Goal: Task Accomplishment & Management: Use online tool/utility

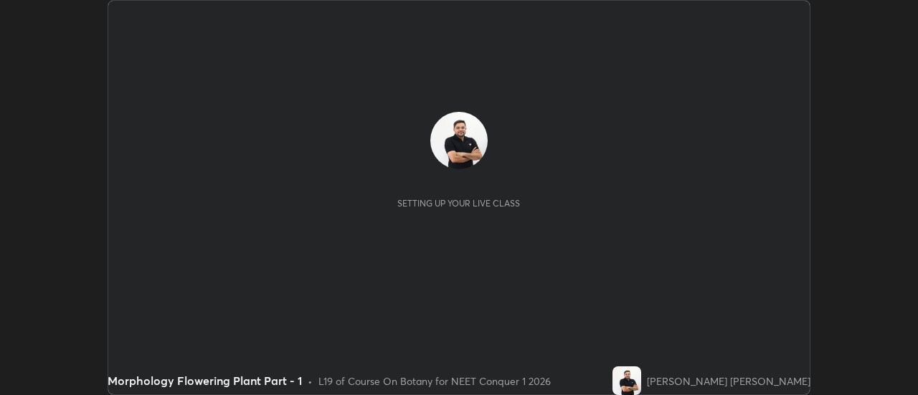
scroll to position [395, 918]
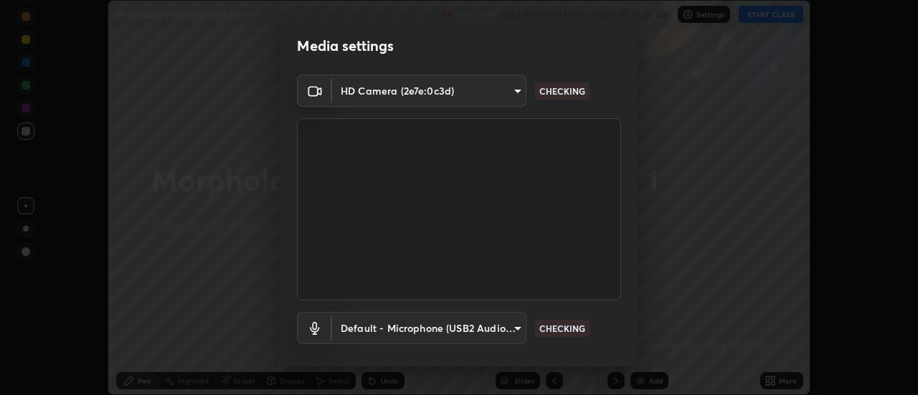
type input "4c72da43d9f8fe59a3f1c51c15ce5ef4700dc23536a29d5760a7834eb8cafeb2"
click at [509, 328] on body "Erase all Morphology Flowering Plant Part - 1 Recording WAS SCHEDULED TO START …" at bounding box center [459, 197] width 918 height 395
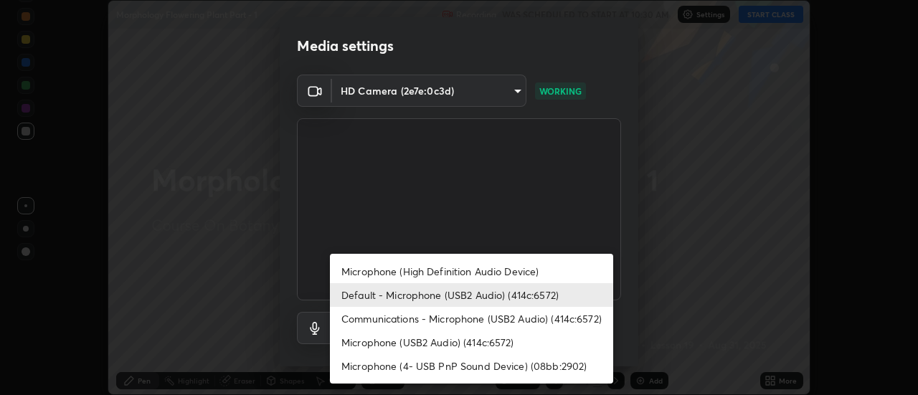
click at [428, 270] on li "Microphone (High Definition Audio Device)" at bounding box center [471, 272] width 283 height 24
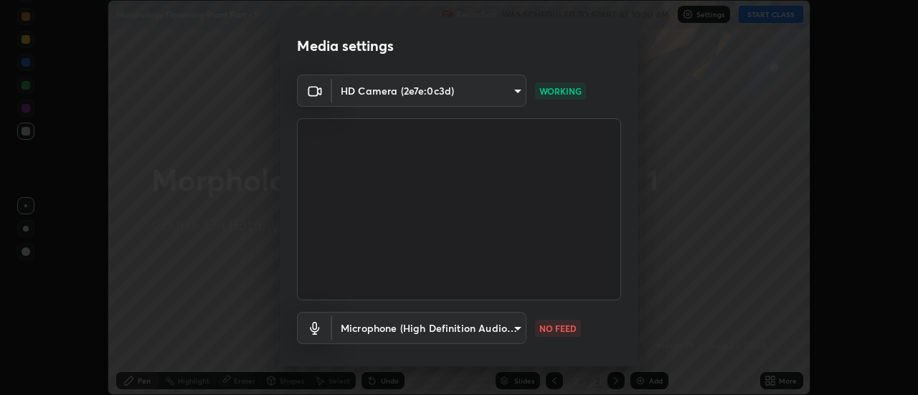
click at [495, 330] on body "Erase all Morphology Flowering Plant Part - 1 Recording WAS SCHEDULED TO START …" at bounding box center [459, 197] width 918 height 395
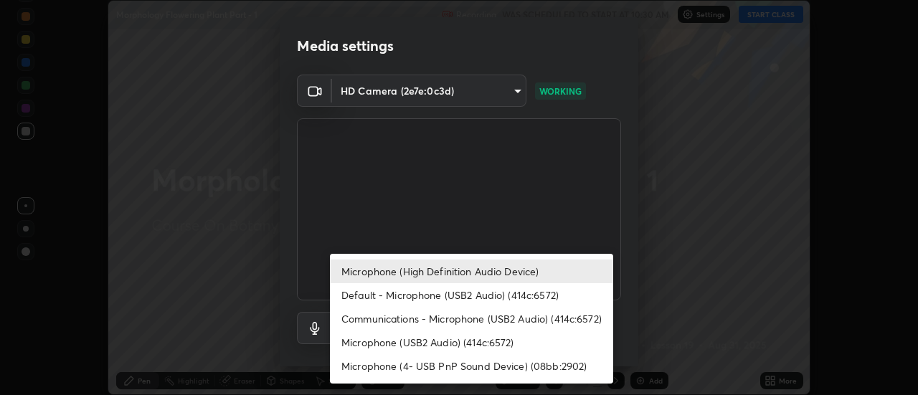
click at [438, 296] on li "Default - Microphone (USB2 Audio) (414c:6572)" at bounding box center [471, 295] width 283 height 24
type input "default"
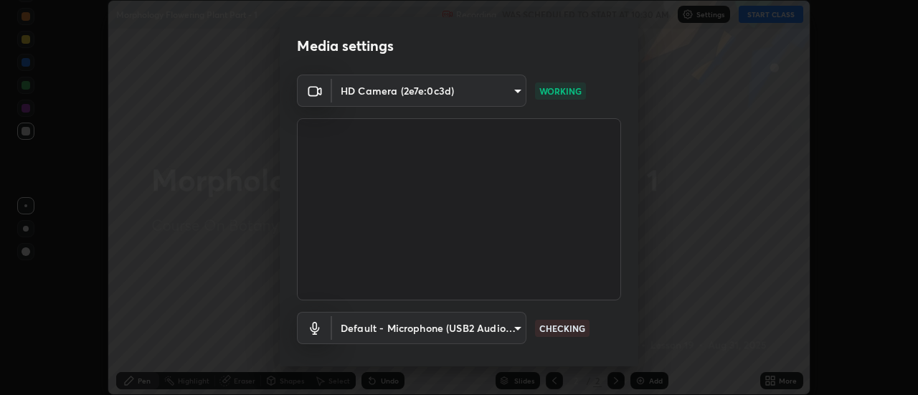
click at [507, 332] on body "Erase all Morphology Flowering Plant Part - 1 Recording WAS SCHEDULED TO START …" at bounding box center [459, 197] width 918 height 395
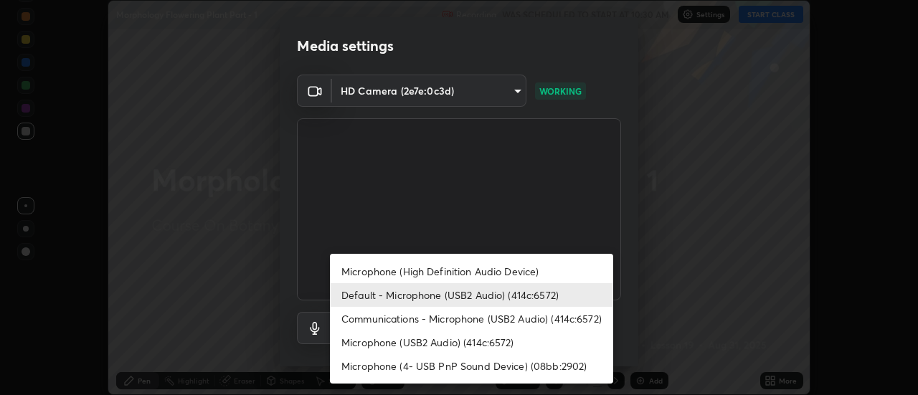
click at [465, 297] on li "Default - Microphone (USB2 Audio) (414c:6572)" at bounding box center [471, 295] width 283 height 24
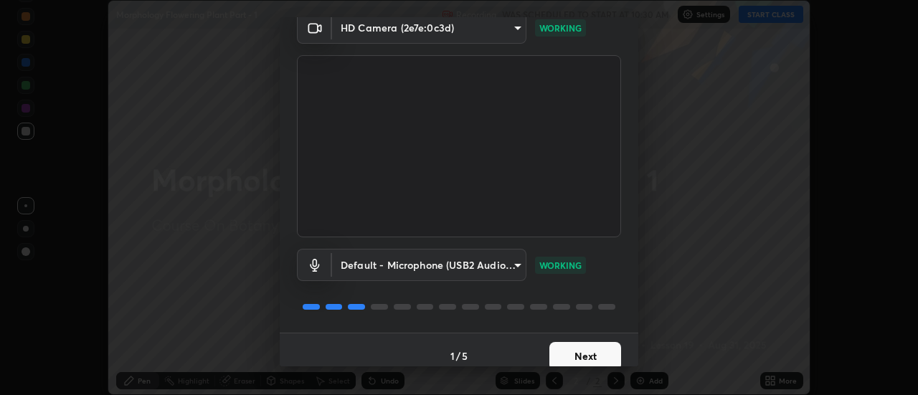
scroll to position [75, 0]
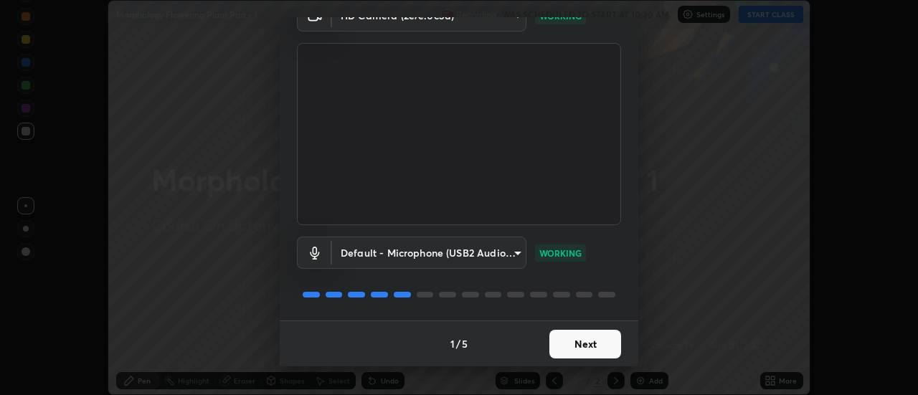
click at [591, 348] on button "Next" at bounding box center [586, 344] width 72 height 29
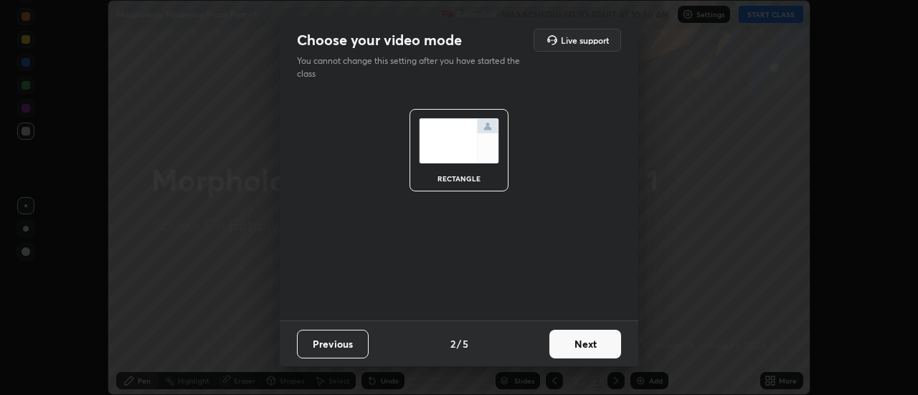
scroll to position [0, 0]
click at [572, 345] on button "Next" at bounding box center [586, 344] width 72 height 29
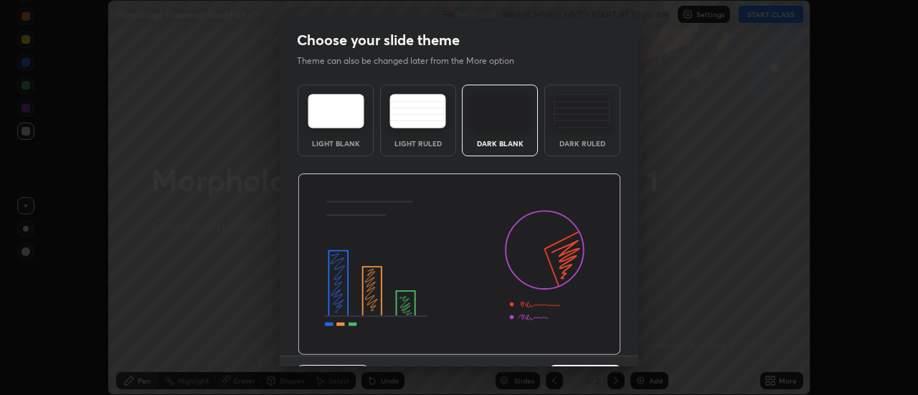
scroll to position [35, 0]
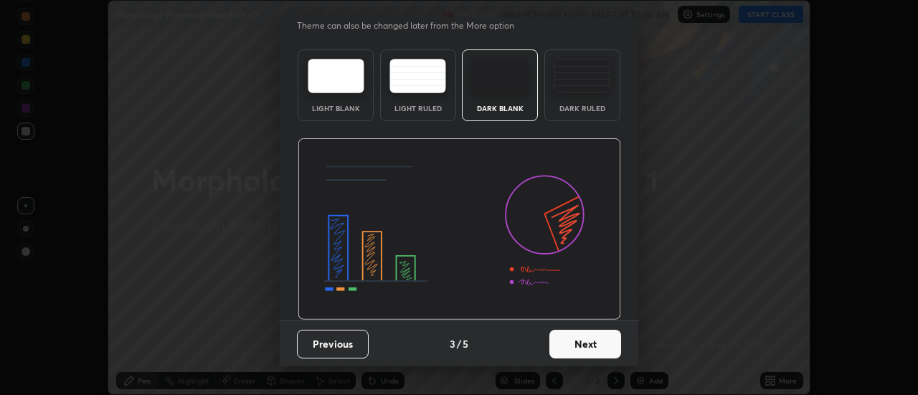
click at [563, 344] on button "Next" at bounding box center [586, 344] width 72 height 29
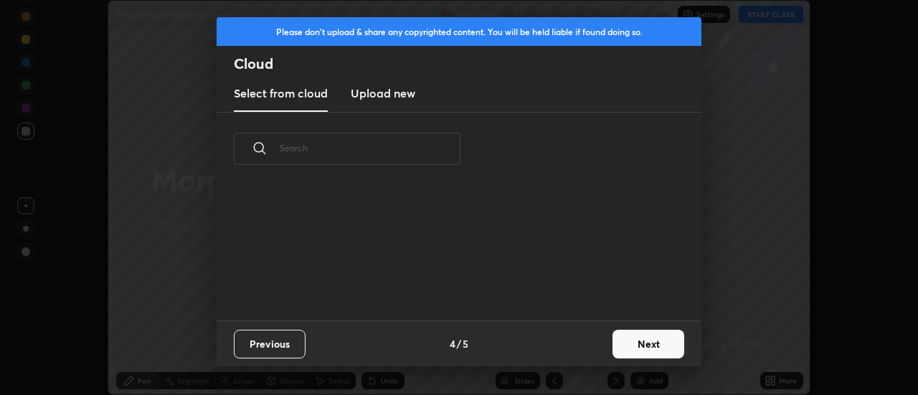
scroll to position [135, 461]
click at [389, 95] on h3 "Upload new" at bounding box center [383, 93] width 65 height 17
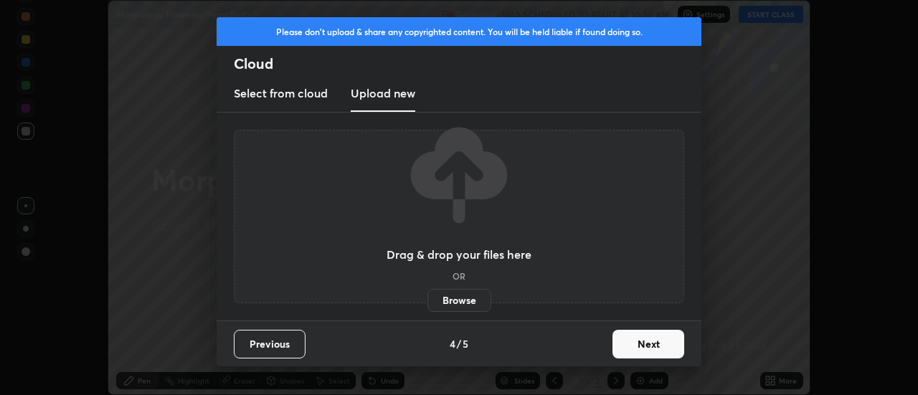
click at [452, 304] on label "Browse" at bounding box center [460, 300] width 64 height 23
click at [428, 304] on input "Browse" at bounding box center [428, 300] width 0 height 23
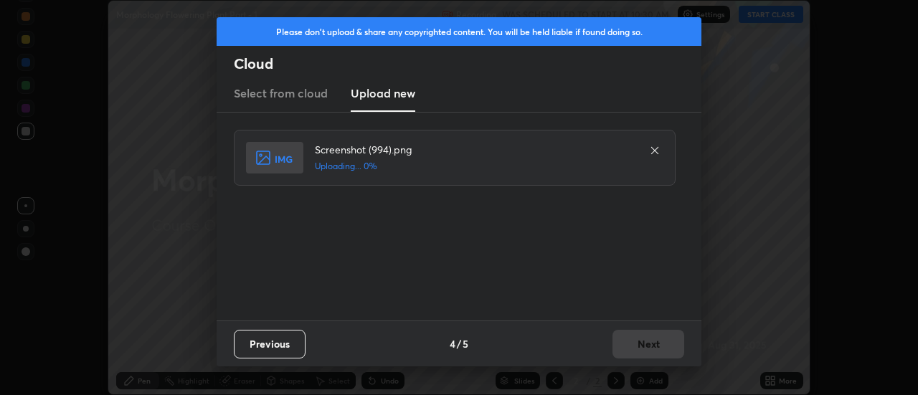
click at [651, 348] on div "Previous 4 / 5 Next" at bounding box center [459, 344] width 485 height 46
click at [650, 347] on div "Previous 4 / 5 Next" at bounding box center [459, 344] width 485 height 46
click at [646, 347] on div "Previous 4 / 5 Next" at bounding box center [459, 344] width 485 height 46
click at [646, 347] on button "Next" at bounding box center [649, 344] width 72 height 29
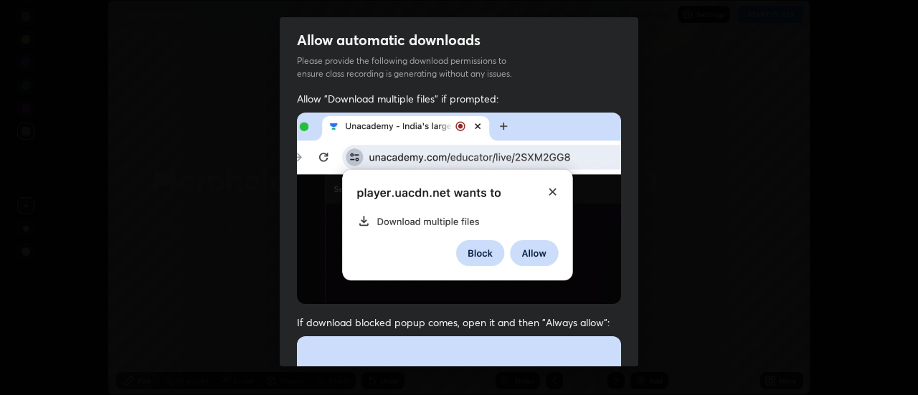
click at [646, 347] on div "Allow automatic downloads Please provide the following download permissions to …" at bounding box center [459, 197] width 918 height 395
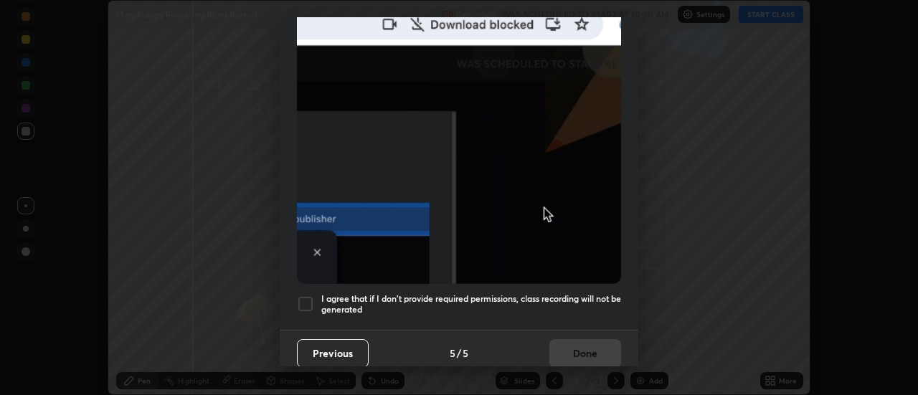
scroll to position [368, 0]
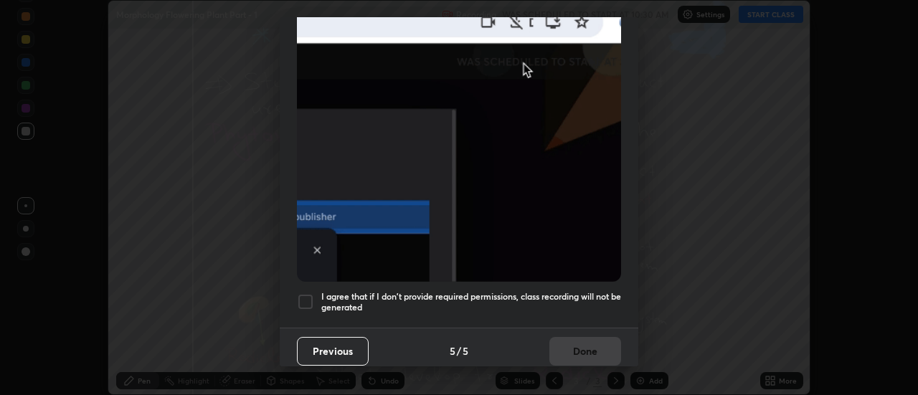
click at [306, 294] on div at bounding box center [305, 301] width 17 height 17
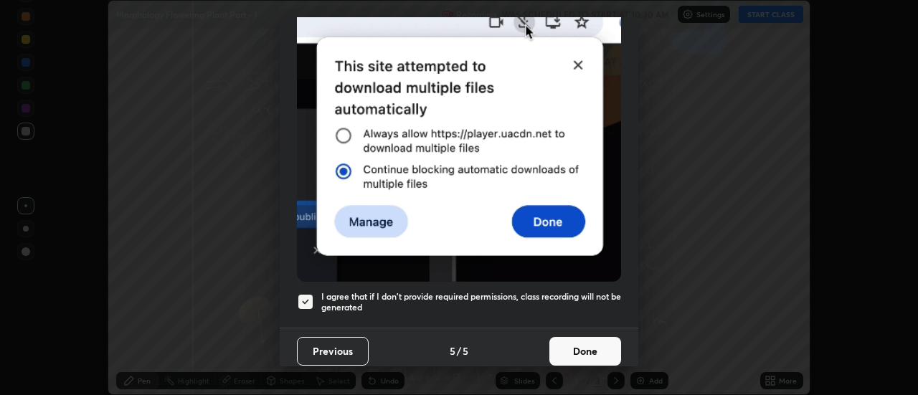
click at [580, 337] on button "Done" at bounding box center [586, 351] width 72 height 29
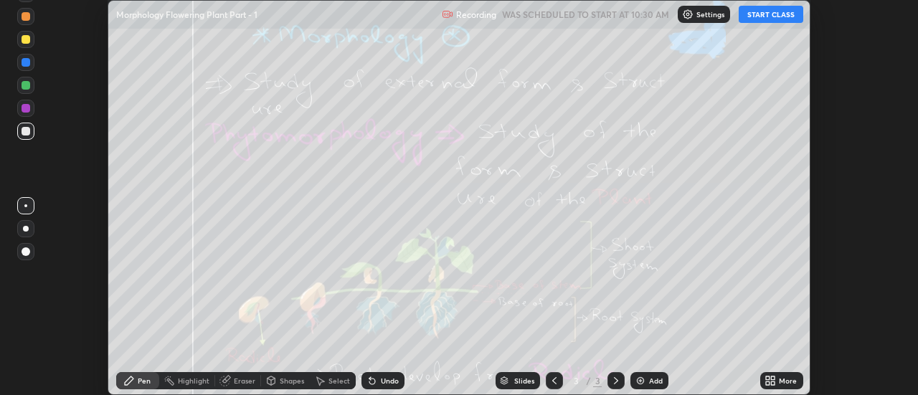
click at [781, 382] on div "More" at bounding box center [788, 380] width 18 height 7
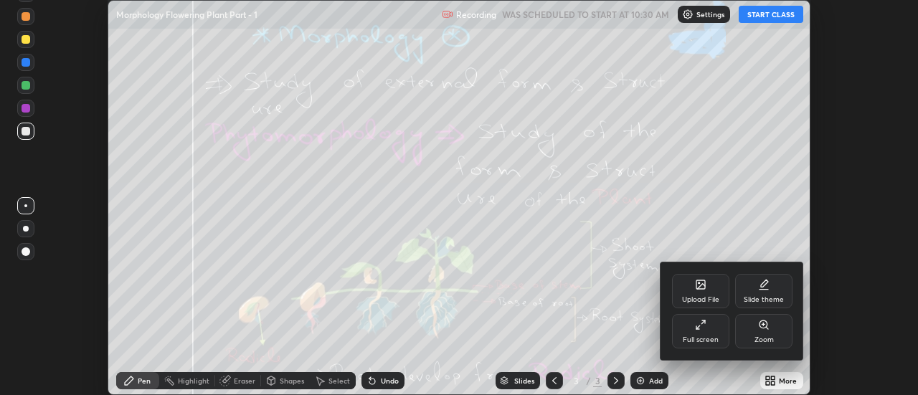
click at [705, 294] on div "Upload File" at bounding box center [700, 291] width 57 height 34
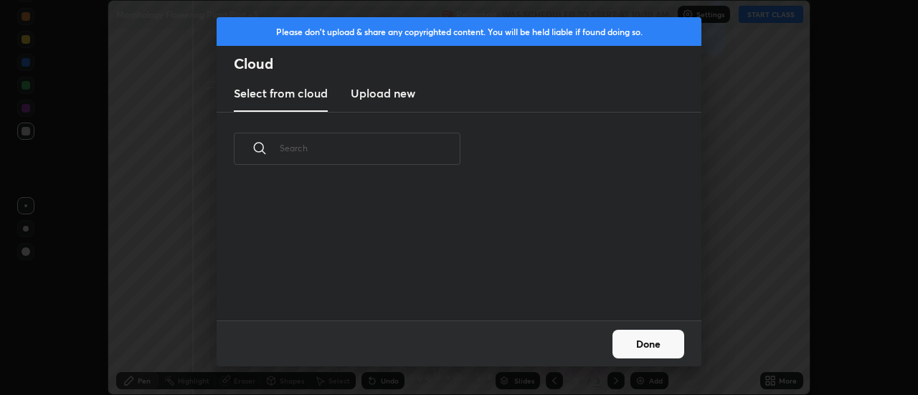
click at [385, 96] on h3 "Upload new" at bounding box center [383, 93] width 65 height 17
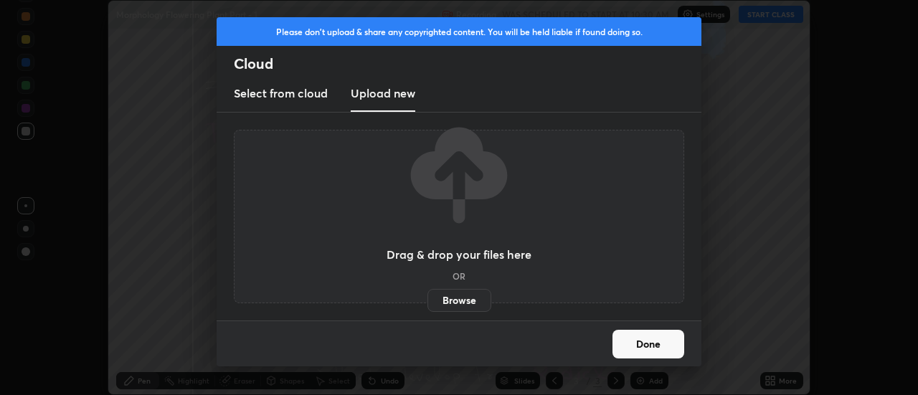
click at [453, 300] on label "Browse" at bounding box center [460, 300] width 64 height 23
click at [428, 300] on input "Browse" at bounding box center [428, 300] width 0 height 23
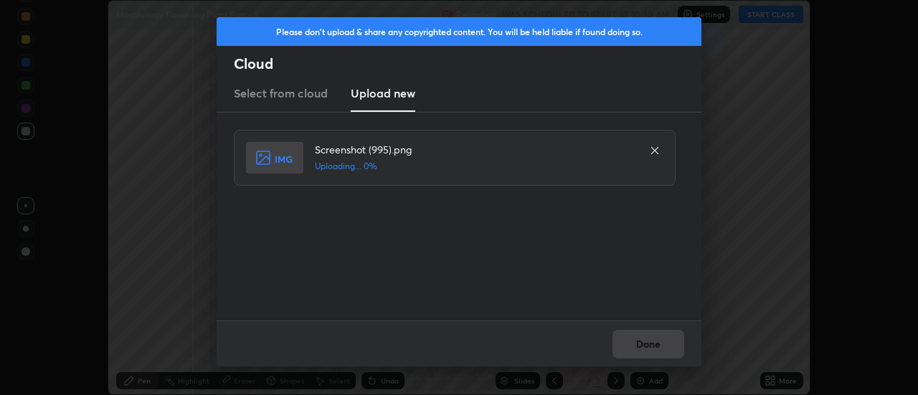
click at [659, 345] on div "Done" at bounding box center [459, 344] width 485 height 46
click at [655, 345] on div "Done" at bounding box center [459, 344] width 485 height 46
click at [649, 344] on div "Done" at bounding box center [459, 344] width 485 height 46
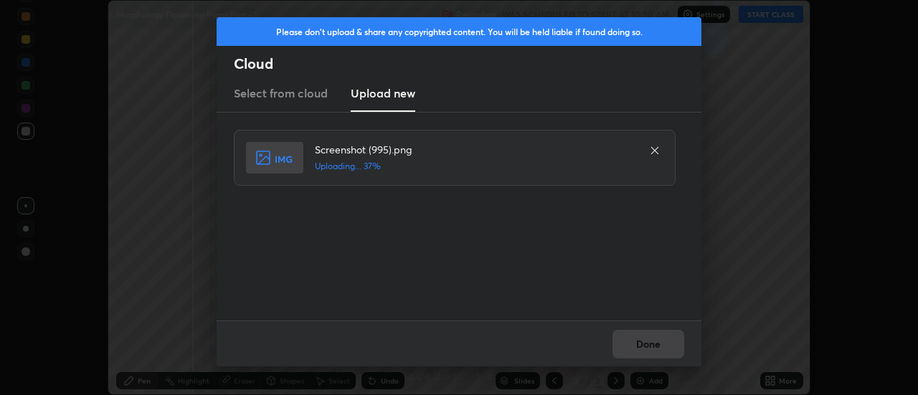
click at [645, 344] on div "Done" at bounding box center [459, 344] width 485 height 46
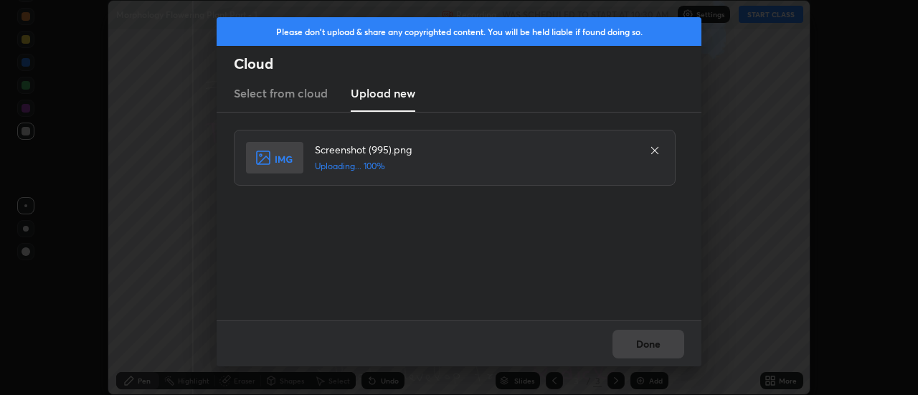
click at [645, 344] on div "Done" at bounding box center [459, 344] width 485 height 46
click at [641, 346] on div "Done" at bounding box center [459, 344] width 485 height 46
click at [639, 344] on button "Done" at bounding box center [649, 344] width 72 height 29
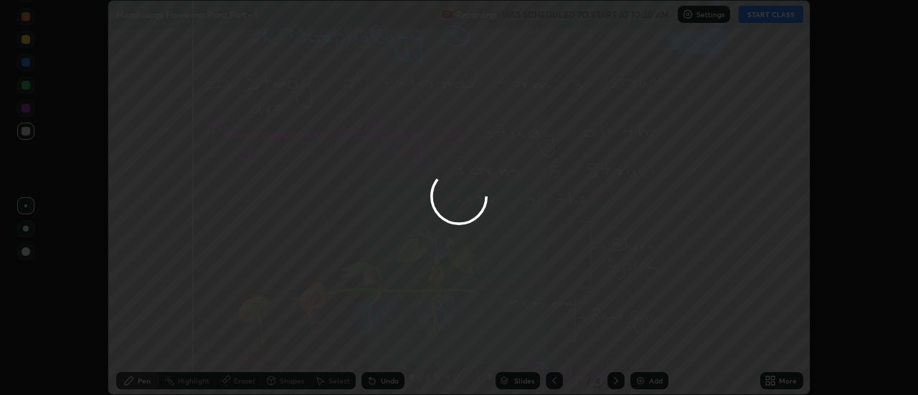
click at [639, 344] on button "Done" at bounding box center [649, 344] width 72 height 29
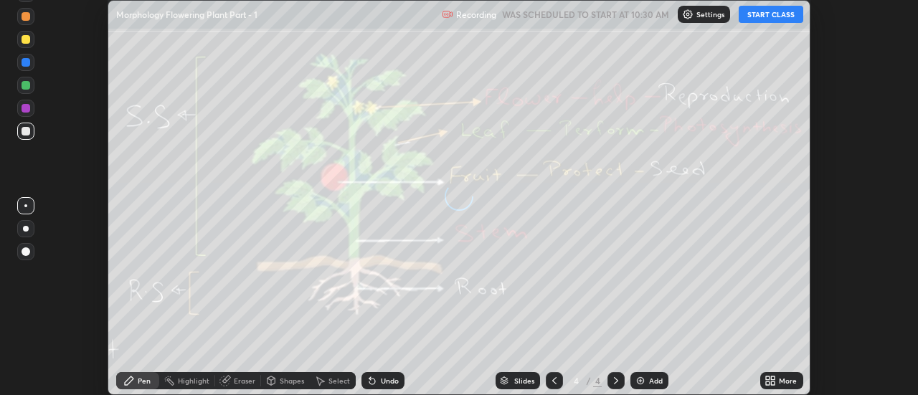
click at [778, 381] on div "More" at bounding box center [781, 380] width 43 height 17
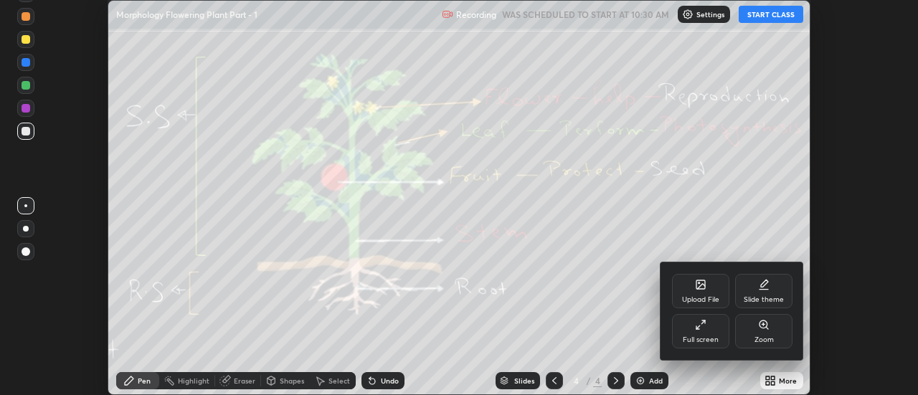
click at [707, 289] on div "Upload File" at bounding box center [700, 291] width 57 height 34
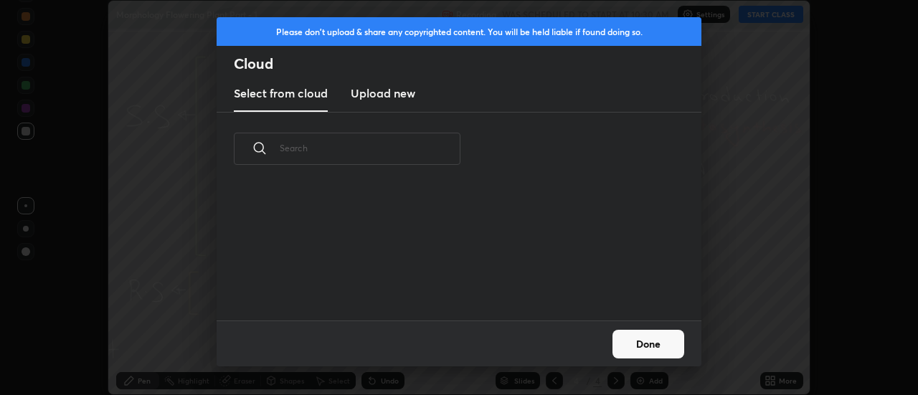
scroll to position [135, 461]
click at [379, 98] on h3 "Upload new" at bounding box center [383, 93] width 65 height 17
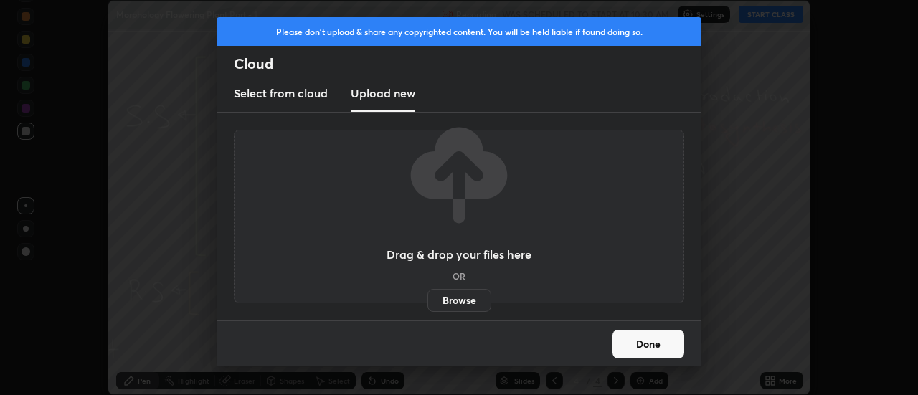
click at [455, 301] on label "Browse" at bounding box center [460, 300] width 64 height 23
click at [428, 301] on input "Browse" at bounding box center [428, 300] width 0 height 23
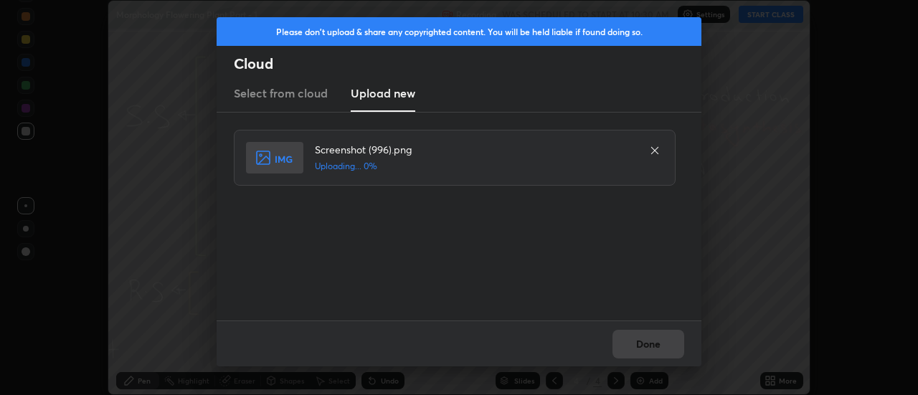
click at [644, 344] on div "Done" at bounding box center [459, 344] width 485 height 46
click at [644, 344] on button "Done" at bounding box center [649, 344] width 72 height 29
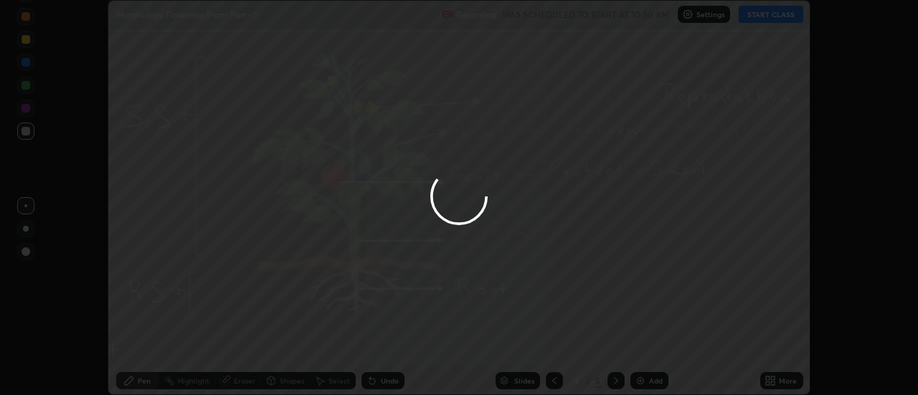
click at [646, 346] on button "Done" at bounding box center [649, 344] width 72 height 29
click at [646, 346] on div at bounding box center [459, 197] width 918 height 395
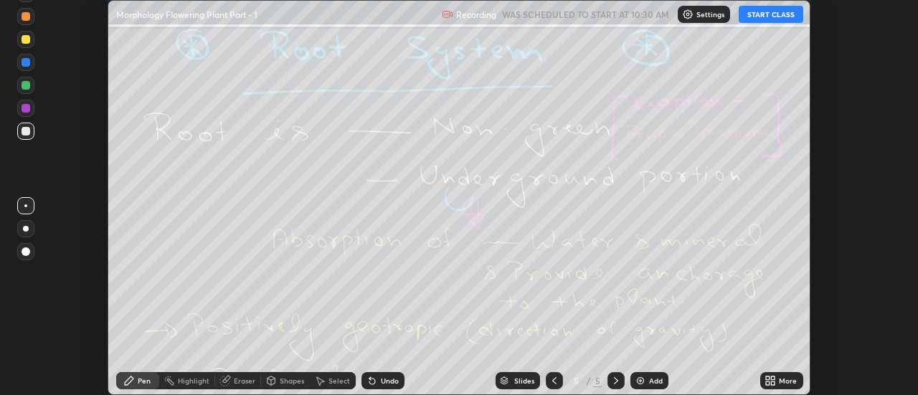
click at [773, 378] on icon at bounding box center [774, 379] width 4 height 4
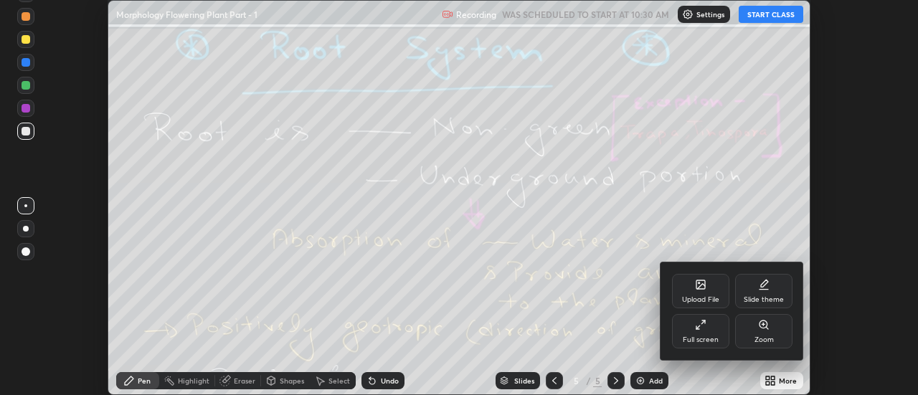
click at [702, 293] on div "Upload File" at bounding box center [700, 291] width 57 height 34
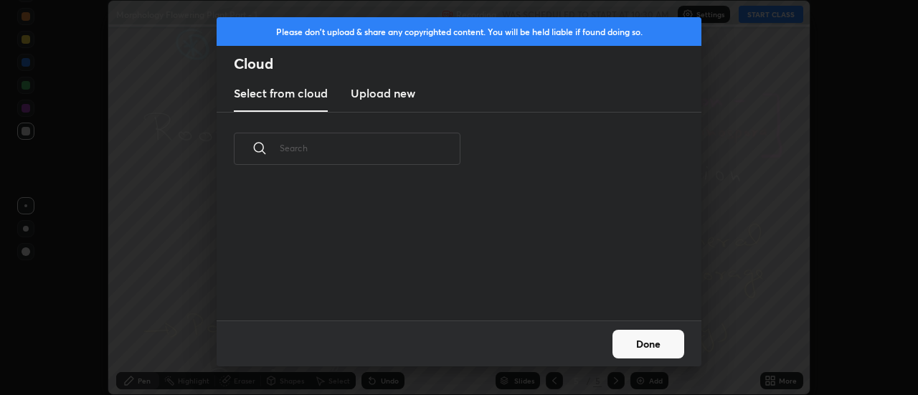
click at [372, 94] on h3 "Upload new" at bounding box center [383, 93] width 65 height 17
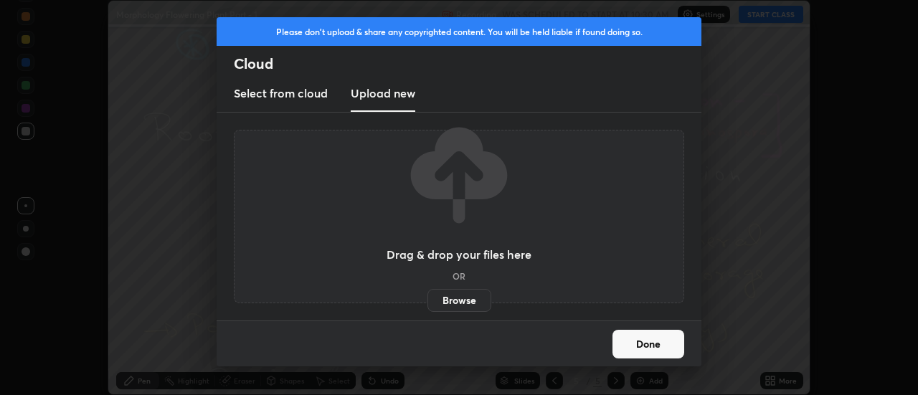
click at [458, 301] on label "Browse" at bounding box center [460, 300] width 64 height 23
click at [428, 301] on input "Browse" at bounding box center [428, 300] width 0 height 23
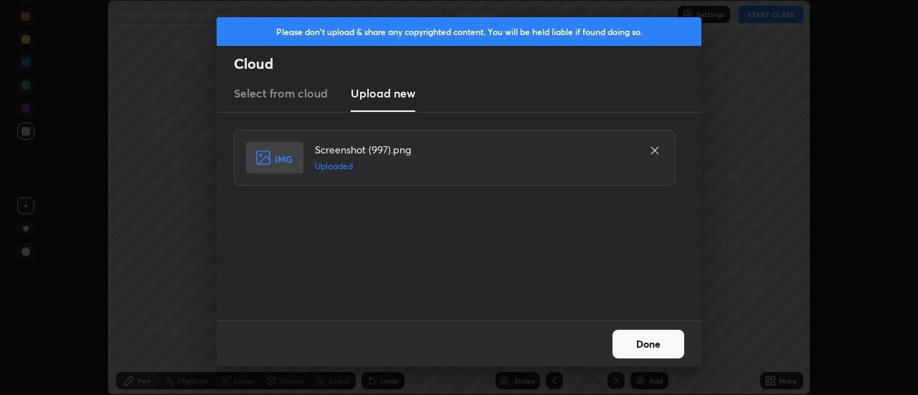
click at [649, 346] on button "Done" at bounding box center [649, 344] width 72 height 29
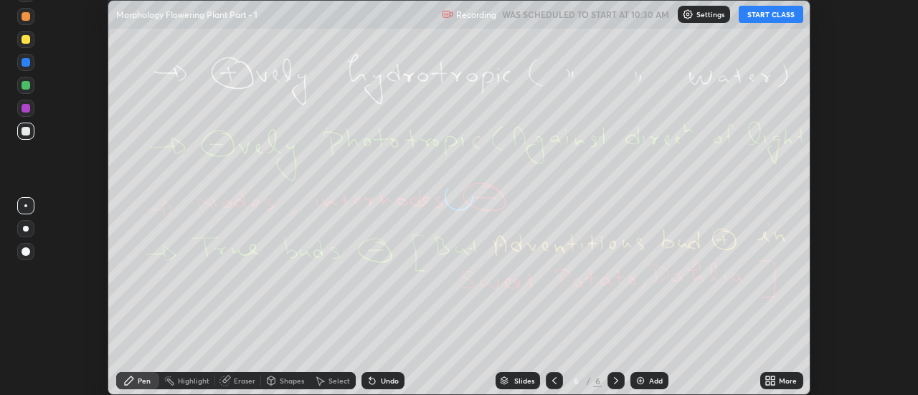
click at [773, 383] on icon at bounding box center [774, 384] width 4 height 4
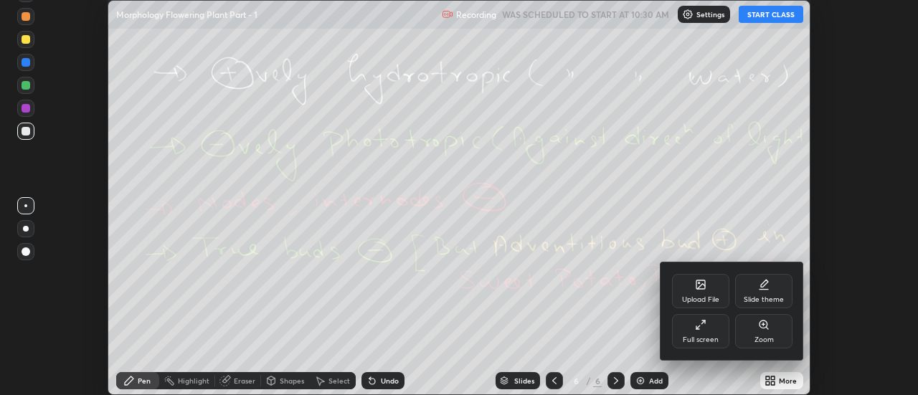
click at [709, 292] on div "Upload File" at bounding box center [700, 291] width 57 height 34
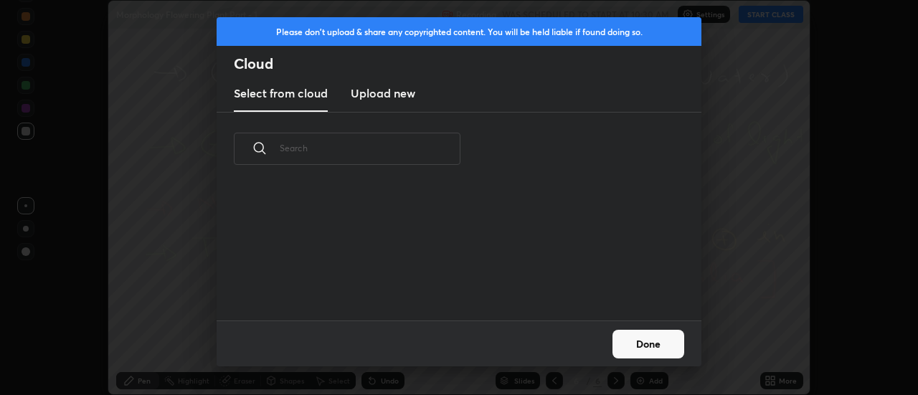
click at [373, 91] on h3 "Upload new" at bounding box center [383, 93] width 65 height 17
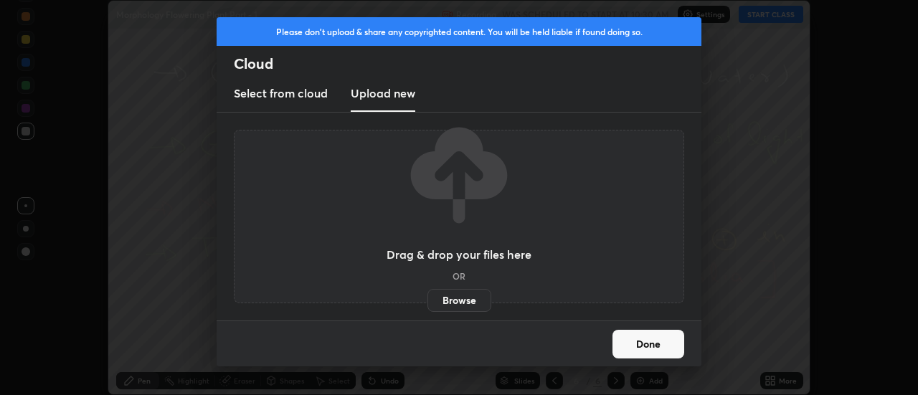
click at [458, 304] on label "Browse" at bounding box center [460, 300] width 64 height 23
click at [428, 304] on input "Browse" at bounding box center [428, 300] width 0 height 23
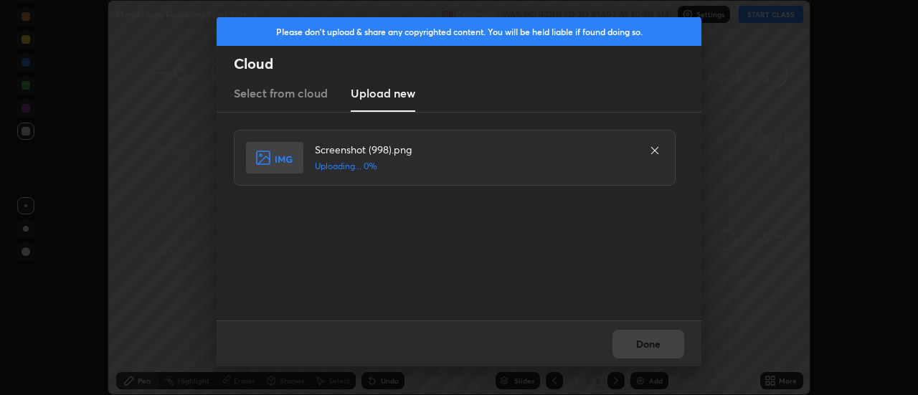
click at [646, 344] on div "Done" at bounding box center [459, 344] width 485 height 46
click at [648, 347] on div "Done" at bounding box center [459, 344] width 485 height 46
click at [647, 347] on button "Done" at bounding box center [649, 344] width 72 height 29
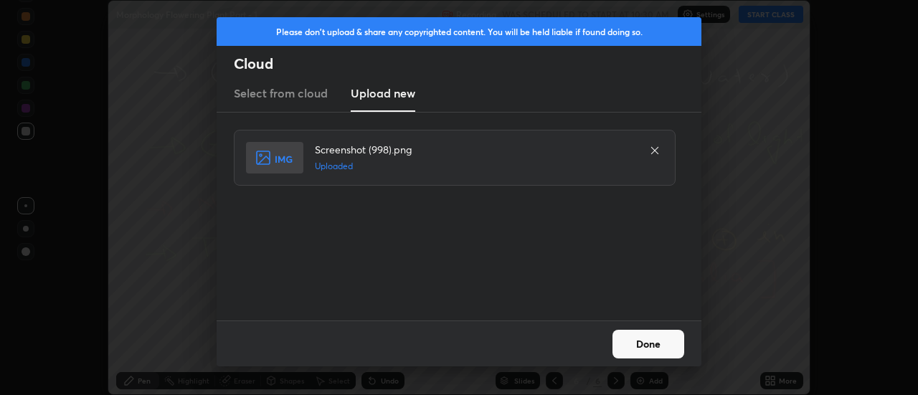
click at [651, 344] on button "Done" at bounding box center [649, 344] width 72 height 29
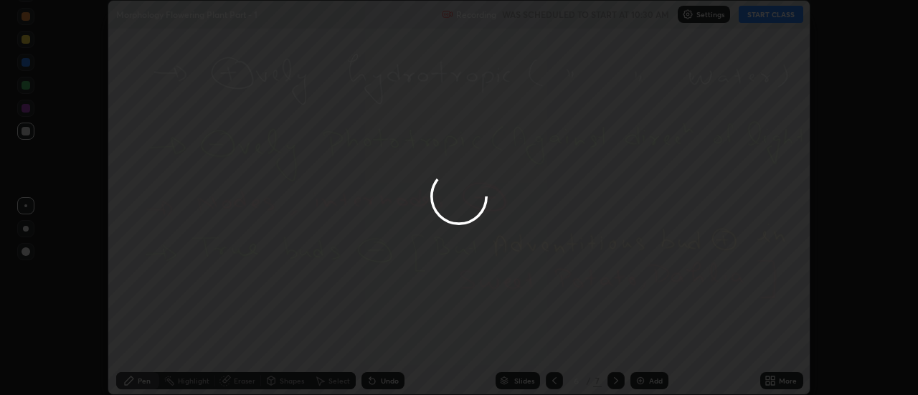
click at [651, 344] on div at bounding box center [459, 197] width 918 height 395
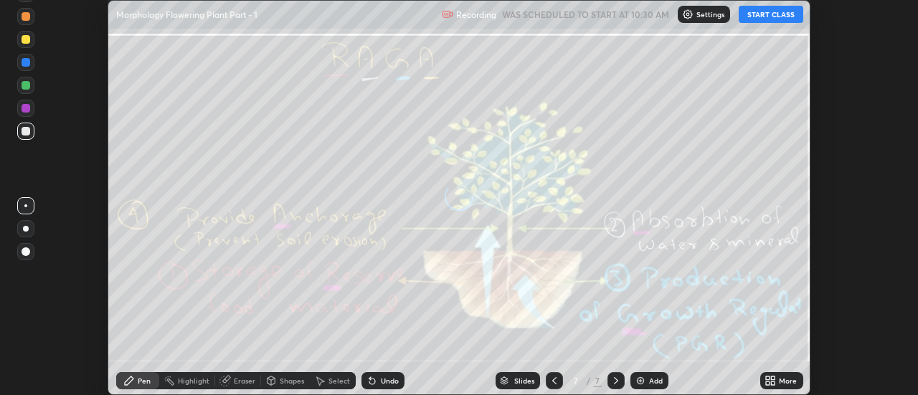
click at [773, 381] on icon at bounding box center [770, 380] width 11 height 11
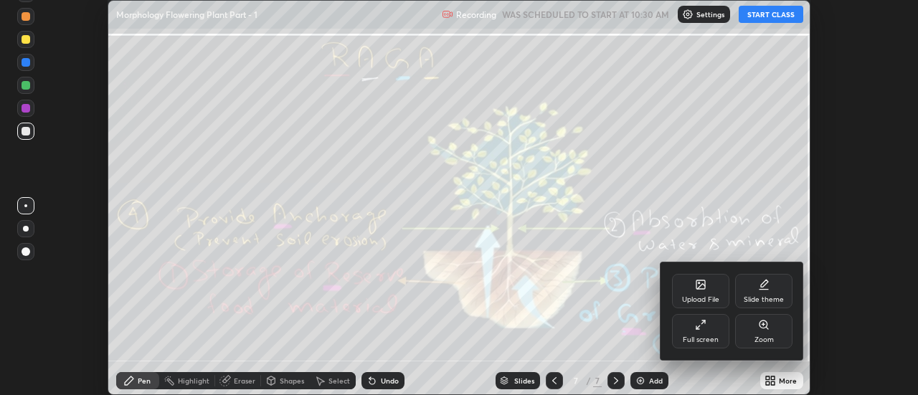
click at [708, 293] on div "Upload File" at bounding box center [700, 291] width 57 height 34
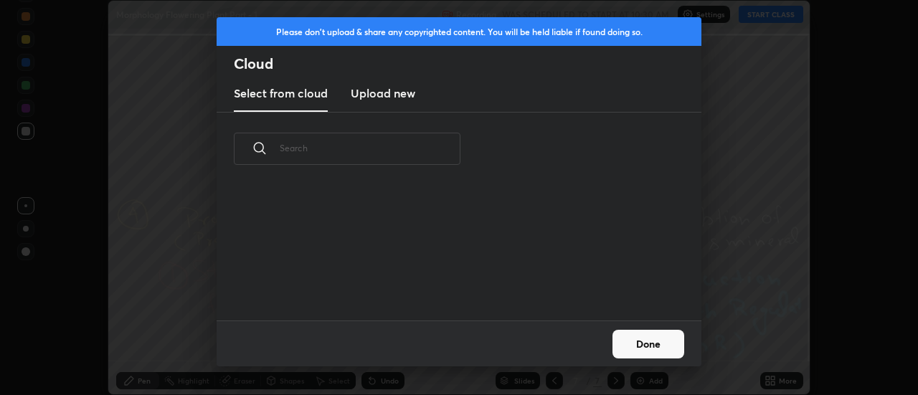
click at [382, 91] on h3 "Upload new" at bounding box center [383, 93] width 65 height 17
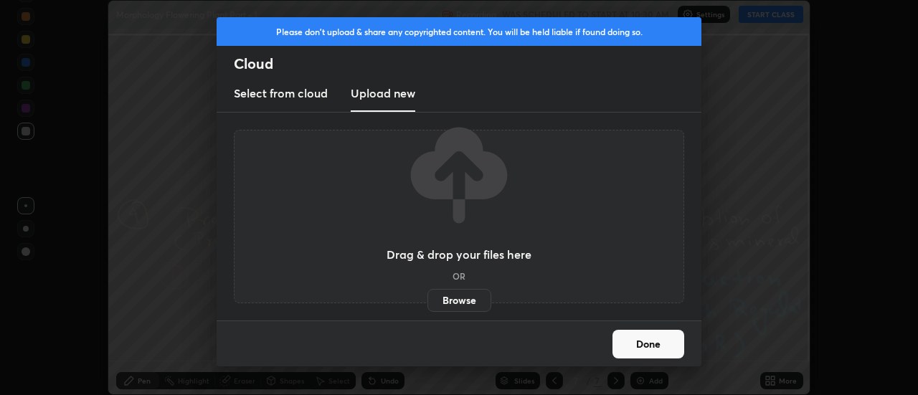
click at [454, 299] on label "Browse" at bounding box center [460, 300] width 64 height 23
click at [428, 299] on input "Browse" at bounding box center [428, 300] width 0 height 23
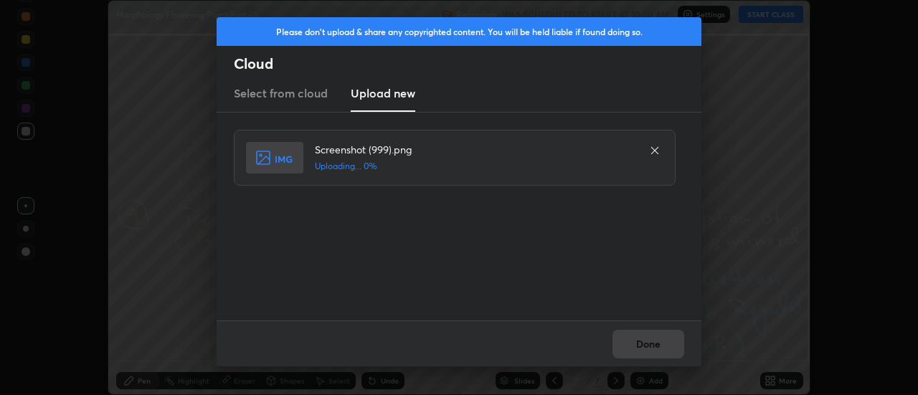
click at [646, 344] on div "Done" at bounding box center [459, 344] width 485 height 46
click at [649, 347] on div "Done" at bounding box center [459, 344] width 485 height 46
click at [651, 349] on div "Done" at bounding box center [459, 344] width 485 height 46
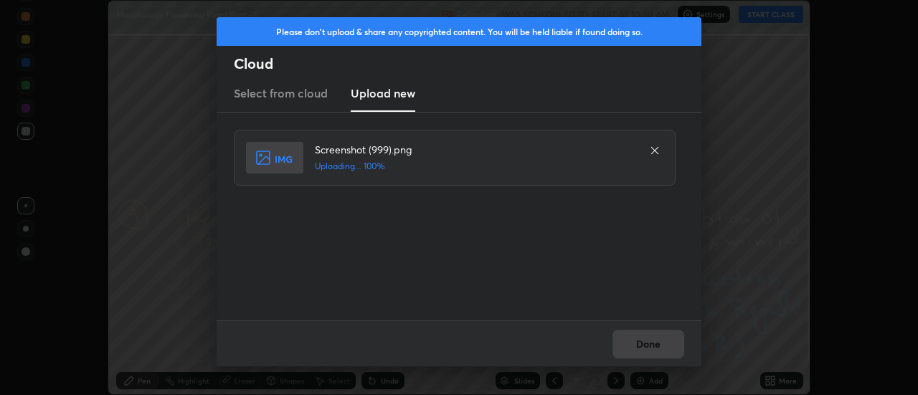
click at [648, 347] on div "Done" at bounding box center [459, 344] width 485 height 46
click at [645, 346] on button "Done" at bounding box center [649, 344] width 72 height 29
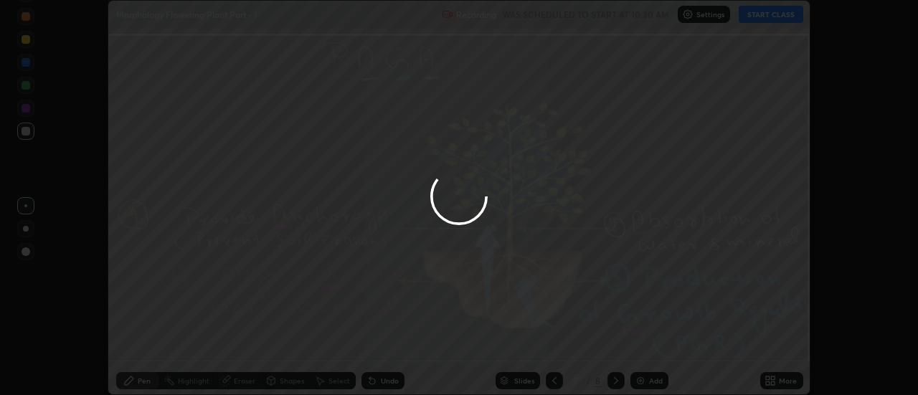
click at [646, 343] on div at bounding box center [459, 197] width 918 height 395
click at [778, 380] on div "More" at bounding box center [781, 380] width 43 height 17
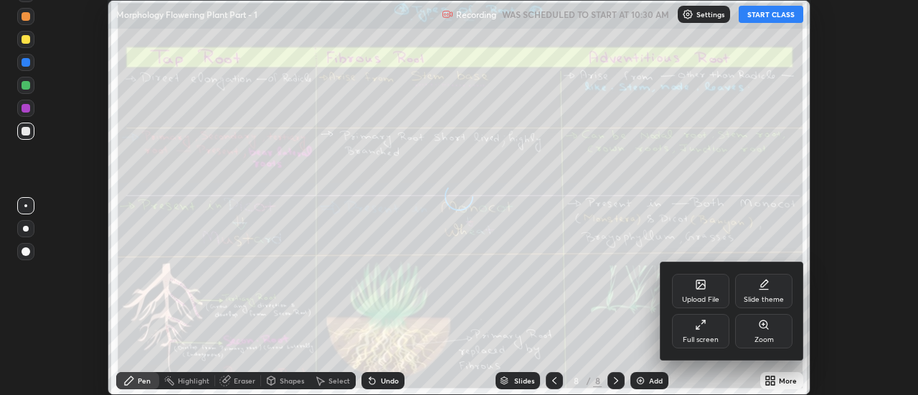
click at [709, 290] on div "Upload File" at bounding box center [700, 291] width 57 height 34
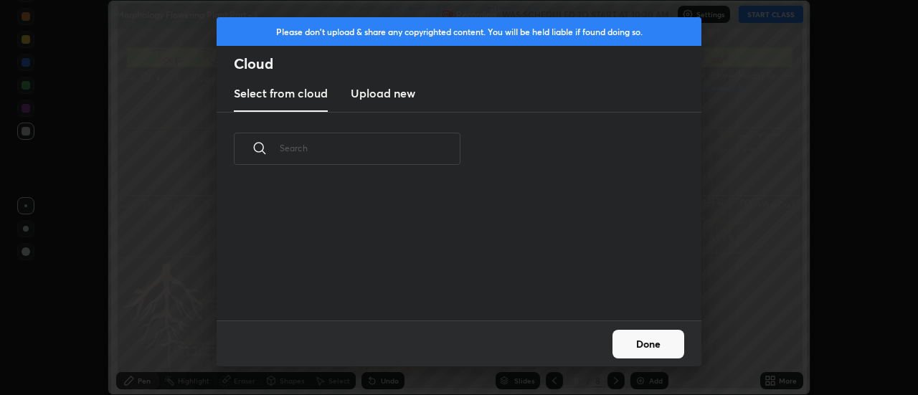
click at [388, 95] on h3 "Upload new" at bounding box center [383, 93] width 65 height 17
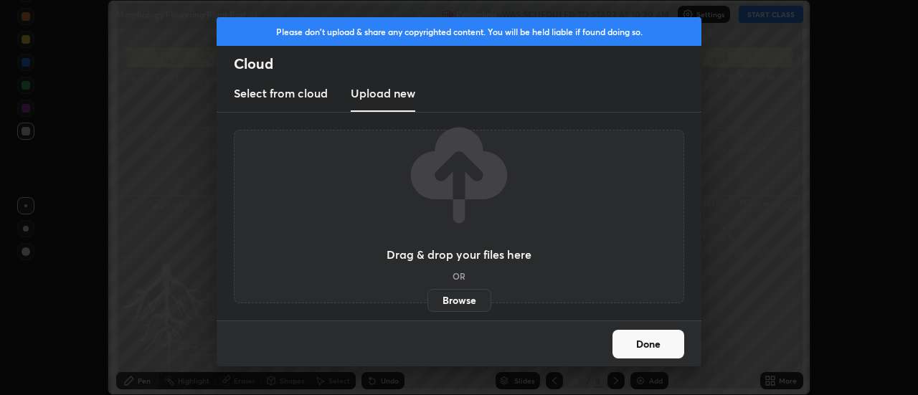
click at [462, 303] on label "Browse" at bounding box center [460, 300] width 64 height 23
click at [428, 303] on input "Browse" at bounding box center [428, 300] width 0 height 23
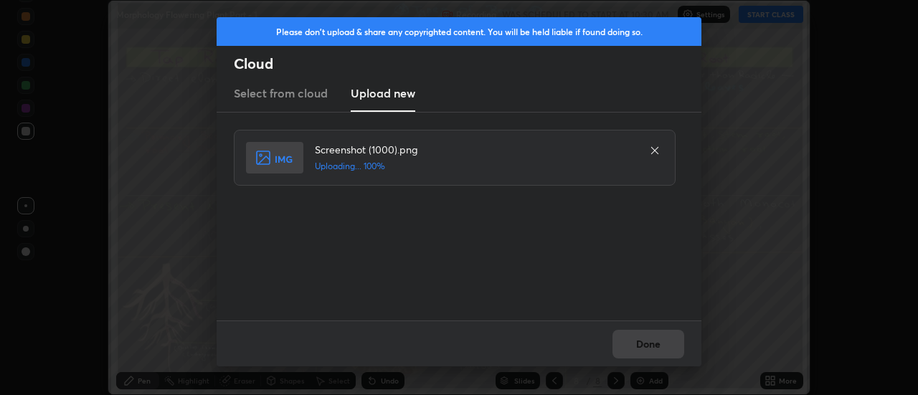
click at [648, 341] on div "Done" at bounding box center [459, 344] width 485 height 46
click at [648, 341] on button "Done" at bounding box center [649, 344] width 72 height 29
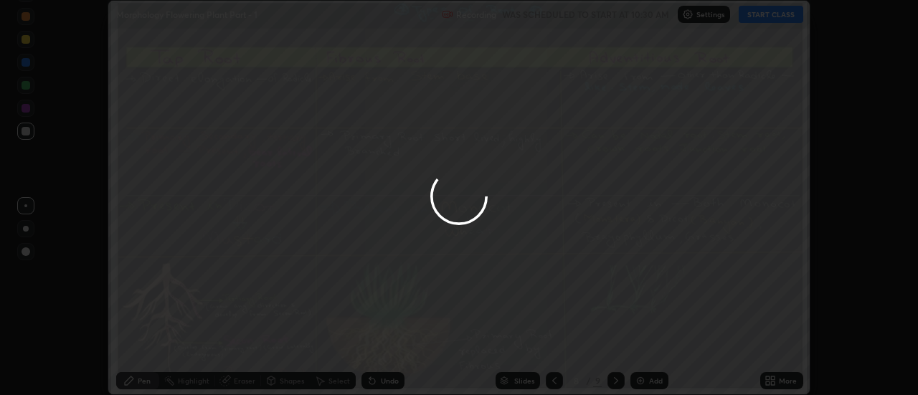
click at [648, 341] on button "Done" at bounding box center [649, 344] width 72 height 29
click at [649, 344] on button "Done" at bounding box center [649, 344] width 72 height 29
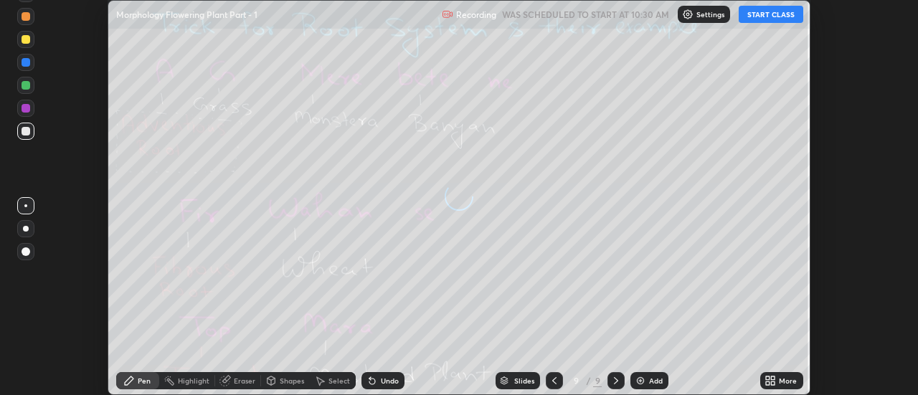
click at [776, 380] on icon at bounding box center [770, 380] width 11 height 11
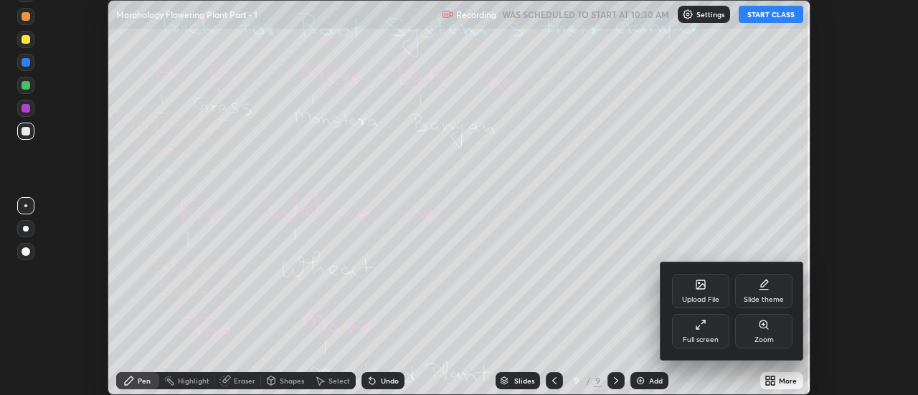
click at [706, 293] on div "Upload File" at bounding box center [700, 291] width 57 height 34
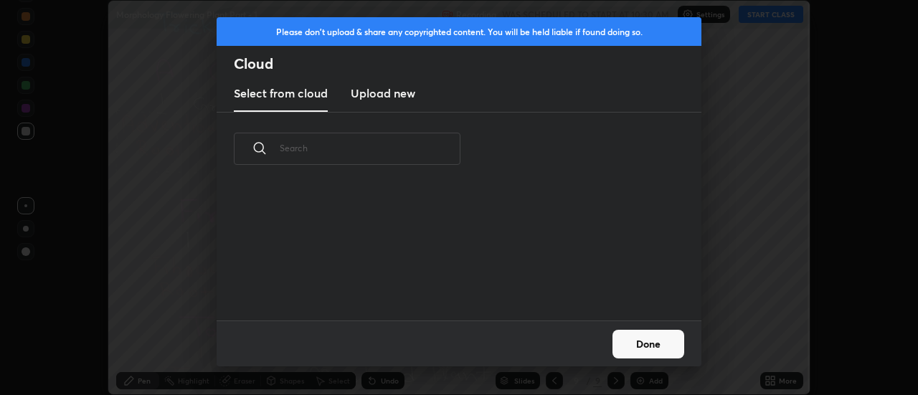
scroll to position [135, 461]
click at [377, 96] on h3 "Upload new" at bounding box center [383, 93] width 65 height 17
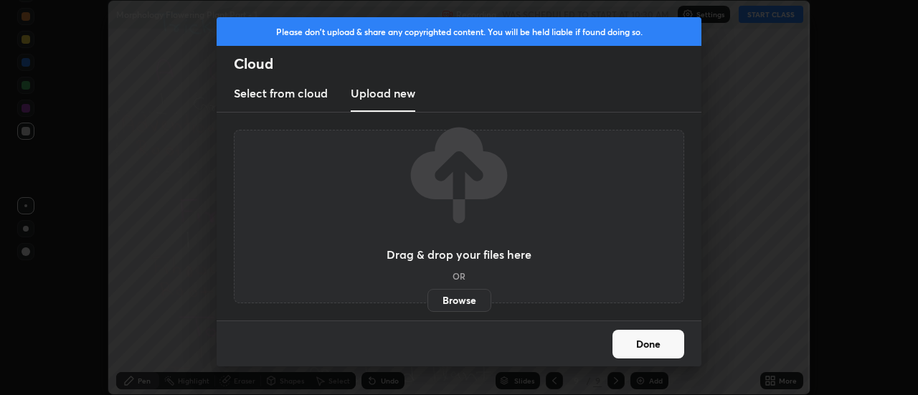
click at [461, 298] on label "Browse" at bounding box center [460, 300] width 64 height 23
click at [428, 298] on input "Browse" at bounding box center [428, 300] width 0 height 23
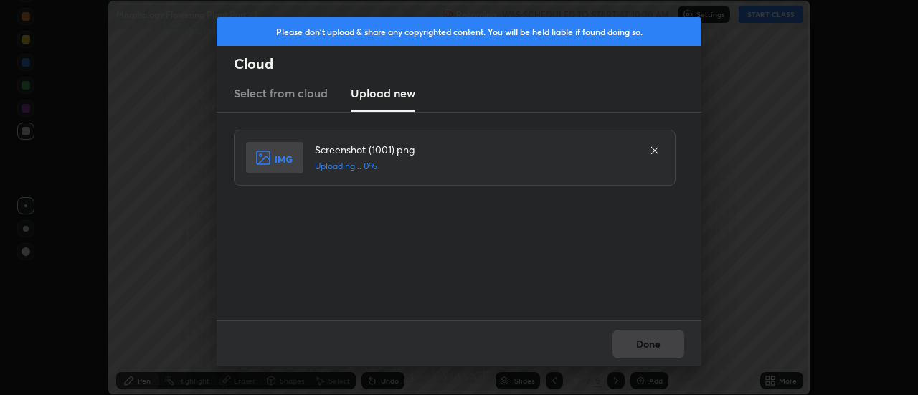
click at [648, 345] on div "Done" at bounding box center [459, 344] width 485 height 46
click at [645, 346] on div "Done" at bounding box center [459, 344] width 485 height 46
click at [645, 346] on button "Done" at bounding box center [649, 344] width 72 height 29
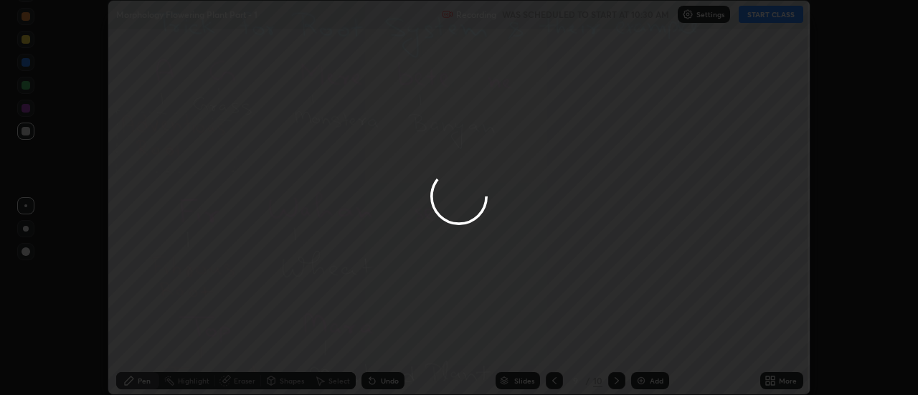
click at [644, 344] on button "Done" at bounding box center [649, 344] width 72 height 29
click at [644, 344] on div at bounding box center [459, 197] width 918 height 395
click at [641, 342] on div at bounding box center [459, 197] width 918 height 395
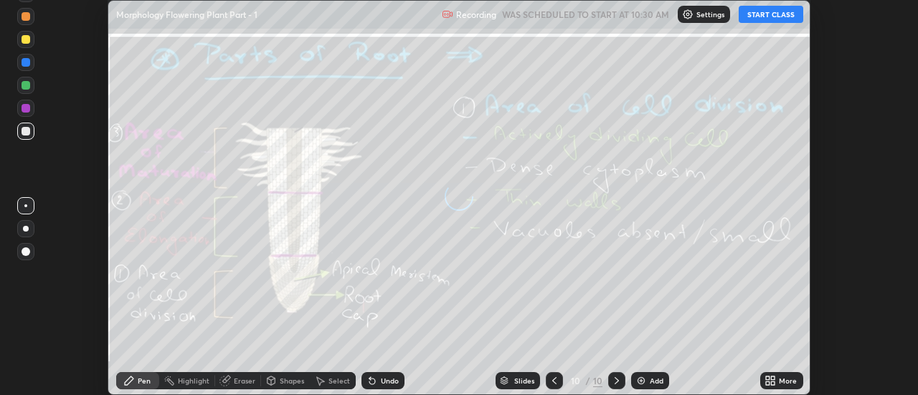
click at [774, 377] on icon at bounding box center [774, 379] width 4 height 4
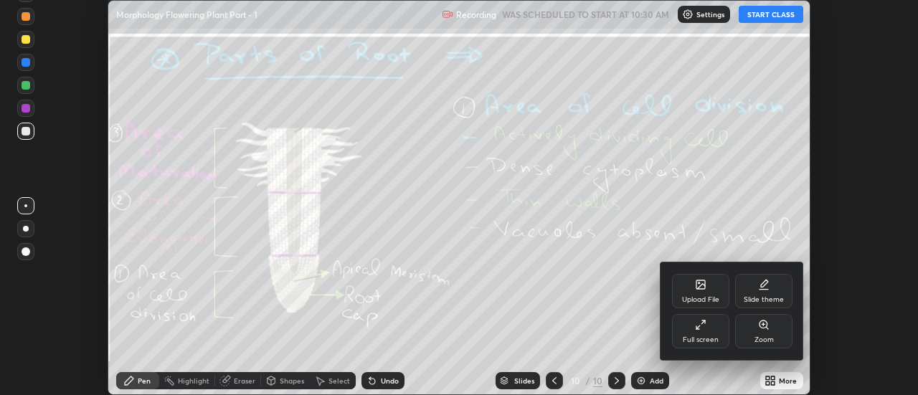
click at [706, 292] on div "Upload File" at bounding box center [700, 291] width 57 height 34
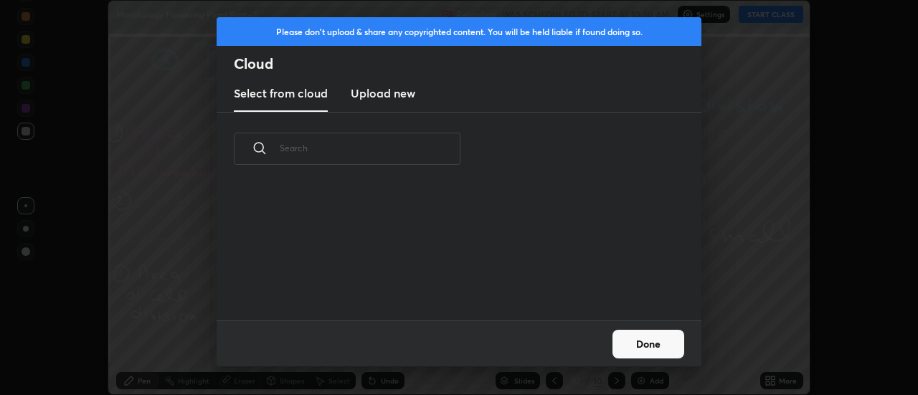
click at [378, 94] on h3 "Upload new" at bounding box center [383, 93] width 65 height 17
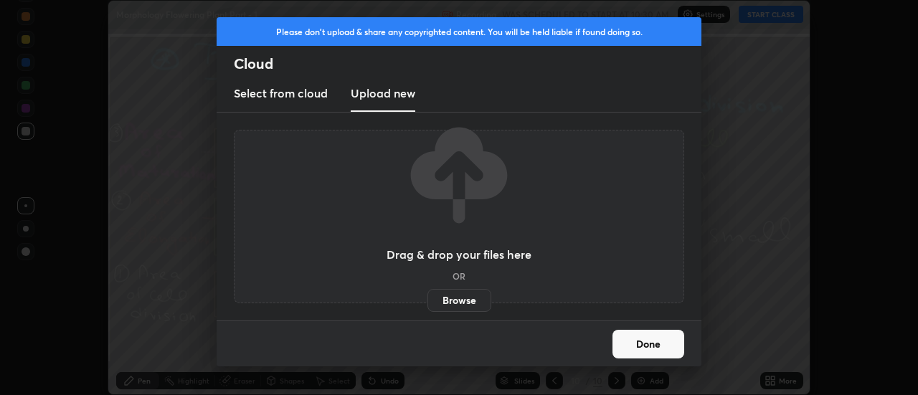
click at [455, 300] on label "Browse" at bounding box center [460, 300] width 64 height 23
click at [428, 300] on input "Browse" at bounding box center [428, 300] width 0 height 23
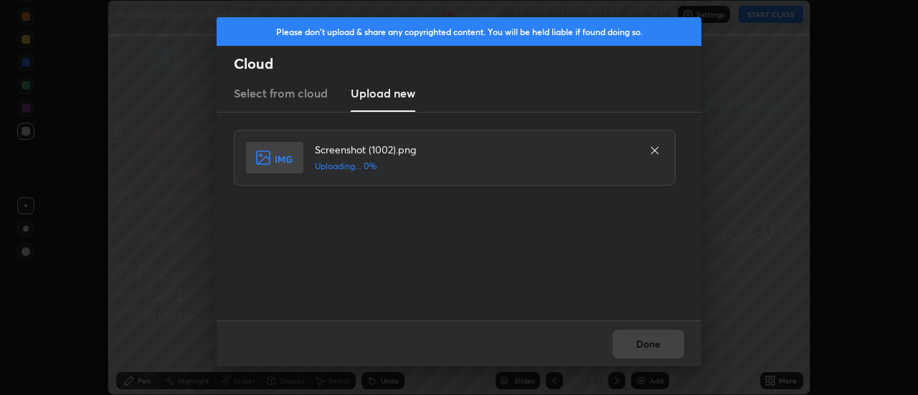
click at [644, 343] on div "Done" at bounding box center [459, 344] width 485 height 46
click at [641, 344] on div "Done" at bounding box center [459, 344] width 485 height 46
click at [644, 345] on button "Done" at bounding box center [649, 344] width 72 height 29
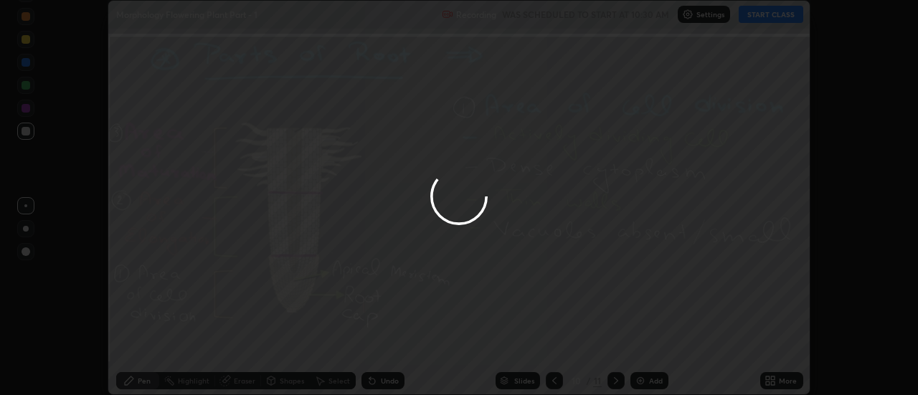
click at [645, 344] on div at bounding box center [459, 197] width 918 height 395
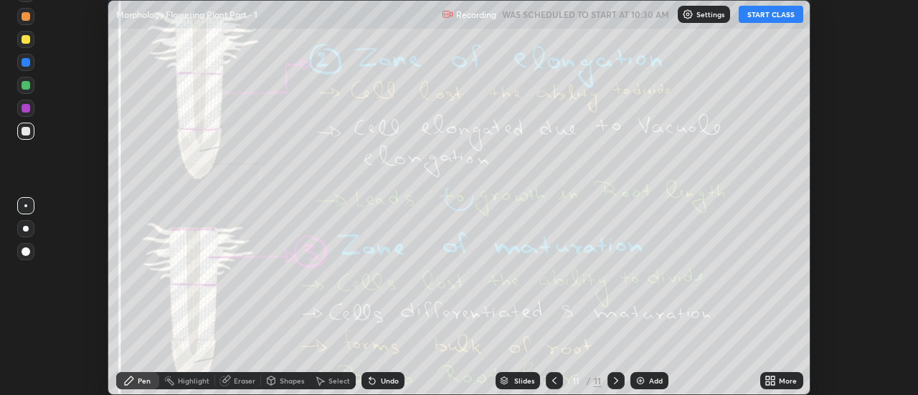
click at [777, 382] on div "More" at bounding box center [781, 380] width 43 height 17
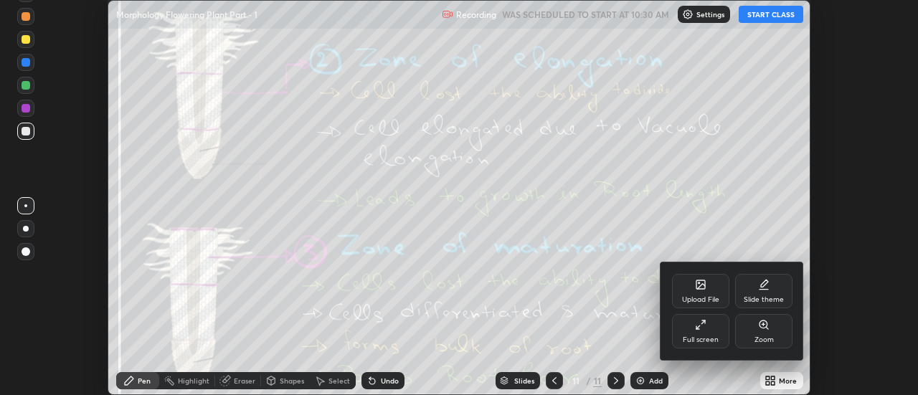
click at [702, 288] on icon at bounding box center [701, 285] width 9 height 9
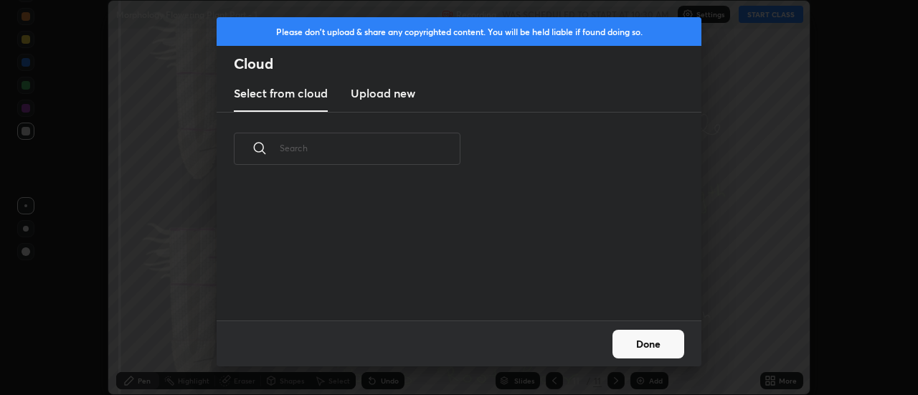
click at [382, 95] on h3 "Upload new" at bounding box center [383, 93] width 65 height 17
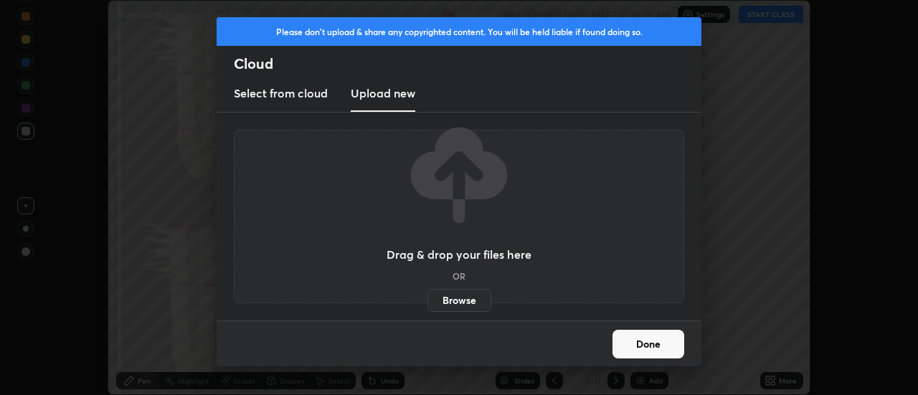
click at [460, 300] on label "Browse" at bounding box center [460, 300] width 64 height 23
click at [428, 300] on input "Browse" at bounding box center [428, 300] width 0 height 23
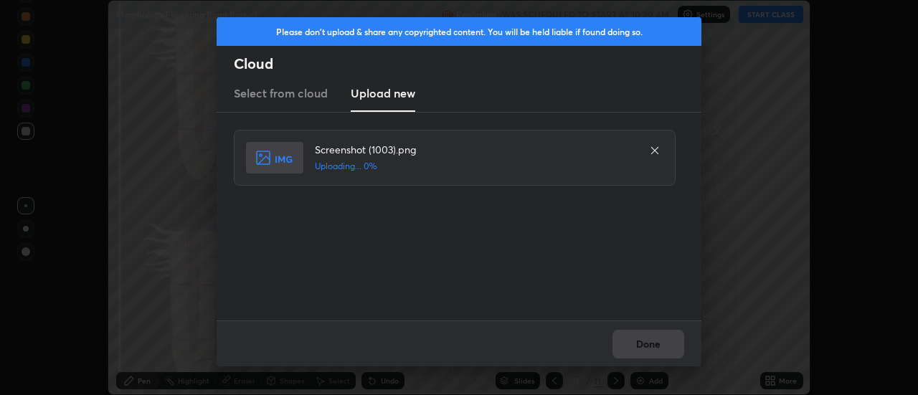
click at [653, 344] on div "Done" at bounding box center [459, 344] width 485 height 46
click at [650, 345] on div "Done" at bounding box center [459, 344] width 485 height 46
click at [646, 346] on button "Done" at bounding box center [649, 344] width 72 height 29
click at [644, 344] on button "Done" at bounding box center [649, 344] width 72 height 29
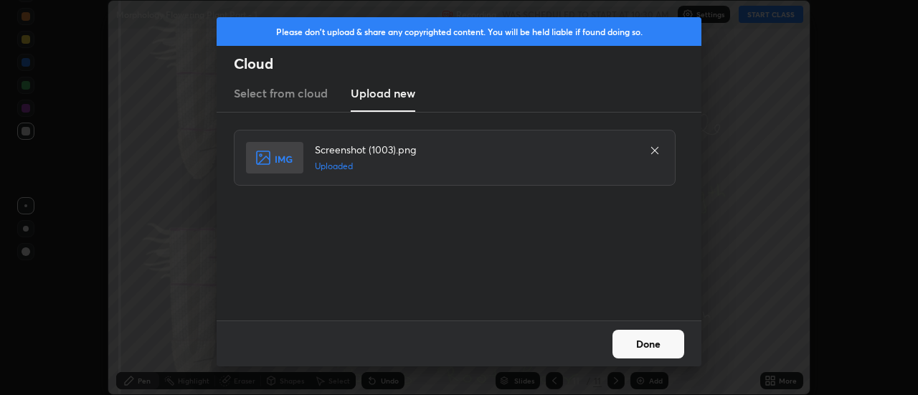
click at [644, 344] on button "Done" at bounding box center [649, 344] width 72 height 29
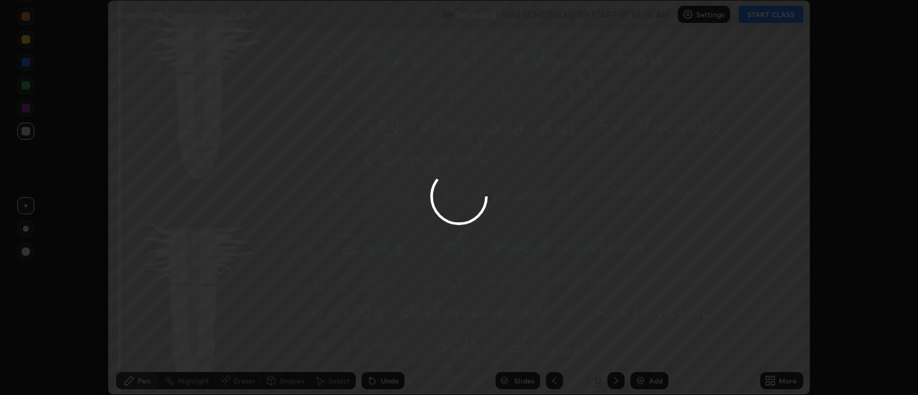
click at [645, 348] on div at bounding box center [459, 197] width 918 height 395
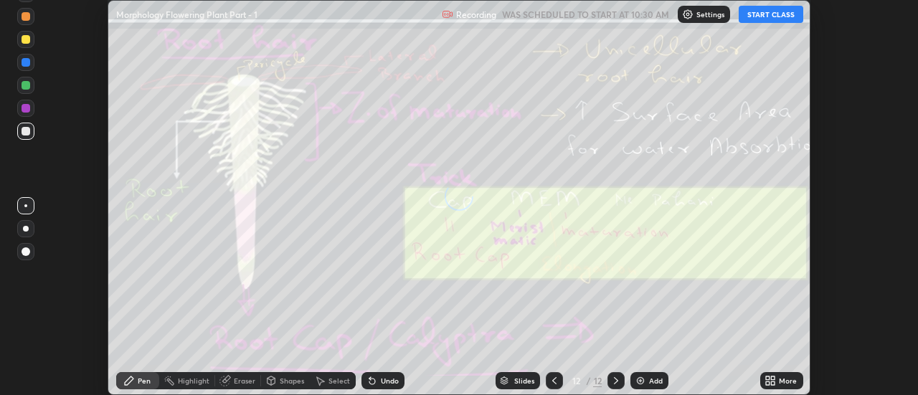
click at [776, 377] on icon at bounding box center [774, 379] width 4 height 4
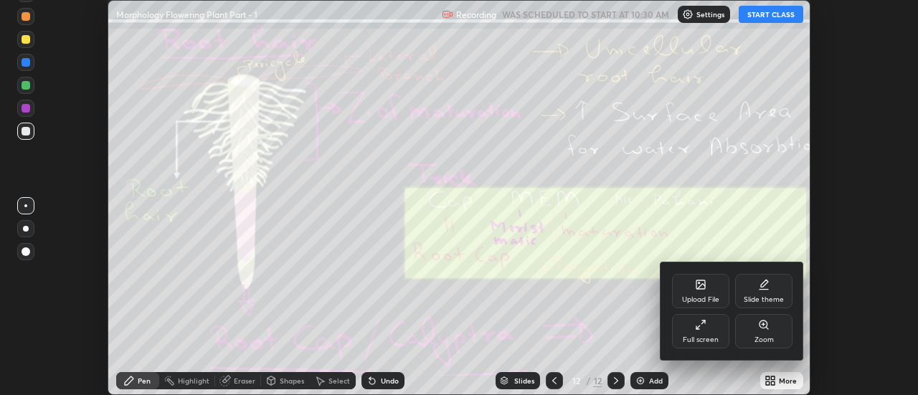
click at [705, 293] on div "Upload File" at bounding box center [700, 291] width 57 height 34
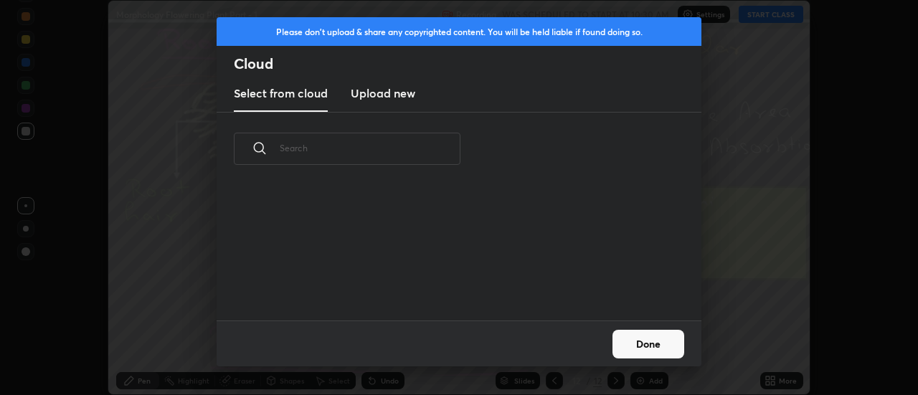
click at [381, 95] on h3 "Upload new" at bounding box center [383, 93] width 65 height 17
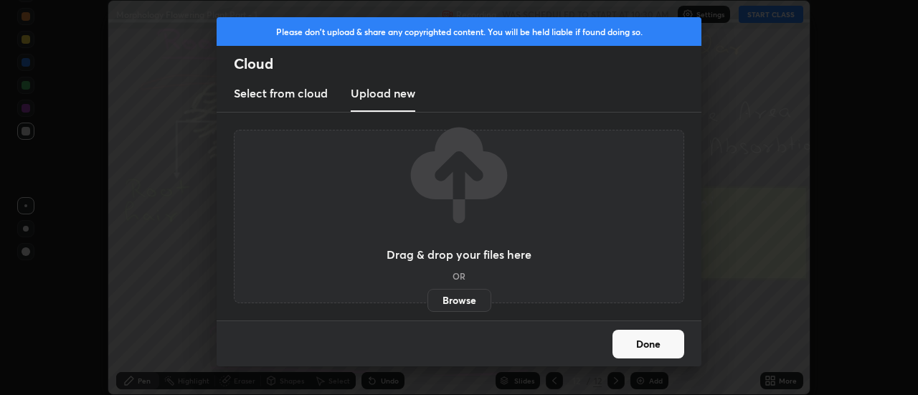
click at [459, 301] on label "Browse" at bounding box center [460, 300] width 64 height 23
click at [428, 301] on input "Browse" at bounding box center [428, 300] width 0 height 23
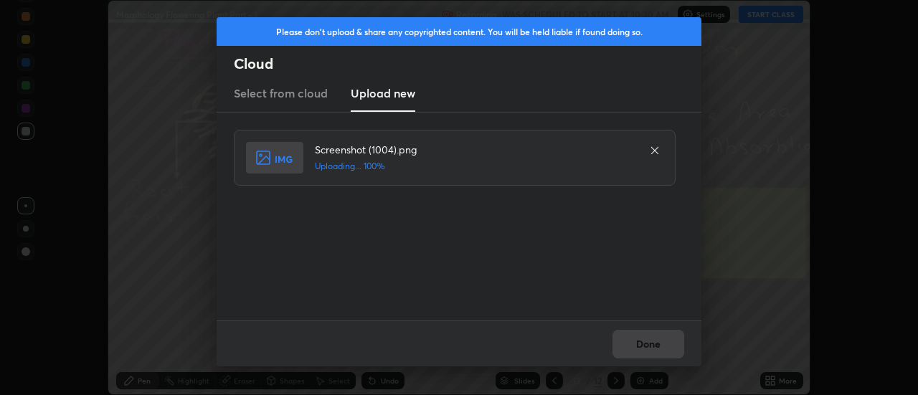
click at [648, 339] on div "Done" at bounding box center [459, 344] width 485 height 46
click at [646, 339] on div "Done" at bounding box center [459, 344] width 485 height 46
click at [644, 341] on button "Done" at bounding box center [649, 344] width 72 height 29
click at [641, 343] on button "Done" at bounding box center [649, 344] width 72 height 29
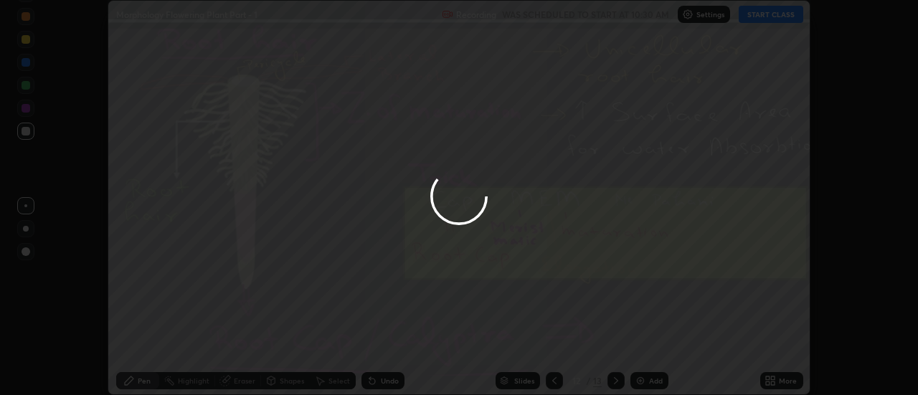
click at [641, 343] on div at bounding box center [459, 197] width 918 height 395
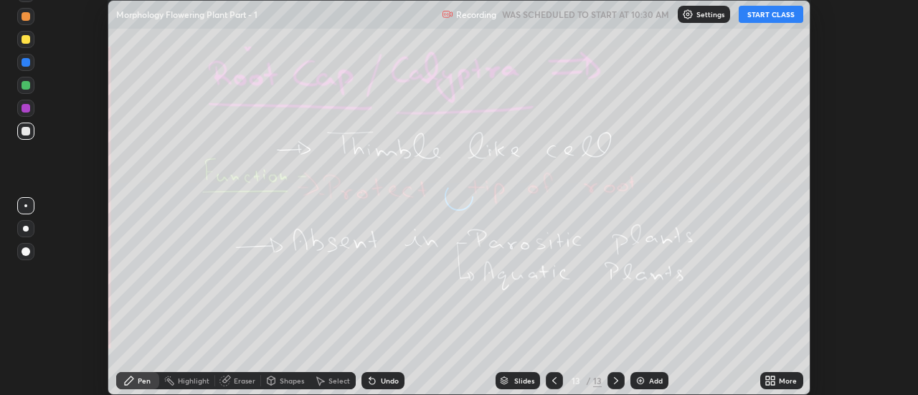
click at [772, 379] on icon at bounding box center [774, 379] width 4 height 4
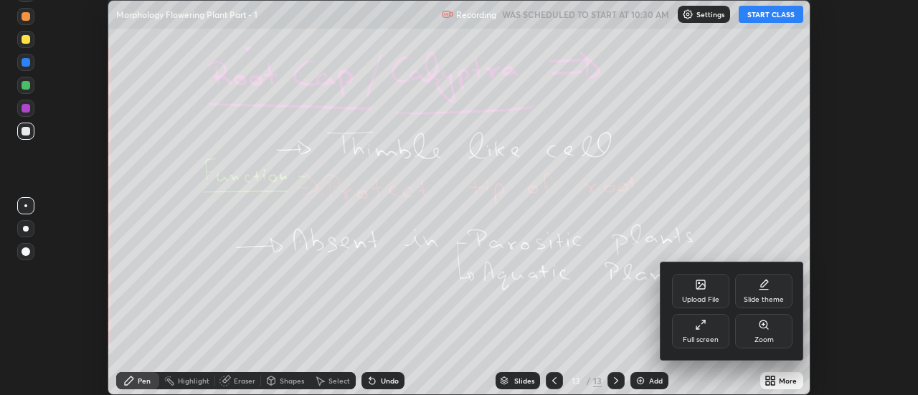
click at [705, 292] on div "Upload File" at bounding box center [700, 291] width 57 height 34
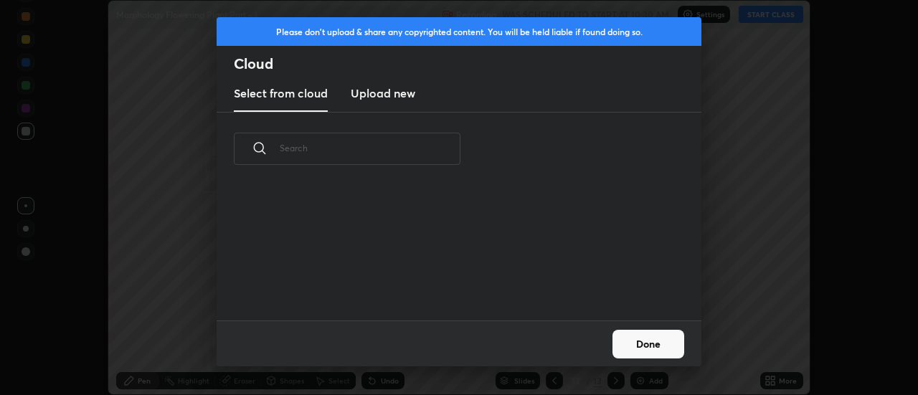
click at [380, 94] on h3 "Upload new" at bounding box center [383, 93] width 65 height 17
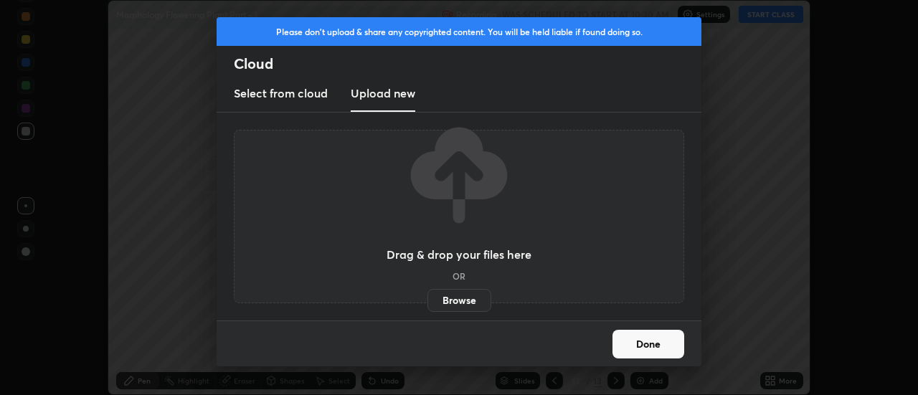
click at [457, 299] on label "Browse" at bounding box center [460, 300] width 64 height 23
click at [428, 299] on input "Browse" at bounding box center [428, 300] width 0 height 23
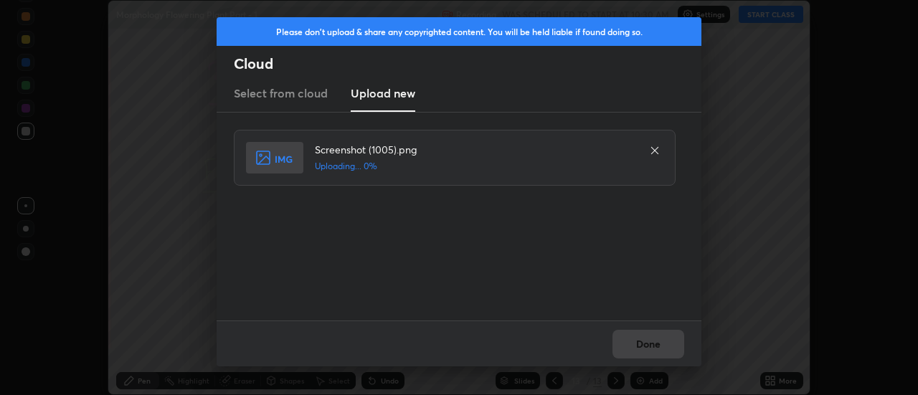
click at [646, 343] on div "Done" at bounding box center [459, 344] width 485 height 46
click at [649, 344] on div "Done" at bounding box center [459, 344] width 485 height 46
click at [644, 344] on div "Done" at bounding box center [459, 344] width 485 height 46
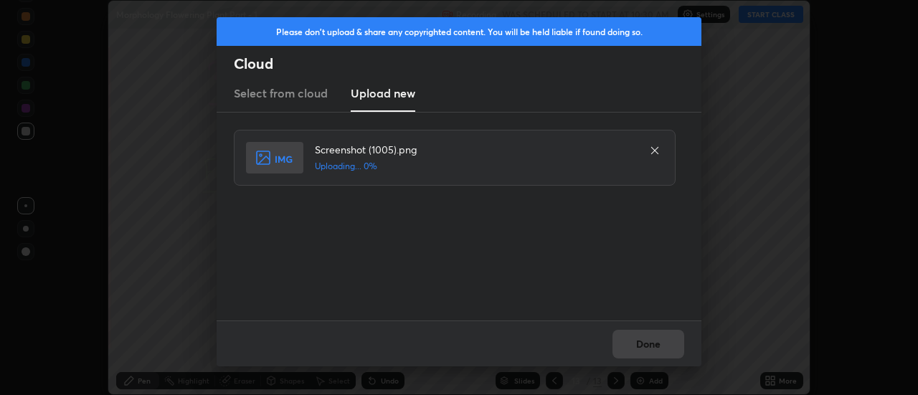
click at [641, 344] on div "Done" at bounding box center [459, 344] width 485 height 46
click at [644, 347] on div "Done" at bounding box center [459, 344] width 485 height 46
click at [642, 346] on div "Done" at bounding box center [459, 344] width 485 height 46
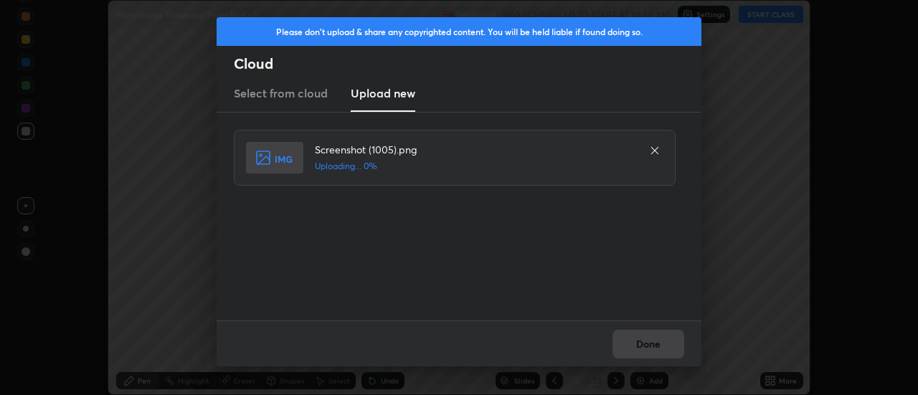
click at [645, 346] on div "Done" at bounding box center [459, 344] width 485 height 46
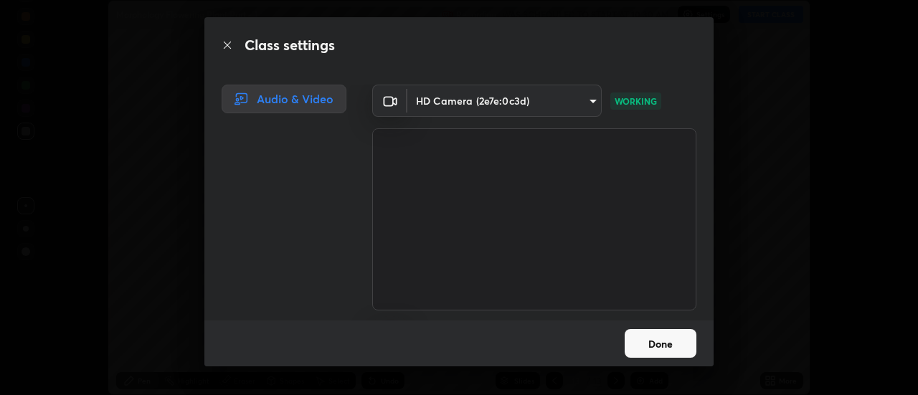
click at [655, 344] on button "Done" at bounding box center [661, 343] width 72 height 29
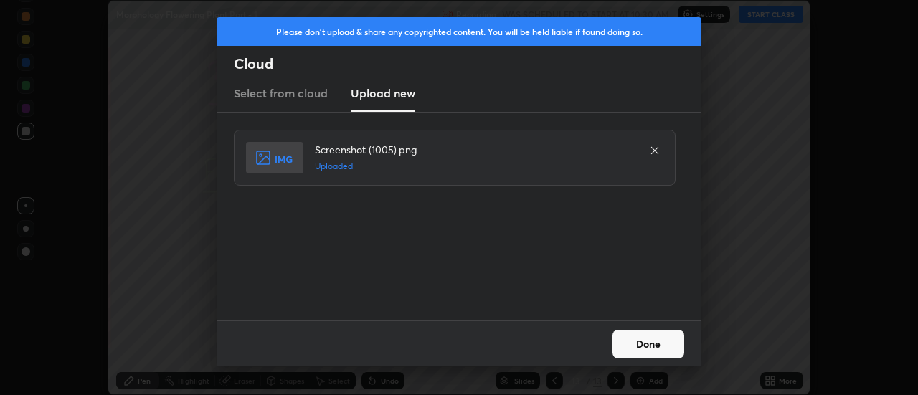
click at [640, 341] on button "Done" at bounding box center [649, 344] width 72 height 29
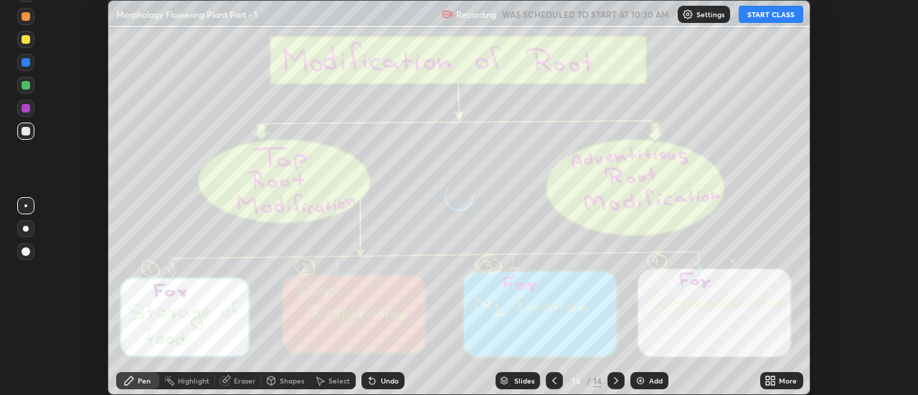
click at [775, 380] on icon at bounding box center [774, 379] width 4 height 4
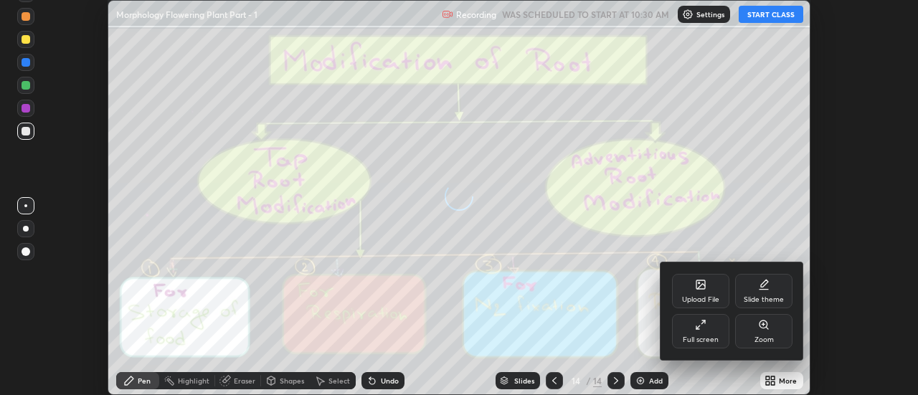
click at [708, 291] on div "Upload File" at bounding box center [700, 291] width 57 height 34
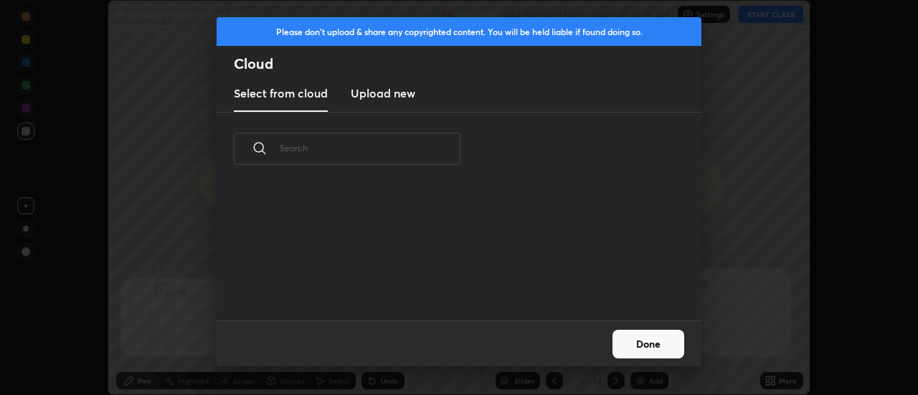
click at [378, 93] on h3 "Upload new" at bounding box center [383, 93] width 65 height 17
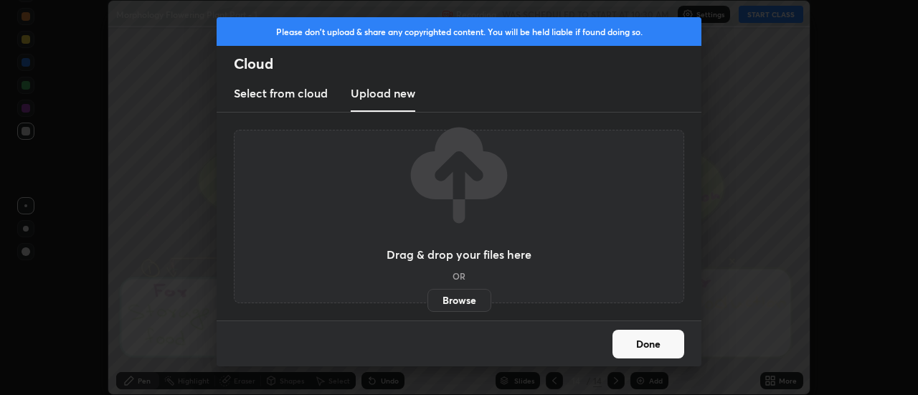
click at [460, 302] on label "Browse" at bounding box center [460, 300] width 64 height 23
click at [428, 302] on input "Browse" at bounding box center [428, 300] width 0 height 23
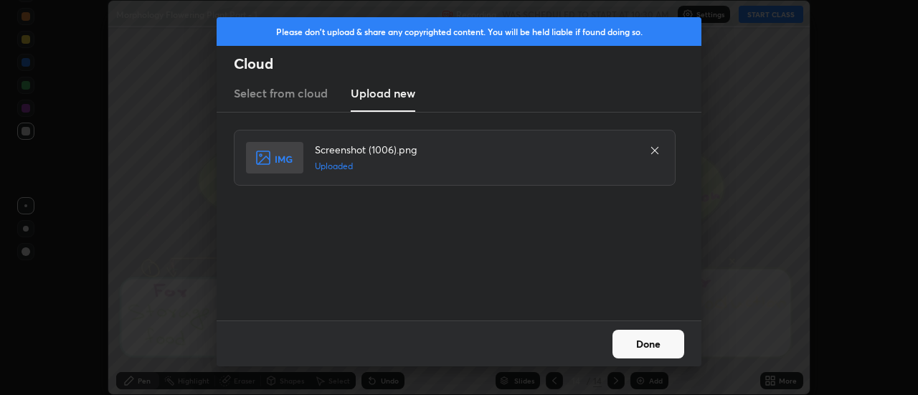
click at [643, 344] on button "Done" at bounding box center [649, 344] width 72 height 29
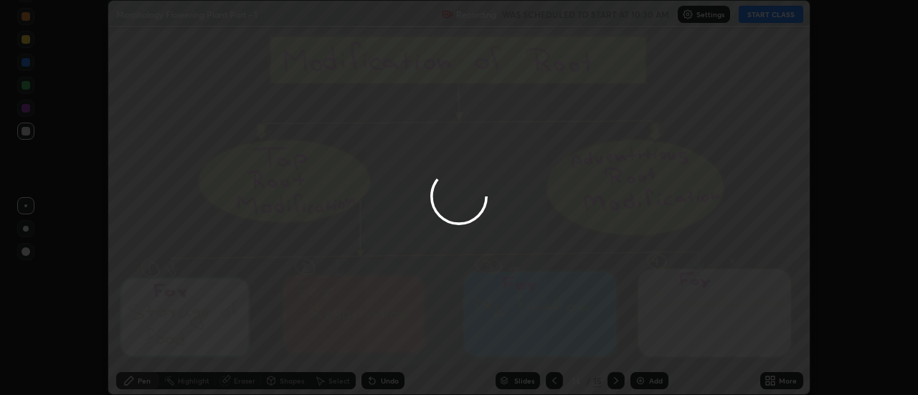
click at [773, 383] on icon at bounding box center [774, 384] width 4 height 4
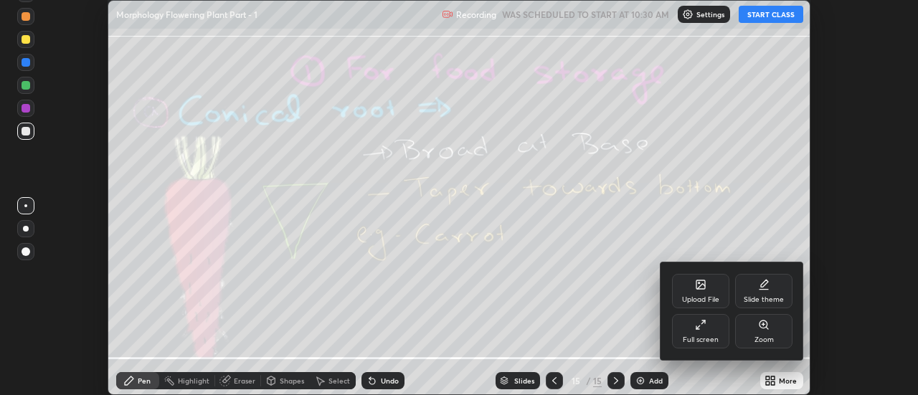
click at [706, 295] on div "Upload File" at bounding box center [700, 291] width 57 height 34
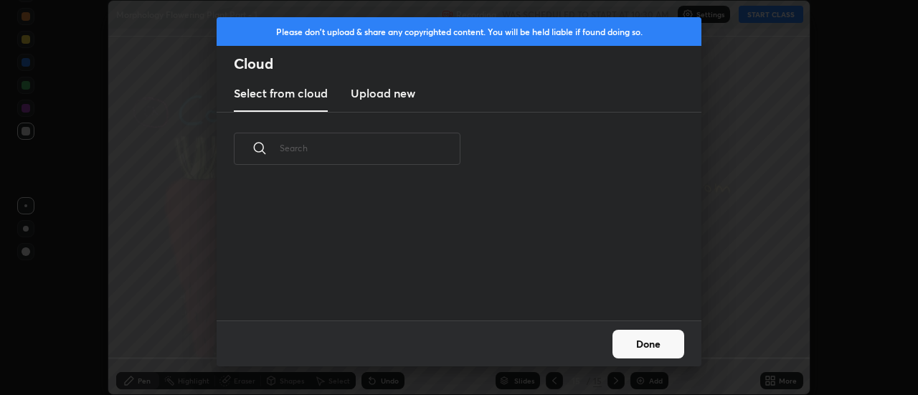
click at [384, 98] on h3 "Upload new" at bounding box center [383, 93] width 65 height 17
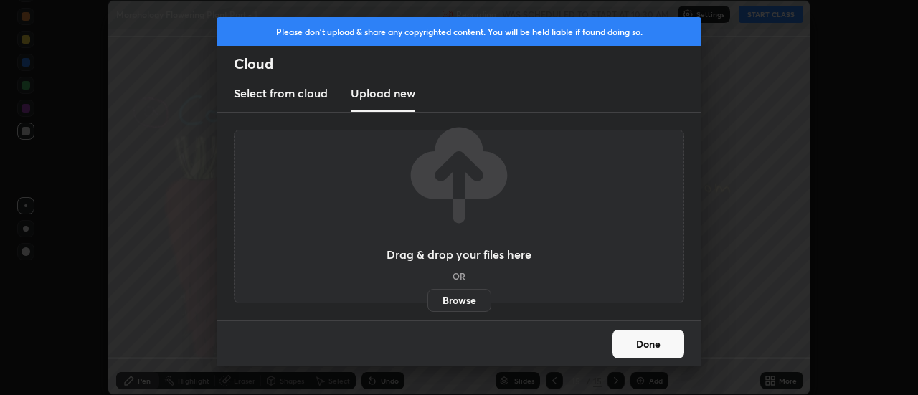
click at [462, 298] on label "Browse" at bounding box center [460, 300] width 64 height 23
click at [428, 298] on input "Browse" at bounding box center [428, 300] width 0 height 23
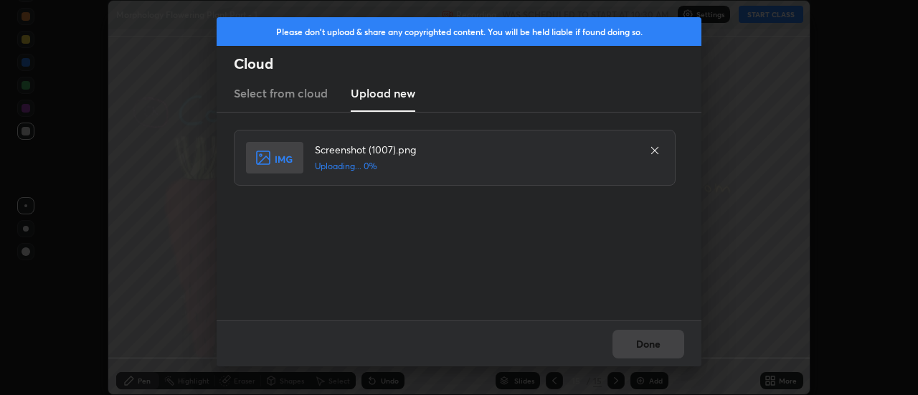
click at [651, 344] on div "Done" at bounding box center [459, 344] width 485 height 46
click at [648, 344] on div "Done" at bounding box center [459, 344] width 485 height 46
click at [644, 343] on div "Done" at bounding box center [459, 344] width 485 height 46
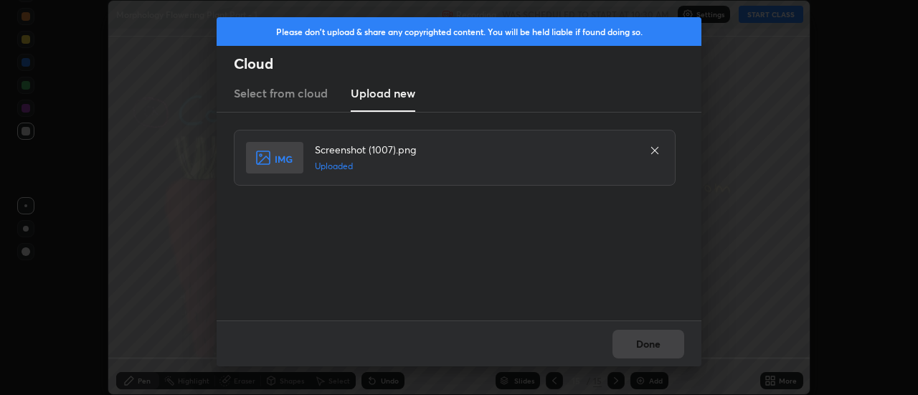
click at [644, 343] on button "Done" at bounding box center [649, 344] width 72 height 29
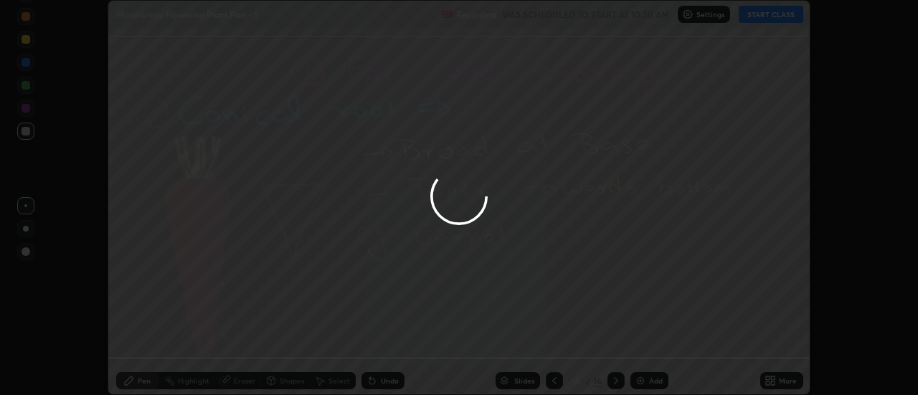
click at [642, 345] on div at bounding box center [459, 197] width 918 height 395
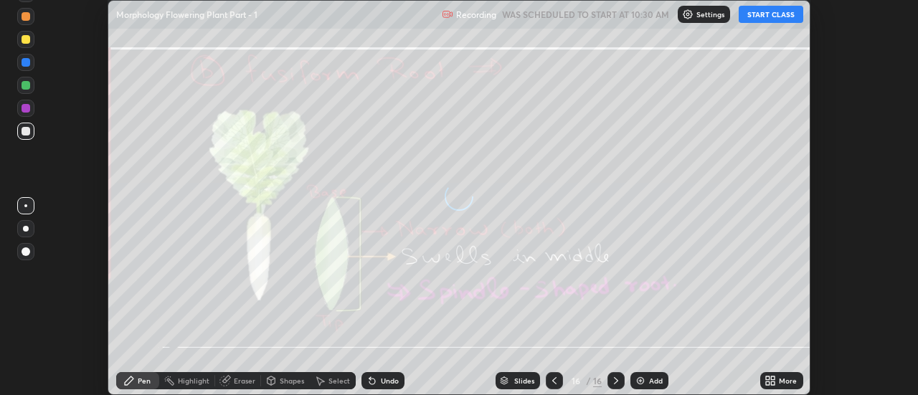
click at [782, 383] on div "More" at bounding box center [788, 380] width 18 height 7
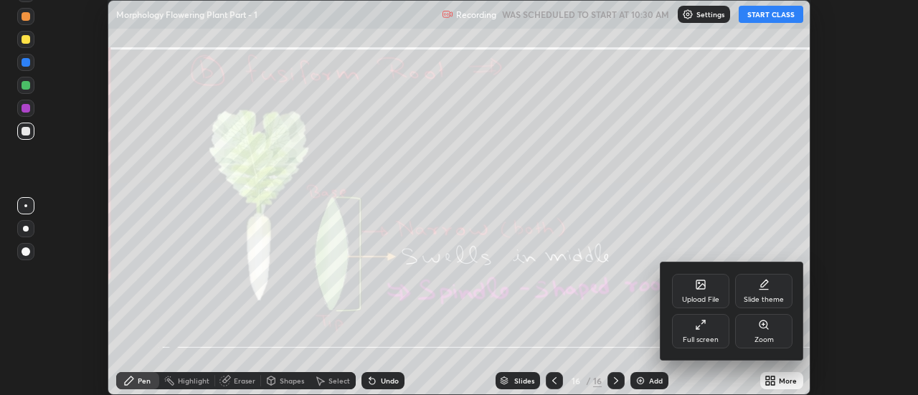
click at [707, 286] on div "Upload File" at bounding box center [700, 291] width 57 height 34
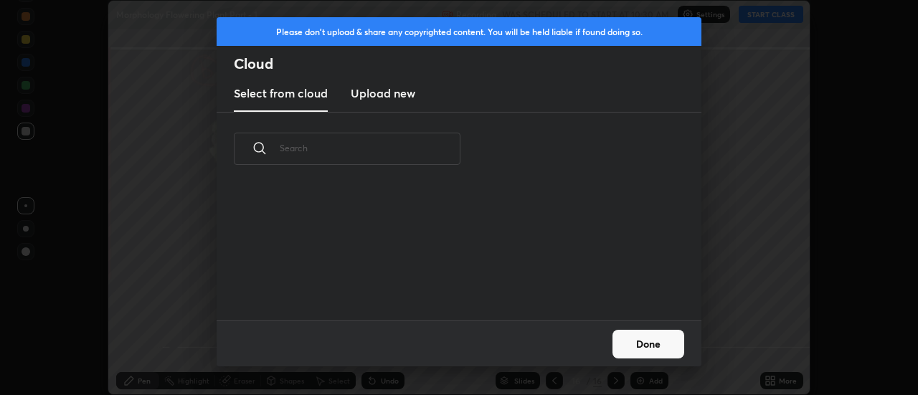
click at [380, 98] on h3 "Upload new" at bounding box center [383, 93] width 65 height 17
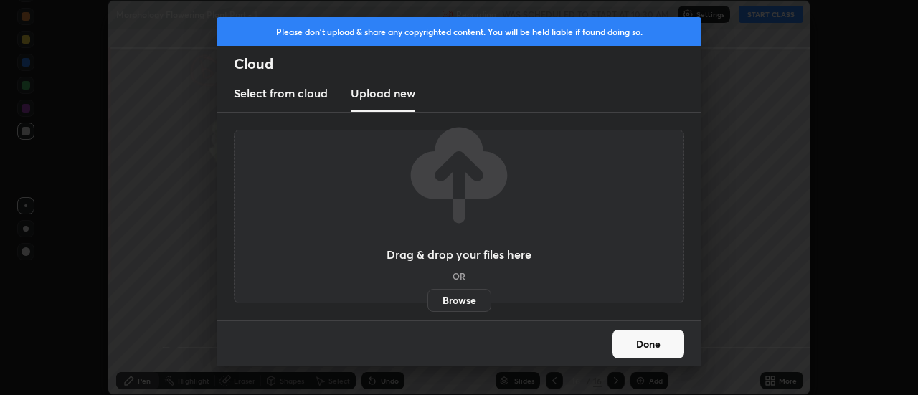
click at [461, 300] on label "Browse" at bounding box center [460, 300] width 64 height 23
click at [428, 300] on input "Browse" at bounding box center [428, 300] width 0 height 23
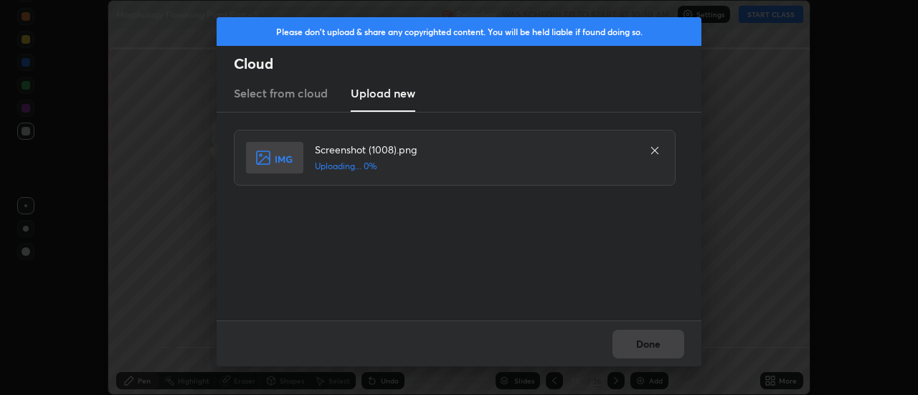
click at [648, 342] on div "Done" at bounding box center [459, 344] width 485 height 46
click at [646, 345] on div "Done" at bounding box center [459, 344] width 485 height 46
click at [646, 345] on button "Done" at bounding box center [649, 344] width 72 height 29
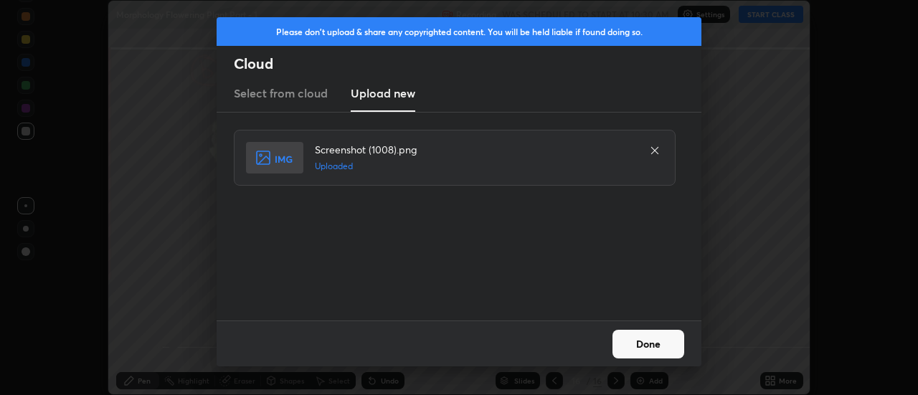
click at [639, 343] on button "Done" at bounding box center [649, 344] width 72 height 29
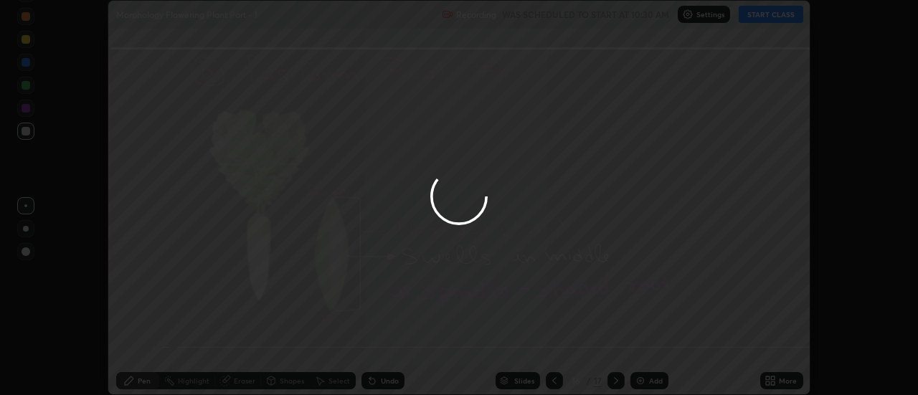
click at [639, 343] on div at bounding box center [459, 197] width 918 height 395
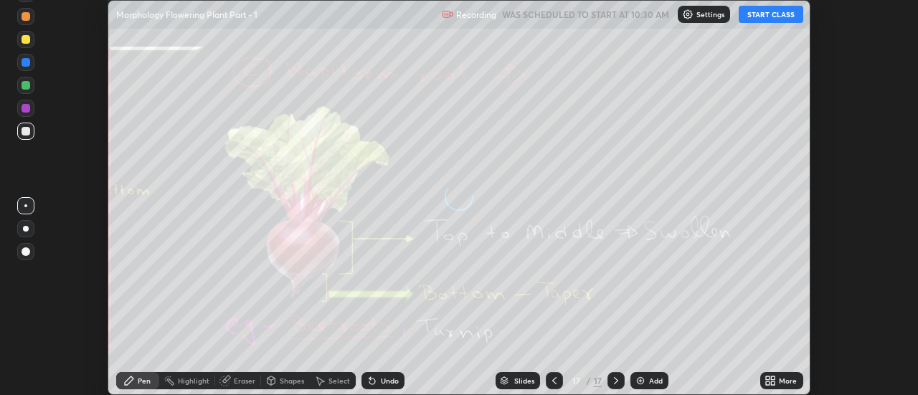
click at [770, 380] on icon at bounding box center [768, 379] width 4 height 4
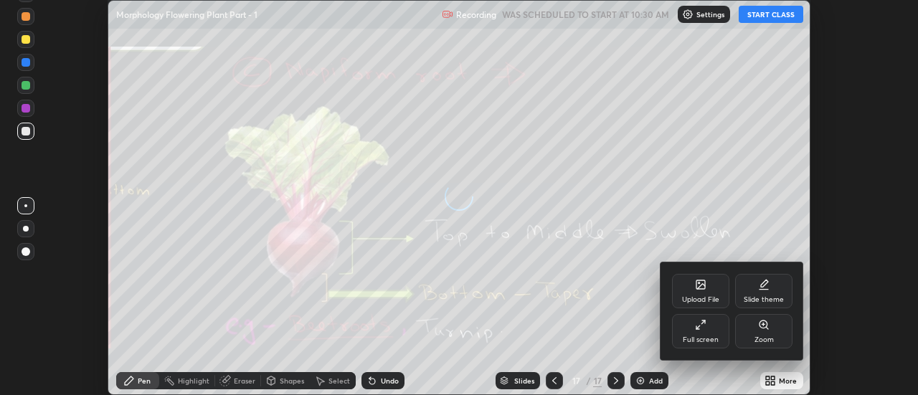
click at [705, 289] on icon at bounding box center [700, 284] width 11 height 11
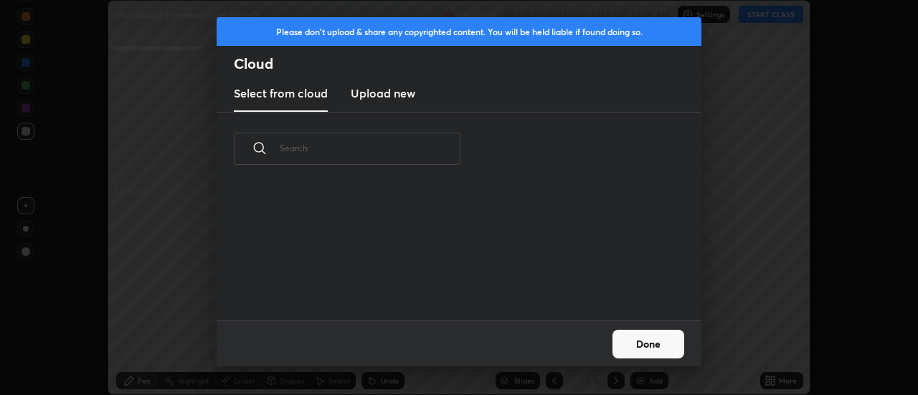
click at [380, 97] on h3 "Upload new" at bounding box center [383, 93] width 65 height 17
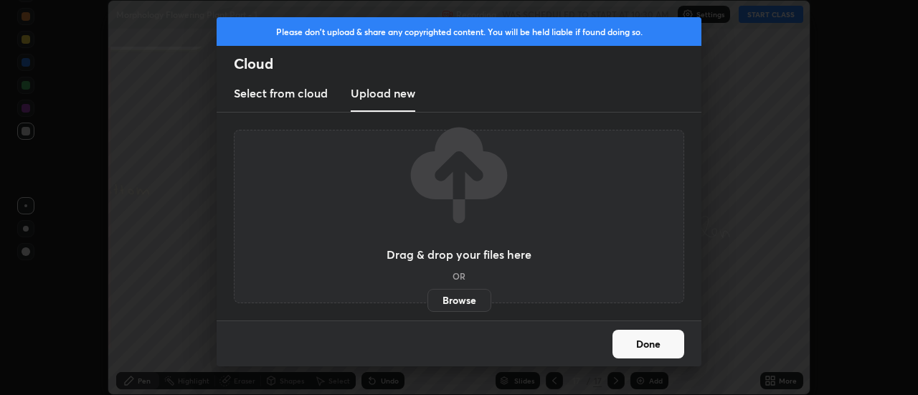
click at [451, 298] on label "Browse" at bounding box center [460, 300] width 64 height 23
click at [428, 298] on input "Browse" at bounding box center [428, 300] width 0 height 23
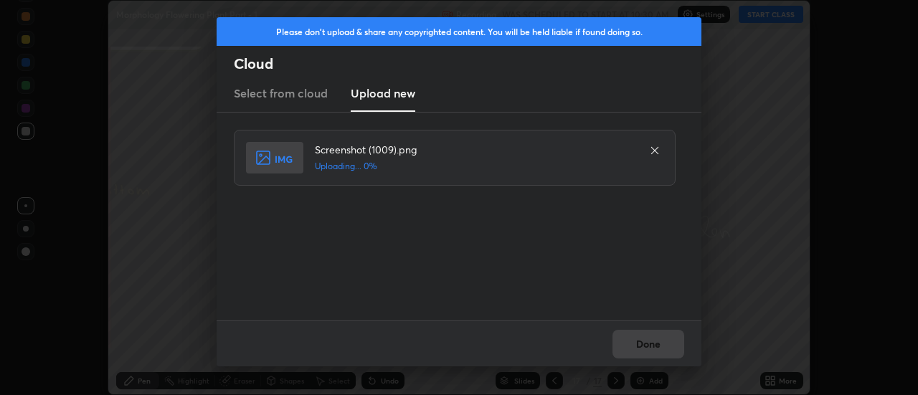
click at [650, 347] on div "Done" at bounding box center [459, 344] width 485 height 46
click at [648, 347] on div "Done" at bounding box center [459, 344] width 485 height 46
click at [645, 343] on div "Done" at bounding box center [459, 344] width 485 height 46
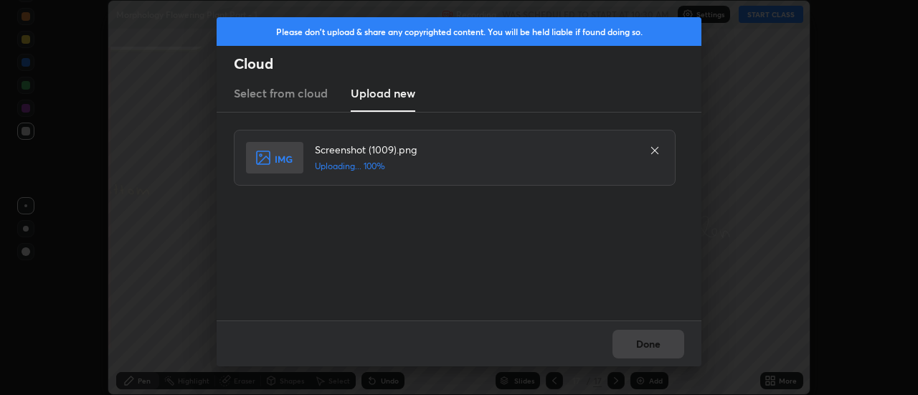
click at [645, 343] on div "Done" at bounding box center [459, 344] width 485 height 46
click at [645, 343] on button "Done" at bounding box center [649, 344] width 72 height 29
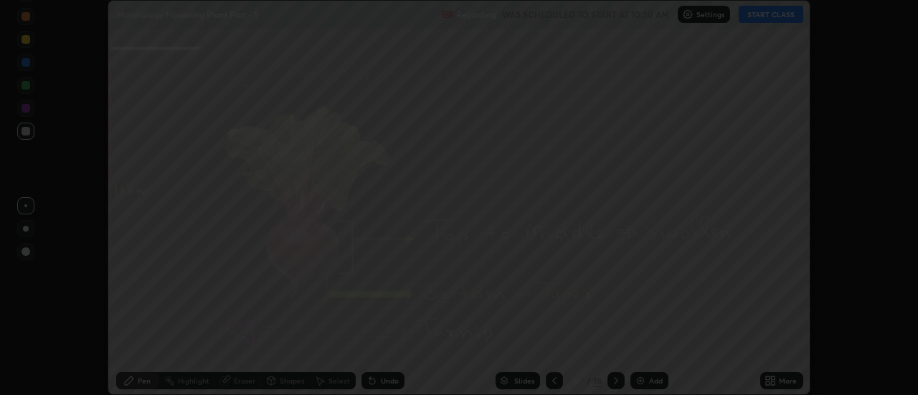
click at [650, 344] on button "Done" at bounding box center [649, 344] width 72 height 29
click at [774, 379] on icon at bounding box center [774, 379] width 4 height 4
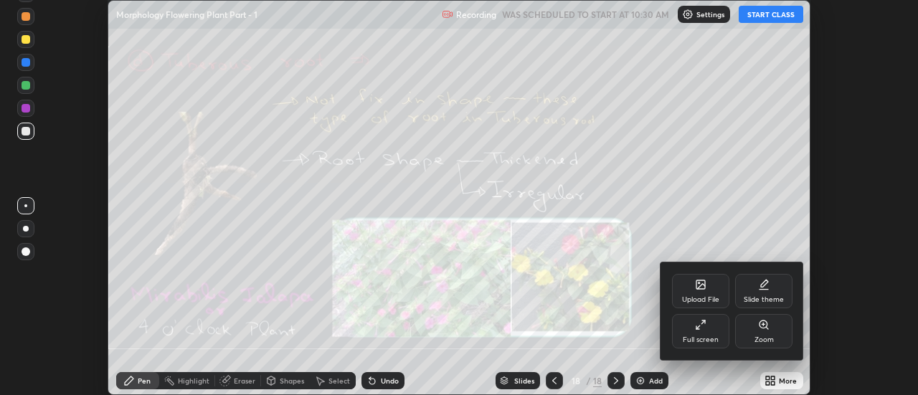
click at [706, 286] on icon at bounding box center [700, 284] width 11 height 11
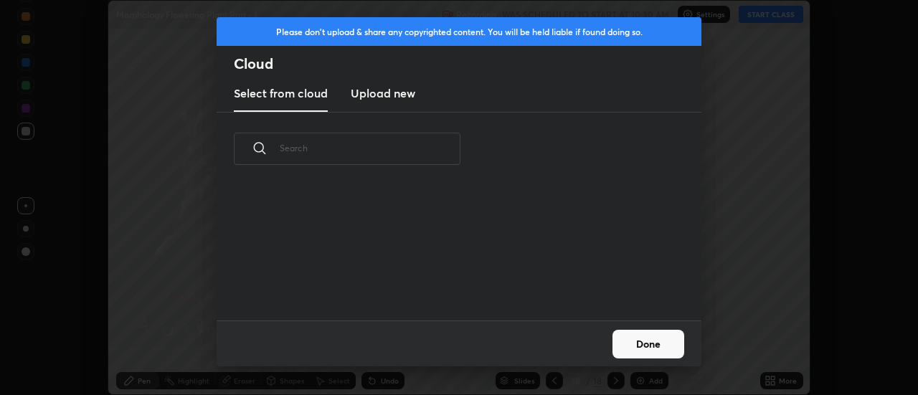
scroll to position [5, 8]
click at [377, 97] on h3 "Upload new" at bounding box center [383, 93] width 65 height 17
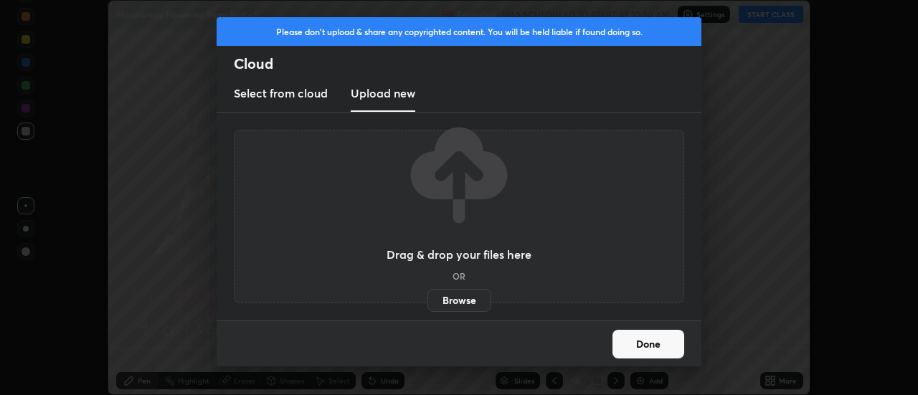
click at [452, 294] on label "Browse" at bounding box center [460, 300] width 64 height 23
click at [428, 294] on input "Browse" at bounding box center [428, 300] width 0 height 23
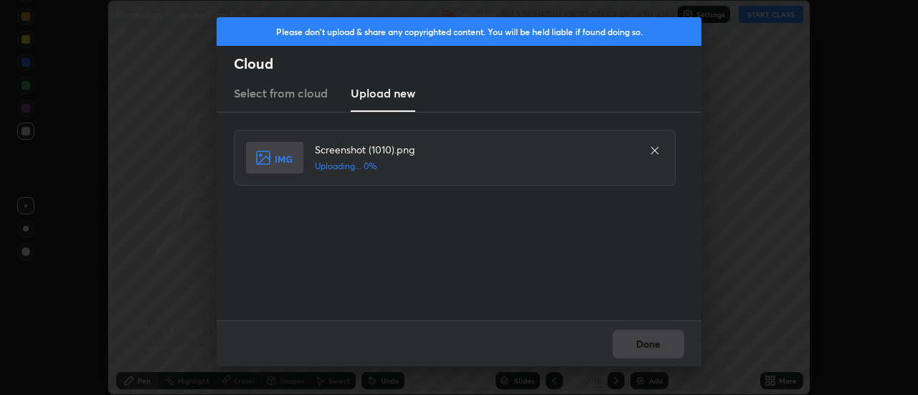
click at [647, 344] on div "Done" at bounding box center [459, 344] width 485 height 46
click at [646, 345] on div "Done" at bounding box center [459, 344] width 485 height 46
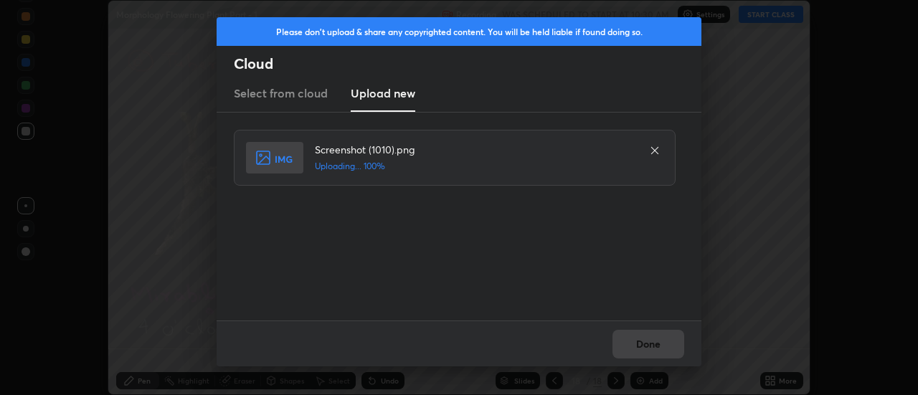
click at [645, 344] on div "Done" at bounding box center [459, 344] width 485 height 46
click at [645, 344] on button "Done" at bounding box center [649, 344] width 72 height 29
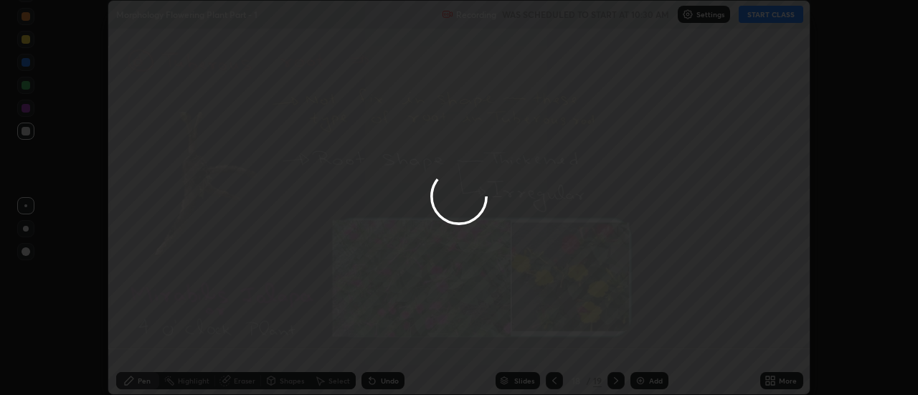
click at [645, 344] on div at bounding box center [459, 197] width 918 height 395
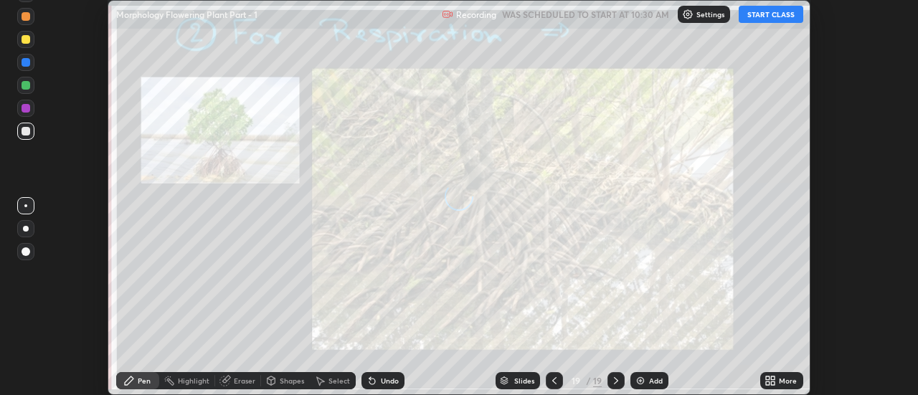
click at [778, 381] on div "More" at bounding box center [781, 380] width 43 height 17
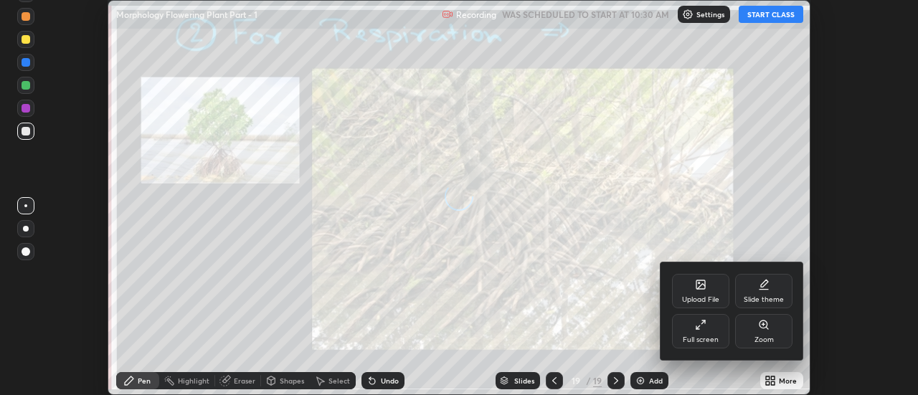
click at [715, 293] on div "Upload File" at bounding box center [700, 291] width 57 height 34
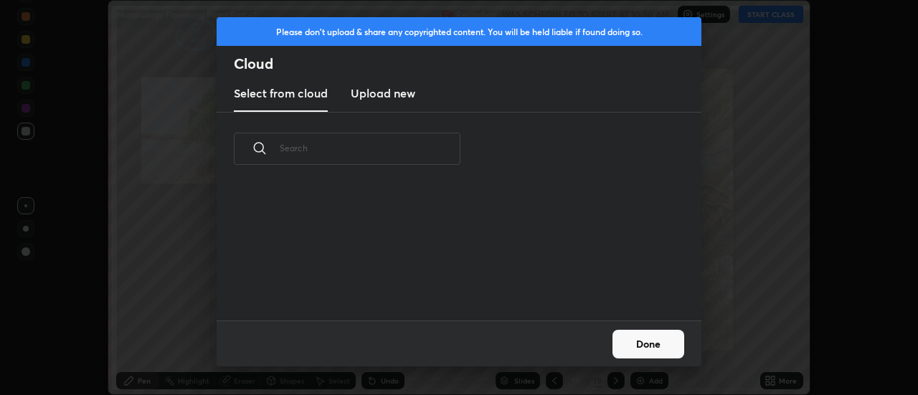
scroll to position [135, 461]
click at [374, 88] on h3 "Upload new" at bounding box center [383, 93] width 65 height 17
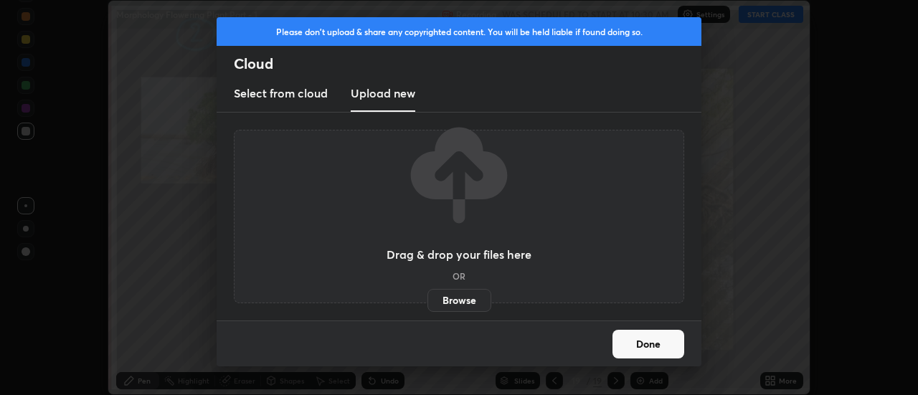
click at [453, 296] on label "Browse" at bounding box center [460, 300] width 64 height 23
click at [428, 296] on input "Browse" at bounding box center [428, 300] width 0 height 23
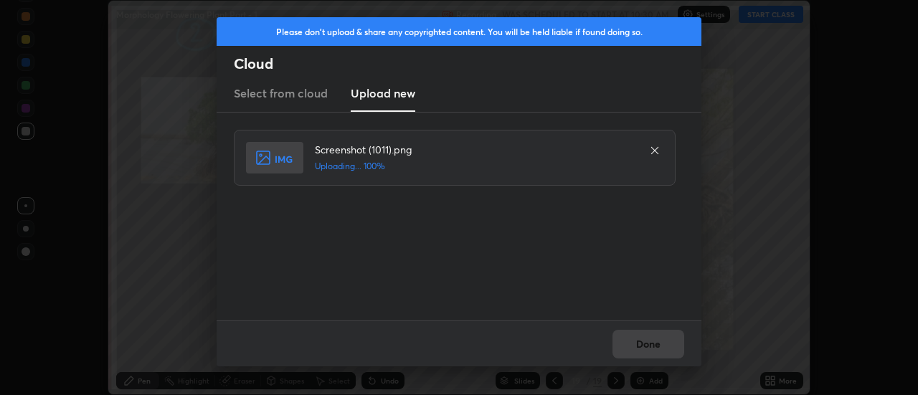
click at [644, 342] on div "Done" at bounding box center [459, 344] width 485 height 46
click at [645, 344] on div "Done" at bounding box center [459, 344] width 485 height 46
click at [645, 344] on button "Done" at bounding box center [649, 344] width 72 height 29
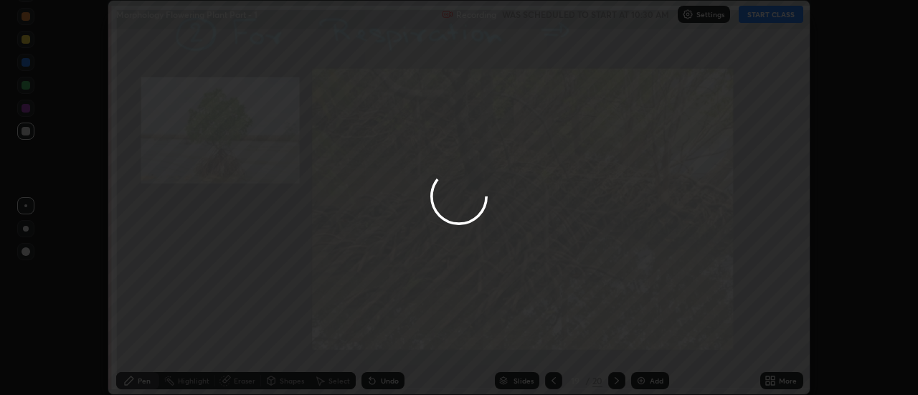
click at [645, 344] on div at bounding box center [459, 197] width 918 height 395
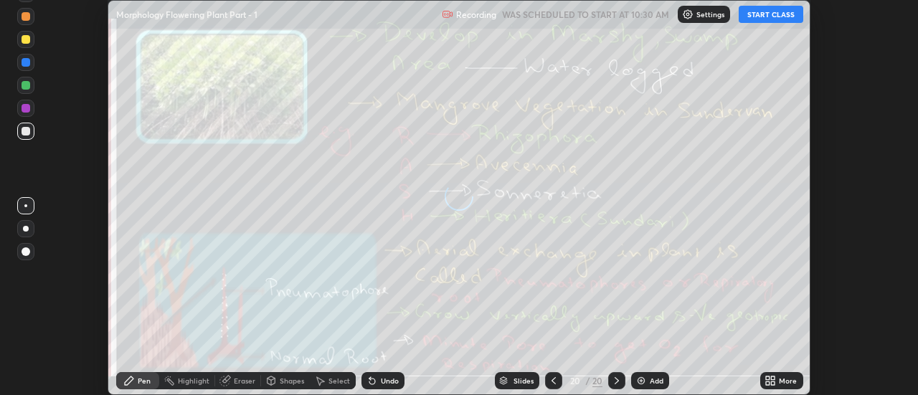
click at [782, 382] on div "More" at bounding box center [788, 380] width 18 height 7
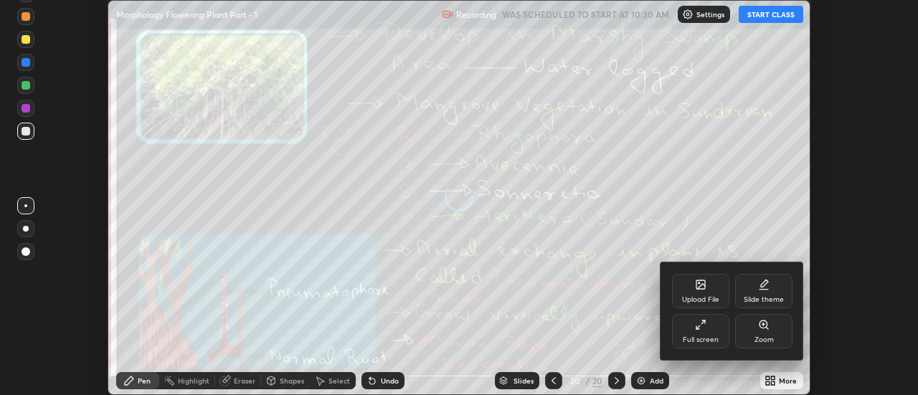
click at [707, 282] on div "Upload File" at bounding box center [700, 291] width 57 height 34
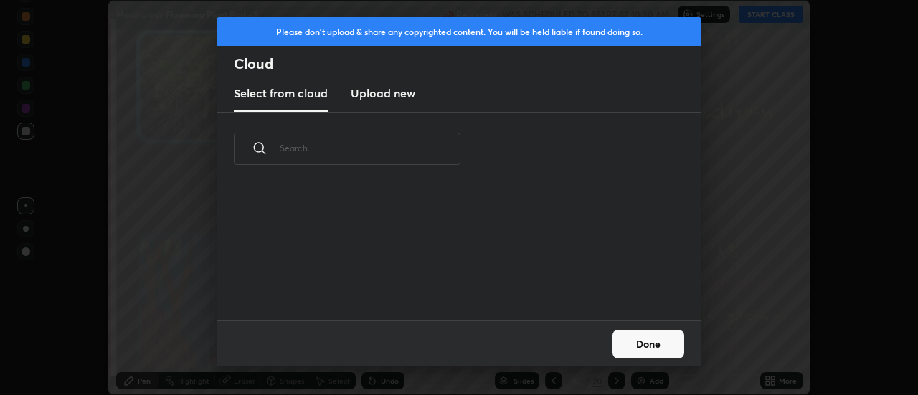
click at [377, 96] on h3 "Upload new" at bounding box center [383, 93] width 65 height 17
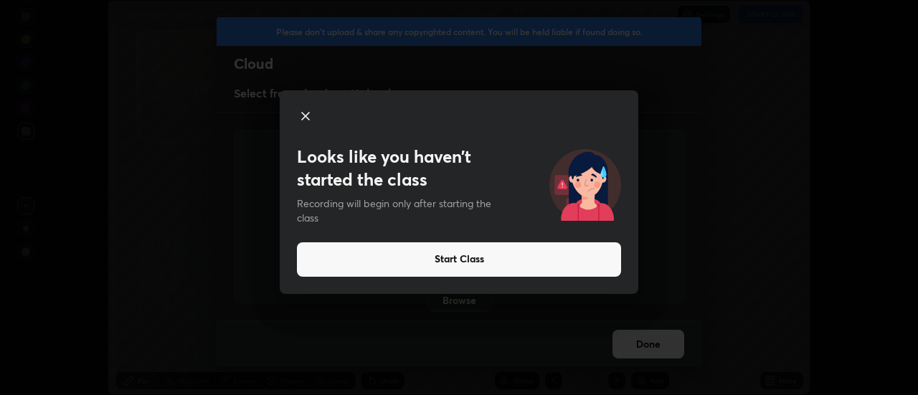
click at [308, 115] on icon at bounding box center [305, 116] width 17 height 17
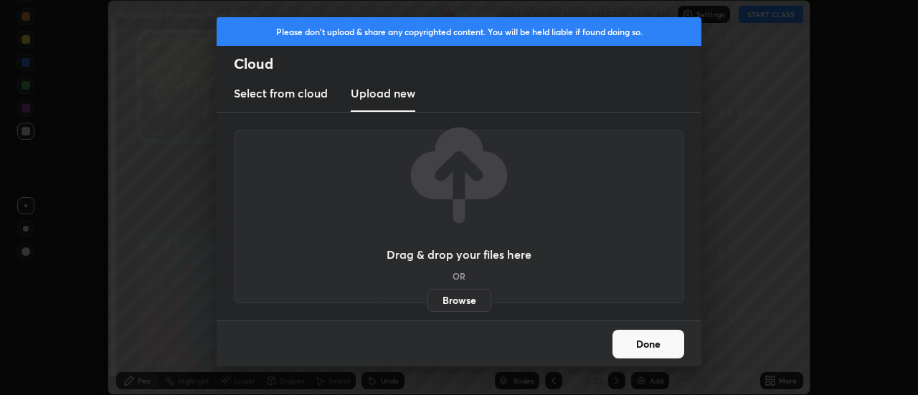
click at [448, 295] on label "Browse" at bounding box center [460, 300] width 64 height 23
click at [428, 295] on input "Browse" at bounding box center [428, 300] width 0 height 23
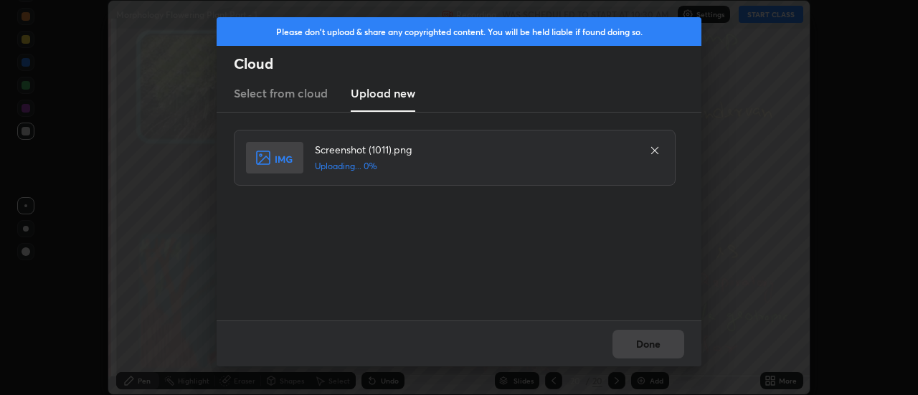
click at [651, 342] on div "Done" at bounding box center [459, 344] width 485 height 46
click at [649, 344] on div "Done" at bounding box center [459, 344] width 485 height 46
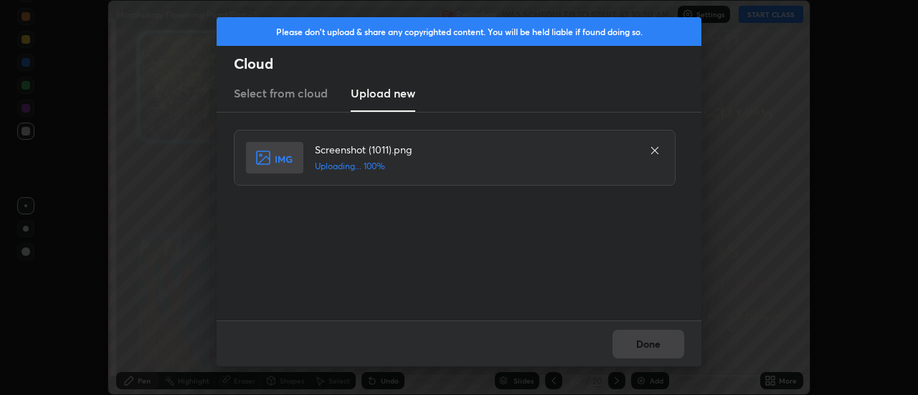
click at [647, 346] on div "Done" at bounding box center [459, 344] width 485 height 46
click at [646, 344] on button "Done" at bounding box center [649, 344] width 72 height 29
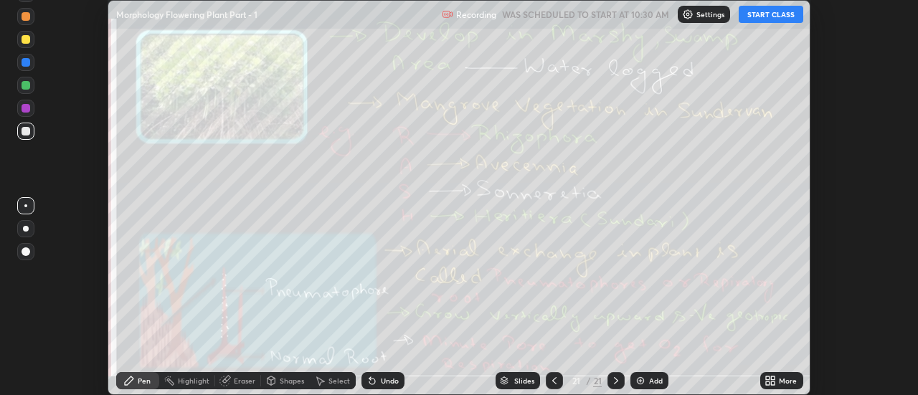
click at [781, 381] on div "More" at bounding box center [788, 380] width 18 height 7
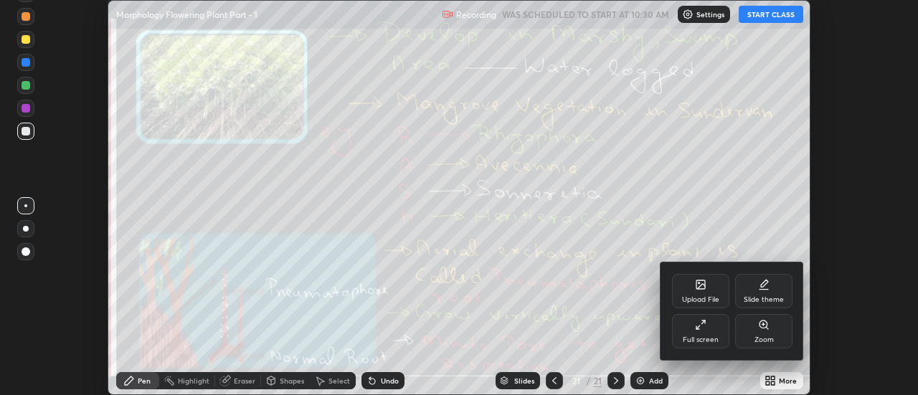
click at [710, 296] on div "Upload File" at bounding box center [700, 299] width 37 height 7
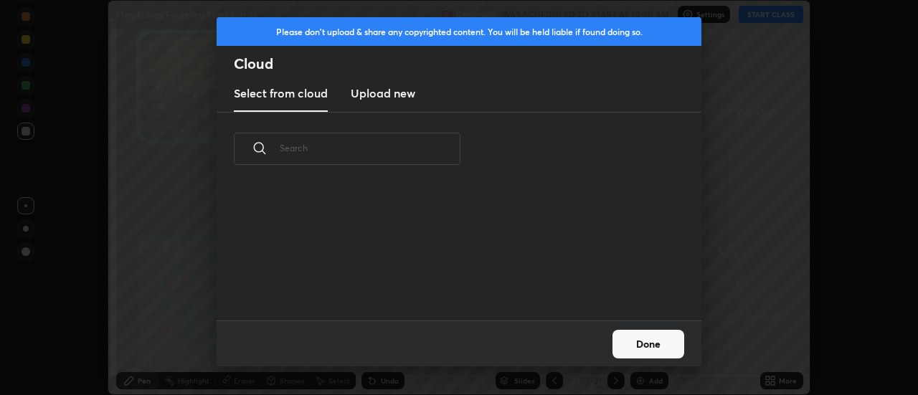
click at [382, 95] on h3 "Upload new" at bounding box center [383, 93] width 65 height 17
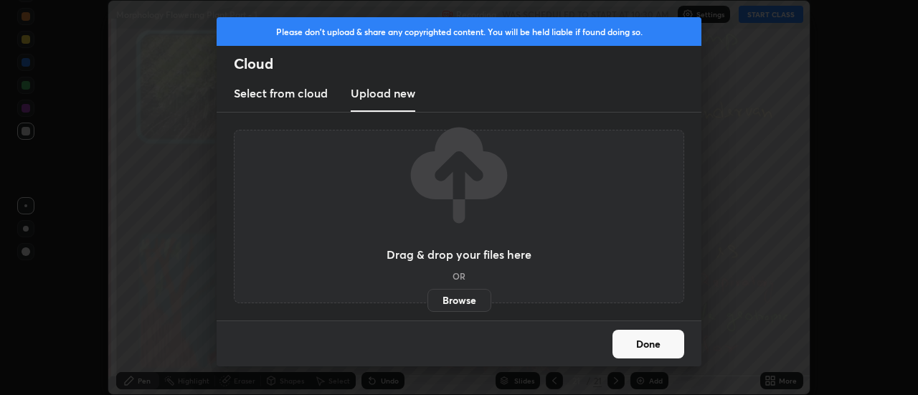
click at [456, 302] on label "Browse" at bounding box center [460, 300] width 64 height 23
click at [428, 302] on input "Browse" at bounding box center [428, 300] width 0 height 23
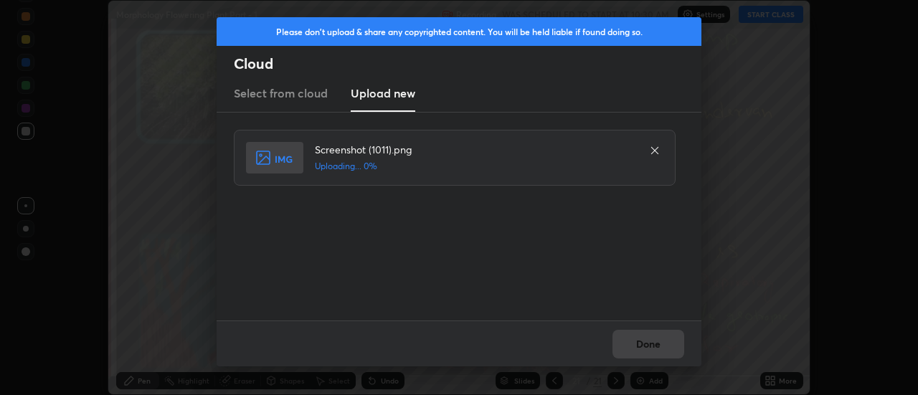
click at [647, 348] on div "Done" at bounding box center [459, 344] width 485 height 46
click at [644, 347] on div "Done" at bounding box center [459, 344] width 485 height 46
click at [641, 347] on div "Done" at bounding box center [459, 344] width 485 height 46
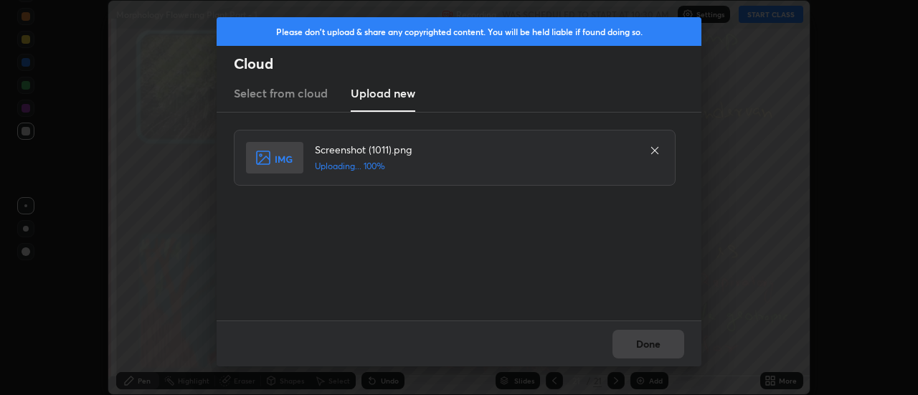
click at [641, 347] on div "Done" at bounding box center [459, 344] width 485 height 46
click at [641, 347] on button "Done" at bounding box center [649, 344] width 72 height 29
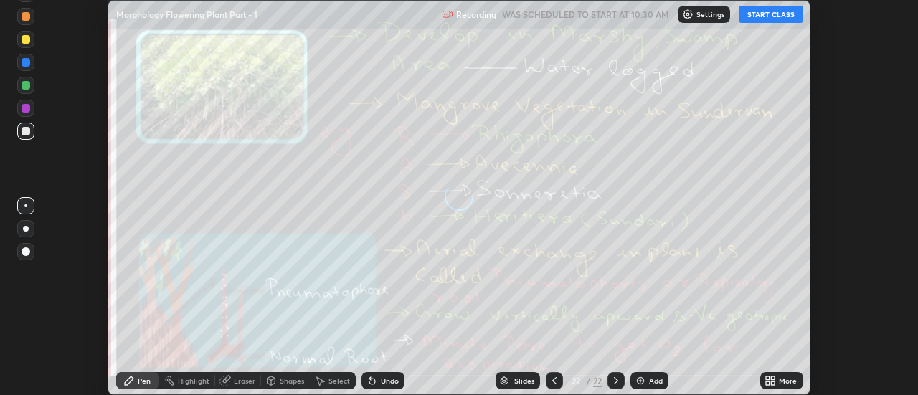
click at [775, 377] on icon at bounding box center [774, 379] width 4 height 4
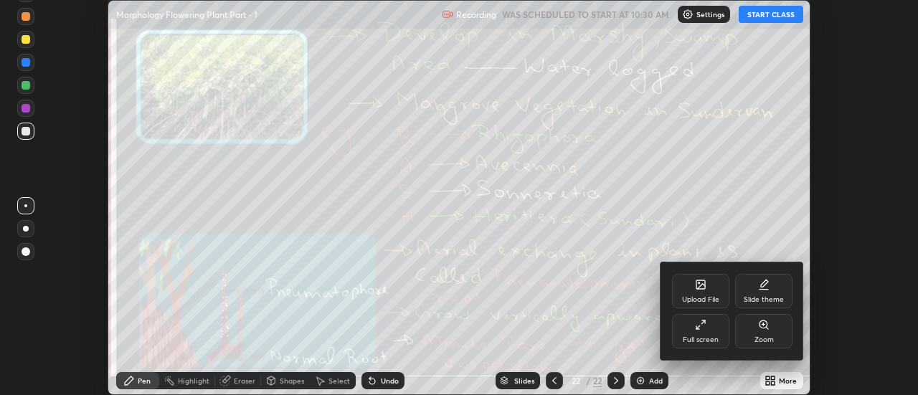
click at [699, 291] on div "Upload File" at bounding box center [700, 291] width 57 height 34
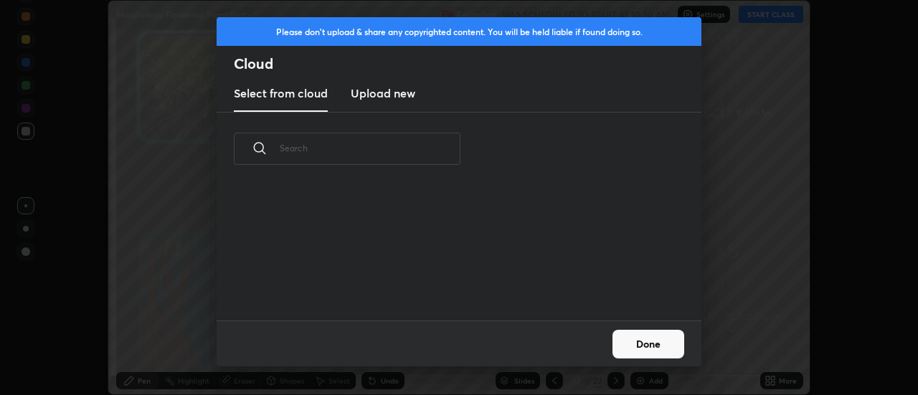
click at [373, 97] on h3 "Upload new" at bounding box center [383, 93] width 65 height 17
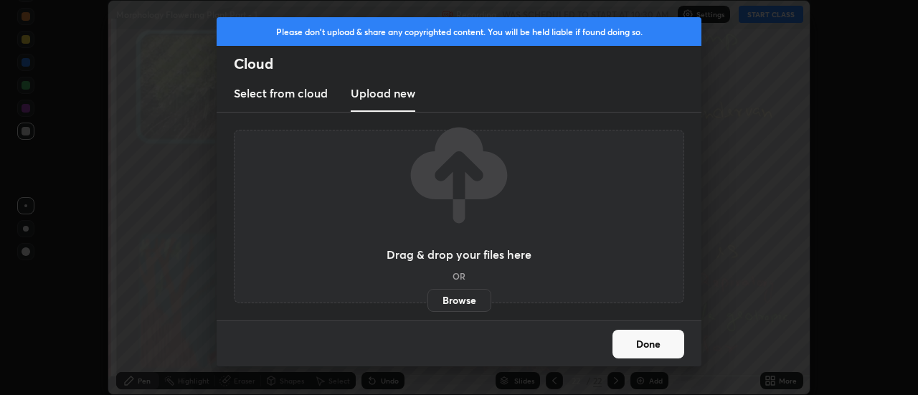
click at [456, 303] on label "Browse" at bounding box center [460, 300] width 64 height 23
click at [428, 303] on input "Browse" at bounding box center [428, 300] width 0 height 23
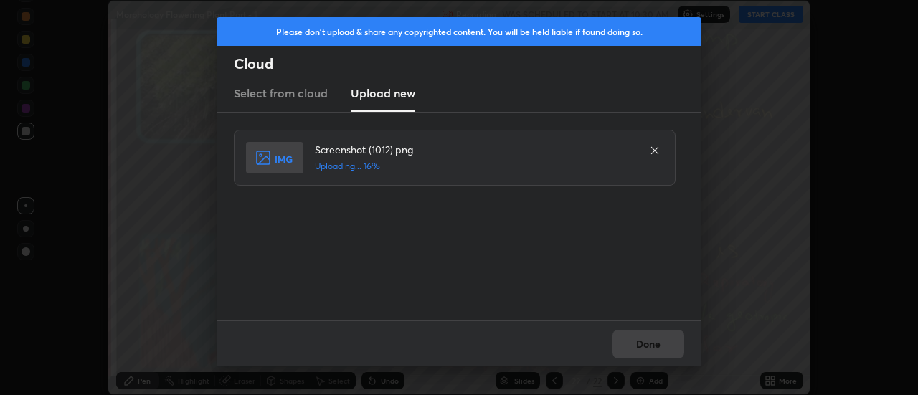
click at [644, 343] on div "Done" at bounding box center [459, 344] width 485 height 46
click at [641, 343] on div "Done" at bounding box center [459, 344] width 485 height 46
click at [646, 347] on div "Done" at bounding box center [459, 344] width 485 height 46
click at [649, 345] on div "Done" at bounding box center [459, 344] width 485 height 46
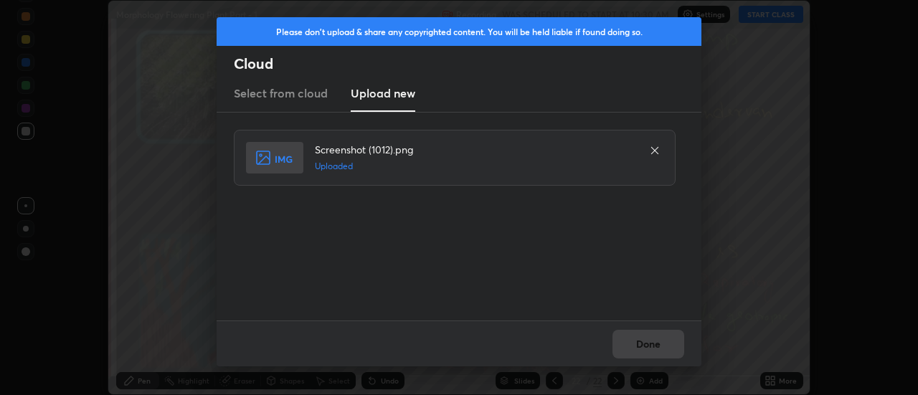
click at [656, 345] on button "Done" at bounding box center [649, 344] width 72 height 29
click at [652, 344] on button "Done" at bounding box center [649, 344] width 72 height 29
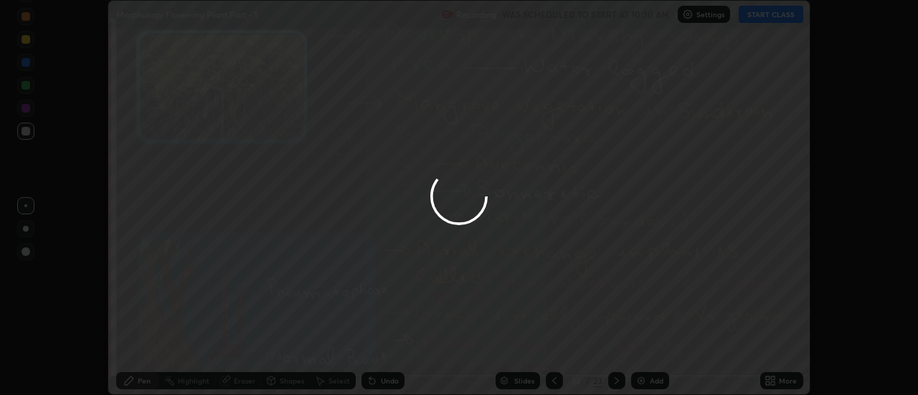
click at [649, 342] on button "Done" at bounding box center [649, 344] width 72 height 29
click at [645, 341] on div at bounding box center [459, 197] width 918 height 395
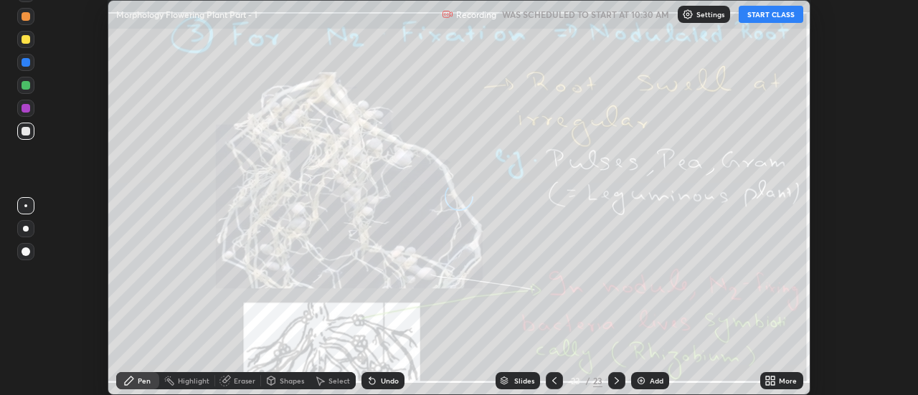
click at [784, 382] on div "More" at bounding box center [788, 380] width 18 height 7
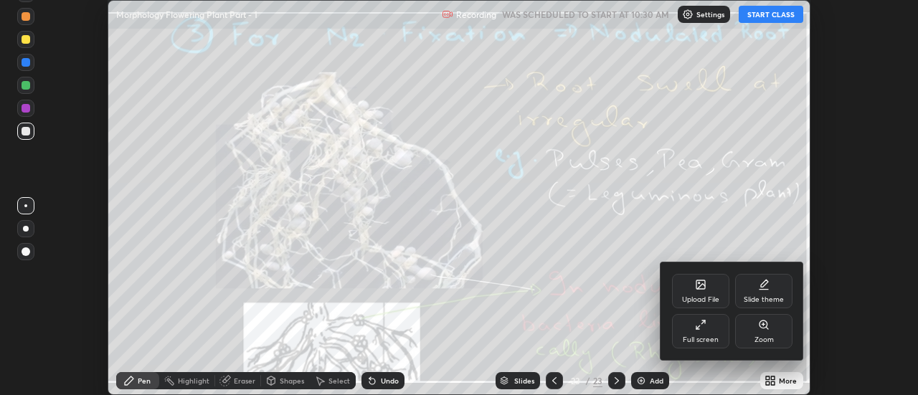
click at [712, 293] on div "Upload File" at bounding box center [700, 291] width 57 height 34
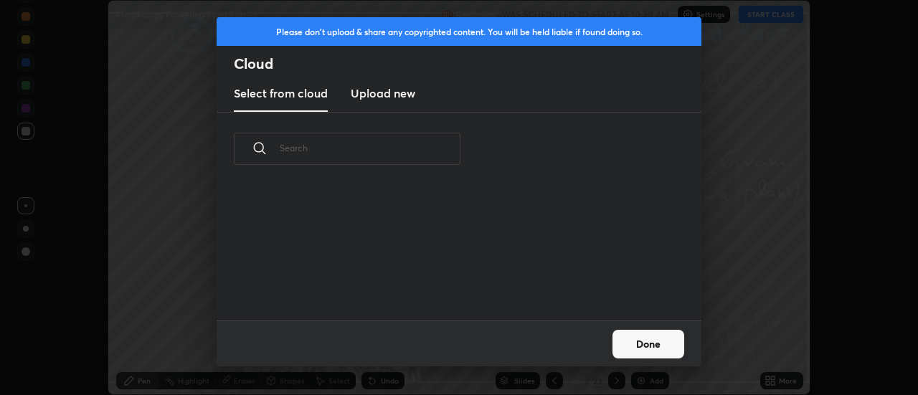
click at [379, 100] on h3 "Upload new" at bounding box center [383, 93] width 65 height 17
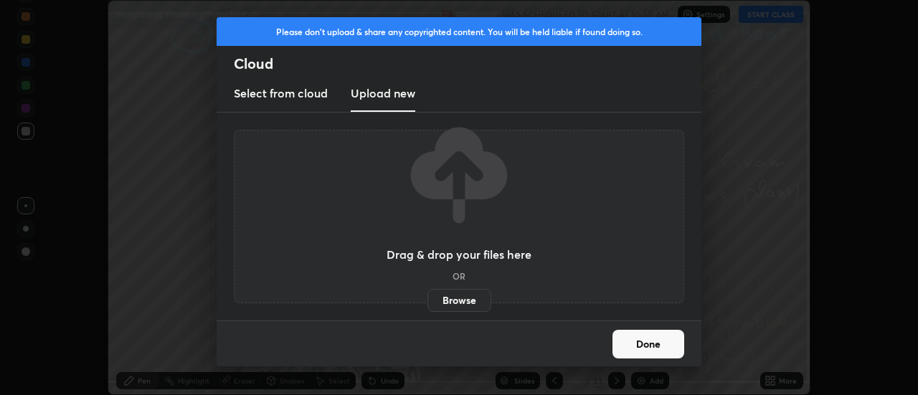
click at [459, 301] on label "Browse" at bounding box center [460, 300] width 64 height 23
click at [428, 301] on input "Browse" at bounding box center [428, 300] width 0 height 23
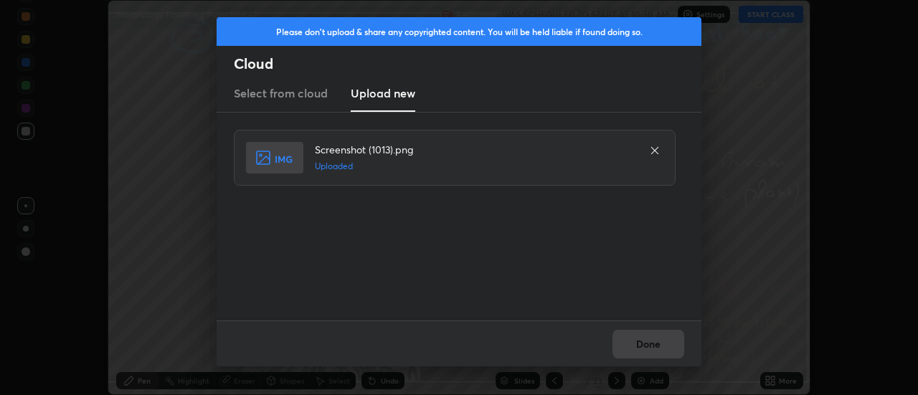
click at [646, 345] on div "Done" at bounding box center [459, 344] width 485 height 46
click at [643, 344] on button "Done" at bounding box center [649, 344] width 72 height 29
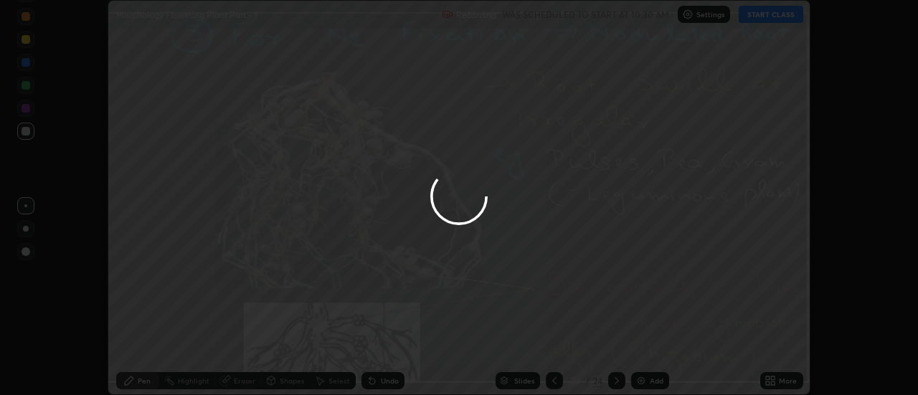
click at [643, 344] on button "Done" at bounding box center [649, 344] width 72 height 29
click at [643, 344] on div at bounding box center [459, 197] width 918 height 395
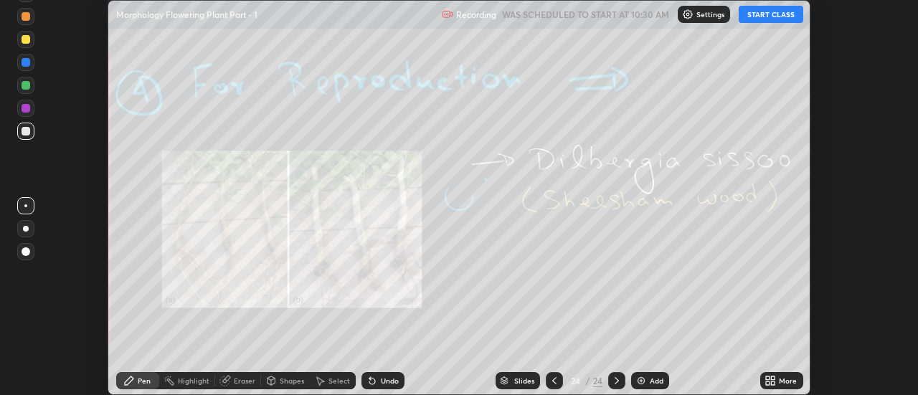
click at [774, 380] on icon at bounding box center [774, 379] width 4 height 4
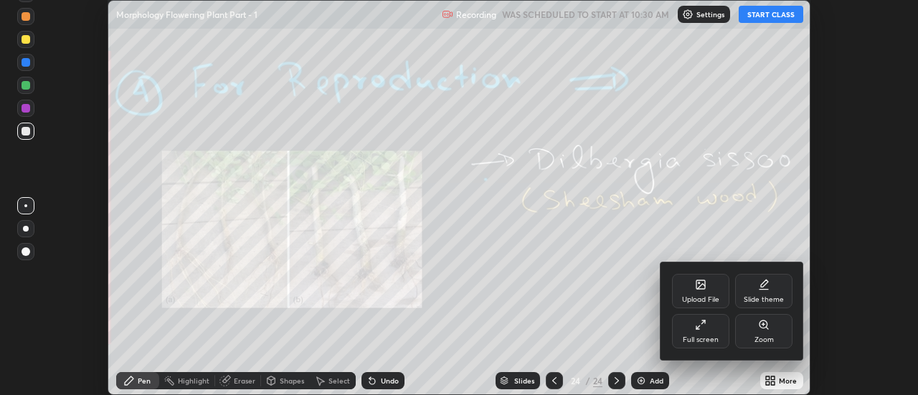
click at [717, 297] on div "Upload File" at bounding box center [700, 299] width 37 height 7
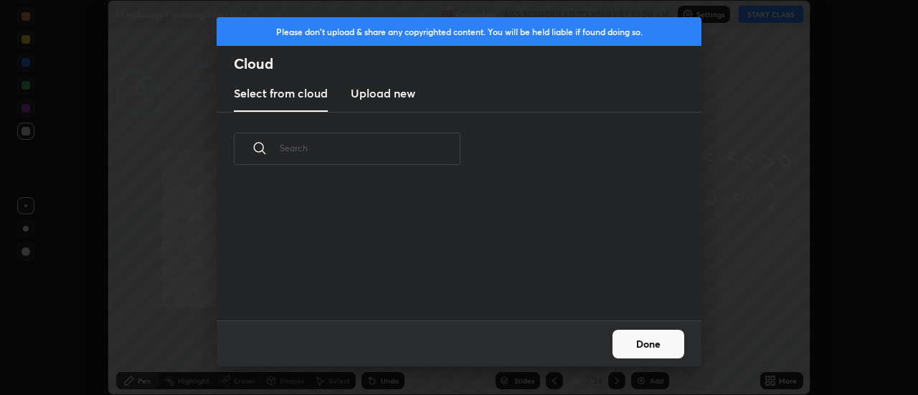
scroll to position [5, 8]
click at [376, 95] on h3 "Upload new" at bounding box center [383, 93] width 65 height 17
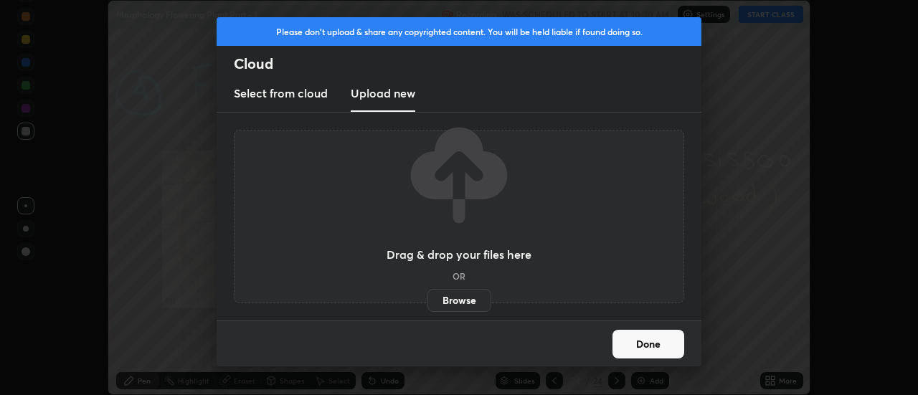
click at [451, 297] on label "Browse" at bounding box center [460, 300] width 64 height 23
click at [428, 297] on input "Browse" at bounding box center [428, 300] width 0 height 23
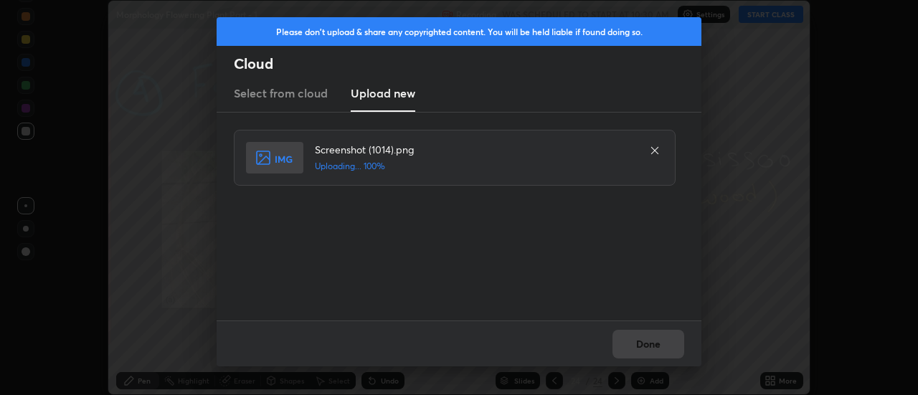
click at [651, 344] on div "Done" at bounding box center [459, 344] width 485 height 46
click at [645, 343] on button "Done" at bounding box center [649, 344] width 72 height 29
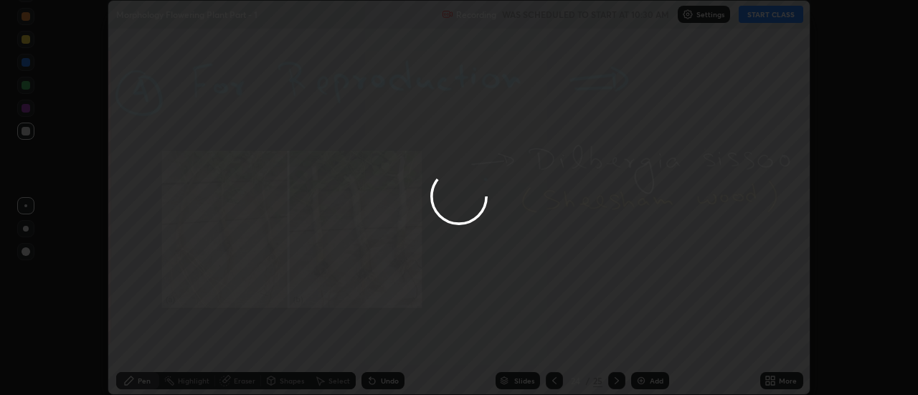
click at [643, 346] on div at bounding box center [459, 197] width 918 height 395
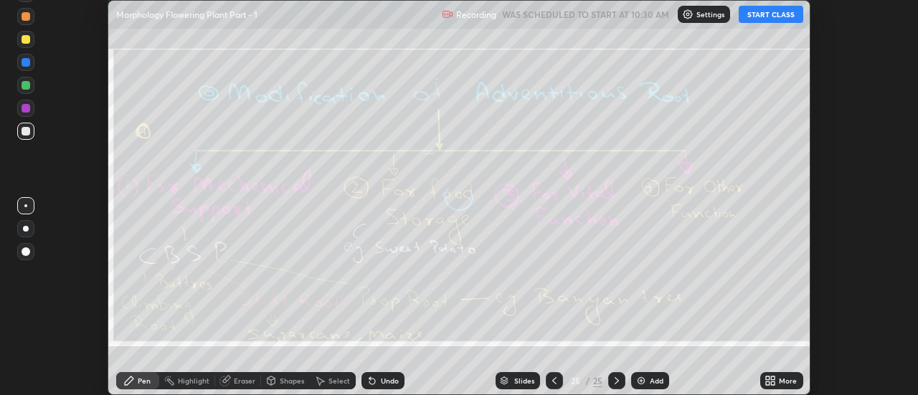
click at [774, 381] on icon at bounding box center [770, 380] width 11 height 11
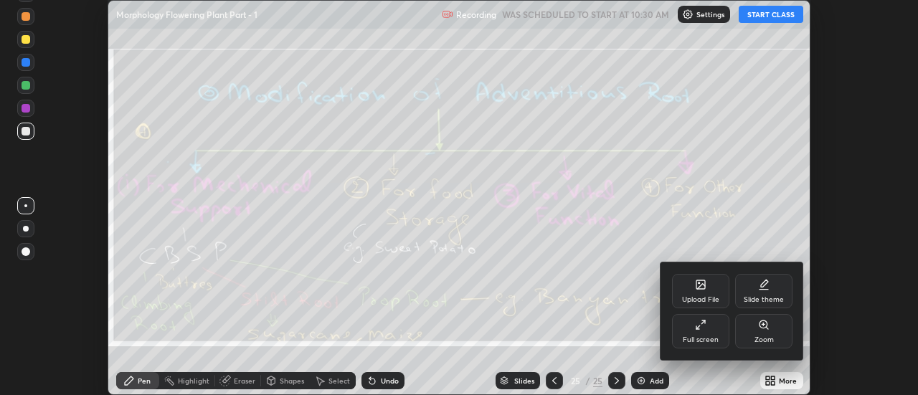
click at [701, 286] on icon at bounding box center [701, 286] width 8 height 5
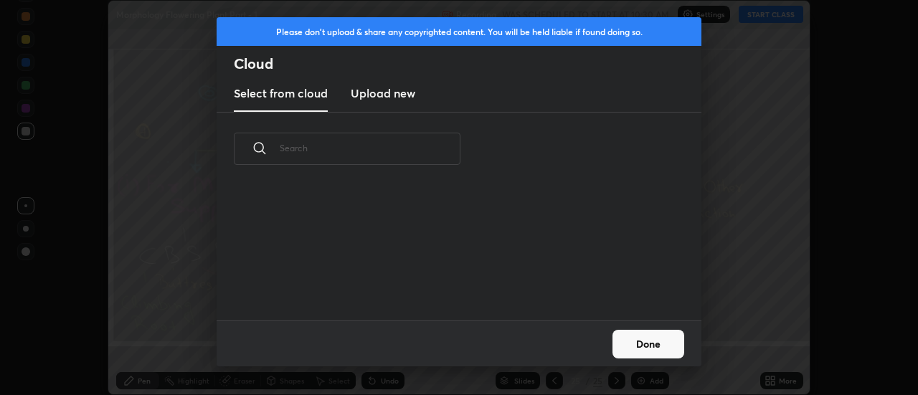
scroll to position [135, 461]
click at [372, 97] on h3 "Upload new" at bounding box center [383, 93] width 65 height 17
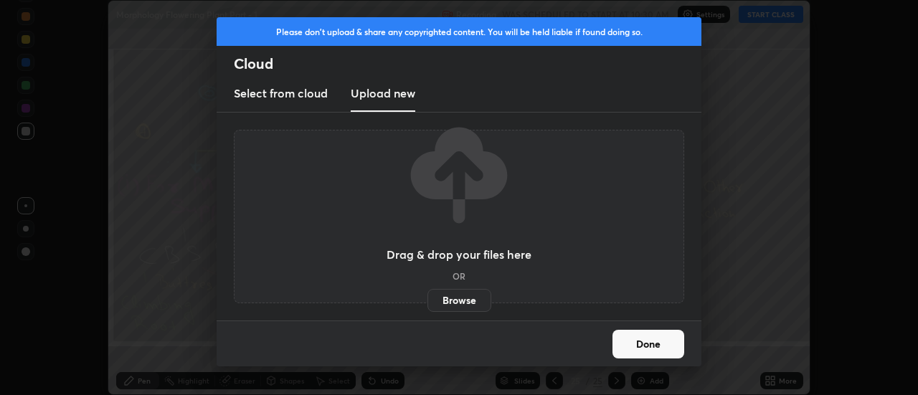
click at [454, 301] on label "Browse" at bounding box center [460, 300] width 64 height 23
click at [428, 301] on input "Browse" at bounding box center [428, 300] width 0 height 23
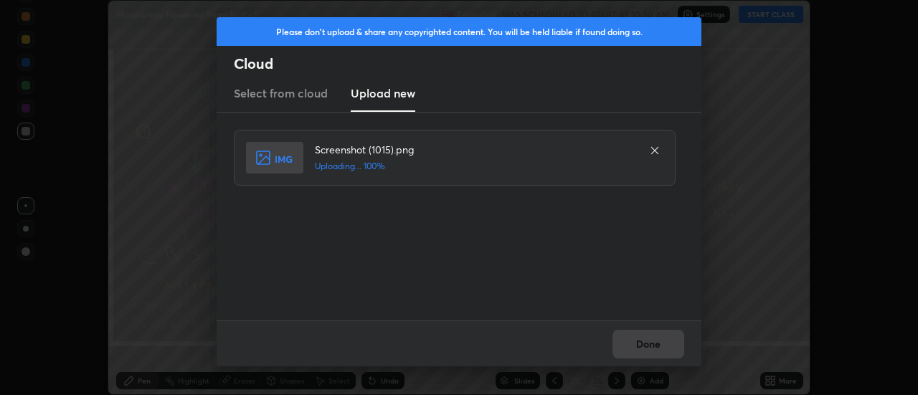
click at [651, 346] on div "Done" at bounding box center [459, 344] width 485 height 46
click at [646, 347] on div "Done" at bounding box center [459, 344] width 485 height 46
click at [646, 347] on button "Done" at bounding box center [649, 344] width 72 height 29
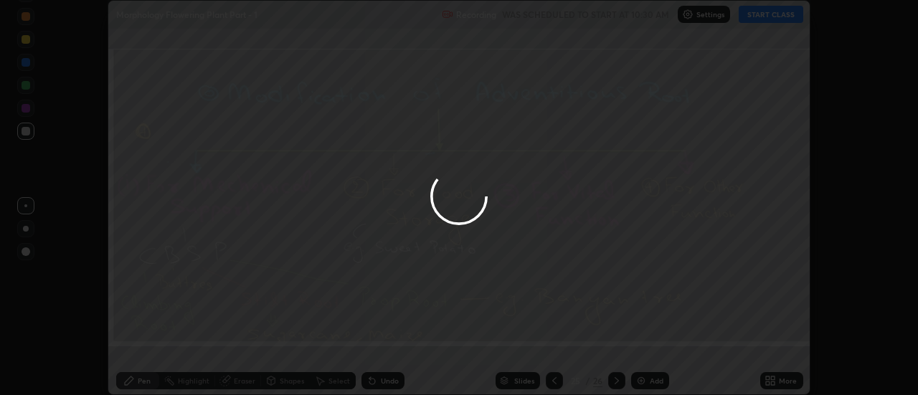
click at [642, 345] on button "Done" at bounding box center [649, 344] width 72 height 29
click at [642, 345] on div at bounding box center [459, 197] width 918 height 395
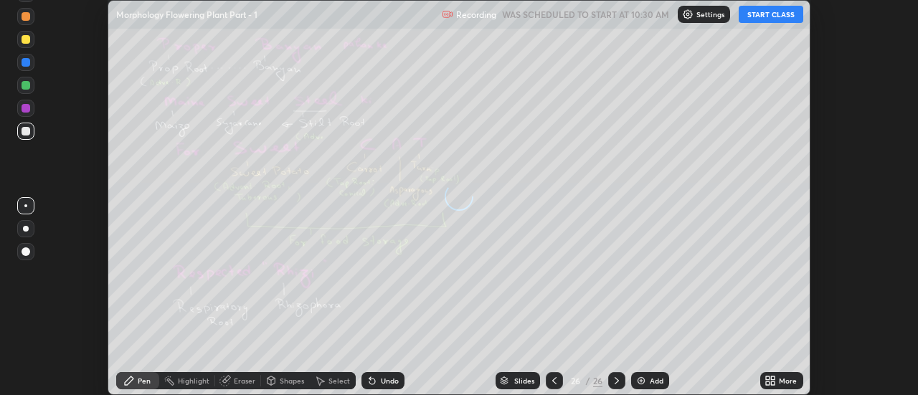
click at [778, 380] on div "More" at bounding box center [781, 380] width 43 height 17
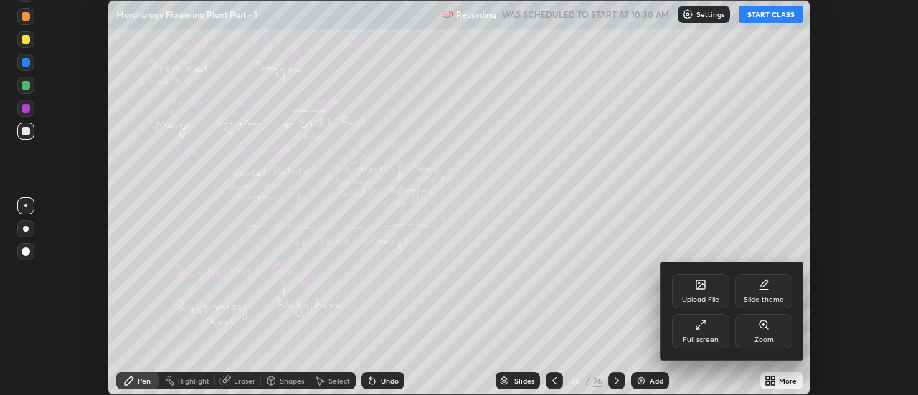
click at [705, 292] on div "Upload File" at bounding box center [700, 291] width 57 height 34
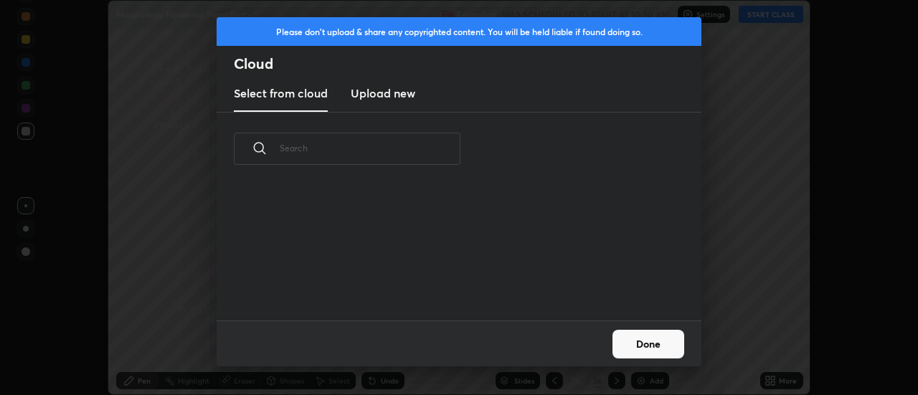
click at [377, 95] on h3 "Upload new" at bounding box center [383, 93] width 65 height 17
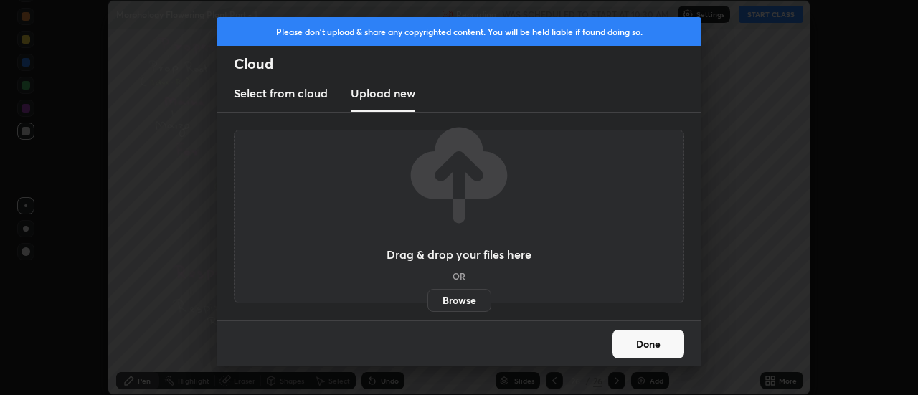
click at [456, 301] on label "Browse" at bounding box center [460, 300] width 64 height 23
click at [428, 301] on input "Browse" at bounding box center [428, 300] width 0 height 23
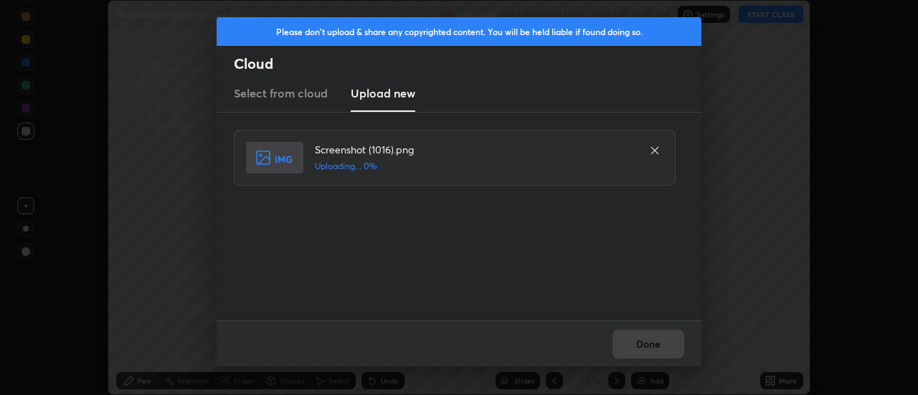
click at [646, 344] on div "Done" at bounding box center [459, 344] width 485 height 46
click at [644, 347] on div "Done" at bounding box center [459, 344] width 485 height 46
click at [644, 347] on button "Done" at bounding box center [649, 344] width 72 height 29
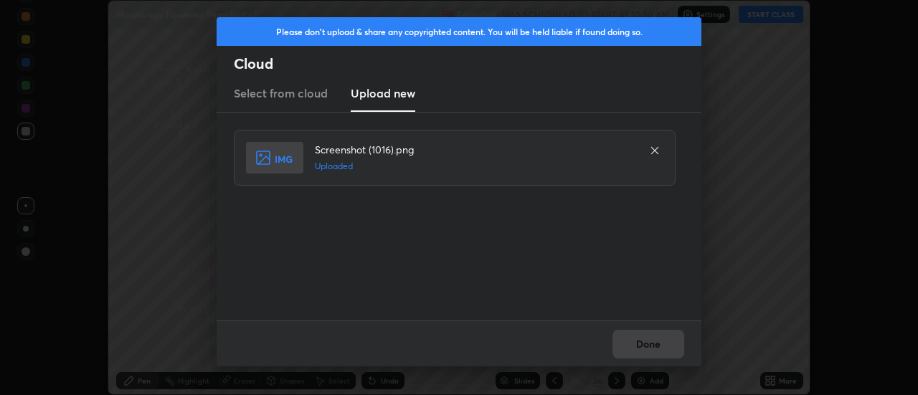
click at [644, 347] on button "Done" at bounding box center [649, 344] width 72 height 29
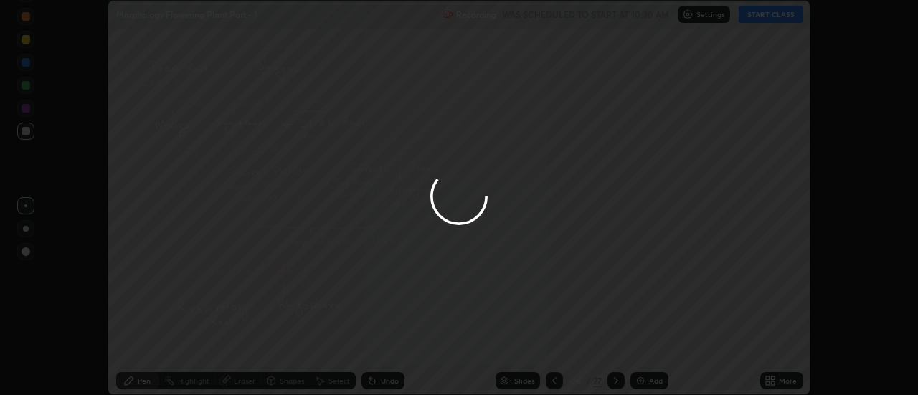
click at [644, 347] on button "Done" at bounding box center [649, 344] width 72 height 29
click at [646, 344] on div at bounding box center [459, 197] width 918 height 395
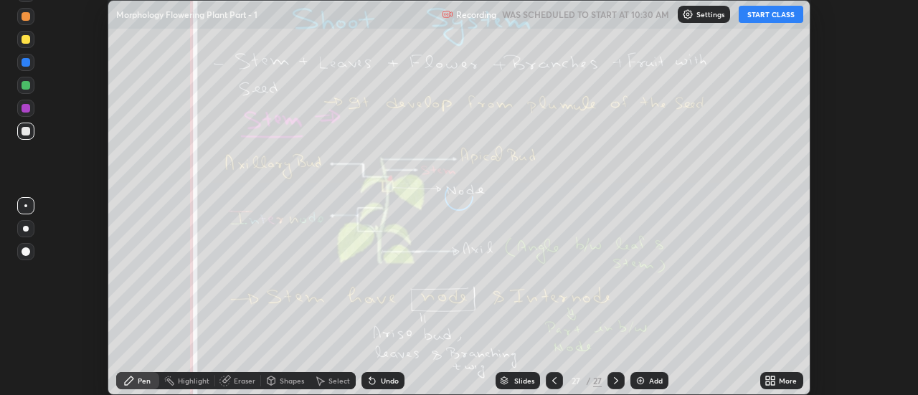
click at [775, 380] on icon at bounding box center [774, 379] width 4 height 4
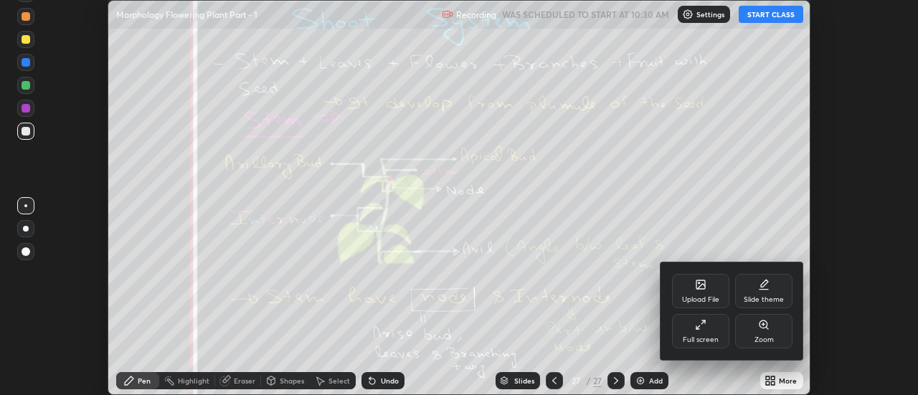
click at [707, 290] on div "Upload File" at bounding box center [700, 291] width 57 height 34
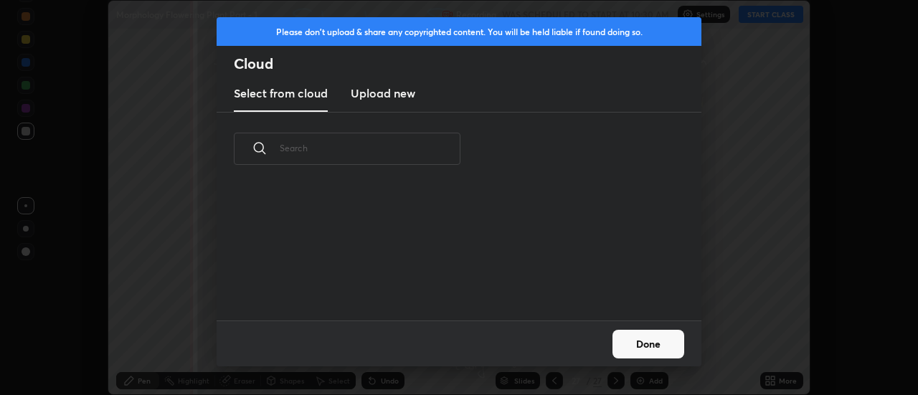
scroll to position [5, 8]
click at [392, 95] on h3 "Upload new" at bounding box center [383, 93] width 65 height 17
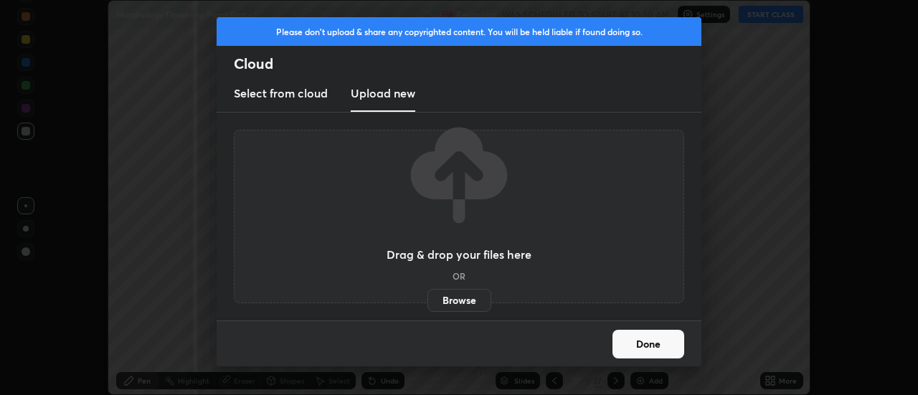
click at [461, 296] on label "Browse" at bounding box center [460, 300] width 64 height 23
click at [428, 296] on input "Browse" at bounding box center [428, 300] width 0 height 23
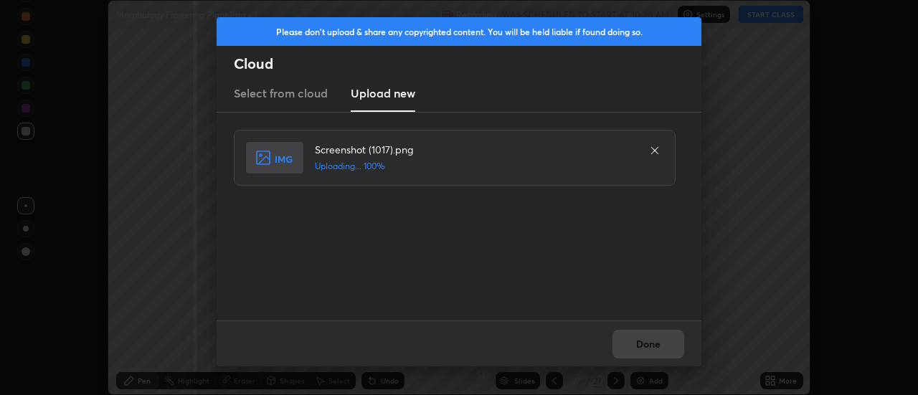
click at [651, 341] on div "Done" at bounding box center [459, 344] width 485 height 46
click at [651, 341] on button "Done" at bounding box center [649, 344] width 72 height 29
click at [650, 346] on button "Done" at bounding box center [649, 344] width 72 height 29
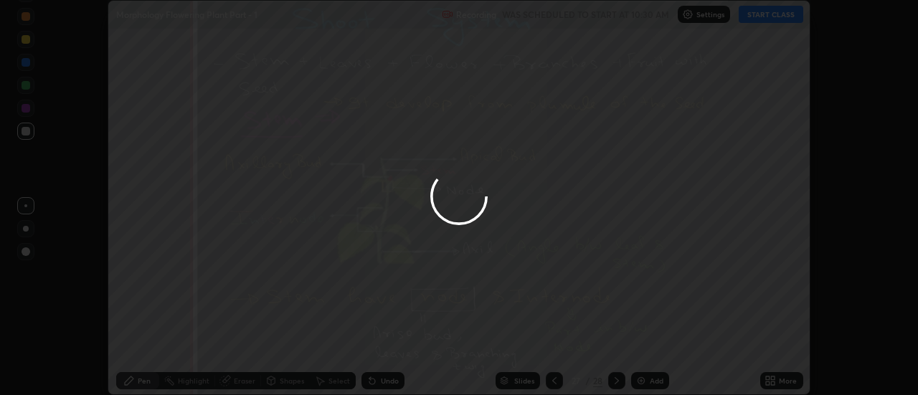
click at [646, 347] on div at bounding box center [459, 197] width 918 height 395
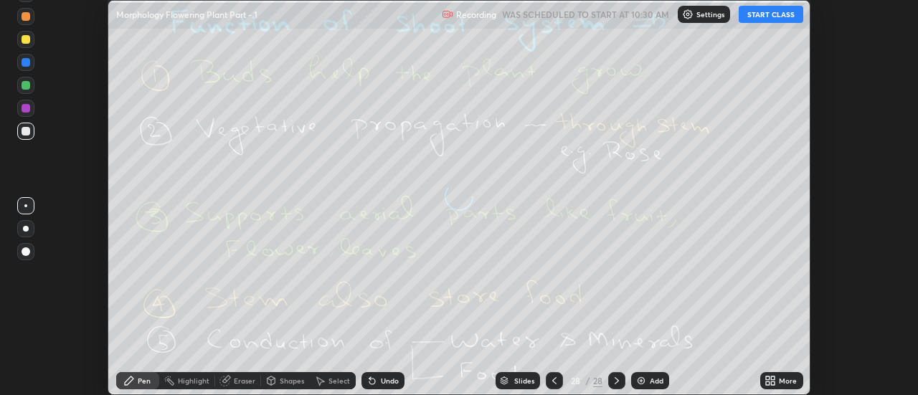
click at [782, 380] on div "More" at bounding box center [788, 380] width 18 height 7
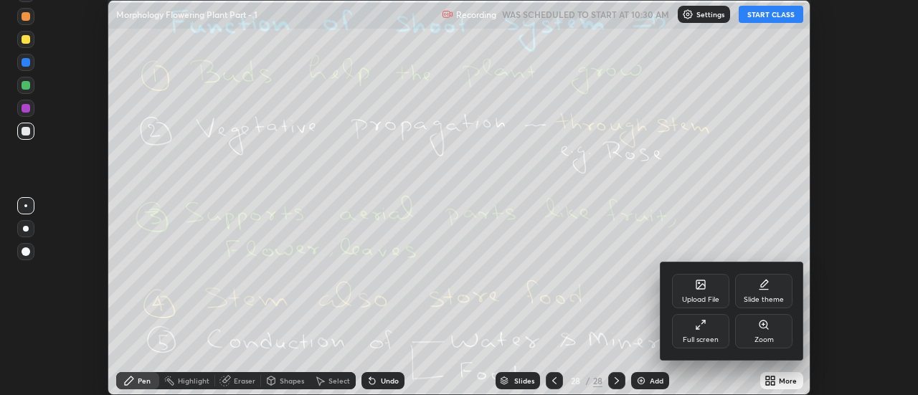
click at [708, 287] on div "Upload File" at bounding box center [700, 291] width 57 height 34
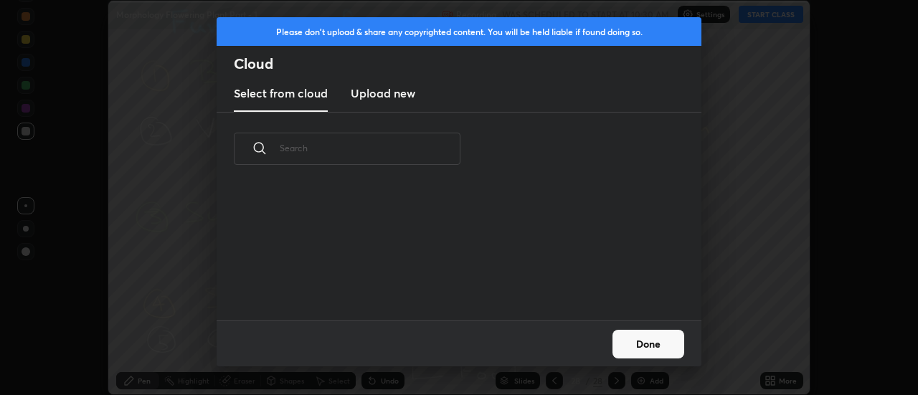
click at [382, 96] on h3 "Upload new" at bounding box center [383, 93] width 65 height 17
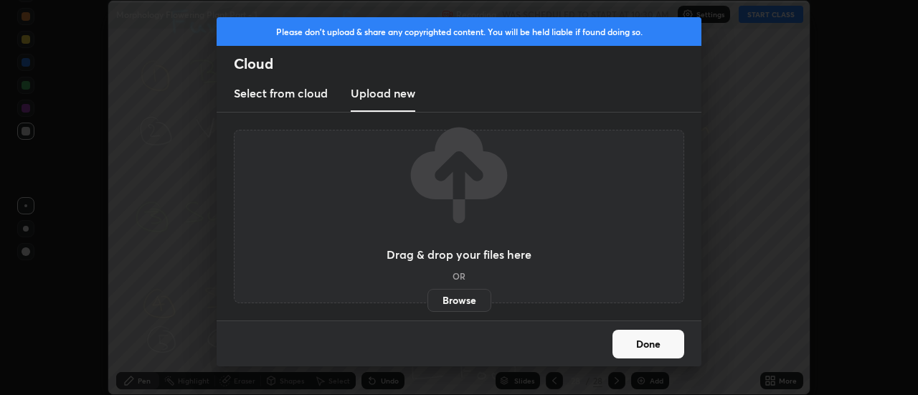
click at [461, 302] on label "Browse" at bounding box center [460, 300] width 64 height 23
click at [428, 302] on input "Browse" at bounding box center [428, 300] width 0 height 23
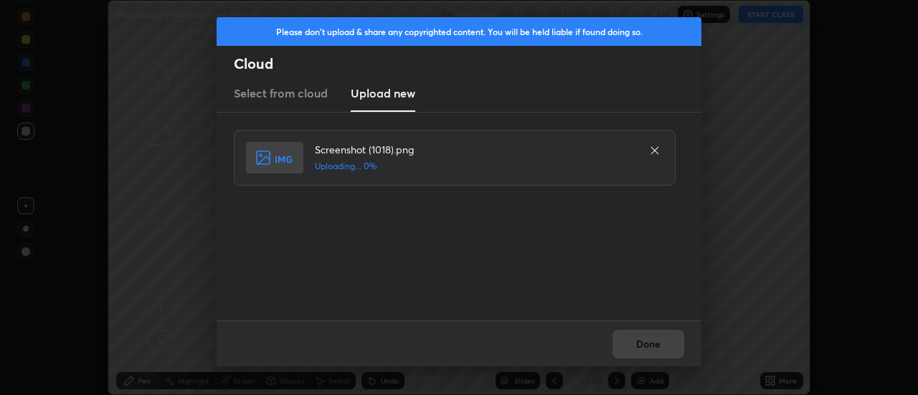
click at [653, 341] on div "Done" at bounding box center [459, 344] width 485 height 46
click at [649, 344] on div "Done" at bounding box center [459, 344] width 485 height 46
click at [644, 348] on div "Done" at bounding box center [459, 344] width 485 height 46
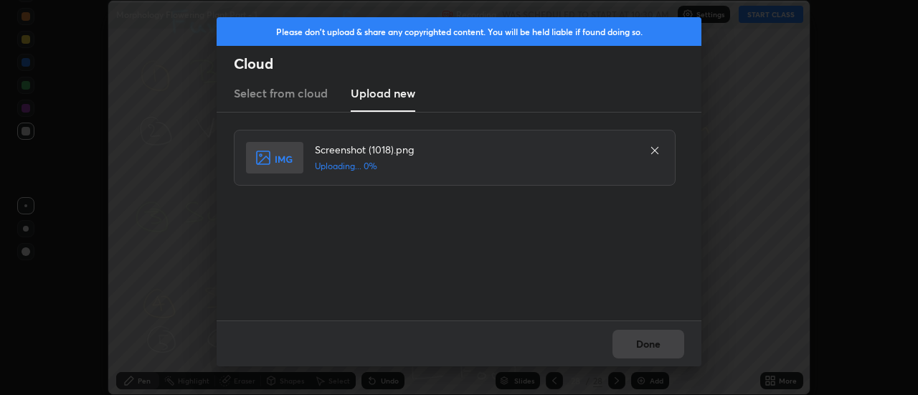
click at [641, 344] on div "Done" at bounding box center [459, 344] width 485 height 46
click at [641, 344] on button "Done" at bounding box center [649, 344] width 72 height 29
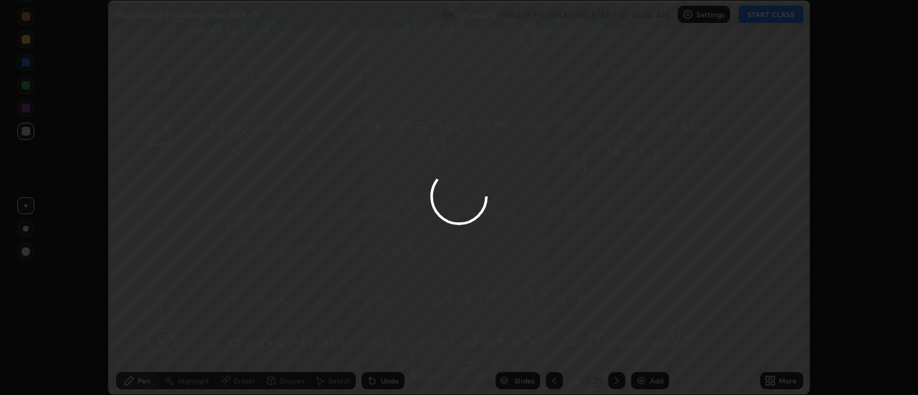
click at [644, 343] on button "Done" at bounding box center [649, 344] width 72 height 29
click at [639, 343] on div at bounding box center [459, 197] width 918 height 395
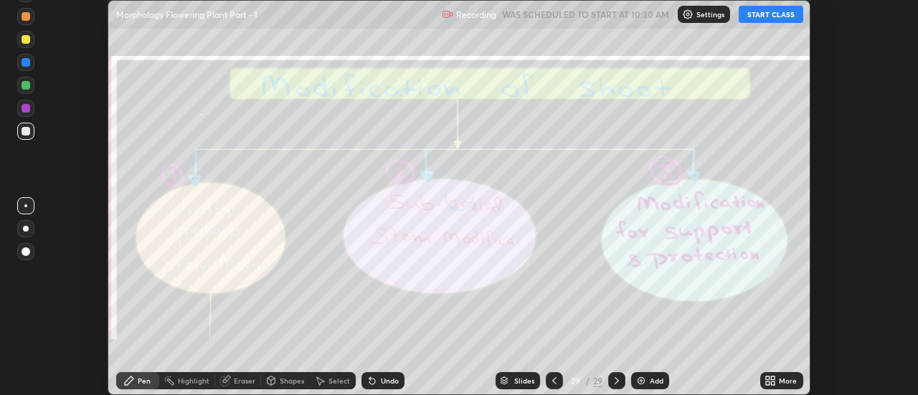
click at [774, 379] on icon at bounding box center [774, 379] width 4 height 4
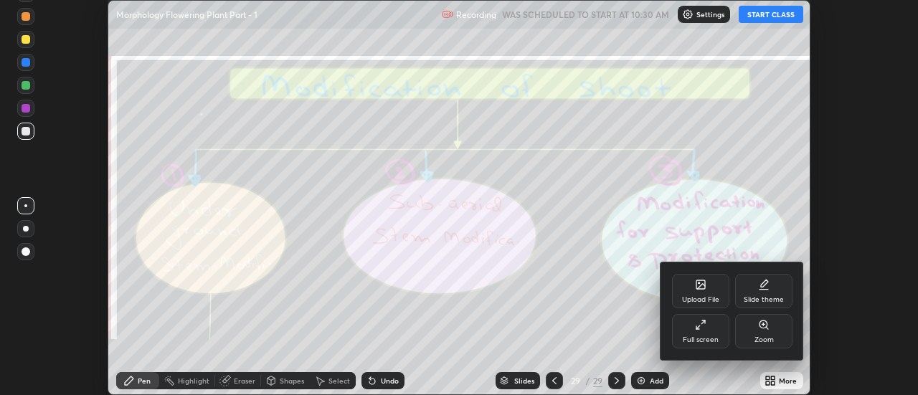
click at [702, 288] on icon at bounding box center [701, 285] width 9 height 9
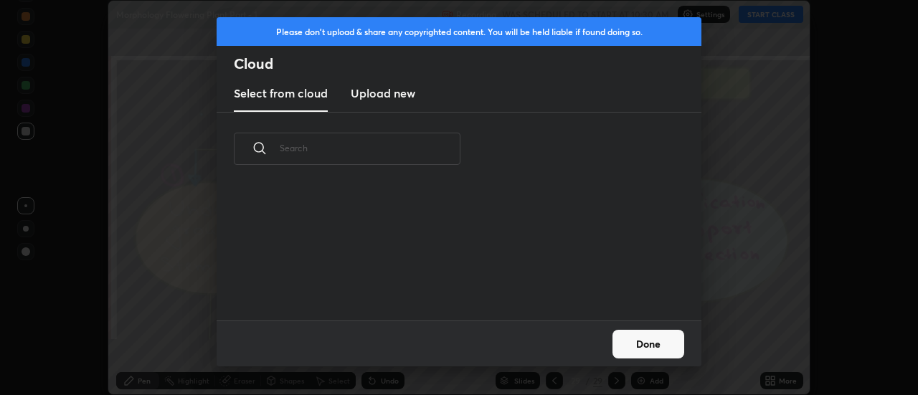
scroll to position [135, 461]
click at [380, 95] on h3 "Upload new" at bounding box center [383, 93] width 65 height 17
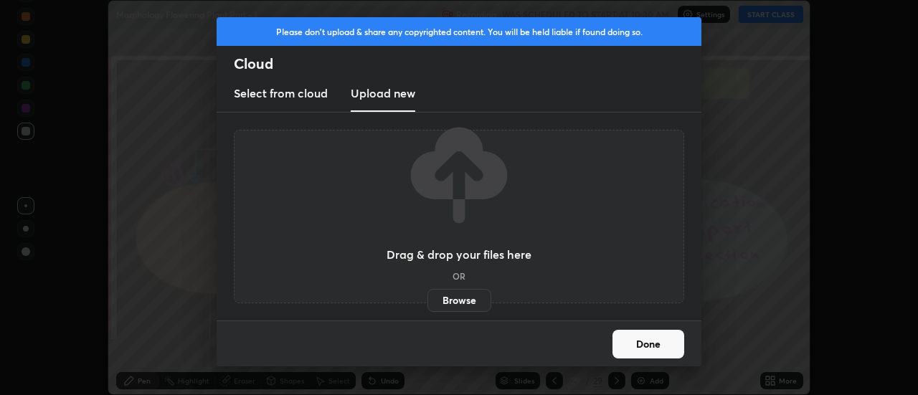
click at [455, 301] on label "Browse" at bounding box center [460, 300] width 64 height 23
click at [428, 301] on input "Browse" at bounding box center [428, 300] width 0 height 23
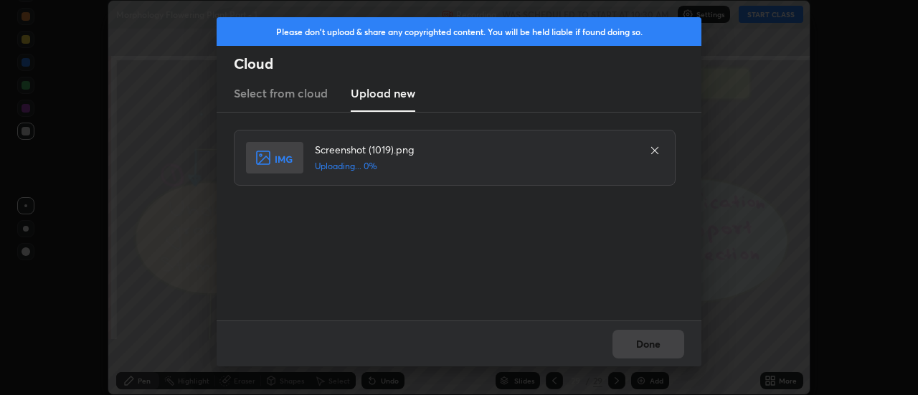
click at [649, 345] on div "Done" at bounding box center [459, 344] width 485 height 46
click at [646, 345] on div "Done" at bounding box center [459, 344] width 485 height 46
click at [646, 345] on button "Done" at bounding box center [649, 344] width 72 height 29
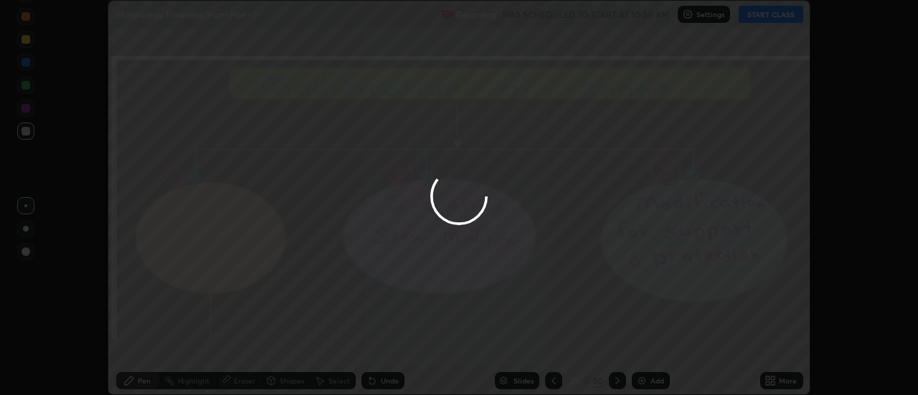
click at [646, 345] on button "Done" at bounding box center [649, 344] width 72 height 29
click at [646, 345] on div at bounding box center [459, 197] width 918 height 395
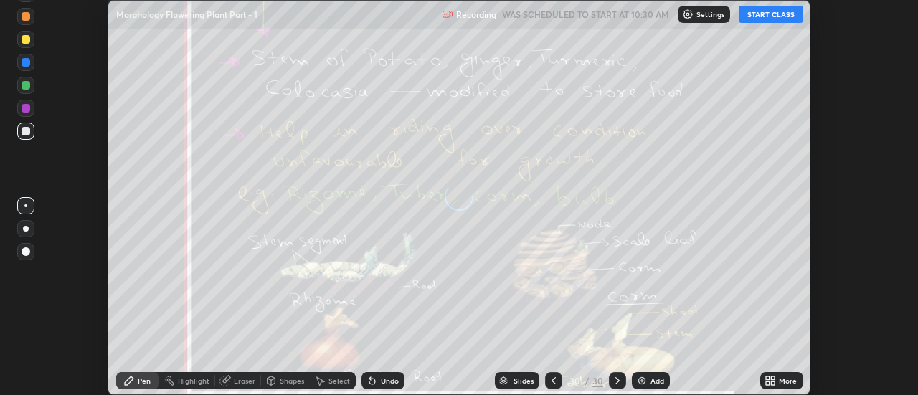
click at [772, 380] on icon at bounding box center [774, 379] width 4 height 4
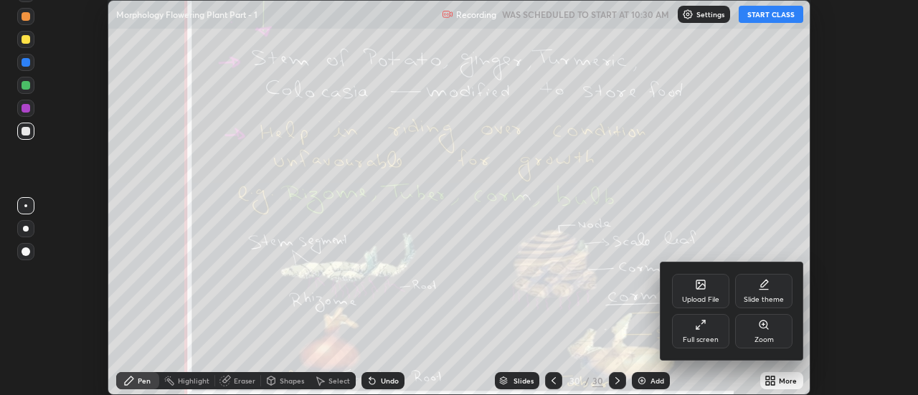
click at [702, 295] on div "Upload File" at bounding box center [700, 291] width 57 height 34
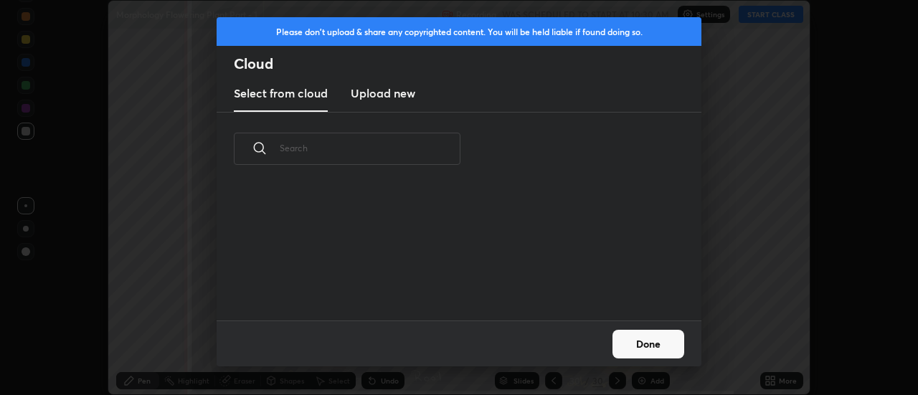
click at [375, 98] on h3 "Upload new" at bounding box center [383, 93] width 65 height 17
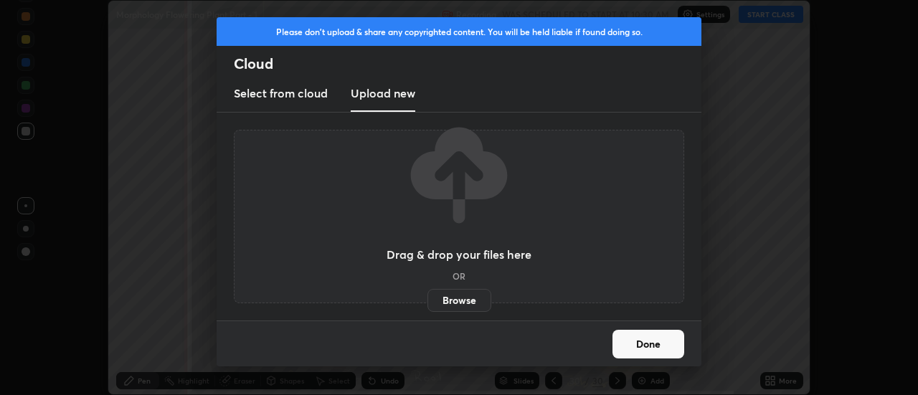
click at [451, 298] on label "Browse" at bounding box center [460, 300] width 64 height 23
click at [428, 298] on input "Browse" at bounding box center [428, 300] width 0 height 23
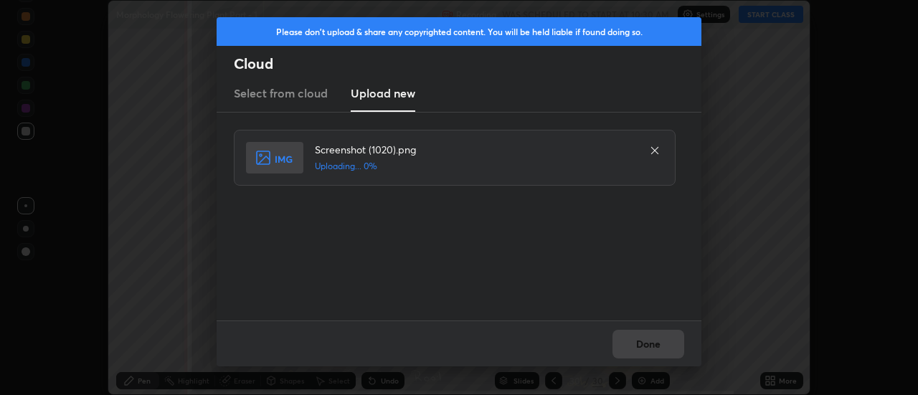
click at [646, 339] on div "Done" at bounding box center [459, 344] width 485 height 46
click at [644, 344] on div "Done" at bounding box center [459, 344] width 485 height 46
click at [644, 344] on button "Done" at bounding box center [649, 344] width 72 height 29
click at [640, 341] on button "Done" at bounding box center [649, 344] width 72 height 29
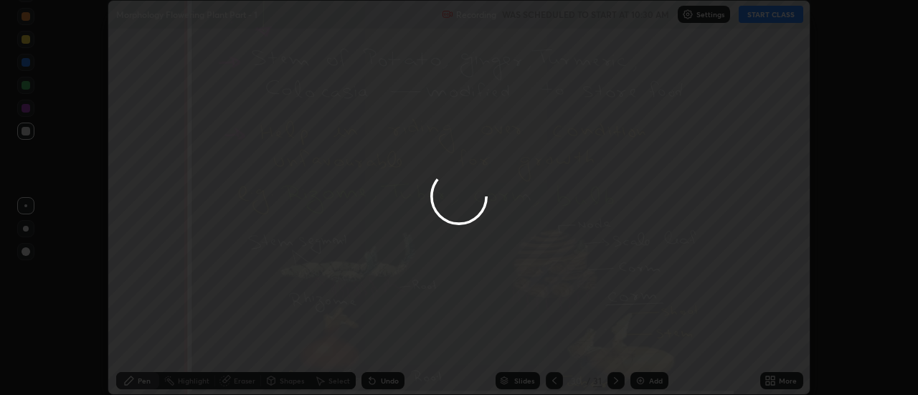
click at [640, 341] on div at bounding box center [459, 197] width 918 height 395
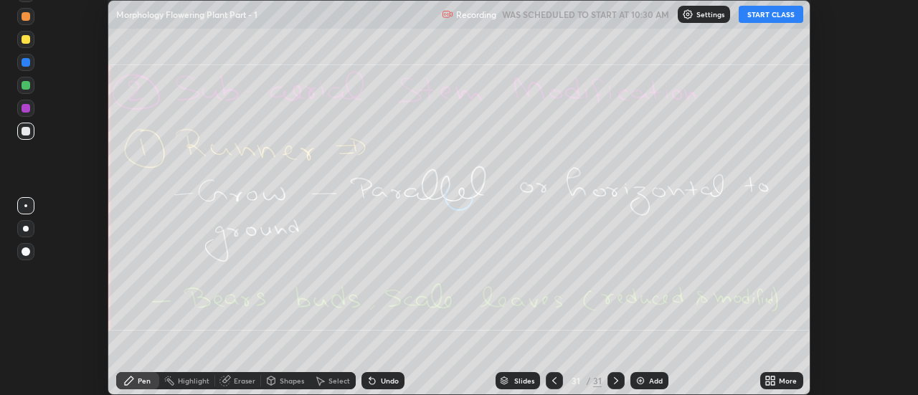
click at [776, 380] on icon at bounding box center [774, 379] width 4 height 4
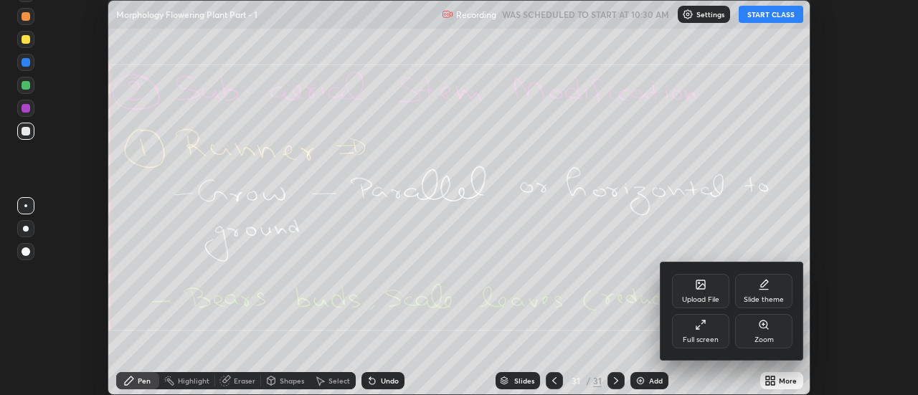
click at [703, 291] on div "Upload File" at bounding box center [700, 291] width 57 height 34
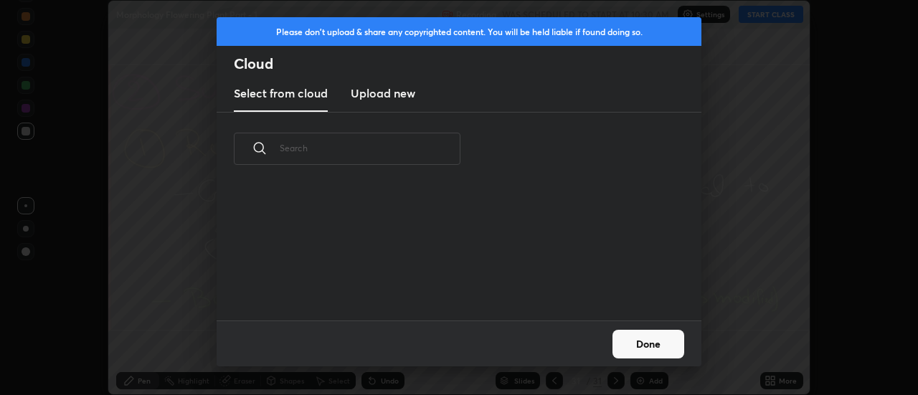
click at [382, 100] on h3 "Upload new" at bounding box center [383, 93] width 65 height 17
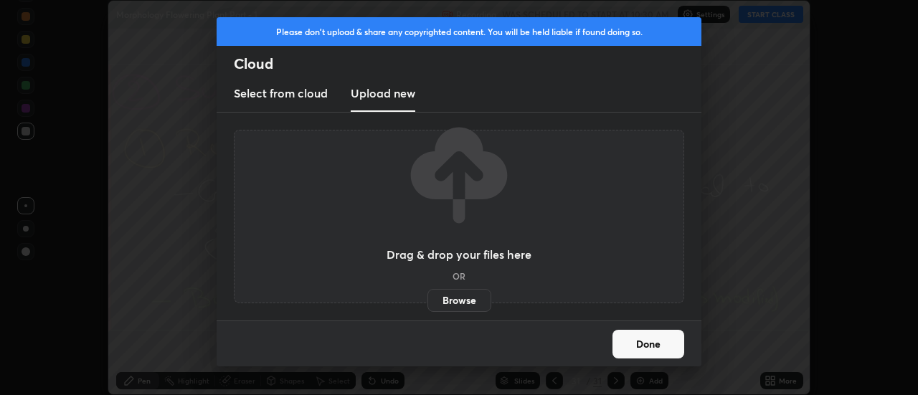
click at [453, 303] on label "Browse" at bounding box center [460, 300] width 64 height 23
click at [428, 303] on input "Browse" at bounding box center [428, 300] width 0 height 23
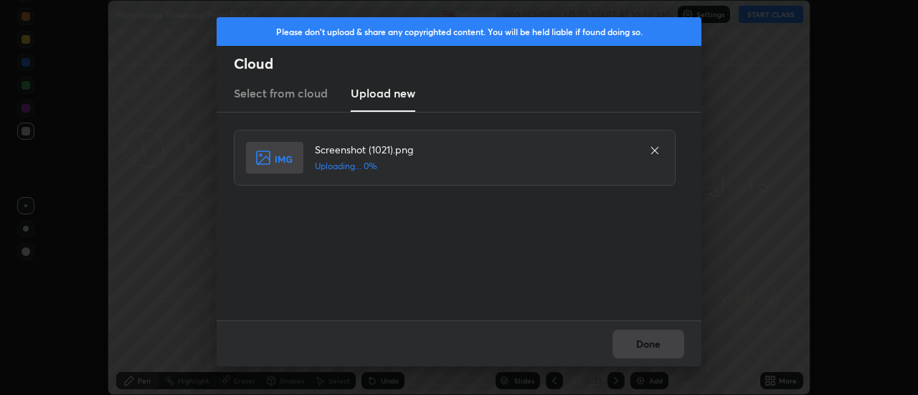
click at [656, 336] on div "Done" at bounding box center [459, 344] width 485 height 46
click at [652, 344] on div "Done" at bounding box center [459, 344] width 485 height 46
click at [649, 345] on button "Done" at bounding box center [649, 344] width 72 height 29
click at [646, 344] on button "Done" at bounding box center [649, 344] width 72 height 29
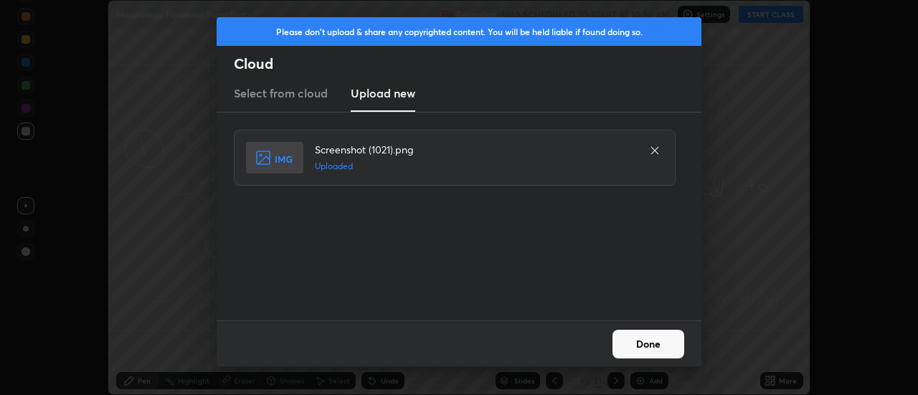
click at [646, 344] on button "Done" at bounding box center [649, 344] width 72 height 29
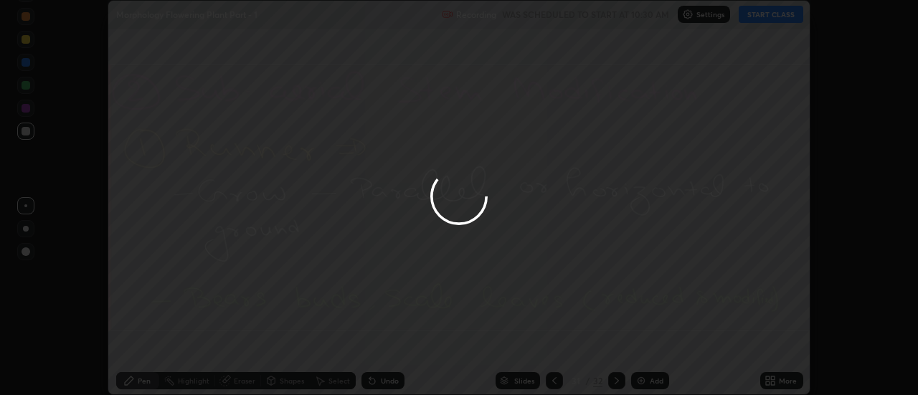
click at [646, 344] on div at bounding box center [459, 197] width 918 height 395
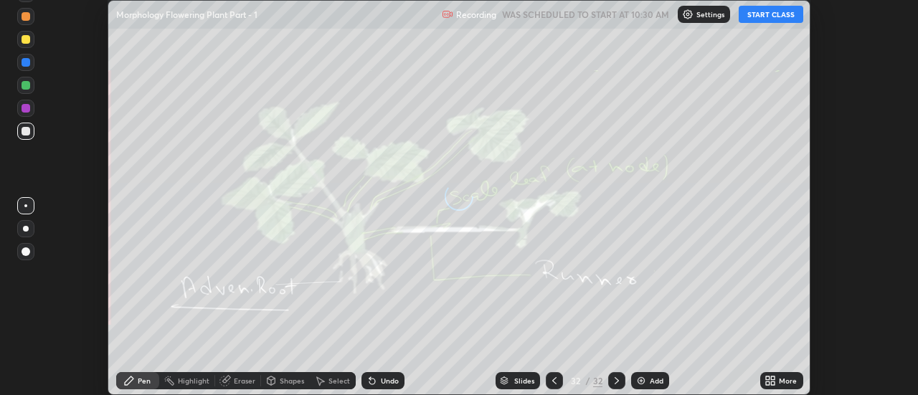
click at [776, 377] on icon at bounding box center [774, 379] width 4 height 4
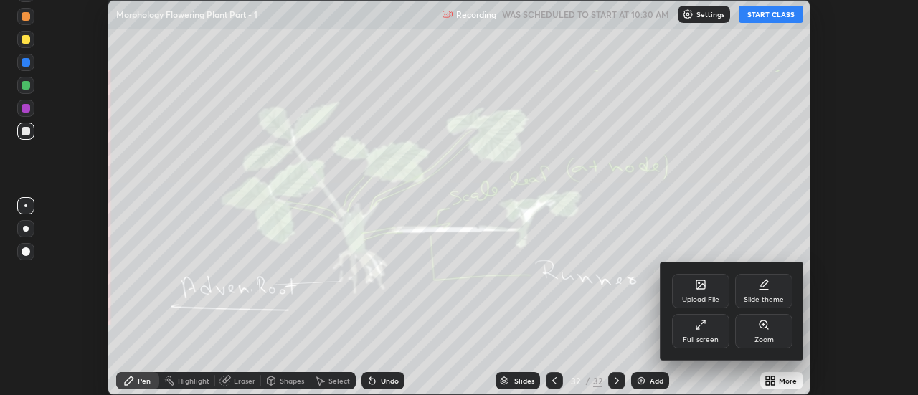
click at [708, 293] on div "Upload File" at bounding box center [700, 291] width 57 height 34
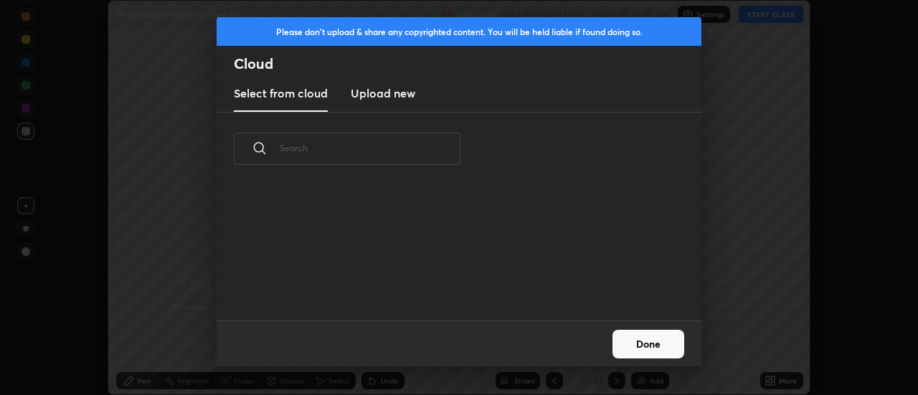
click at [375, 96] on h3 "Upload new" at bounding box center [383, 93] width 65 height 17
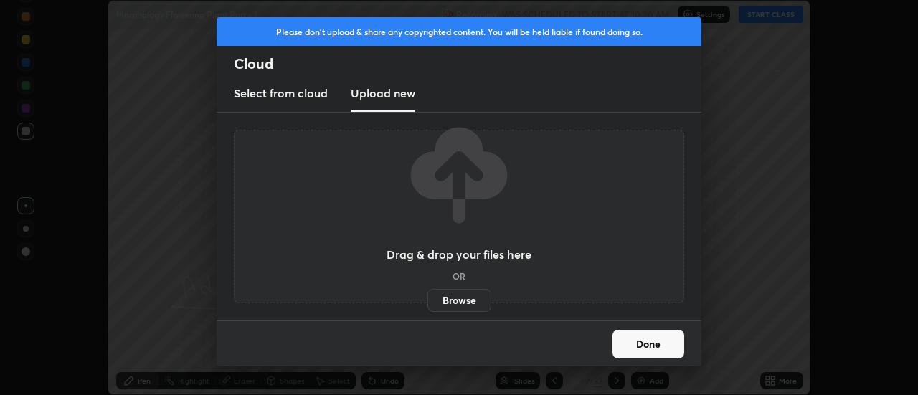
click at [449, 296] on label "Browse" at bounding box center [460, 300] width 64 height 23
click at [428, 296] on input "Browse" at bounding box center [428, 300] width 0 height 23
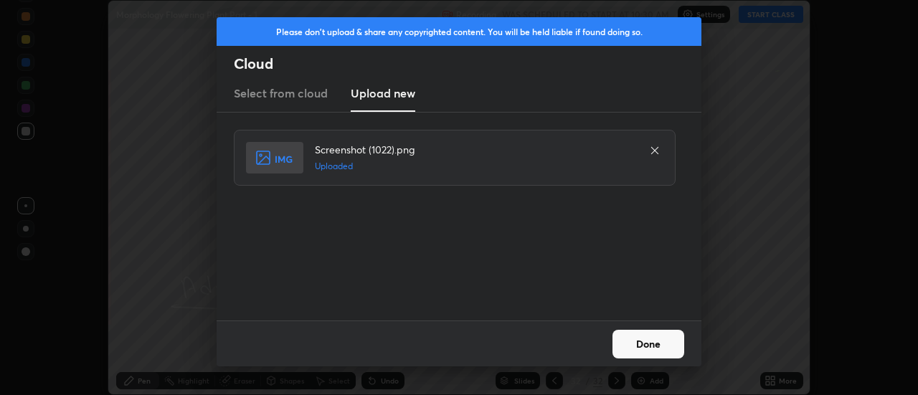
click at [649, 346] on button "Done" at bounding box center [649, 344] width 72 height 29
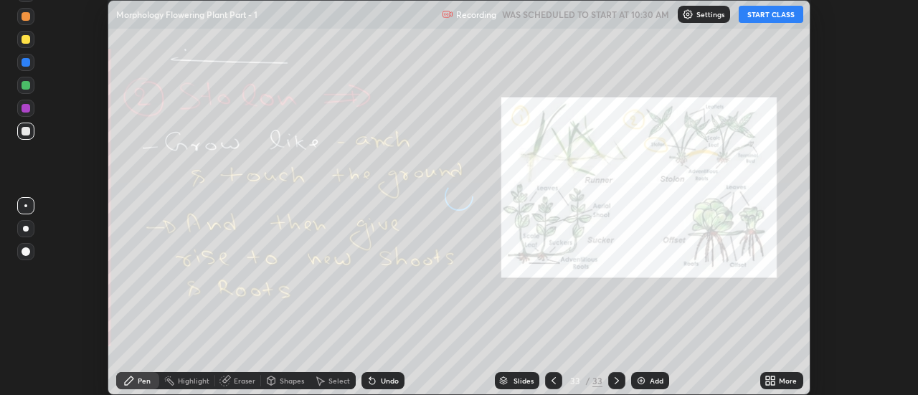
click at [778, 379] on div "More" at bounding box center [781, 380] width 43 height 17
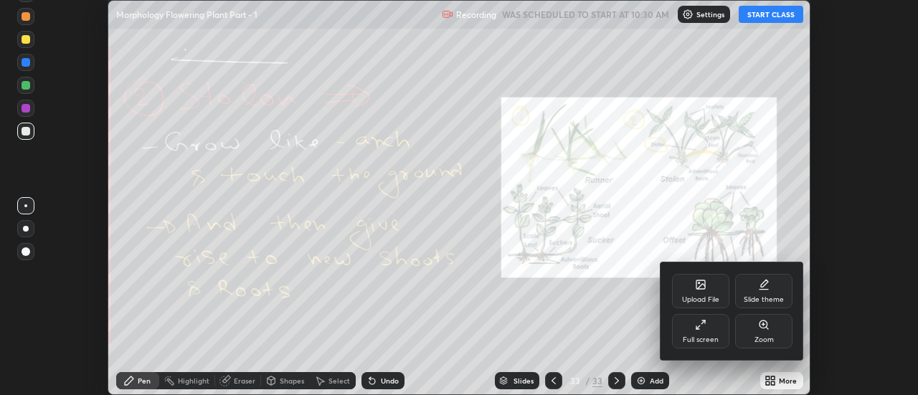
click at [705, 288] on icon at bounding box center [701, 285] width 9 height 9
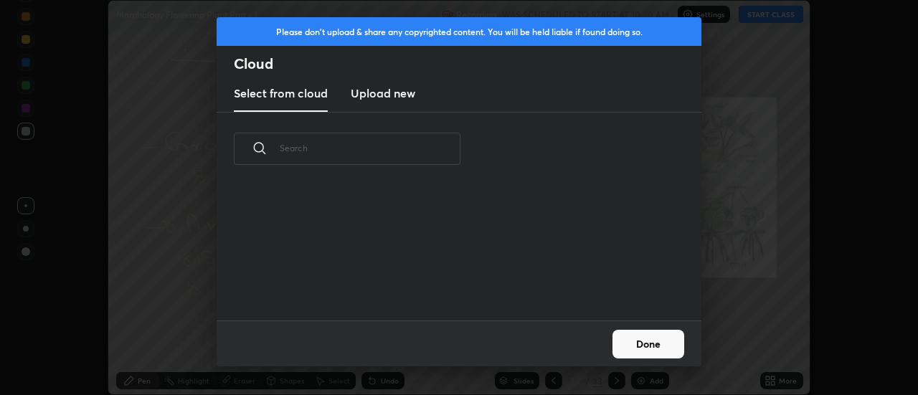
click at [390, 100] on h3 "Upload new" at bounding box center [383, 93] width 65 height 17
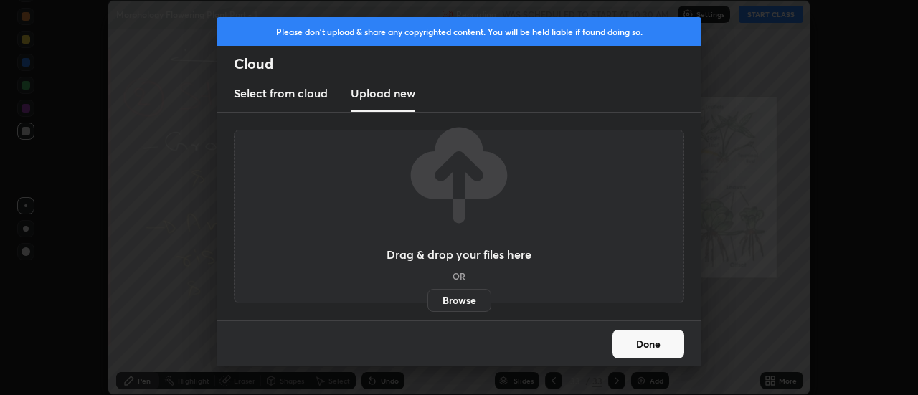
click at [458, 301] on label "Browse" at bounding box center [460, 300] width 64 height 23
click at [428, 301] on input "Browse" at bounding box center [428, 300] width 0 height 23
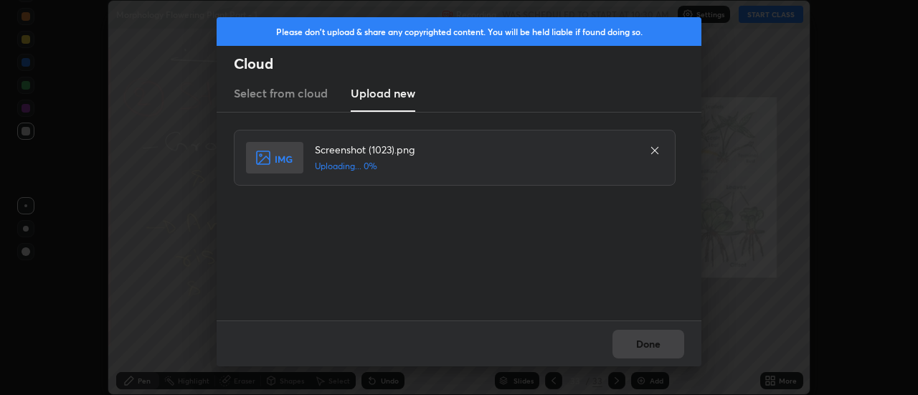
click at [649, 343] on div "Done" at bounding box center [459, 344] width 485 height 46
click at [644, 343] on div "Done" at bounding box center [459, 344] width 485 height 46
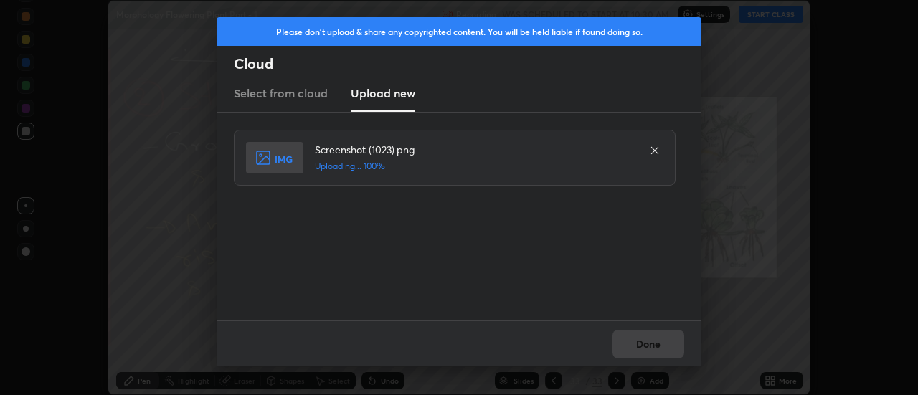
click at [642, 345] on div "Done" at bounding box center [459, 344] width 485 height 46
click at [642, 345] on button "Done" at bounding box center [649, 344] width 72 height 29
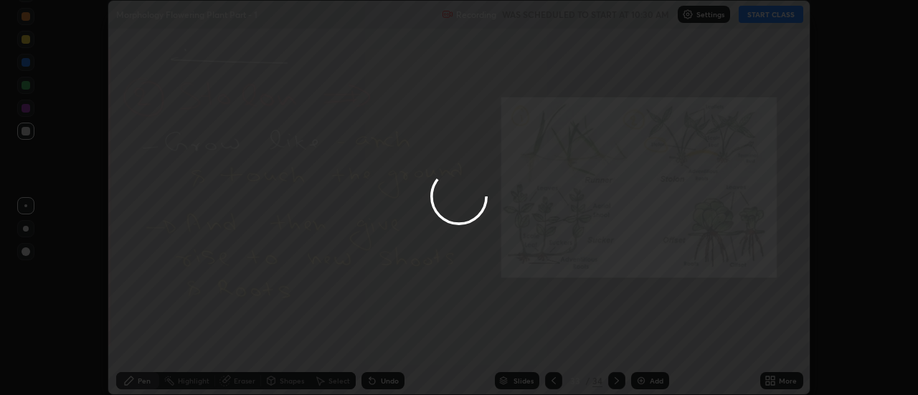
click at [639, 343] on button "Done" at bounding box center [649, 344] width 72 height 29
click at [639, 343] on div at bounding box center [459, 197] width 918 height 395
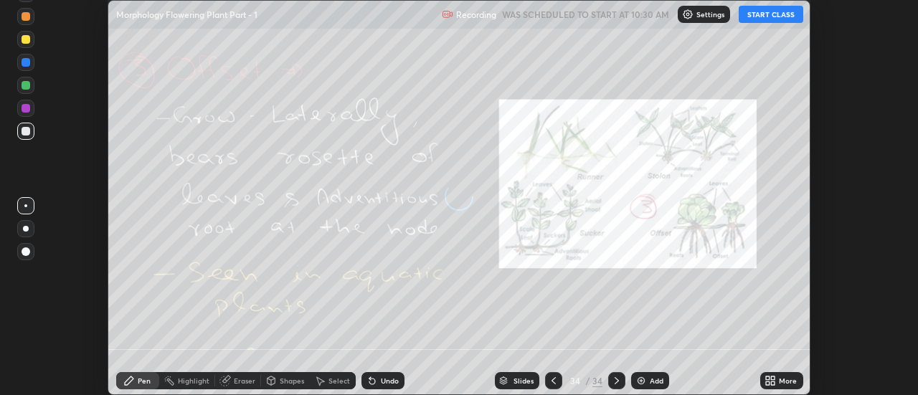
click at [776, 382] on icon at bounding box center [774, 384] width 4 height 4
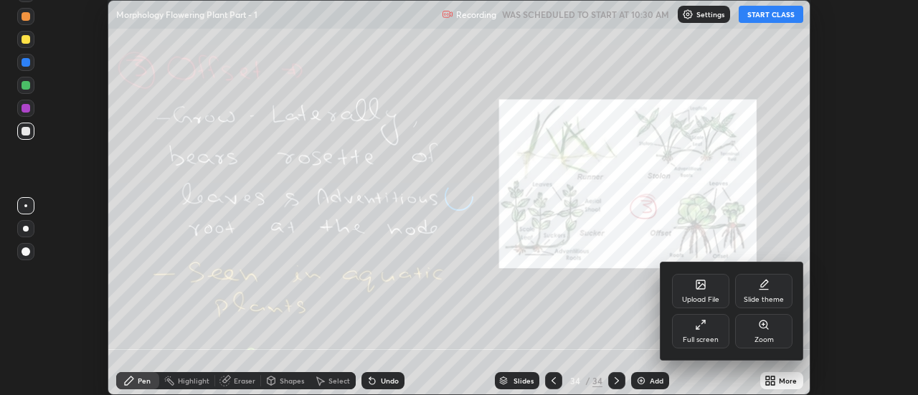
click at [715, 288] on div "Upload File" at bounding box center [700, 291] width 57 height 34
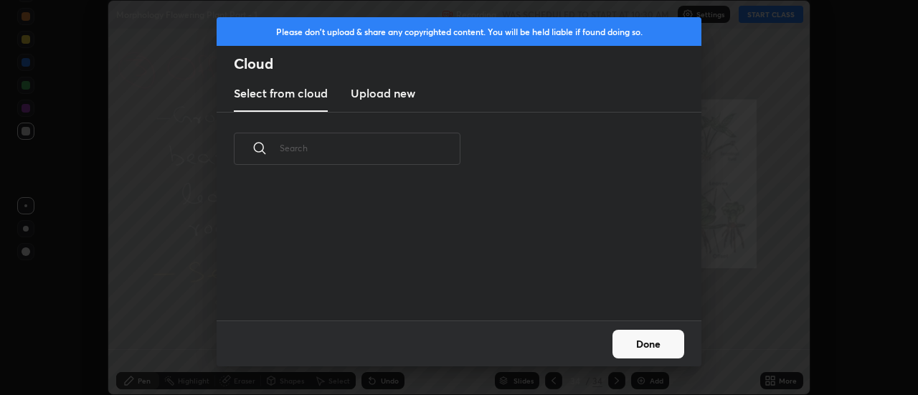
scroll to position [5, 8]
click at [380, 94] on h3 "Upload new" at bounding box center [383, 93] width 65 height 17
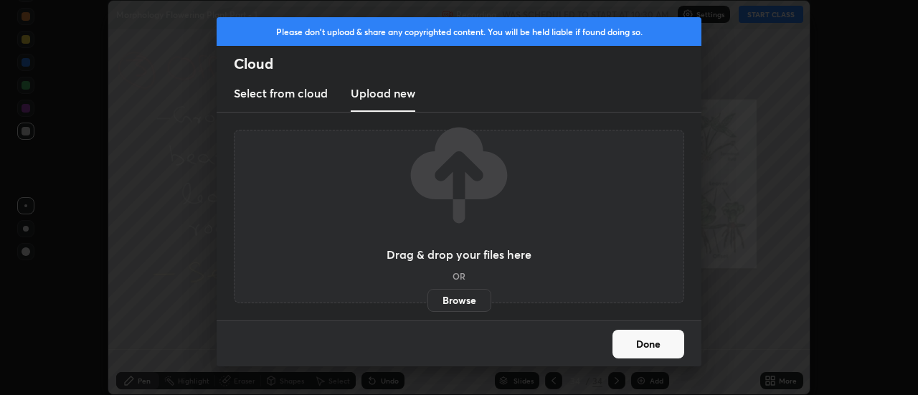
click at [452, 298] on label "Browse" at bounding box center [460, 300] width 64 height 23
click at [428, 298] on input "Browse" at bounding box center [428, 300] width 0 height 23
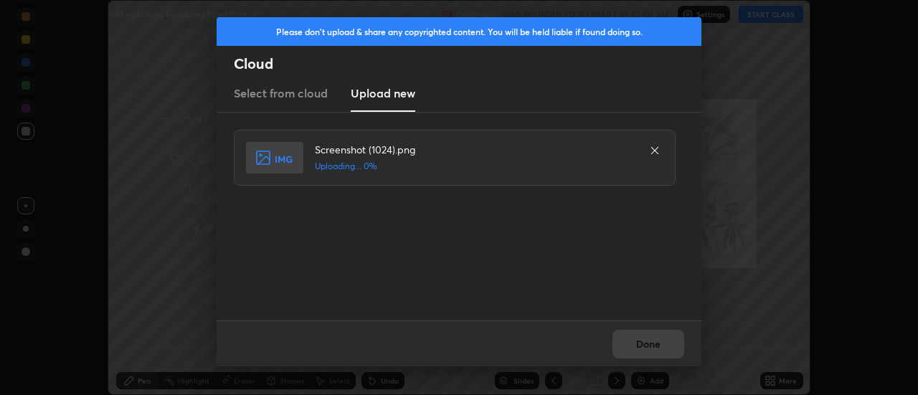
click at [651, 343] on div "Done" at bounding box center [459, 344] width 485 height 46
click at [652, 346] on div "Done" at bounding box center [459, 344] width 485 height 46
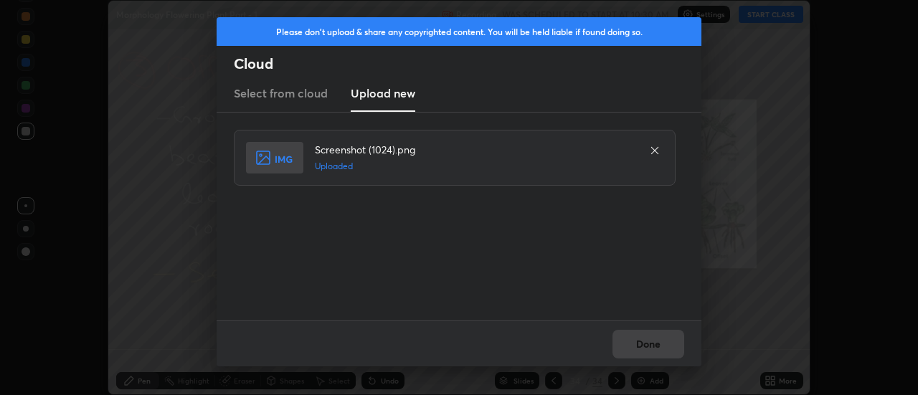
click at [647, 345] on button "Done" at bounding box center [649, 344] width 72 height 29
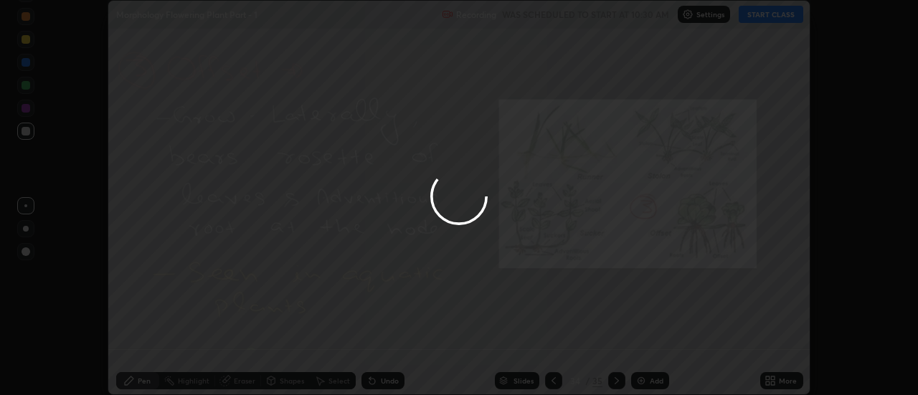
click at [647, 345] on button "Done" at bounding box center [649, 344] width 72 height 29
click at [643, 344] on button "Done" at bounding box center [649, 344] width 72 height 29
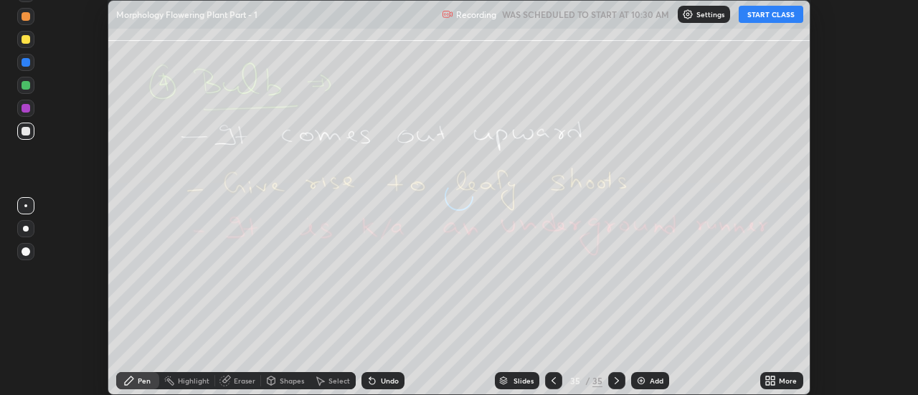
click at [775, 379] on icon at bounding box center [774, 379] width 4 height 4
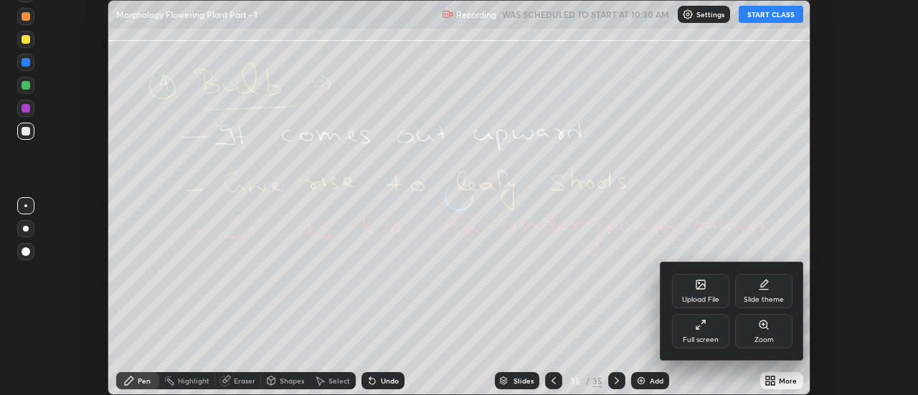
click at [711, 291] on div "Upload File" at bounding box center [700, 291] width 57 height 34
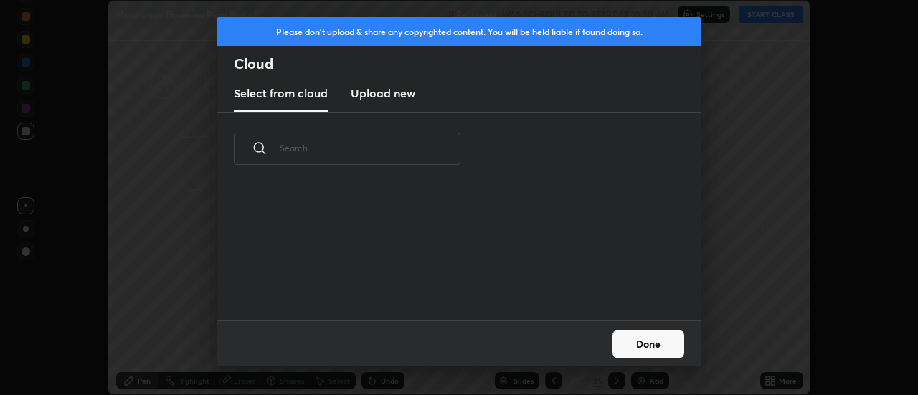
click at [385, 97] on h3 "Upload new" at bounding box center [383, 93] width 65 height 17
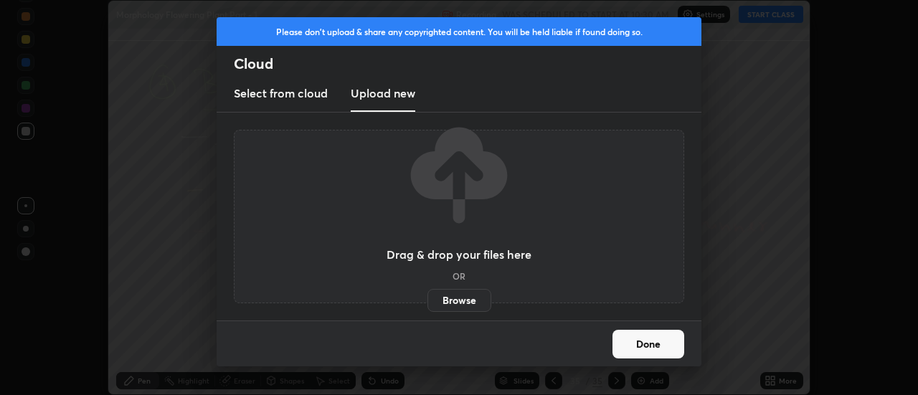
click at [452, 301] on label "Browse" at bounding box center [460, 300] width 64 height 23
click at [428, 301] on input "Browse" at bounding box center [428, 300] width 0 height 23
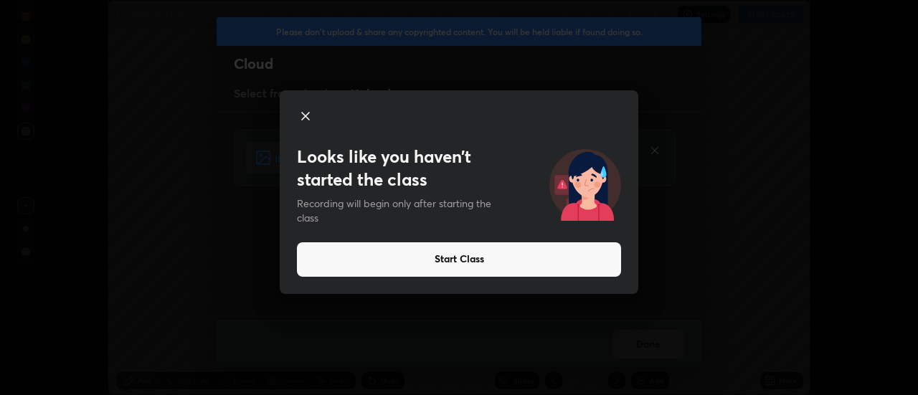
click at [306, 118] on icon at bounding box center [305, 116] width 17 height 17
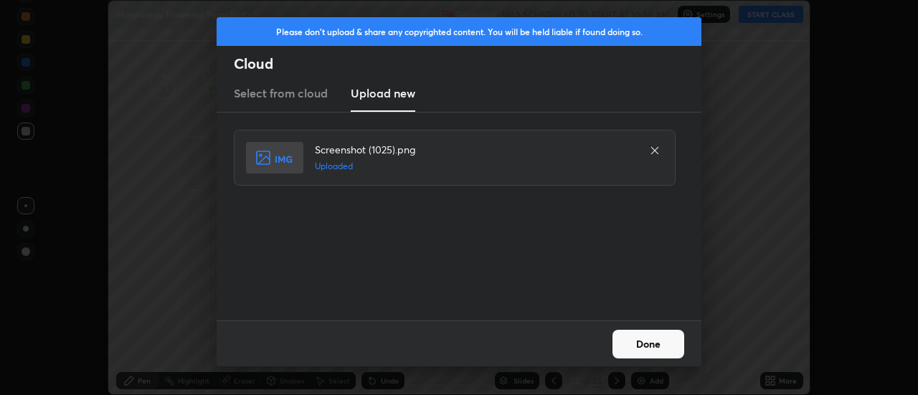
click at [647, 342] on button "Done" at bounding box center [649, 344] width 72 height 29
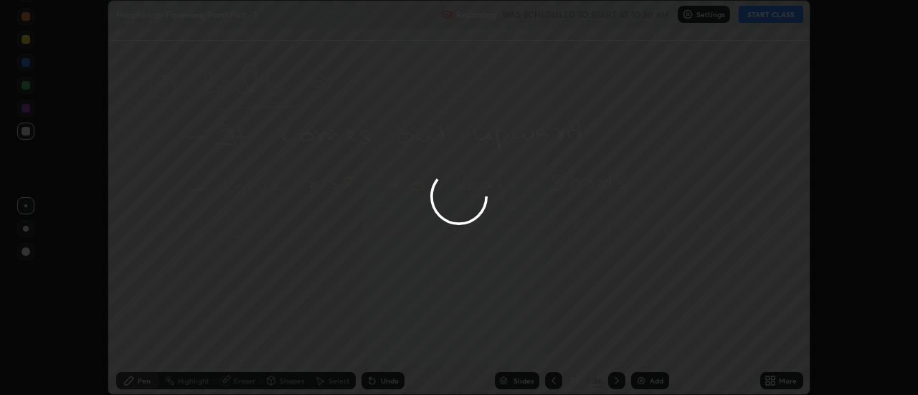
click at [786, 381] on div "More" at bounding box center [788, 380] width 18 height 7
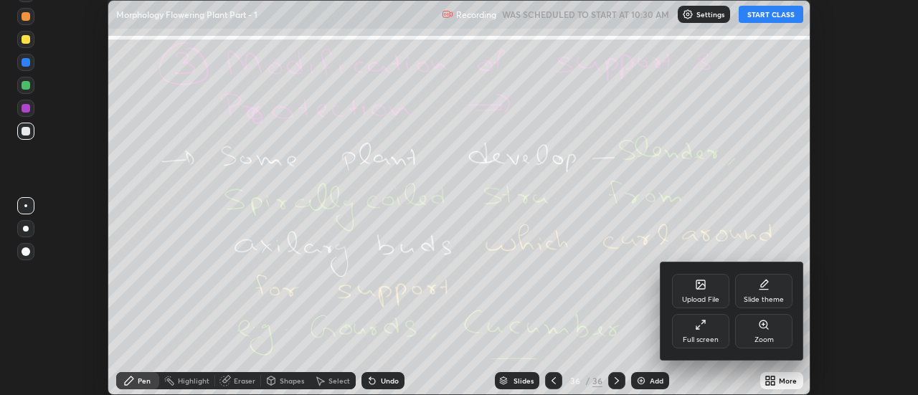
click at [708, 290] on div "Upload File" at bounding box center [700, 291] width 57 height 34
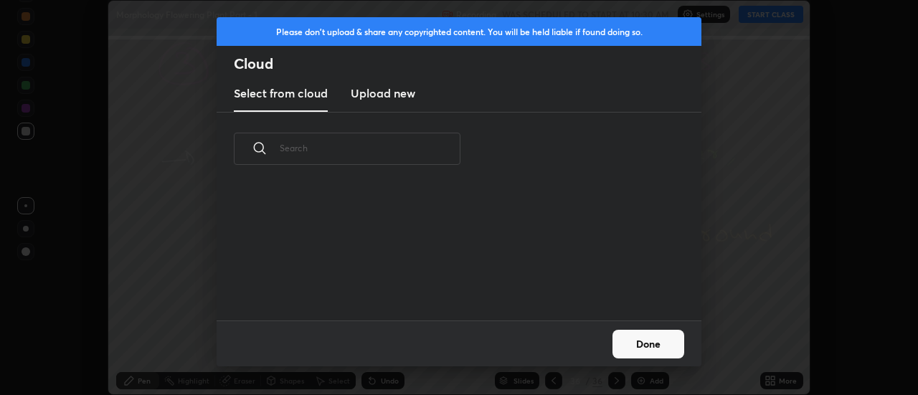
scroll to position [5, 8]
click at [381, 98] on h3 "Upload new" at bounding box center [383, 93] width 65 height 17
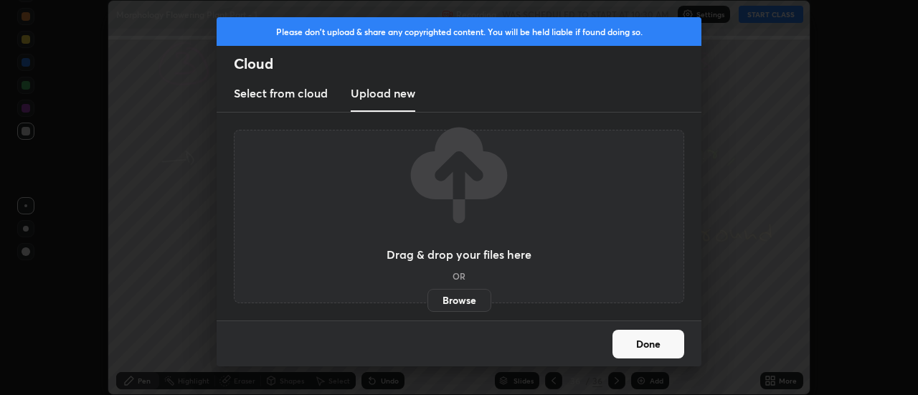
click at [456, 298] on label "Browse" at bounding box center [460, 300] width 64 height 23
click at [428, 298] on input "Browse" at bounding box center [428, 300] width 0 height 23
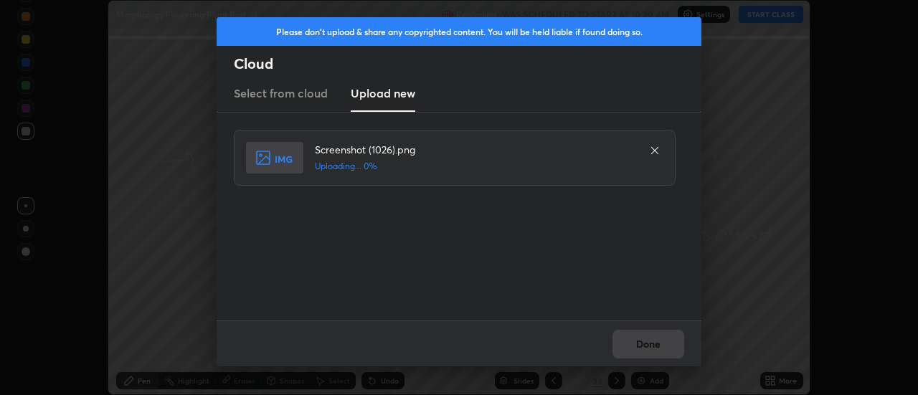
click at [646, 344] on div "Done" at bounding box center [459, 344] width 485 height 46
click at [644, 347] on div "Done" at bounding box center [459, 344] width 485 height 46
click at [644, 343] on div "Done" at bounding box center [459, 344] width 485 height 46
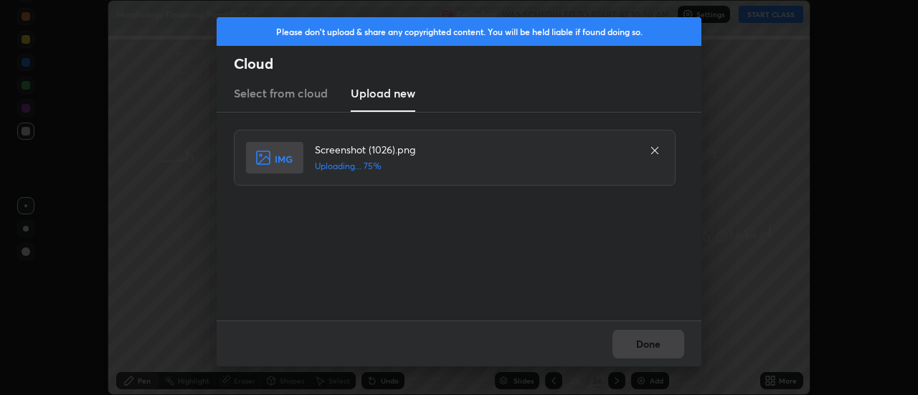
click at [644, 343] on div "Done" at bounding box center [459, 344] width 485 height 46
click at [641, 344] on div "Done" at bounding box center [459, 344] width 485 height 46
click at [641, 344] on button "Done" at bounding box center [649, 344] width 72 height 29
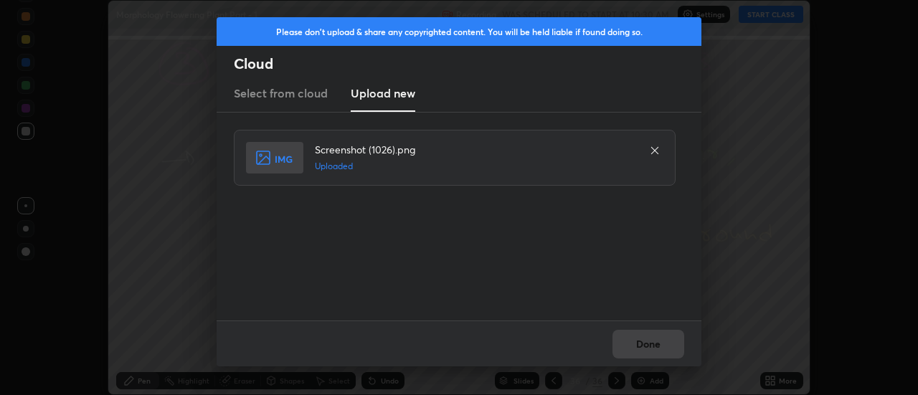
click at [641, 344] on button "Done" at bounding box center [649, 344] width 72 height 29
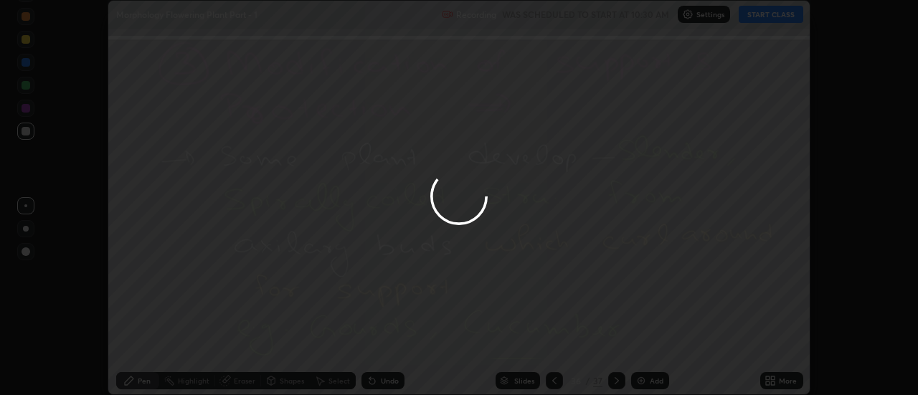
click at [641, 344] on div at bounding box center [459, 197] width 918 height 395
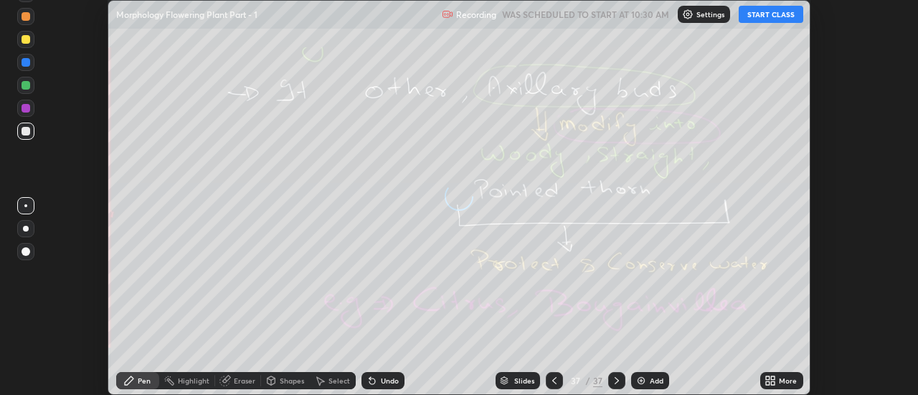
click at [773, 381] on icon at bounding box center [770, 380] width 11 height 11
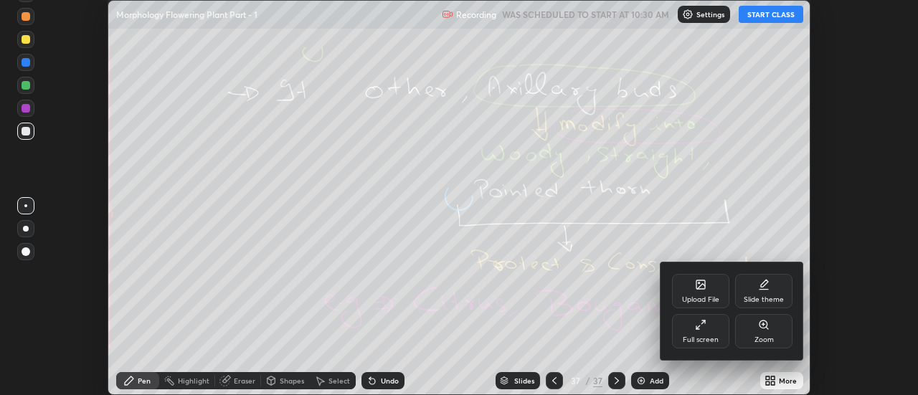
click at [705, 291] on div "Upload File" at bounding box center [700, 291] width 57 height 34
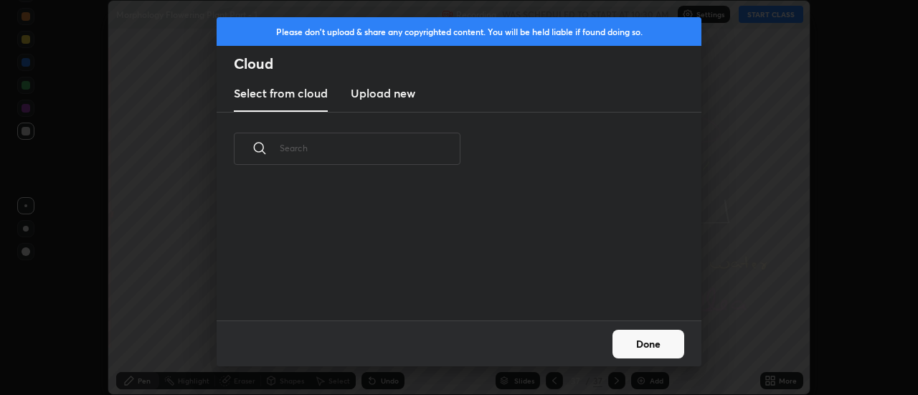
scroll to position [135, 461]
click at [385, 95] on h3 "Upload new" at bounding box center [383, 93] width 65 height 17
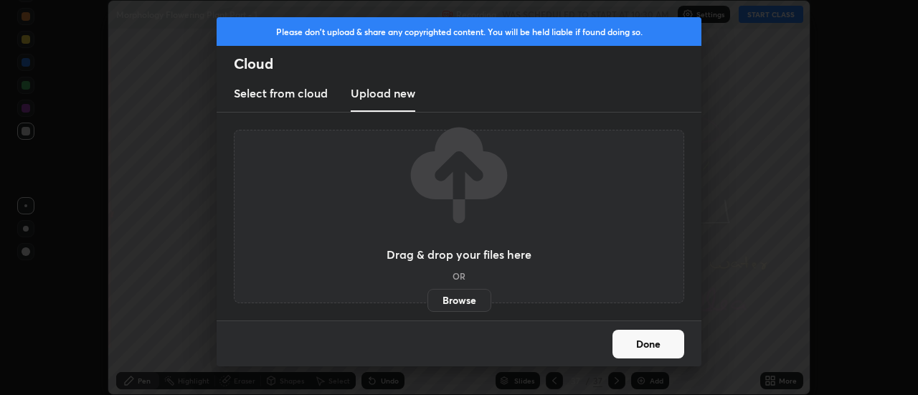
click at [451, 298] on label "Browse" at bounding box center [460, 300] width 64 height 23
click at [428, 298] on input "Browse" at bounding box center [428, 300] width 0 height 23
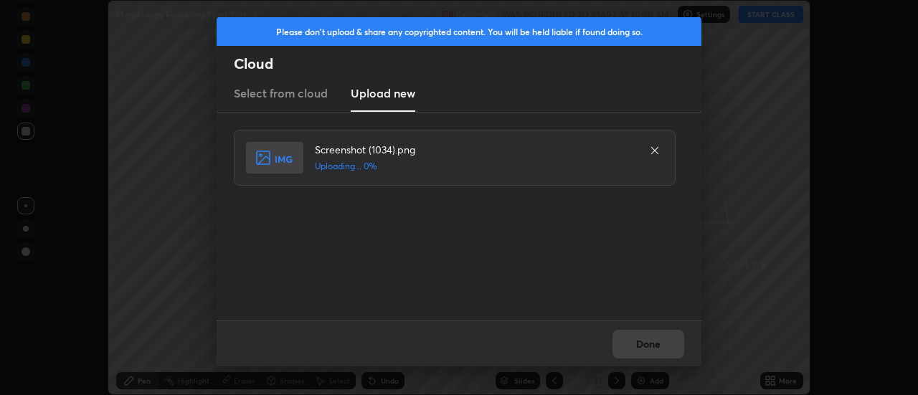
click at [647, 341] on div "Done" at bounding box center [459, 344] width 485 height 46
click at [643, 344] on div "Done" at bounding box center [459, 344] width 485 height 46
click at [640, 343] on div "Done" at bounding box center [459, 344] width 485 height 46
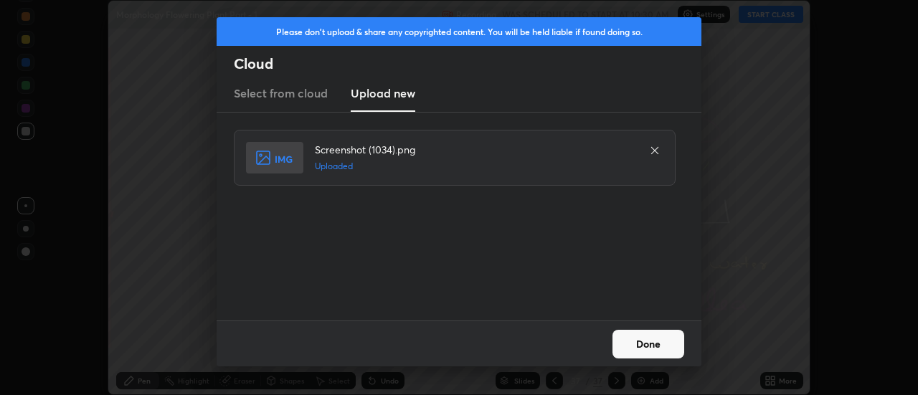
click at [640, 343] on button "Done" at bounding box center [649, 344] width 72 height 29
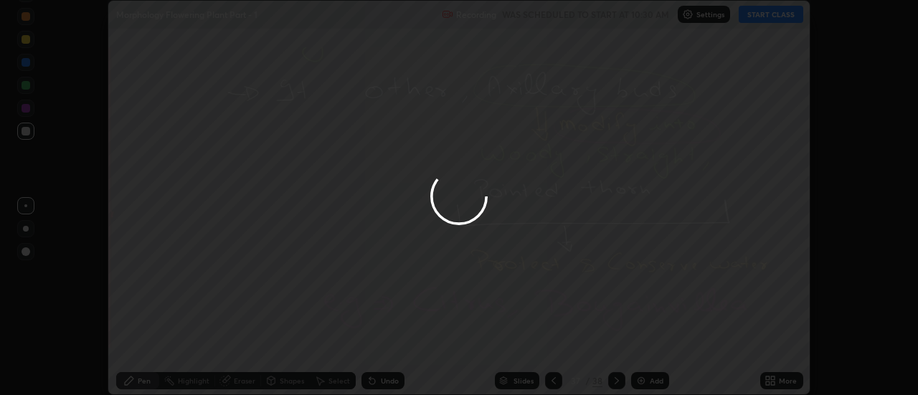
click at [640, 343] on div at bounding box center [459, 197] width 918 height 395
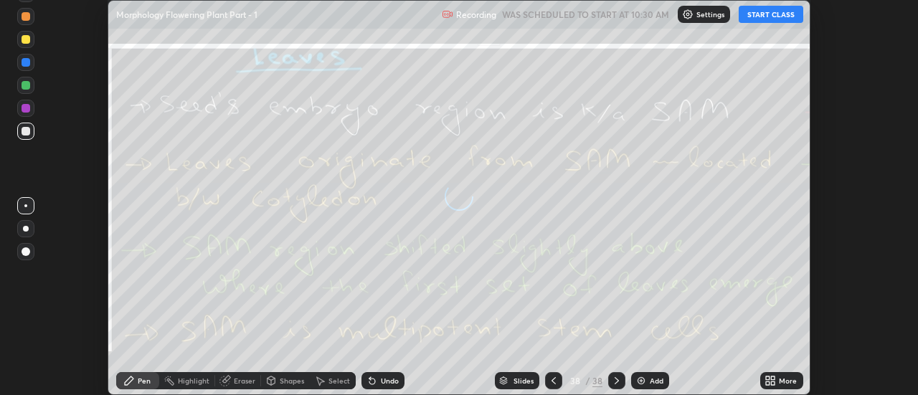
click at [773, 378] on icon at bounding box center [774, 379] width 4 height 4
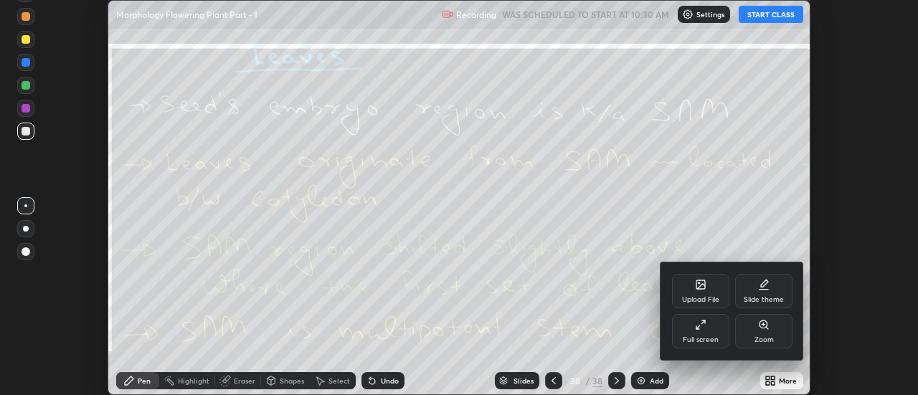
click at [714, 297] on div "Upload File" at bounding box center [700, 299] width 37 height 7
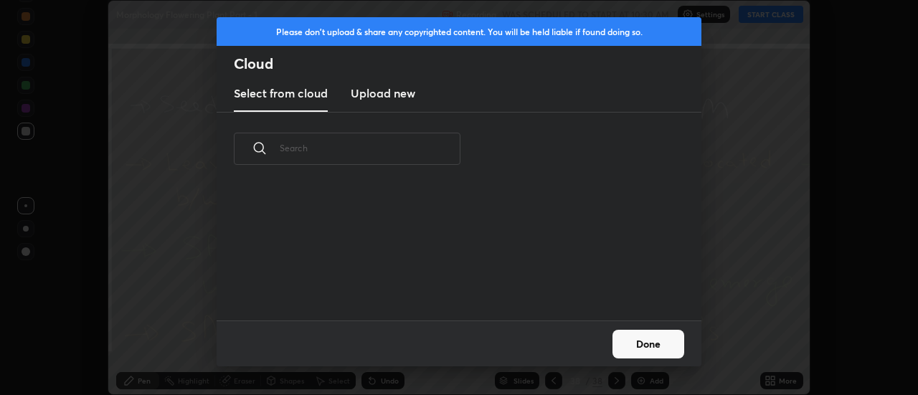
scroll to position [5, 8]
click at [374, 95] on h3 "Upload new" at bounding box center [383, 93] width 65 height 17
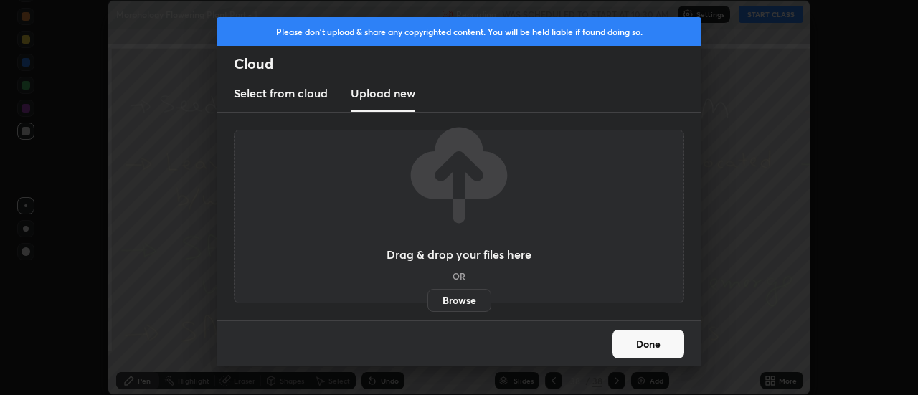
click at [453, 298] on label "Browse" at bounding box center [460, 300] width 64 height 23
click at [428, 298] on input "Browse" at bounding box center [428, 300] width 0 height 23
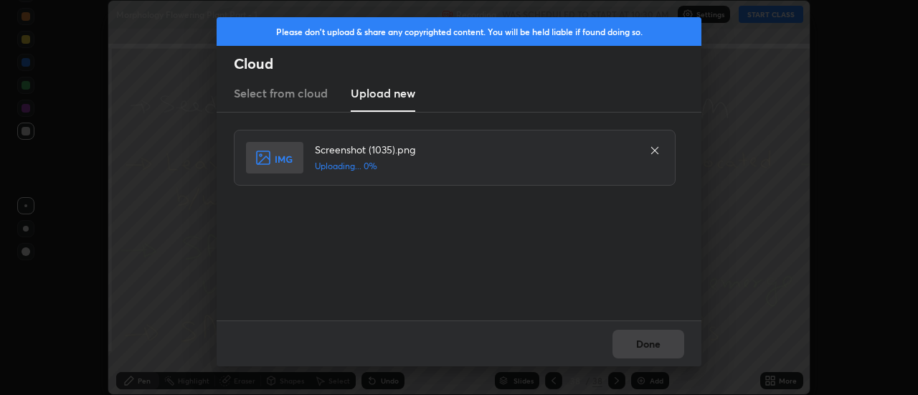
click at [659, 341] on div "Done" at bounding box center [459, 344] width 485 height 46
click at [658, 346] on div "Done" at bounding box center [459, 344] width 485 height 46
click at [655, 347] on button "Done" at bounding box center [649, 344] width 72 height 29
click at [652, 345] on button "Done" at bounding box center [649, 344] width 72 height 29
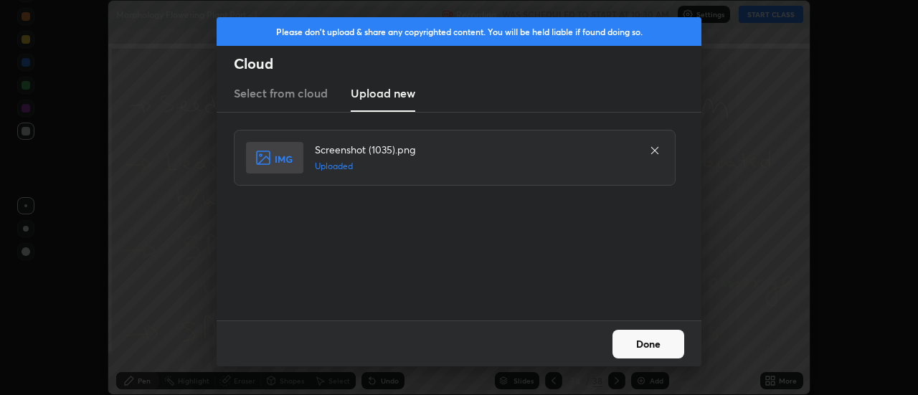
click at [649, 344] on button "Done" at bounding box center [649, 344] width 72 height 29
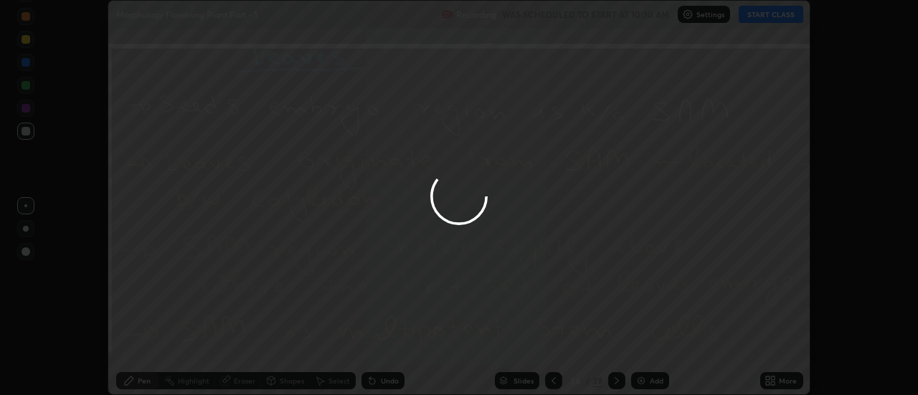
click at [649, 344] on div at bounding box center [459, 197] width 918 height 395
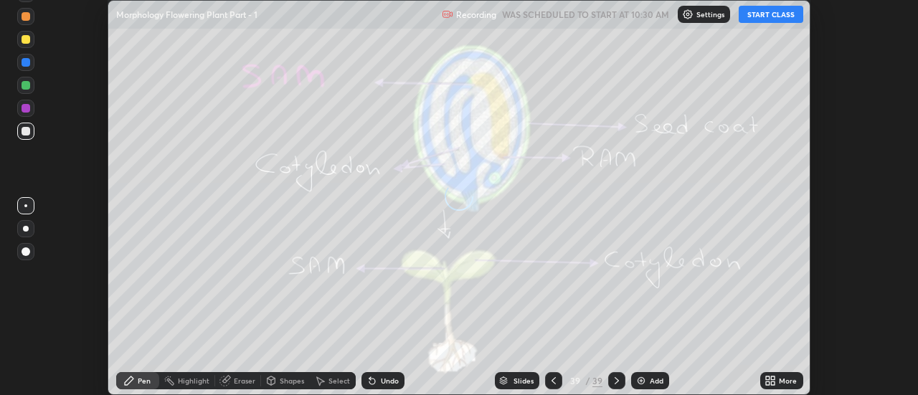
click at [781, 379] on div "More" at bounding box center [788, 380] width 18 height 7
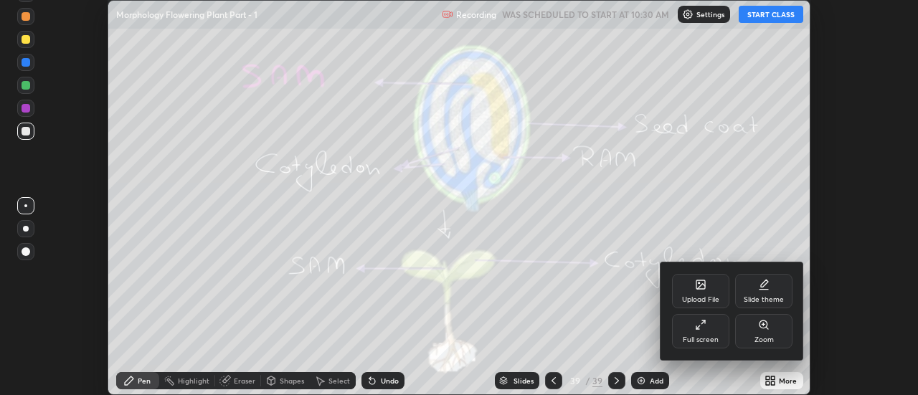
click at [704, 288] on icon at bounding box center [701, 285] width 9 height 9
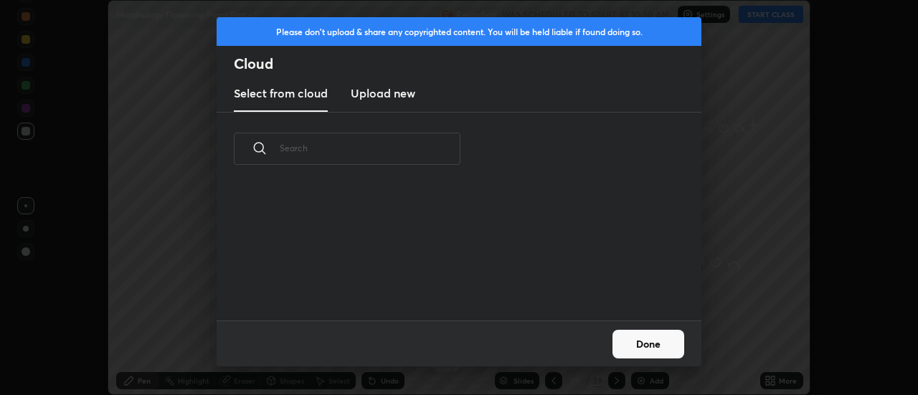
click at [382, 95] on h3 "Upload new" at bounding box center [383, 93] width 65 height 17
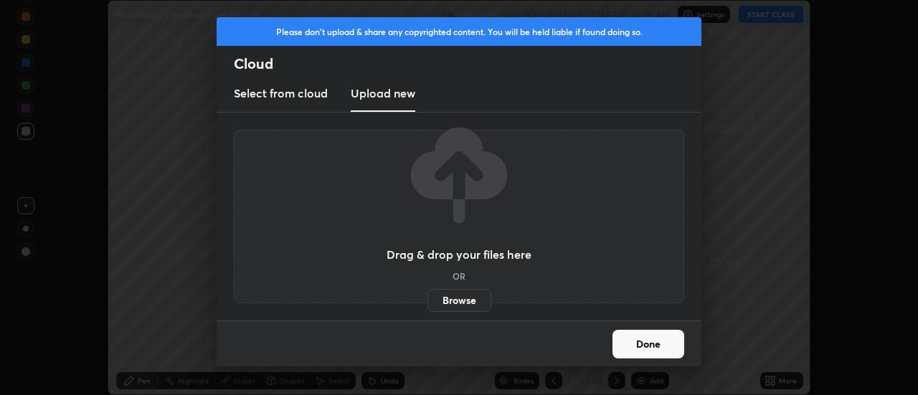
click at [456, 299] on label "Browse" at bounding box center [460, 300] width 64 height 23
click at [428, 299] on input "Browse" at bounding box center [428, 300] width 0 height 23
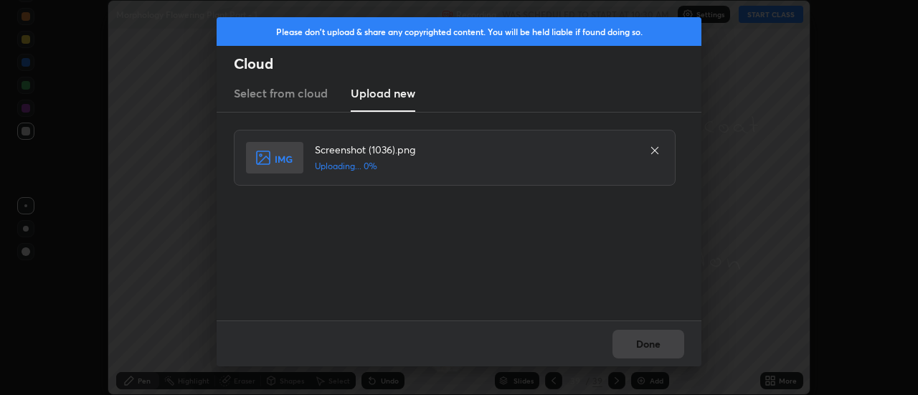
click at [655, 343] on div "Done" at bounding box center [459, 344] width 485 height 46
click at [652, 347] on div "Done" at bounding box center [459, 344] width 485 height 46
click at [649, 347] on button "Done" at bounding box center [649, 344] width 72 height 29
click at [643, 344] on button "Done" at bounding box center [649, 344] width 72 height 29
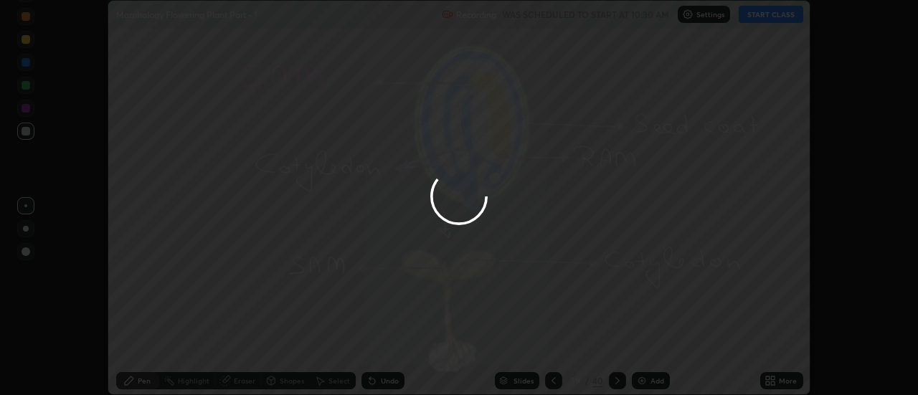
click at [644, 341] on div at bounding box center [459, 197] width 918 height 395
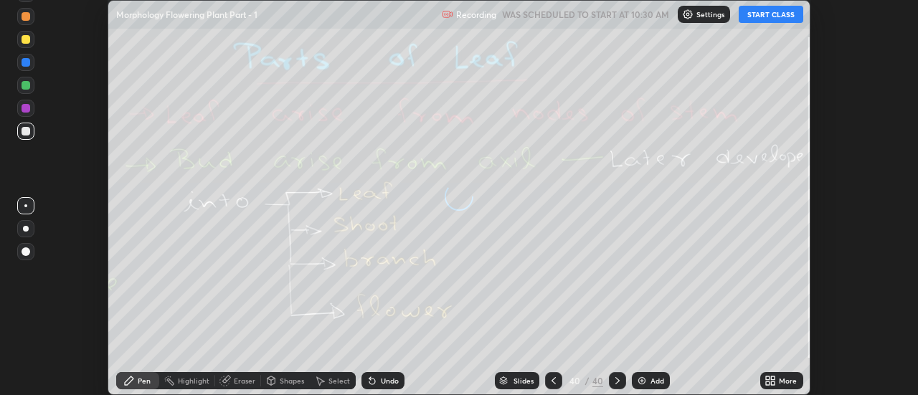
click at [774, 383] on icon at bounding box center [774, 384] width 4 height 4
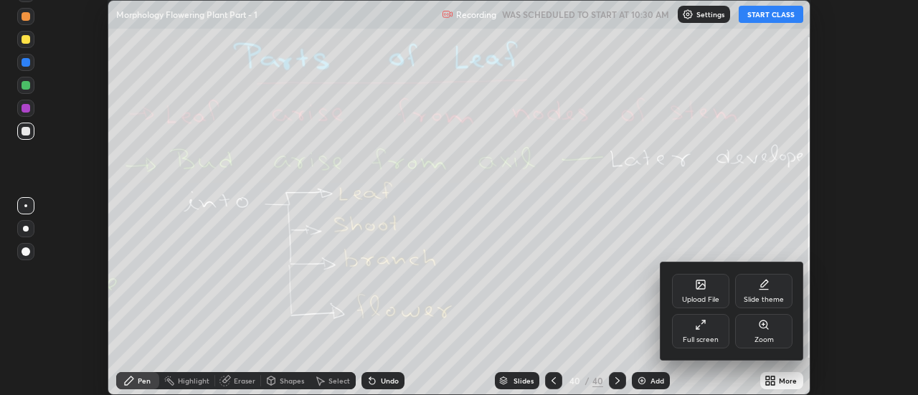
click at [714, 293] on div "Upload File" at bounding box center [700, 291] width 57 height 34
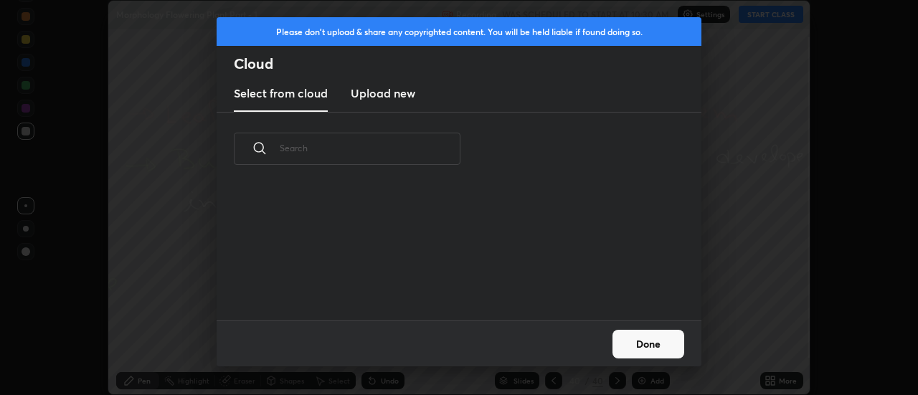
click at [376, 98] on h3 "Upload new" at bounding box center [383, 93] width 65 height 17
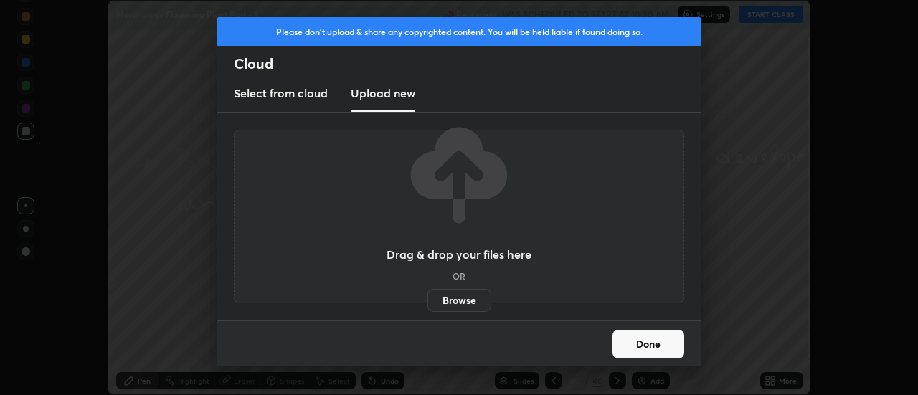
click at [449, 298] on label "Browse" at bounding box center [460, 300] width 64 height 23
click at [428, 298] on input "Browse" at bounding box center [428, 300] width 0 height 23
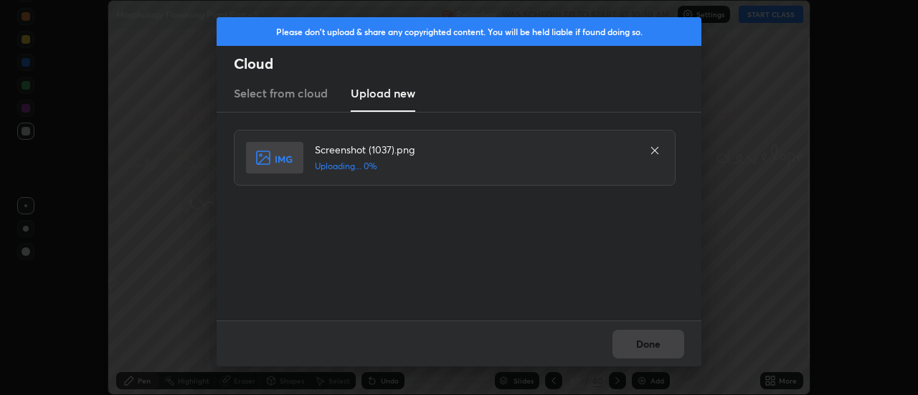
click at [643, 346] on div "Done" at bounding box center [459, 344] width 485 height 46
click at [639, 347] on div "Done" at bounding box center [459, 344] width 485 height 46
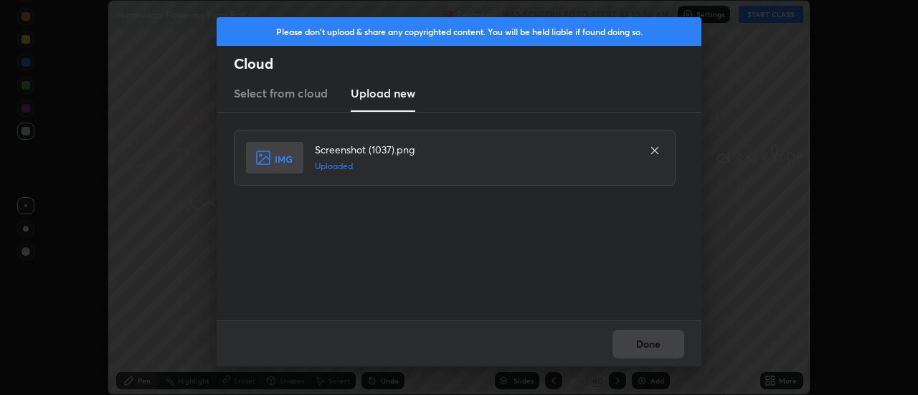
click at [639, 343] on button "Done" at bounding box center [649, 344] width 72 height 29
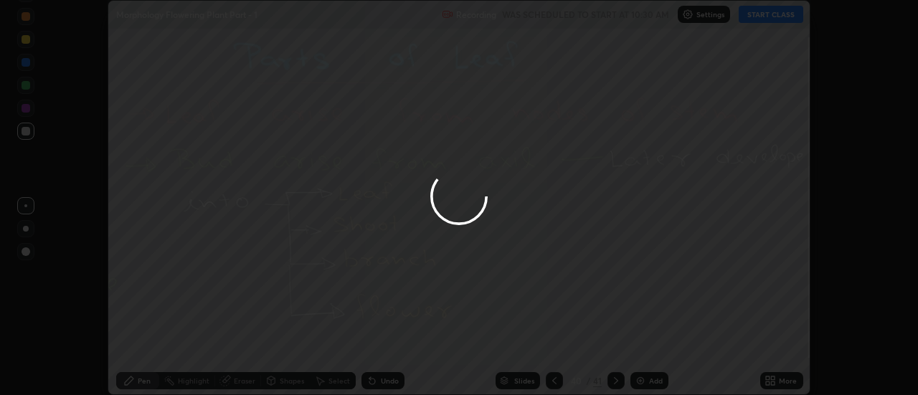
click at [639, 343] on button "Done" at bounding box center [649, 344] width 72 height 29
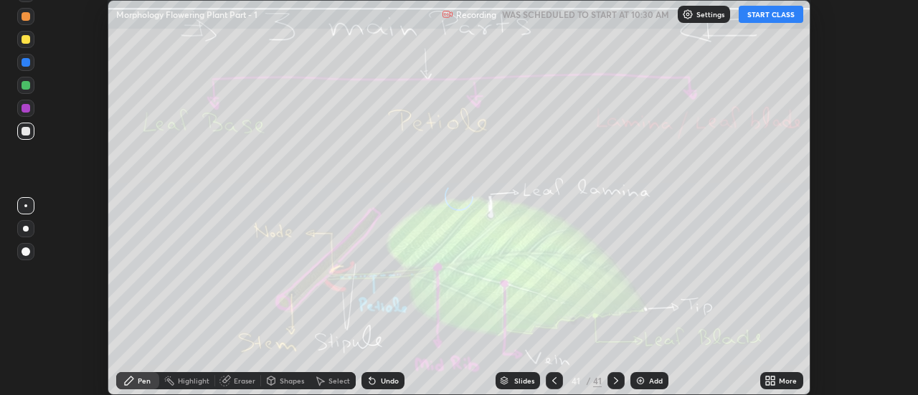
click at [771, 380] on icon at bounding box center [770, 380] width 11 height 11
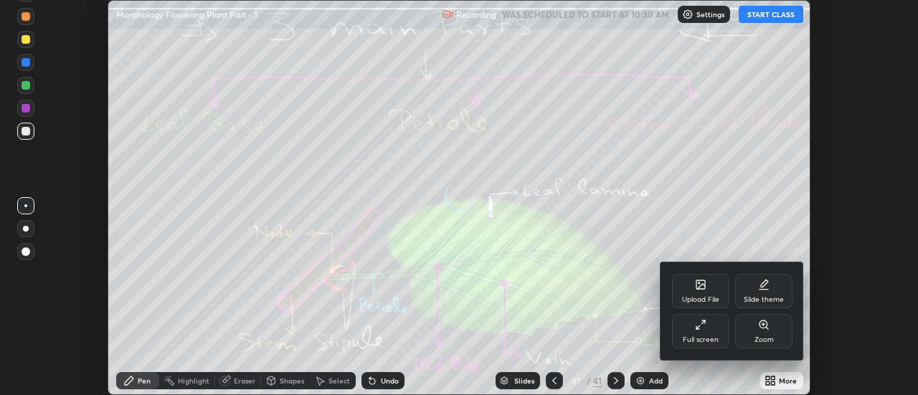
click at [711, 290] on div "Upload File" at bounding box center [700, 291] width 57 height 34
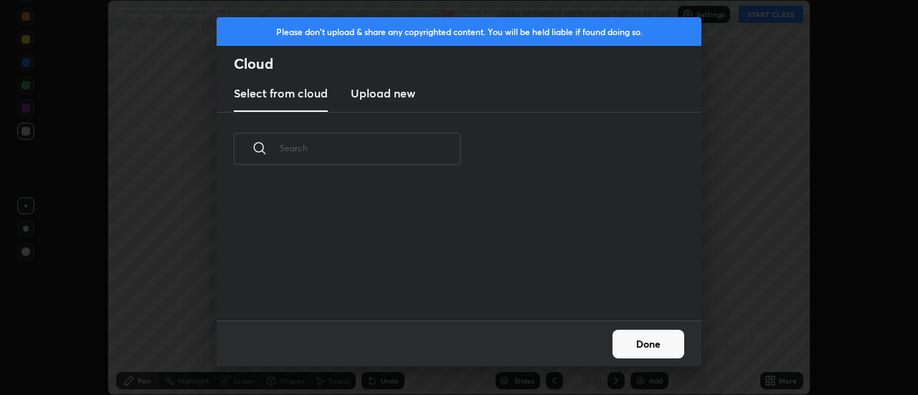
click at [377, 94] on h3 "Upload new" at bounding box center [383, 93] width 65 height 17
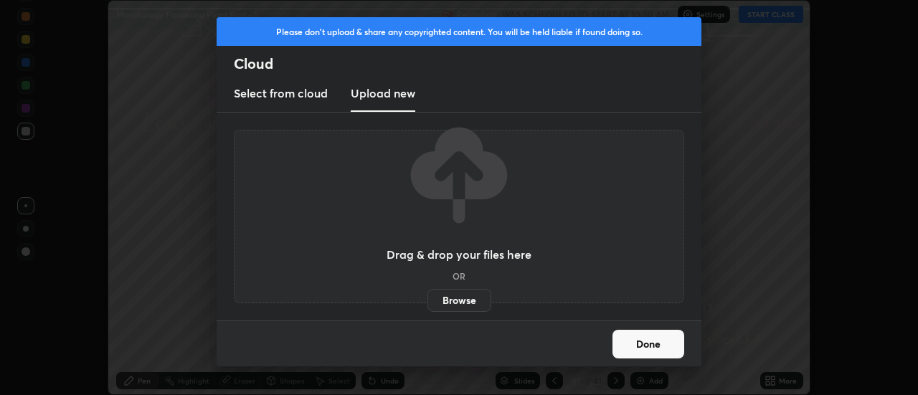
click at [450, 303] on label "Browse" at bounding box center [460, 300] width 64 height 23
click at [428, 303] on input "Browse" at bounding box center [428, 300] width 0 height 23
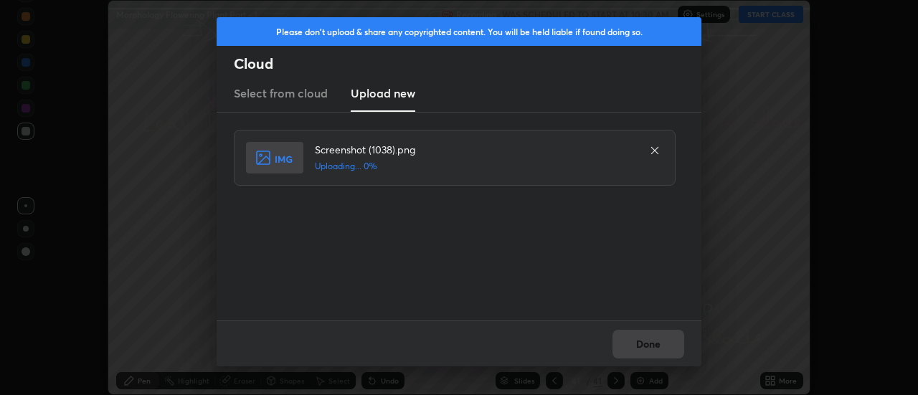
click at [643, 344] on div "Done" at bounding box center [459, 344] width 485 height 46
click at [640, 344] on div "Done" at bounding box center [459, 344] width 485 height 46
click at [644, 344] on button "Done" at bounding box center [649, 344] width 72 height 29
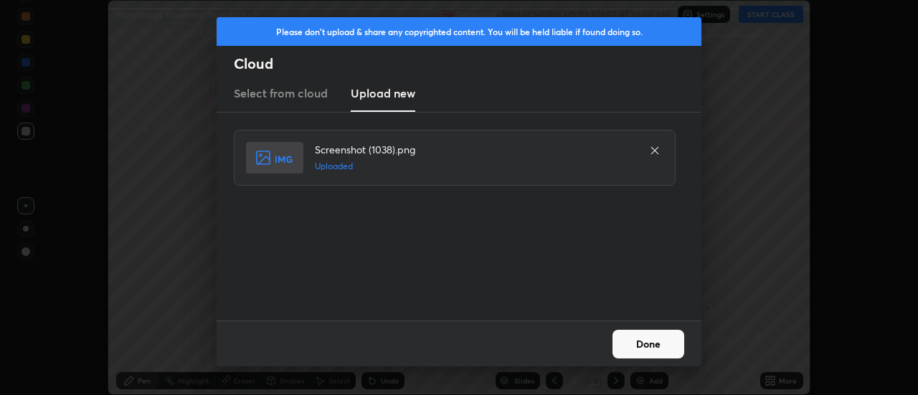
click at [646, 346] on button "Done" at bounding box center [649, 344] width 72 height 29
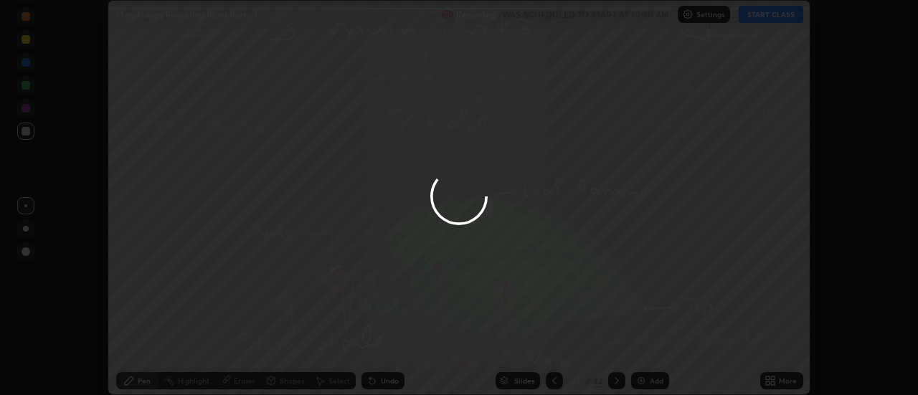
click at [646, 346] on div at bounding box center [459, 197] width 918 height 395
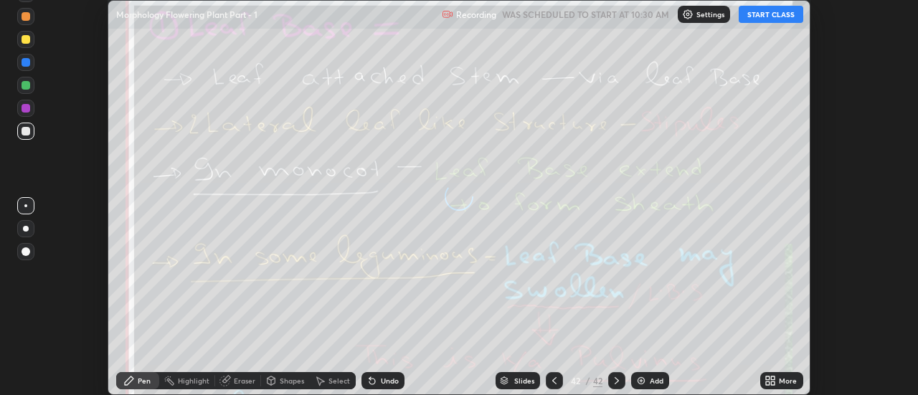
click at [773, 378] on icon at bounding box center [774, 379] width 4 height 4
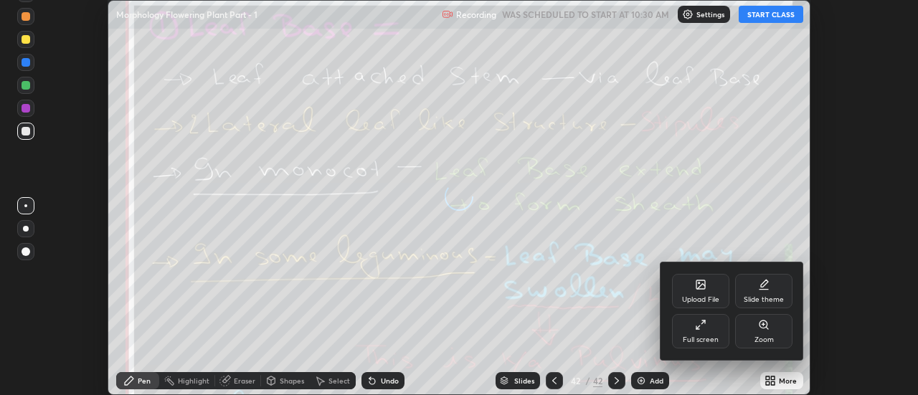
click at [711, 291] on div "Upload File" at bounding box center [700, 291] width 57 height 34
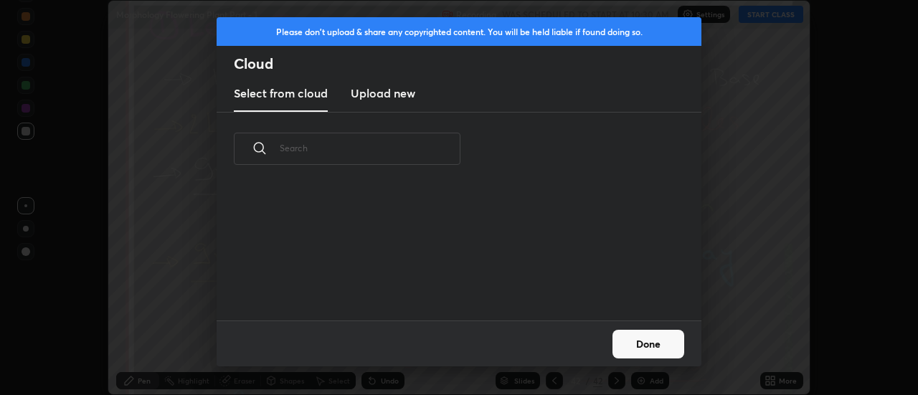
click at [372, 99] on h3 "Upload new" at bounding box center [383, 93] width 65 height 17
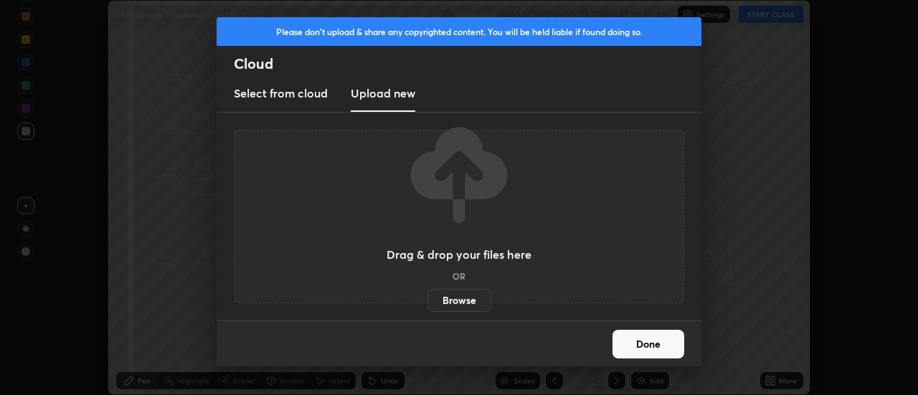
click at [445, 300] on label "Browse" at bounding box center [460, 300] width 64 height 23
click at [428, 300] on input "Browse" at bounding box center [428, 300] width 0 height 23
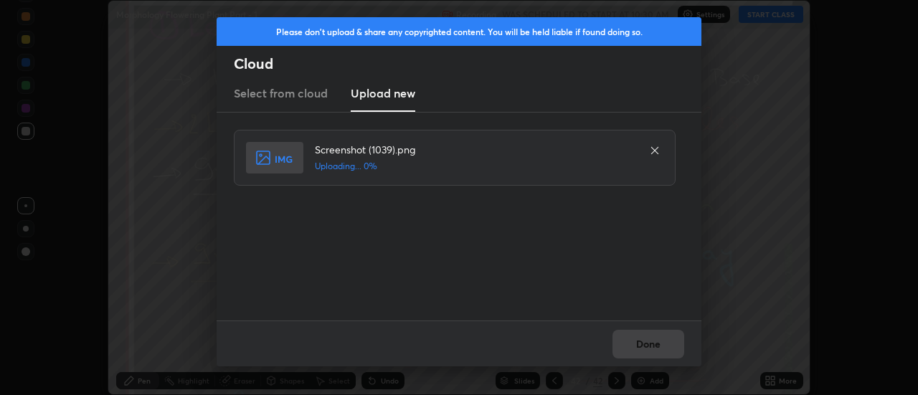
click at [652, 344] on div "Done" at bounding box center [459, 344] width 485 height 46
click at [648, 344] on div "Done" at bounding box center [459, 344] width 485 height 46
click at [648, 344] on button "Done" at bounding box center [649, 344] width 72 height 29
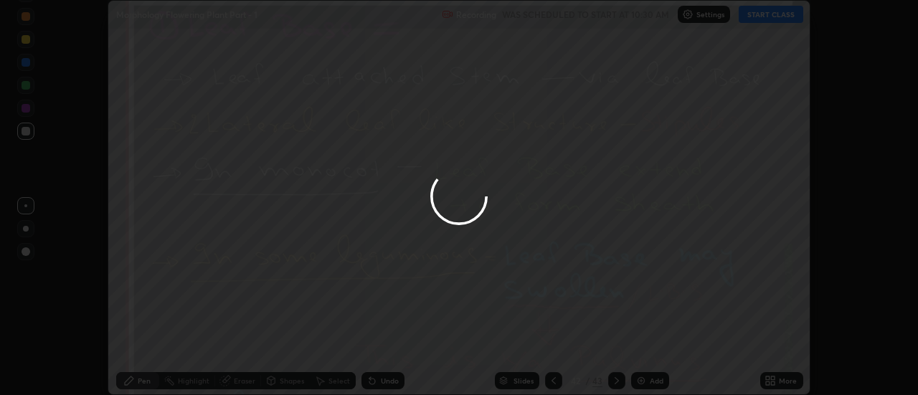
click at [641, 344] on button "Done" at bounding box center [649, 344] width 72 height 29
click at [641, 344] on div at bounding box center [459, 197] width 918 height 395
click at [645, 342] on div at bounding box center [459, 197] width 918 height 395
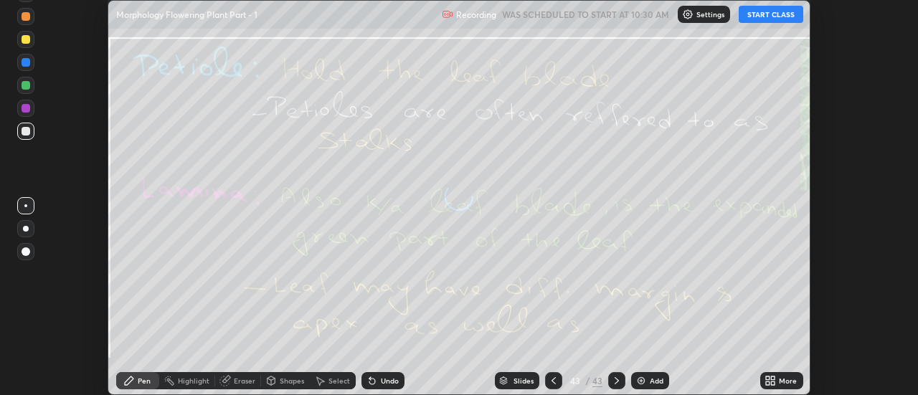
click at [769, 377] on icon at bounding box center [768, 379] width 4 height 4
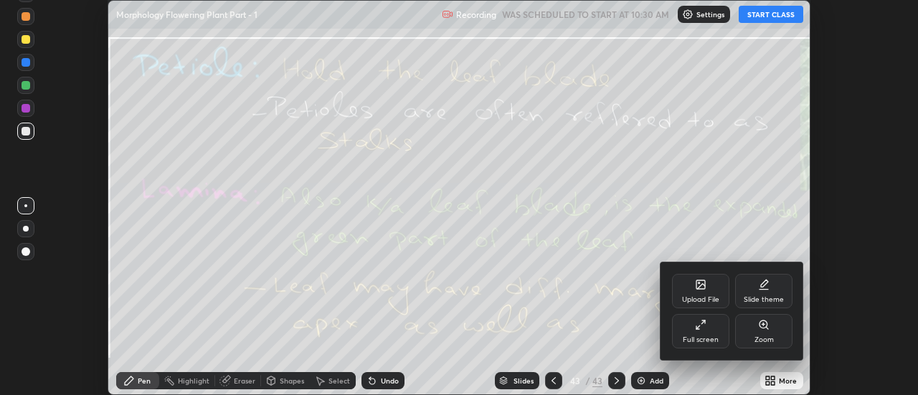
click at [705, 285] on icon at bounding box center [701, 286] width 8 height 5
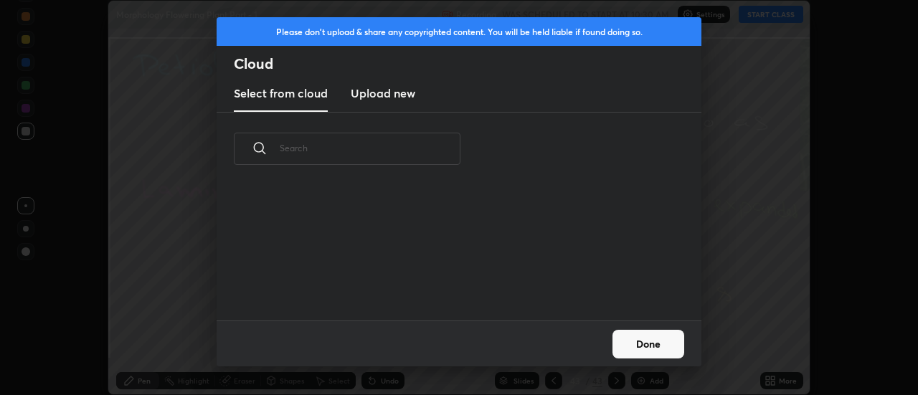
click at [375, 99] on h3 "Upload new" at bounding box center [383, 93] width 65 height 17
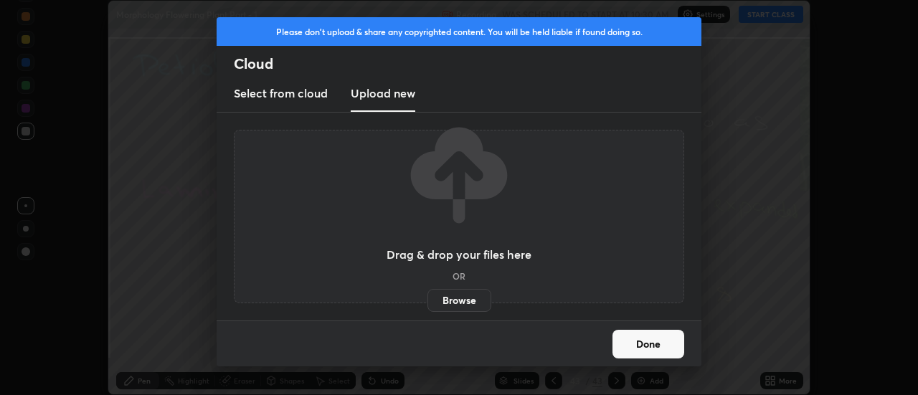
click at [451, 295] on label "Browse" at bounding box center [460, 300] width 64 height 23
click at [428, 295] on input "Browse" at bounding box center [428, 300] width 0 height 23
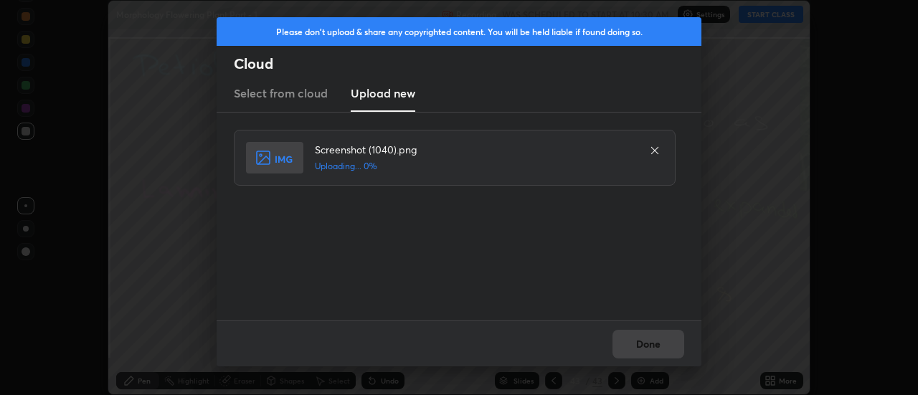
click at [649, 346] on div "Done" at bounding box center [459, 344] width 485 height 46
click at [643, 345] on div "Done" at bounding box center [459, 344] width 485 height 46
click at [643, 345] on button "Done" at bounding box center [649, 344] width 72 height 29
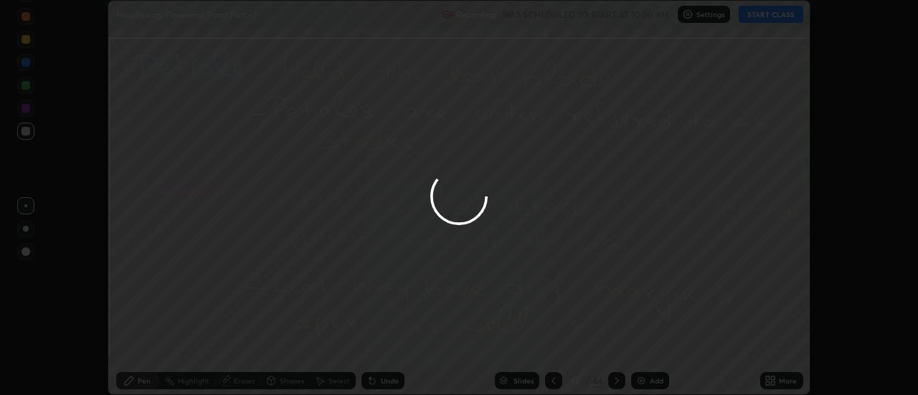
click at [643, 345] on button "Done" at bounding box center [649, 344] width 72 height 29
click at [648, 343] on div at bounding box center [459, 197] width 918 height 395
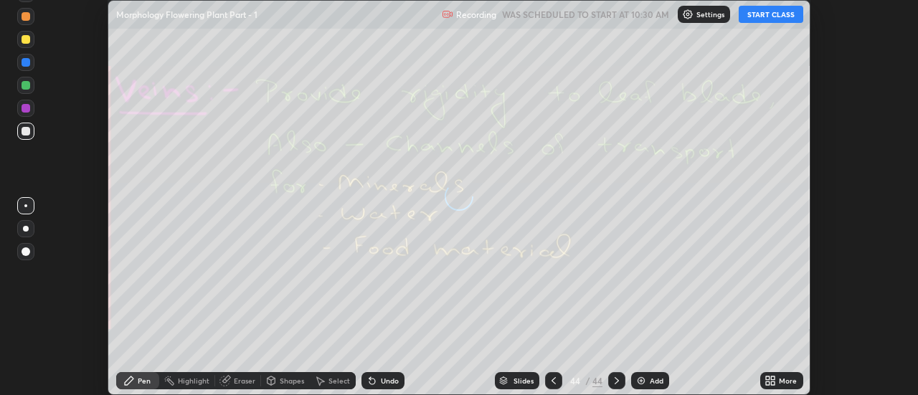
click at [776, 377] on icon at bounding box center [774, 379] width 4 height 4
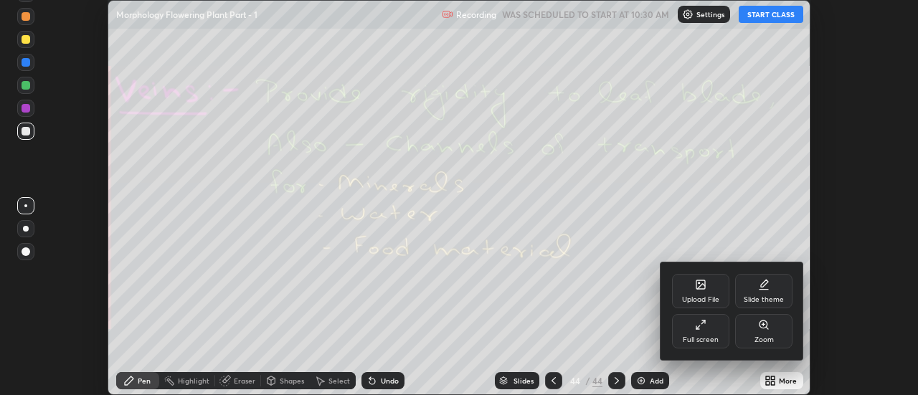
click at [707, 287] on div "Upload File" at bounding box center [700, 291] width 57 height 34
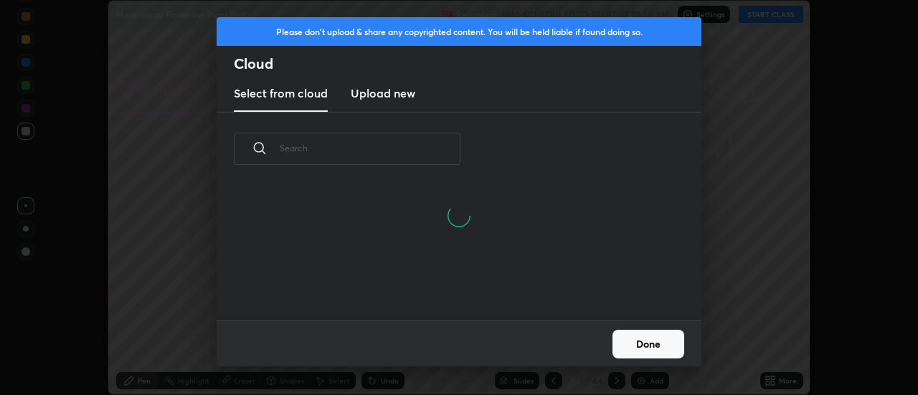
click at [371, 95] on h3 "Upload new" at bounding box center [383, 93] width 65 height 17
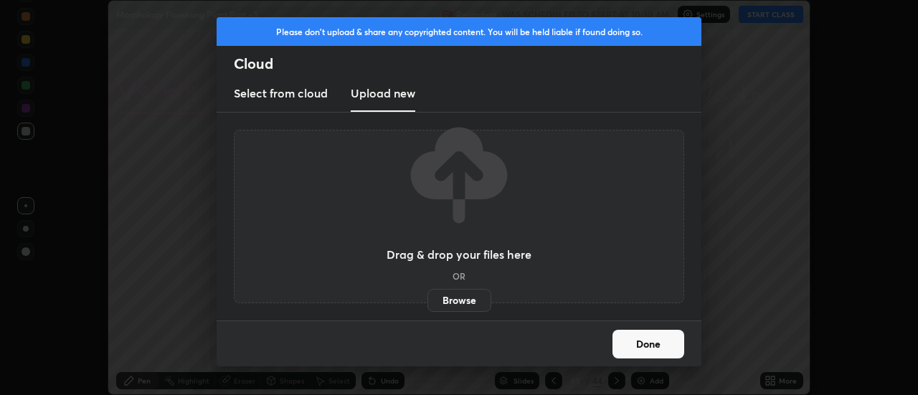
click at [443, 291] on label "Browse" at bounding box center [460, 300] width 64 height 23
click at [428, 291] on input "Browse" at bounding box center [428, 300] width 0 height 23
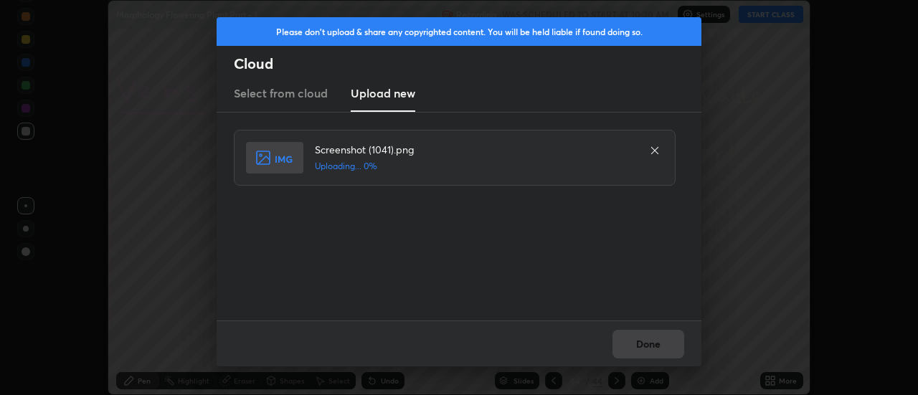
click at [651, 344] on div "Done" at bounding box center [459, 344] width 485 height 46
click at [648, 347] on div "Done" at bounding box center [459, 344] width 485 height 46
click at [646, 344] on div "Done" at bounding box center [459, 344] width 485 height 46
click at [643, 342] on div "Done" at bounding box center [459, 344] width 485 height 46
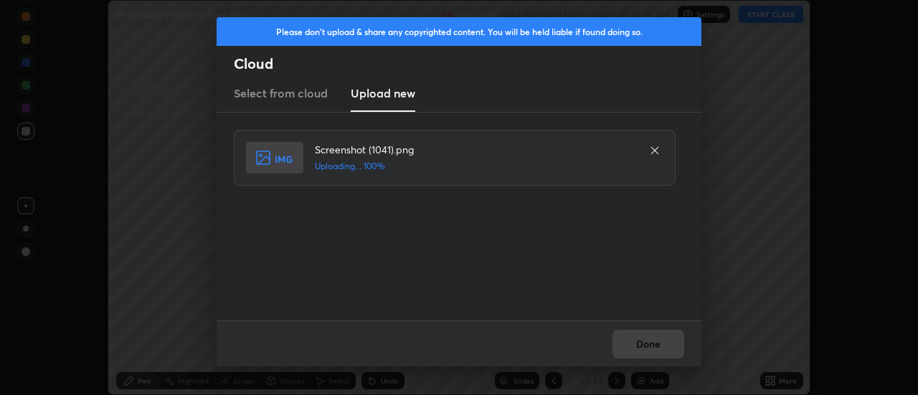
click at [643, 342] on div "Done" at bounding box center [459, 344] width 485 height 46
click at [638, 343] on div "Done" at bounding box center [459, 344] width 485 height 46
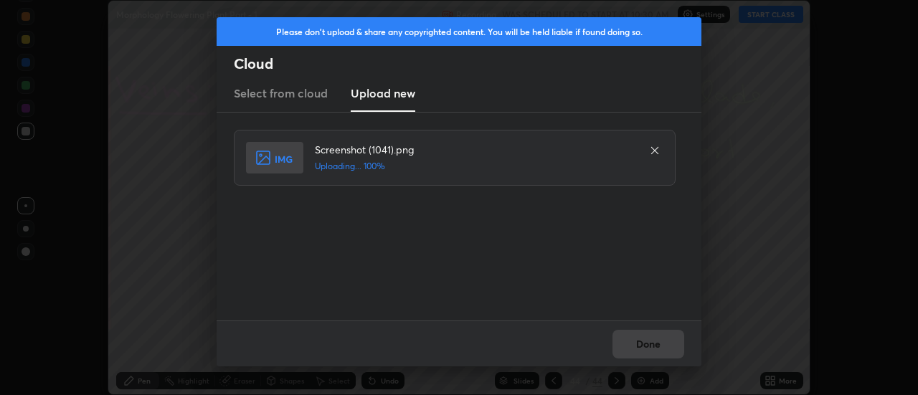
click at [638, 343] on button "Done" at bounding box center [649, 344] width 72 height 29
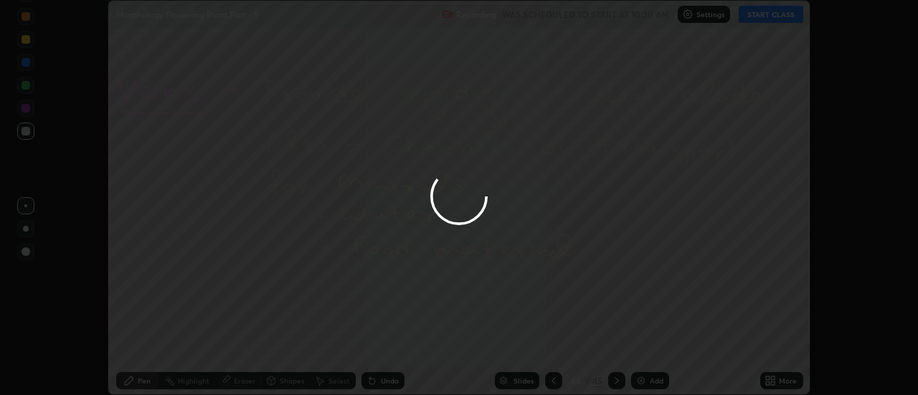
click at [639, 346] on button "Done" at bounding box center [649, 344] width 72 height 29
click at [639, 346] on div at bounding box center [459, 197] width 918 height 395
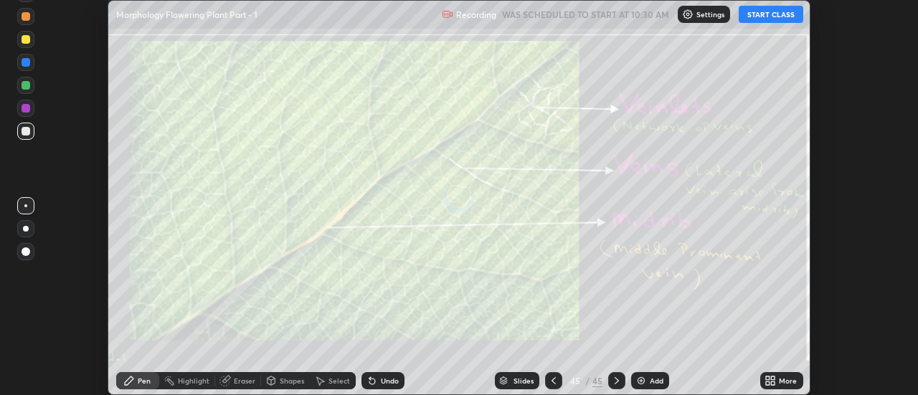
click at [776, 382] on icon at bounding box center [770, 380] width 11 height 11
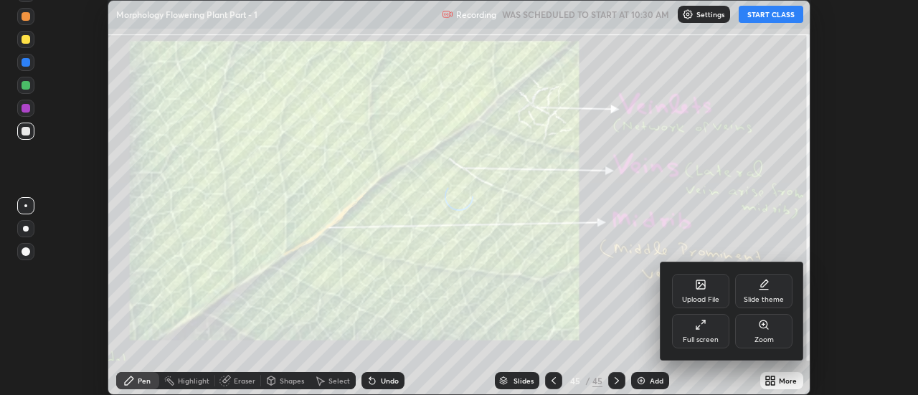
click at [710, 294] on div "Upload File" at bounding box center [700, 291] width 57 height 34
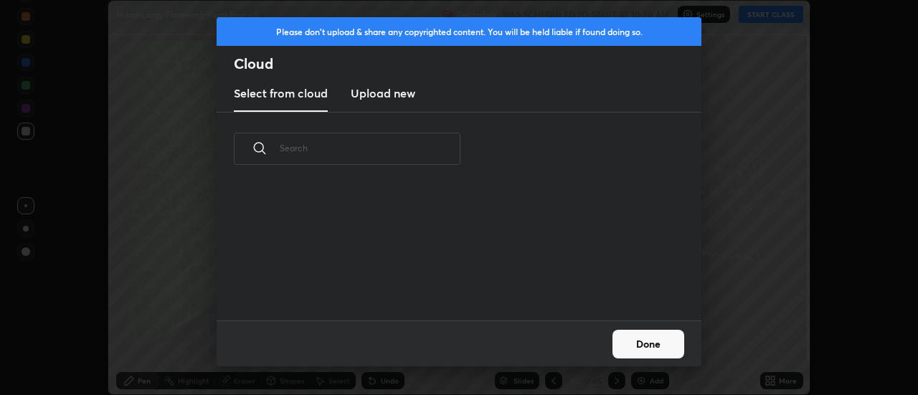
click at [380, 96] on h3 "Upload new" at bounding box center [383, 93] width 65 height 17
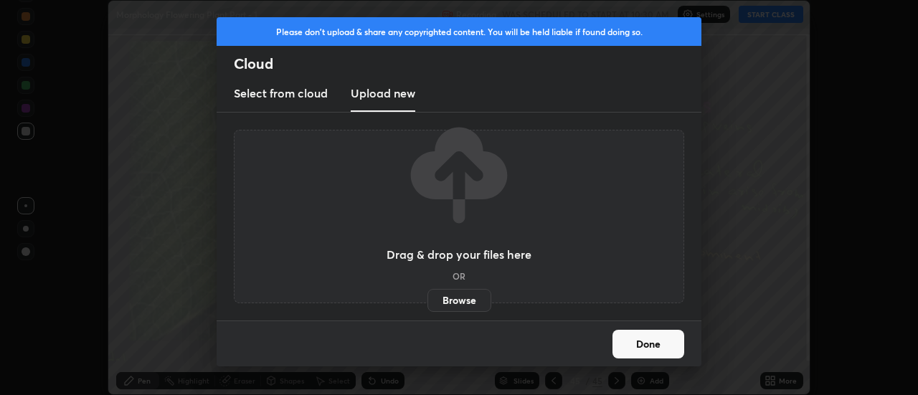
click at [458, 305] on label "Browse" at bounding box center [460, 300] width 64 height 23
click at [428, 305] on input "Browse" at bounding box center [428, 300] width 0 height 23
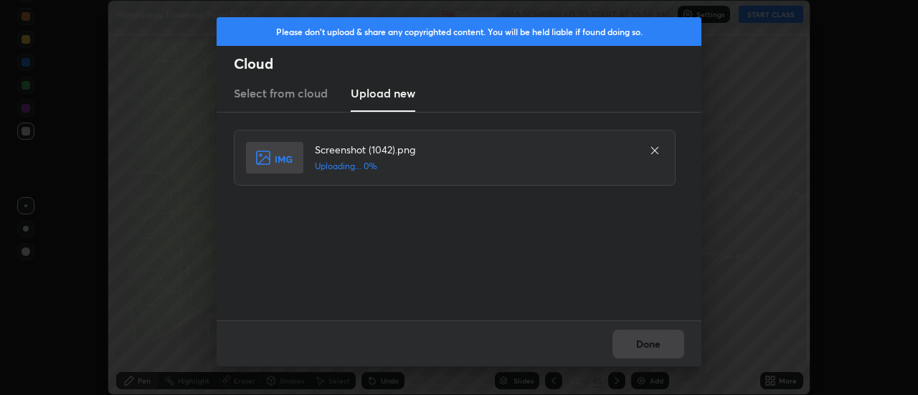
click at [648, 343] on div "Done" at bounding box center [459, 344] width 485 height 46
click at [646, 345] on div "Done" at bounding box center [459, 344] width 485 height 46
click at [646, 345] on button "Done" at bounding box center [649, 344] width 72 height 29
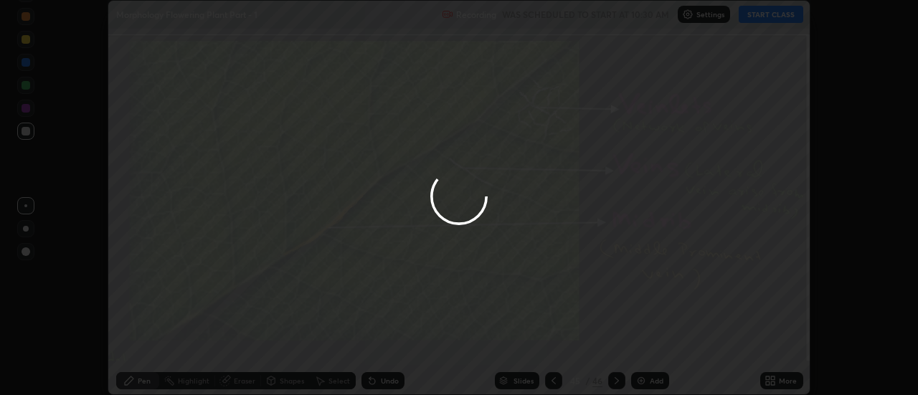
click at [646, 345] on button "Done" at bounding box center [649, 344] width 72 height 29
click at [642, 345] on div at bounding box center [459, 197] width 918 height 395
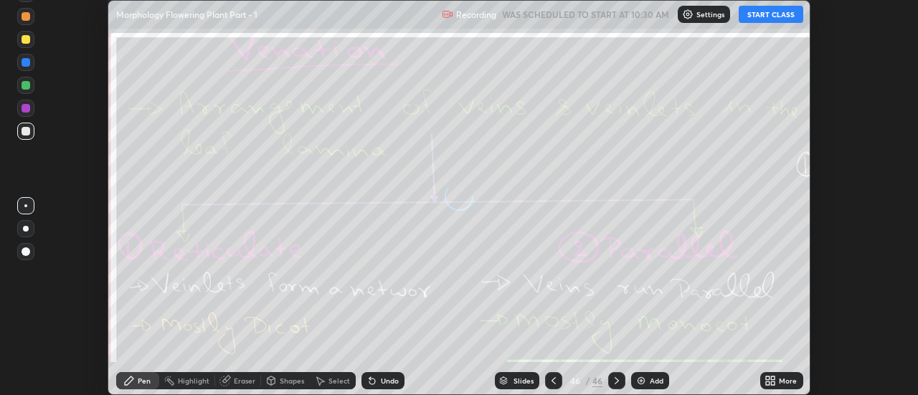
click at [773, 378] on icon at bounding box center [774, 379] width 4 height 4
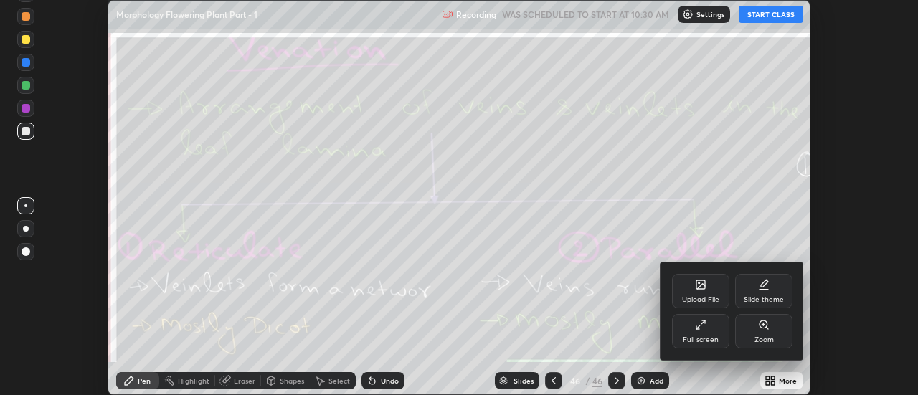
click at [715, 299] on div "Upload File" at bounding box center [700, 299] width 37 height 7
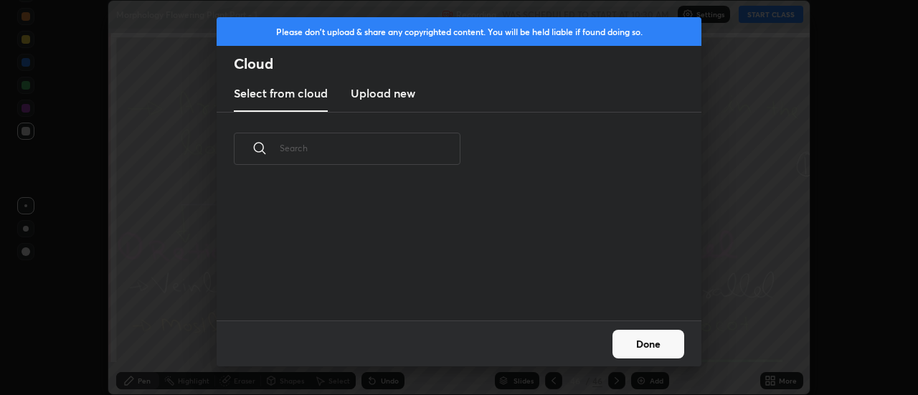
scroll to position [135, 461]
click at [377, 94] on h3 "Upload new" at bounding box center [383, 93] width 65 height 17
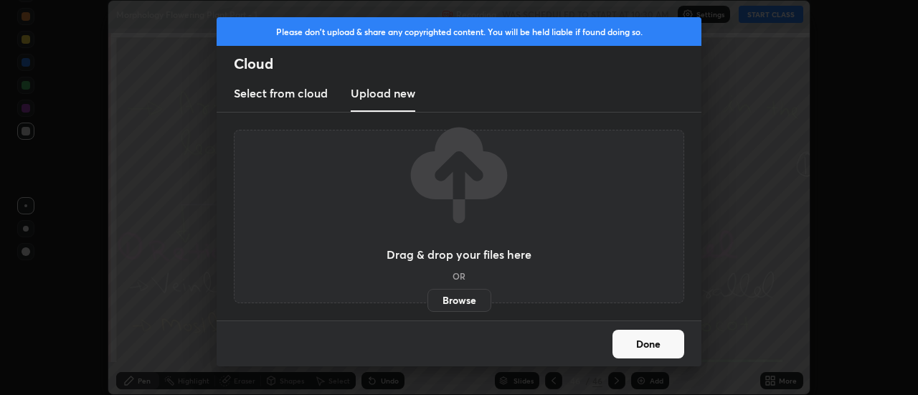
click at [449, 295] on label "Browse" at bounding box center [460, 300] width 64 height 23
click at [428, 295] on input "Browse" at bounding box center [428, 300] width 0 height 23
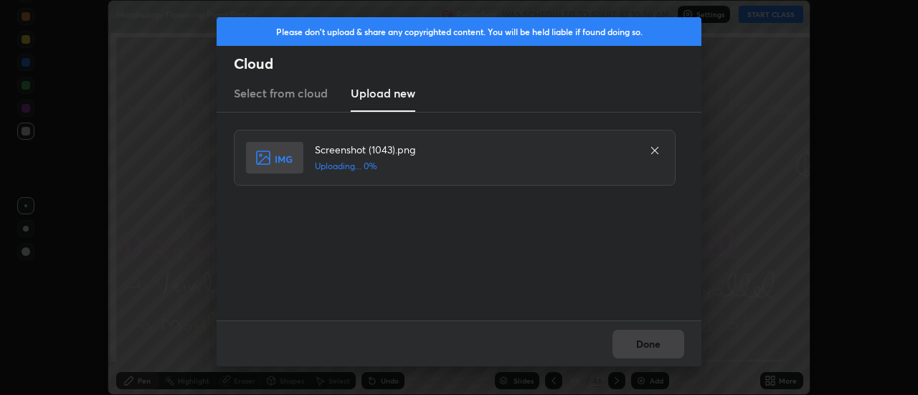
click at [646, 342] on div "Done" at bounding box center [459, 344] width 485 height 46
click at [643, 347] on div "Done" at bounding box center [459, 344] width 485 height 46
click at [641, 344] on div "Done" at bounding box center [459, 344] width 485 height 46
click at [639, 341] on div "Done" at bounding box center [459, 344] width 485 height 46
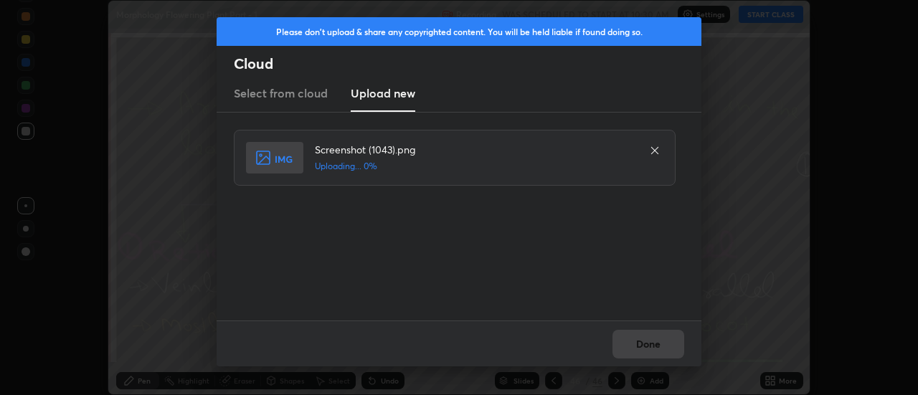
click at [639, 341] on div "Done" at bounding box center [459, 344] width 485 height 46
click at [640, 344] on div "Done" at bounding box center [459, 344] width 485 height 46
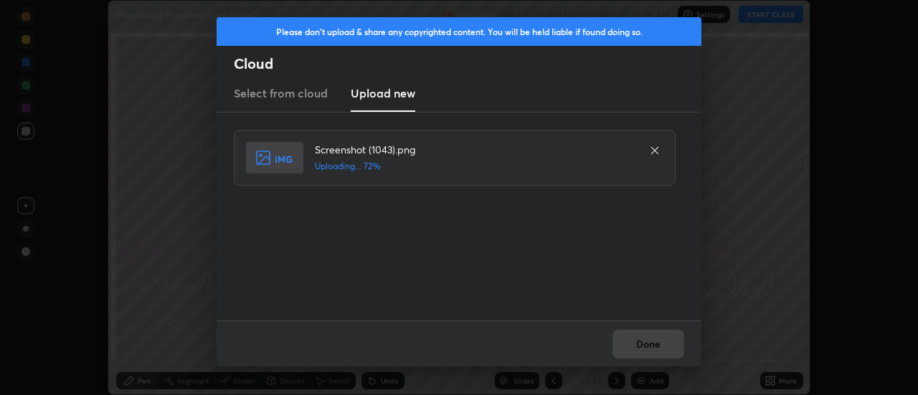
click at [640, 344] on div "Done" at bounding box center [459, 344] width 485 height 46
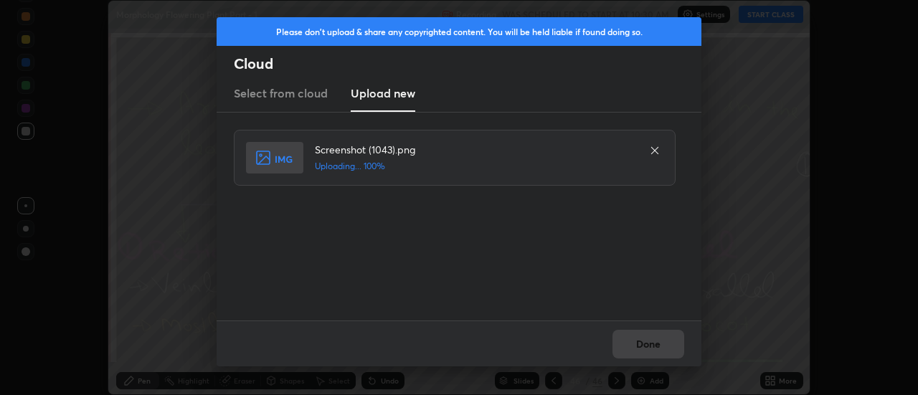
click at [640, 344] on div "Done" at bounding box center [459, 344] width 485 height 46
click at [643, 346] on button "Done" at bounding box center [649, 344] width 72 height 29
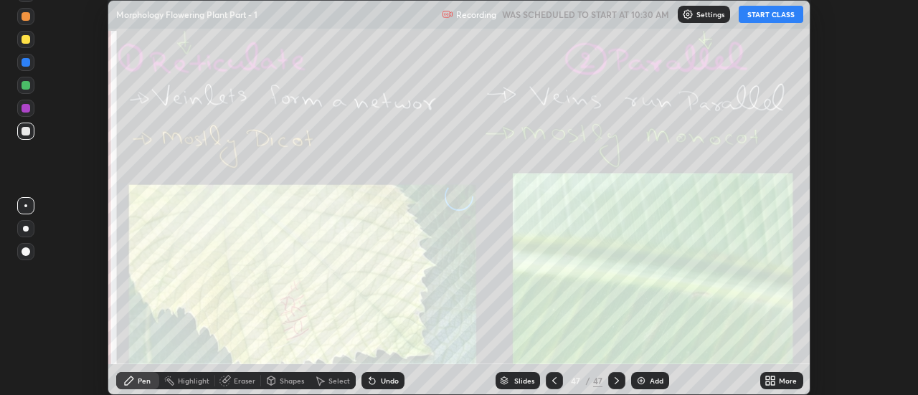
click at [773, 378] on icon at bounding box center [774, 379] width 4 height 4
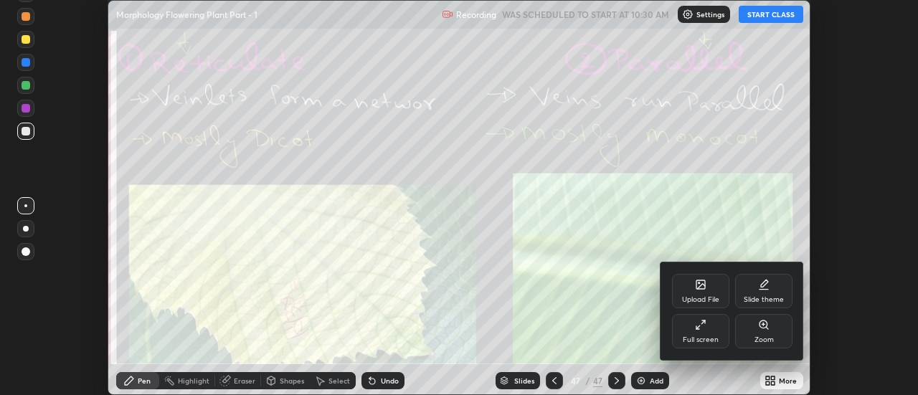
click at [704, 290] on icon at bounding box center [700, 284] width 11 height 11
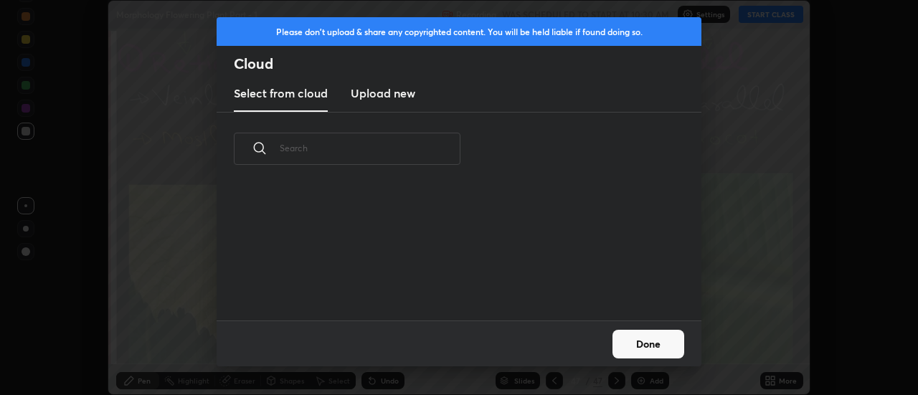
scroll to position [5, 8]
click at [384, 99] on h3 "Upload new" at bounding box center [383, 93] width 65 height 17
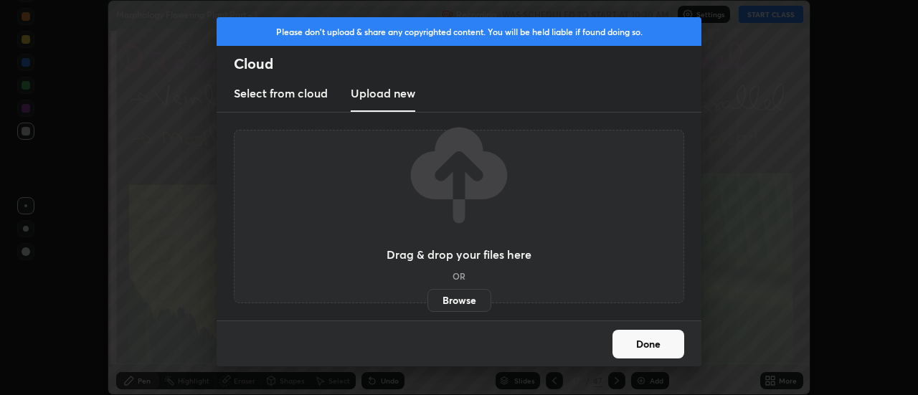
click at [453, 300] on label "Browse" at bounding box center [460, 300] width 64 height 23
click at [428, 300] on input "Browse" at bounding box center [428, 300] width 0 height 23
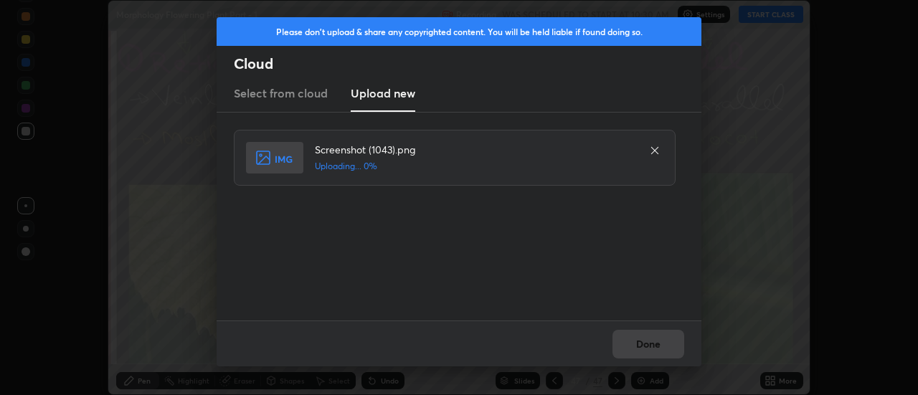
click at [651, 341] on div "Done" at bounding box center [459, 344] width 485 height 46
click at [645, 343] on div "Done" at bounding box center [459, 344] width 485 height 46
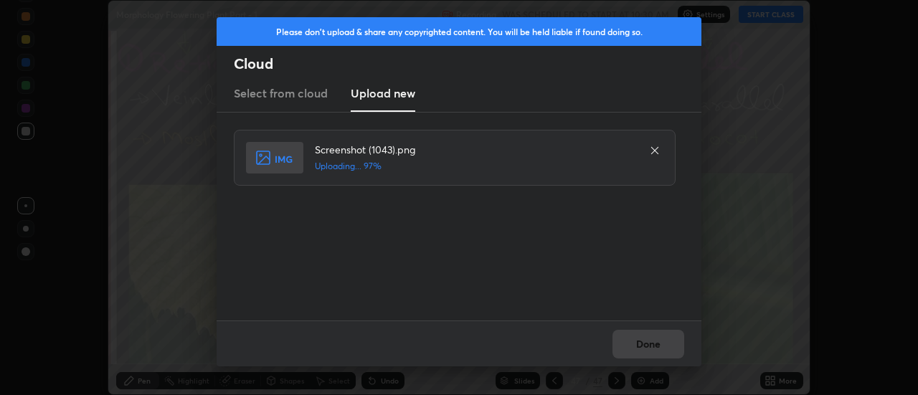
click at [644, 344] on div "Done" at bounding box center [459, 344] width 485 height 46
click at [649, 344] on button "Done" at bounding box center [649, 344] width 72 height 29
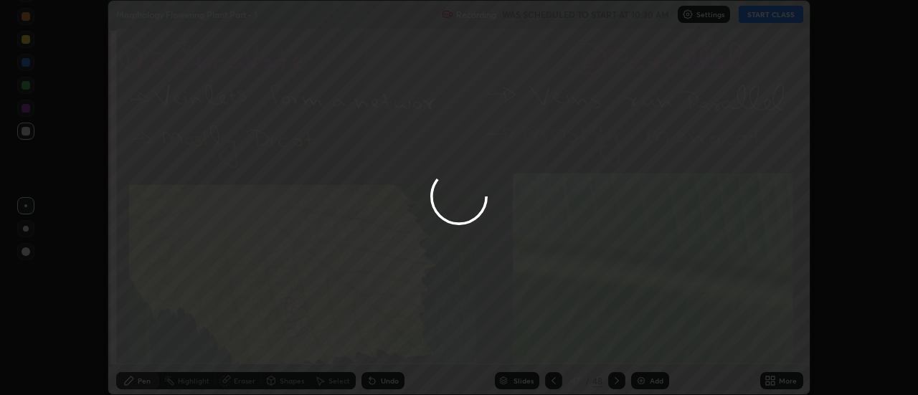
click at [773, 378] on icon at bounding box center [774, 379] width 4 height 4
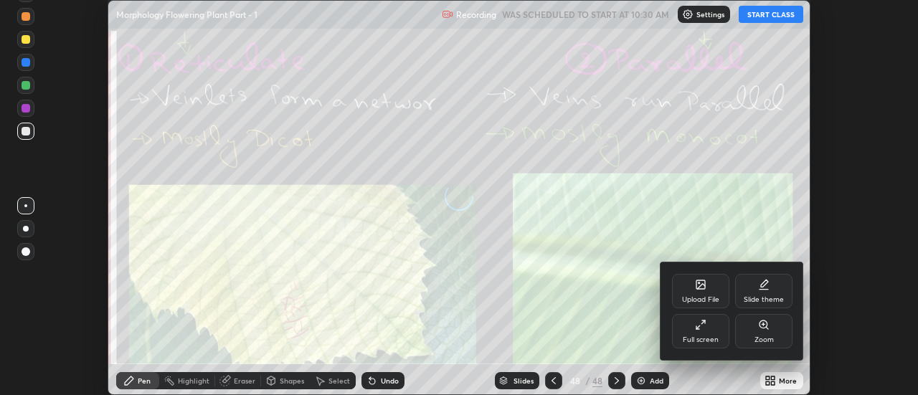
click at [707, 288] on div "Upload File" at bounding box center [700, 291] width 57 height 34
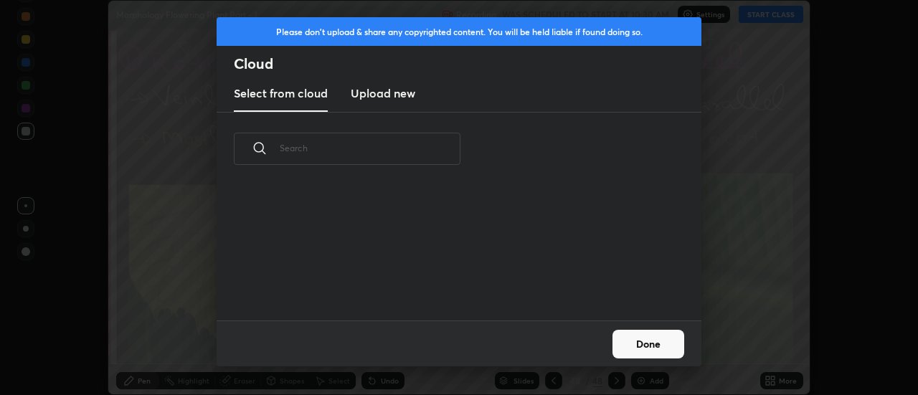
click at [381, 97] on h3 "Upload new" at bounding box center [383, 93] width 65 height 17
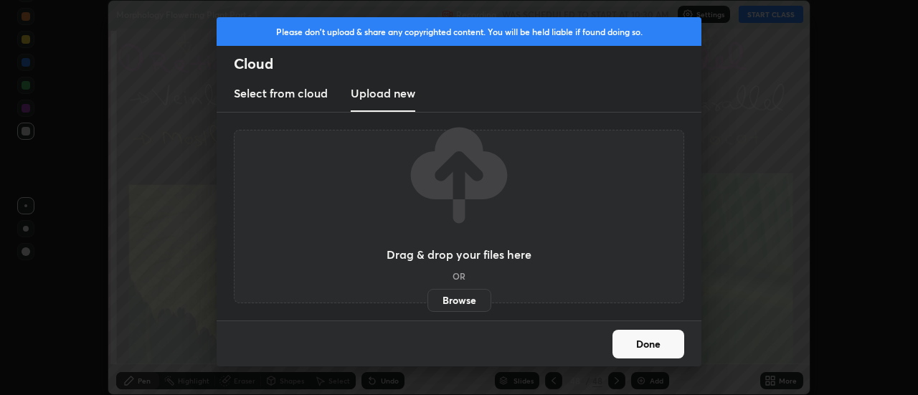
click at [448, 299] on label "Browse" at bounding box center [460, 300] width 64 height 23
click at [428, 299] on input "Browse" at bounding box center [428, 300] width 0 height 23
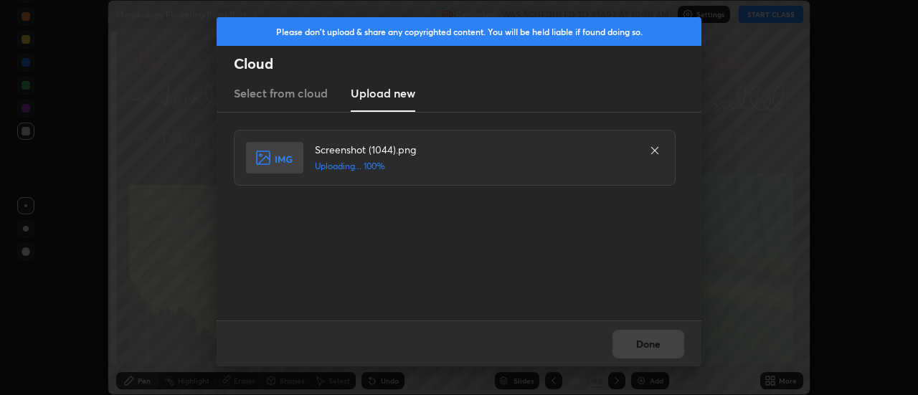
click at [646, 339] on div "Done" at bounding box center [459, 344] width 485 height 46
click at [649, 339] on button "Done" at bounding box center [649, 344] width 72 height 29
click at [651, 341] on button "Done" at bounding box center [649, 344] width 72 height 29
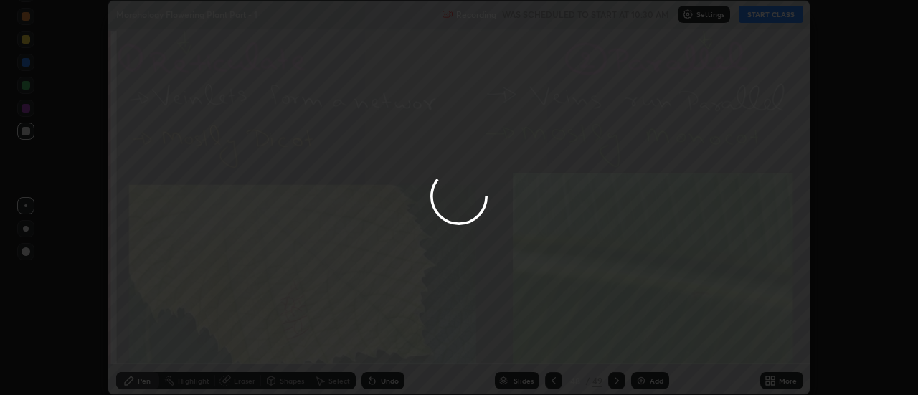
click at [656, 344] on div at bounding box center [459, 197] width 918 height 395
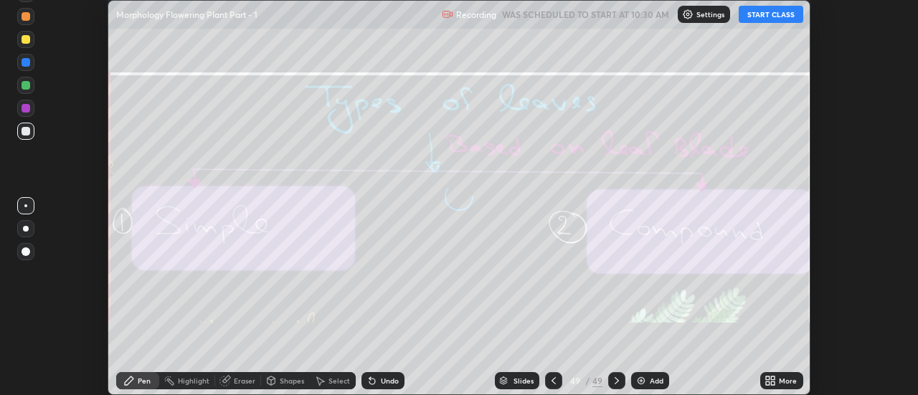
click at [773, 378] on icon at bounding box center [774, 379] width 4 height 4
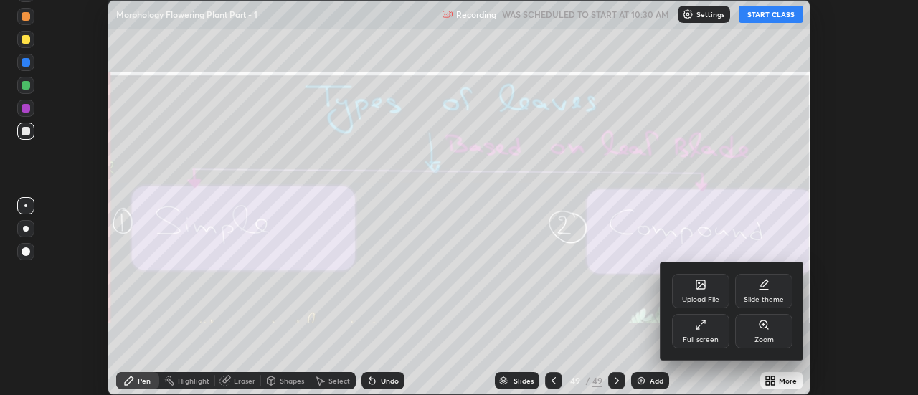
click at [709, 292] on div "Upload File" at bounding box center [700, 291] width 57 height 34
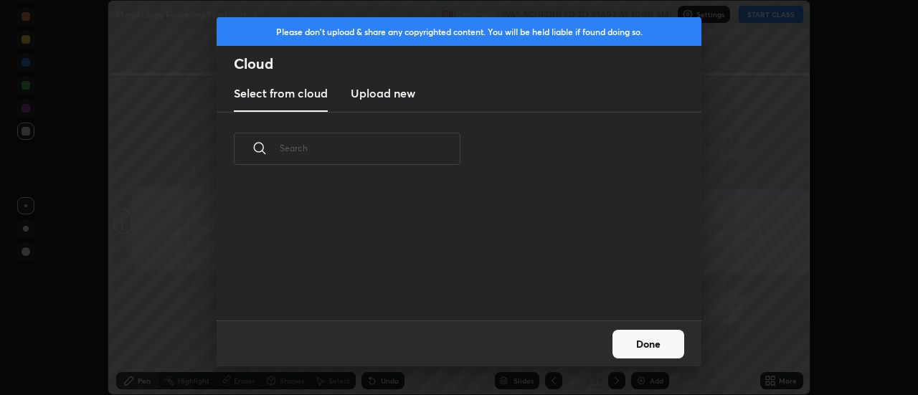
click at [377, 98] on h3 "Upload new" at bounding box center [383, 93] width 65 height 17
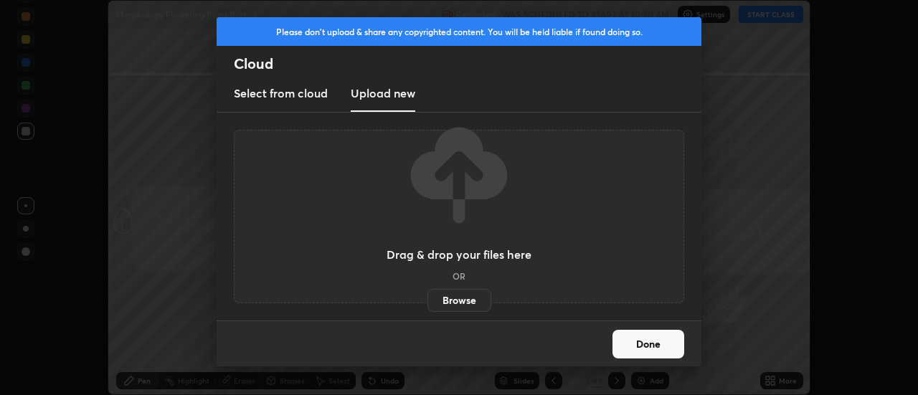
click at [454, 297] on label "Browse" at bounding box center [460, 300] width 64 height 23
click at [428, 297] on input "Browse" at bounding box center [428, 300] width 0 height 23
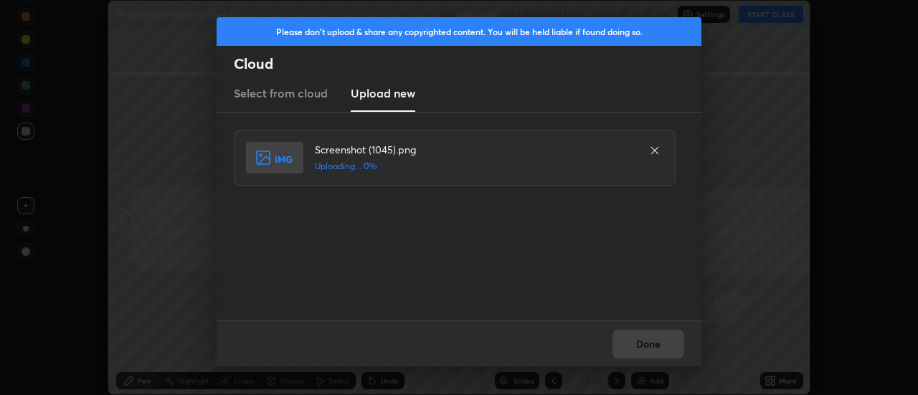
click at [648, 343] on div "Done" at bounding box center [459, 344] width 485 height 46
click at [645, 344] on div "Done" at bounding box center [459, 344] width 485 height 46
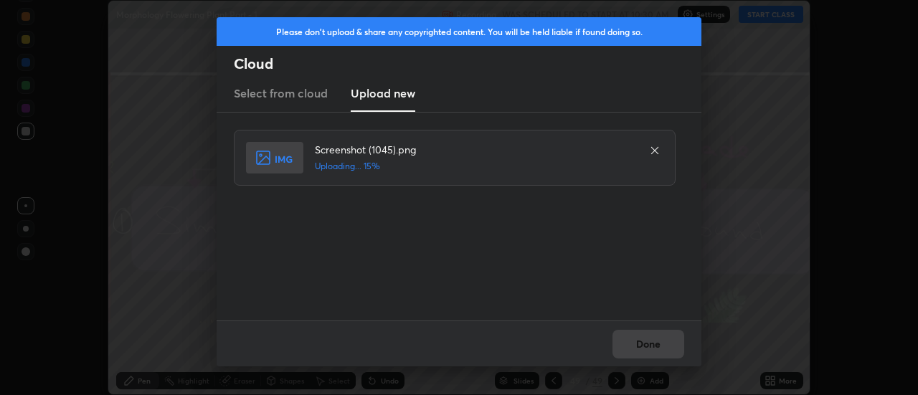
click at [641, 343] on div "Done" at bounding box center [459, 344] width 485 height 46
click at [646, 344] on div "Done" at bounding box center [459, 344] width 485 height 46
click at [643, 343] on button "Done" at bounding box center [649, 344] width 72 height 29
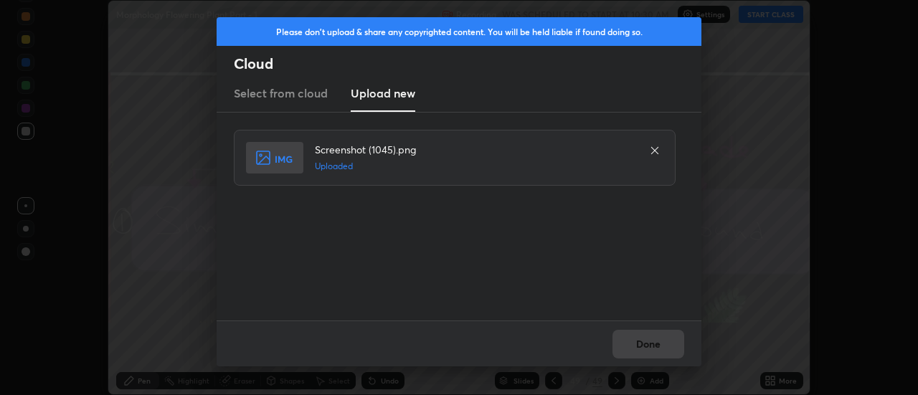
click at [643, 343] on button "Done" at bounding box center [649, 344] width 72 height 29
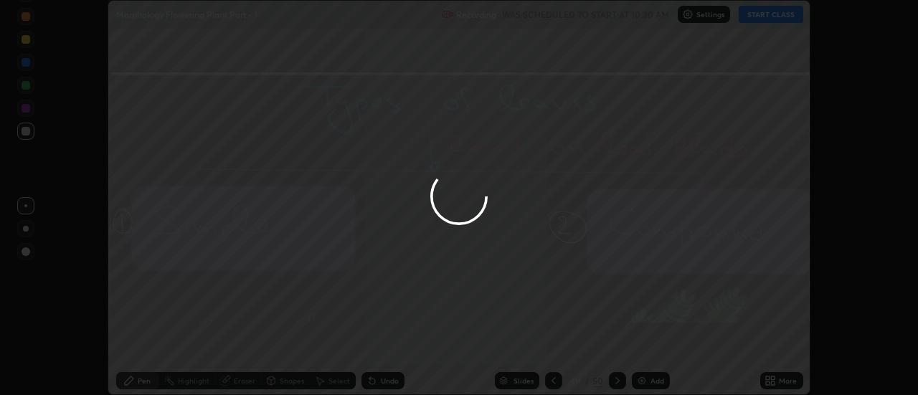
click at [636, 343] on div at bounding box center [459, 197] width 918 height 395
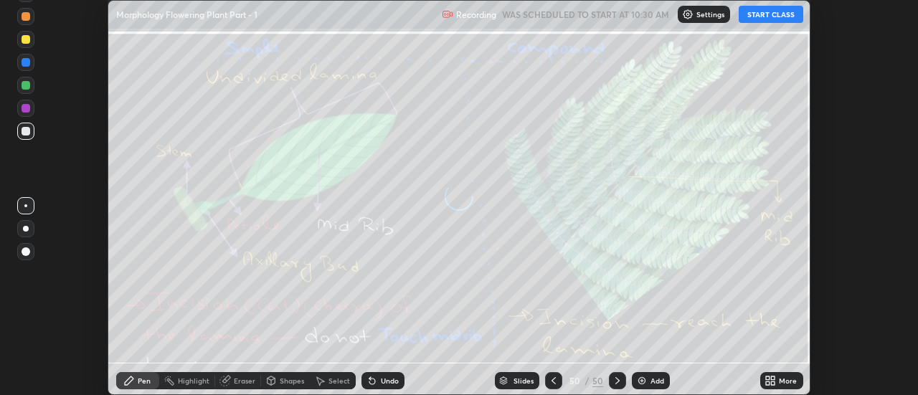
click at [776, 381] on icon at bounding box center [770, 380] width 11 height 11
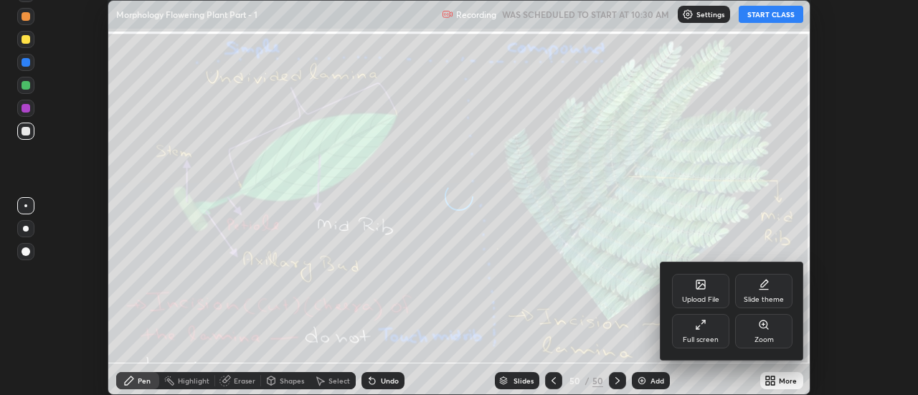
click at [712, 290] on div "Upload File" at bounding box center [700, 291] width 57 height 34
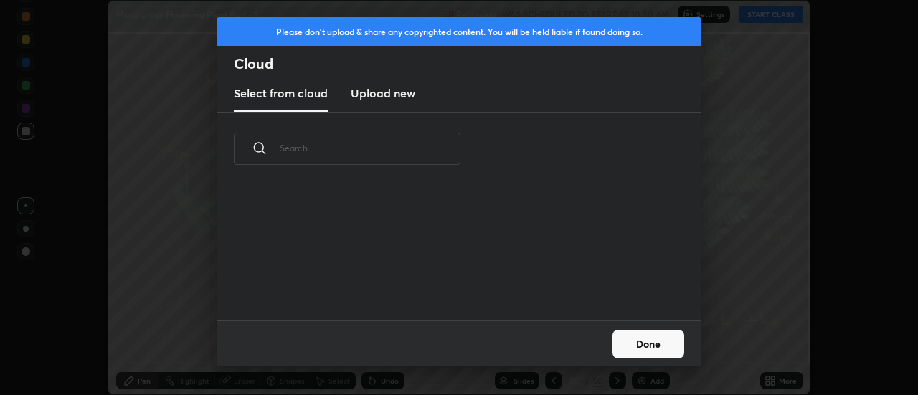
scroll to position [135, 461]
click at [378, 98] on h3 "Upload new" at bounding box center [383, 93] width 65 height 17
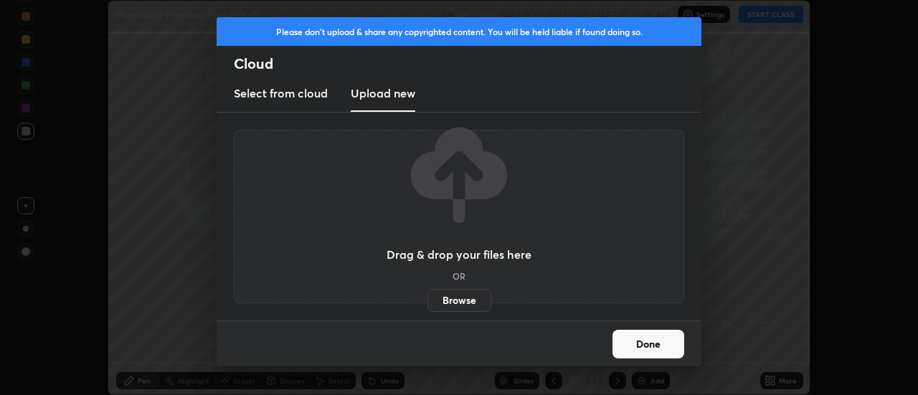
click at [456, 301] on label "Browse" at bounding box center [460, 300] width 64 height 23
click at [428, 301] on input "Browse" at bounding box center [428, 300] width 0 height 23
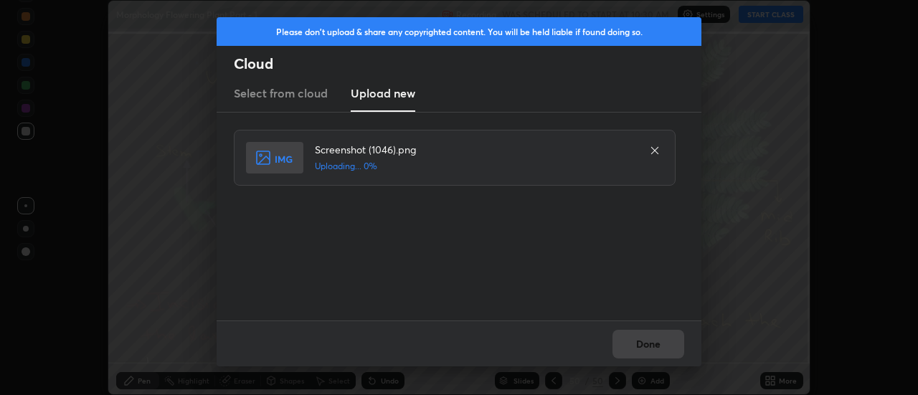
click at [649, 343] on div "Done" at bounding box center [459, 344] width 485 height 46
click at [647, 346] on button "Done" at bounding box center [649, 344] width 72 height 29
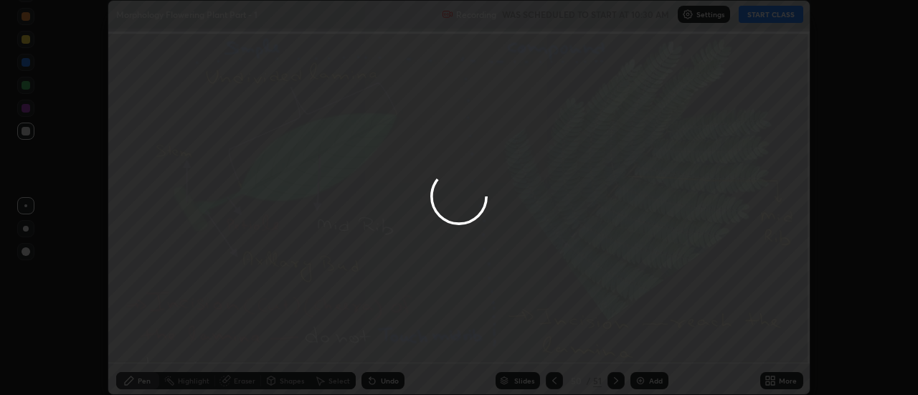
click at [645, 344] on button "Done" at bounding box center [649, 344] width 72 height 29
click at [645, 344] on div at bounding box center [459, 197] width 918 height 395
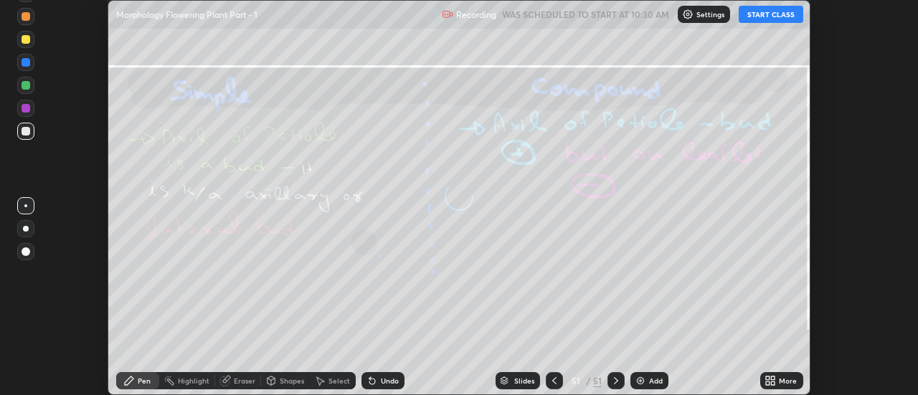
click at [775, 379] on icon at bounding box center [774, 379] width 4 height 4
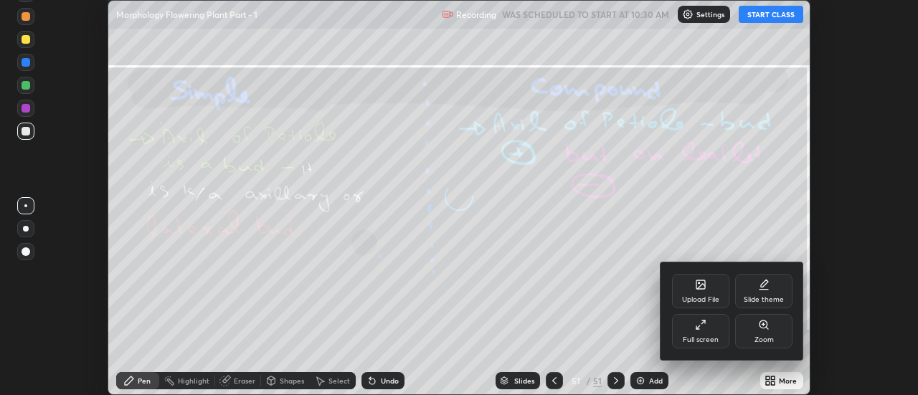
click at [705, 289] on icon at bounding box center [701, 285] width 9 height 9
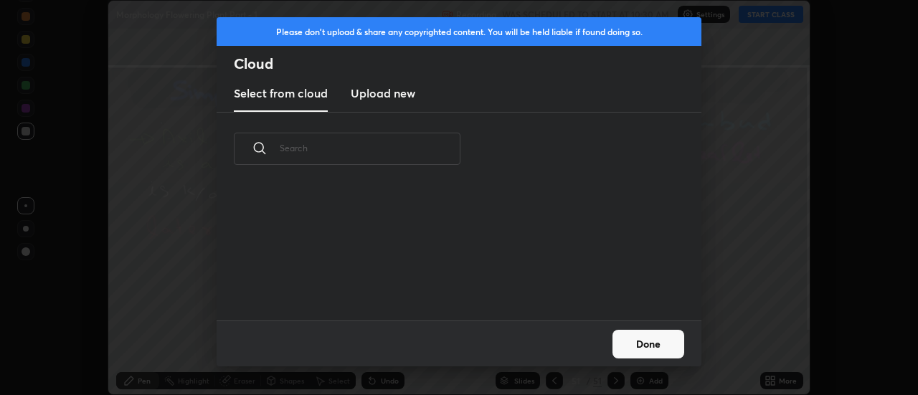
scroll to position [5, 8]
click at [369, 93] on h3 "Upload new" at bounding box center [383, 93] width 65 height 17
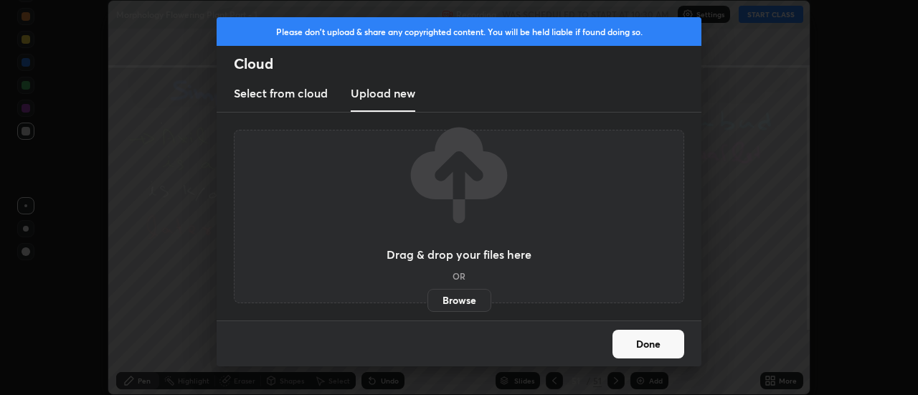
click at [437, 298] on label "Browse" at bounding box center [460, 300] width 64 height 23
click at [428, 298] on input "Browse" at bounding box center [428, 300] width 0 height 23
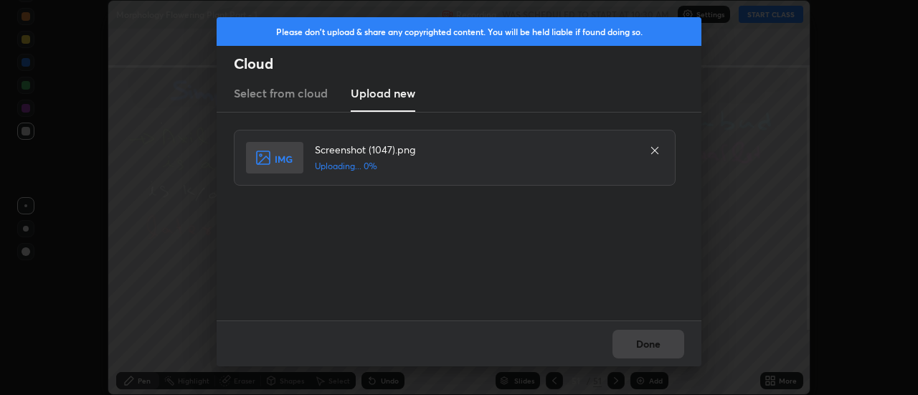
click at [664, 350] on div "Done" at bounding box center [459, 344] width 485 height 46
click at [653, 344] on div "Done" at bounding box center [459, 344] width 485 height 46
click at [653, 344] on button "Done" at bounding box center [649, 344] width 72 height 29
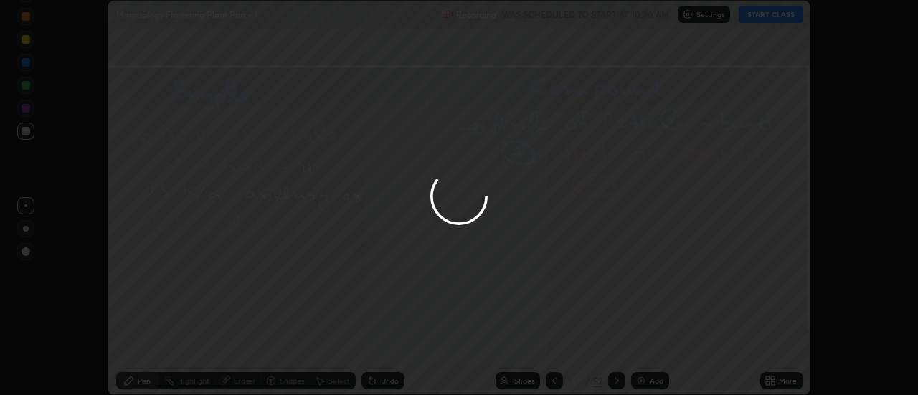
click at [649, 341] on button "Done" at bounding box center [649, 344] width 72 height 29
click at [649, 341] on div at bounding box center [459, 197] width 918 height 395
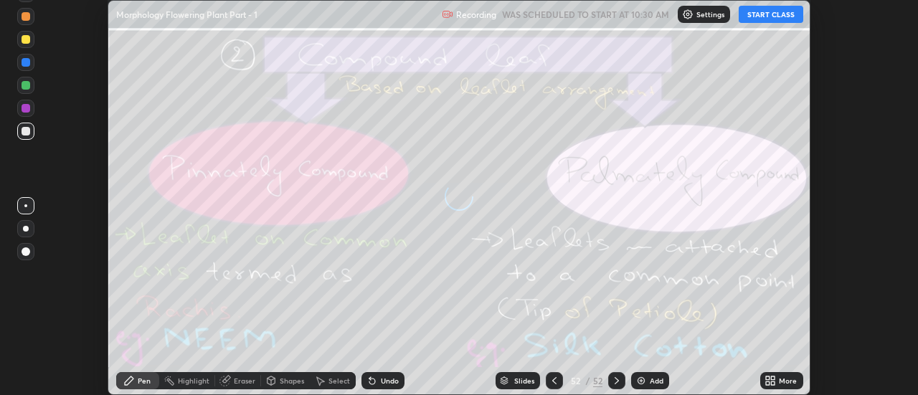
click at [773, 378] on icon at bounding box center [774, 379] width 4 height 4
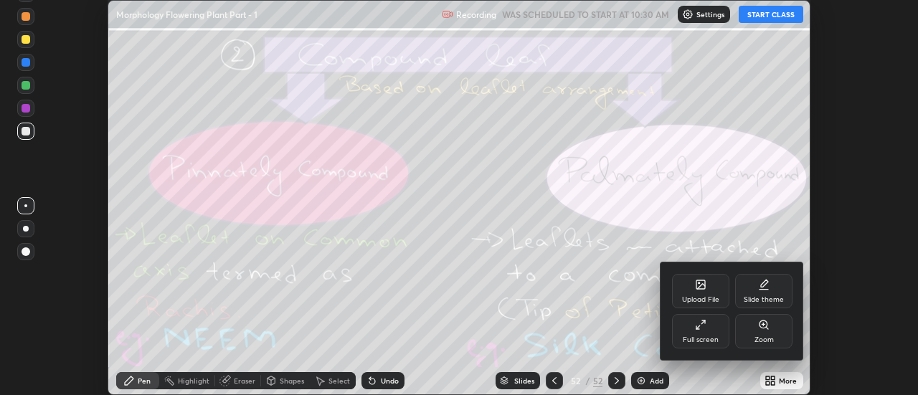
click at [708, 291] on div "Upload File" at bounding box center [700, 291] width 57 height 34
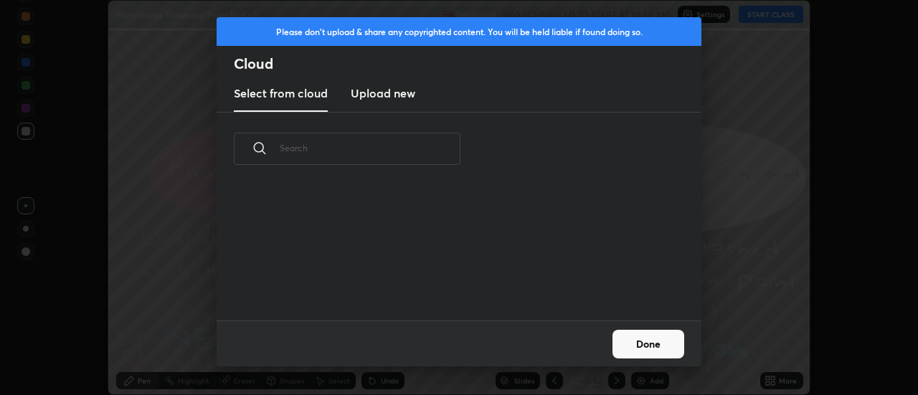
scroll to position [135, 461]
click at [382, 100] on h3 "Upload new" at bounding box center [383, 93] width 65 height 17
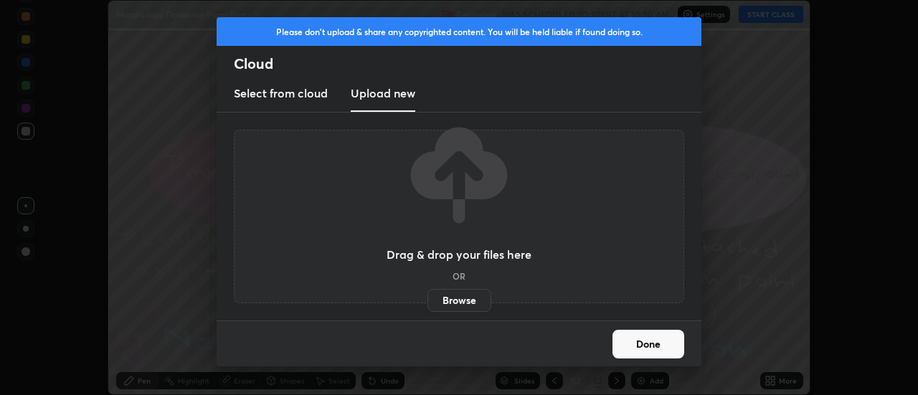
click at [454, 298] on label "Browse" at bounding box center [460, 300] width 64 height 23
click at [428, 298] on input "Browse" at bounding box center [428, 300] width 0 height 23
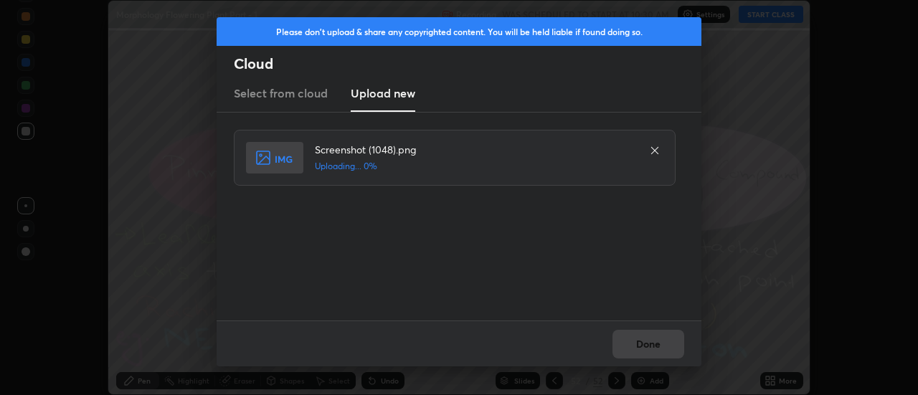
click at [642, 347] on div "Done" at bounding box center [459, 344] width 485 height 46
click at [645, 345] on div "Done" at bounding box center [459, 344] width 485 height 46
click at [646, 348] on div "Done" at bounding box center [459, 344] width 485 height 46
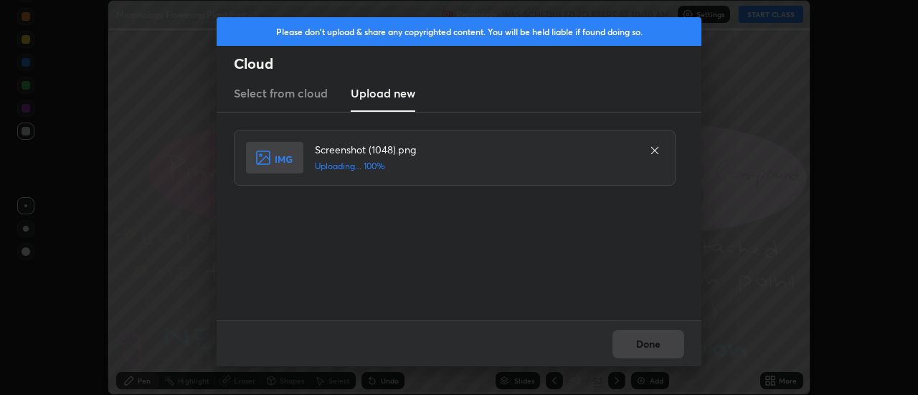
click at [646, 348] on div "Done" at bounding box center [459, 344] width 485 height 46
click at [645, 345] on div "Done" at bounding box center [459, 344] width 485 height 46
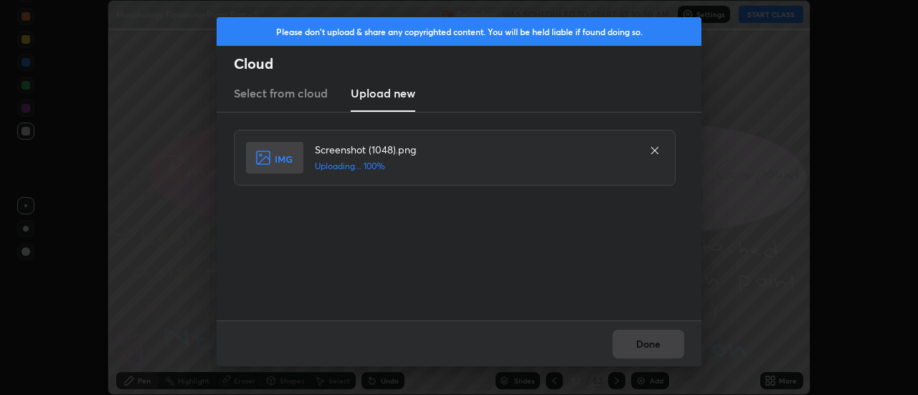
click at [648, 343] on div "Done" at bounding box center [459, 344] width 485 height 46
click at [648, 343] on button "Done" at bounding box center [649, 344] width 72 height 29
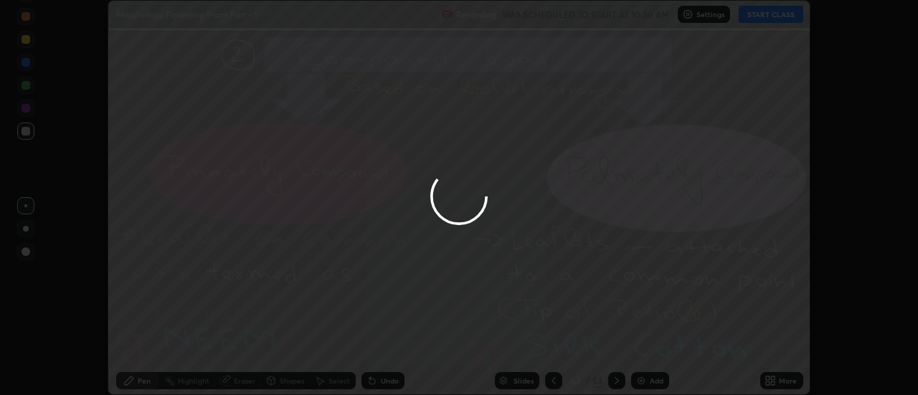
click at [648, 343] on button "Done" at bounding box center [649, 344] width 72 height 29
click at [648, 340] on button "Done" at bounding box center [649, 344] width 72 height 29
click at [643, 343] on div at bounding box center [459, 197] width 918 height 395
click at [645, 345] on div at bounding box center [459, 197] width 918 height 395
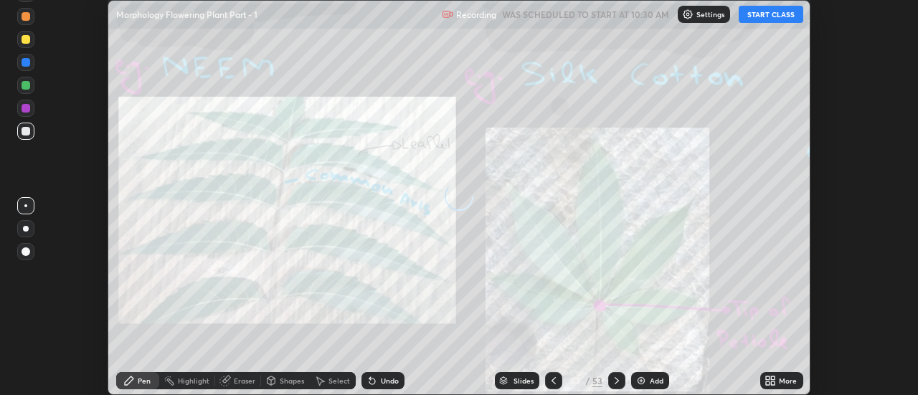
click at [776, 382] on icon at bounding box center [770, 380] width 11 height 11
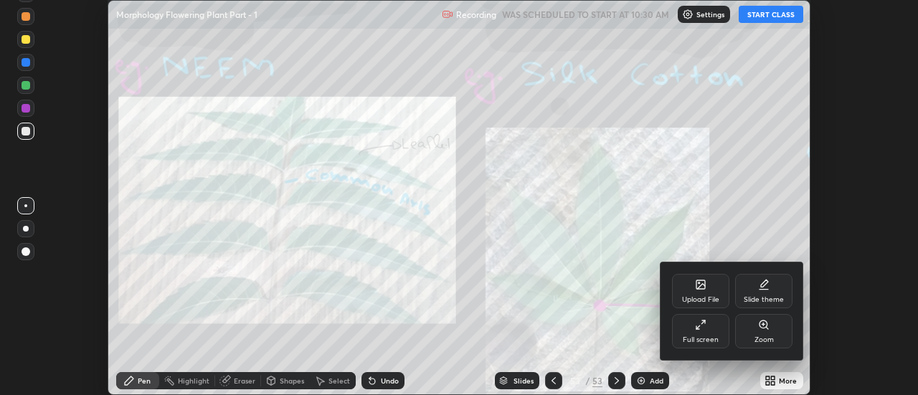
click at [708, 290] on div "Upload File" at bounding box center [700, 291] width 57 height 34
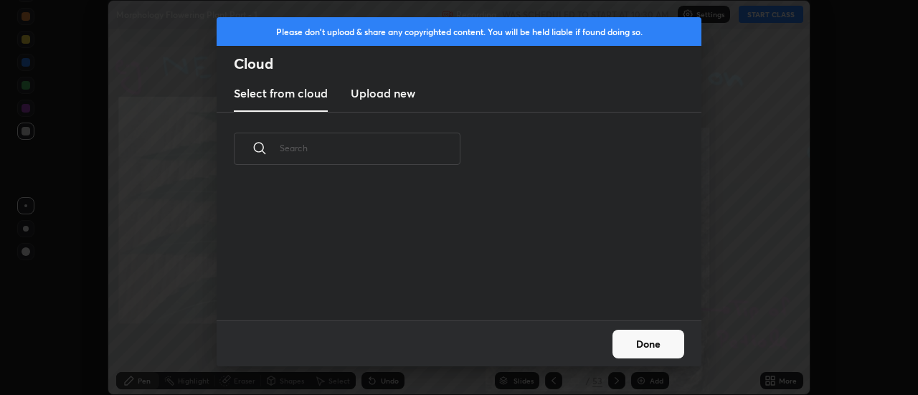
scroll to position [5, 8]
click at [385, 95] on h3 "Upload new" at bounding box center [383, 93] width 65 height 17
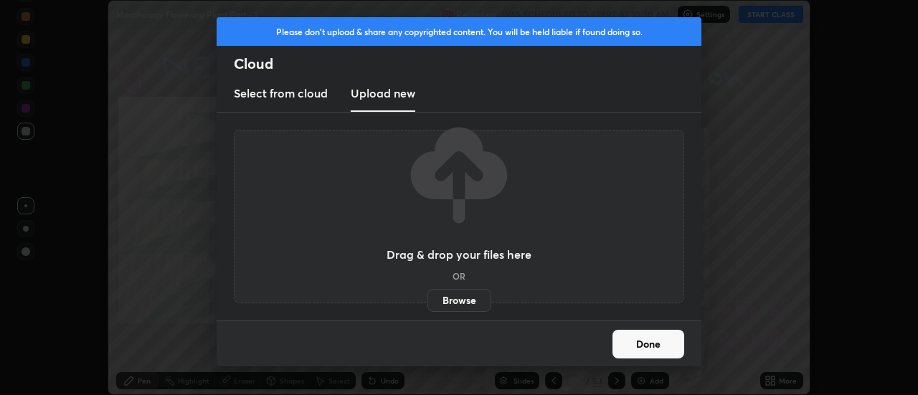
click at [458, 302] on label "Browse" at bounding box center [460, 300] width 64 height 23
click at [428, 302] on input "Browse" at bounding box center [428, 300] width 0 height 23
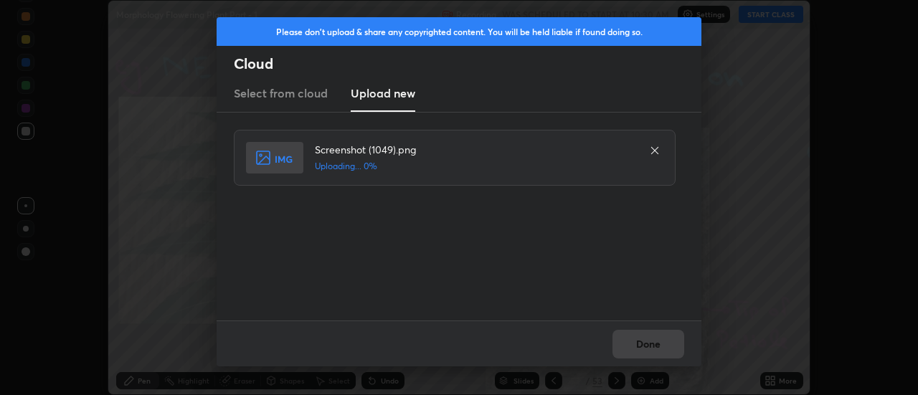
click at [651, 347] on div "Done" at bounding box center [459, 344] width 485 height 46
click at [645, 348] on div "Done" at bounding box center [459, 344] width 485 height 46
click at [641, 346] on div "Done" at bounding box center [459, 344] width 485 height 46
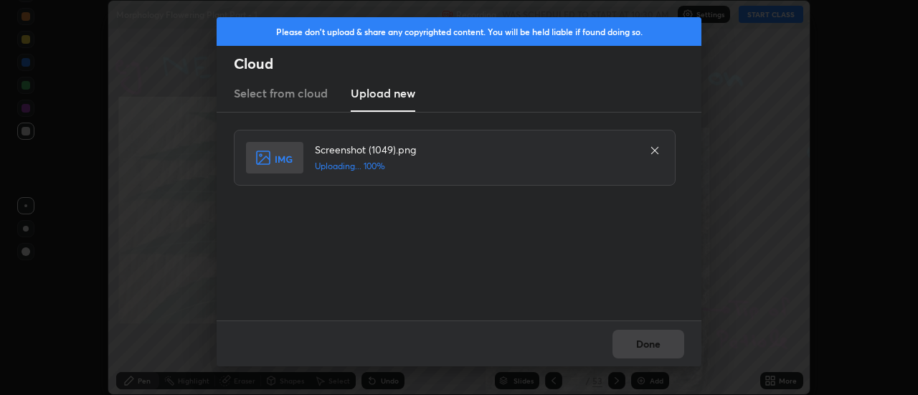
click at [641, 346] on div "Done" at bounding box center [459, 344] width 485 height 46
click at [643, 347] on div "Done" at bounding box center [459, 344] width 485 height 46
click at [646, 348] on div "Done" at bounding box center [459, 344] width 485 height 46
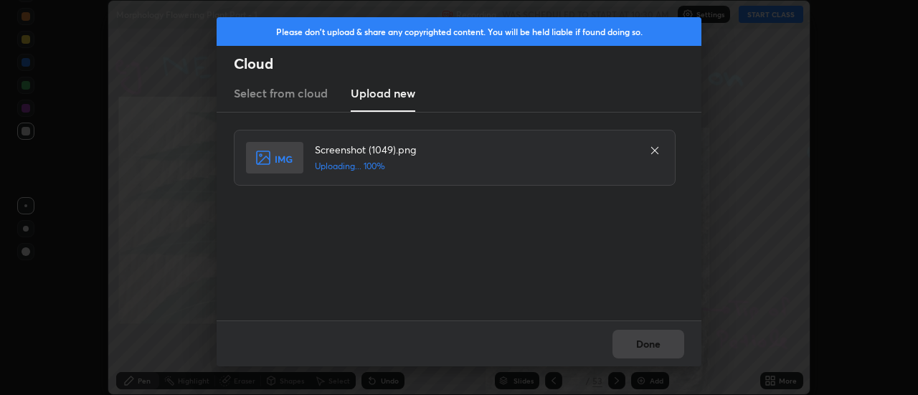
click at [646, 348] on div "Done" at bounding box center [459, 344] width 485 height 46
click at [644, 345] on div "Done" at bounding box center [459, 344] width 485 height 46
click at [644, 345] on button "Done" at bounding box center [649, 344] width 72 height 29
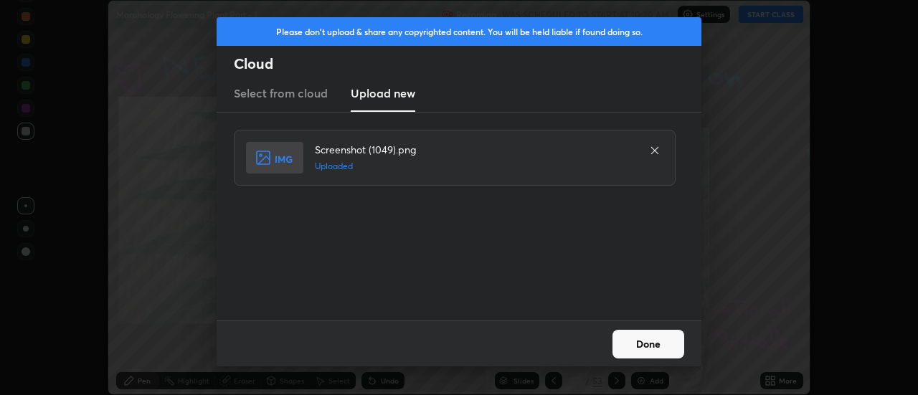
click at [641, 346] on button "Done" at bounding box center [649, 344] width 72 height 29
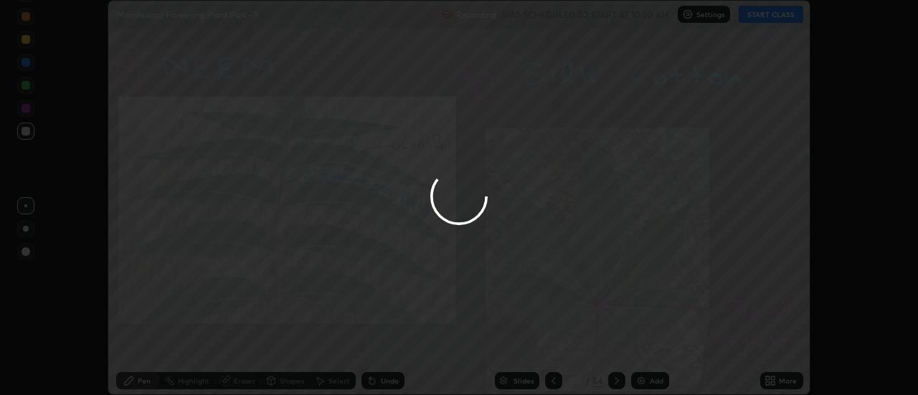
click at [776, 380] on icon at bounding box center [774, 379] width 4 height 4
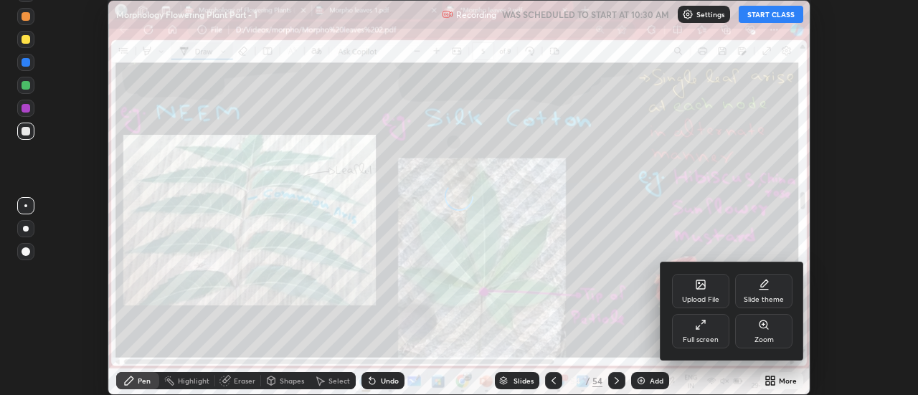
click at [702, 286] on icon at bounding box center [701, 286] width 8 height 5
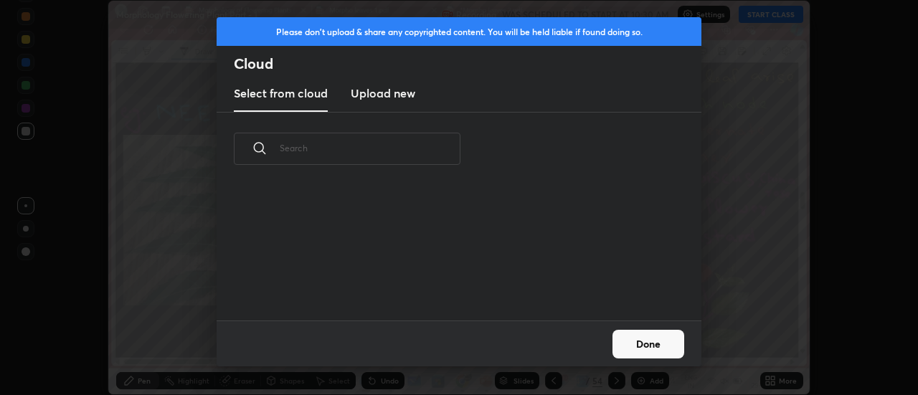
click at [385, 96] on h3 "Upload new" at bounding box center [383, 93] width 65 height 17
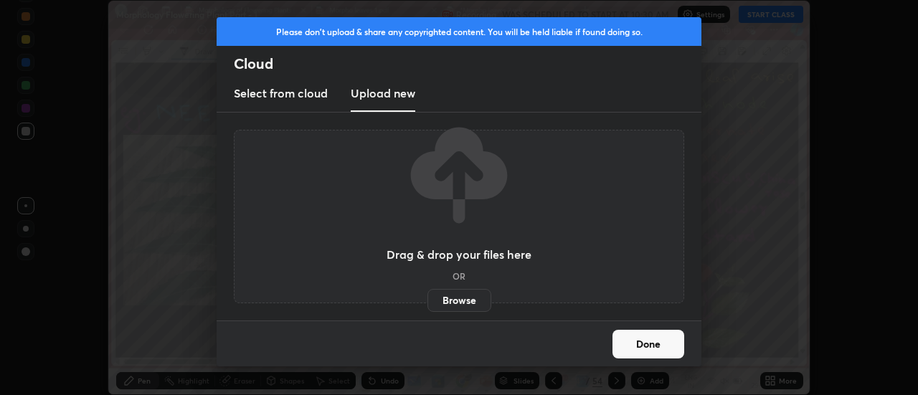
click at [453, 301] on label "Browse" at bounding box center [460, 300] width 64 height 23
click at [428, 301] on input "Browse" at bounding box center [428, 300] width 0 height 23
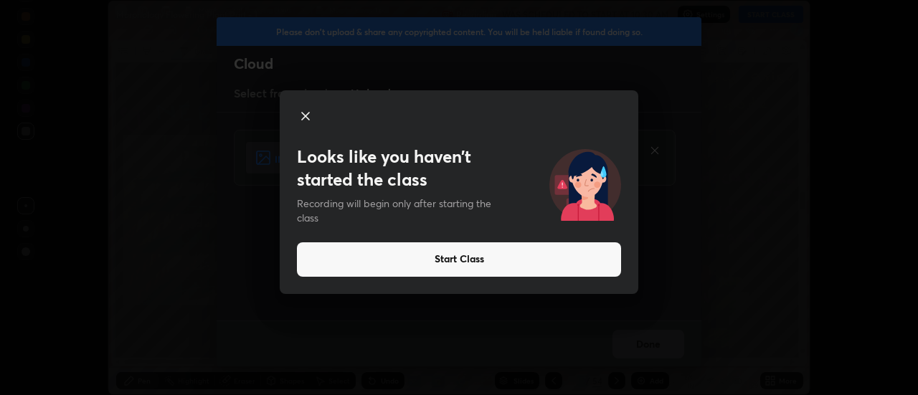
click at [304, 117] on icon at bounding box center [305, 116] width 7 height 7
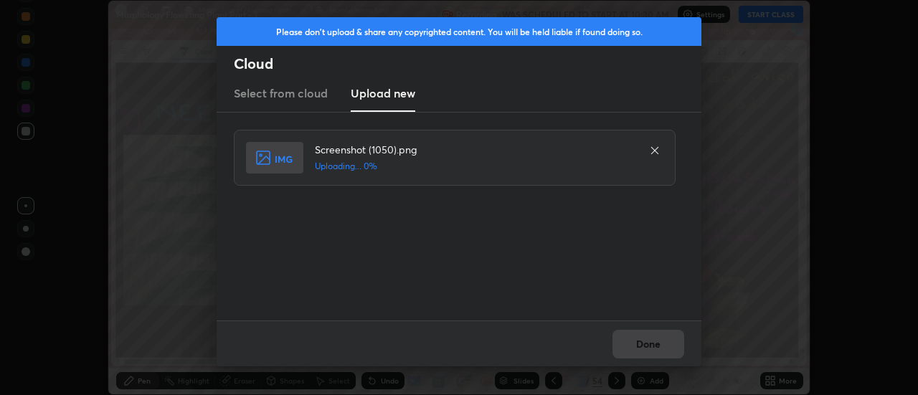
click at [641, 344] on div "Done" at bounding box center [459, 344] width 485 height 46
click at [642, 349] on div "Done" at bounding box center [459, 344] width 485 height 46
click at [640, 347] on div "Done" at bounding box center [459, 344] width 485 height 46
click at [641, 337] on button "Done" at bounding box center [649, 344] width 72 height 29
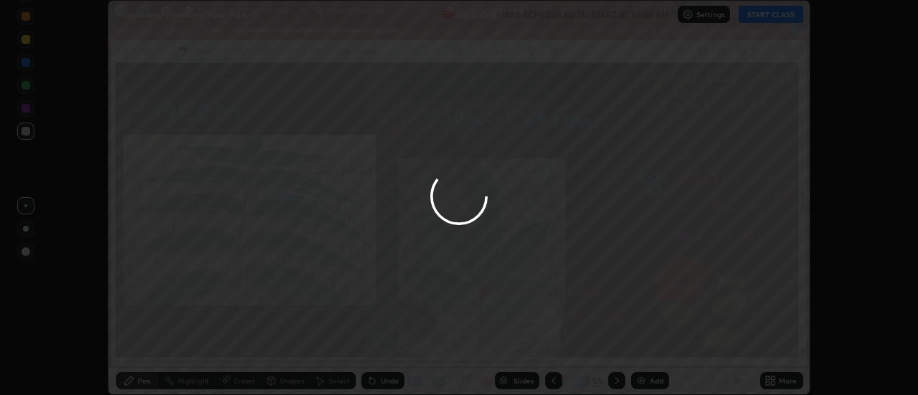
click at [774, 382] on icon at bounding box center [774, 384] width 4 height 4
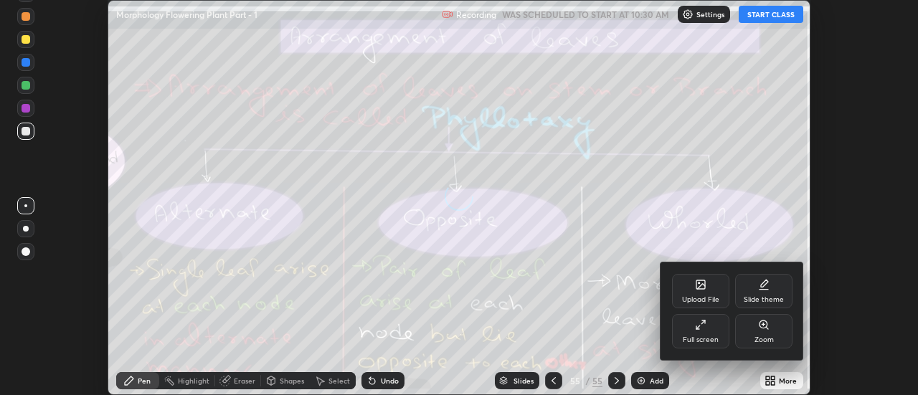
click at [706, 291] on div "Upload File" at bounding box center [700, 291] width 57 height 34
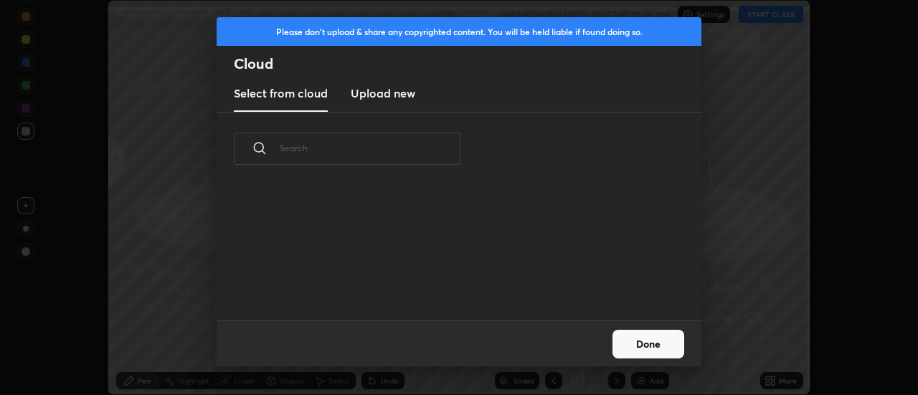
scroll to position [135, 461]
click at [385, 97] on h3 "Upload new" at bounding box center [383, 93] width 65 height 17
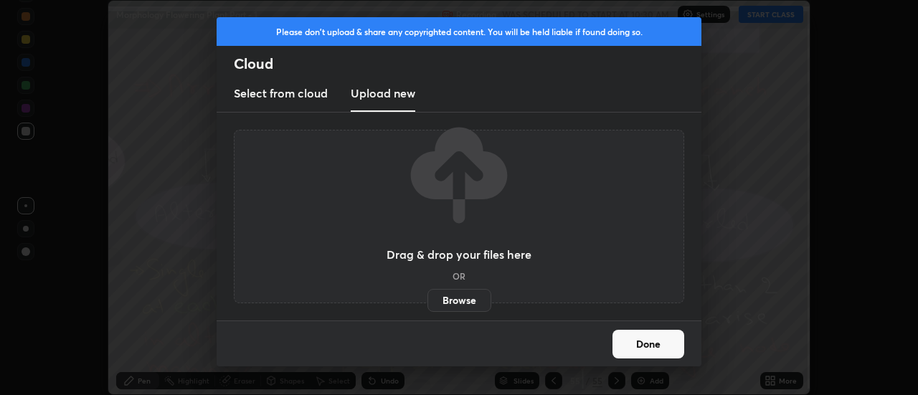
click at [457, 301] on label "Browse" at bounding box center [460, 300] width 64 height 23
click at [428, 301] on input "Browse" at bounding box center [428, 300] width 0 height 23
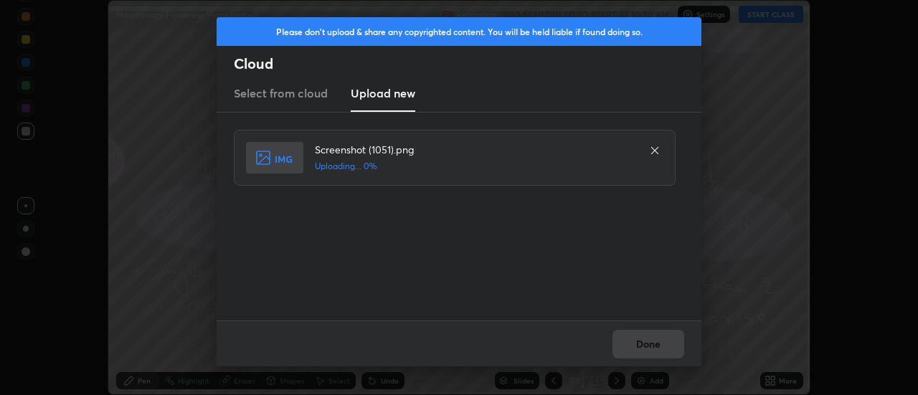
click at [651, 345] on div "Done" at bounding box center [459, 344] width 485 height 46
click at [646, 343] on div "Done" at bounding box center [459, 344] width 485 height 46
click at [645, 346] on div "Done" at bounding box center [459, 344] width 485 height 46
click at [642, 346] on div "Done" at bounding box center [459, 344] width 485 height 46
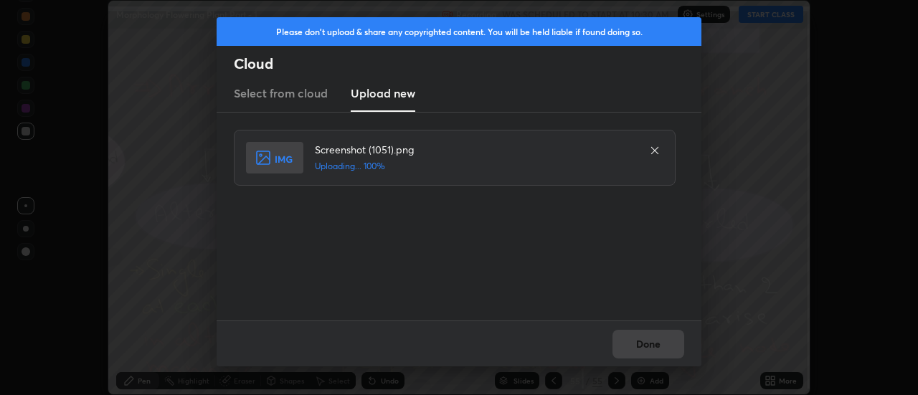
click at [642, 346] on div "Done" at bounding box center [459, 344] width 485 height 46
click at [645, 345] on button "Done" at bounding box center [649, 344] width 72 height 29
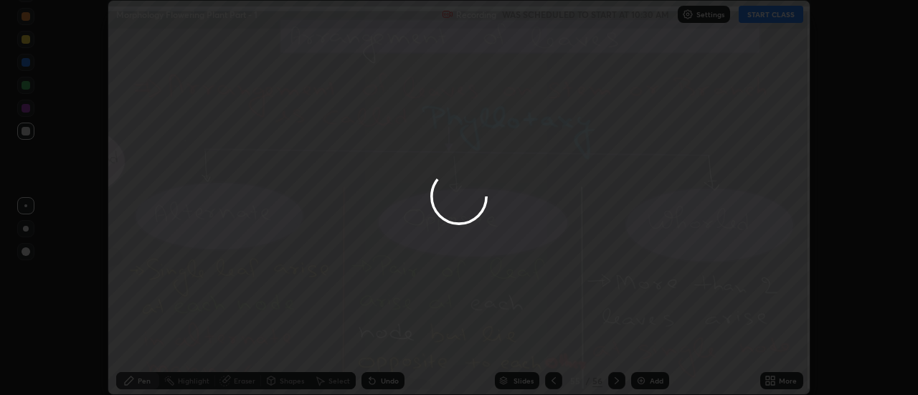
click at [645, 345] on button "Done" at bounding box center [649, 344] width 72 height 29
click at [645, 345] on div at bounding box center [459, 197] width 918 height 395
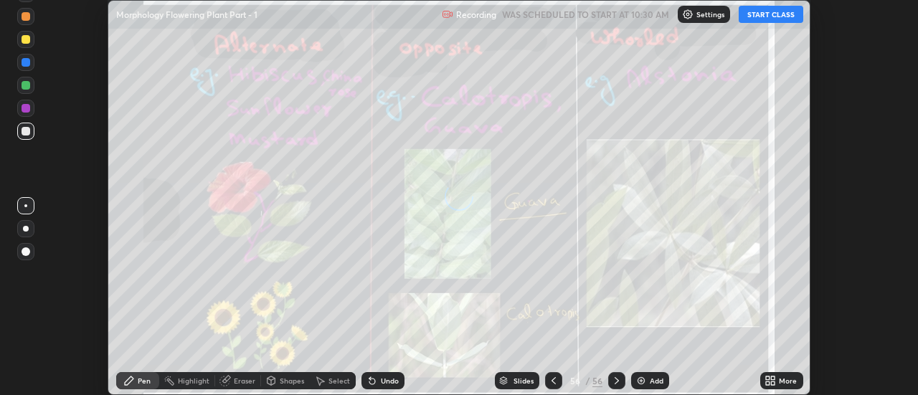
click at [779, 382] on div "More" at bounding box center [781, 380] width 43 height 17
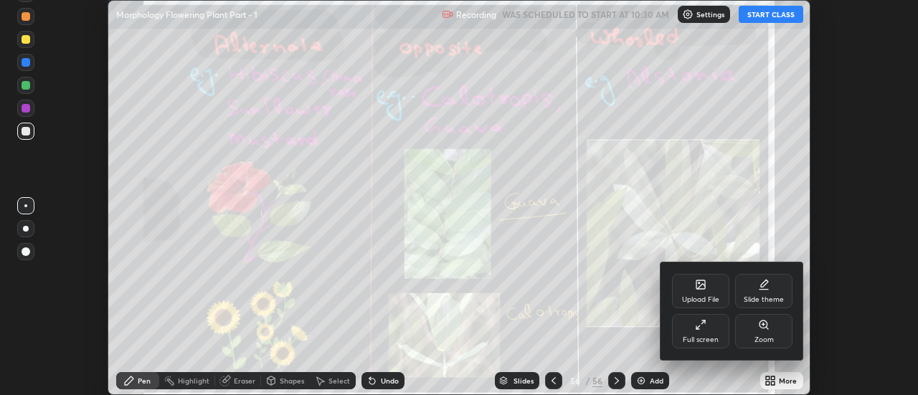
click at [707, 289] on div "Upload File" at bounding box center [700, 291] width 57 height 34
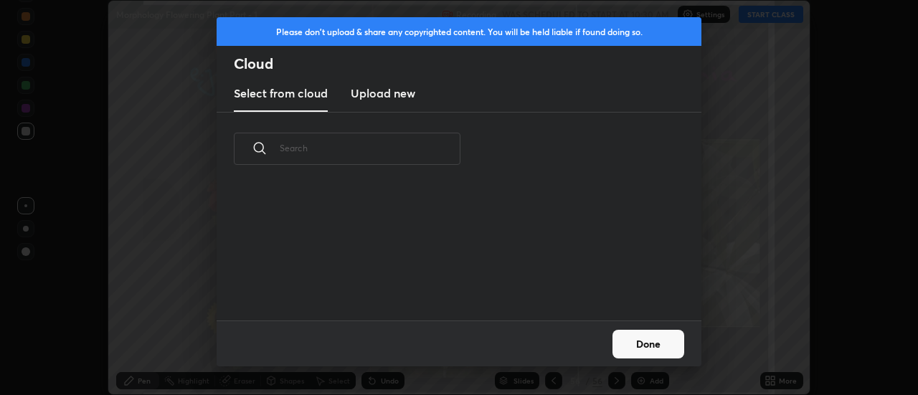
click at [380, 95] on h3 "Upload new" at bounding box center [383, 93] width 65 height 17
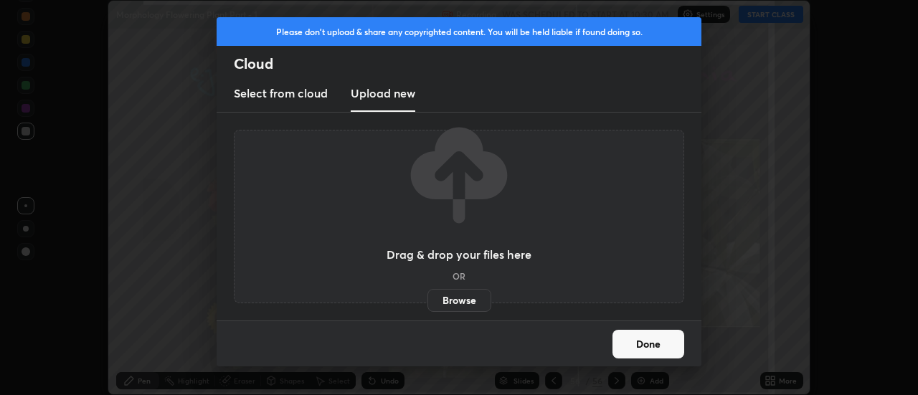
click at [460, 296] on label "Browse" at bounding box center [460, 300] width 64 height 23
click at [428, 296] on input "Browse" at bounding box center [428, 300] width 0 height 23
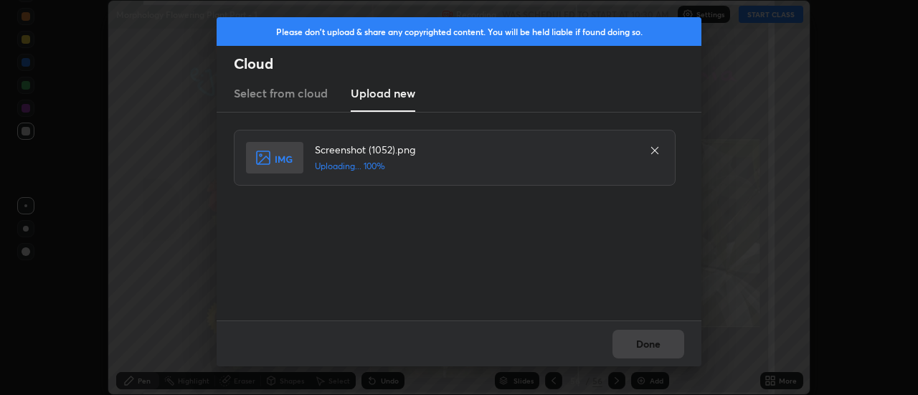
click at [646, 336] on div "Done" at bounding box center [459, 344] width 485 height 46
click at [645, 341] on button "Done" at bounding box center [649, 344] width 72 height 29
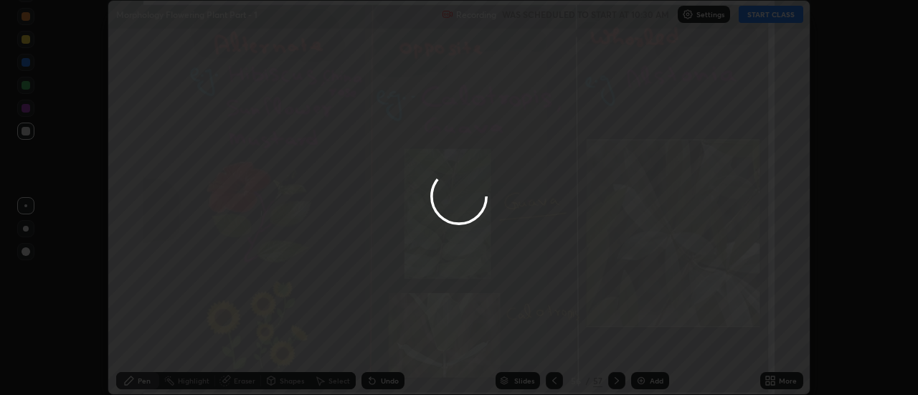
click at [645, 341] on button "Done" at bounding box center [649, 344] width 72 height 29
click at [645, 341] on div at bounding box center [459, 197] width 918 height 395
click at [646, 344] on div at bounding box center [459, 197] width 918 height 395
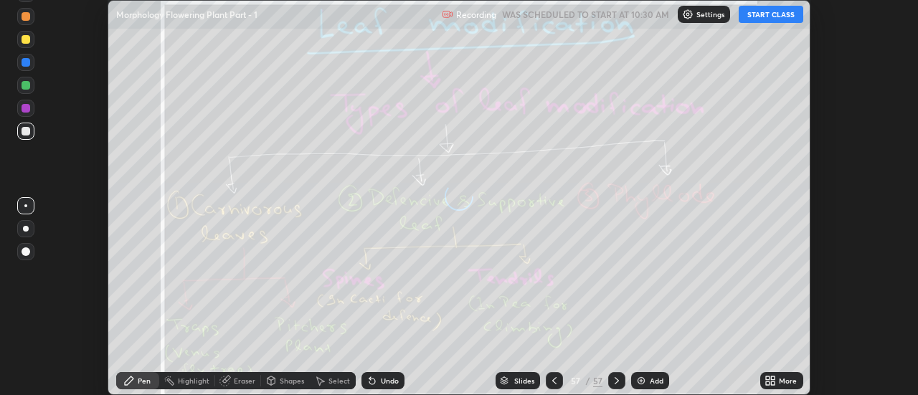
click at [781, 380] on div "More" at bounding box center [788, 380] width 18 height 7
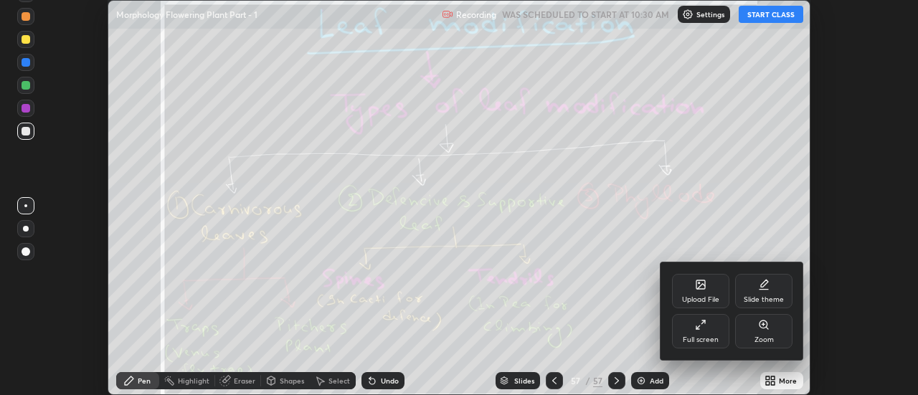
click at [707, 288] on div "Upload File" at bounding box center [700, 291] width 57 height 34
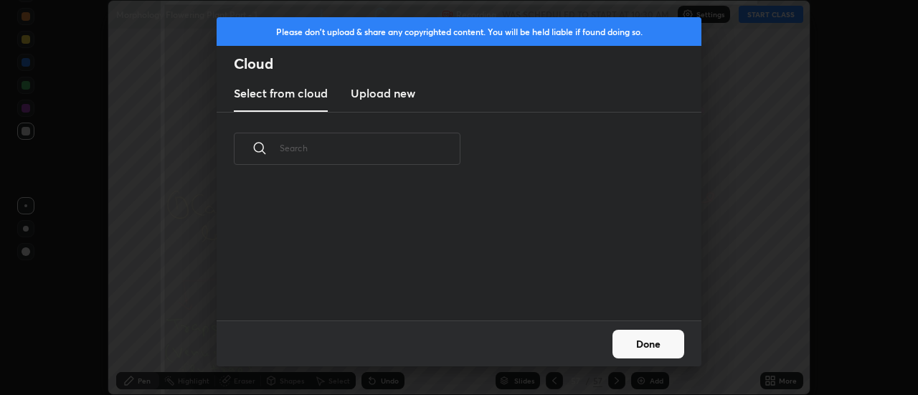
click at [383, 100] on h3 "Upload new" at bounding box center [383, 93] width 65 height 17
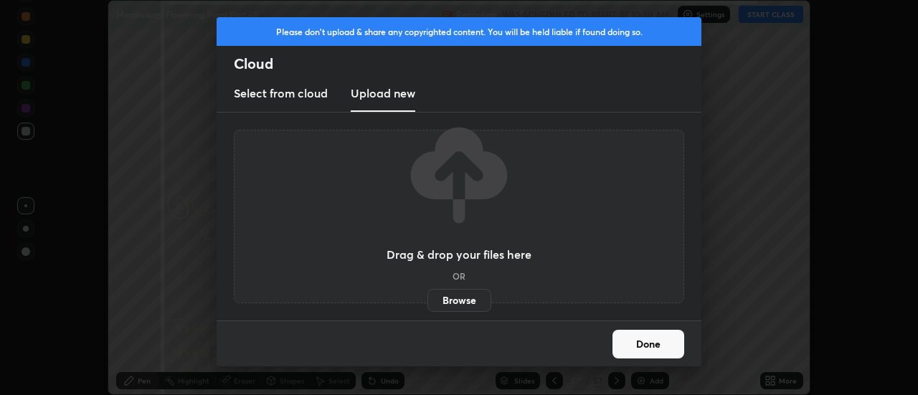
click at [466, 301] on label "Browse" at bounding box center [460, 300] width 64 height 23
click at [428, 301] on input "Browse" at bounding box center [428, 300] width 0 height 23
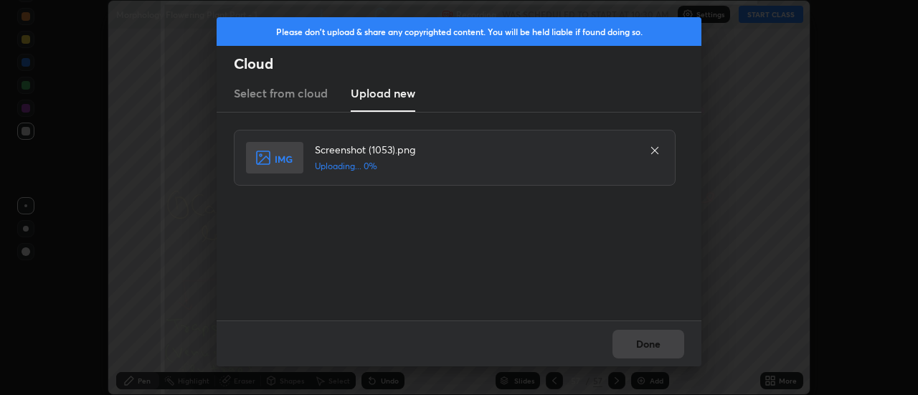
click at [646, 341] on div "Done" at bounding box center [459, 344] width 485 height 46
click at [646, 344] on div "Done" at bounding box center [459, 344] width 485 height 46
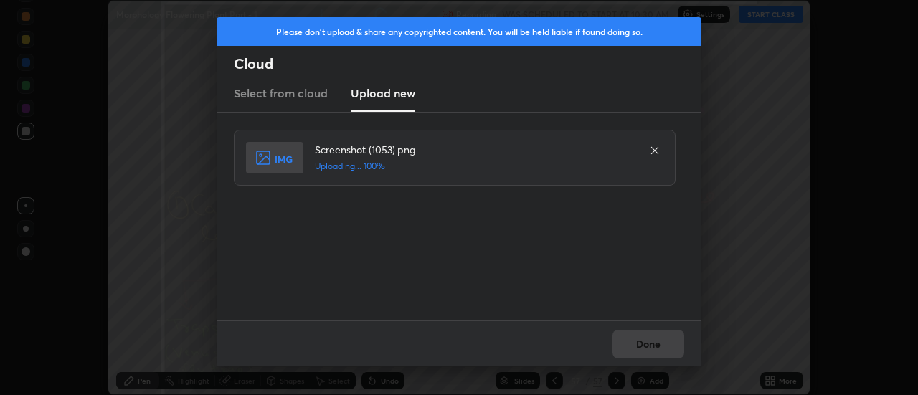
click at [646, 344] on div "Done" at bounding box center [459, 344] width 485 height 46
click at [651, 347] on button "Done" at bounding box center [649, 344] width 72 height 29
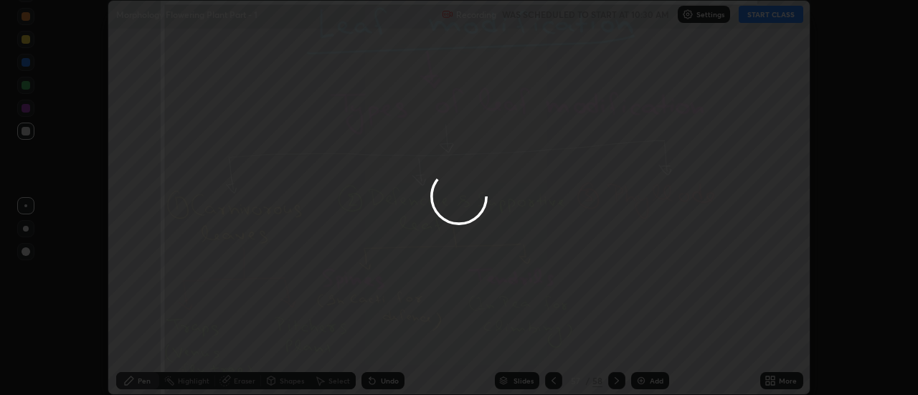
click at [651, 347] on button "Done" at bounding box center [649, 344] width 72 height 29
click at [648, 344] on div at bounding box center [459, 197] width 918 height 395
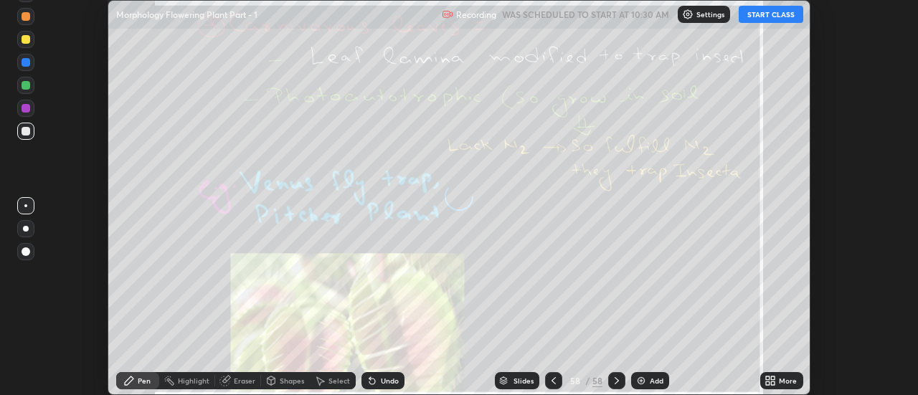
click at [773, 378] on icon at bounding box center [774, 379] width 4 height 4
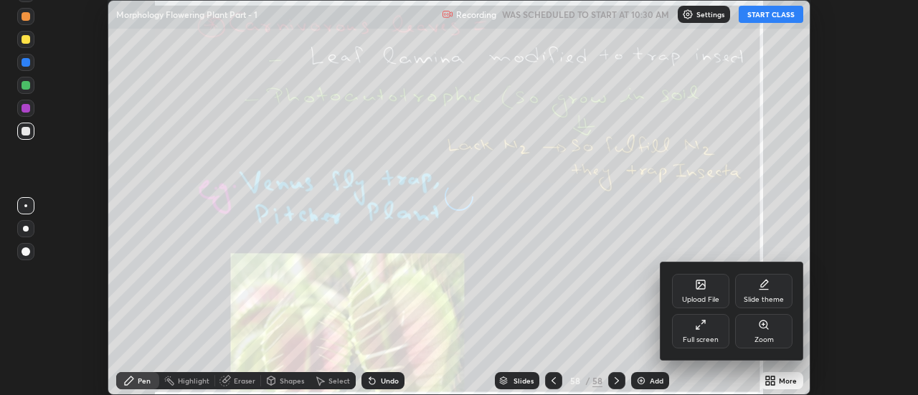
click at [705, 288] on icon at bounding box center [701, 285] width 9 height 9
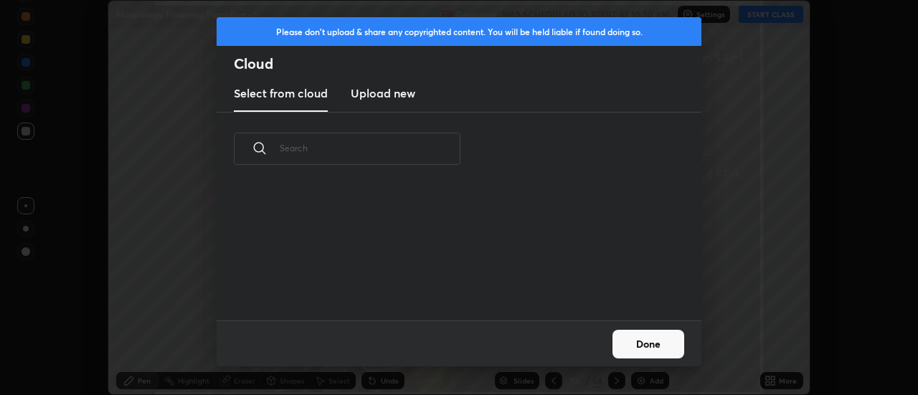
scroll to position [5, 8]
click at [378, 94] on h3 "Upload new" at bounding box center [383, 93] width 65 height 17
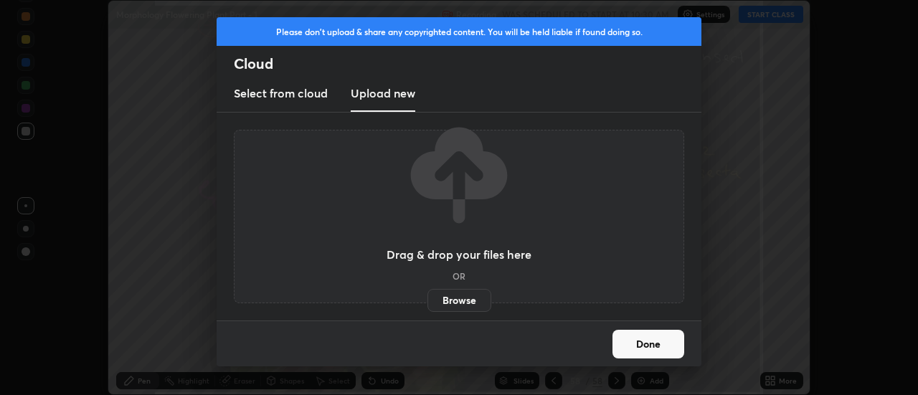
click at [448, 299] on label "Browse" at bounding box center [460, 300] width 64 height 23
click at [428, 299] on input "Browse" at bounding box center [428, 300] width 0 height 23
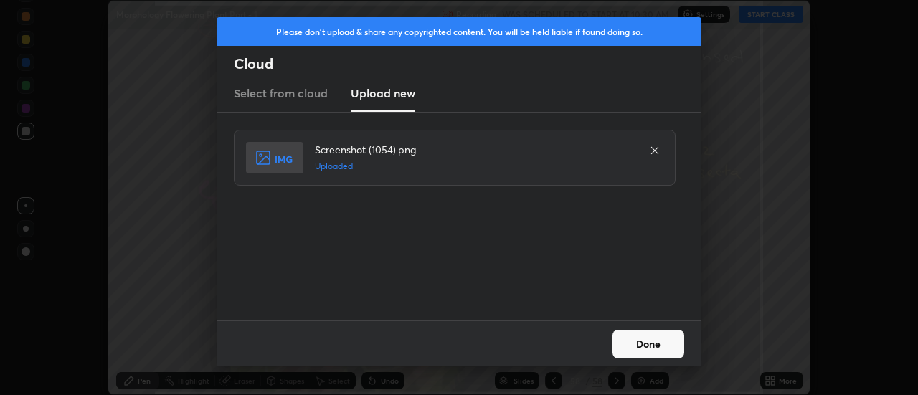
click at [648, 341] on button "Done" at bounding box center [649, 344] width 72 height 29
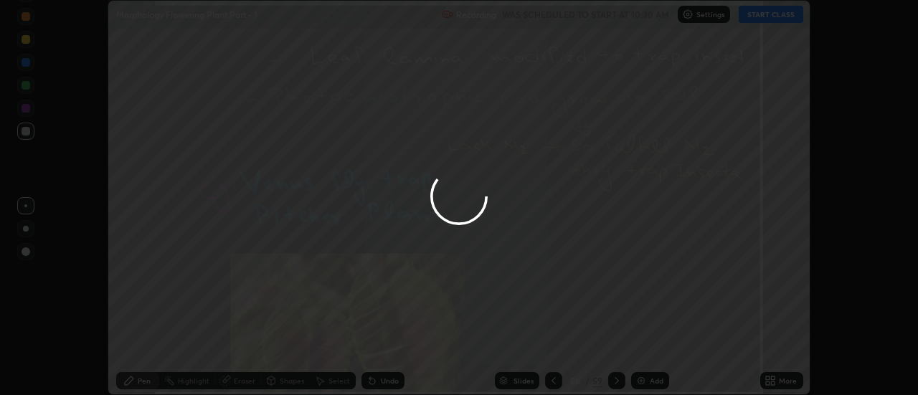
click at [648, 341] on button "Done" at bounding box center [649, 344] width 72 height 29
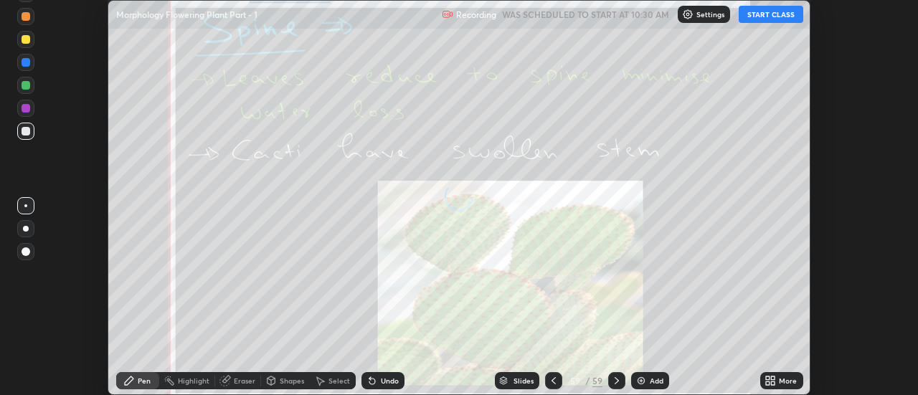
click at [777, 380] on div "More" at bounding box center [781, 380] width 43 height 17
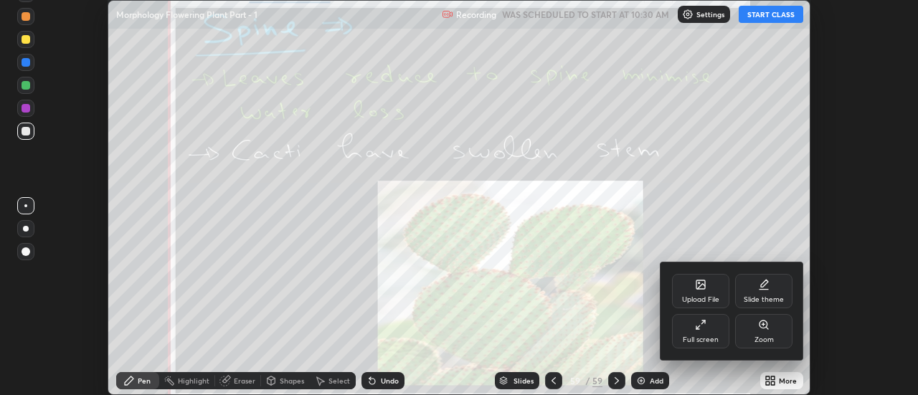
click at [710, 290] on div "Upload File" at bounding box center [700, 291] width 57 height 34
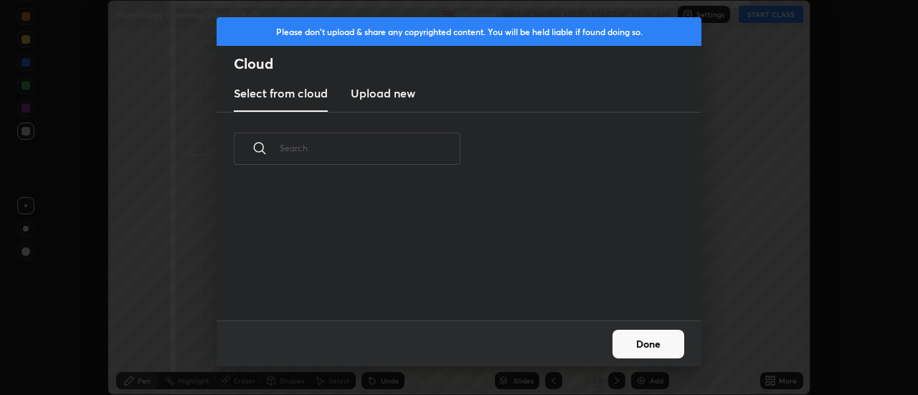
scroll to position [135, 461]
click at [382, 98] on h3 "Upload new" at bounding box center [383, 93] width 65 height 17
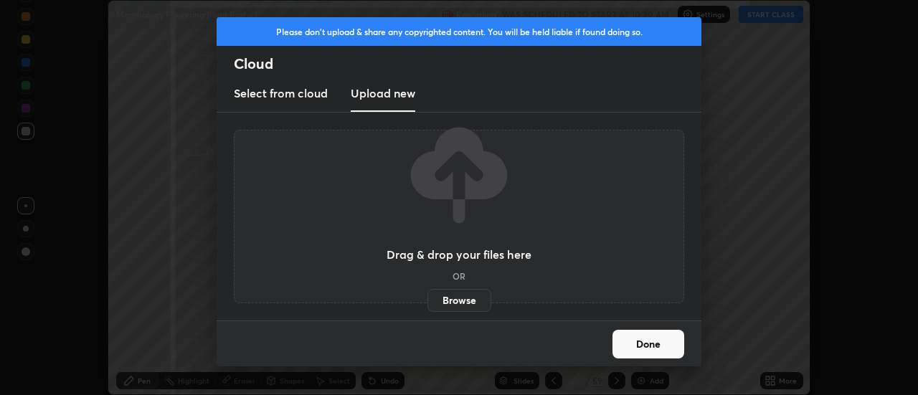
click at [458, 298] on label "Browse" at bounding box center [460, 300] width 64 height 23
click at [428, 298] on input "Browse" at bounding box center [428, 300] width 0 height 23
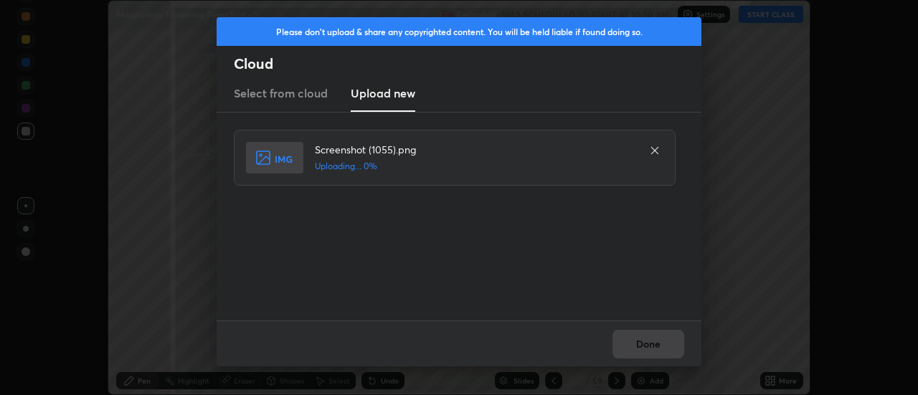
click at [649, 341] on div "Done" at bounding box center [459, 344] width 485 height 46
click at [645, 346] on div "Done" at bounding box center [459, 344] width 485 height 46
click at [641, 347] on button "Done" at bounding box center [649, 344] width 72 height 29
click at [643, 344] on button "Done" at bounding box center [649, 344] width 72 height 29
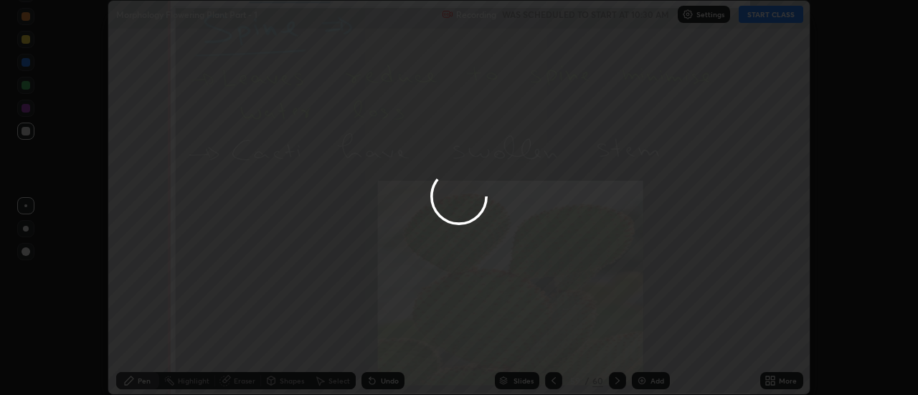
click
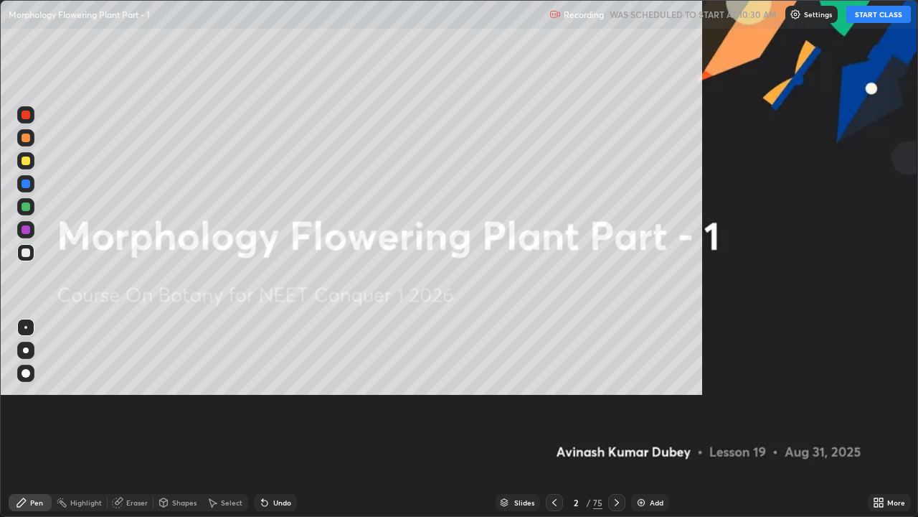
scroll to position [517, 918]
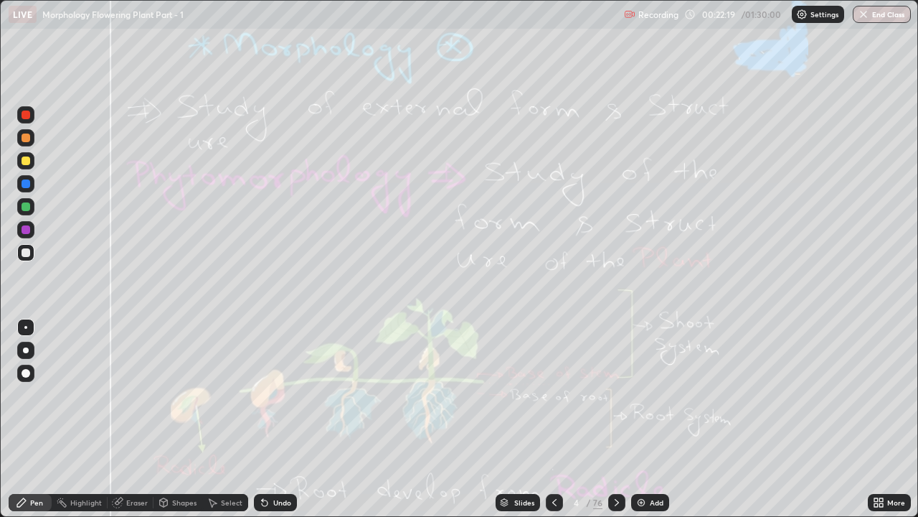
click at [127, 395] on div "Eraser" at bounding box center [137, 502] width 22 height 7
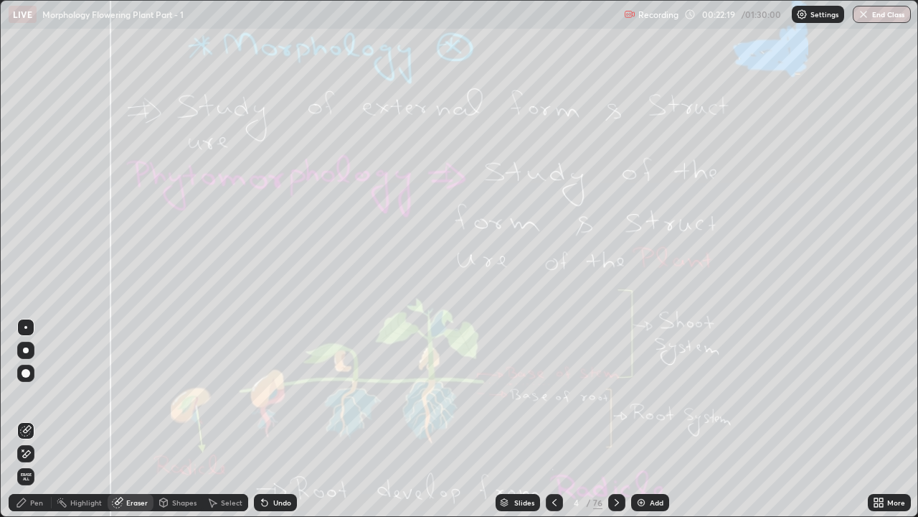
click at [31, 395] on span "Erase all" at bounding box center [26, 476] width 16 height 9
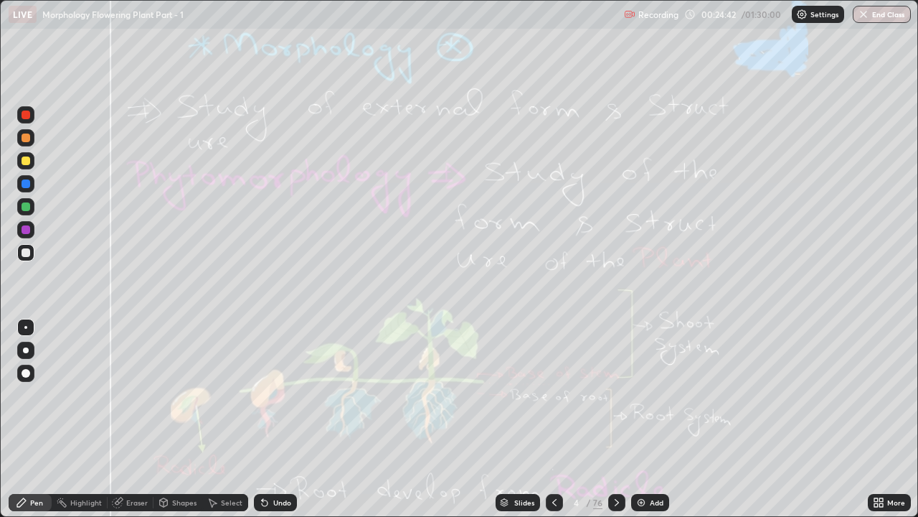
click at [128, 395] on div "Eraser" at bounding box center [137, 502] width 22 height 7
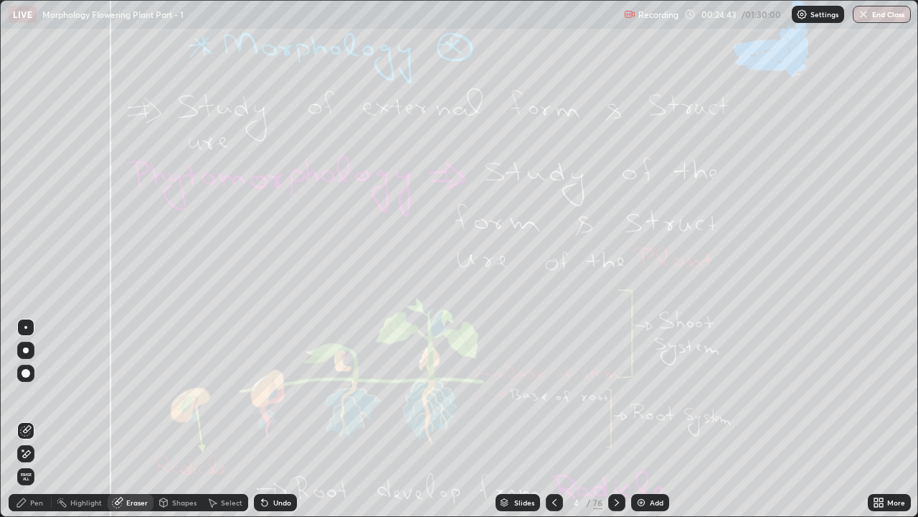
click at [28, 395] on span "Erase all" at bounding box center [26, 476] width 16 height 9
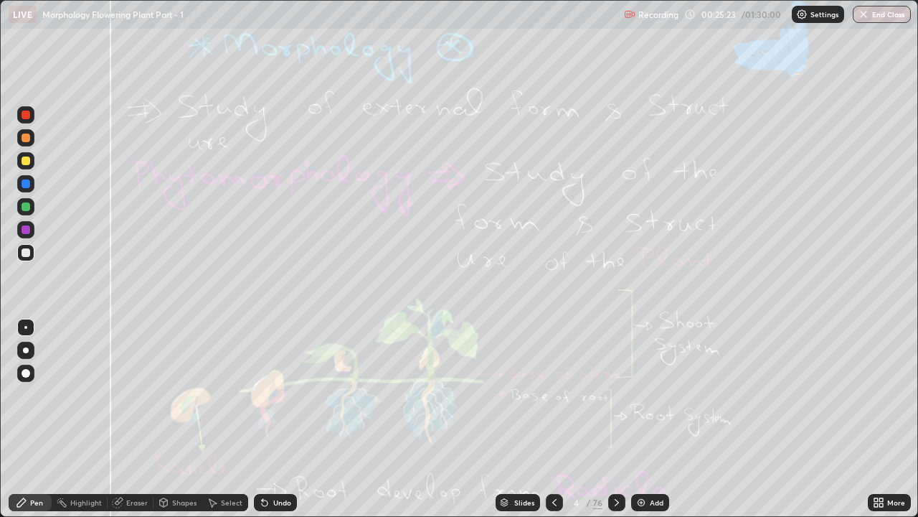
click at [616, 395] on icon at bounding box center [616, 501] width 11 height 11
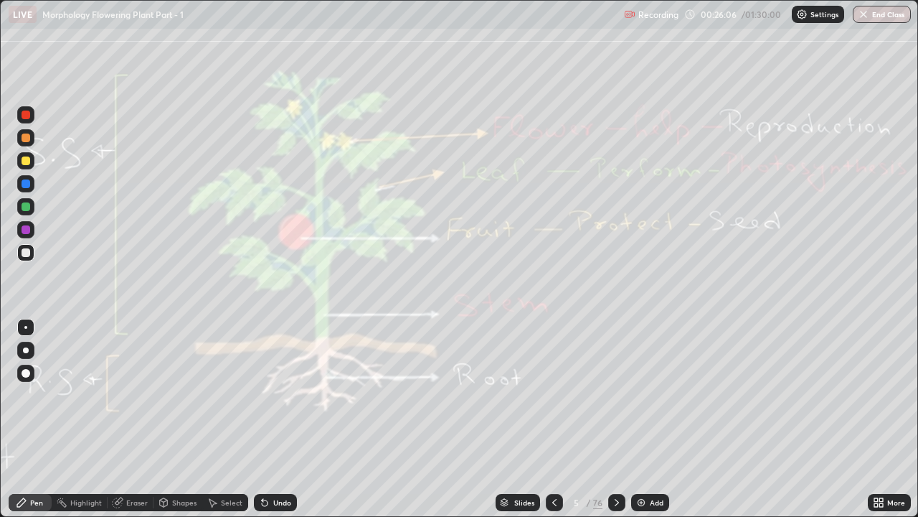
click at [126, 395] on div "Eraser" at bounding box center [137, 502] width 22 height 7
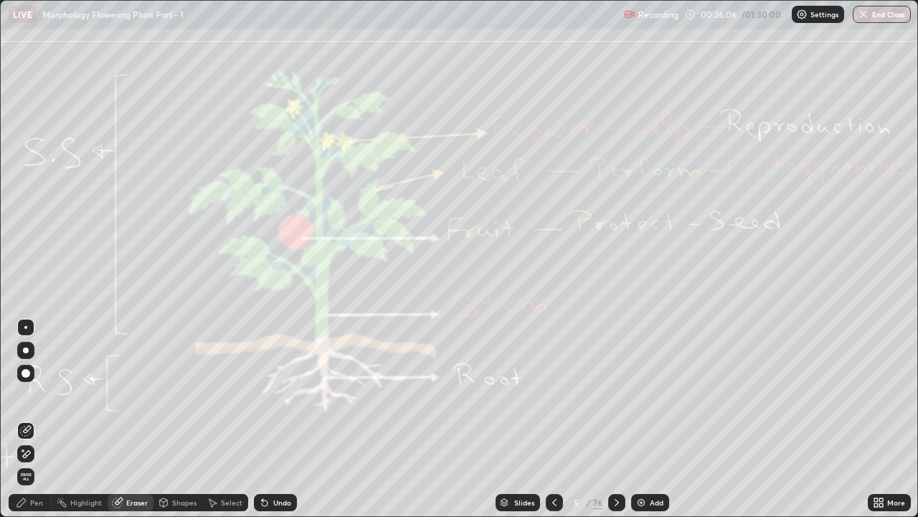
click at [27, 395] on span "Erase all" at bounding box center [26, 476] width 16 height 9
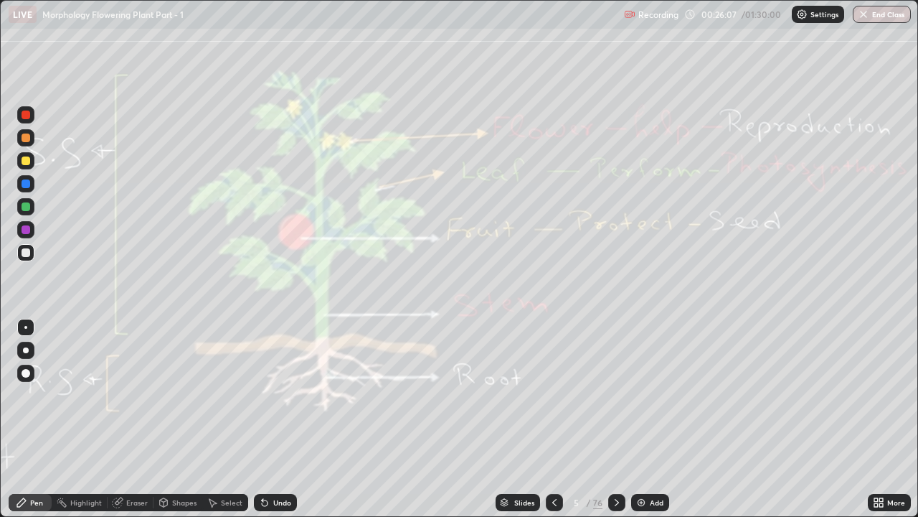
click at [616, 395] on icon at bounding box center [616, 501] width 11 height 11
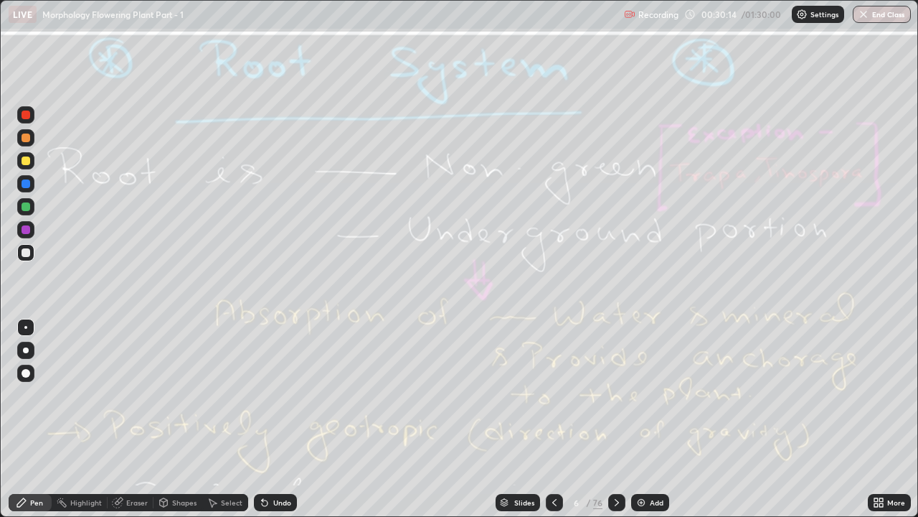
click at [140, 395] on div "Eraser" at bounding box center [137, 502] width 22 height 7
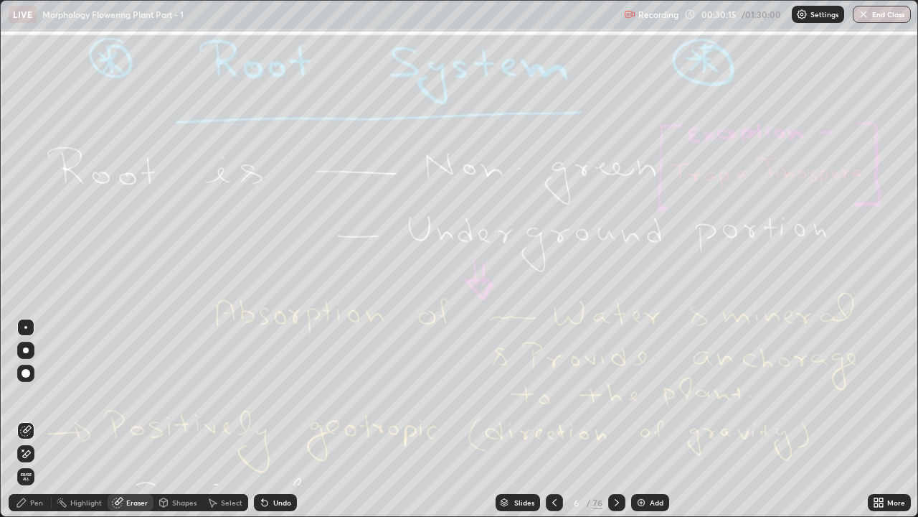
click at [26, 395] on span "Erase all" at bounding box center [26, 476] width 16 height 9
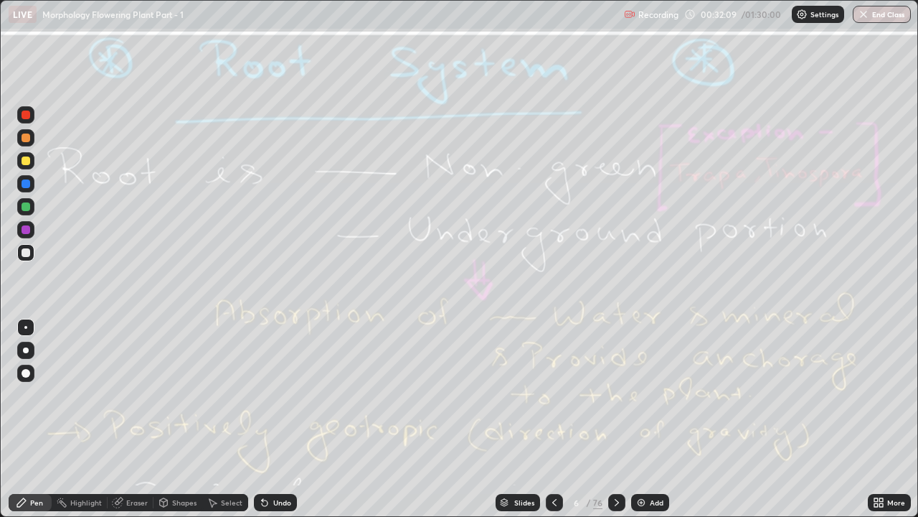
click at [129, 395] on div "Eraser" at bounding box center [137, 502] width 22 height 7
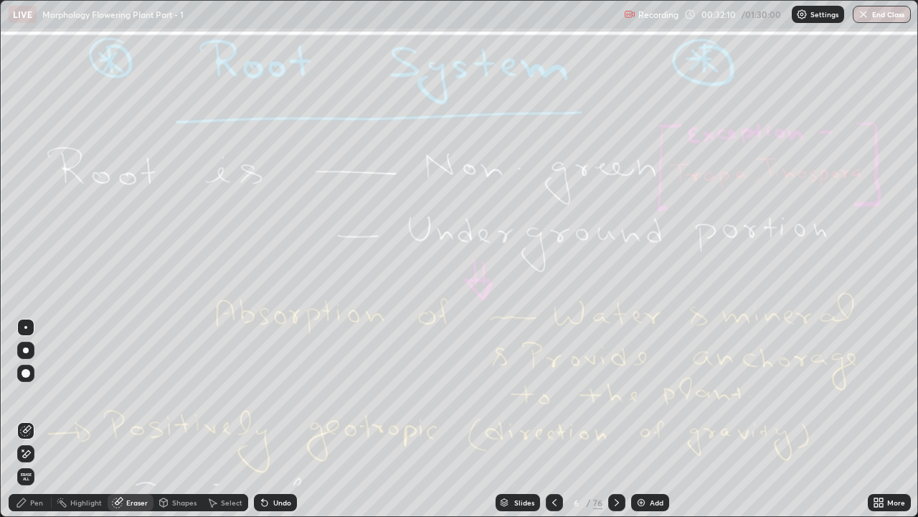
click at [26, 395] on span "Erase all" at bounding box center [26, 476] width 16 height 9
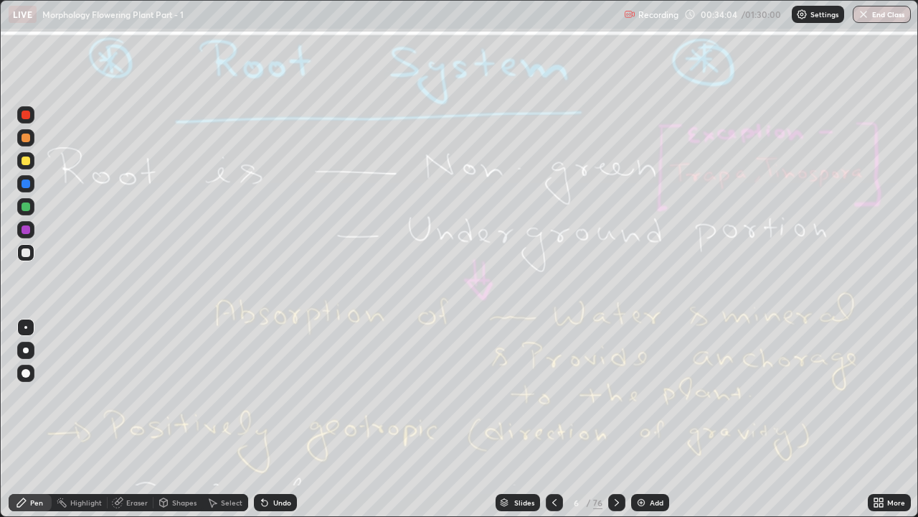
click at [616, 395] on icon at bounding box center [616, 501] width 11 height 11
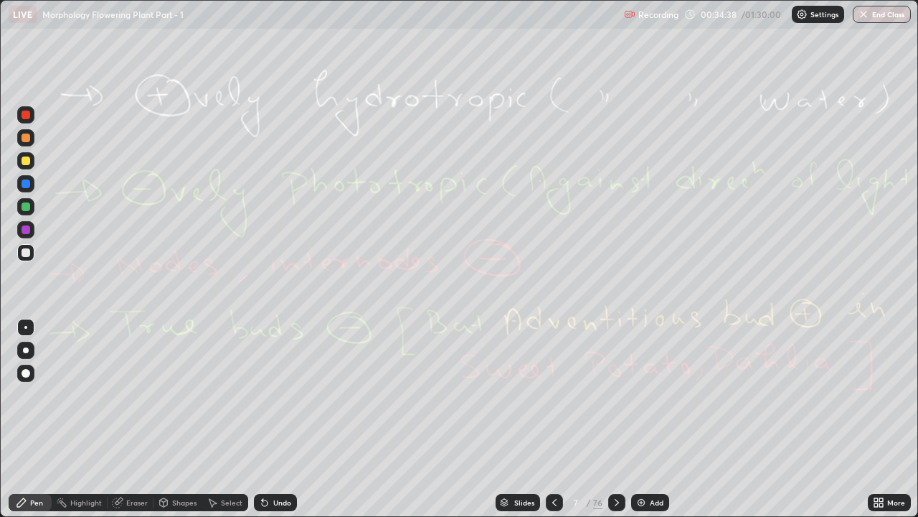
click at [136, 395] on div "Eraser" at bounding box center [137, 502] width 22 height 7
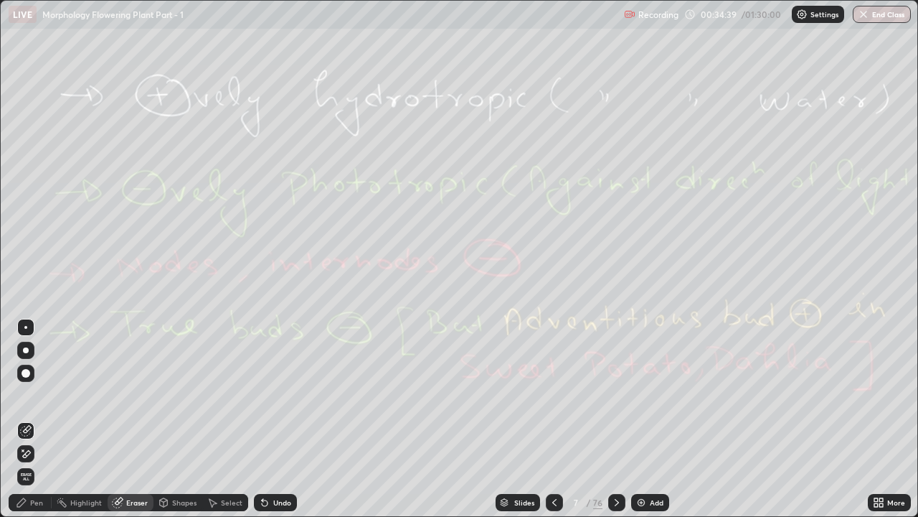
click at [32, 395] on span "Erase all" at bounding box center [26, 476] width 16 height 9
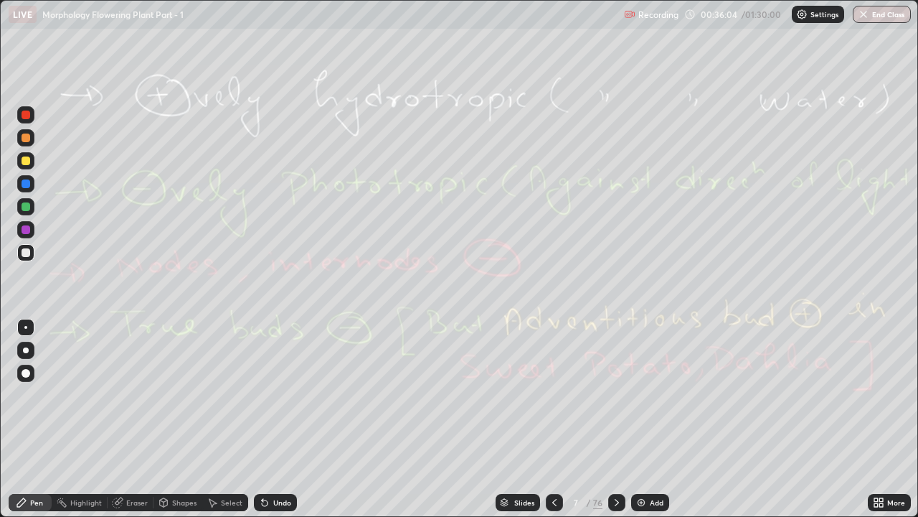
click at [658, 395] on div "Add" at bounding box center [650, 502] width 38 height 17
click at [26, 161] on div at bounding box center [26, 160] width 9 height 9
click at [28, 207] on div at bounding box center [26, 206] width 9 height 9
click at [29, 252] on div at bounding box center [26, 252] width 9 height 9
click at [26, 228] on div at bounding box center [26, 229] width 9 height 9
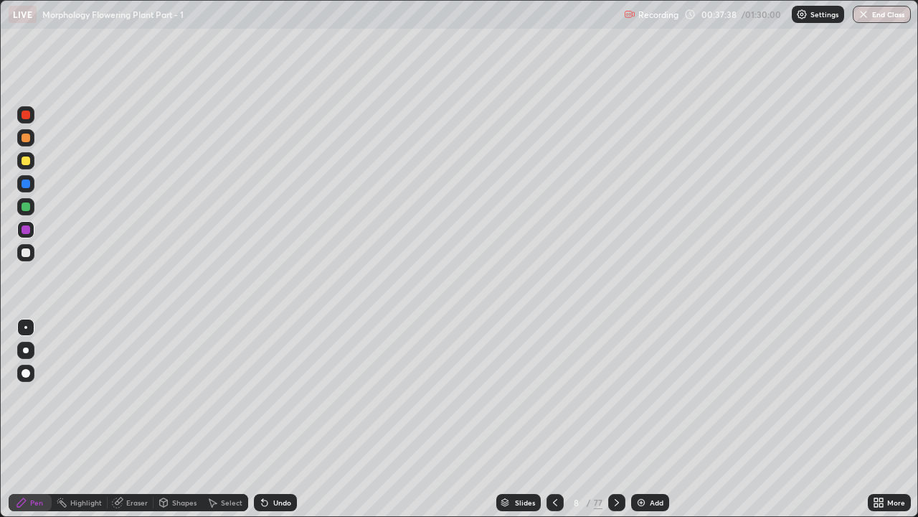
click at [27, 184] on div at bounding box center [26, 183] width 9 height 9
click at [555, 395] on icon at bounding box center [555, 501] width 11 height 11
click at [615, 395] on icon at bounding box center [617, 502] width 4 height 7
click at [134, 395] on div "Eraser" at bounding box center [131, 502] width 46 height 17
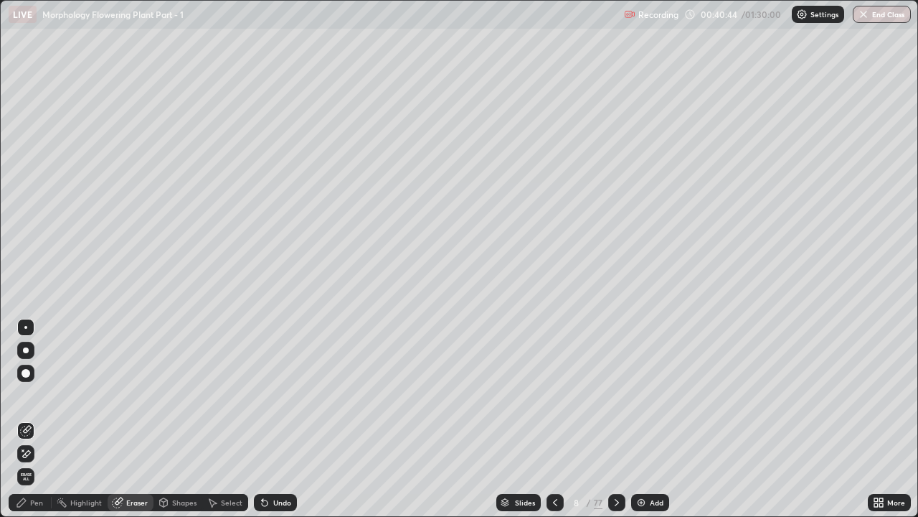
click at [31, 395] on span "Erase all" at bounding box center [26, 476] width 16 height 9
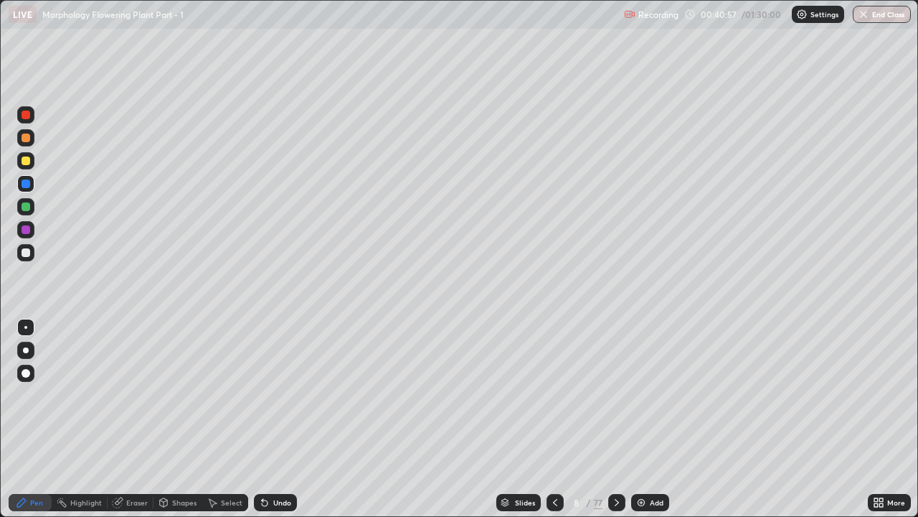
click at [553, 395] on icon at bounding box center [555, 502] width 4 height 7
click at [616, 395] on icon at bounding box center [616, 501] width 11 height 11
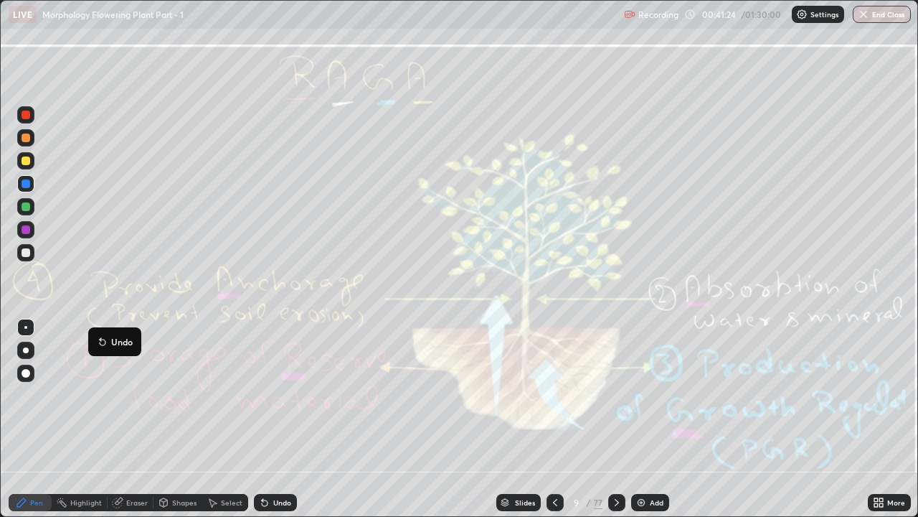
click at [131, 395] on div "Eraser" at bounding box center [137, 502] width 22 height 7
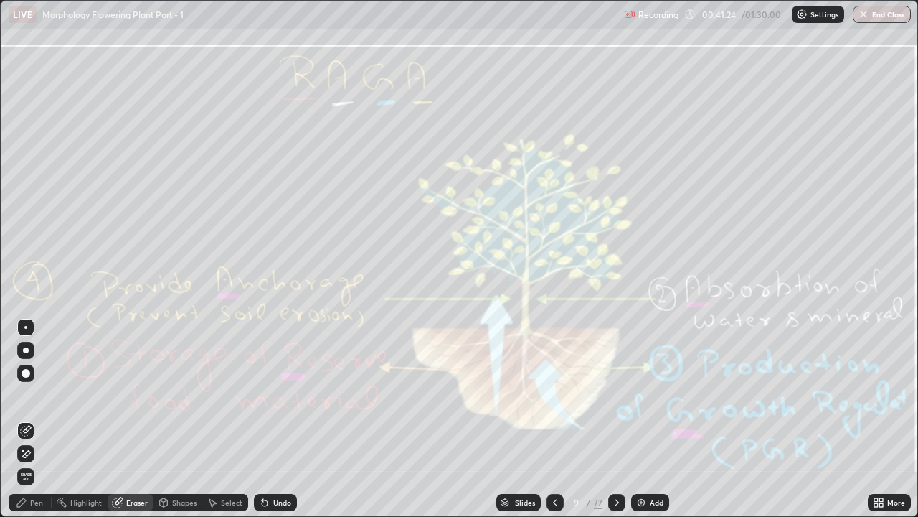
click at [27, 395] on span "Erase all" at bounding box center [26, 476] width 16 height 9
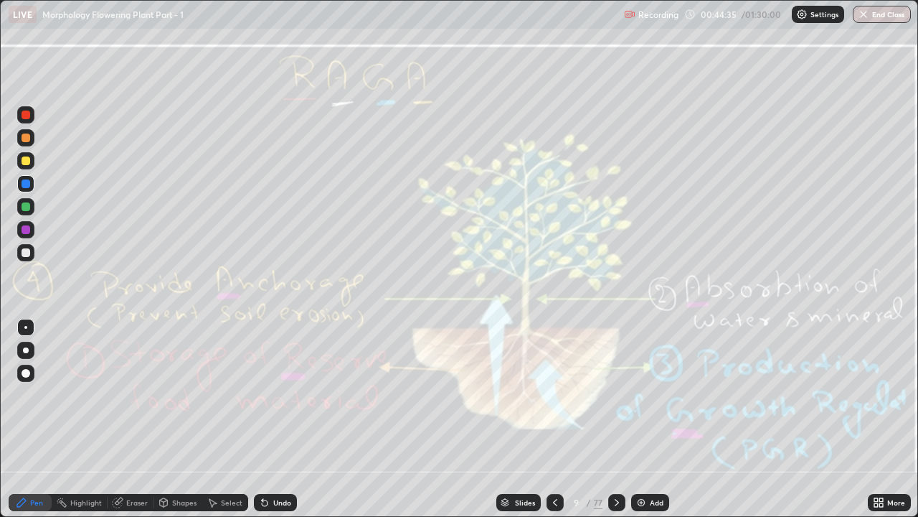
click at [133, 395] on div "Eraser" at bounding box center [137, 502] width 22 height 7
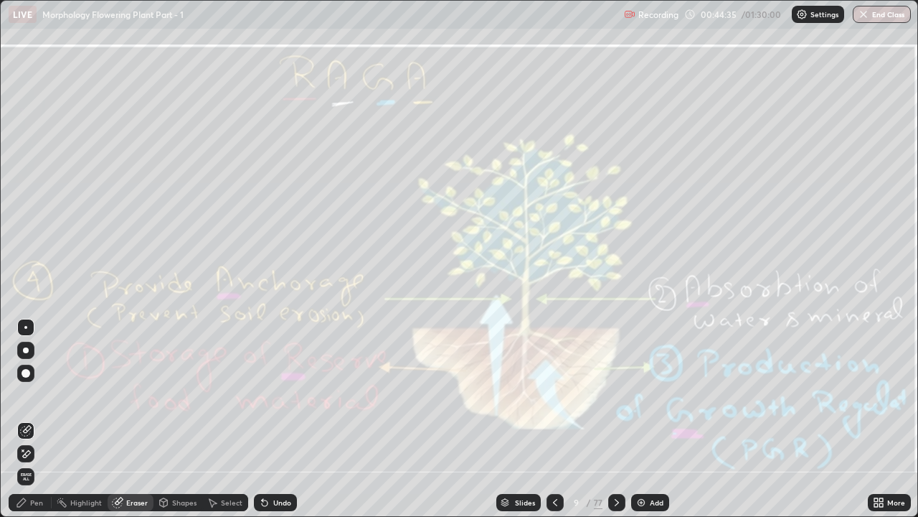
click at [29, 395] on span "Erase all" at bounding box center [26, 476] width 16 height 9
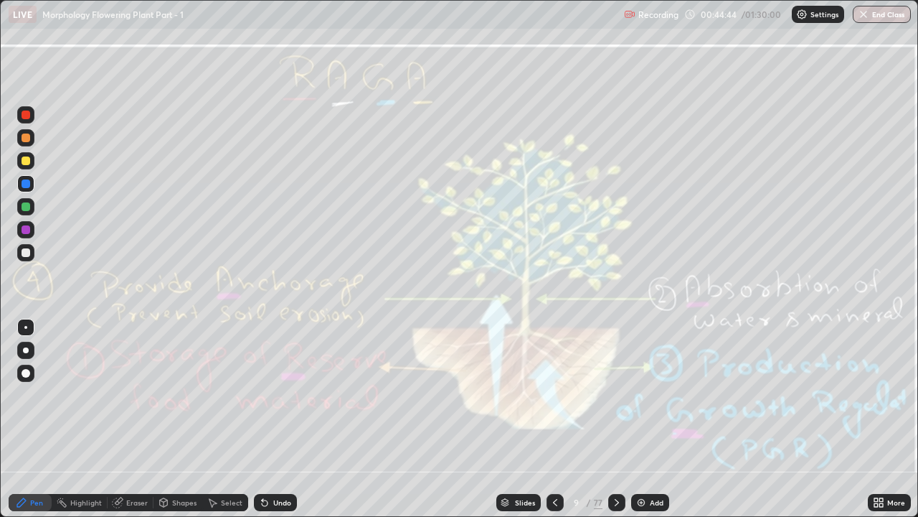
click at [620, 395] on icon at bounding box center [616, 501] width 11 height 11
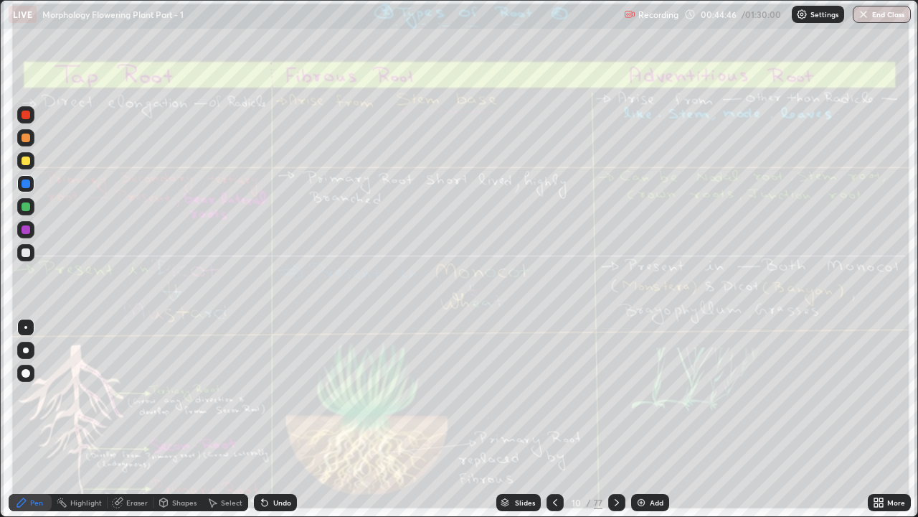
click at [617, 395] on icon at bounding box center [616, 501] width 11 height 11
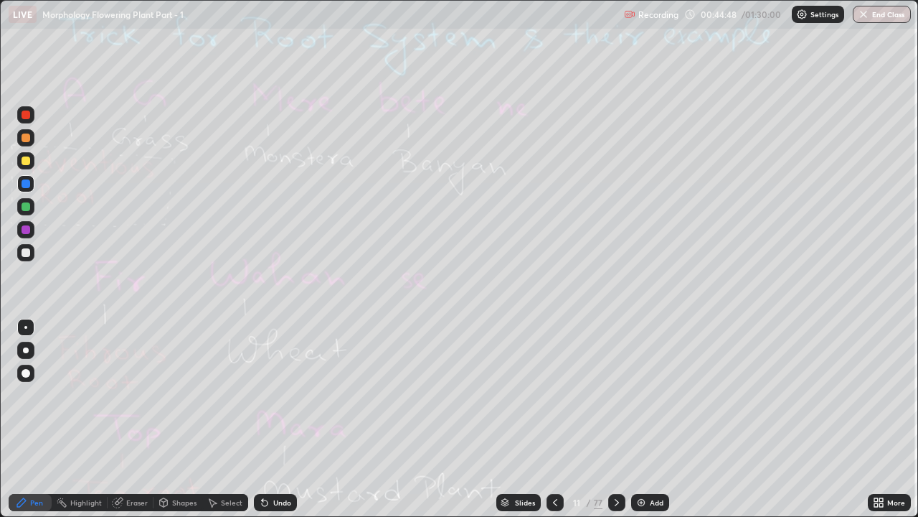
click at [554, 395] on icon at bounding box center [555, 501] width 11 height 11
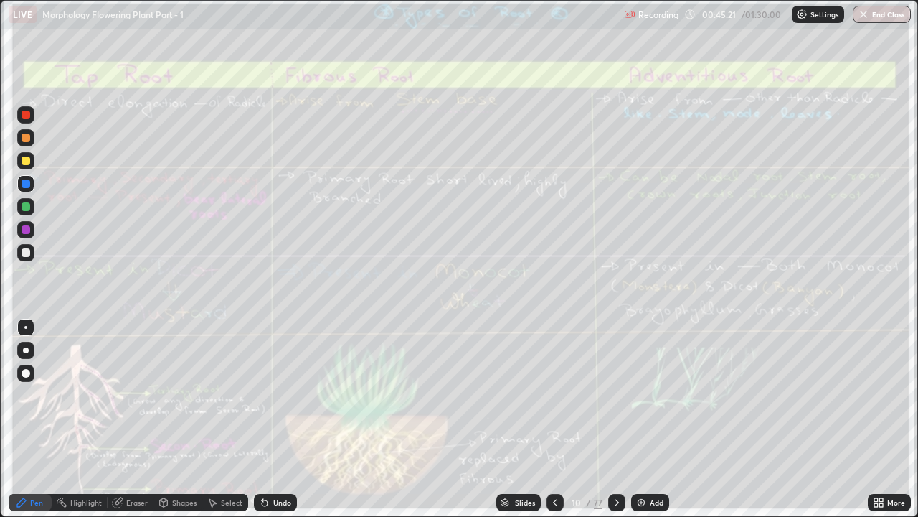
click at [25, 163] on div at bounding box center [26, 160] width 9 height 9
click at [27, 372] on div at bounding box center [26, 373] width 9 height 9
click at [27, 114] on div at bounding box center [26, 114] width 9 height 9
click at [25, 207] on div at bounding box center [26, 206] width 9 height 9
click at [131, 395] on div "Eraser" at bounding box center [137, 502] width 22 height 7
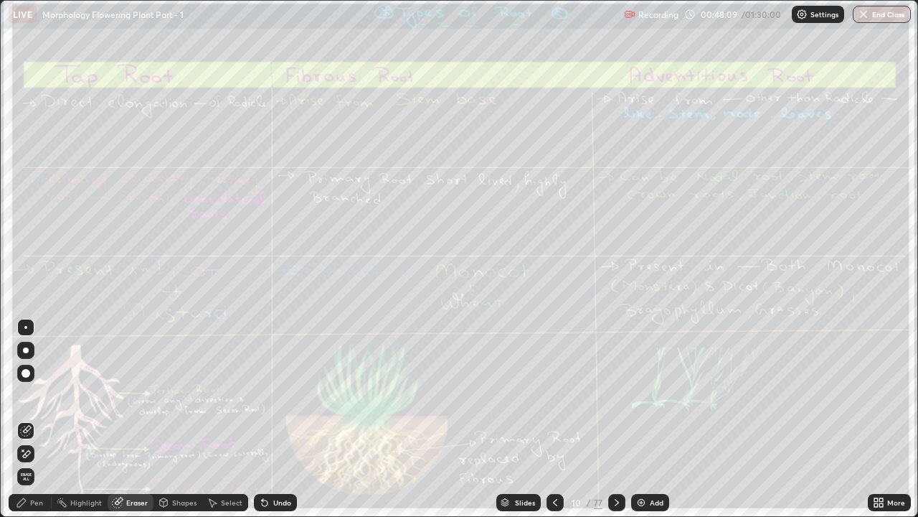
click at [26, 395] on span "Erase all" at bounding box center [26, 476] width 16 height 9
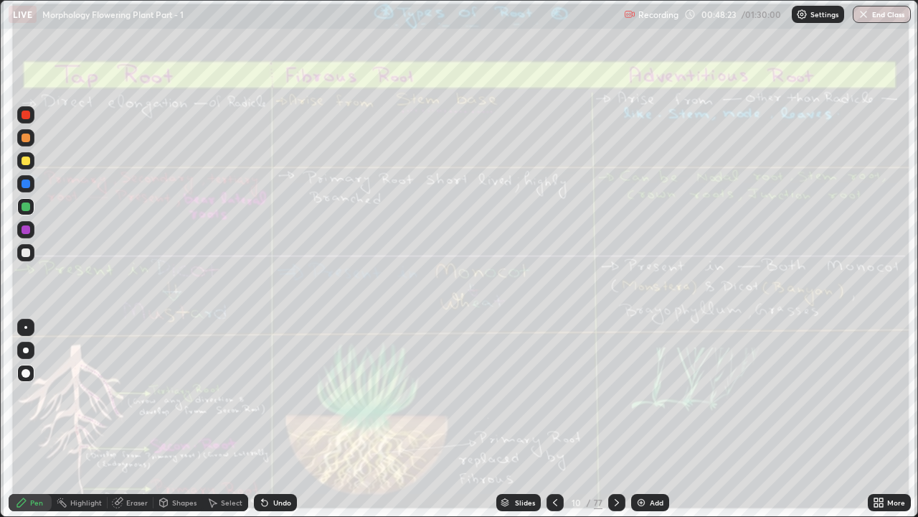
click at [124, 395] on div "Eraser" at bounding box center [131, 502] width 46 height 17
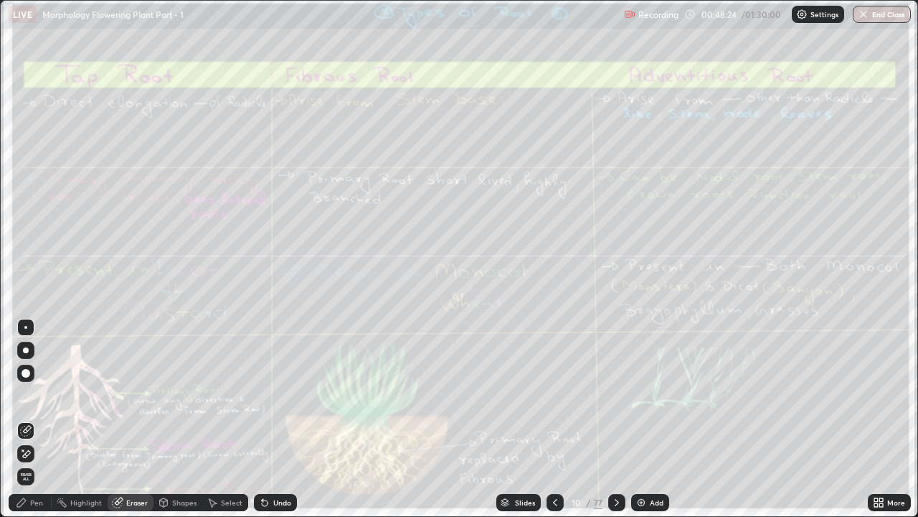
click at [26, 395] on span "Erase all" at bounding box center [26, 476] width 16 height 9
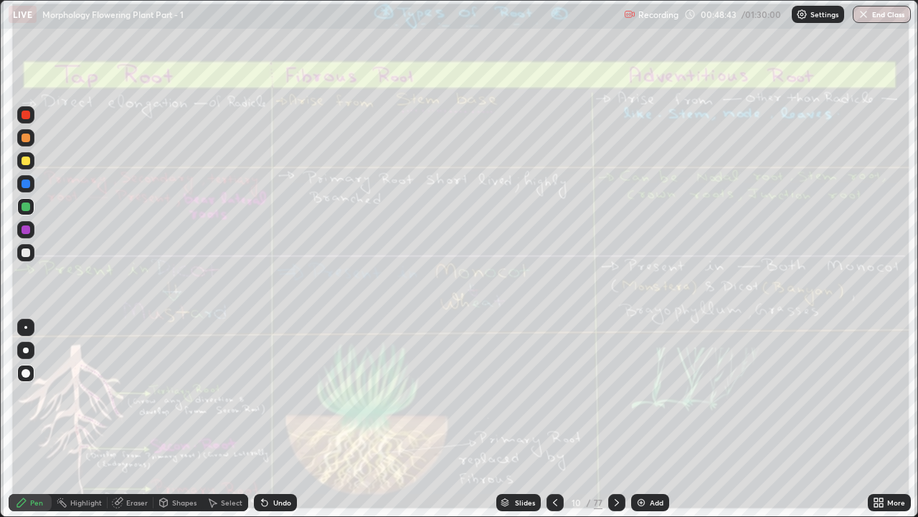
click at [126, 395] on div "Eraser" at bounding box center [131, 502] width 46 height 17
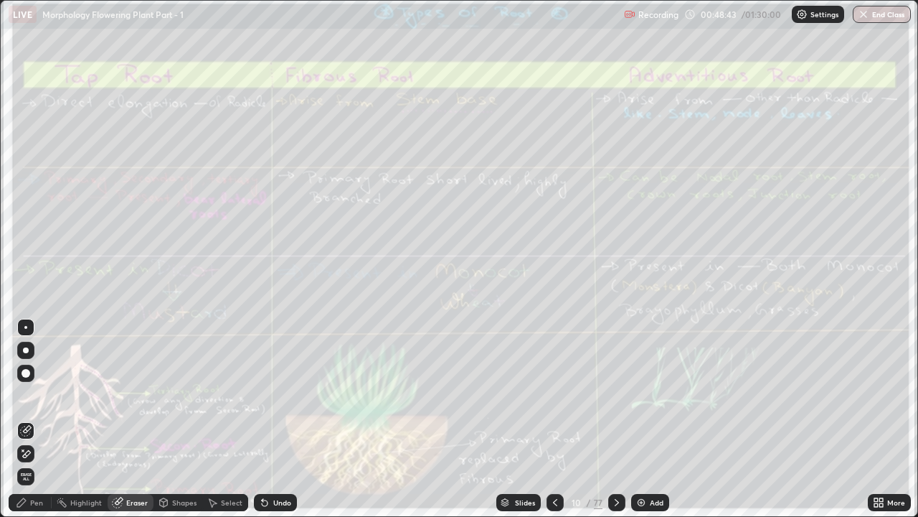
click at [34, 395] on div "Erase all" at bounding box center [25, 476] width 17 height 17
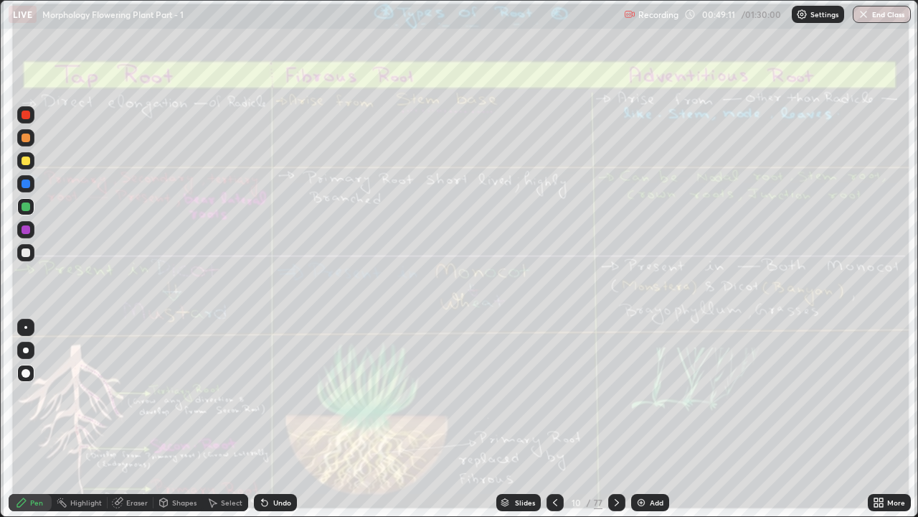
click at [133, 395] on div "Eraser" at bounding box center [137, 502] width 22 height 7
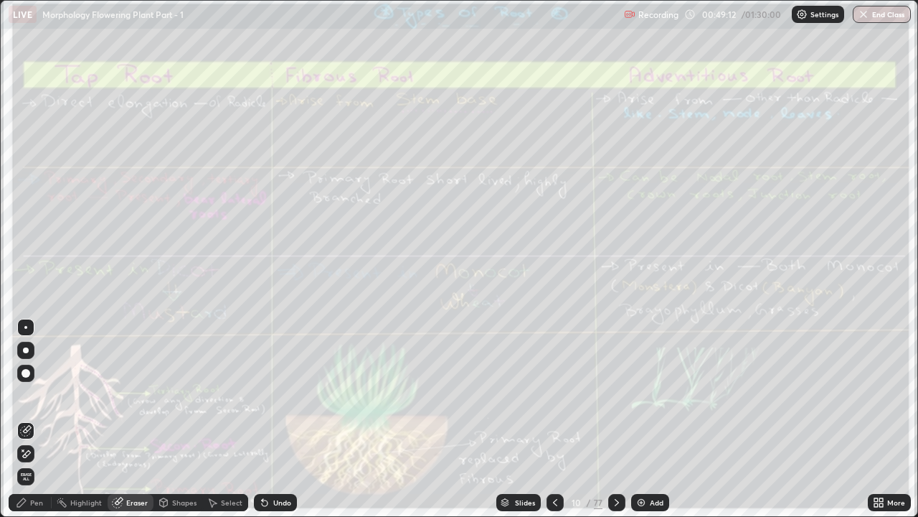
click at [26, 395] on span "Erase all" at bounding box center [26, 476] width 16 height 9
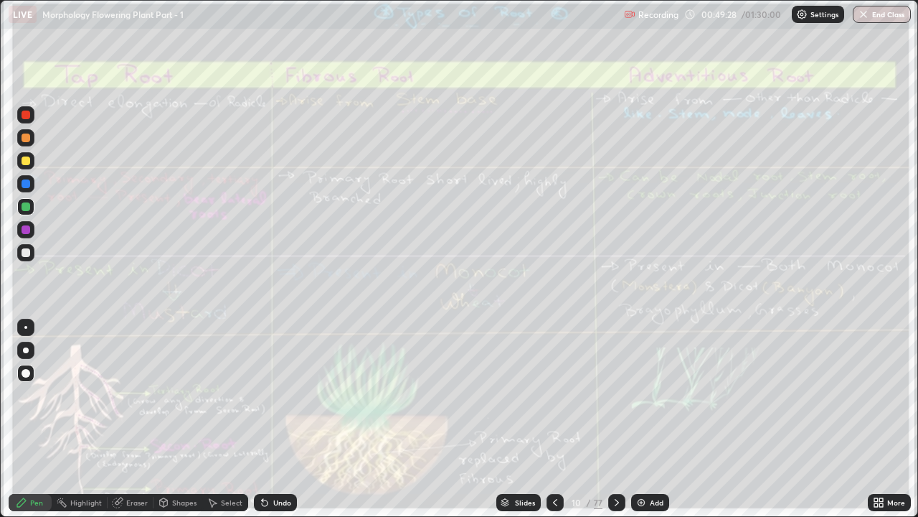
click at [136, 395] on div "Eraser" at bounding box center [137, 502] width 22 height 7
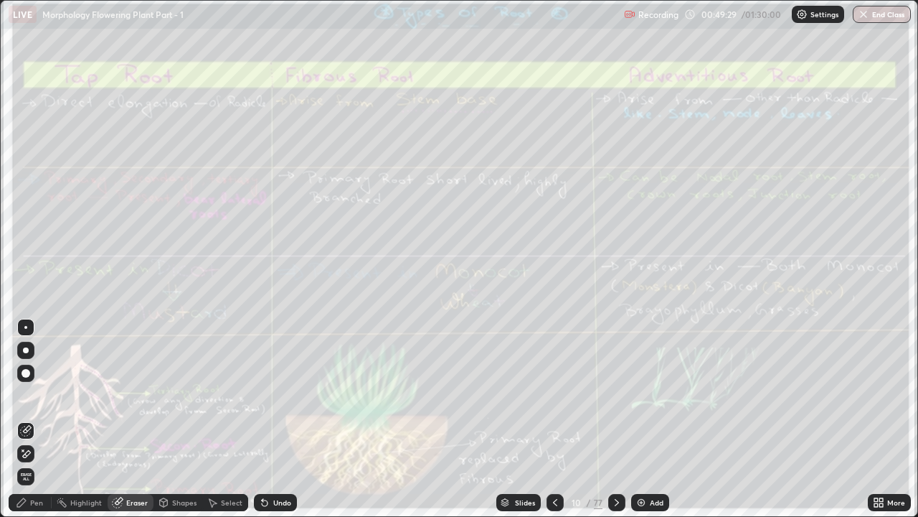
click at [28, 395] on span "Erase all" at bounding box center [26, 476] width 16 height 9
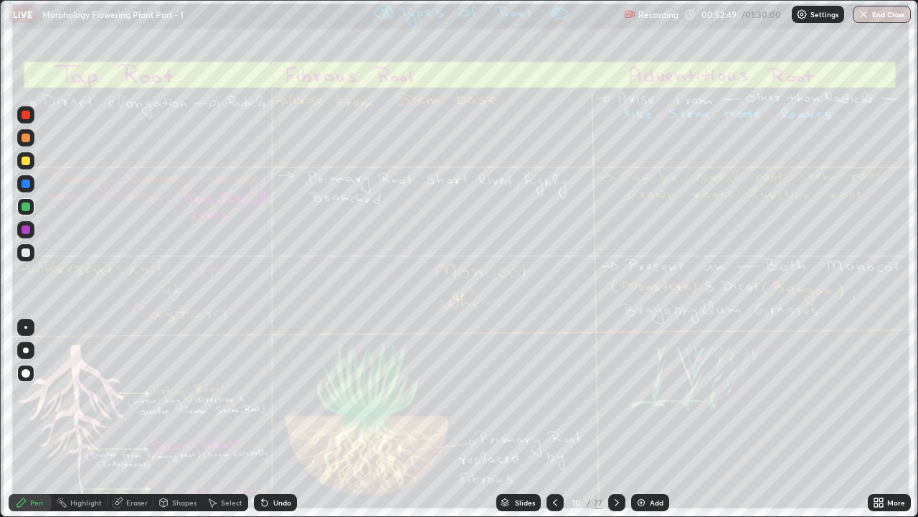
click at [133, 395] on div "Eraser" at bounding box center [137, 502] width 22 height 7
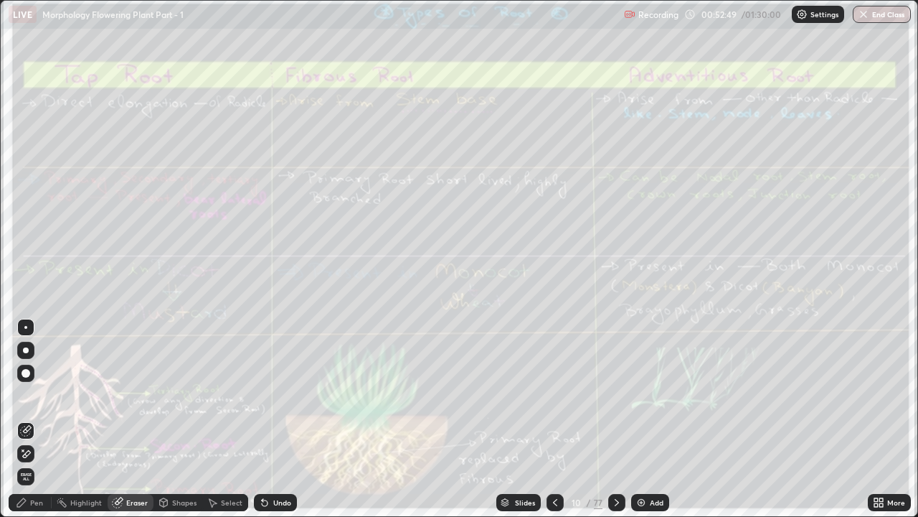
click at [127, 395] on div "Eraser" at bounding box center [137, 502] width 22 height 7
click at [617, 395] on icon at bounding box center [616, 501] width 11 height 11
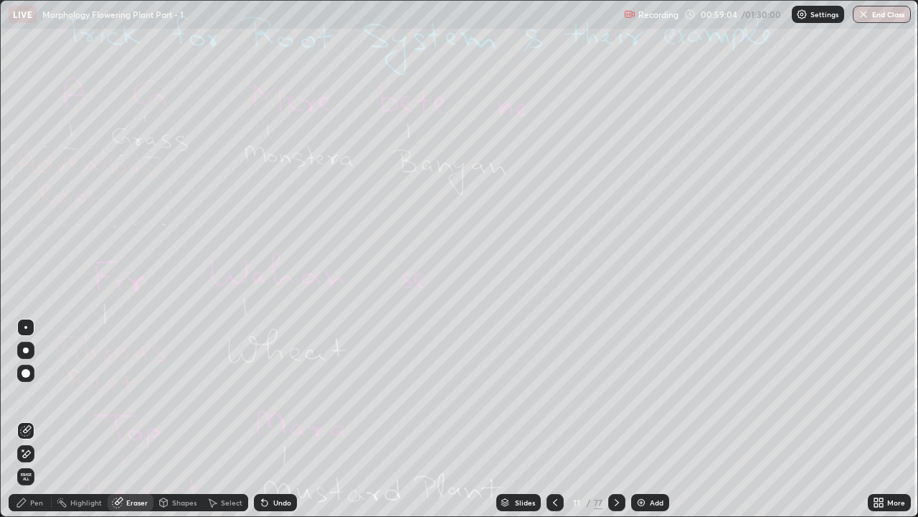
click at [616, 395] on icon at bounding box center [616, 501] width 11 height 11
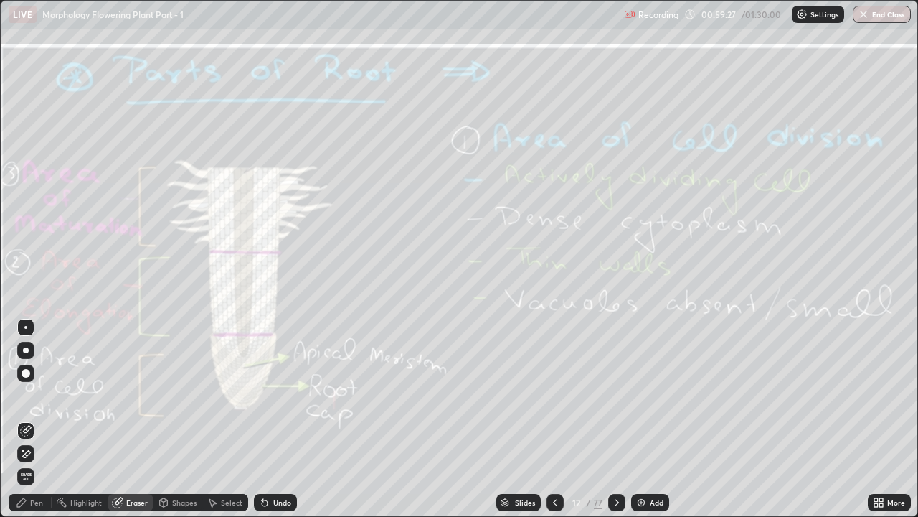
click at [36, 395] on div "Pen" at bounding box center [36, 502] width 13 height 7
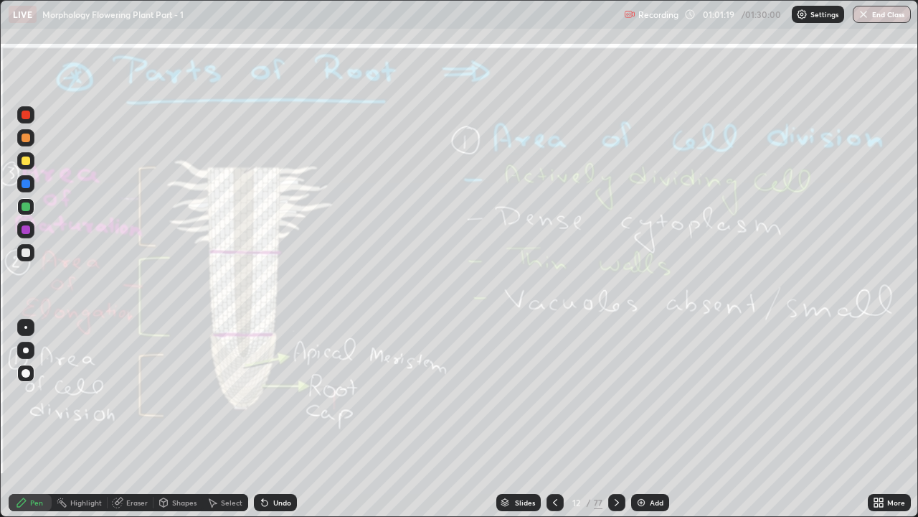
click at [136, 395] on div "Eraser" at bounding box center [137, 502] width 22 height 7
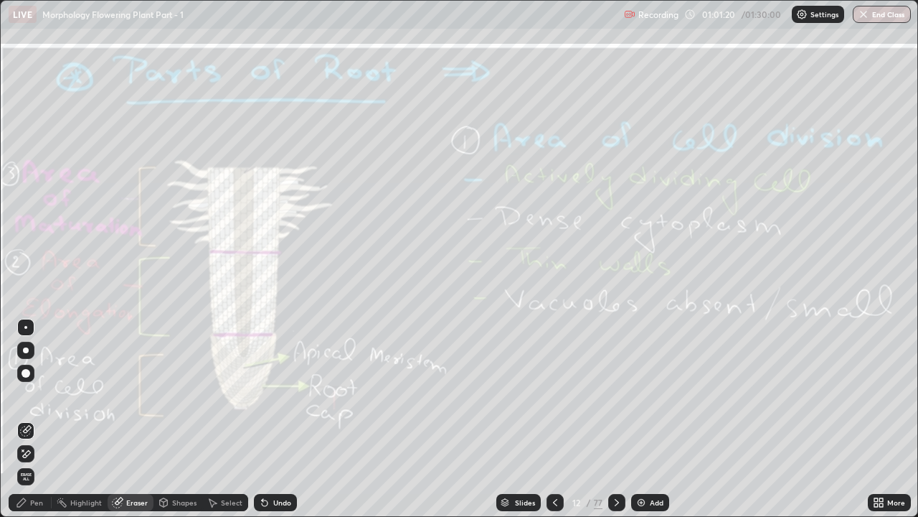
click at [29, 395] on span "Erase all" at bounding box center [26, 476] width 16 height 9
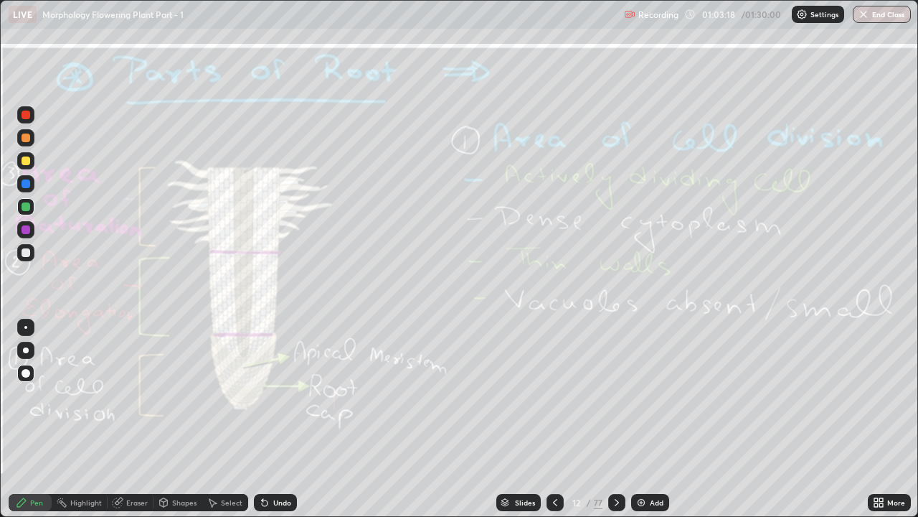
click at [132, 395] on div "Eraser" at bounding box center [137, 502] width 22 height 7
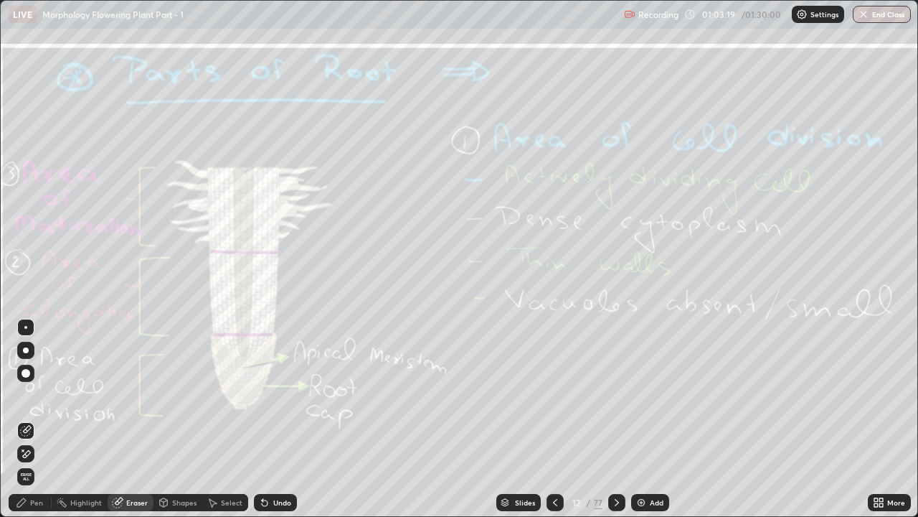
click at [26, 395] on span "Erase all" at bounding box center [26, 476] width 16 height 9
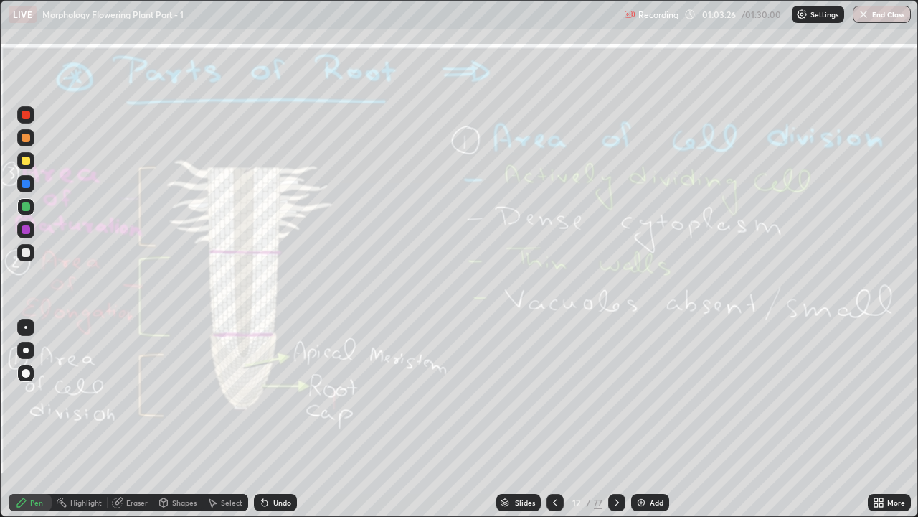
click at [135, 395] on div "Eraser" at bounding box center [137, 502] width 22 height 7
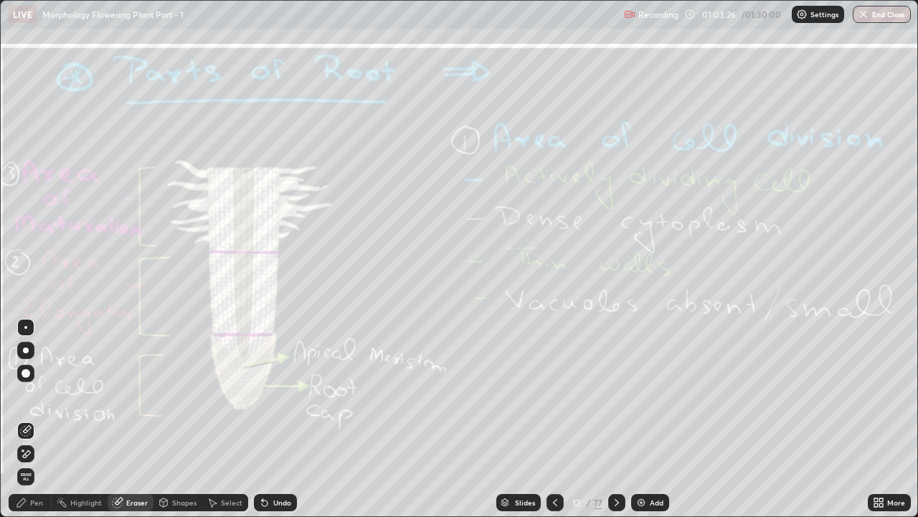
click at [32, 395] on span "Erase all" at bounding box center [26, 476] width 16 height 9
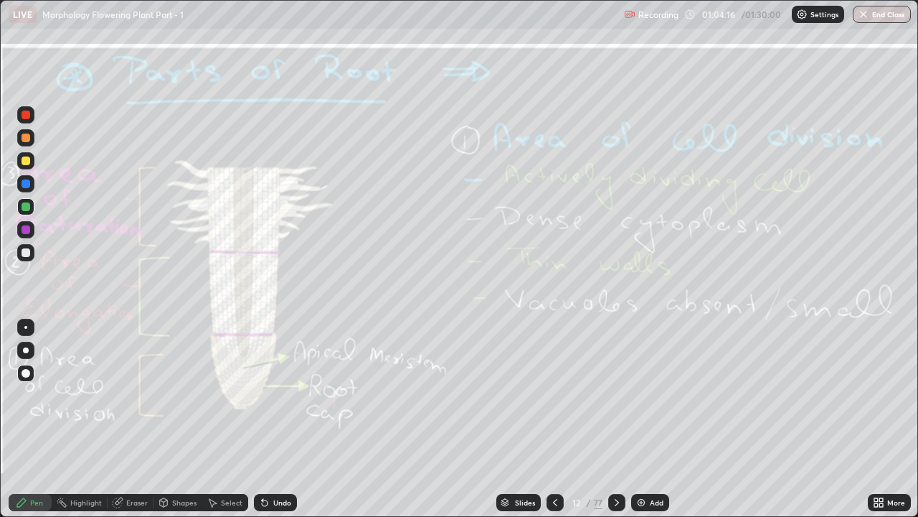
click at [613, 395] on icon at bounding box center [616, 501] width 11 height 11
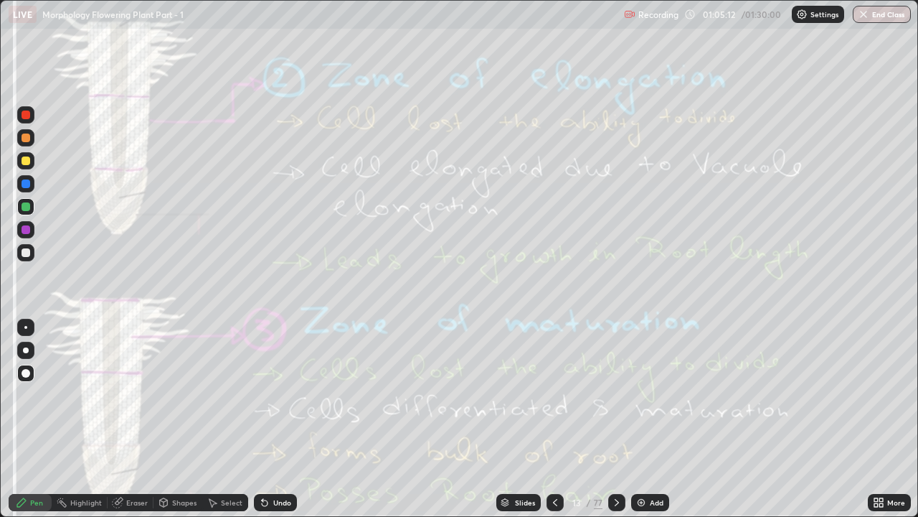
click at [135, 395] on div "Eraser" at bounding box center [137, 502] width 22 height 7
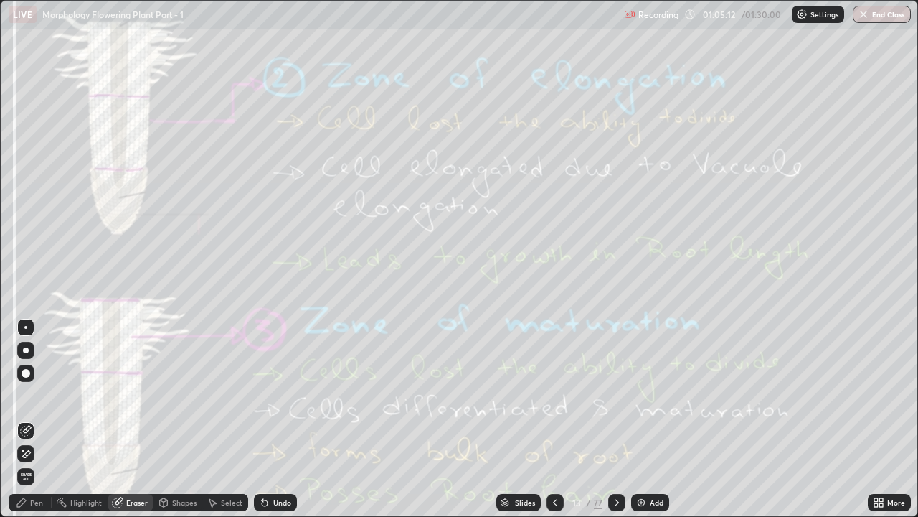
click at [32, 395] on span "Erase all" at bounding box center [26, 476] width 16 height 9
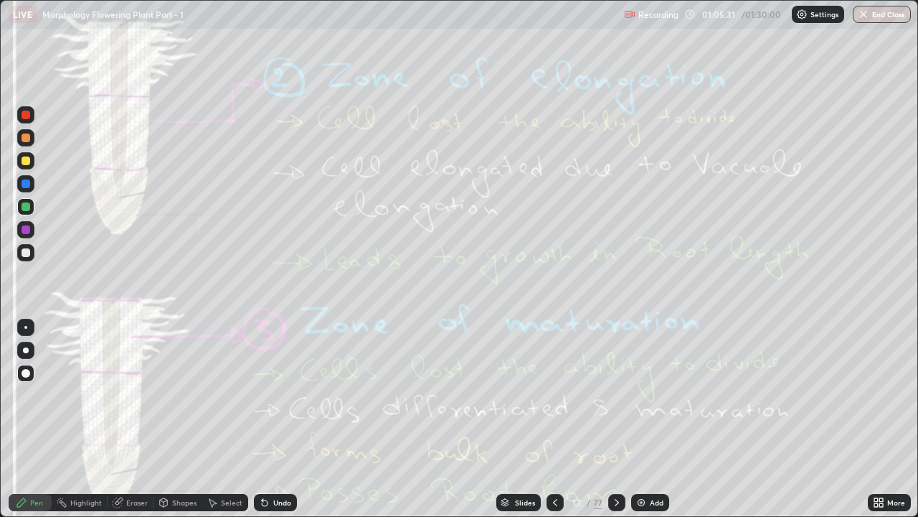
click at [128, 395] on div "Eraser" at bounding box center [131, 502] width 46 height 17
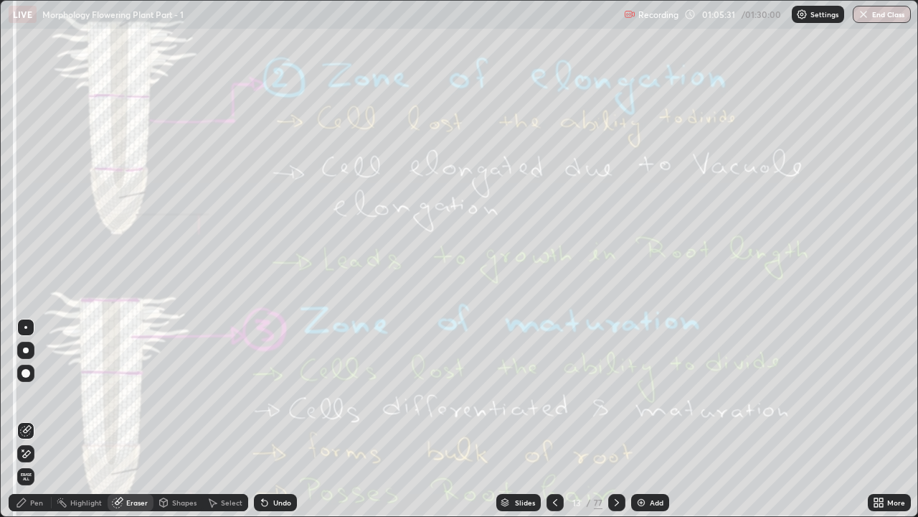
click at [27, 395] on span "Erase all" at bounding box center [26, 476] width 16 height 9
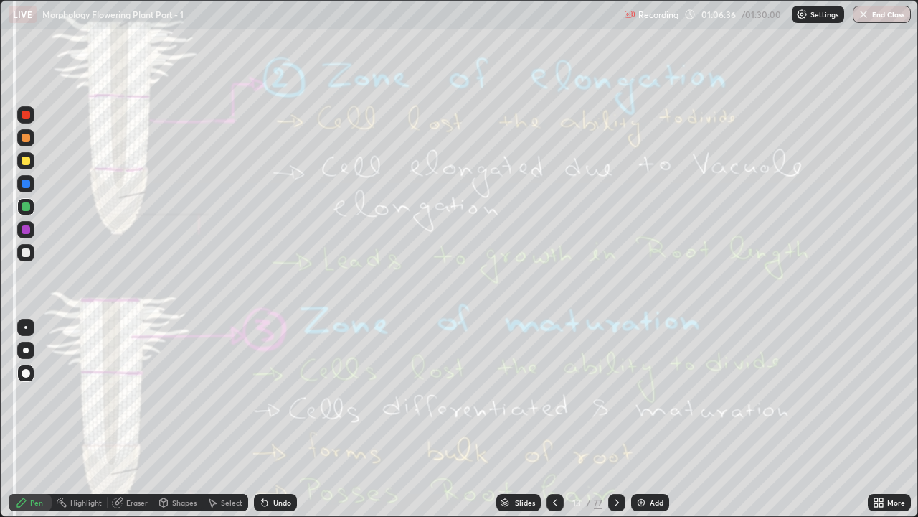
click at [137, 395] on div "Eraser" at bounding box center [137, 502] width 22 height 7
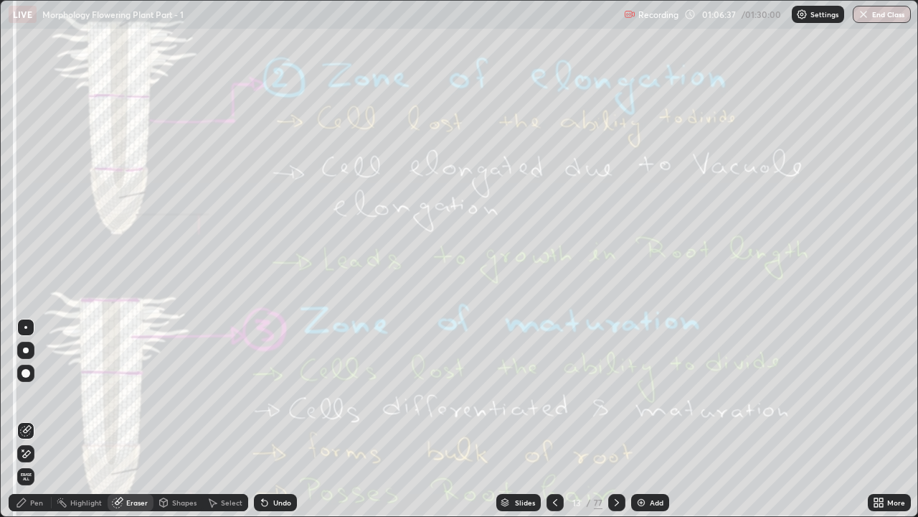
click at [27, 395] on span "Erase all" at bounding box center [26, 476] width 16 height 9
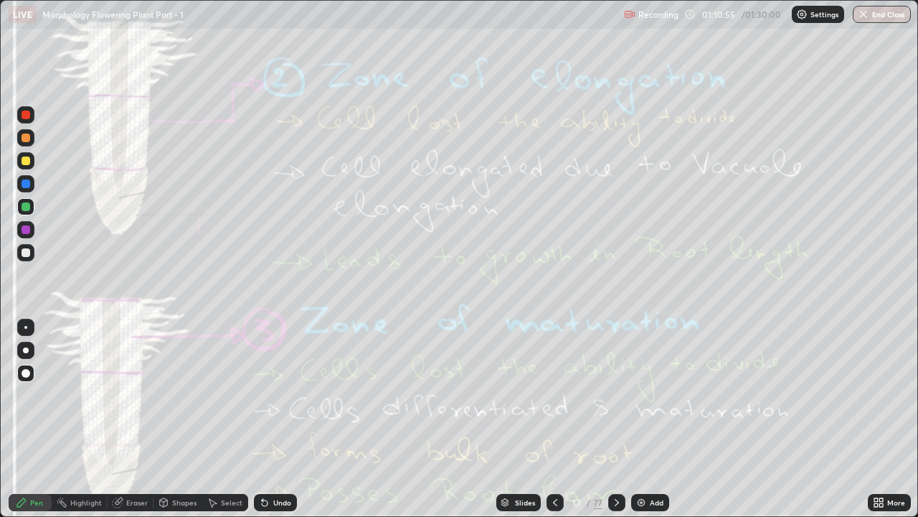
click at [123, 395] on div "Eraser" at bounding box center [131, 502] width 46 height 17
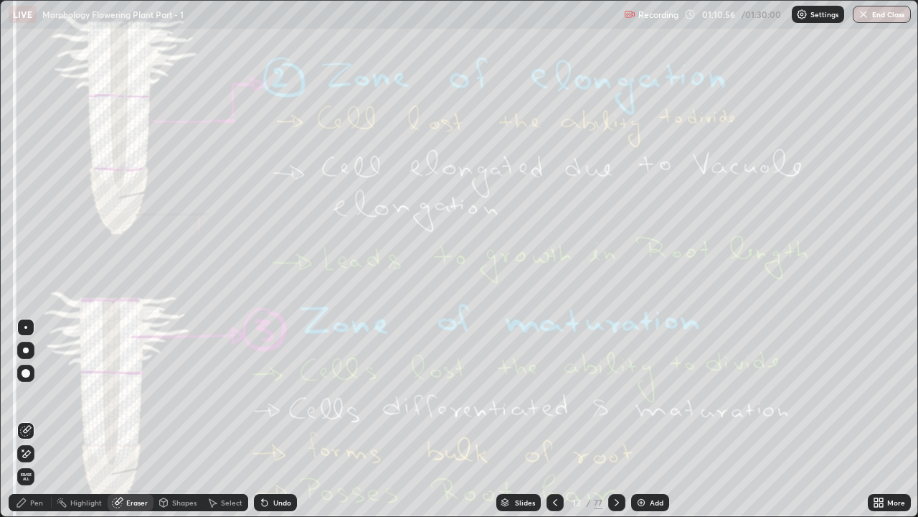
click at [28, 395] on span "Erase all" at bounding box center [26, 476] width 16 height 9
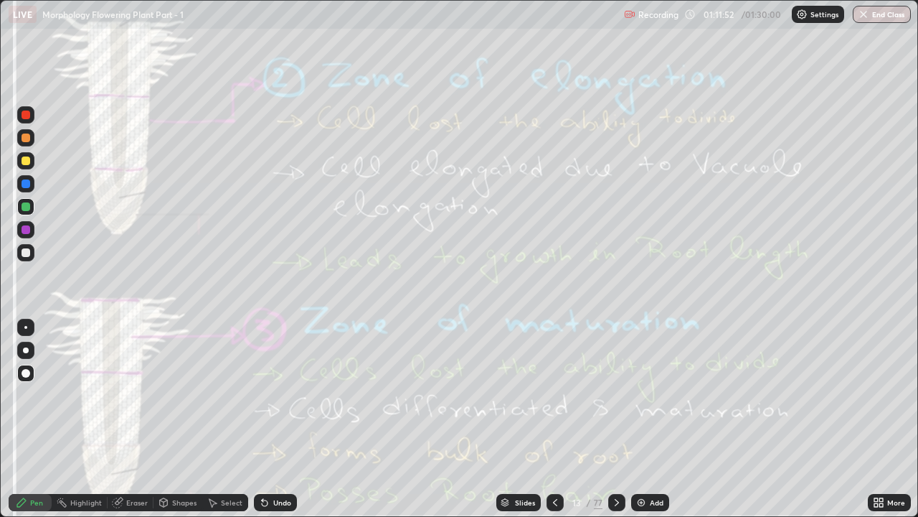
click at [122, 395] on icon at bounding box center [117, 501] width 11 height 11
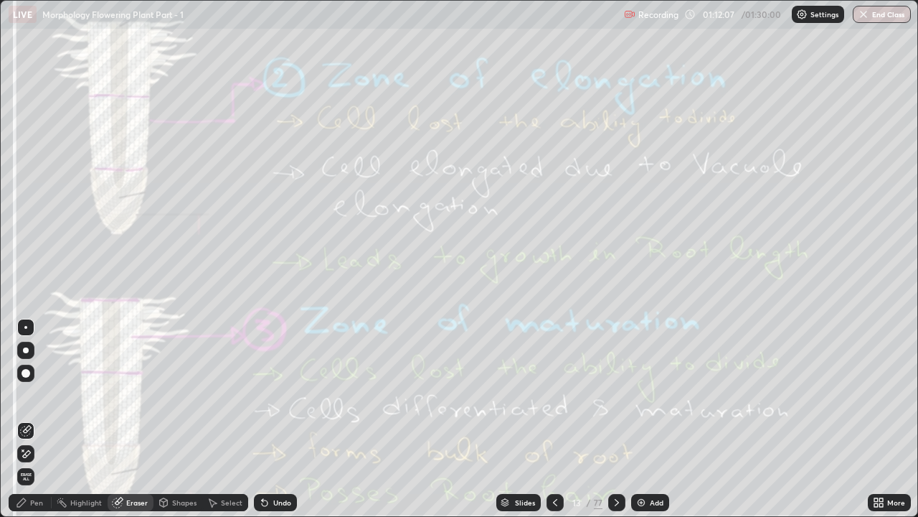
click at [31, 395] on span "Erase all" at bounding box center [26, 476] width 16 height 9
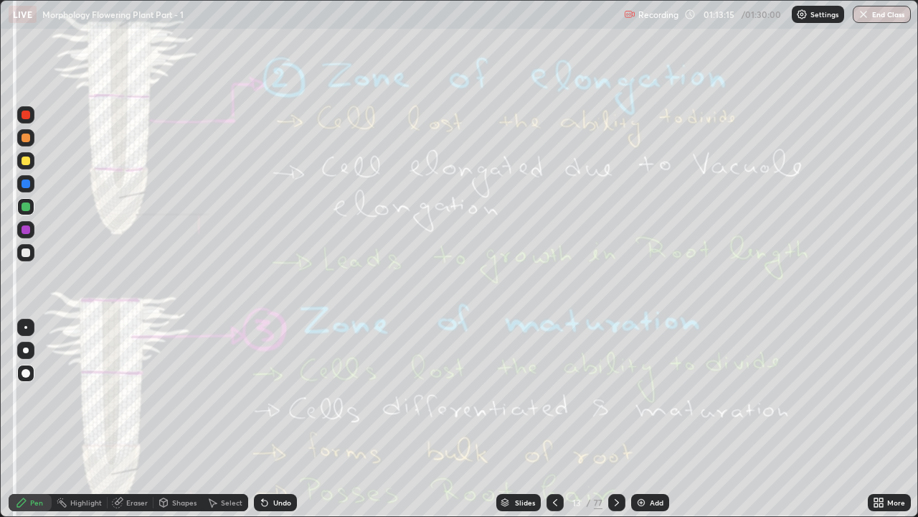
click at [131, 395] on div "Eraser" at bounding box center [137, 502] width 22 height 7
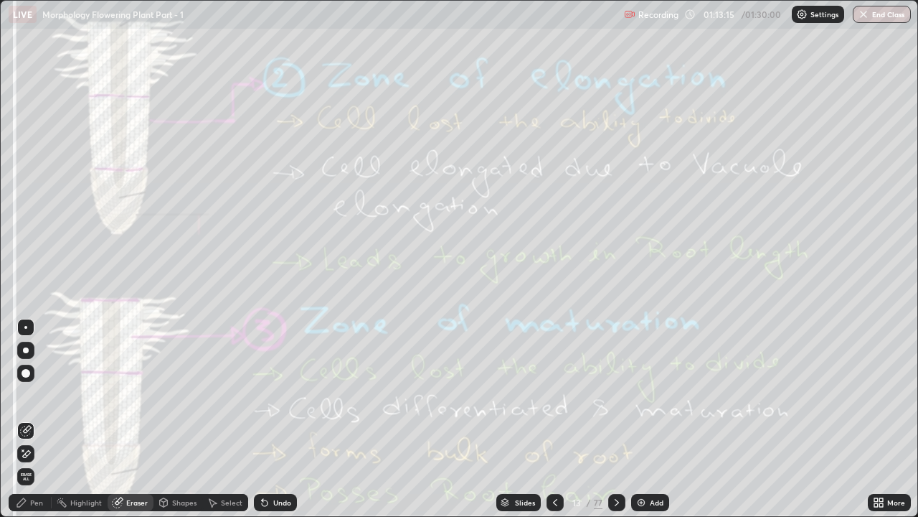
click at [28, 395] on span "Erase all" at bounding box center [26, 476] width 16 height 9
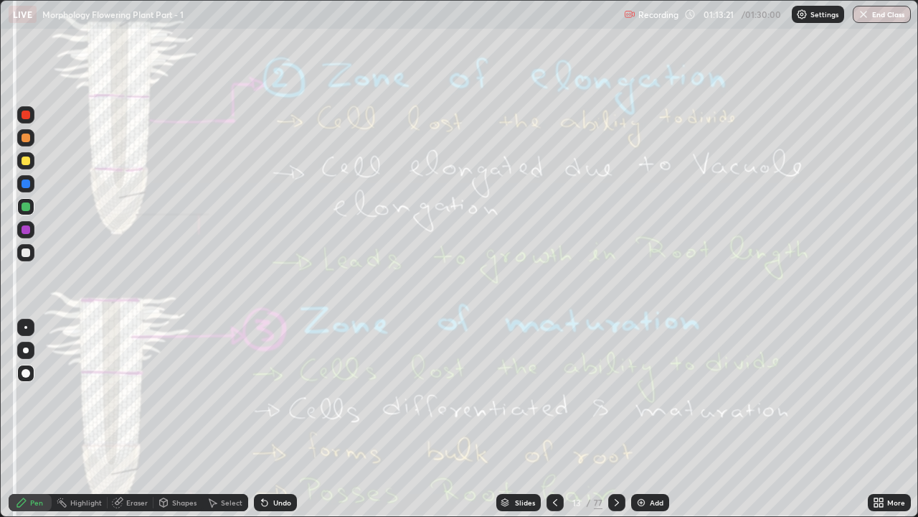
click at [614, 395] on icon at bounding box center [616, 501] width 11 height 11
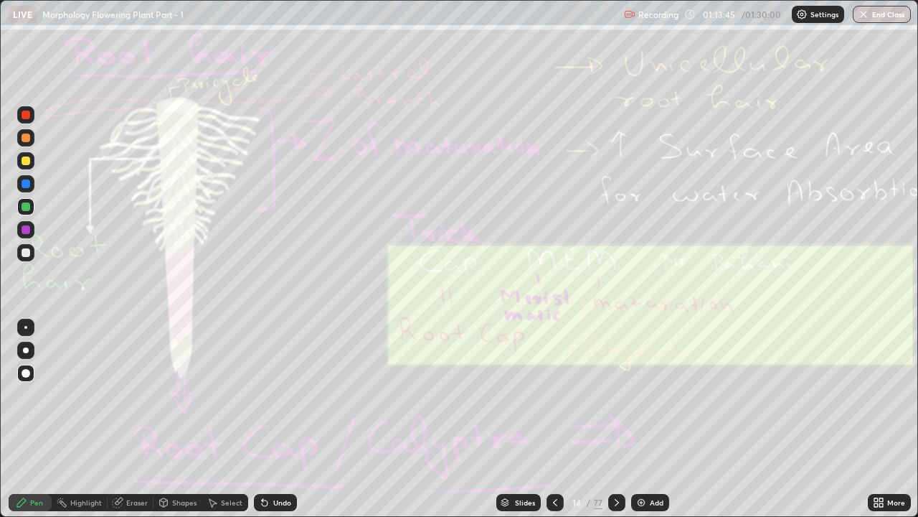
click at [127, 395] on div "Eraser" at bounding box center [137, 502] width 22 height 7
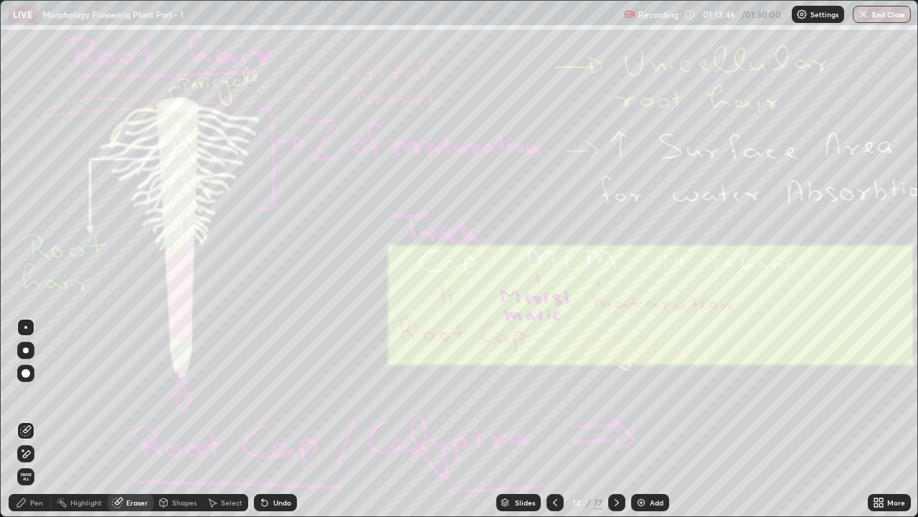
click at [26, 395] on span "Erase all" at bounding box center [26, 476] width 16 height 9
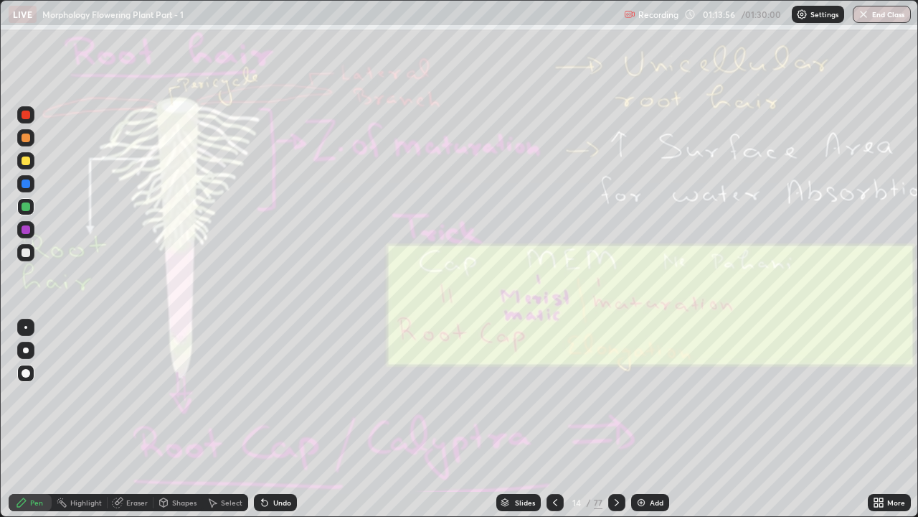
click at [129, 395] on div "Eraser" at bounding box center [131, 502] width 46 height 17
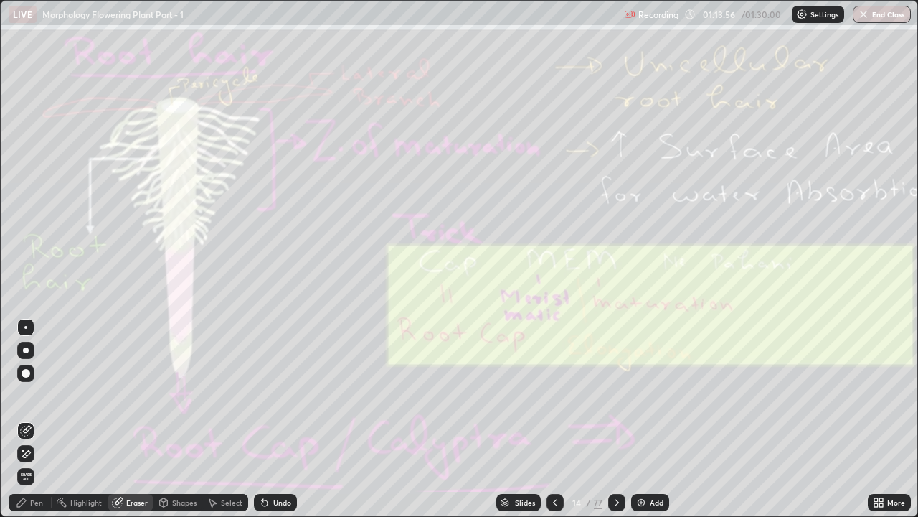
click at [24, 395] on icon at bounding box center [25, 454] width 11 height 12
click at [617, 395] on icon at bounding box center [616, 501] width 11 height 11
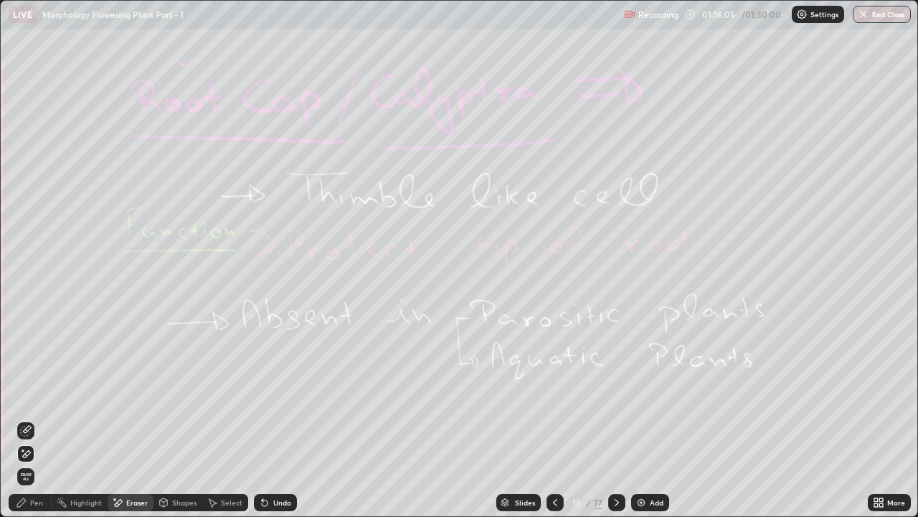
click at [39, 395] on div "Pen" at bounding box center [36, 502] width 13 height 7
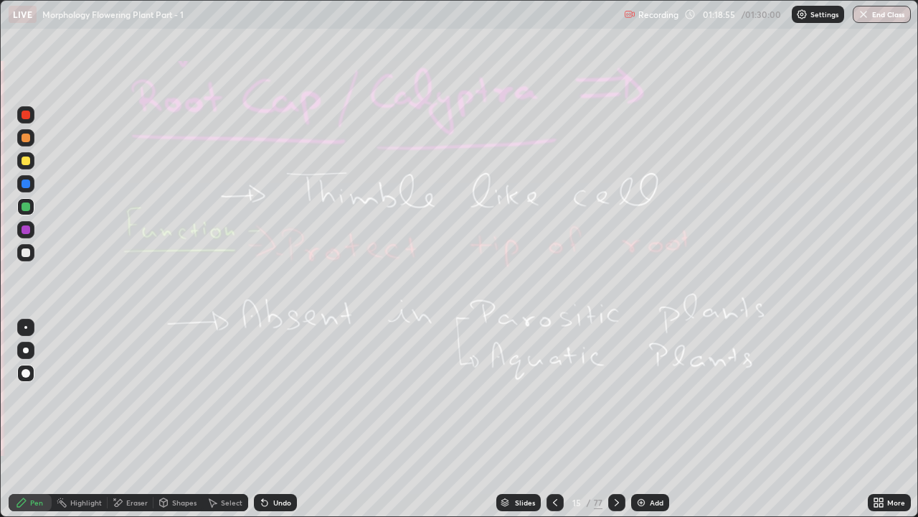
click at [616, 395] on icon at bounding box center [616, 501] width 11 height 11
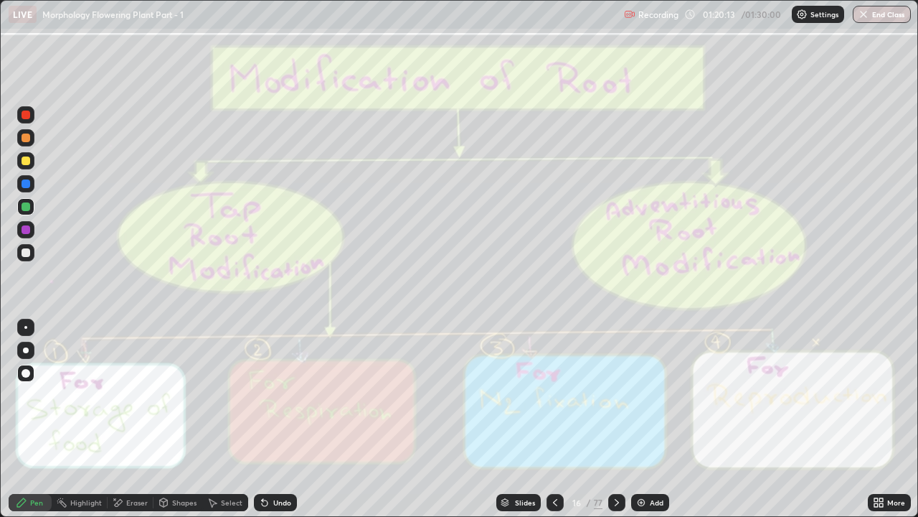
click at [115, 395] on icon at bounding box center [114, 498] width 1 height 1
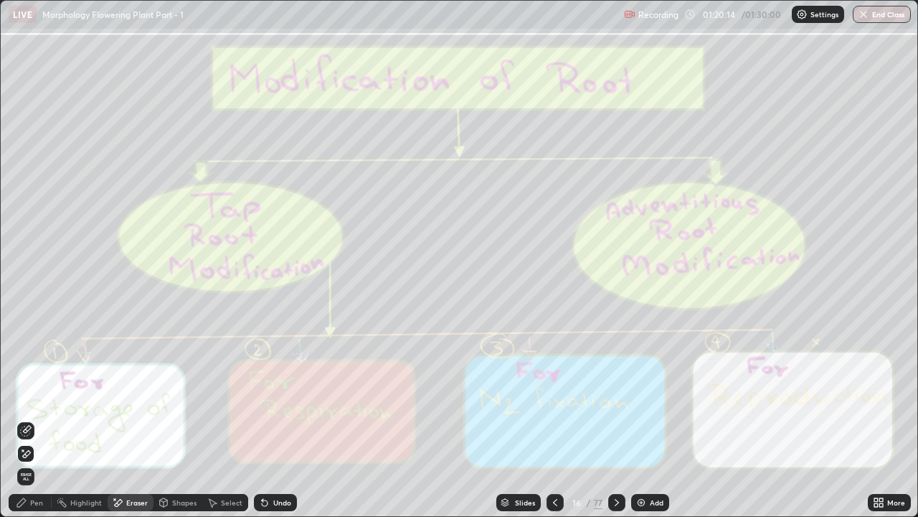
click at [28, 395] on span "Erase all" at bounding box center [26, 476] width 16 height 9
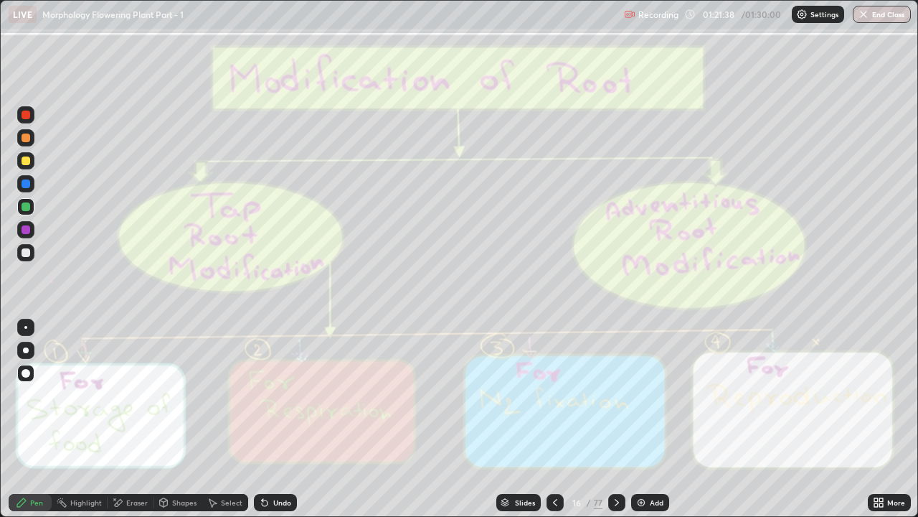
click at [616, 395] on icon at bounding box center [616, 501] width 11 height 11
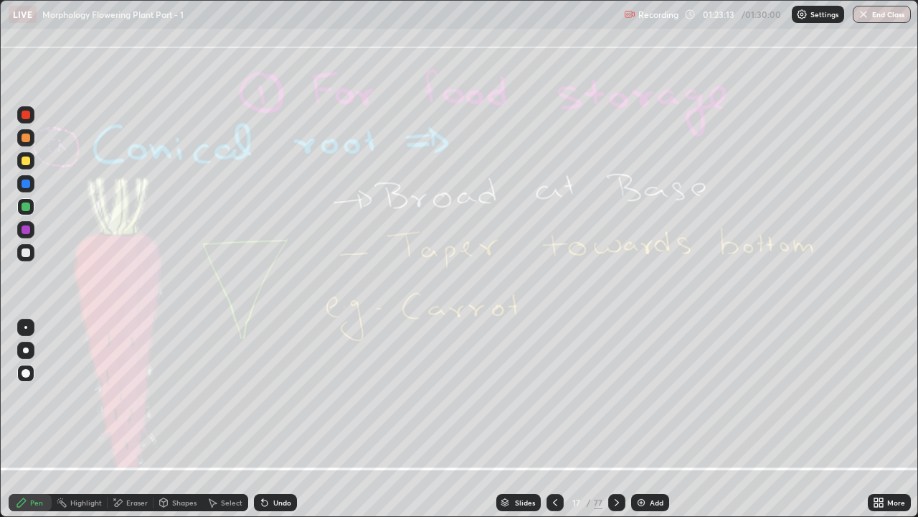
click at [124, 395] on div "Eraser" at bounding box center [131, 502] width 46 height 17
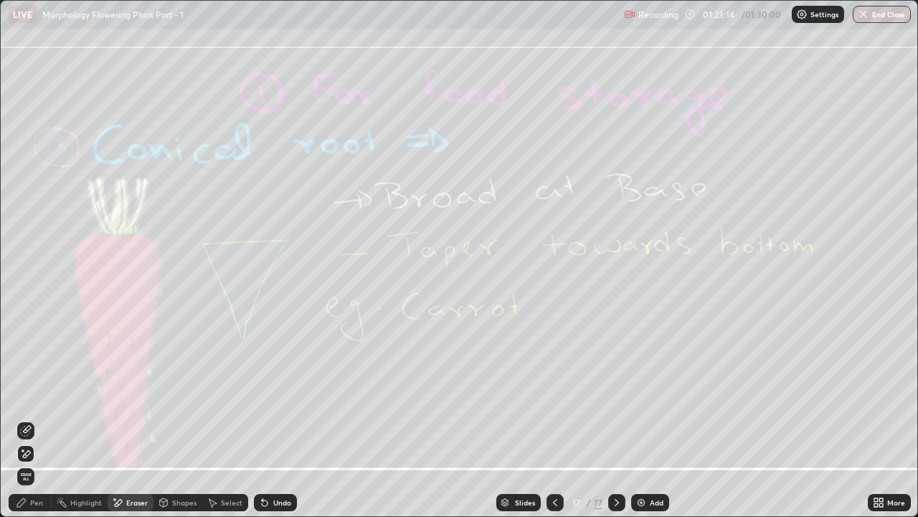
click at [27, 395] on span "Erase all" at bounding box center [26, 476] width 16 height 9
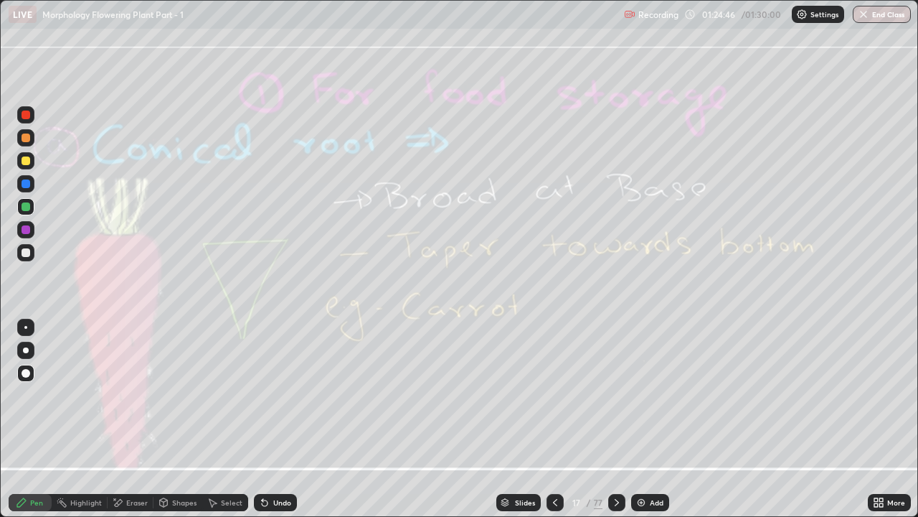
click at [128, 395] on div "Eraser" at bounding box center [131, 502] width 46 height 17
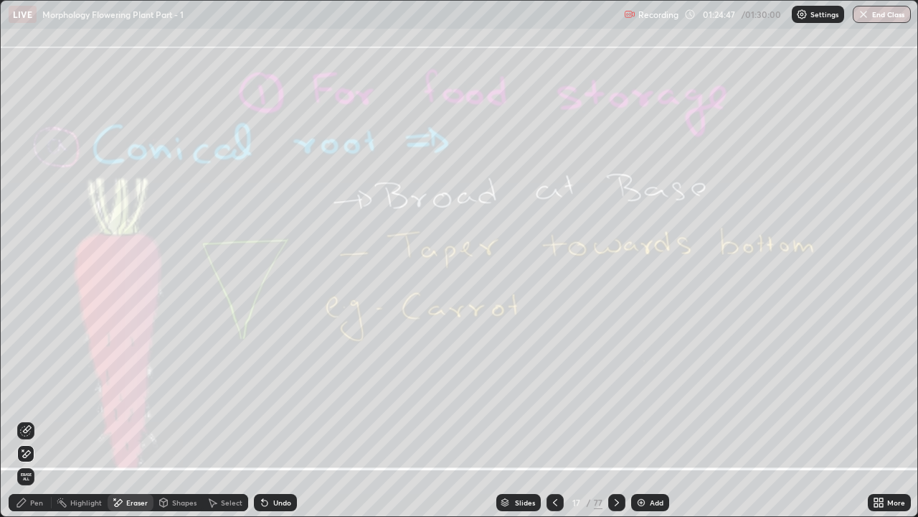
click at [32, 395] on span "Erase all" at bounding box center [26, 476] width 16 height 9
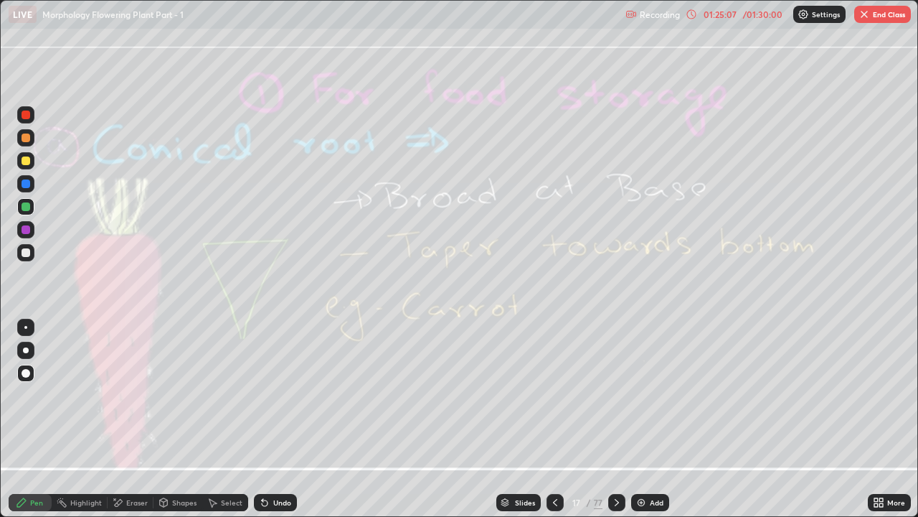
click at [616, 395] on icon at bounding box center [616, 501] width 11 height 11
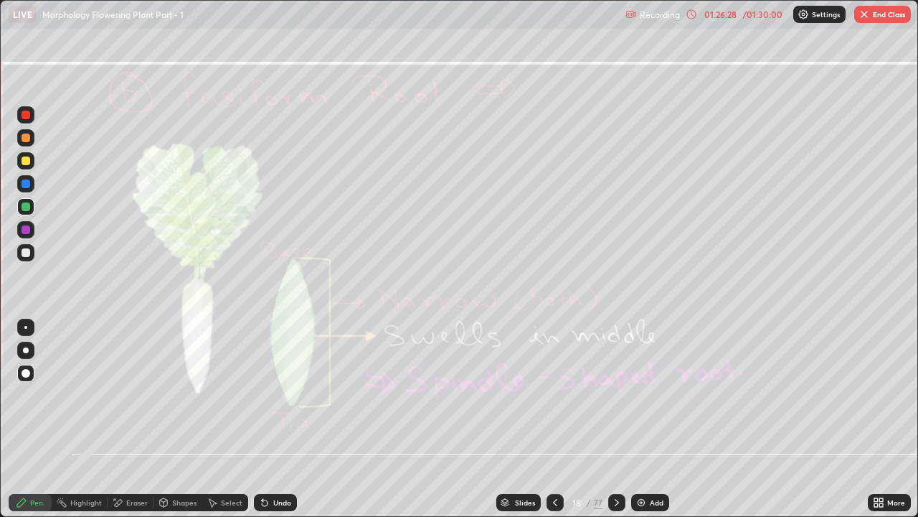
click at [120, 395] on icon at bounding box center [119, 502] width 8 height 7
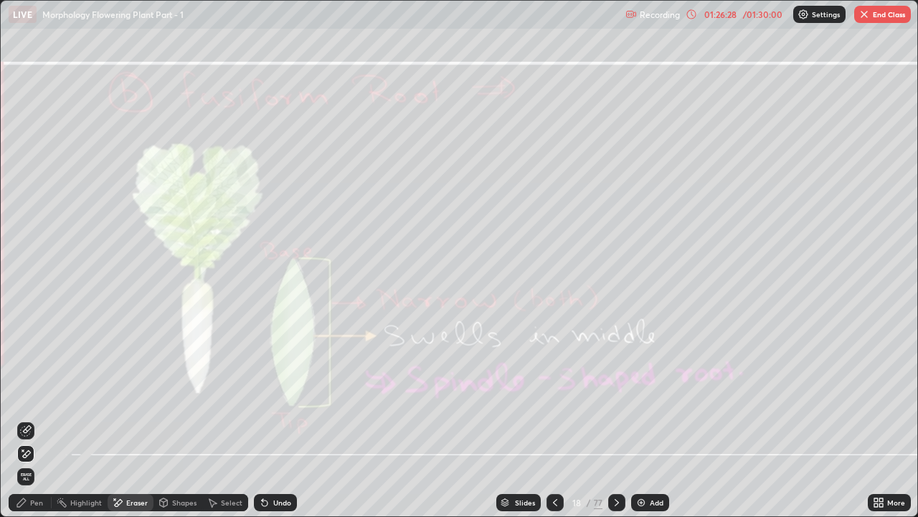
click at [24, 395] on span "Erase all" at bounding box center [26, 476] width 16 height 9
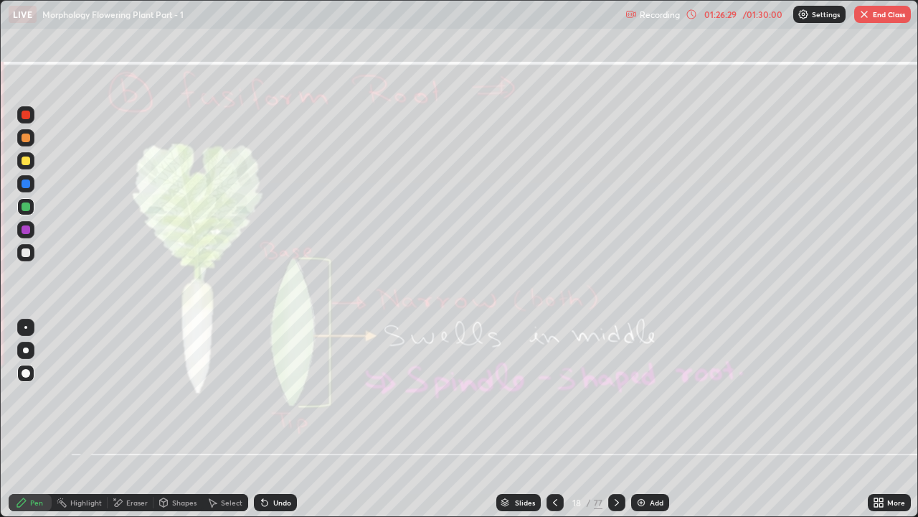
click at [615, 395] on icon at bounding box center [616, 501] width 11 height 11
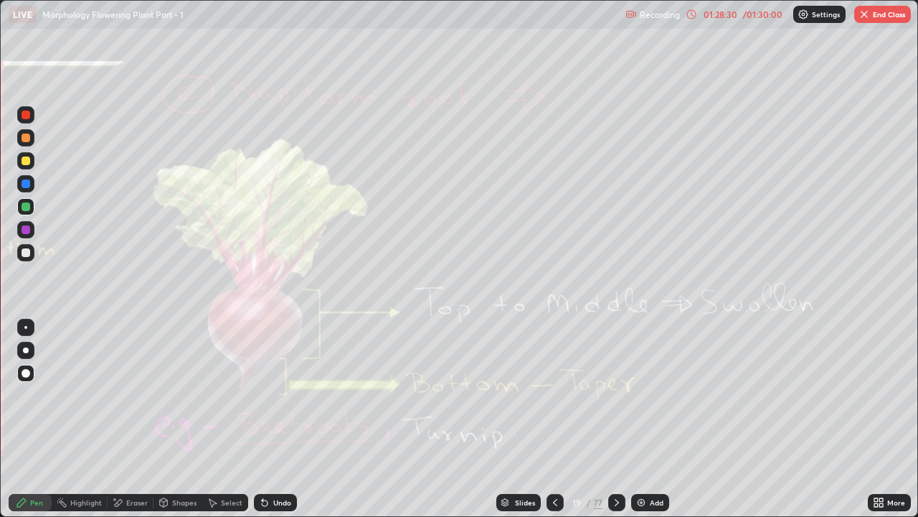
click at [754, 11] on div "/ 01:30:00" at bounding box center [762, 14] width 44 height 9
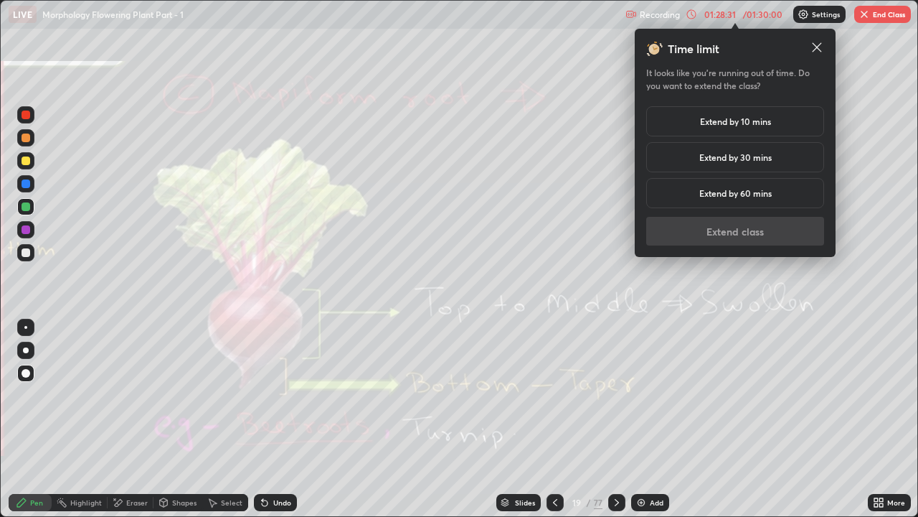
click at [733, 153] on h5 "Extend by 30 mins" at bounding box center [735, 157] width 72 height 13
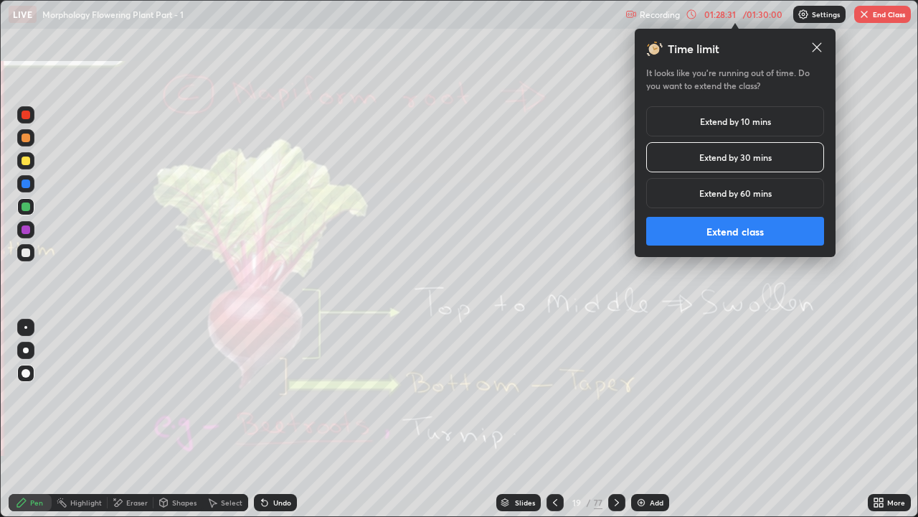
click at [730, 227] on button "Extend class" at bounding box center [735, 231] width 178 height 29
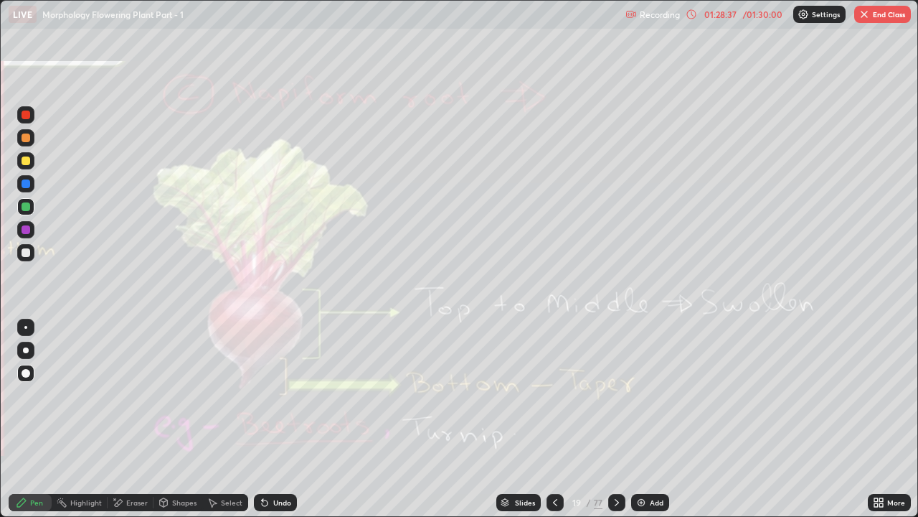
click at [746, 11] on div "/ 01:30:00" at bounding box center [762, 14] width 44 height 9
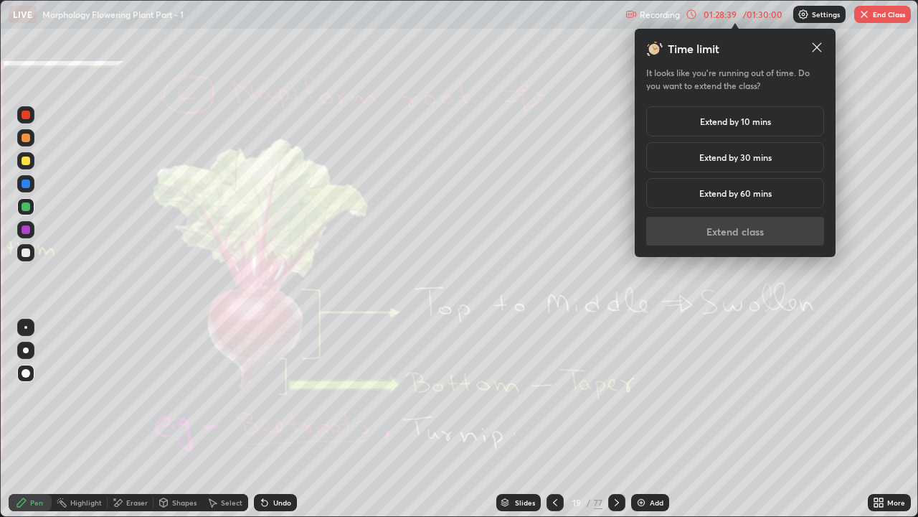
click at [745, 154] on h5 "Extend by 30 mins" at bounding box center [735, 157] width 72 height 13
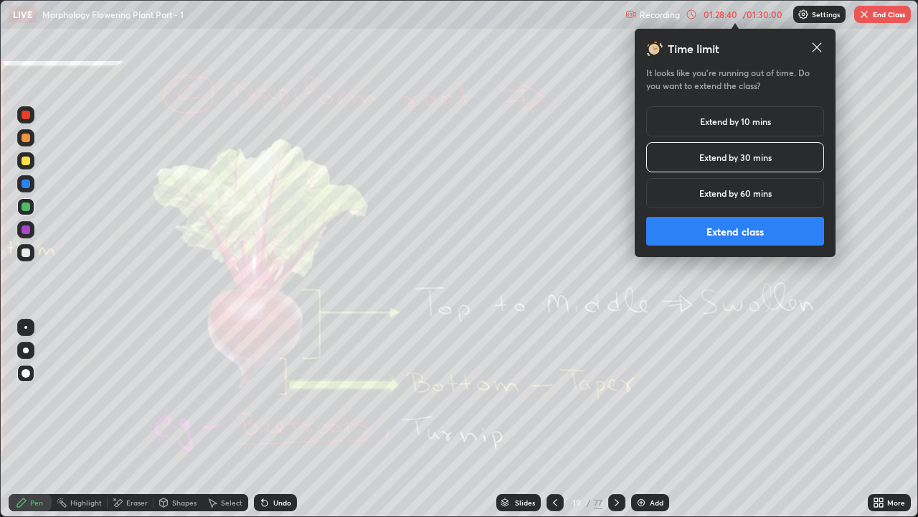
click at [735, 233] on button "Extend class" at bounding box center [735, 231] width 178 height 29
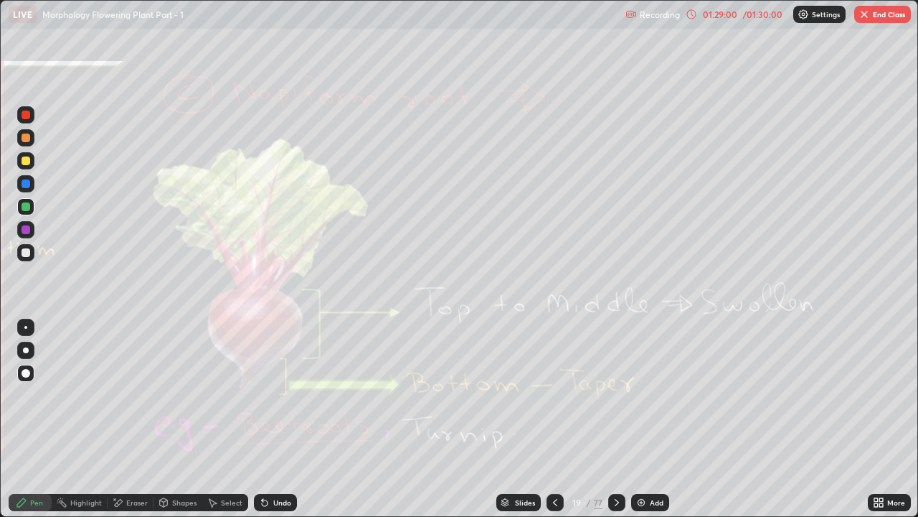
click at [130, 395] on div "Eraser" at bounding box center [137, 502] width 22 height 7
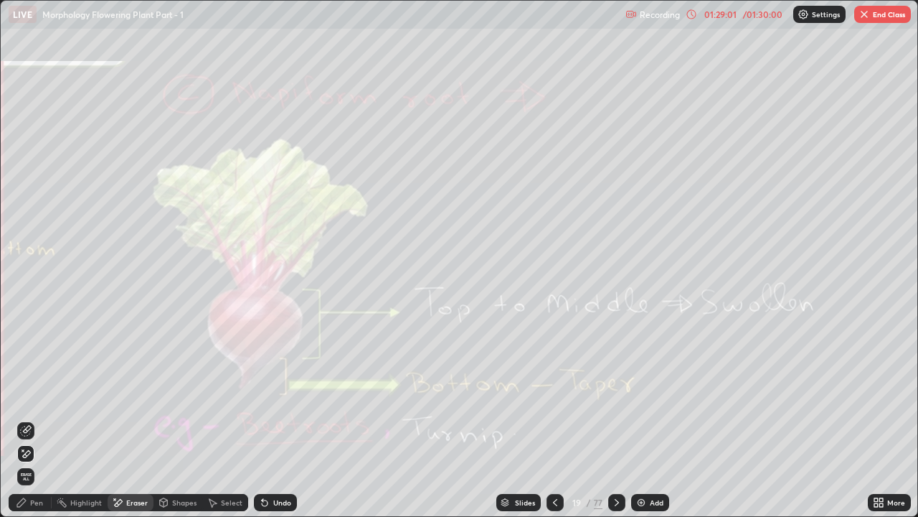
click at [27, 395] on span "Erase all" at bounding box center [26, 476] width 16 height 9
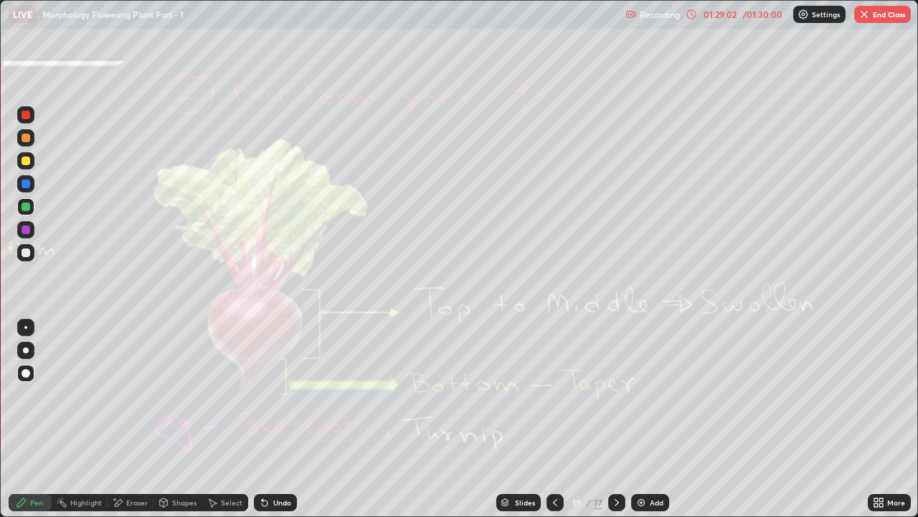
click at [616, 395] on icon at bounding box center [616, 501] width 11 height 11
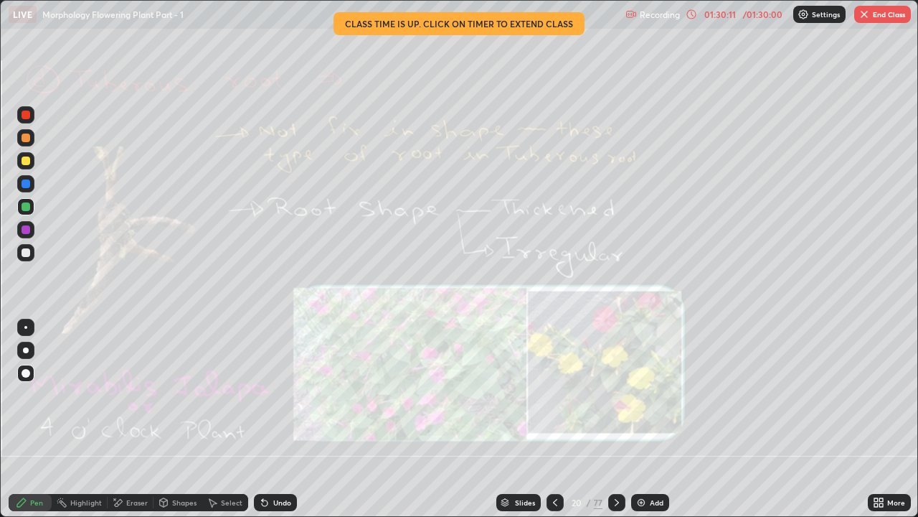
click at [762, 18] on div "/ 01:30:00" at bounding box center [762, 14] width 44 height 9
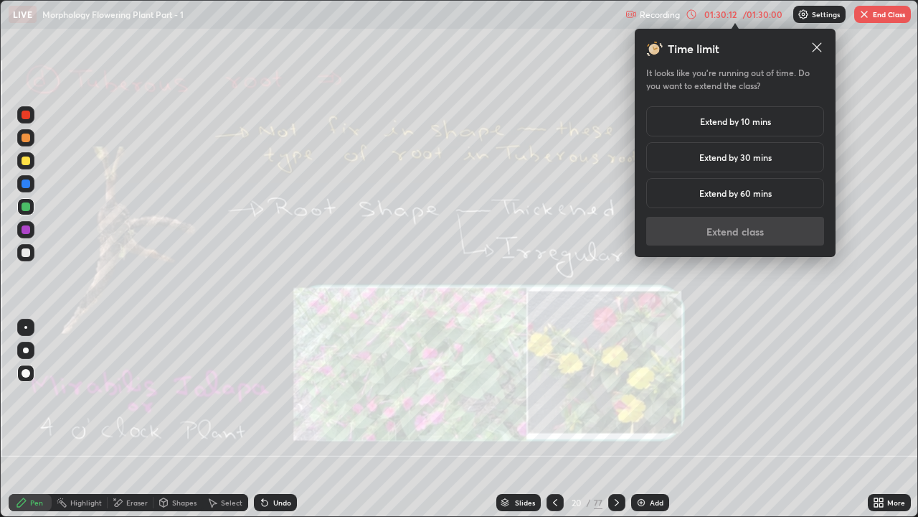
click at [769, 159] on h5 "Extend by 30 mins" at bounding box center [735, 157] width 72 height 13
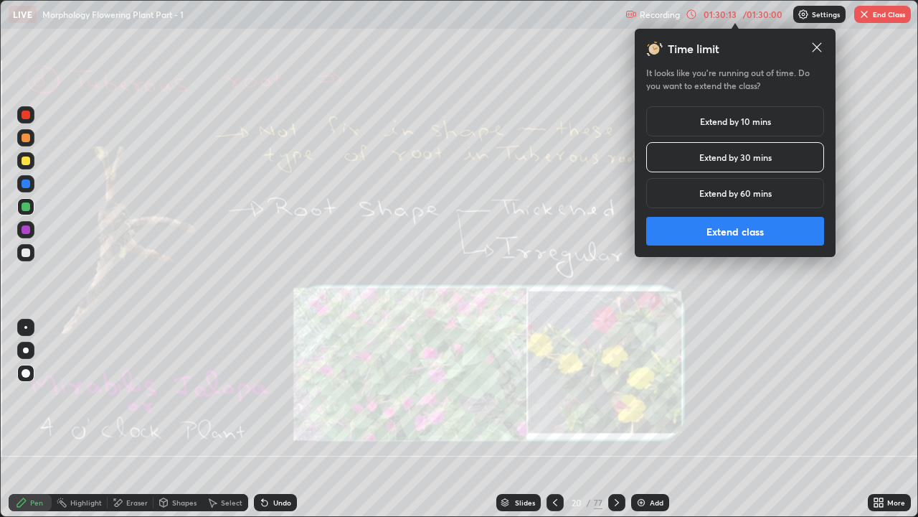
click at [770, 232] on button "Extend class" at bounding box center [735, 231] width 178 height 29
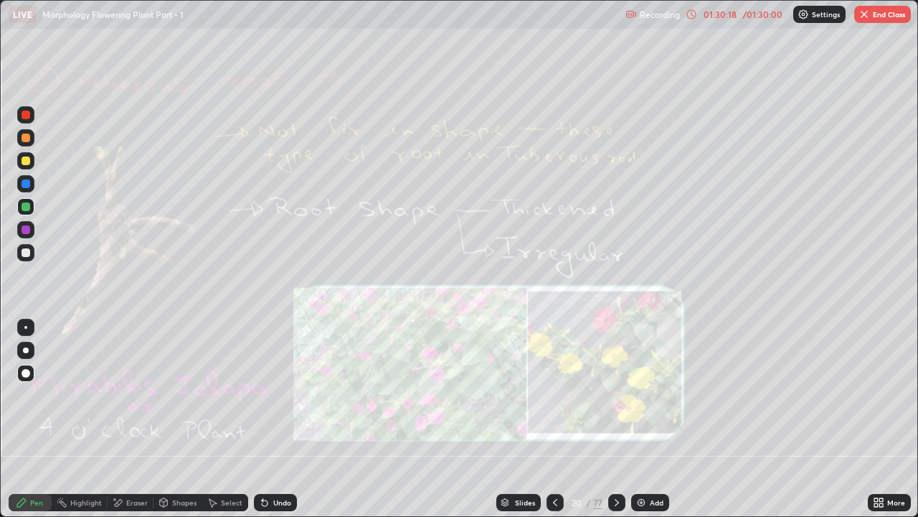
click at [821, 14] on p "Settings" at bounding box center [826, 14] width 28 height 7
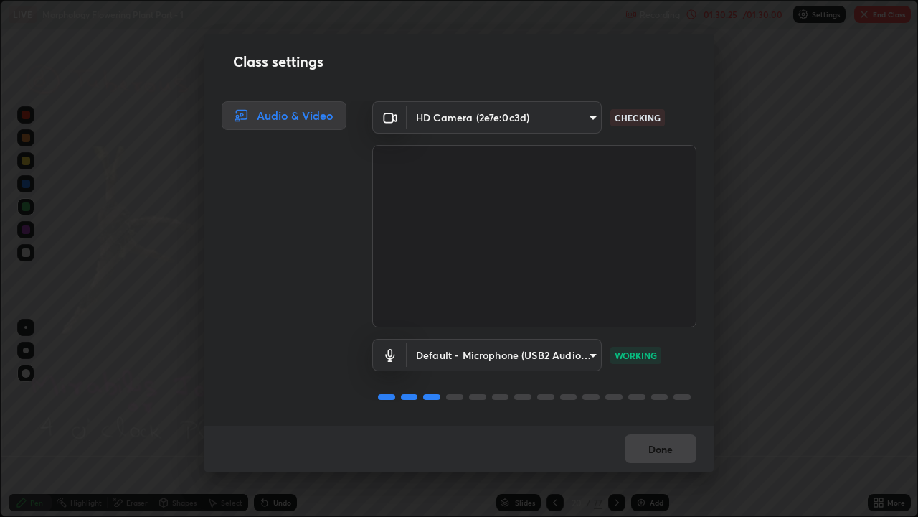
click at [654, 395] on div "Done" at bounding box center [458, 448] width 509 height 46
click at [654, 395] on button "Done" at bounding box center [661, 448] width 72 height 29
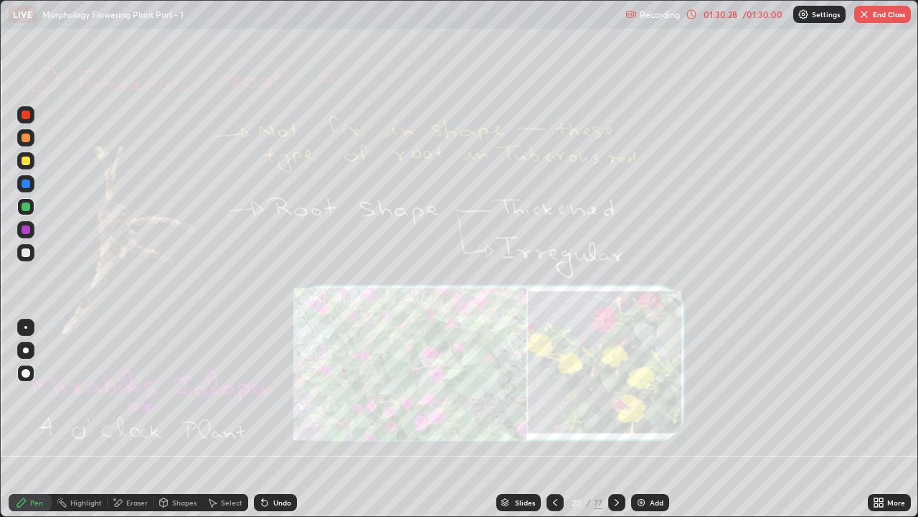
click at [752, 14] on div "/ 01:30:00" at bounding box center [762, 14] width 44 height 9
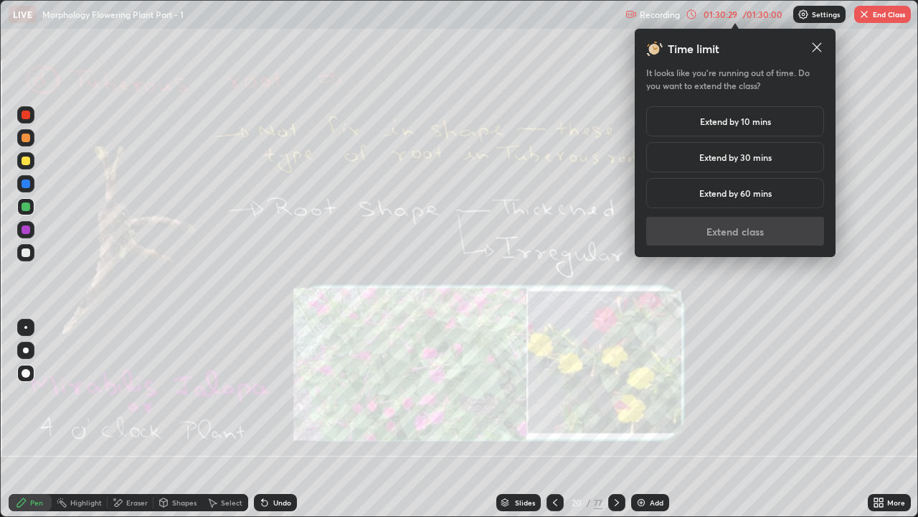
click at [763, 159] on h5 "Extend by 30 mins" at bounding box center [735, 157] width 72 height 13
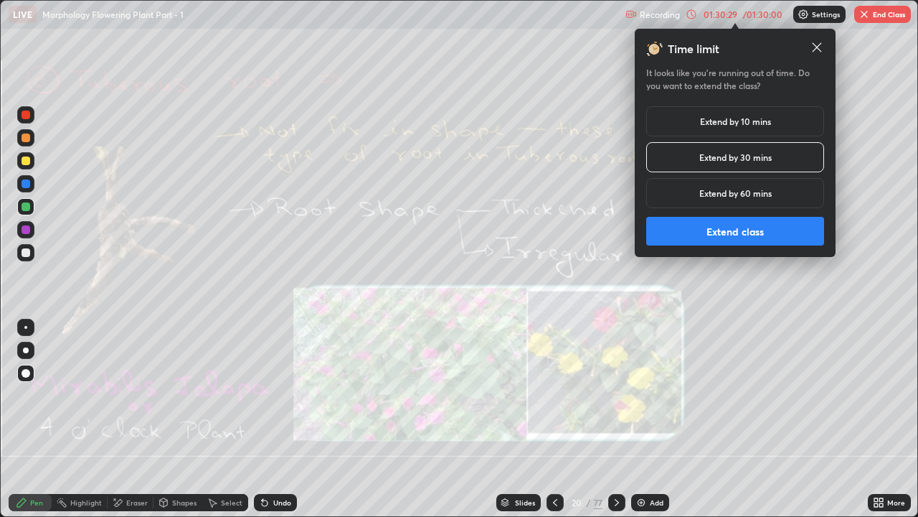
click at [755, 231] on button "Extend class" at bounding box center [735, 231] width 178 height 29
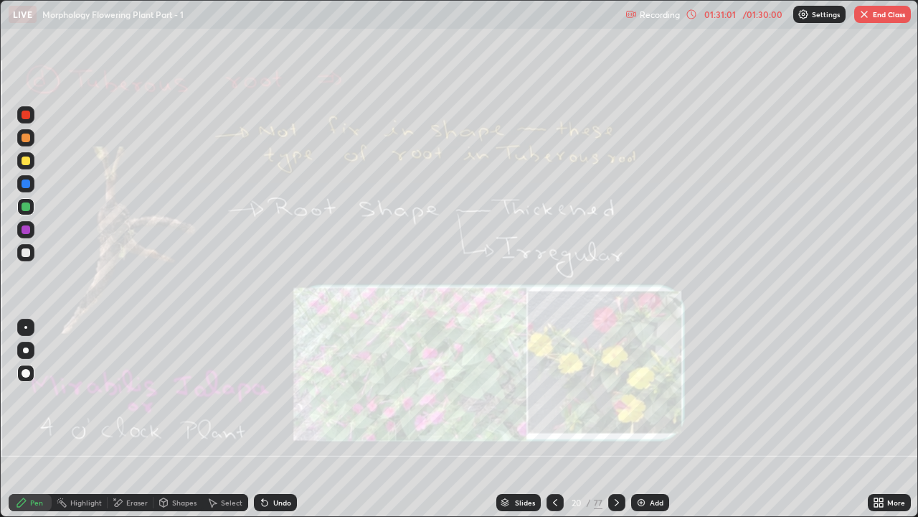
click at [621, 395] on div at bounding box center [616, 502] width 17 height 17
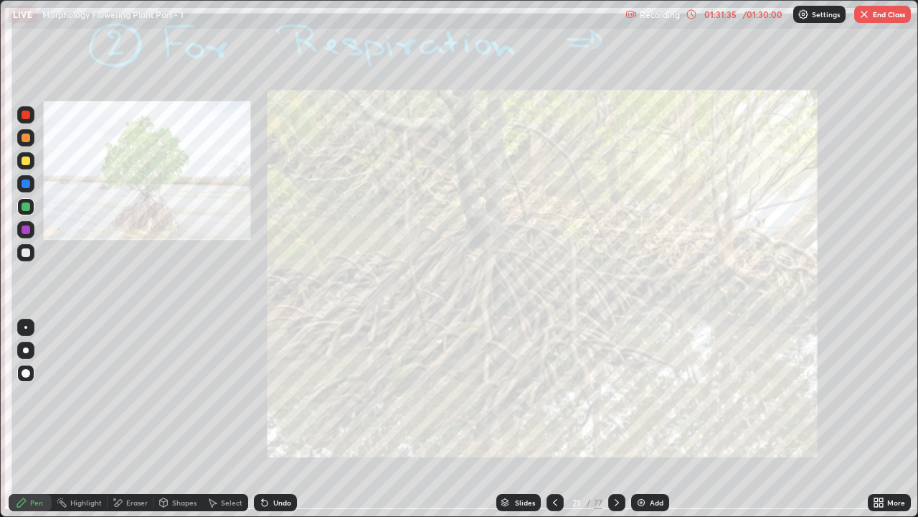
click at [132, 395] on div "Eraser" at bounding box center [137, 502] width 22 height 7
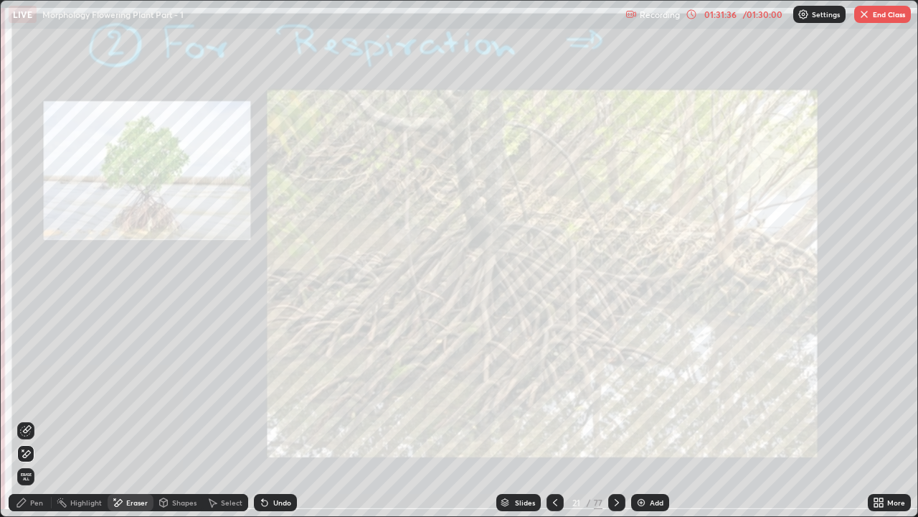
click at [26, 395] on span "Erase all" at bounding box center [26, 476] width 16 height 9
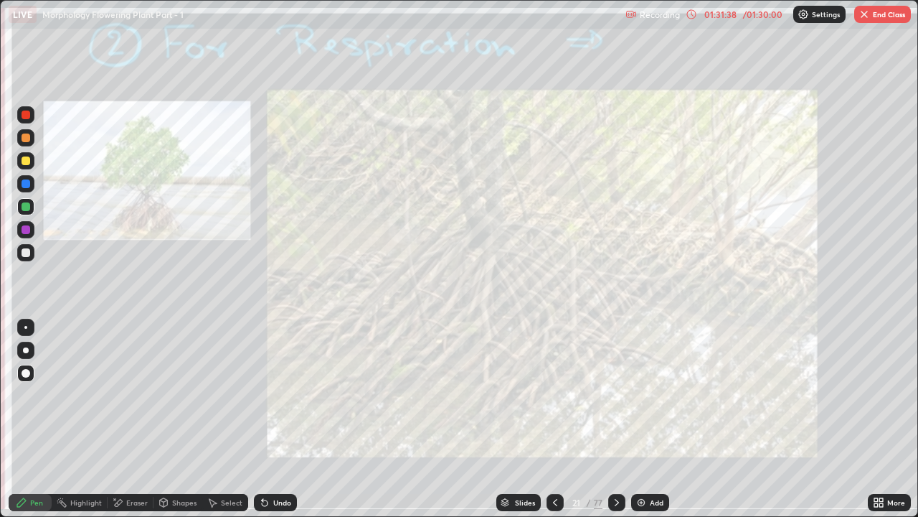
click at [616, 395] on icon at bounding box center [616, 501] width 11 height 11
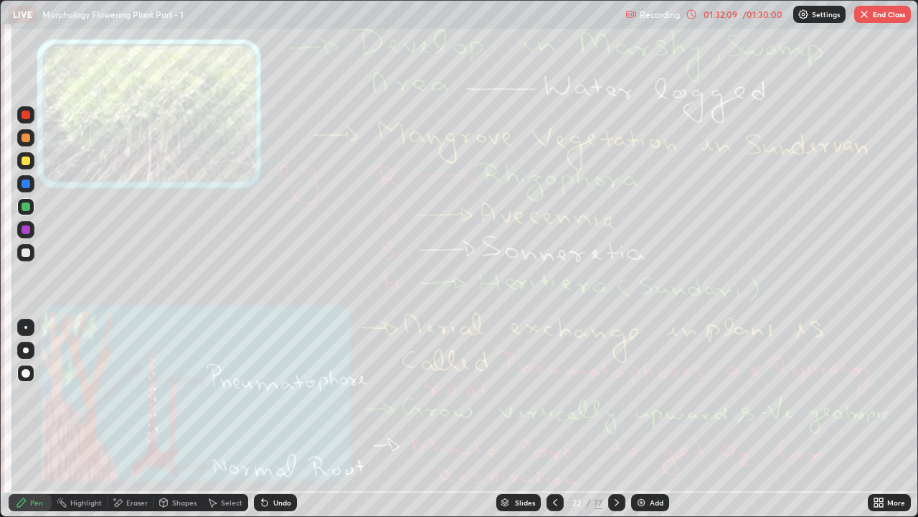
click at [140, 395] on div "Eraser" at bounding box center [137, 502] width 22 height 7
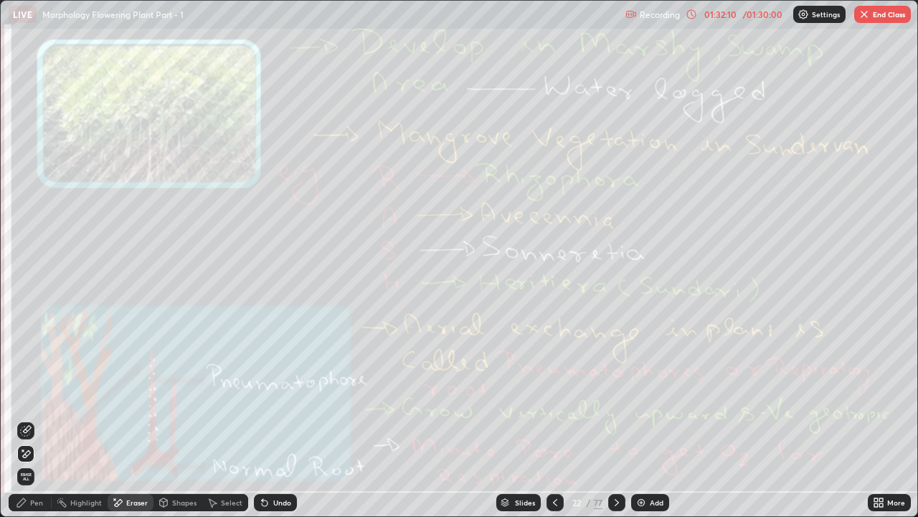
click at [33, 395] on span "Erase all" at bounding box center [26, 476] width 16 height 9
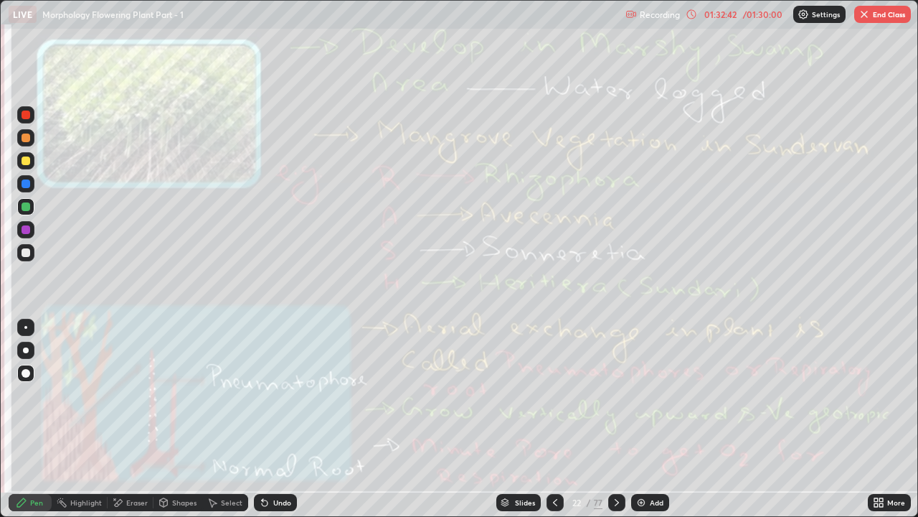
click at [128, 395] on div "Eraser" at bounding box center [137, 502] width 22 height 7
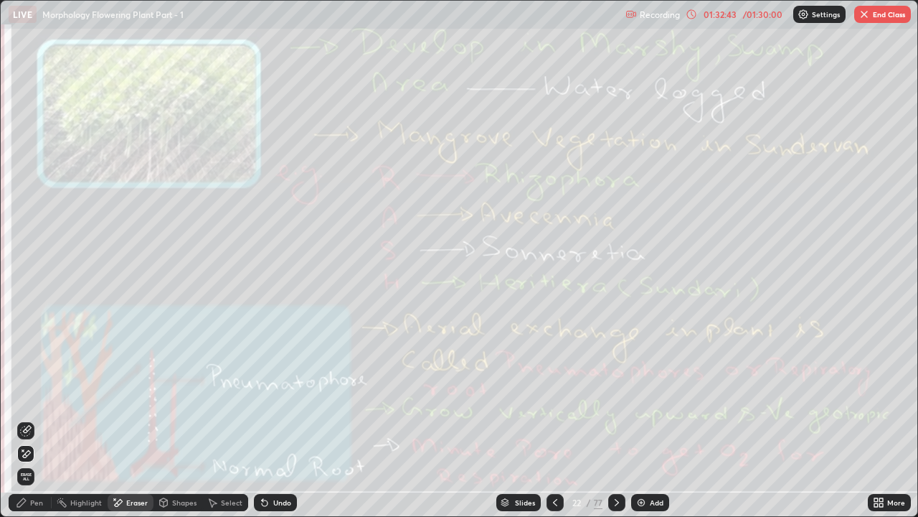
click at [24, 395] on span "Erase all" at bounding box center [26, 476] width 16 height 9
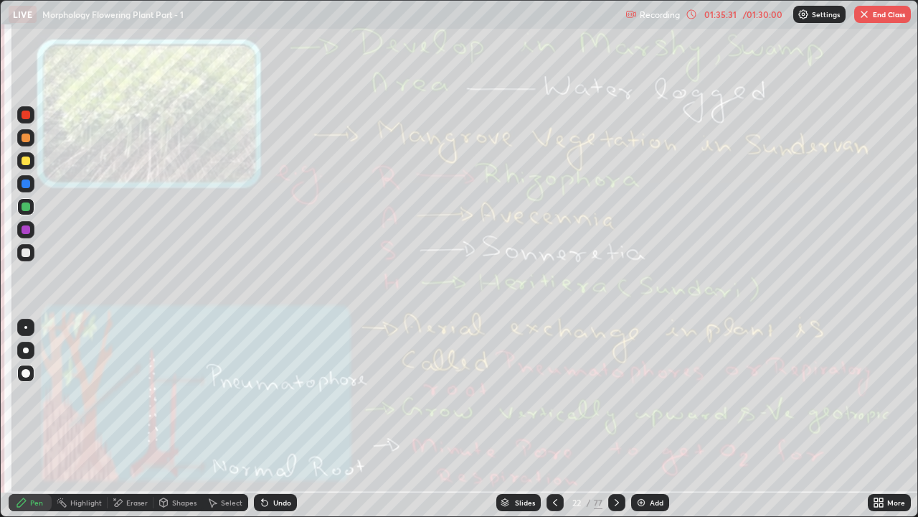
click at [613, 395] on div at bounding box center [616, 502] width 17 height 17
click at [616, 395] on icon at bounding box center [616, 501] width 11 height 11
click at [617, 395] on icon at bounding box center [616, 501] width 11 height 11
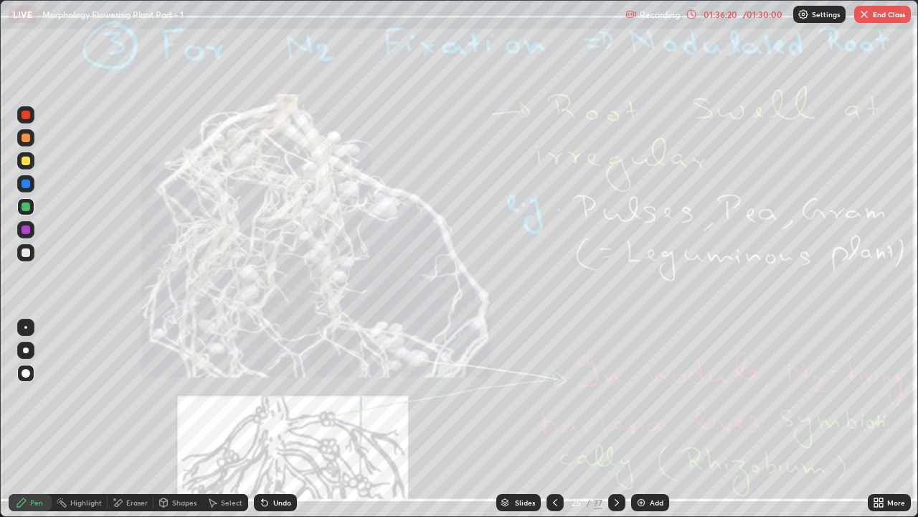
click at [139, 395] on div "Eraser" at bounding box center [137, 502] width 22 height 7
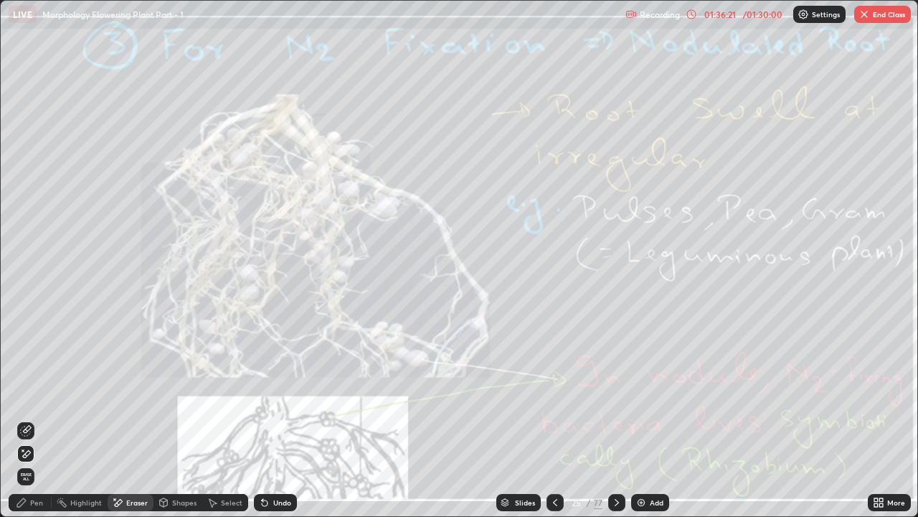
click at [32, 395] on span "Erase all" at bounding box center [26, 476] width 16 height 9
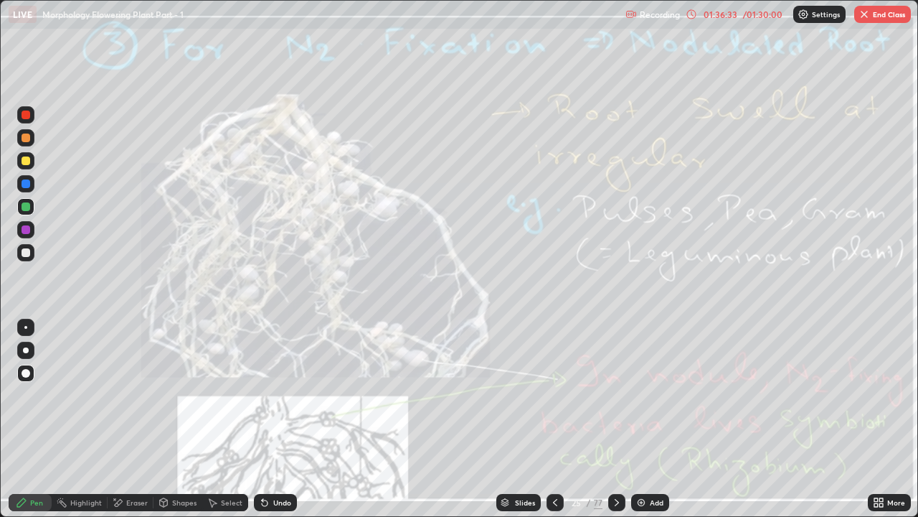
click at [123, 395] on div "Eraser" at bounding box center [131, 502] width 46 height 17
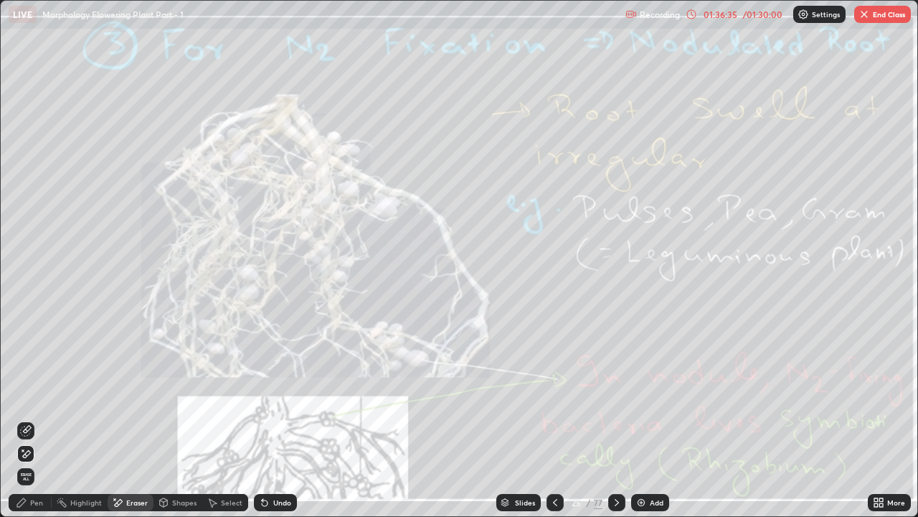
click at [26, 395] on span "Erase all" at bounding box center [26, 476] width 16 height 9
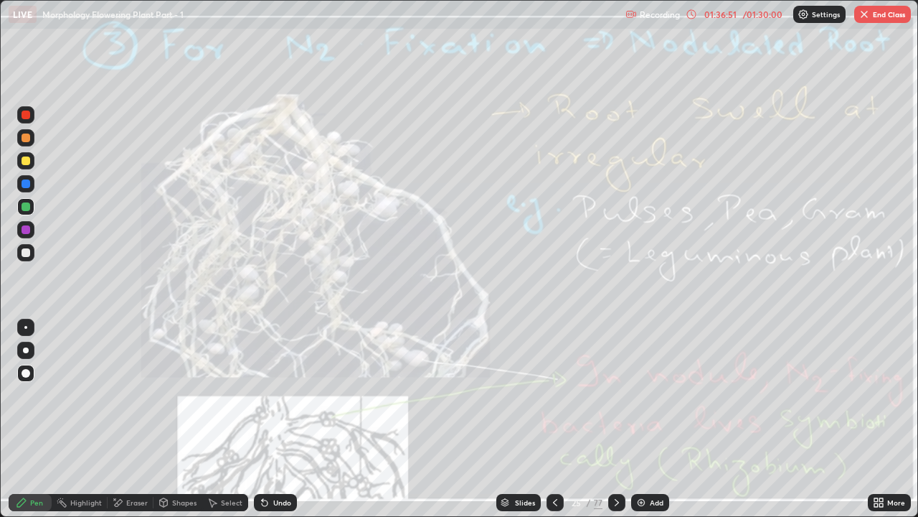
click at [136, 395] on div "Eraser" at bounding box center [137, 502] width 22 height 7
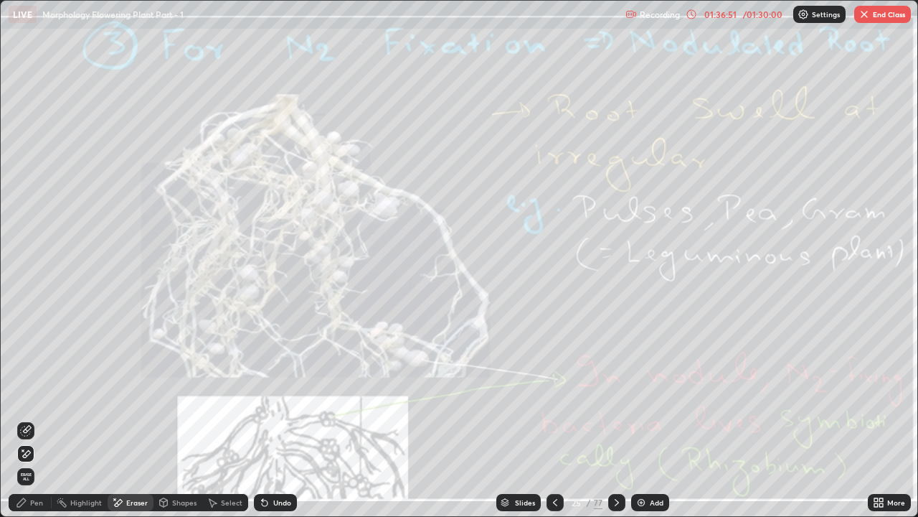
click at [34, 395] on div "Erase all" at bounding box center [25, 476] width 17 height 23
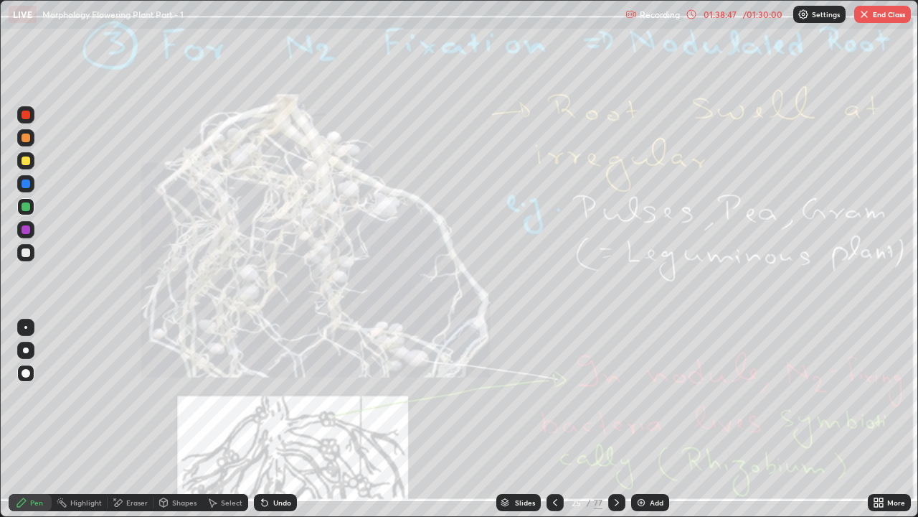
click at [136, 395] on div "Eraser" at bounding box center [137, 502] width 22 height 7
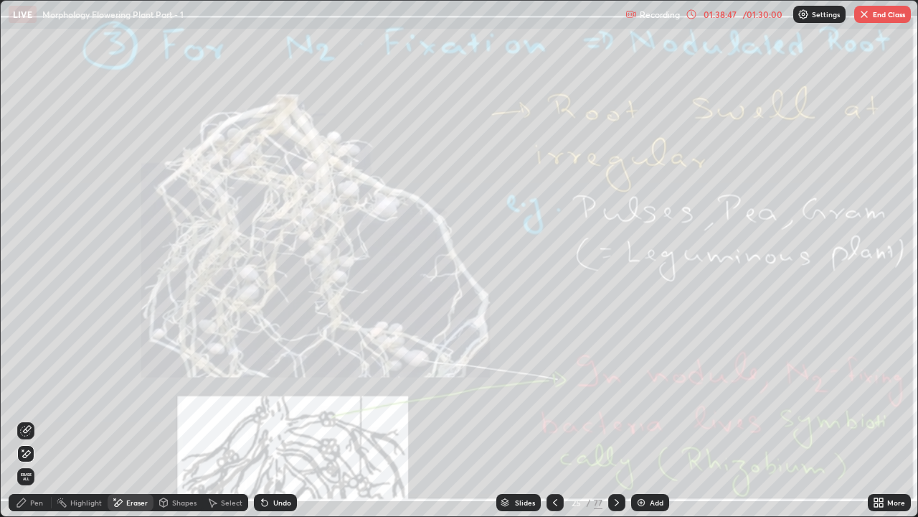
click at [26, 395] on span "Erase all" at bounding box center [26, 476] width 16 height 9
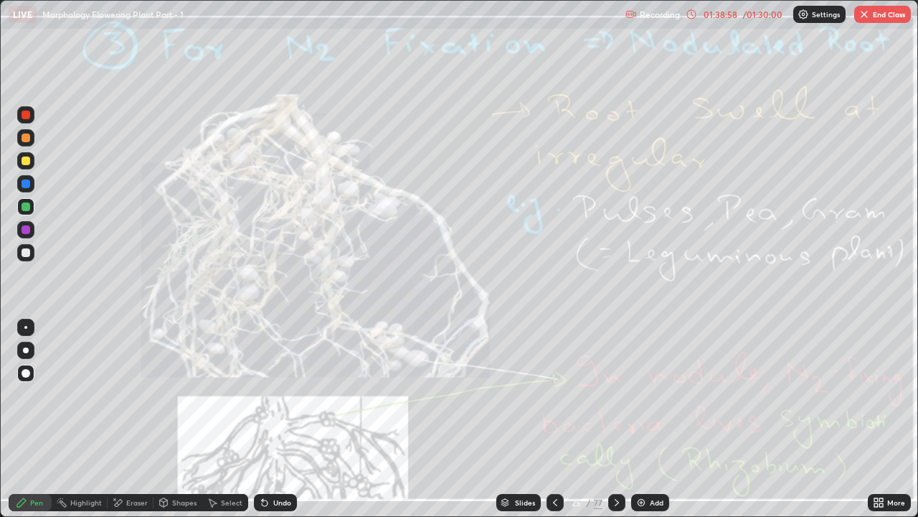
click at [616, 395] on icon at bounding box center [616, 501] width 11 height 11
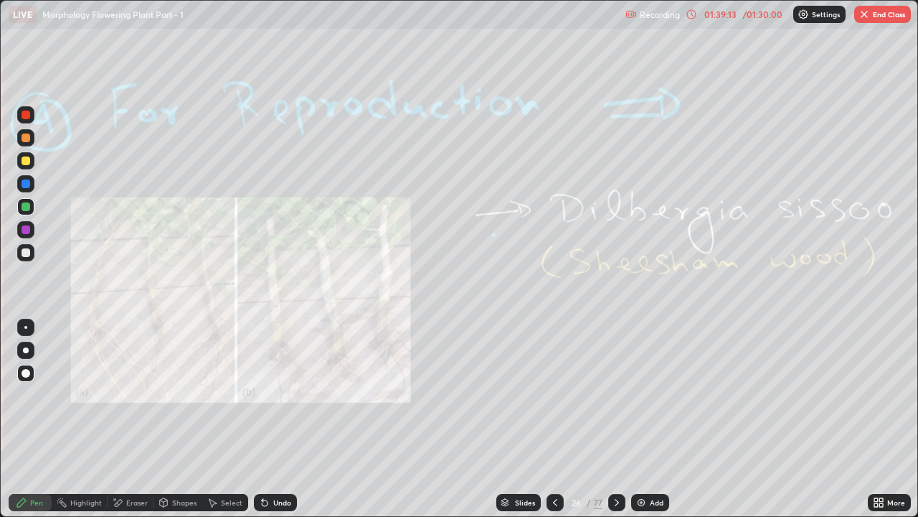
click at [136, 395] on div "Eraser" at bounding box center [137, 502] width 22 height 7
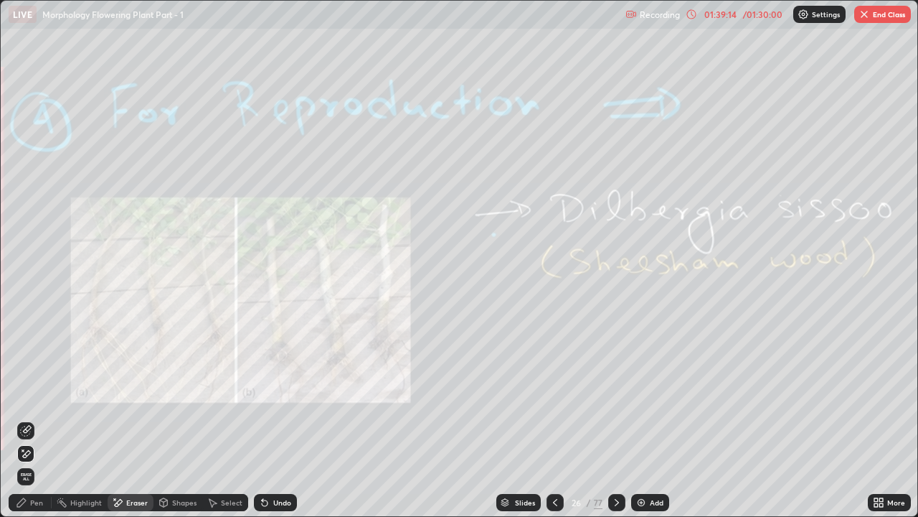
click at [26, 395] on span "Erase all" at bounding box center [26, 476] width 16 height 9
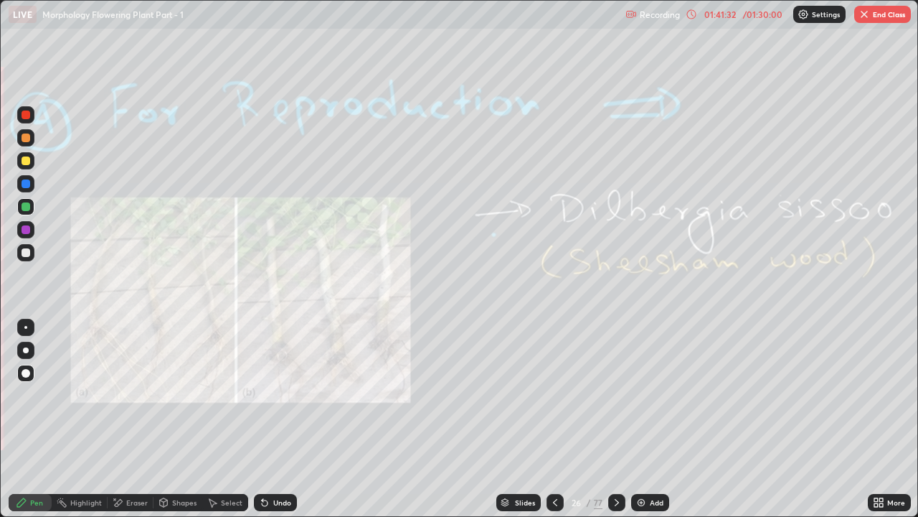
click at [611, 395] on icon at bounding box center [616, 501] width 11 height 11
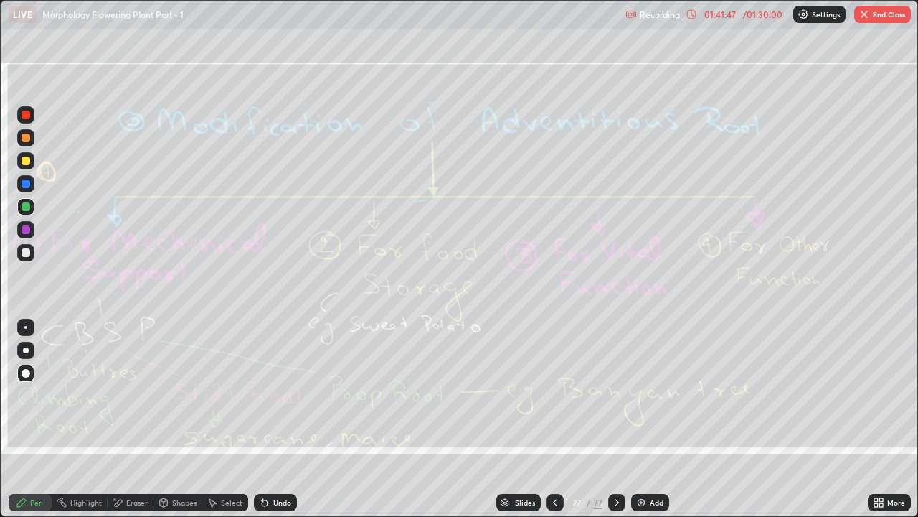
click at [24, 230] on div at bounding box center [26, 229] width 9 height 9
click at [647, 395] on div "Add" at bounding box center [650, 502] width 38 height 17
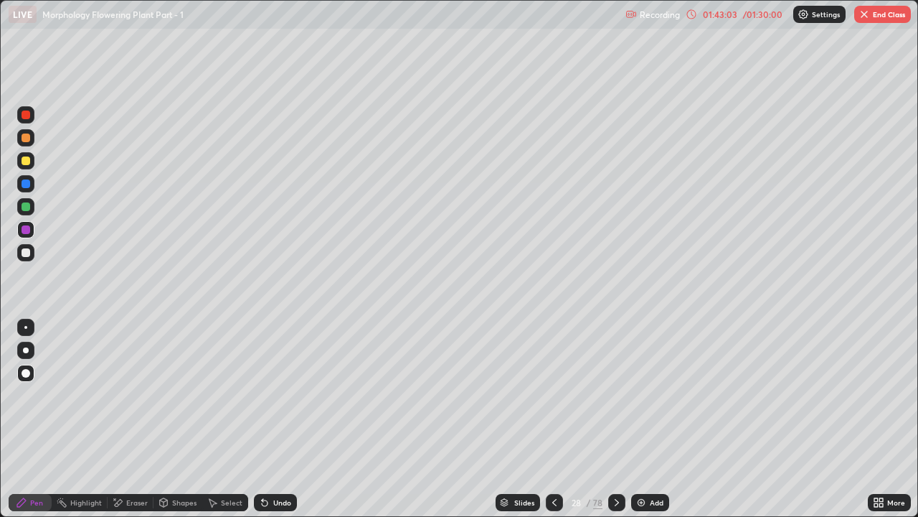
click at [29, 255] on div at bounding box center [26, 252] width 9 height 9
click at [23, 207] on div at bounding box center [26, 206] width 9 height 9
click at [29, 185] on div at bounding box center [26, 183] width 9 height 9
click at [27, 159] on div at bounding box center [26, 160] width 9 height 9
click at [126, 395] on div "Eraser" at bounding box center [137, 502] width 22 height 7
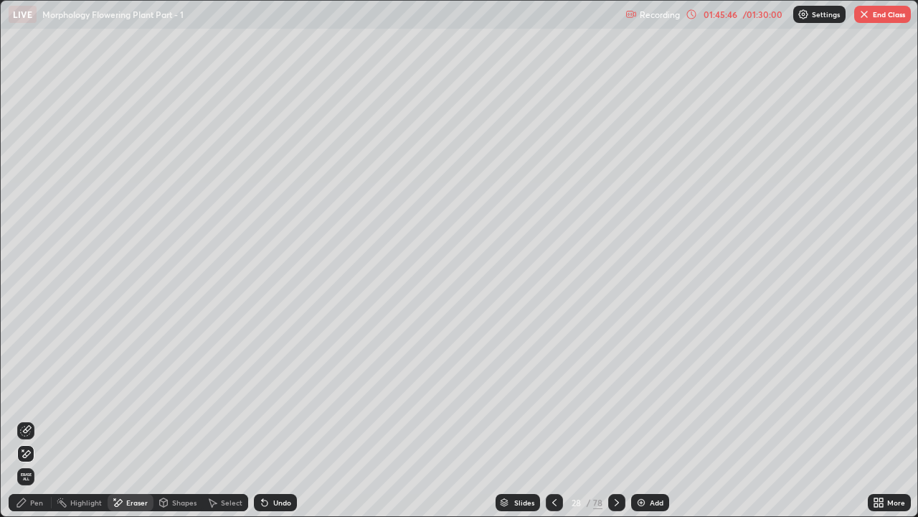
click at [23, 395] on span "Erase all" at bounding box center [26, 476] width 16 height 9
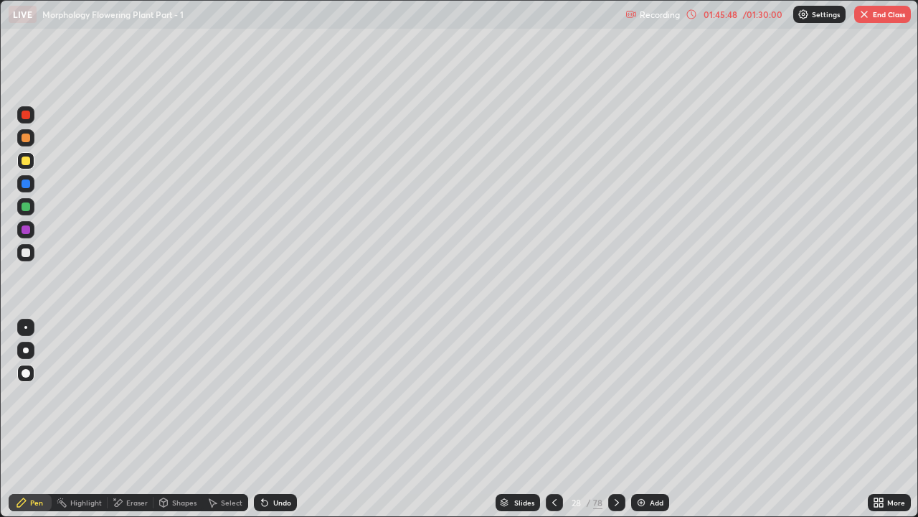
click at [552, 395] on icon at bounding box center [554, 502] width 4 height 7
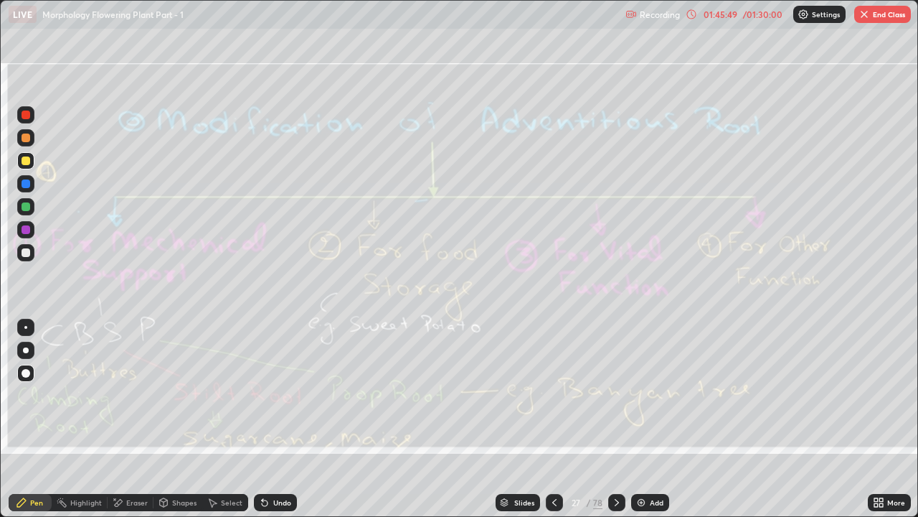
click at [129, 395] on div "Eraser" at bounding box center [137, 502] width 22 height 7
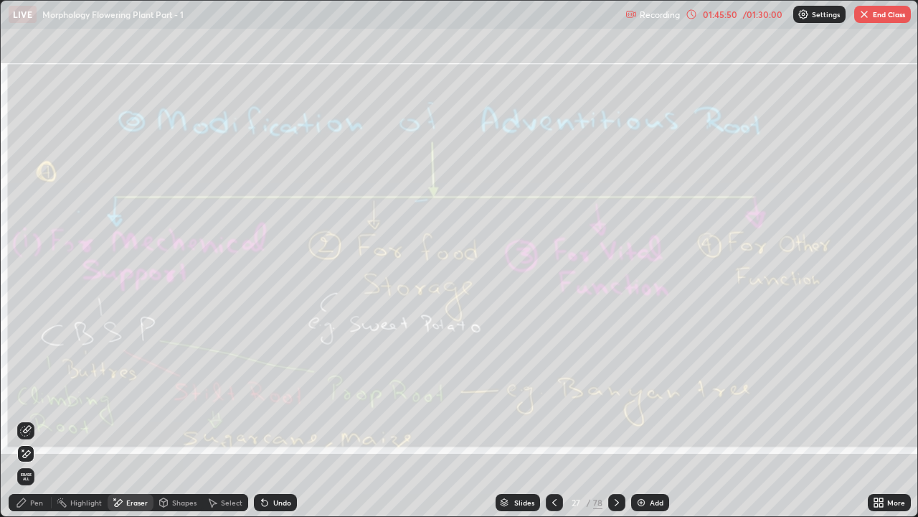
click at [27, 395] on span "Erase all" at bounding box center [26, 476] width 16 height 9
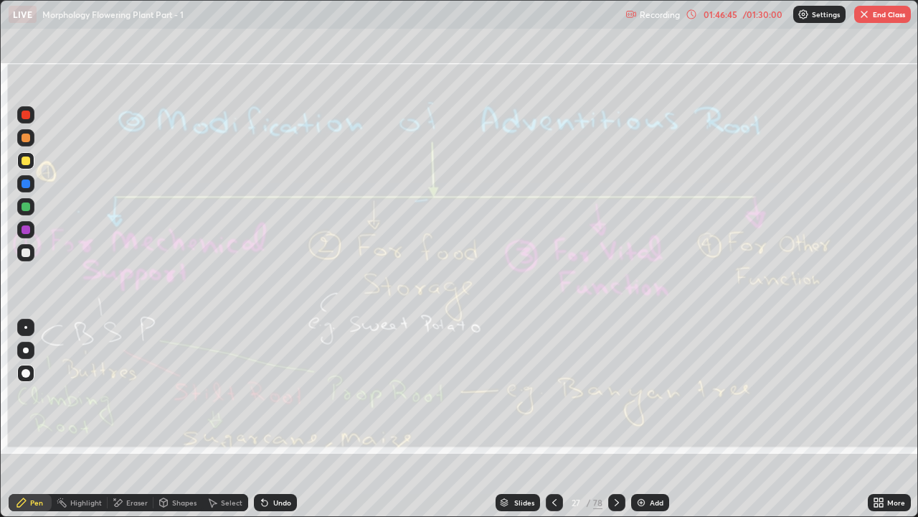
click at [128, 395] on div "Eraser" at bounding box center [137, 502] width 22 height 7
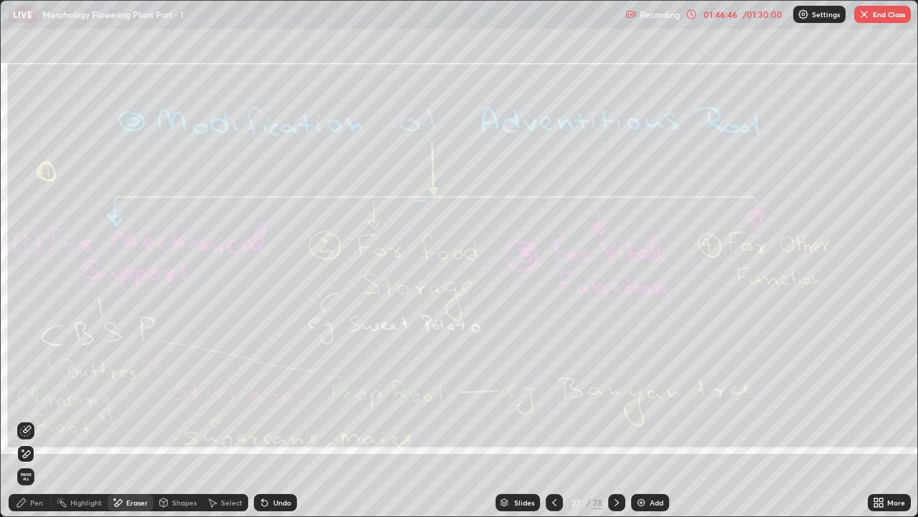
click at [29, 395] on span "Erase all" at bounding box center [26, 476] width 16 height 9
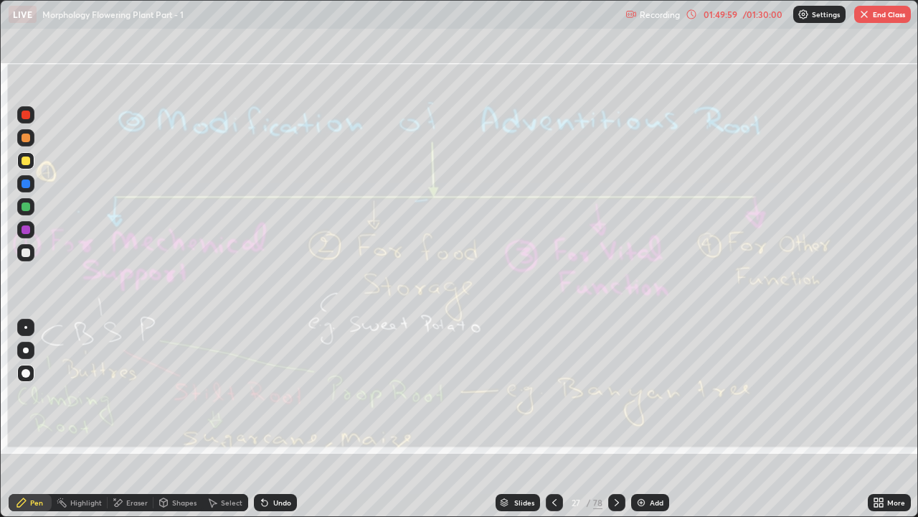
click at [623, 395] on div at bounding box center [616, 502] width 17 height 29
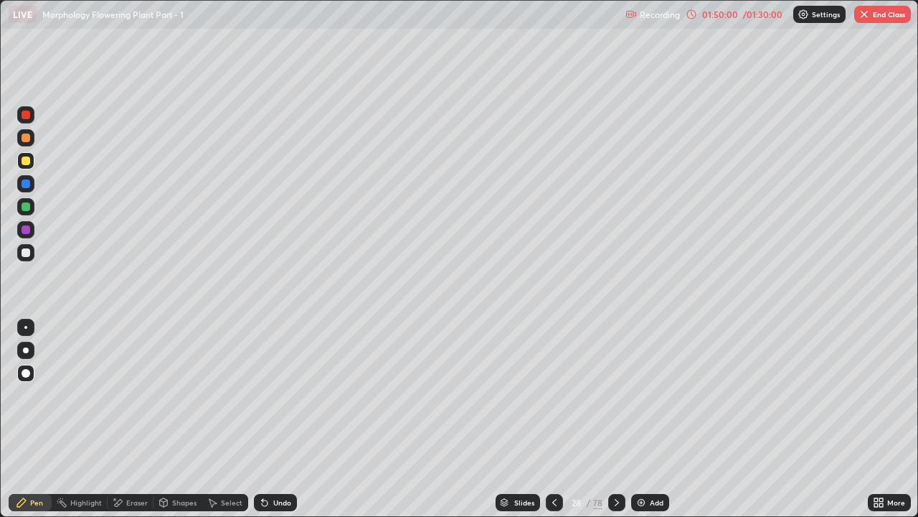
click at [617, 395] on icon at bounding box center [616, 501] width 11 height 11
click at [139, 395] on div "Eraser" at bounding box center [137, 502] width 22 height 7
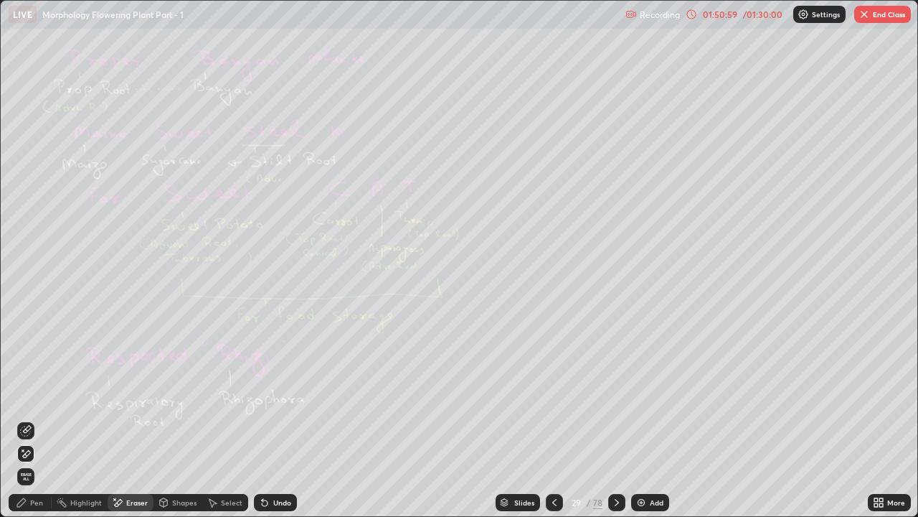
click at [28, 395] on span "Erase all" at bounding box center [26, 476] width 16 height 9
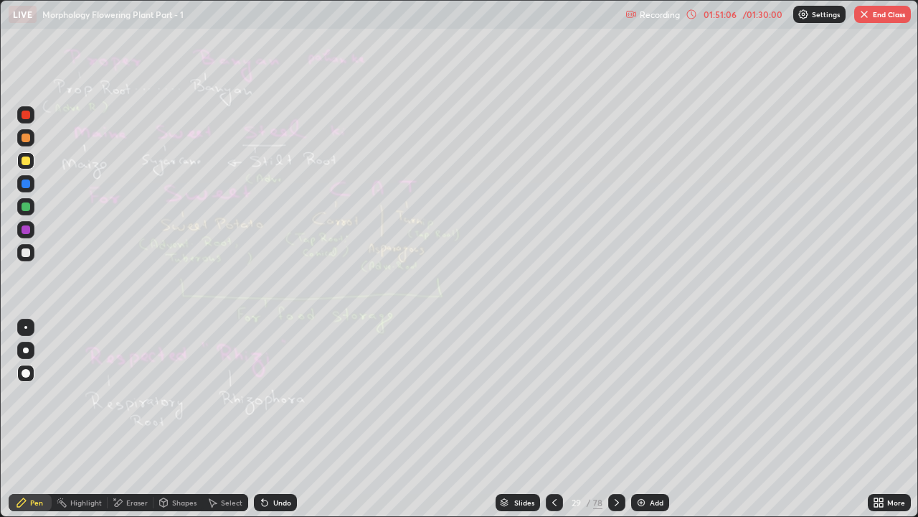
click at [616, 395] on icon at bounding box center [616, 501] width 11 height 11
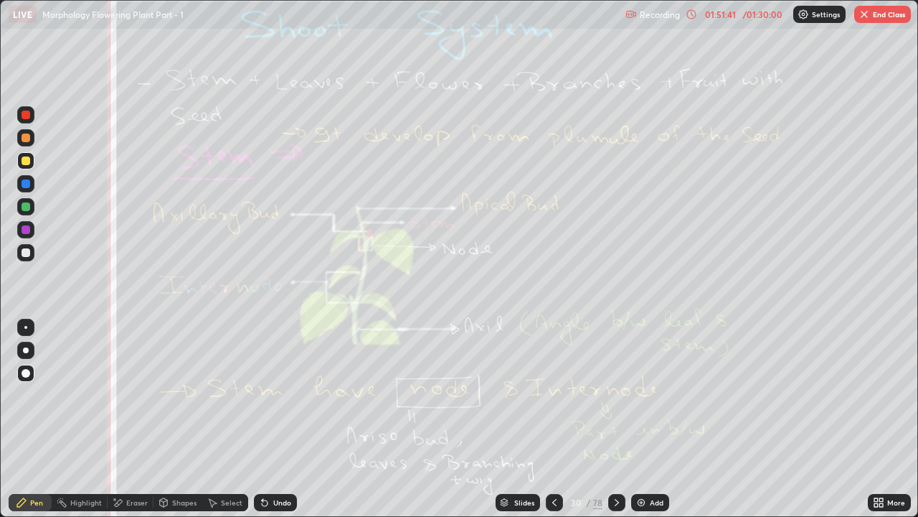
click at [124, 395] on div "Eraser" at bounding box center [131, 502] width 46 height 17
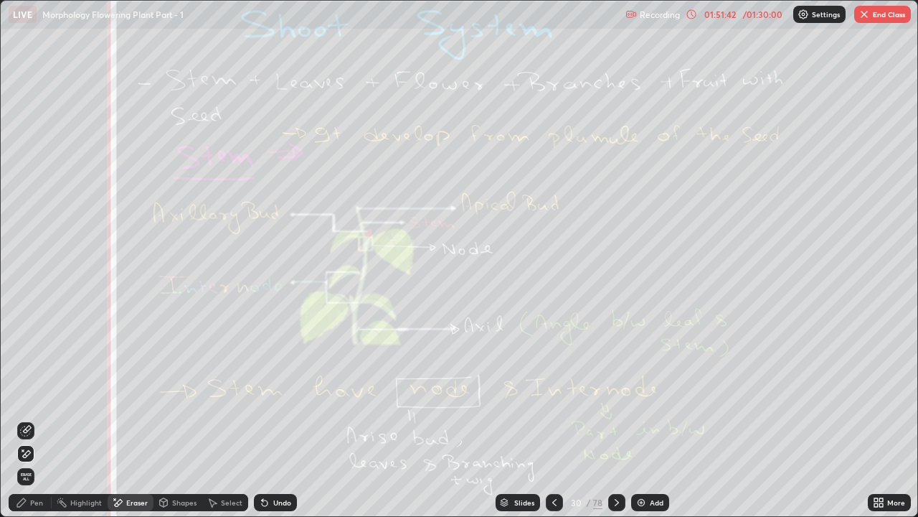
click at [29, 395] on span "Erase all" at bounding box center [26, 476] width 16 height 9
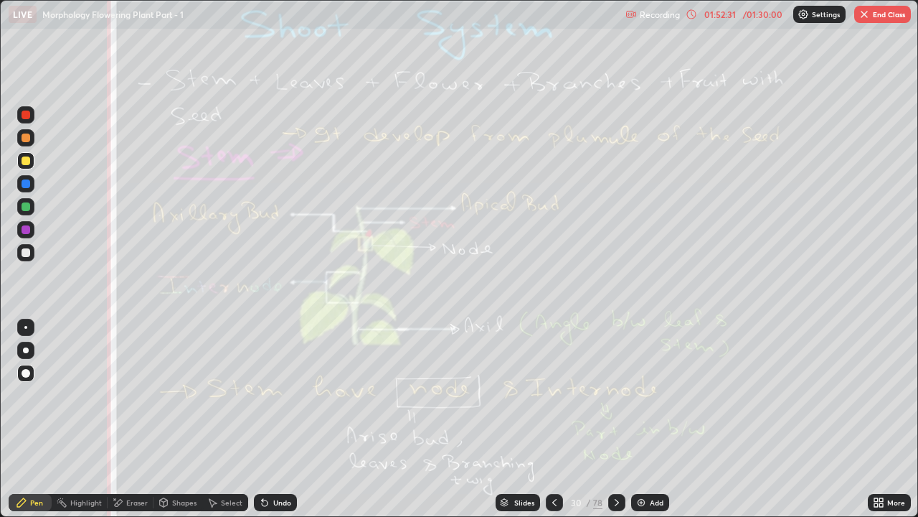
click at [131, 395] on div "Eraser" at bounding box center [137, 502] width 22 height 7
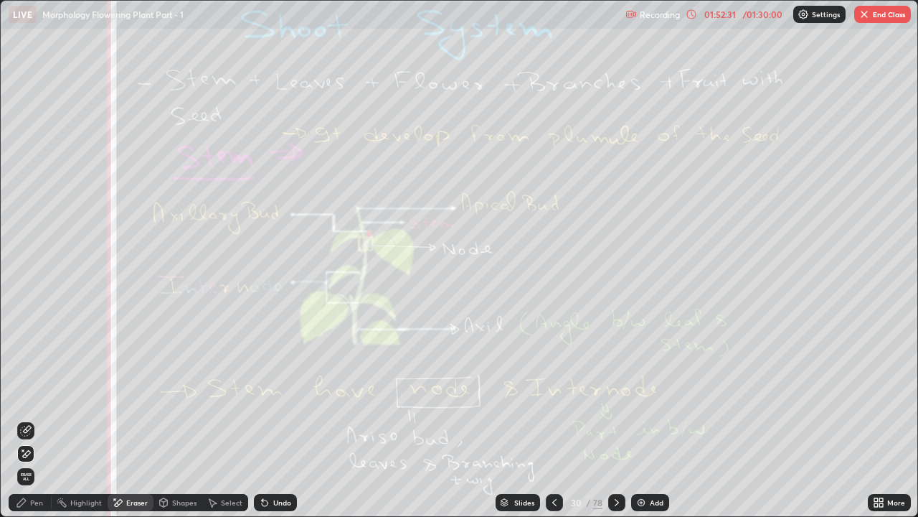
click at [32, 395] on span "Erase all" at bounding box center [26, 476] width 16 height 9
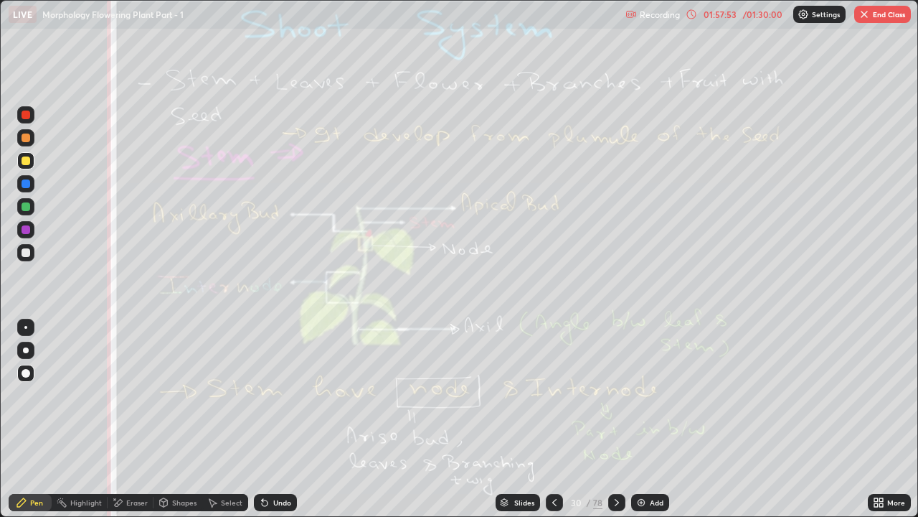
click at [722, 17] on div "01:57:53" at bounding box center [720, 14] width 40 height 9
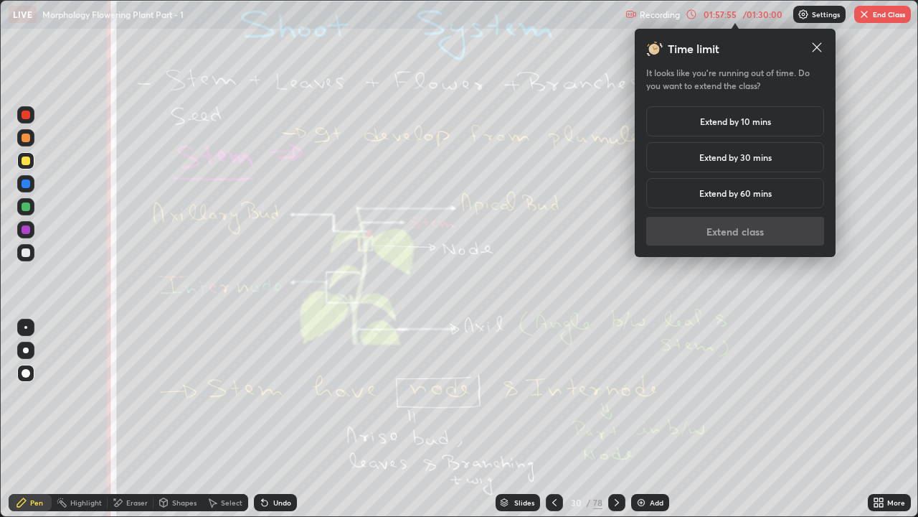
click at [710, 161] on h5 "Extend by 30 mins" at bounding box center [735, 157] width 72 height 13
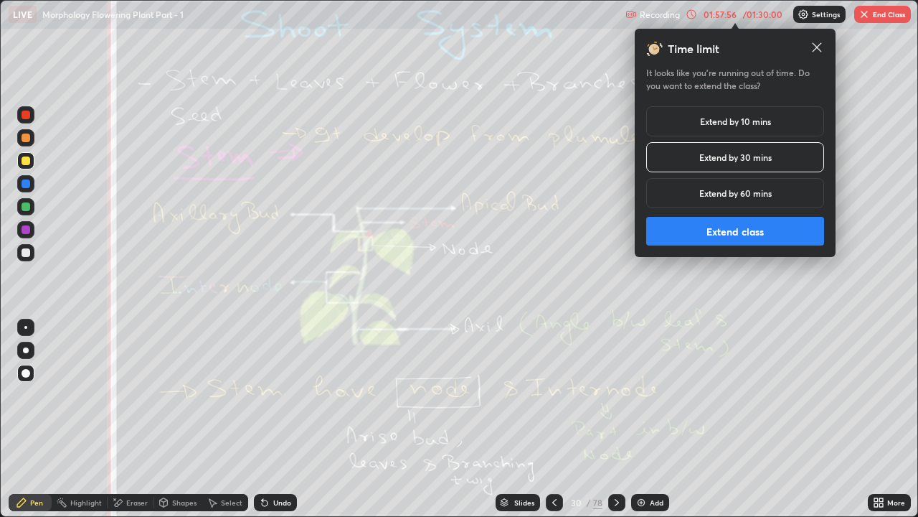
click at [699, 238] on button "Extend class" at bounding box center [735, 231] width 178 height 29
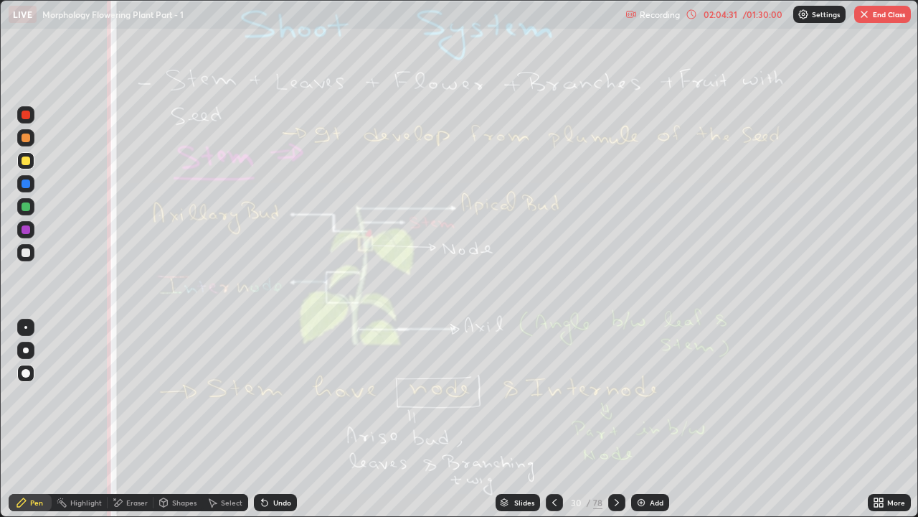
click at [623, 395] on div at bounding box center [616, 502] width 17 height 17
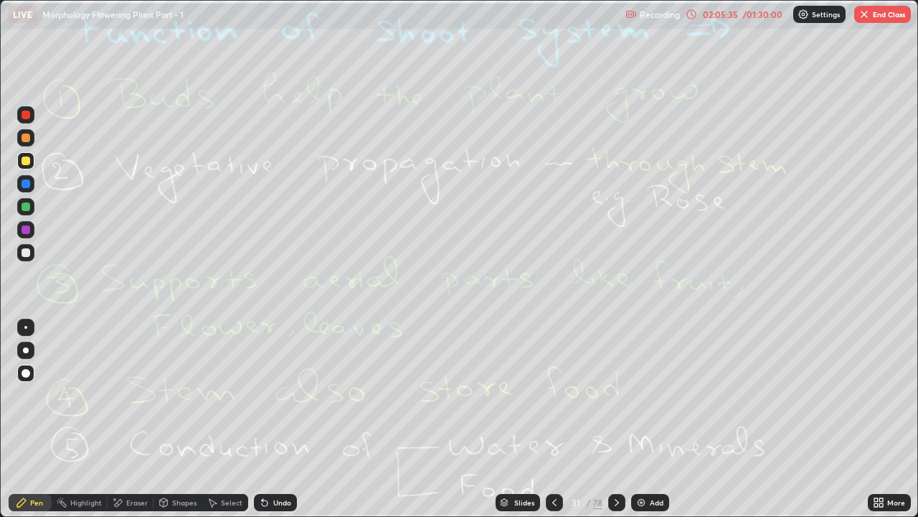
click at [125, 395] on div "Eraser" at bounding box center [131, 502] width 46 height 17
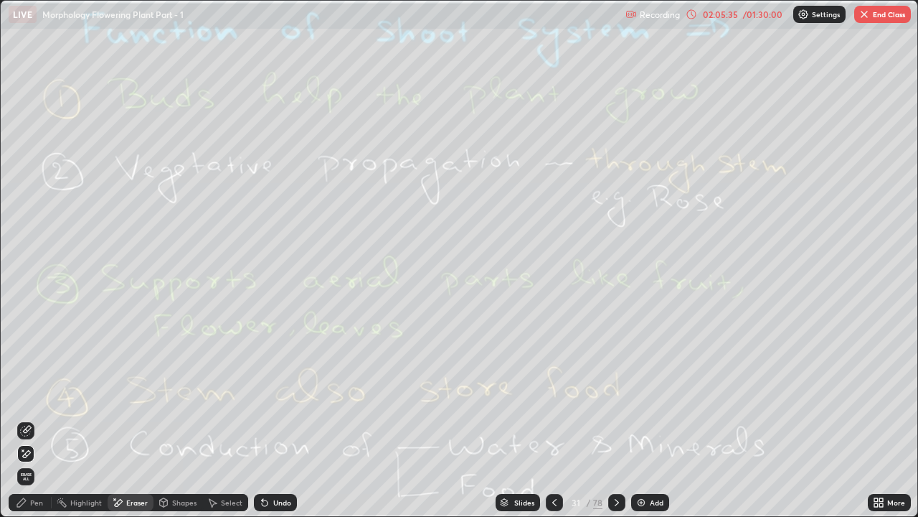
click at [27, 395] on span "Erase all" at bounding box center [26, 476] width 16 height 9
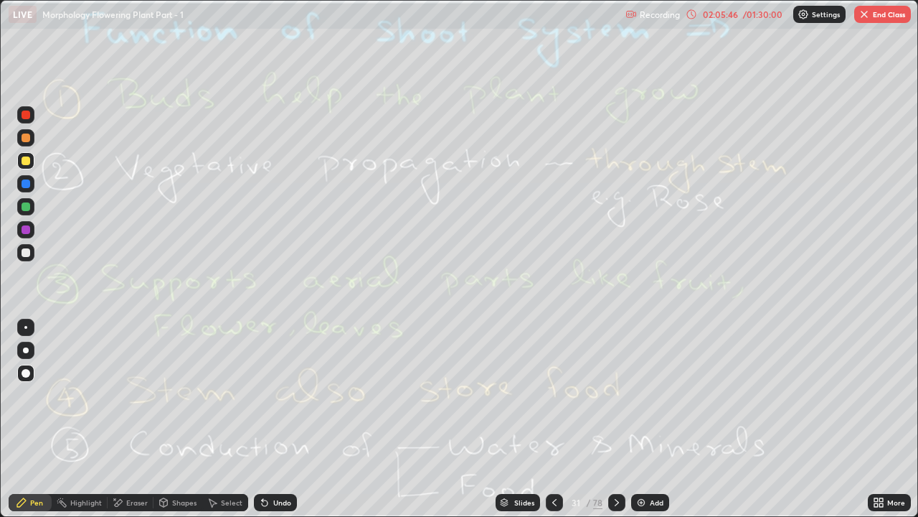
click at [549, 395] on icon at bounding box center [554, 501] width 11 height 11
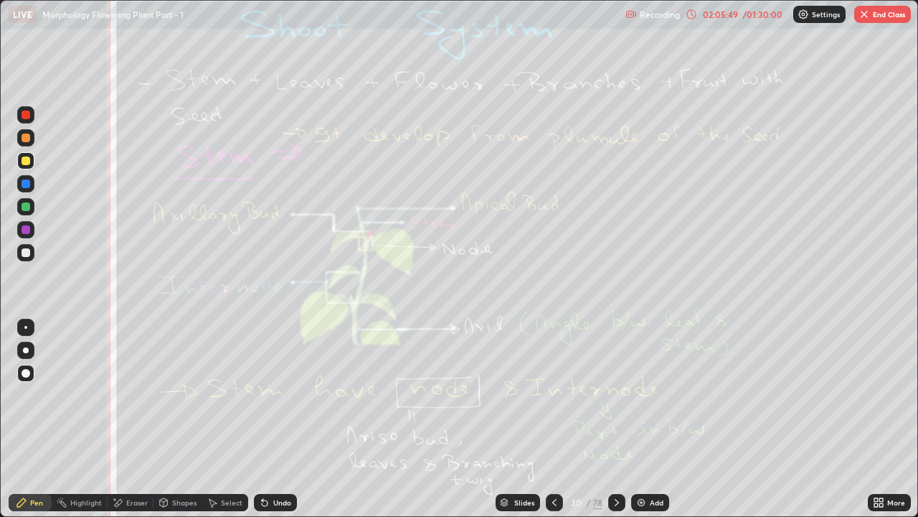
click at [614, 395] on div at bounding box center [616, 502] width 17 height 17
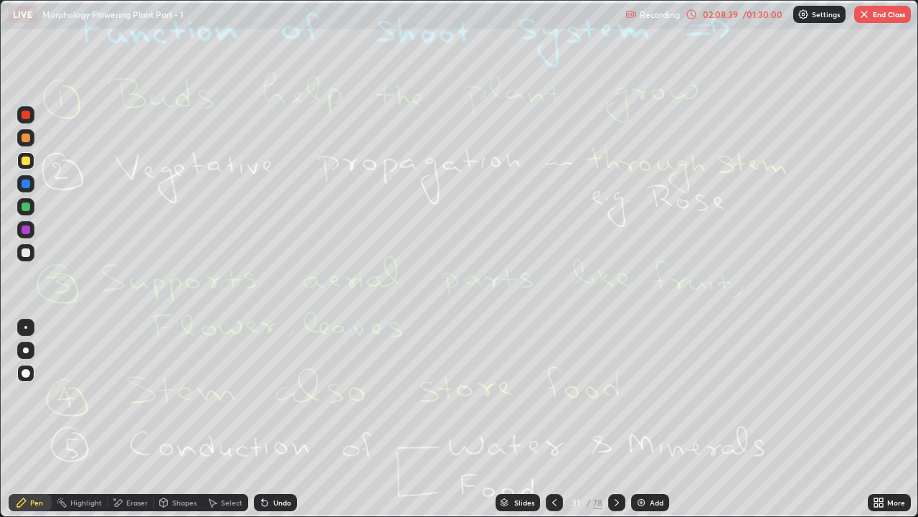
click at [616, 395] on icon at bounding box center [616, 501] width 11 height 11
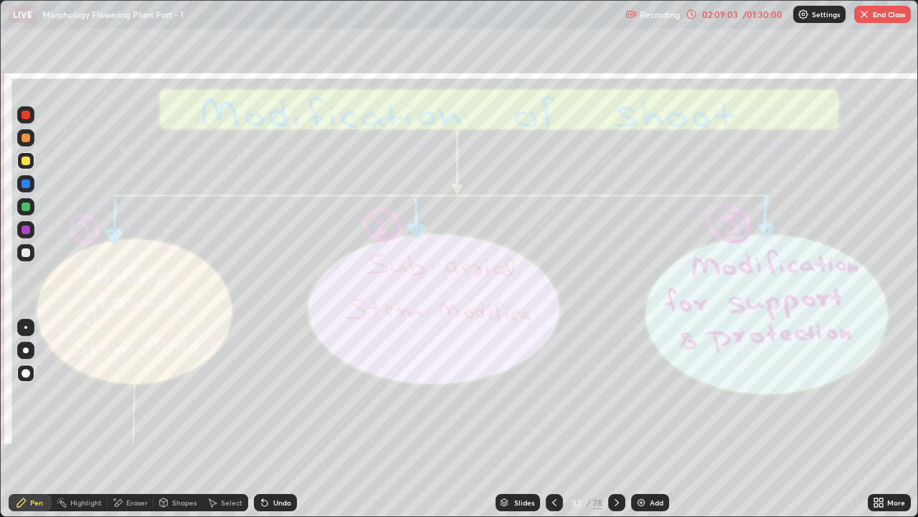
click at [136, 395] on div "Eraser" at bounding box center [137, 502] width 22 height 7
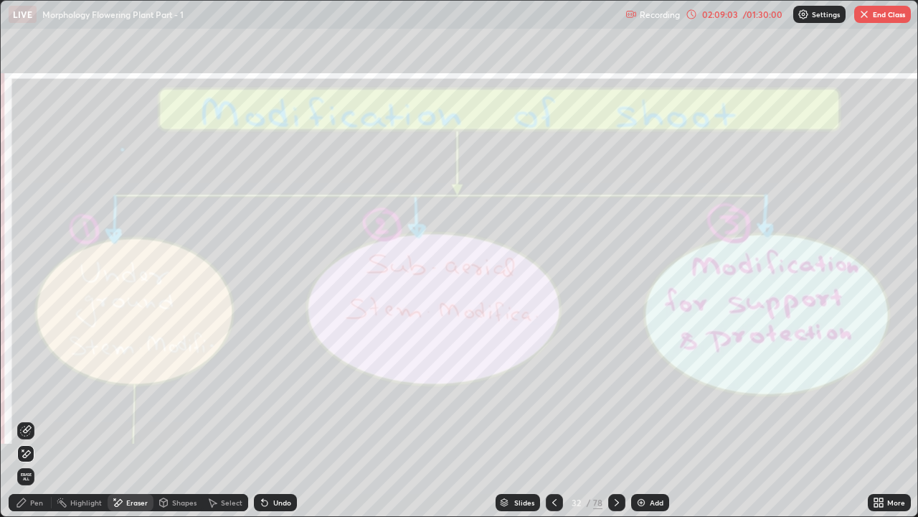
click at [32, 395] on span "Erase all" at bounding box center [26, 476] width 16 height 9
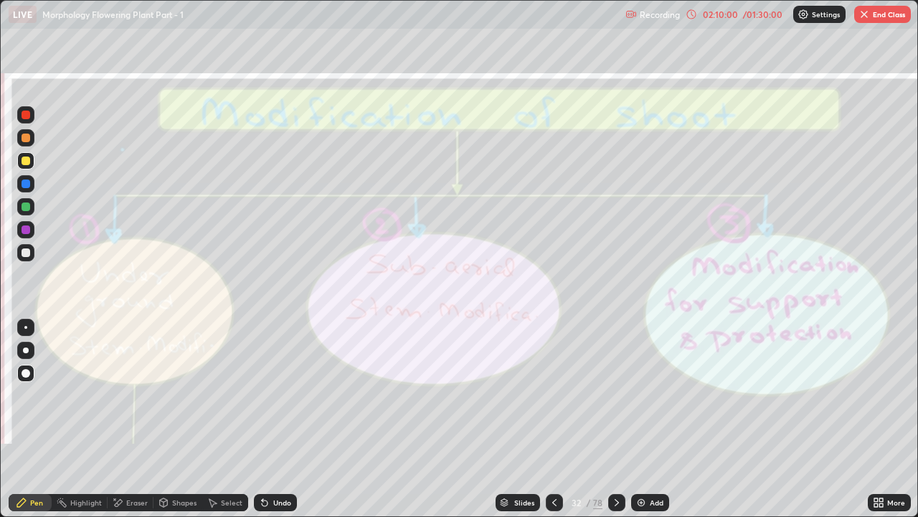
click at [611, 395] on icon at bounding box center [616, 501] width 11 height 11
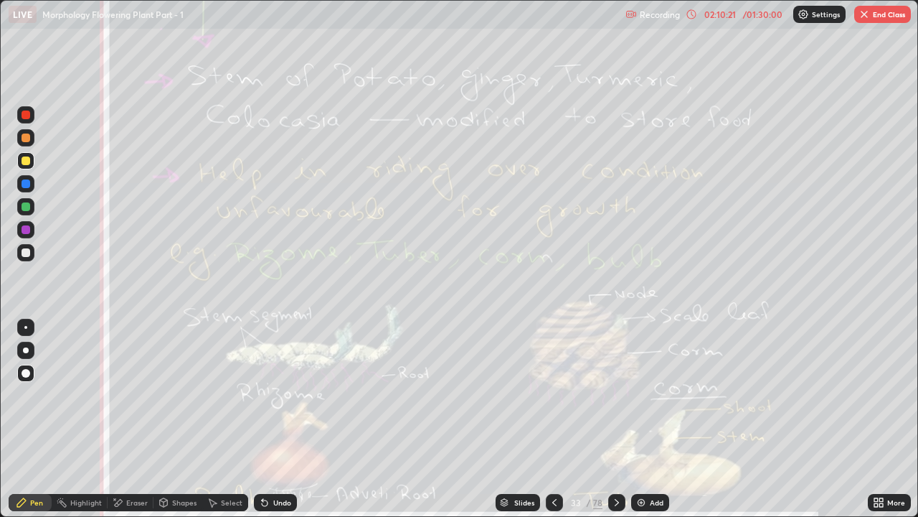
click at [131, 395] on div "Eraser" at bounding box center [137, 502] width 22 height 7
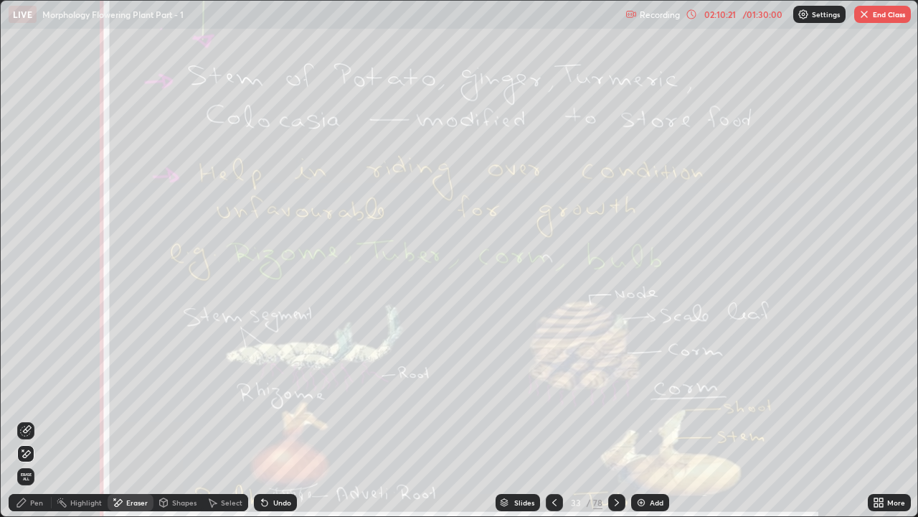
click at [26, 395] on span "Erase all" at bounding box center [26, 476] width 16 height 9
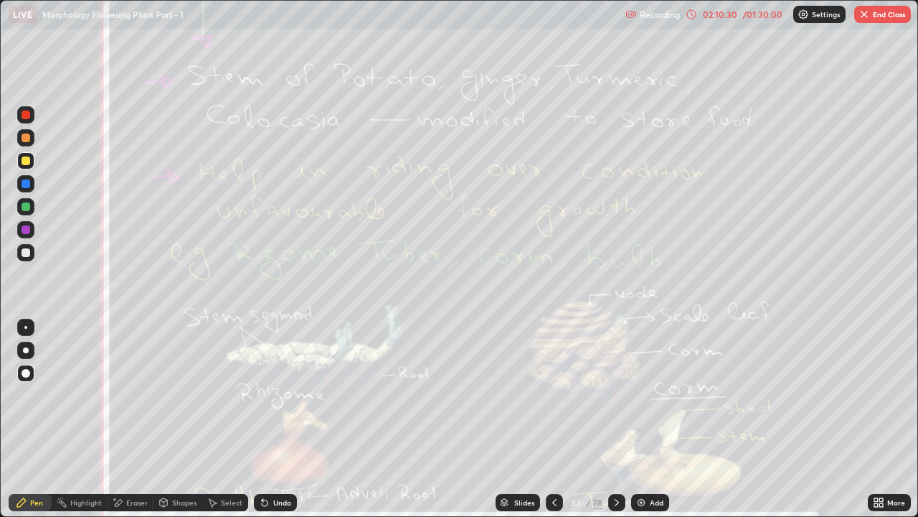
click at [25, 116] on div at bounding box center [26, 114] width 9 height 9
click at [132, 395] on div "Eraser" at bounding box center [137, 502] width 22 height 7
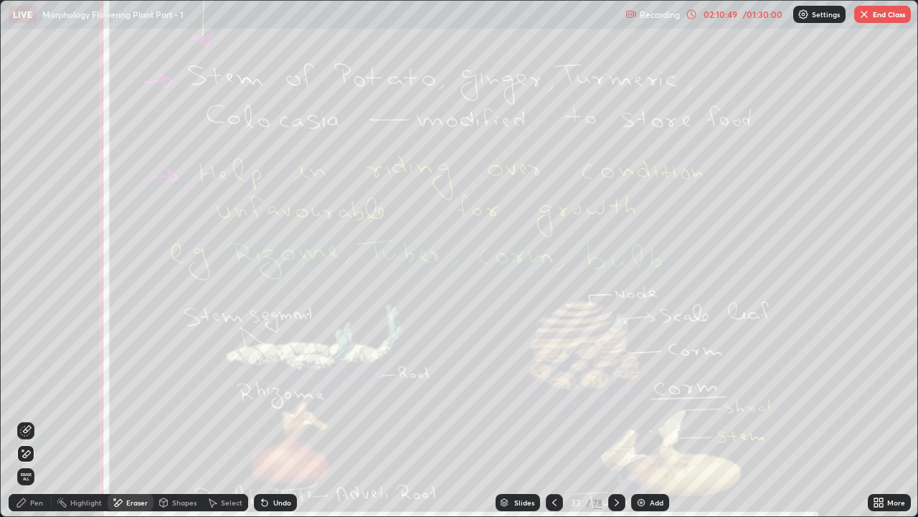
click at [27, 395] on span "Erase all" at bounding box center [26, 476] width 16 height 9
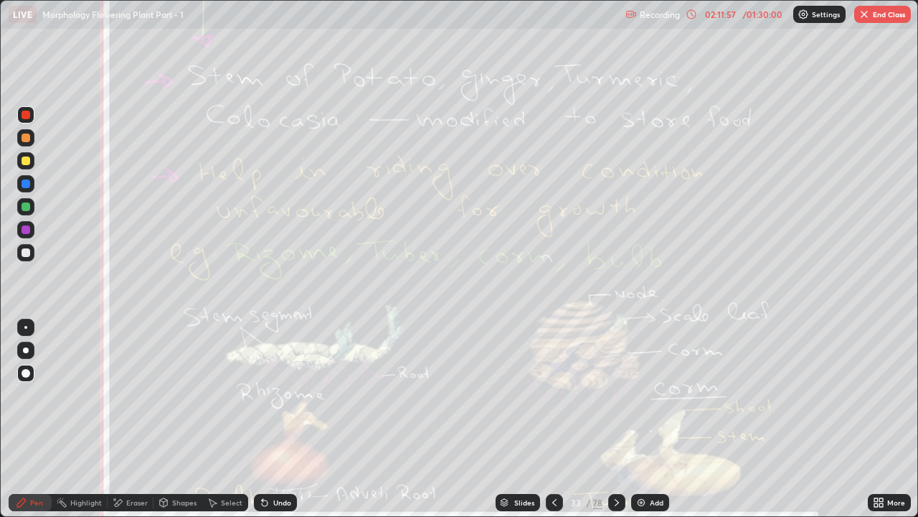
click at [124, 395] on div "Eraser" at bounding box center [131, 502] width 46 height 17
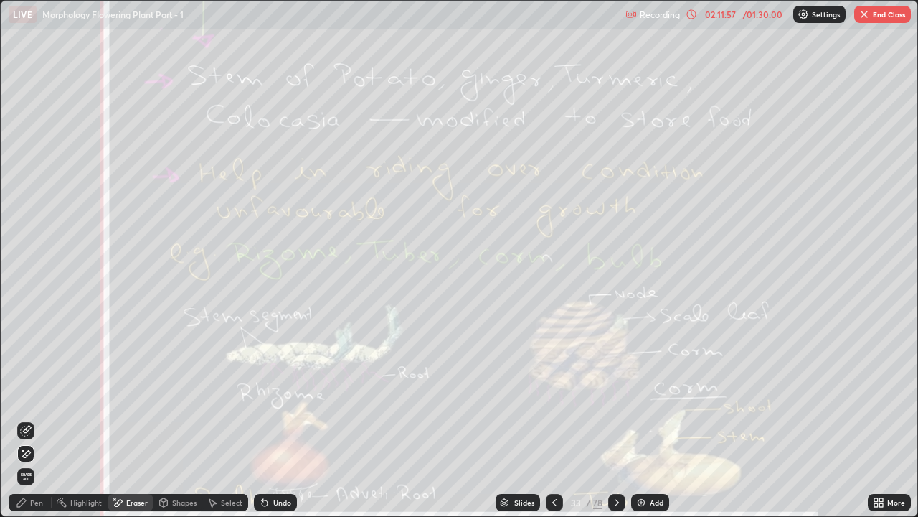
click at [26, 395] on span "Erase all" at bounding box center [26, 476] width 16 height 9
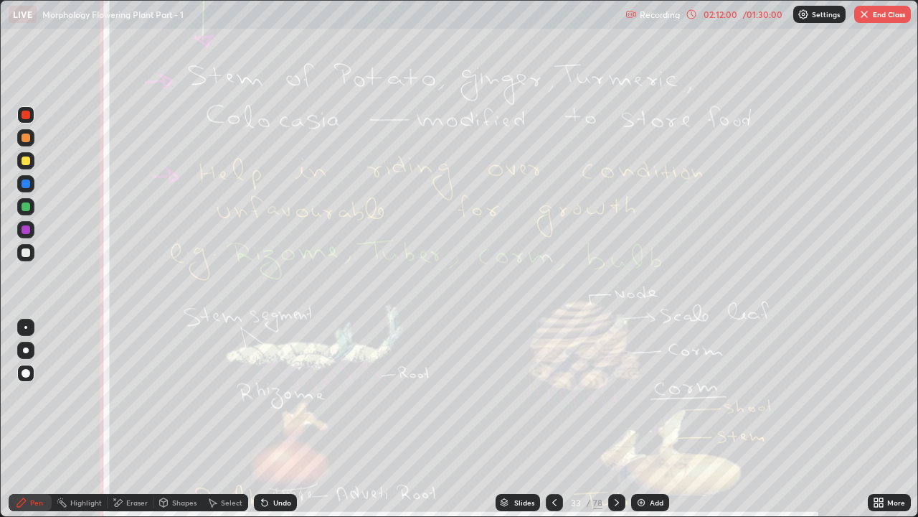
click at [29, 117] on div at bounding box center [26, 114] width 9 height 9
click at [124, 395] on div "Eraser" at bounding box center [131, 502] width 46 height 17
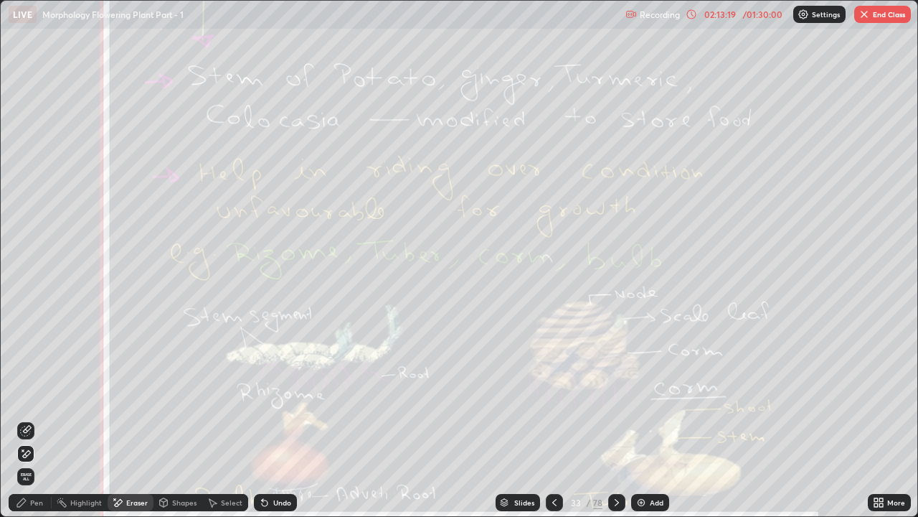
click at [32, 395] on span "Erase all" at bounding box center [26, 476] width 16 height 9
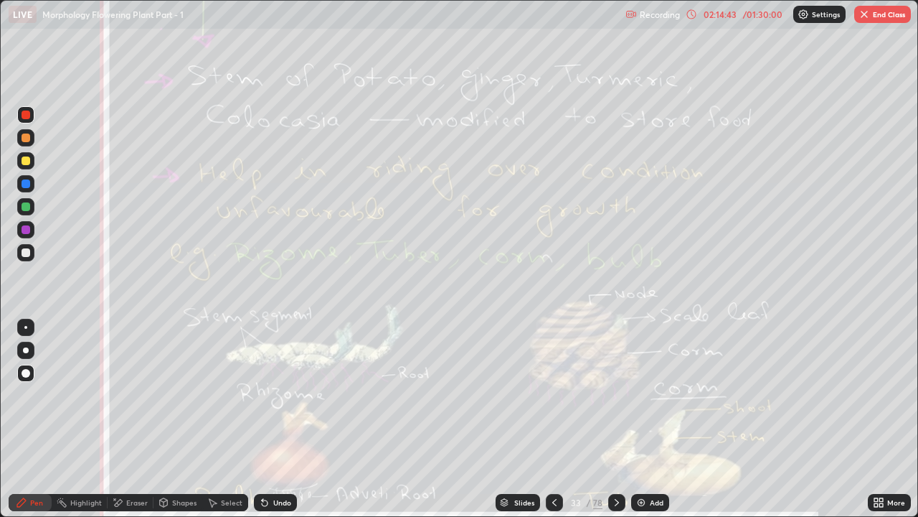
click at [616, 395] on icon at bounding box center [616, 501] width 11 height 11
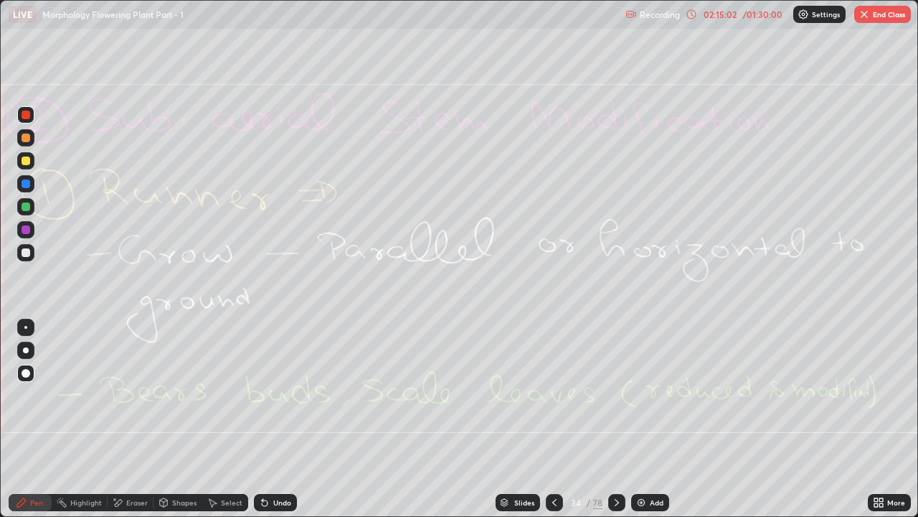
click at [131, 395] on div "Eraser" at bounding box center [137, 502] width 22 height 7
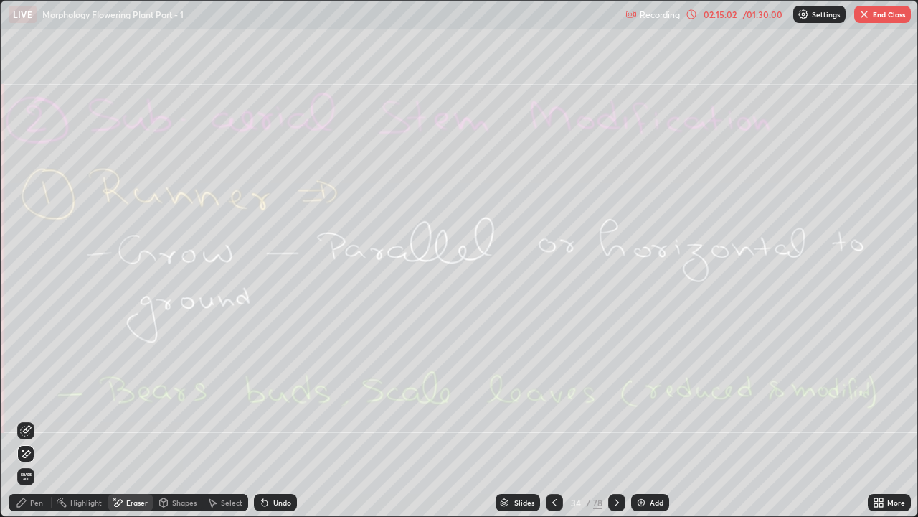
click at [26, 395] on span "Erase all" at bounding box center [26, 476] width 16 height 9
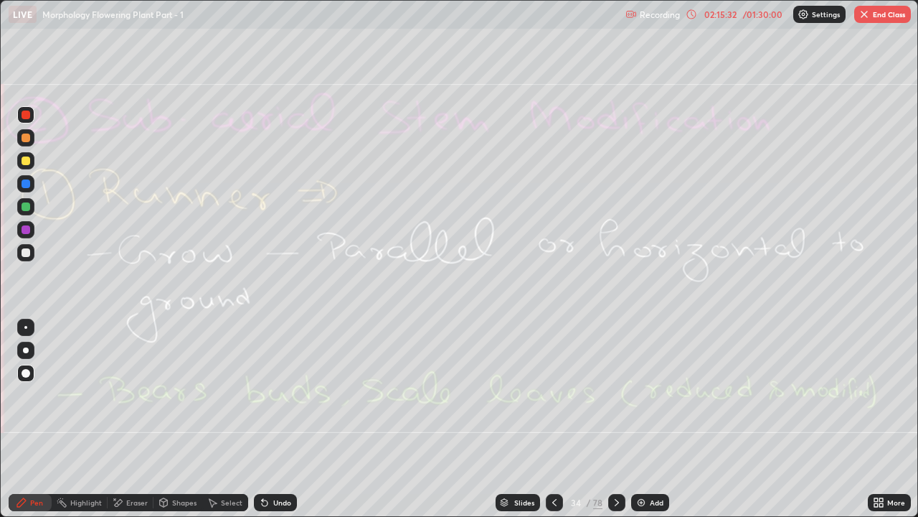
click at [123, 395] on div "Eraser" at bounding box center [131, 502] width 46 height 17
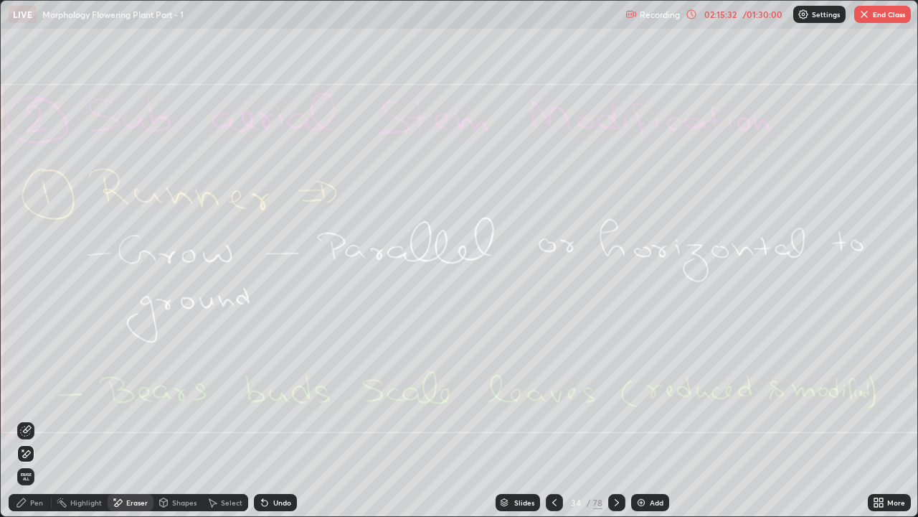
click at [27, 395] on span "Erase all" at bounding box center [26, 476] width 16 height 9
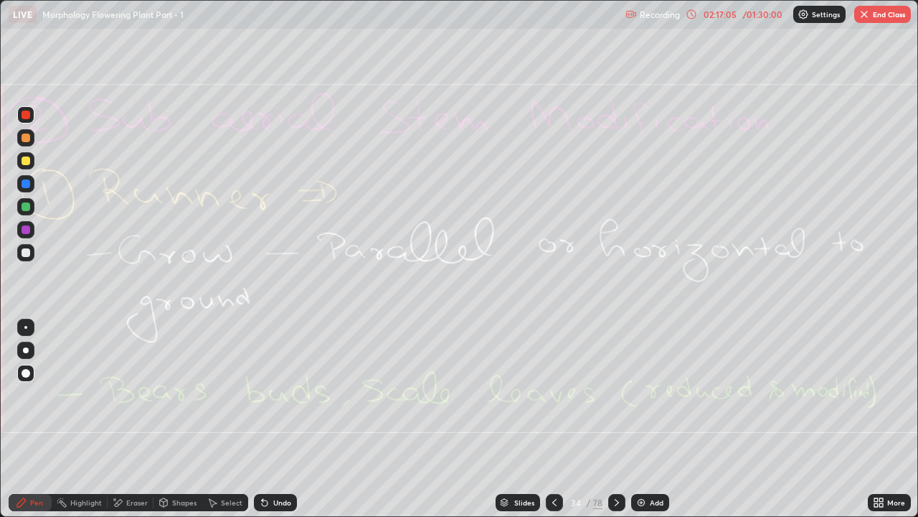
click at [615, 395] on icon at bounding box center [616, 501] width 11 height 11
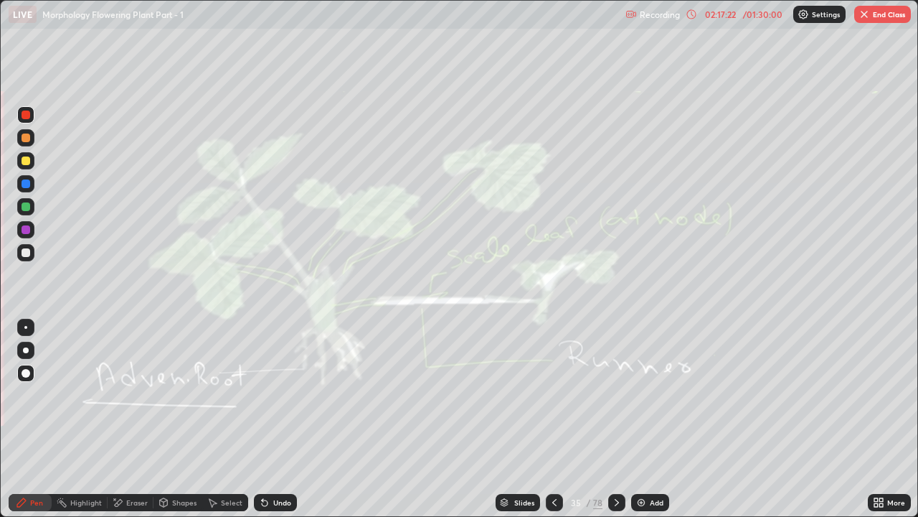
click at [138, 395] on div "Eraser" at bounding box center [137, 502] width 22 height 7
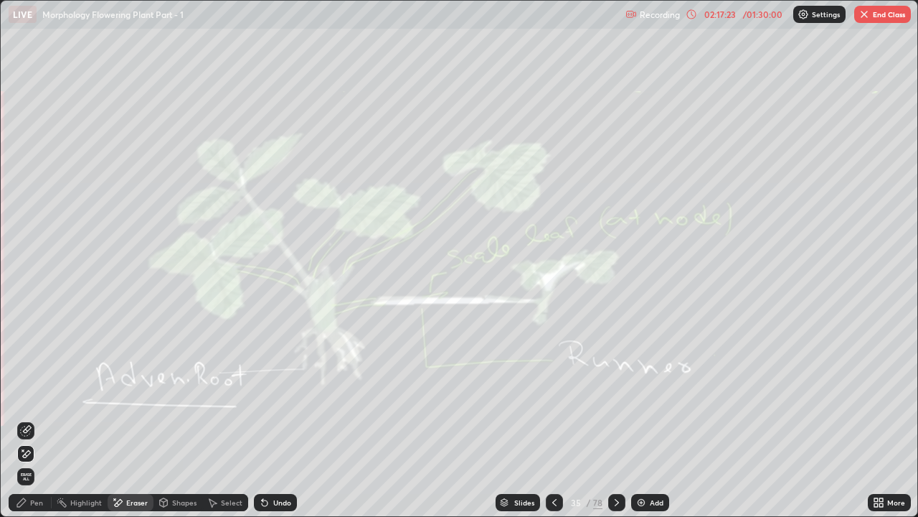
click at [34, 395] on div "Erase all" at bounding box center [25, 476] width 17 height 23
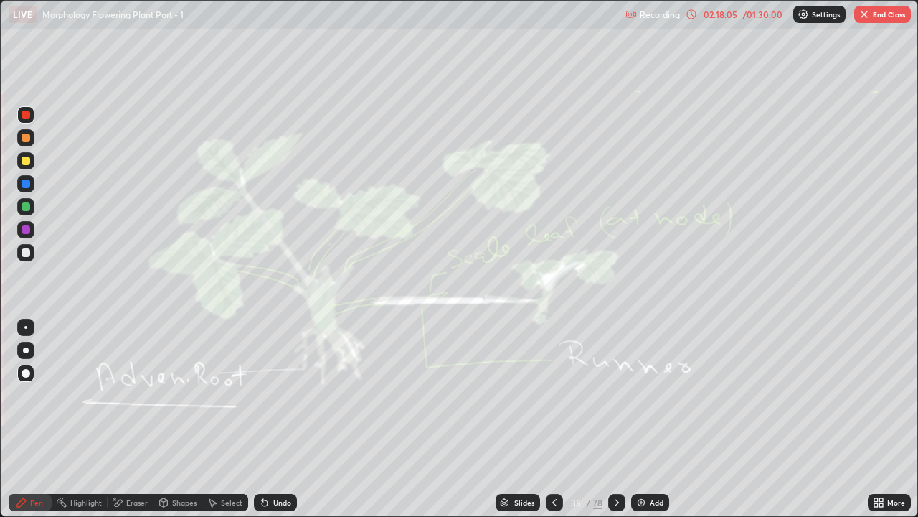
click at [126, 395] on div "Eraser" at bounding box center [137, 502] width 22 height 7
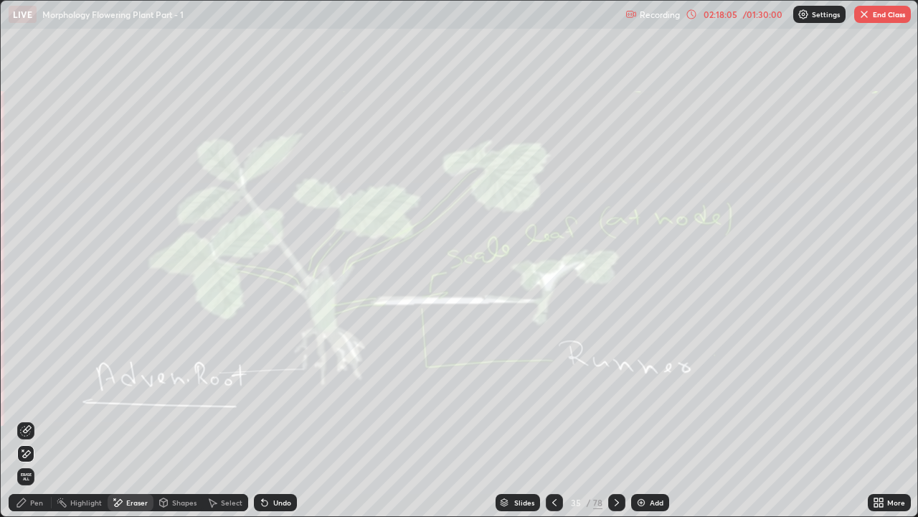
click at [27, 395] on span "Erase all" at bounding box center [26, 476] width 16 height 9
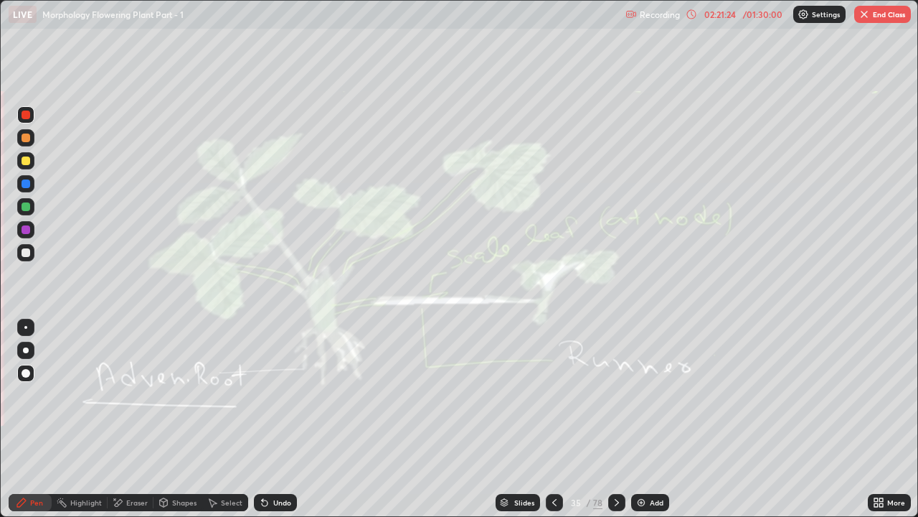
click at [122, 395] on icon at bounding box center [117, 502] width 11 height 12
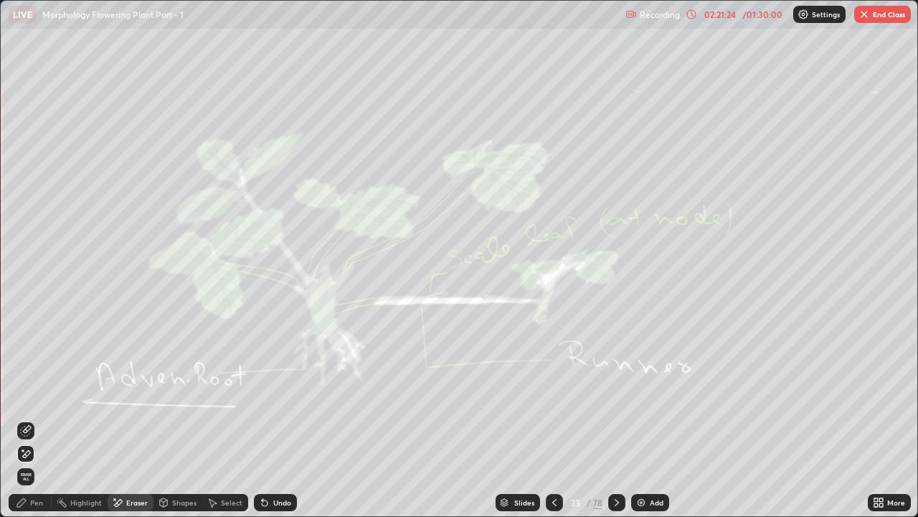
click at [28, 395] on span "Erase all" at bounding box center [26, 476] width 16 height 9
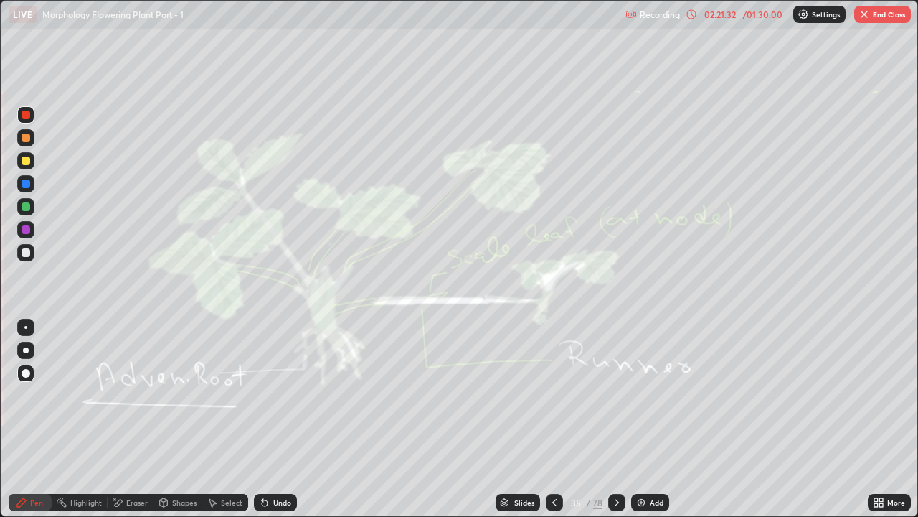
click at [616, 395] on icon at bounding box center [616, 501] width 11 height 11
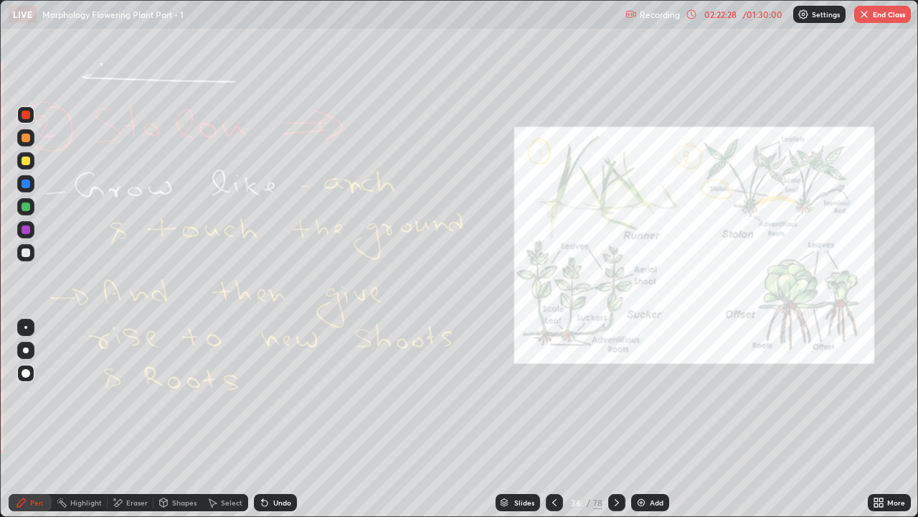
click at [134, 395] on div "Eraser" at bounding box center [137, 502] width 22 height 7
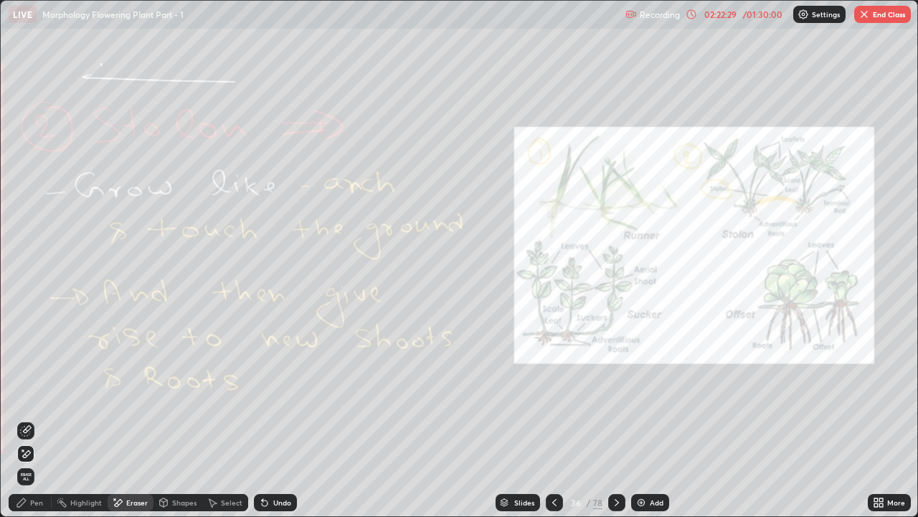
click at [27, 395] on span "Erase all" at bounding box center [26, 476] width 16 height 9
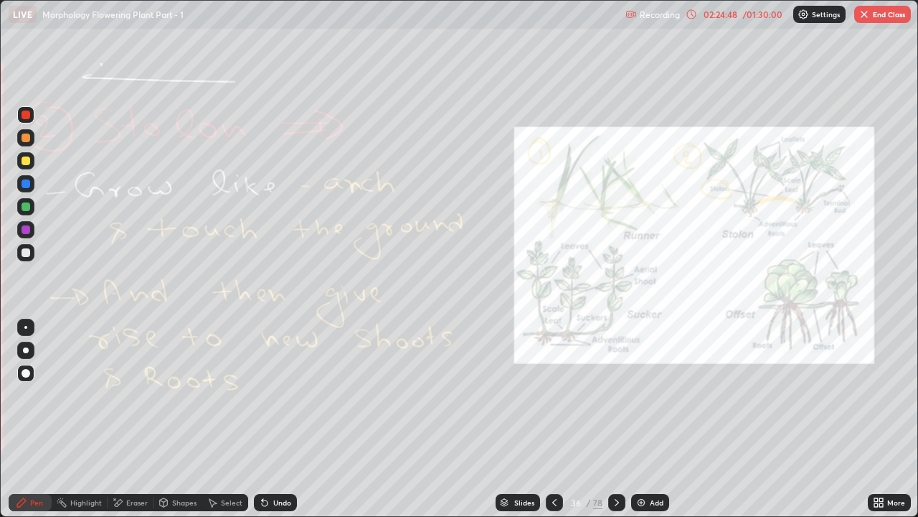
click at [132, 395] on div "Eraser" at bounding box center [137, 502] width 22 height 7
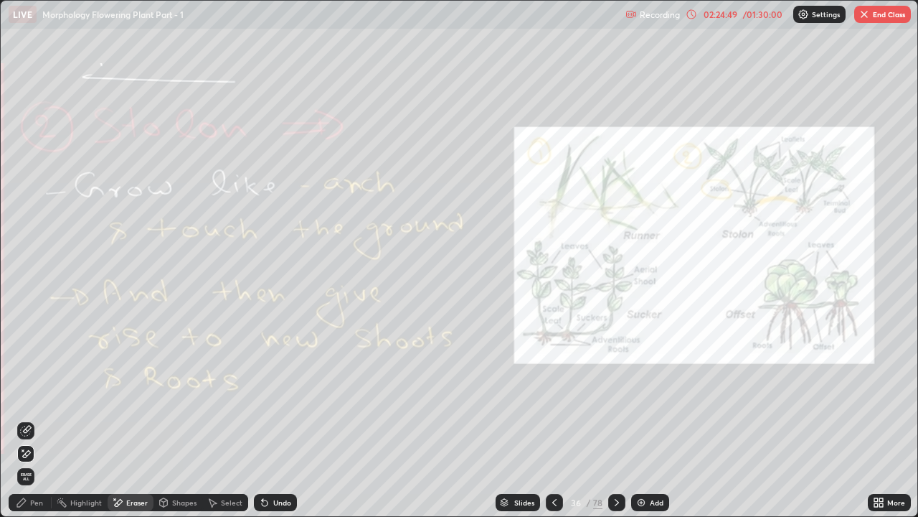
click at [26, 395] on span "Erase all" at bounding box center [26, 476] width 16 height 9
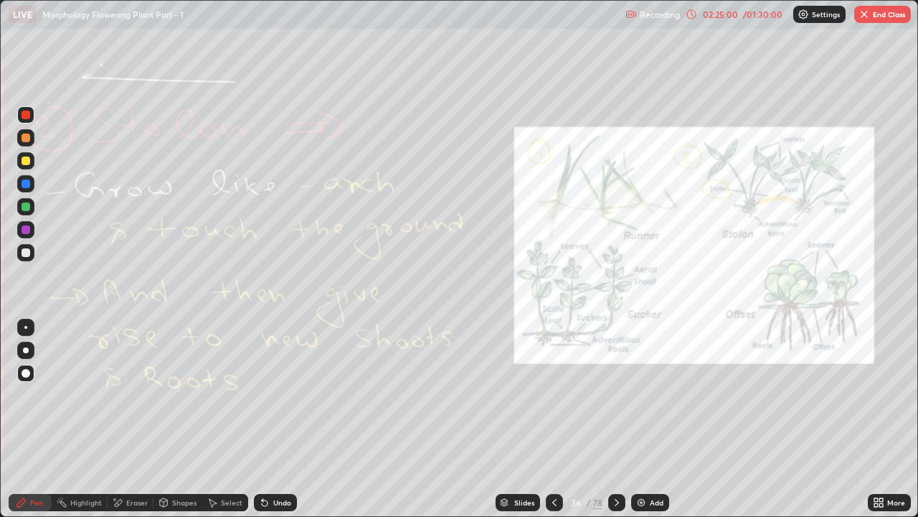
click at [613, 395] on icon at bounding box center [616, 501] width 11 height 11
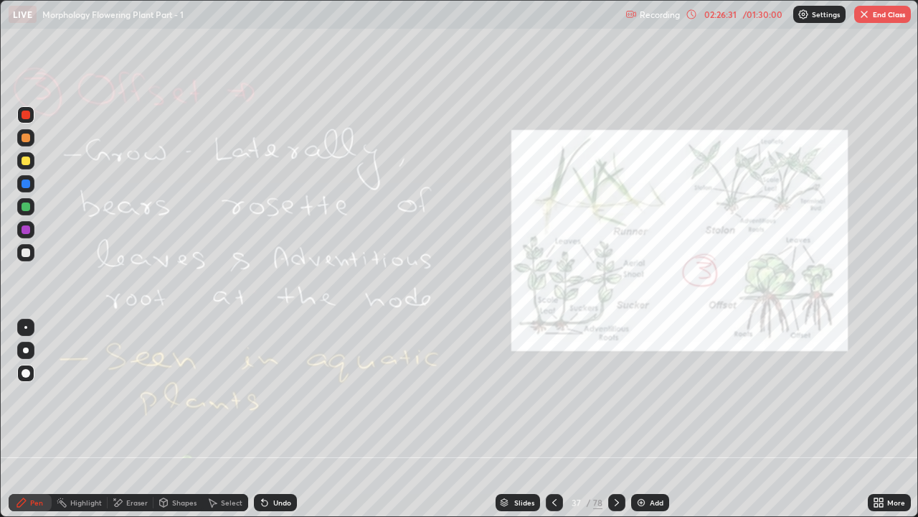
click at [125, 395] on div "Eraser" at bounding box center [131, 502] width 46 height 17
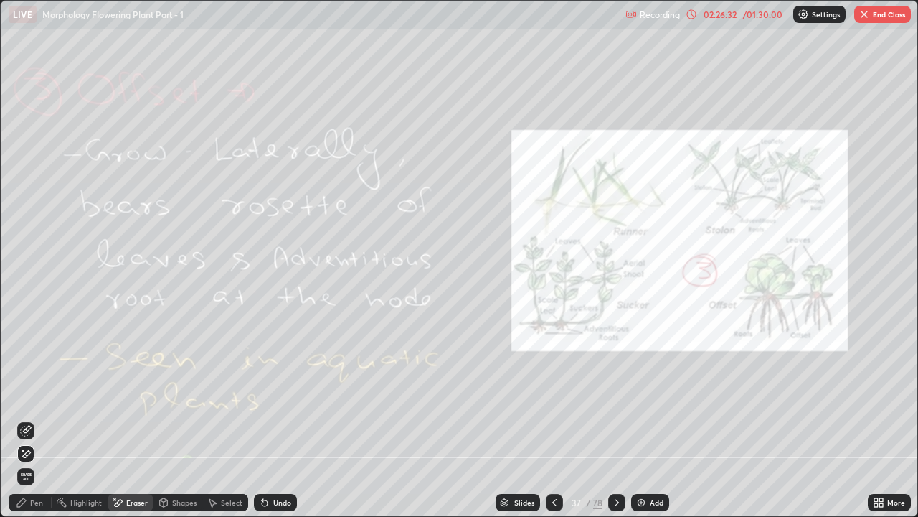
click at [24, 395] on span "Erase all" at bounding box center [26, 476] width 16 height 9
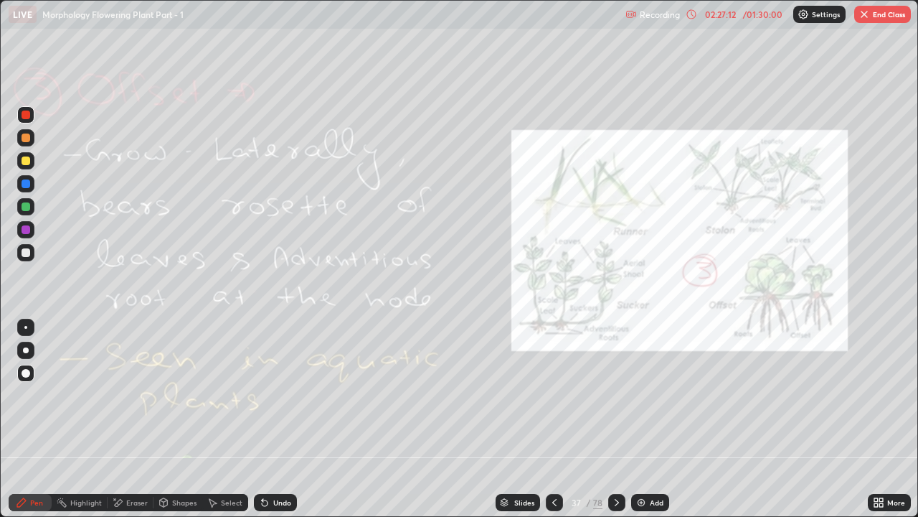
click at [621, 395] on div at bounding box center [616, 502] width 17 height 17
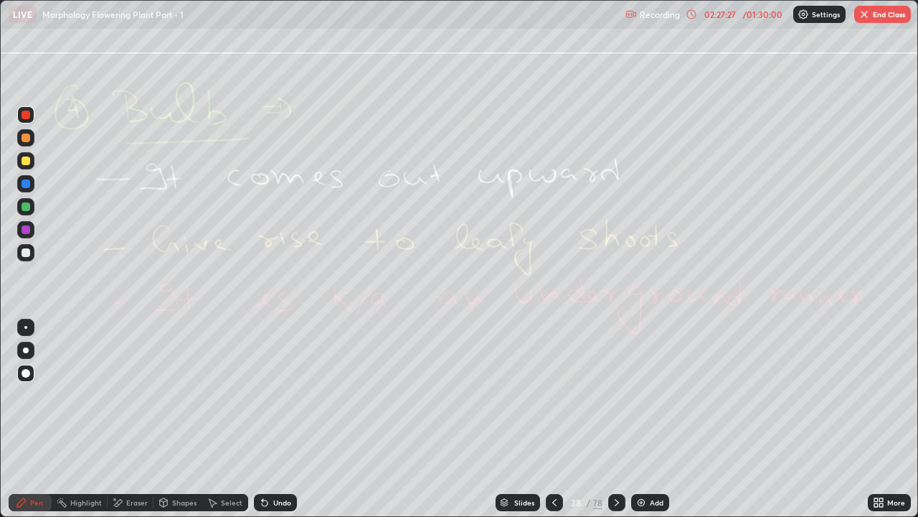
click at [137, 395] on div "Eraser" at bounding box center [137, 502] width 22 height 7
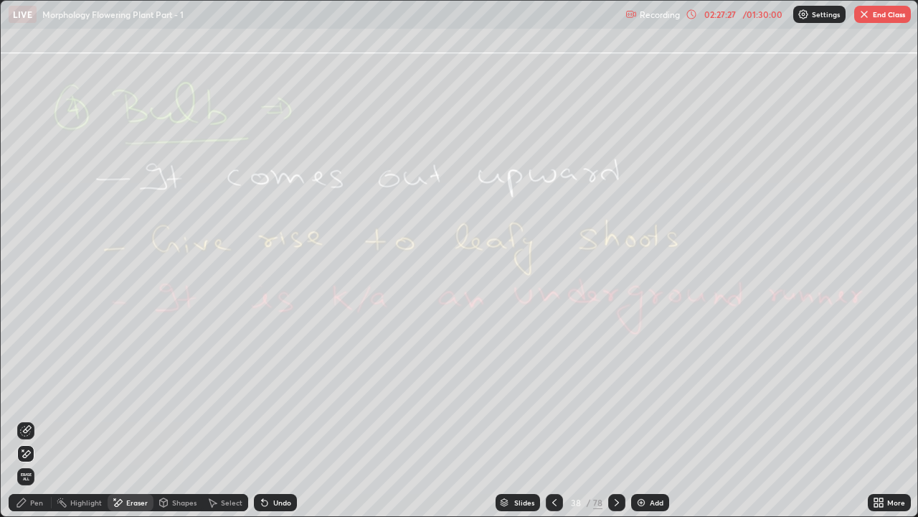
click at [33, 395] on span "Erase all" at bounding box center [26, 476] width 16 height 9
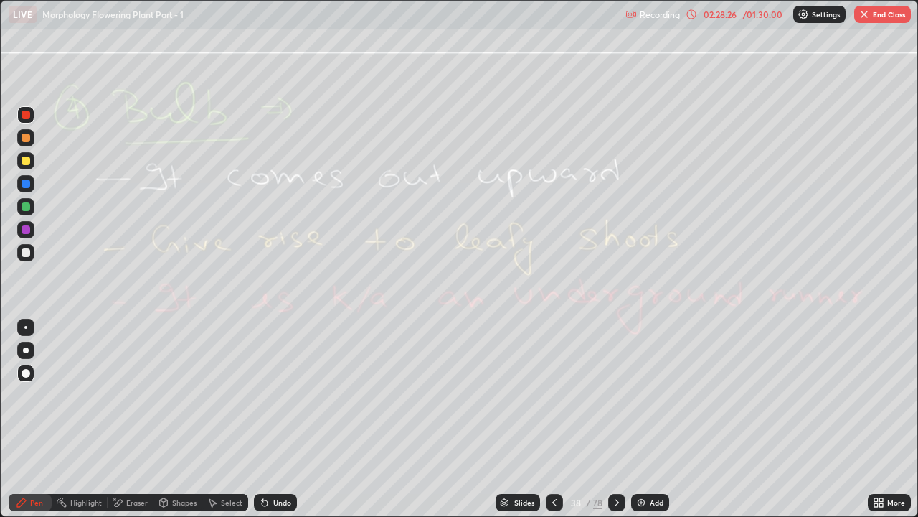
click at [623, 395] on div at bounding box center [616, 502] width 17 height 17
click at [136, 395] on div "Eraser" at bounding box center [137, 502] width 22 height 7
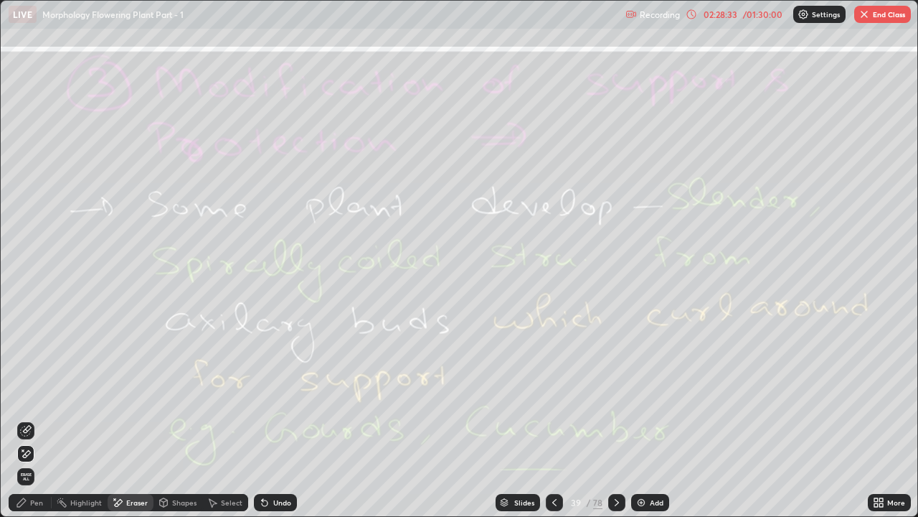
click at [26, 395] on span "Erase all" at bounding box center [26, 476] width 16 height 9
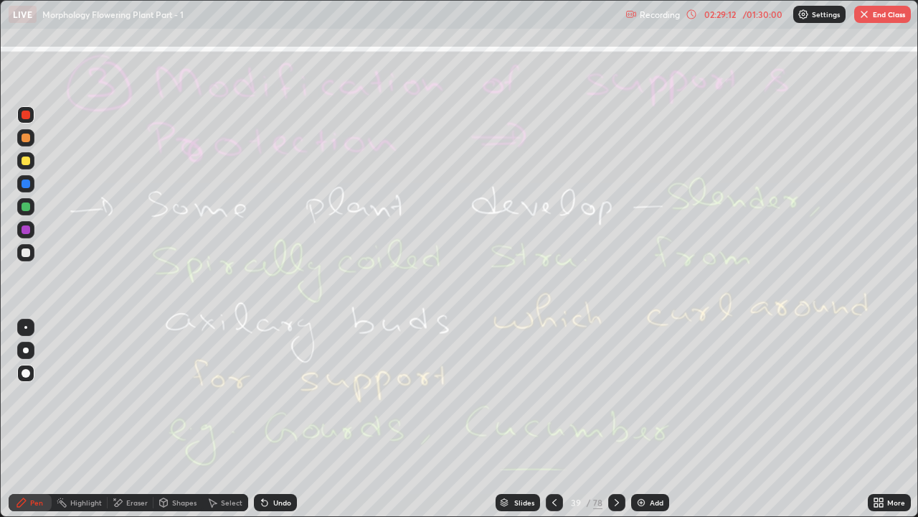
click at [123, 395] on div "Eraser" at bounding box center [131, 502] width 46 height 17
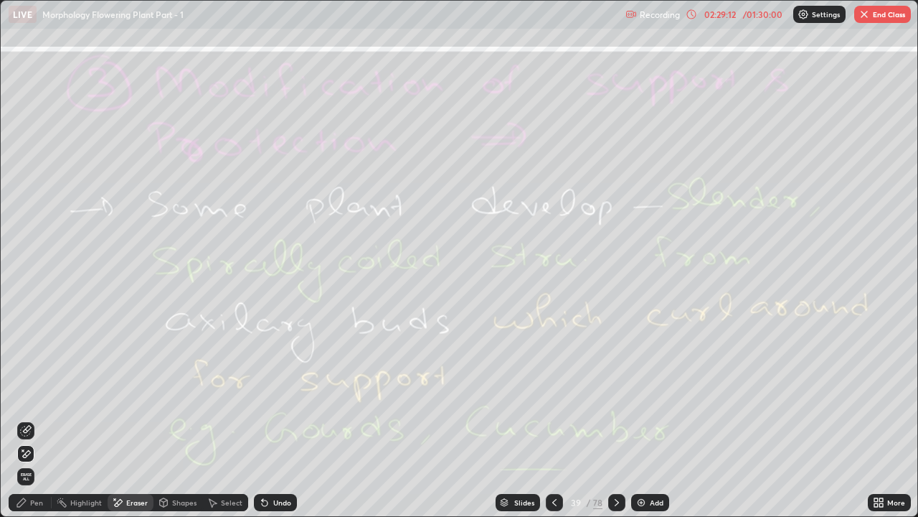
click at [26, 395] on span "Erase all" at bounding box center [26, 476] width 16 height 9
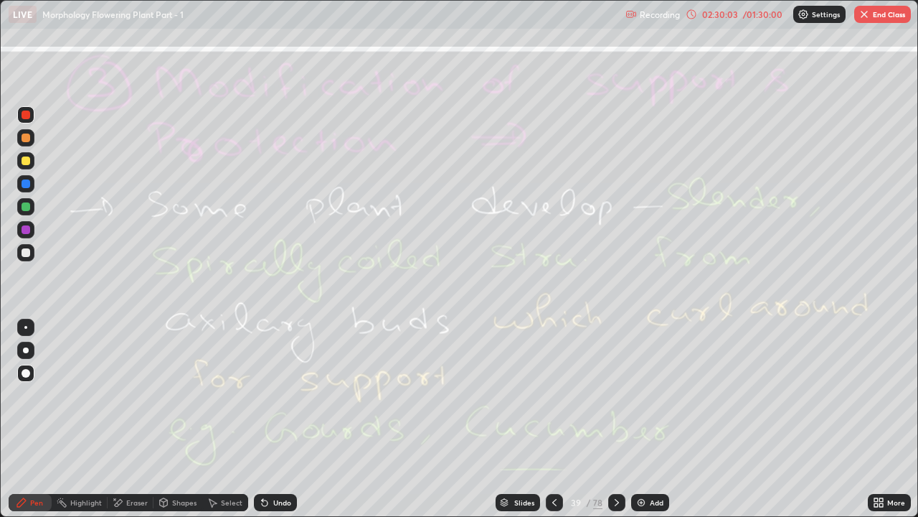
click at [616, 395] on icon at bounding box center [616, 501] width 11 height 11
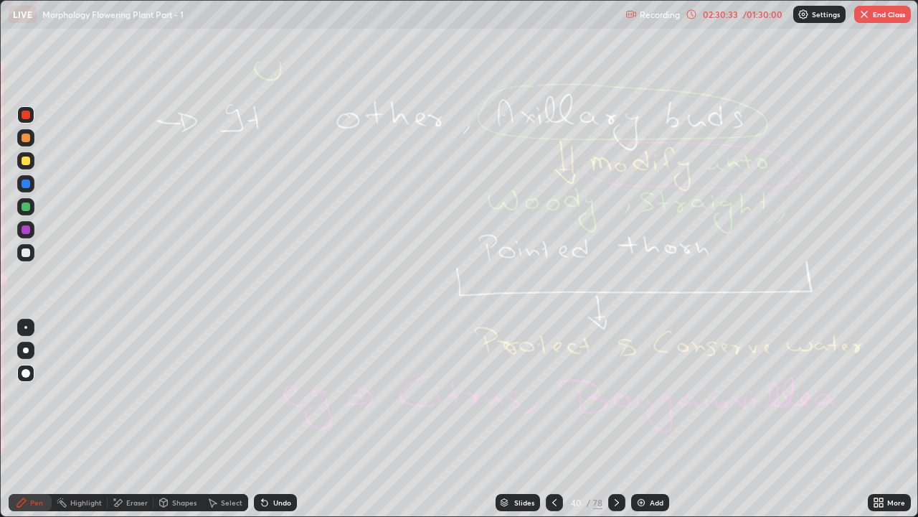
click at [124, 395] on div "Eraser" at bounding box center [131, 502] width 46 height 17
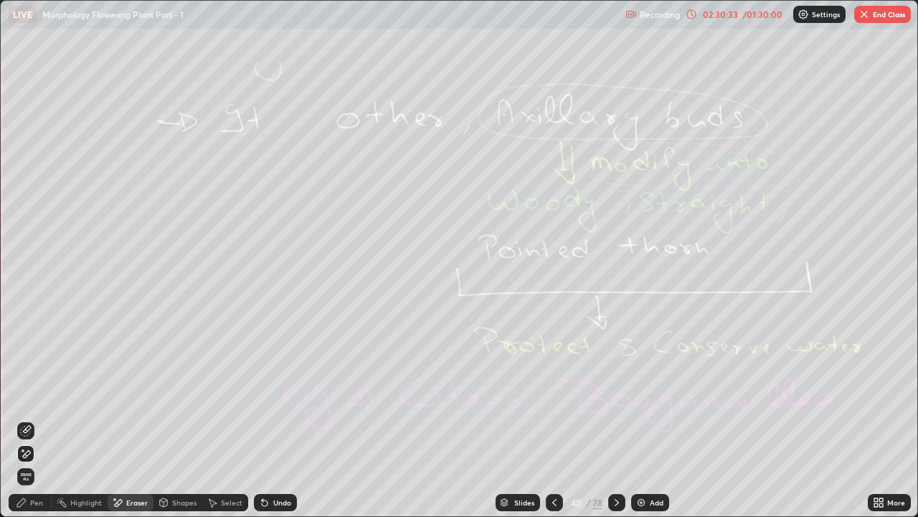
click at [24, 395] on span "Erase all" at bounding box center [26, 476] width 16 height 9
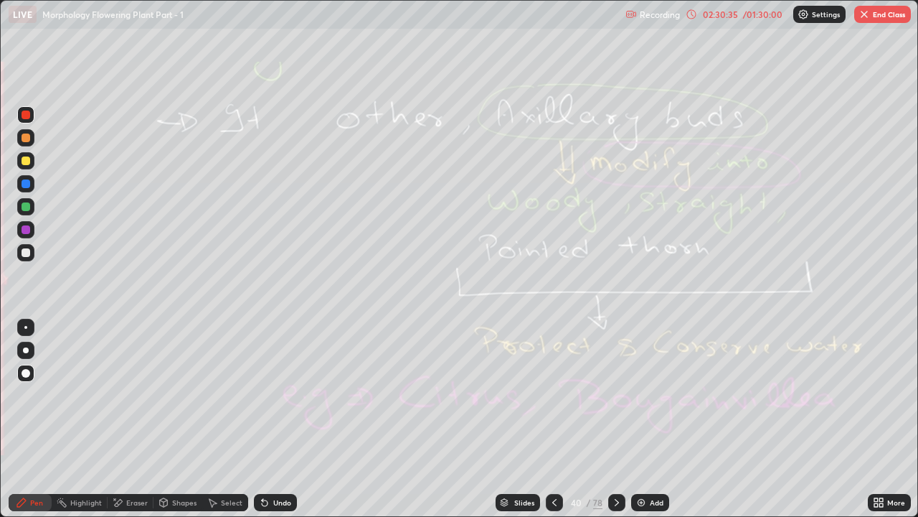
click at [551, 395] on icon at bounding box center [554, 501] width 11 height 11
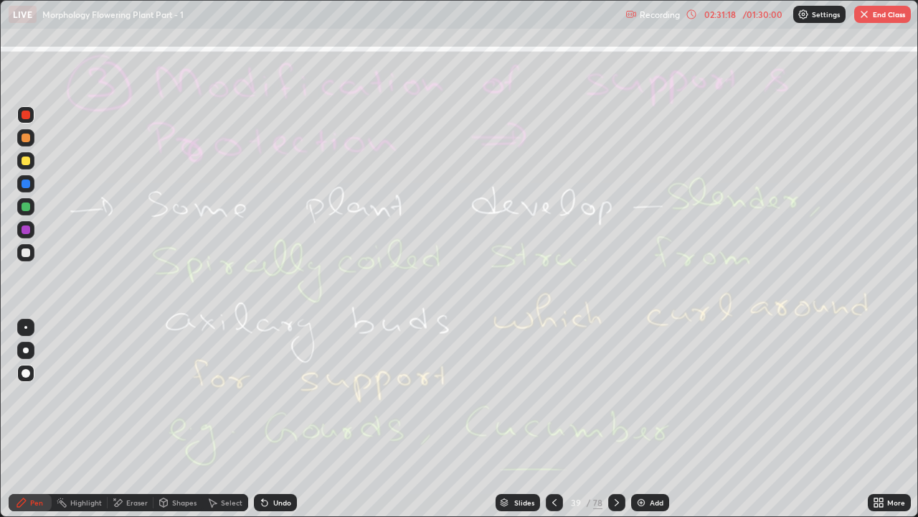
click at [616, 395] on icon at bounding box center [616, 501] width 11 height 11
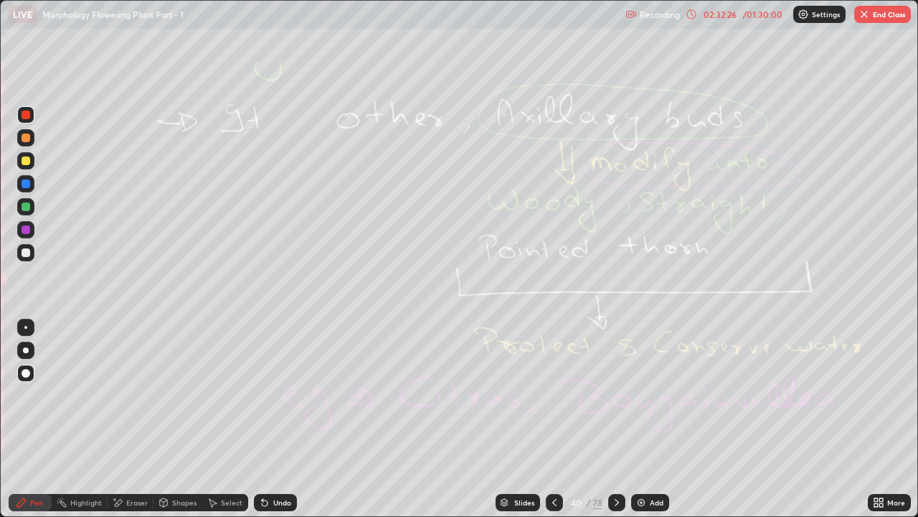
click at [615, 395] on icon at bounding box center [617, 502] width 4 height 7
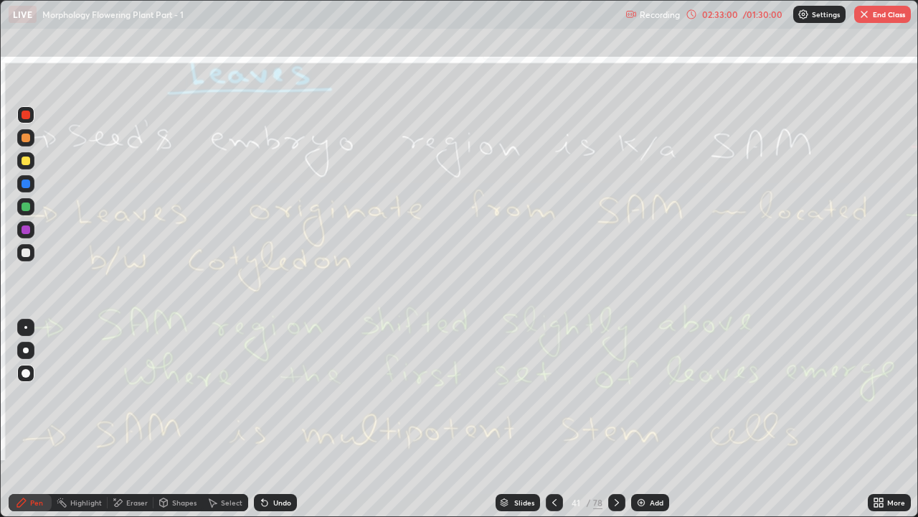
click at [28, 210] on div at bounding box center [26, 206] width 9 height 9
click at [133, 395] on div "Eraser" at bounding box center [137, 502] width 22 height 7
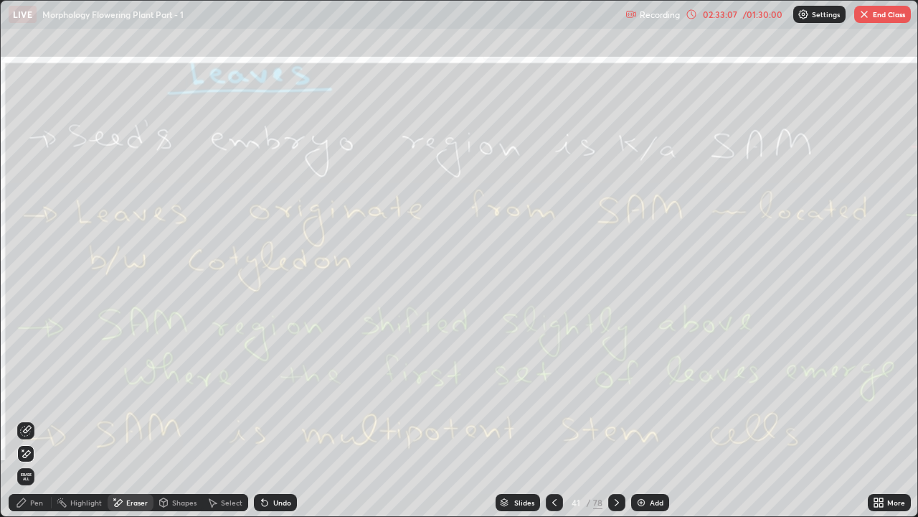
click at [28, 395] on span "Erase all" at bounding box center [26, 476] width 16 height 9
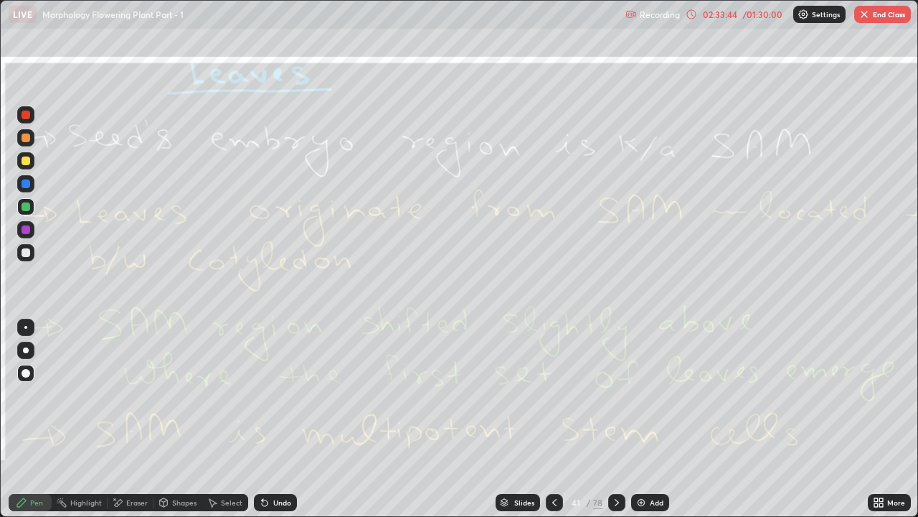
click at [122, 395] on icon at bounding box center [117, 502] width 11 height 12
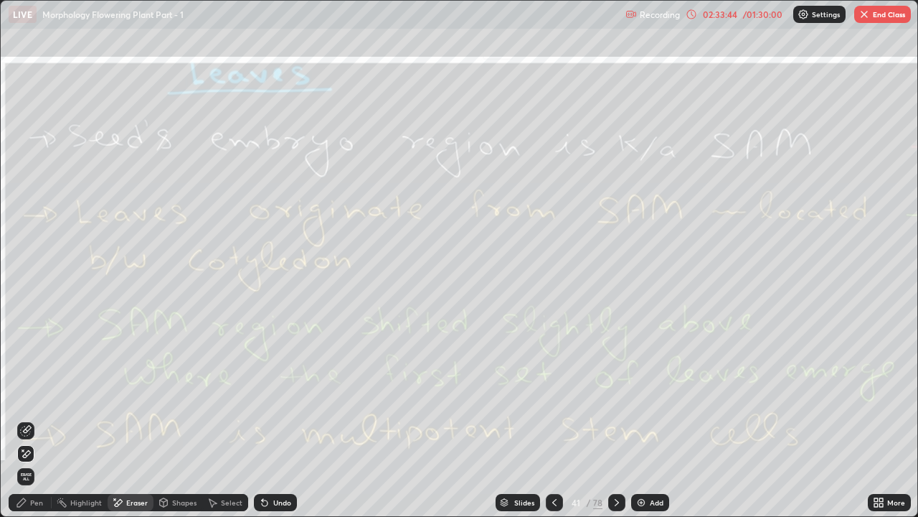
click at [33, 395] on span "Erase all" at bounding box center [26, 476] width 16 height 9
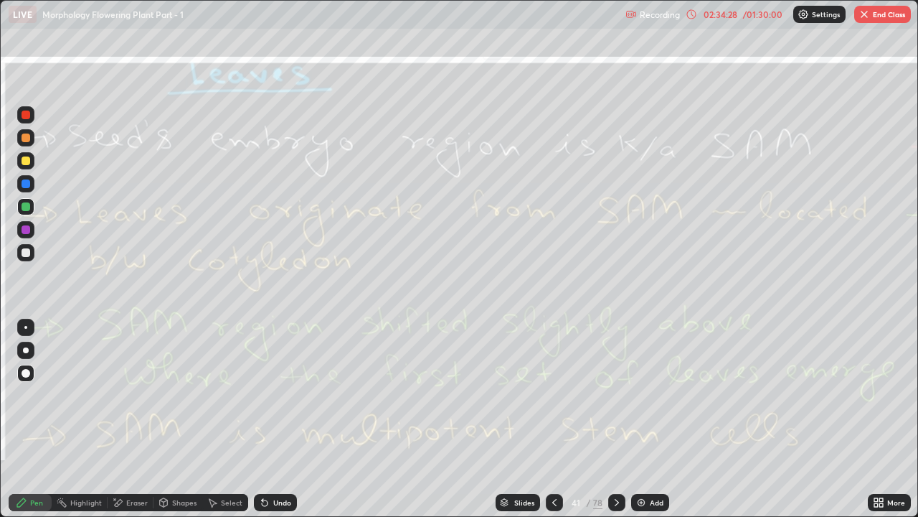
click at [136, 395] on div "Eraser" at bounding box center [137, 502] width 22 height 7
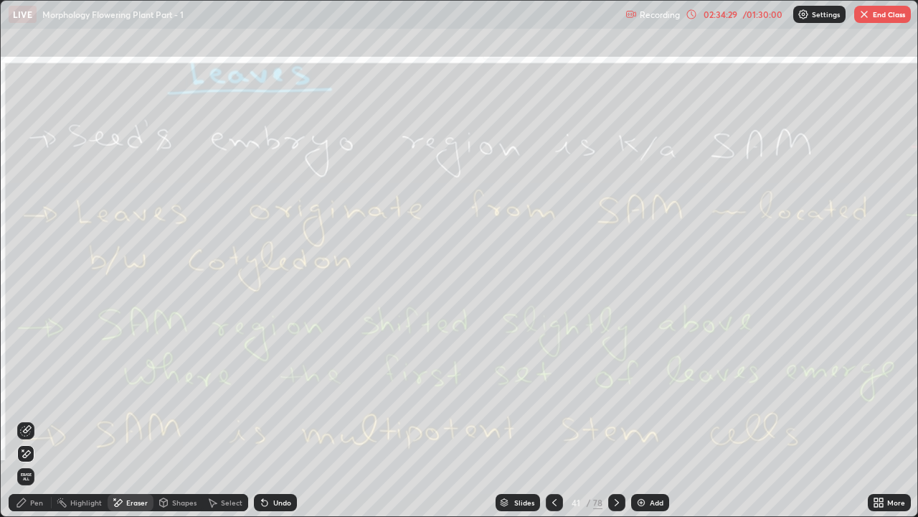
click at [26, 395] on span "Erase all" at bounding box center [26, 476] width 16 height 9
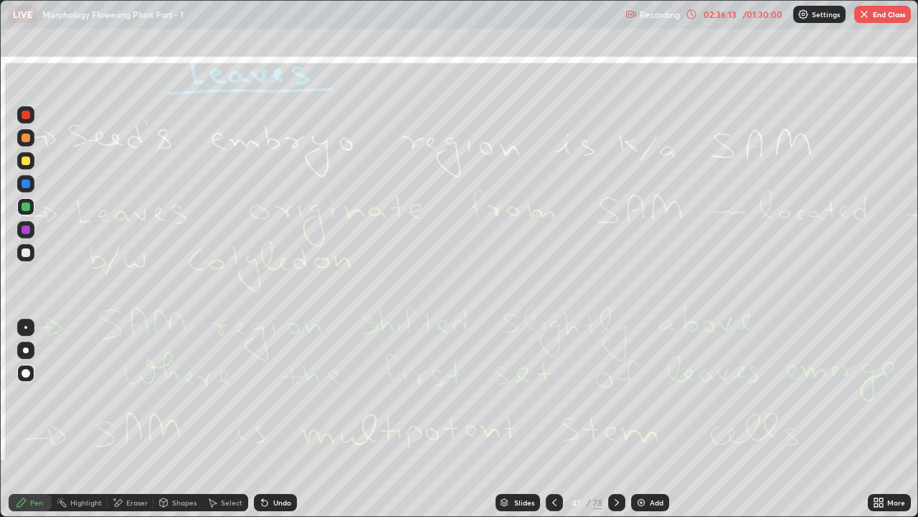
click at [616, 395] on icon at bounding box center [616, 501] width 11 height 11
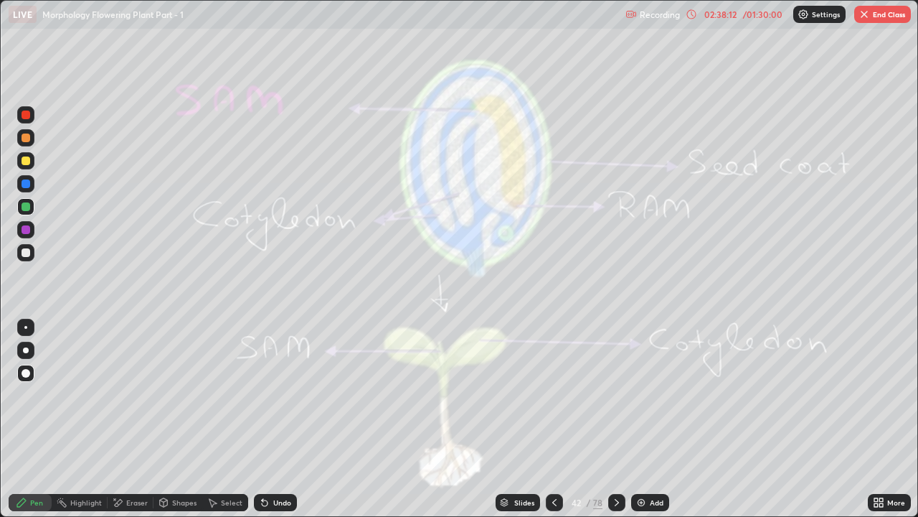
click at [122, 395] on icon at bounding box center [117, 502] width 11 height 12
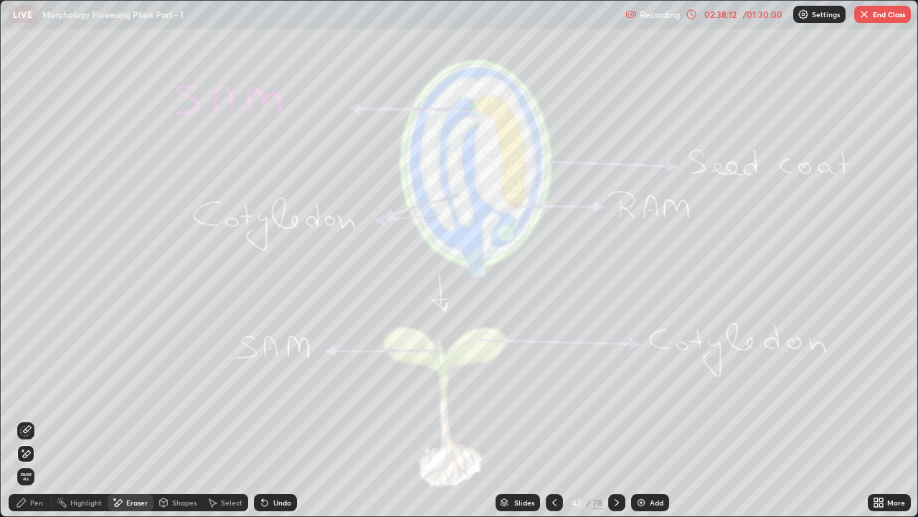
click at [22, 395] on div "Erase all" at bounding box center [25, 476] width 17 height 17
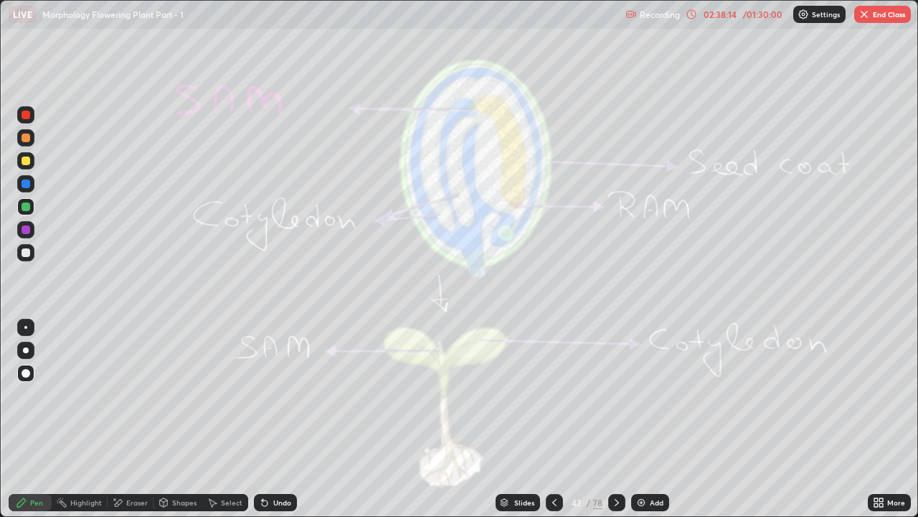
click at [618, 395] on icon at bounding box center [616, 501] width 11 height 11
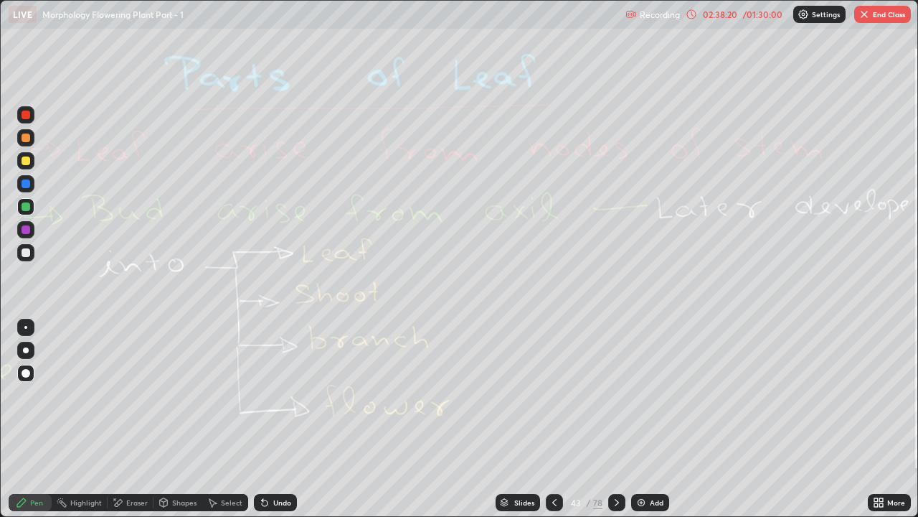
click at [553, 395] on icon at bounding box center [554, 501] width 11 height 11
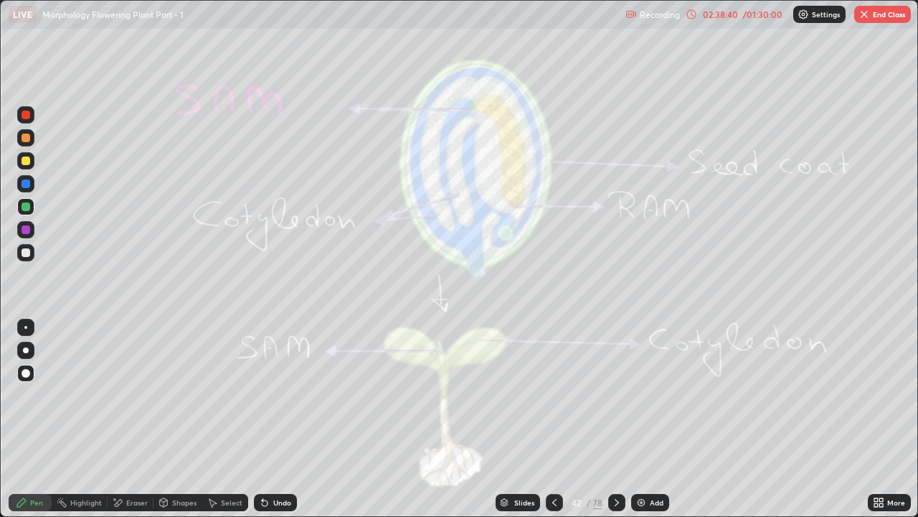
click at [616, 395] on icon at bounding box center [616, 501] width 11 height 11
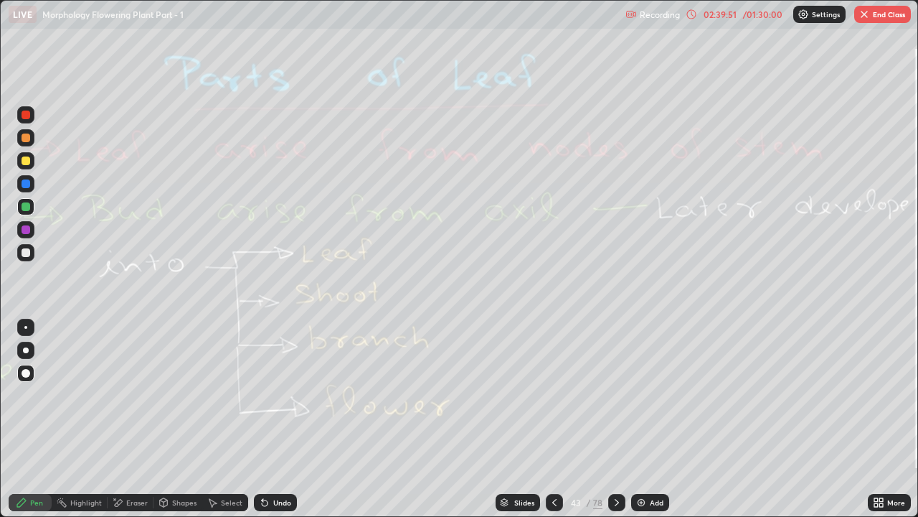
click at [140, 395] on div "Eraser" at bounding box center [137, 502] width 22 height 7
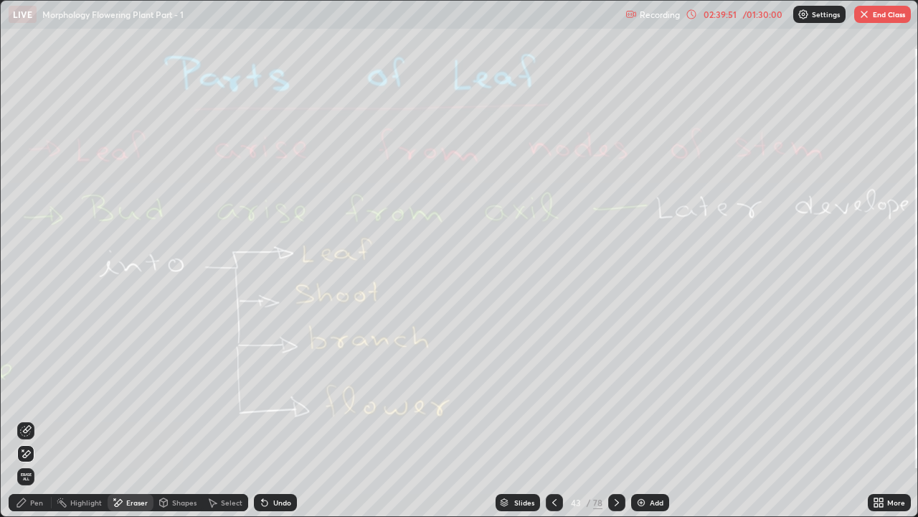
click at [27, 395] on span "Erase all" at bounding box center [26, 476] width 16 height 9
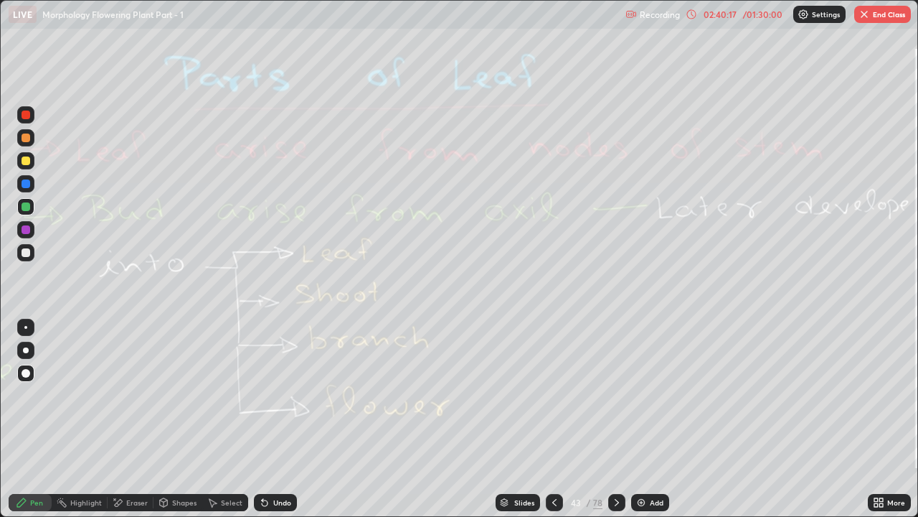
click at [27, 189] on div at bounding box center [25, 183] width 17 height 17
click at [616, 395] on icon at bounding box center [616, 501] width 11 height 11
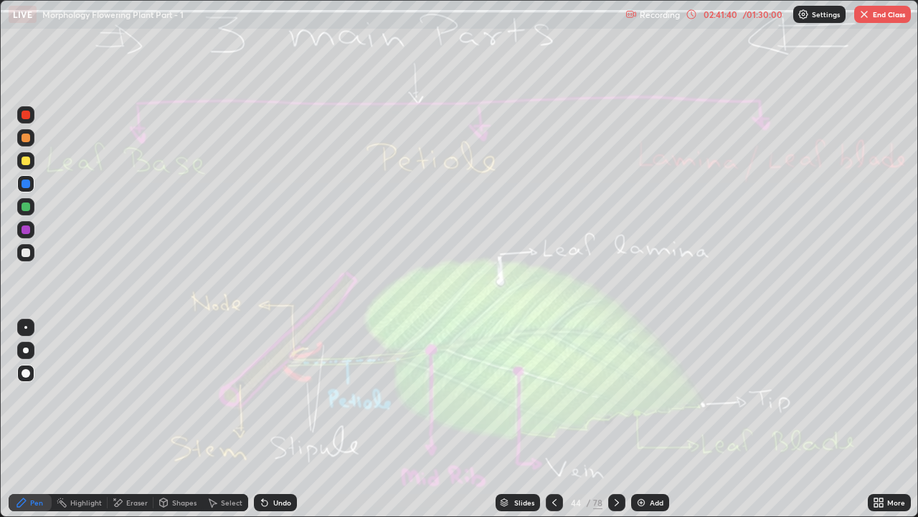
click at [130, 395] on div "Eraser" at bounding box center [137, 502] width 22 height 7
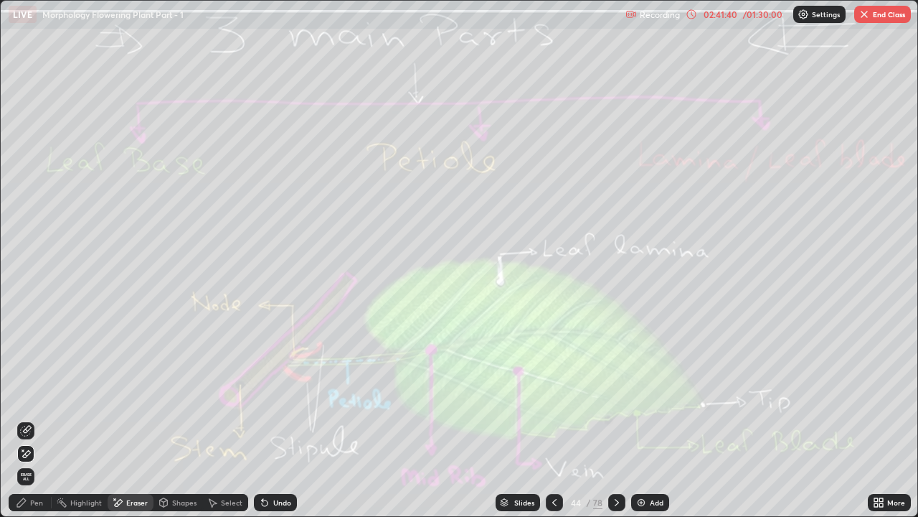
click at [26, 395] on span "Erase all" at bounding box center [26, 476] width 16 height 9
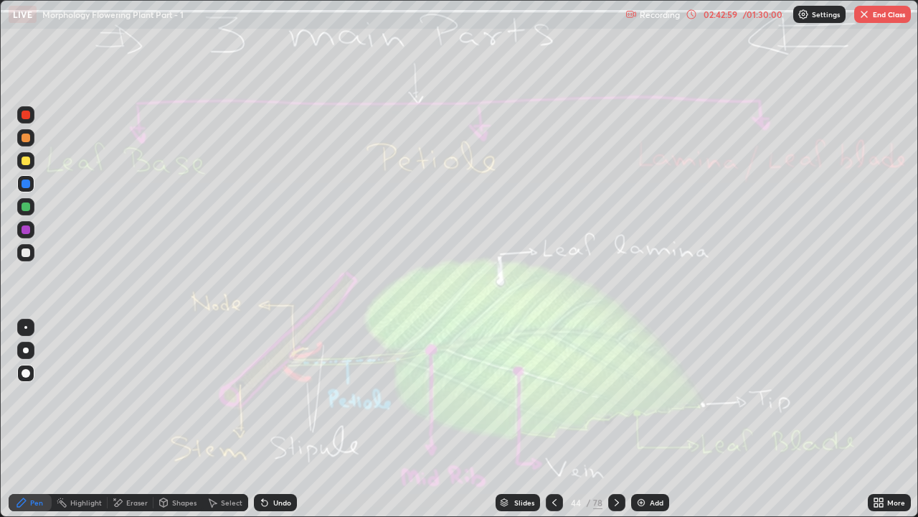
click at [129, 395] on div "Eraser" at bounding box center [137, 502] width 22 height 7
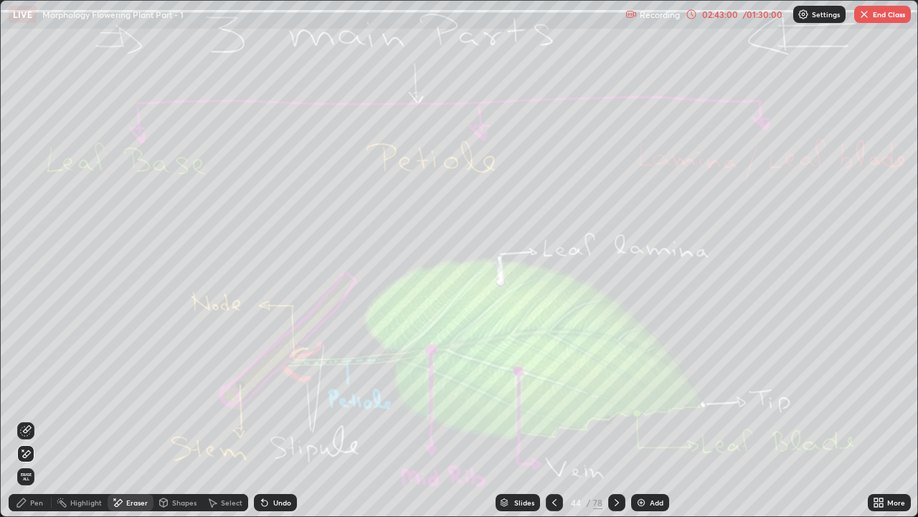
click at [26, 395] on span "Erase all" at bounding box center [26, 476] width 16 height 9
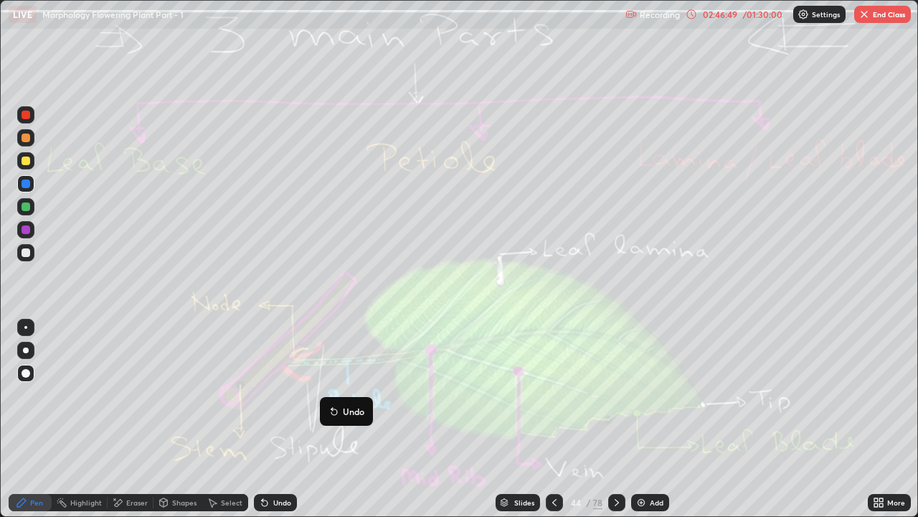
click at [616, 395] on icon at bounding box center [616, 501] width 11 height 11
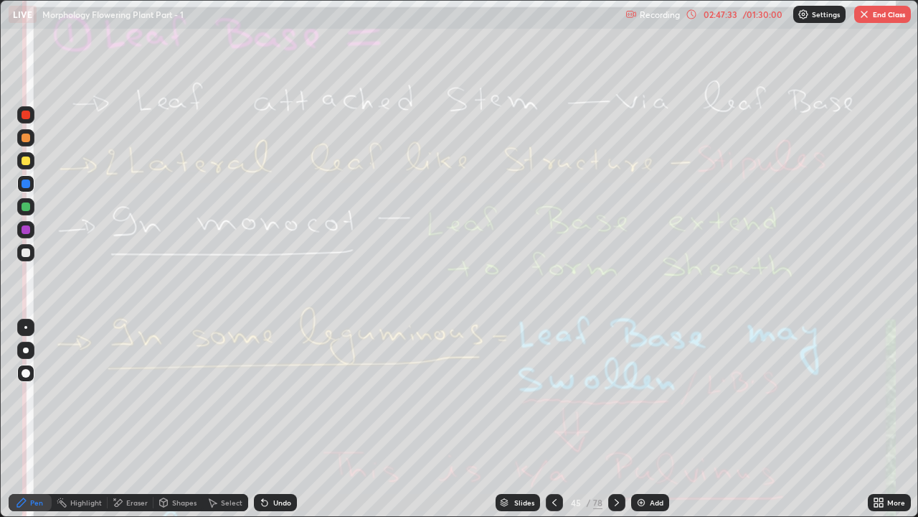
click at [132, 395] on div "Eraser" at bounding box center [137, 502] width 22 height 7
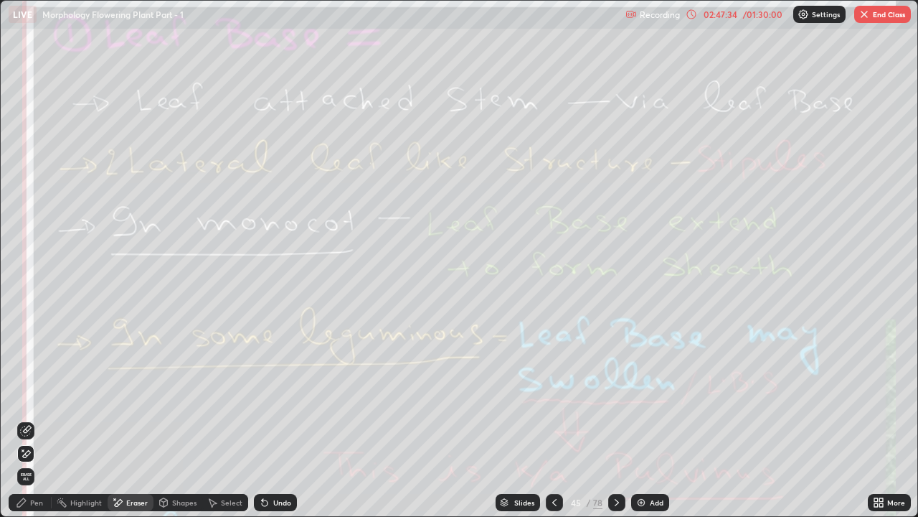
click at [26, 395] on span "Erase all" at bounding box center [26, 476] width 16 height 9
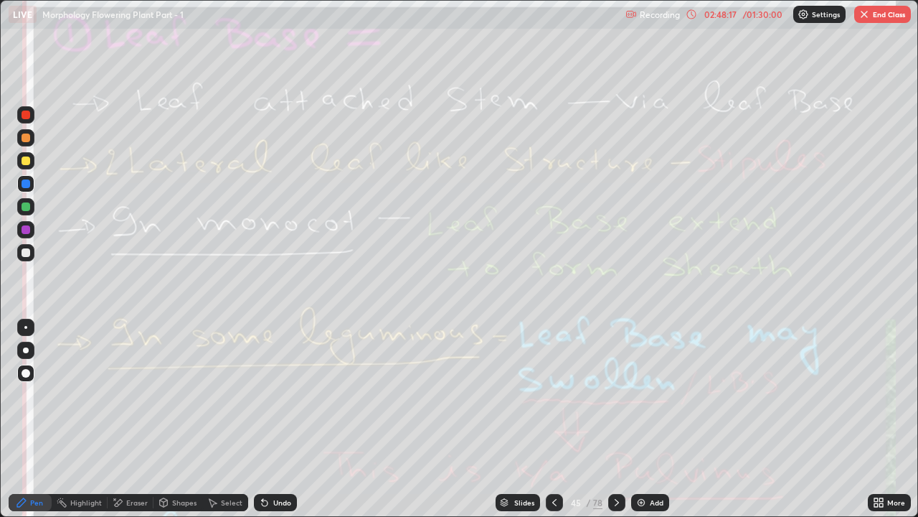
click at [131, 395] on div "Eraser" at bounding box center [137, 502] width 22 height 7
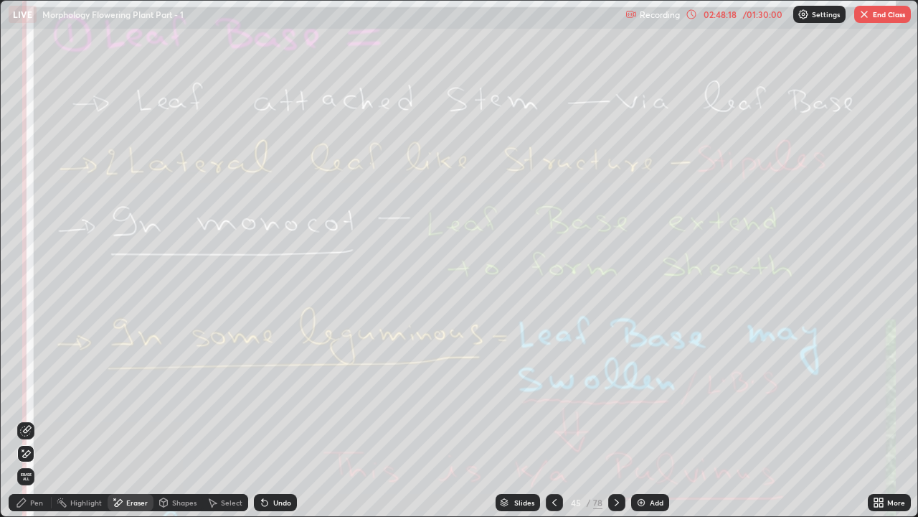
click at [32, 395] on span "Erase all" at bounding box center [26, 476] width 16 height 9
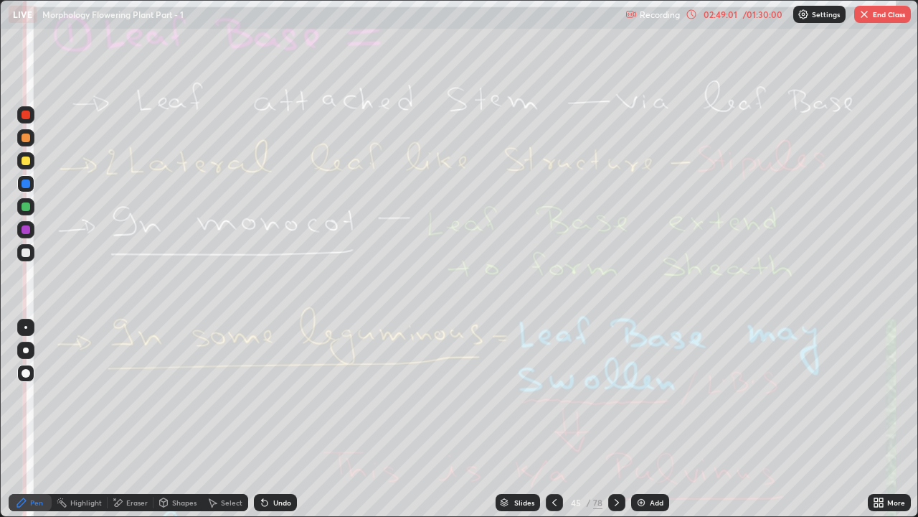
click at [618, 395] on icon at bounding box center [616, 501] width 11 height 11
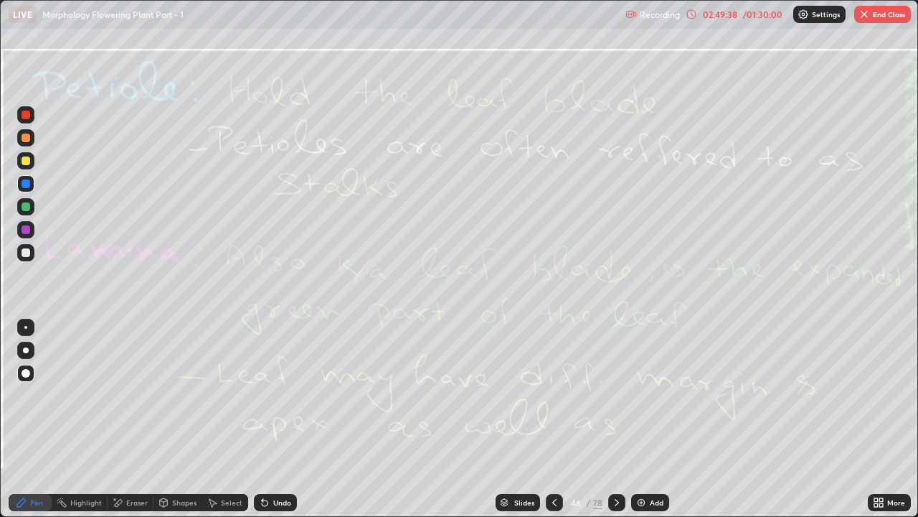
click at [128, 395] on div "Eraser" at bounding box center [137, 502] width 22 height 7
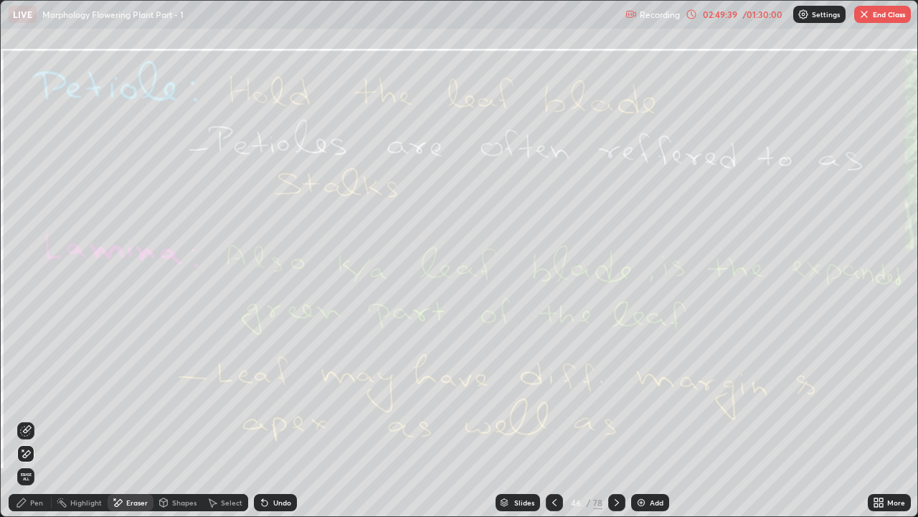
click at [28, 395] on span "Erase all" at bounding box center [26, 476] width 16 height 9
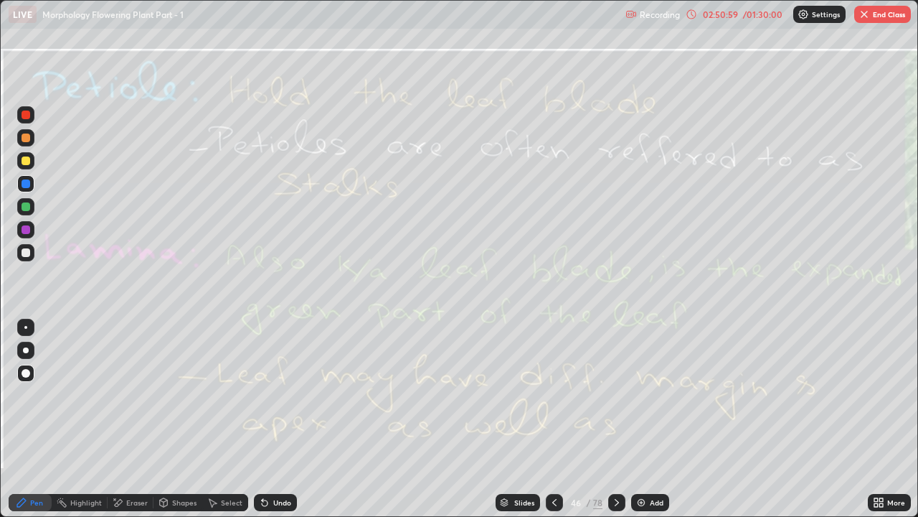
click at [126, 395] on div "Eraser" at bounding box center [131, 502] width 46 height 17
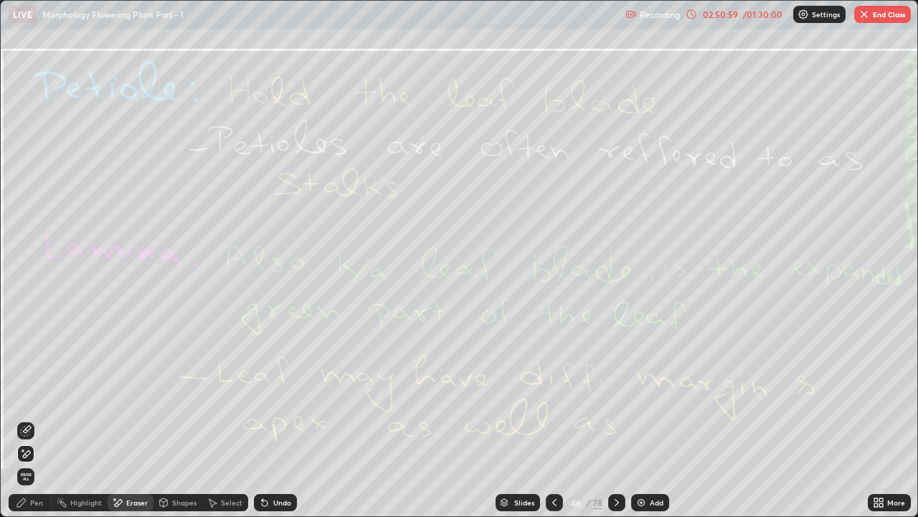
click at [26, 395] on span "Erase all" at bounding box center [26, 476] width 16 height 9
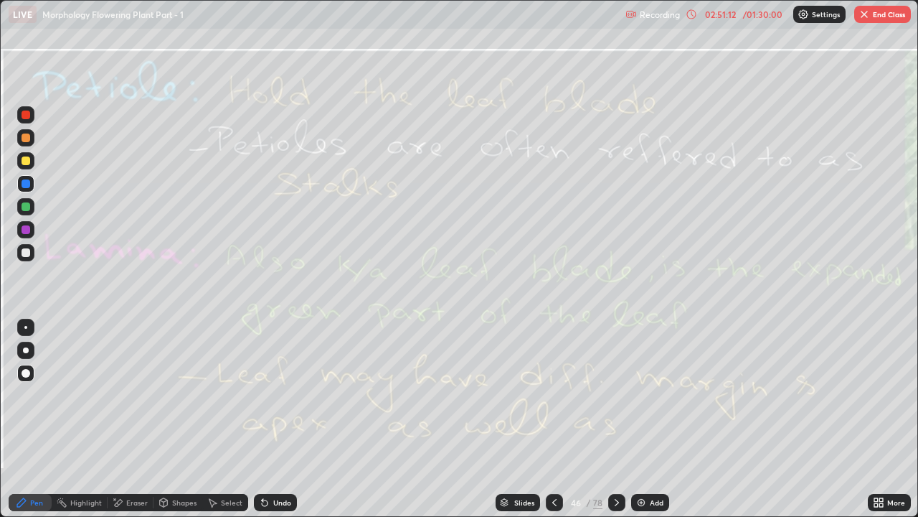
click at [616, 395] on icon at bounding box center [616, 501] width 11 height 11
click at [136, 395] on div "Eraser" at bounding box center [137, 502] width 22 height 7
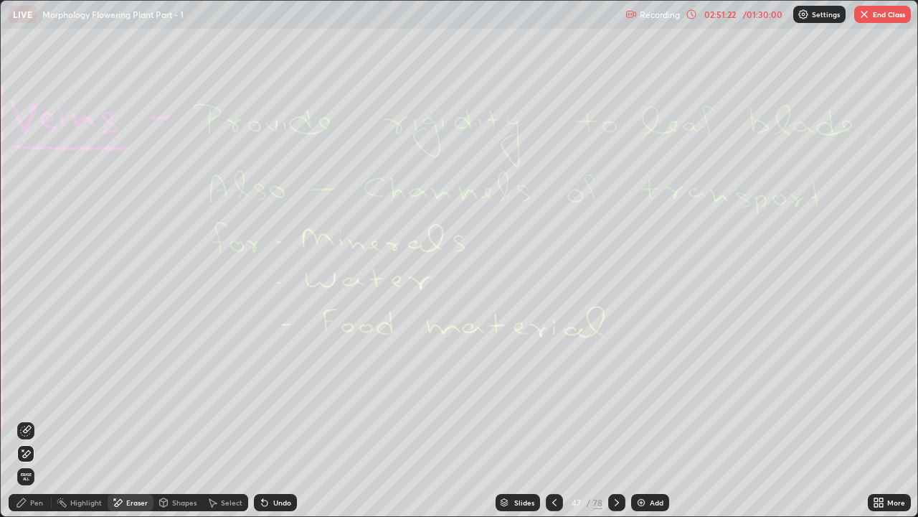
click at [27, 395] on span "Erase all" at bounding box center [26, 476] width 16 height 9
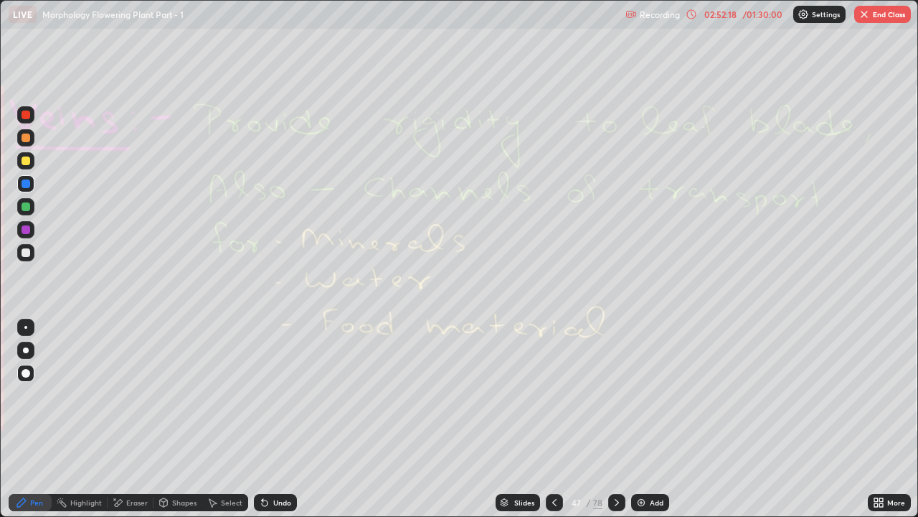
click at [612, 395] on div at bounding box center [616, 502] width 17 height 17
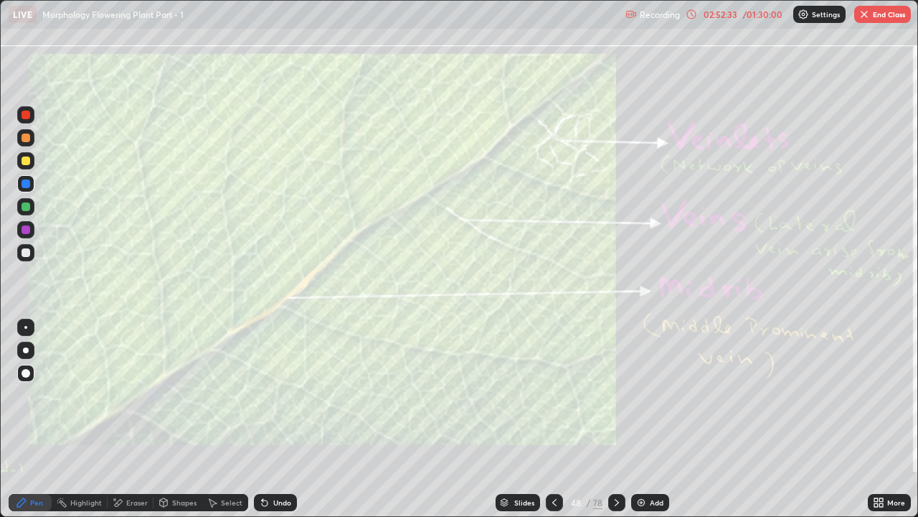
click at [133, 395] on div "Eraser" at bounding box center [137, 502] width 22 height 7
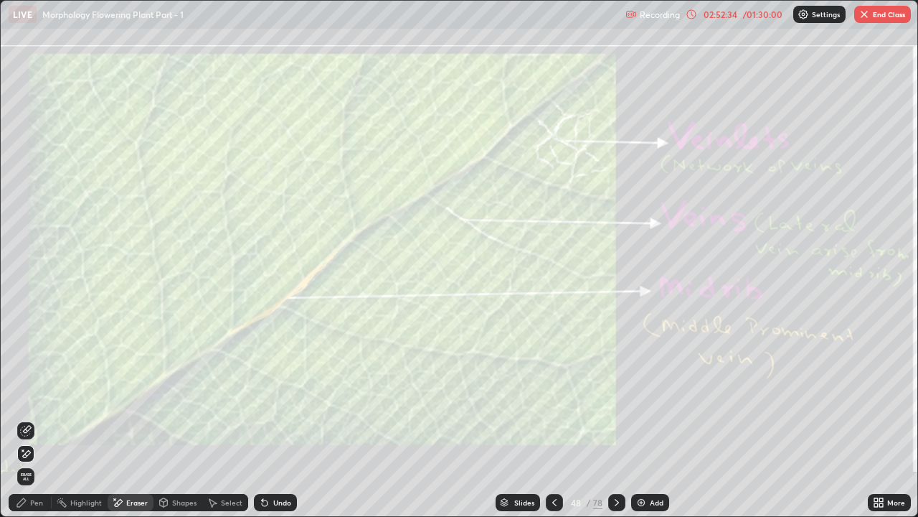
click at [26, 395] on span "Erase all" at bounding box center [26, 476] width 16 height 9
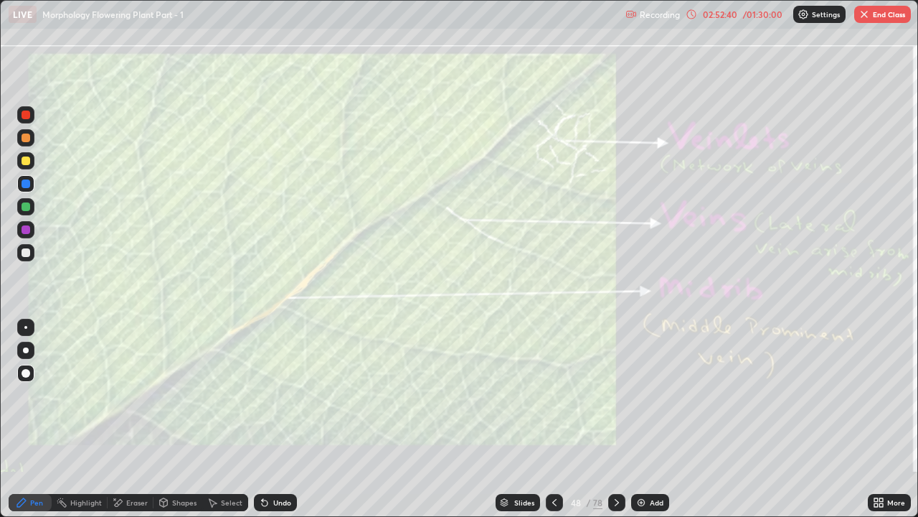
click at [616, 395] on icon at bounding box center [616, 501] width 11 height 11
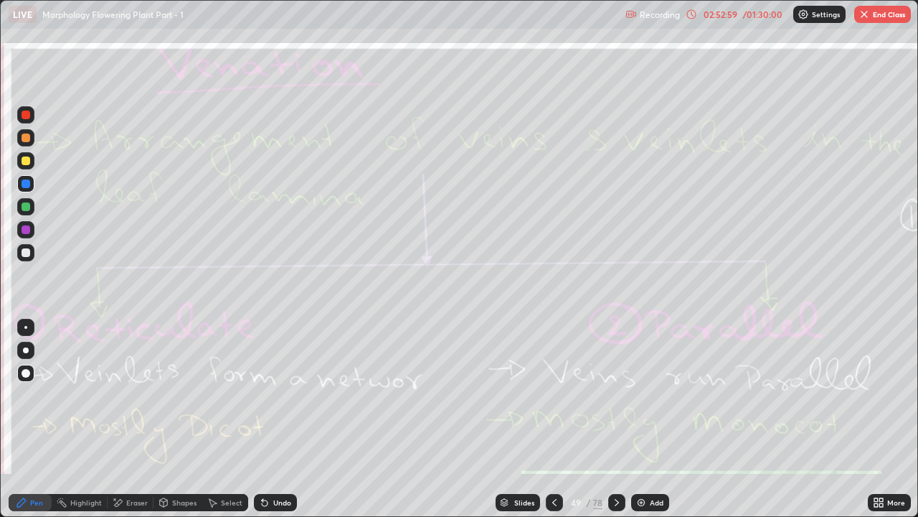
click at [547, 395] on div at bounding box center [554, 502] width 17 height 17
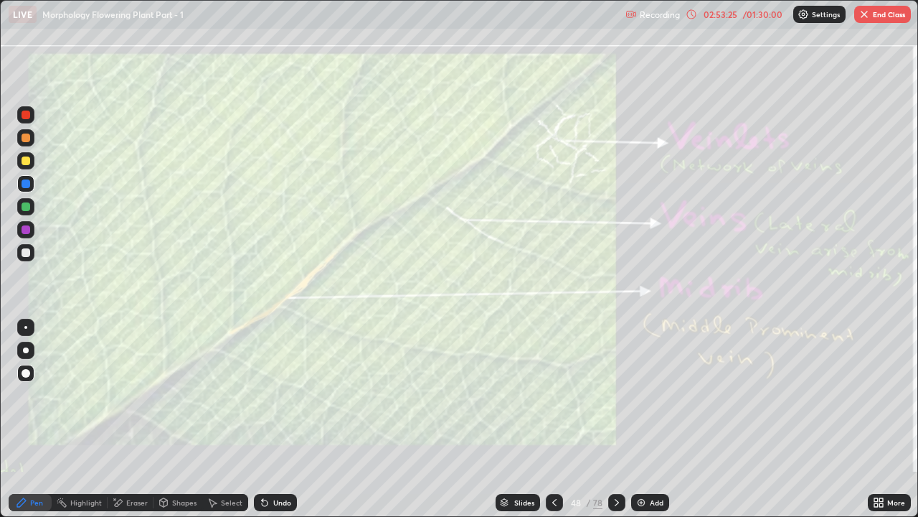
click at [644, 395] on img at bounding box center [641, 501] width 11 height 11
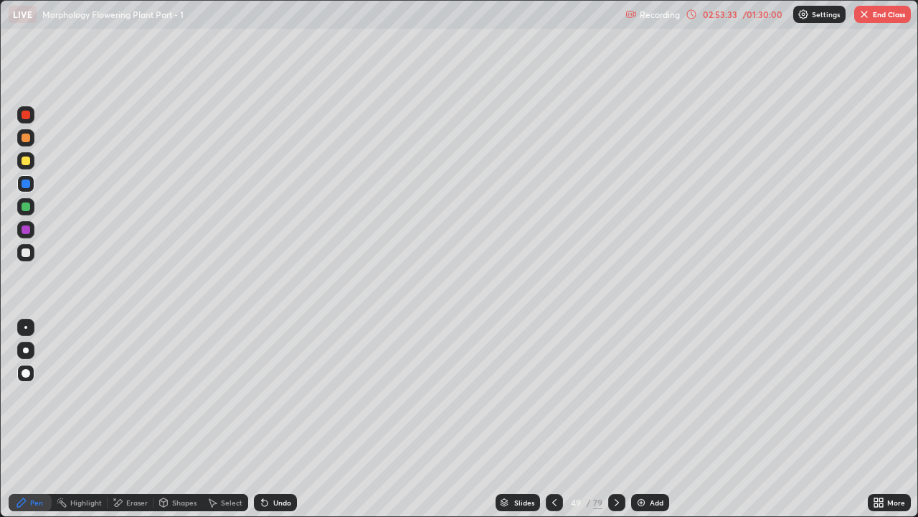
click at [27, 252] on div at bounding box center [26, 252] width 9 height 9
click at [139, 395] on div "Eraser" at bounding box center [137, 502] width 22 height 7
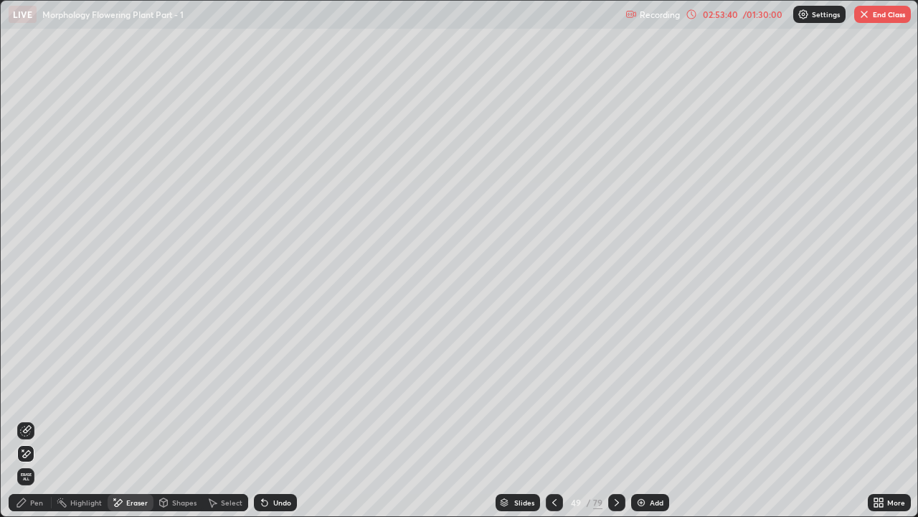
click at [26, 395] on span "Erase all" at bounding box center [26, 476] width 16 height 9
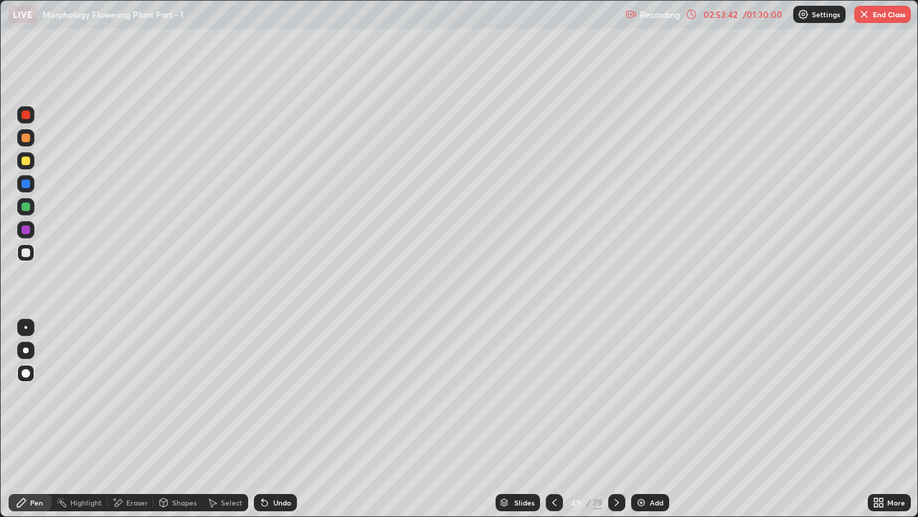
click at [616, 395] on icon at bounding box center [616, 501] width 11 height 11
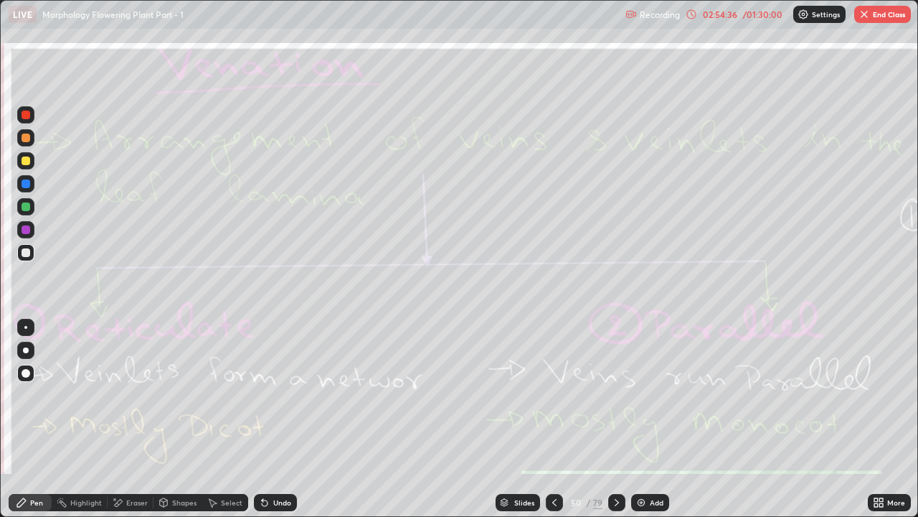
click at [136, 395] on div "Eraser" at bounding box center [137, 502] width 22 height 7
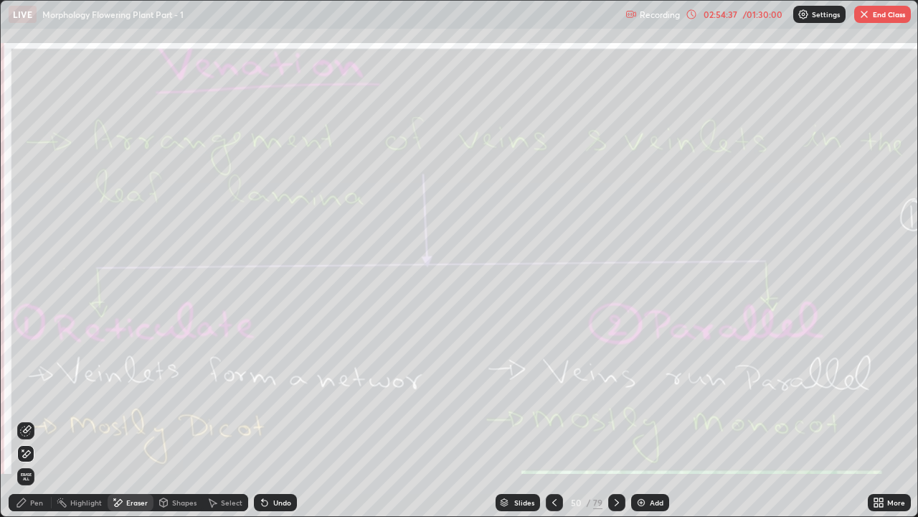
click at [26, 395] on span "Erase all" at bounding box center [26, 476] width 16 height 9
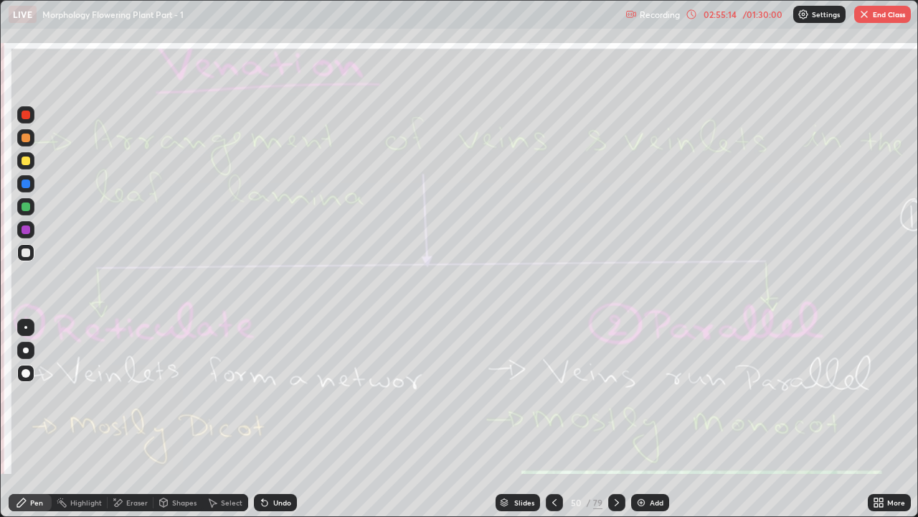
click at [616, 395] on icon at bounding box center [616, 501] width 11 height 11
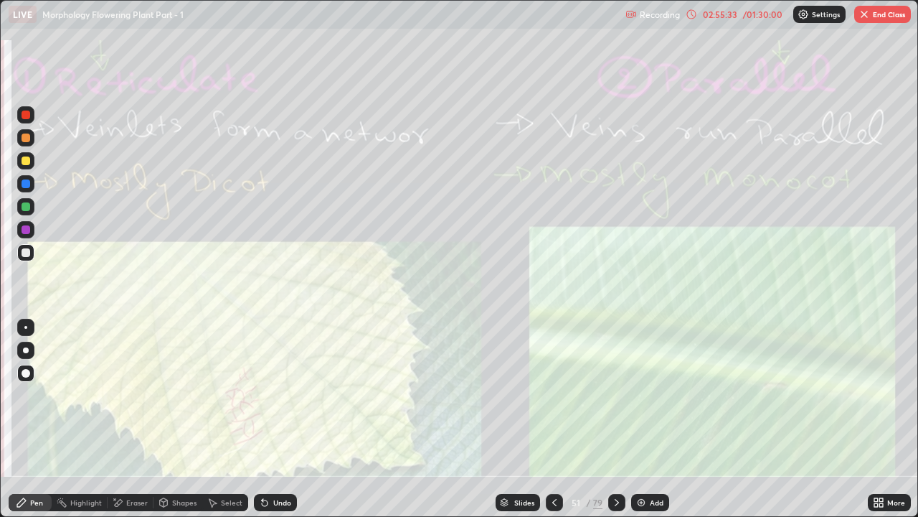
click at [135, 395] on div "Eraser" at bounding box center [137, 502] width 22 height 7
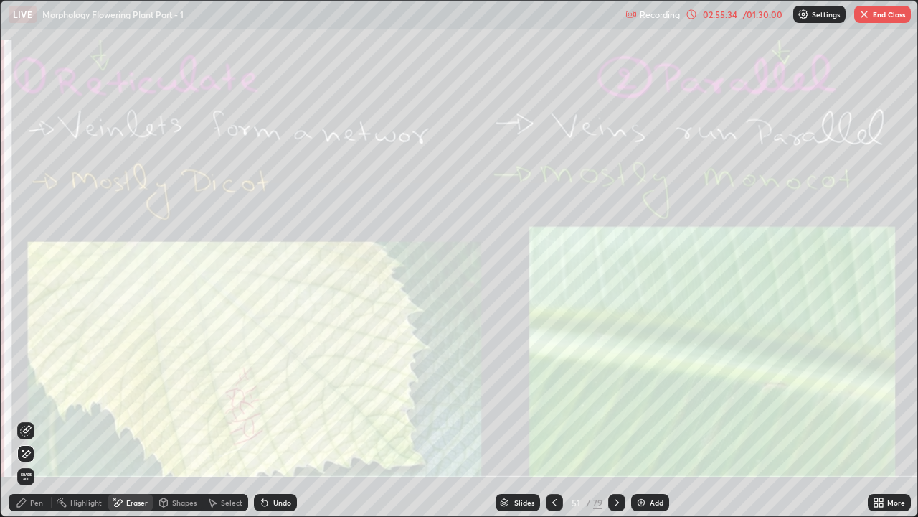
click at [28, 395] on span "Erase all" at bounding box center [26, 476] width 16 height 9
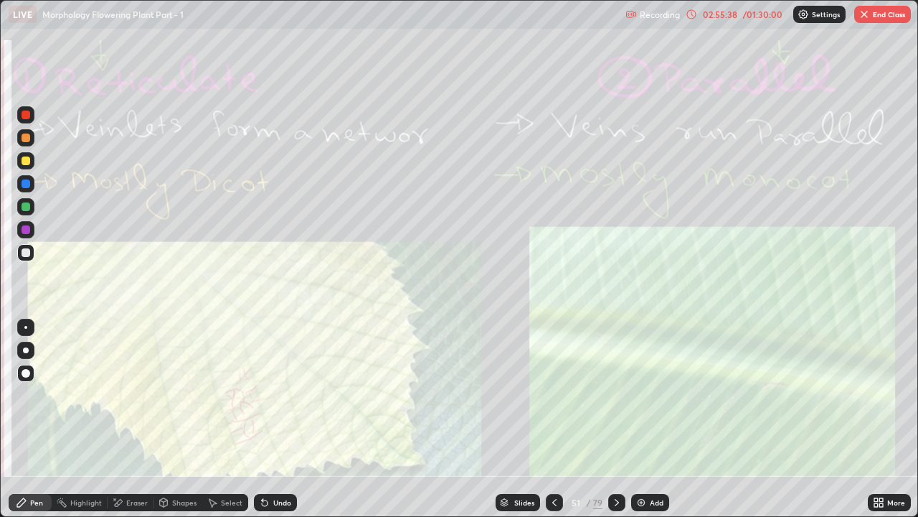
click at [611, 395] on icon at bounding box center [616, 501] width 11 height 11
click at [616, 395] on icon at bounding box center [616, 501] width 11 height 11
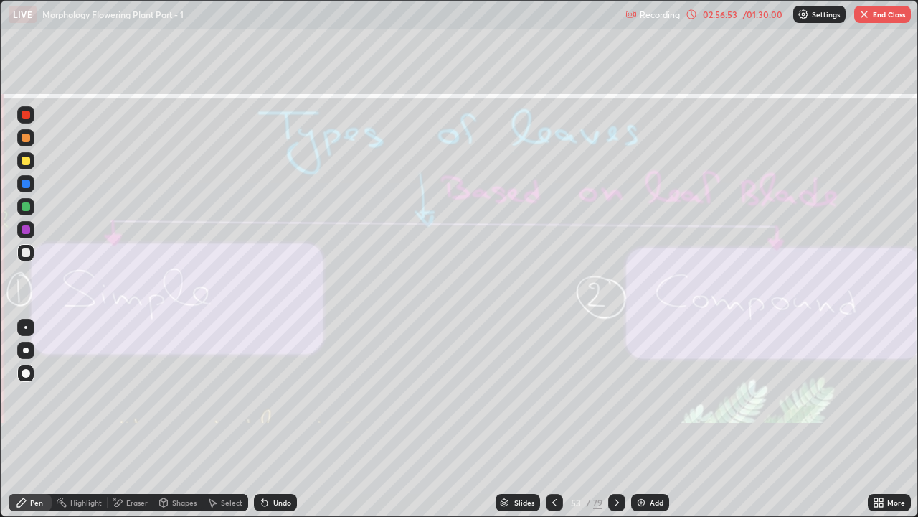
click at [616, 395] on icon at bounding box center [616, 501] width 11 height 11
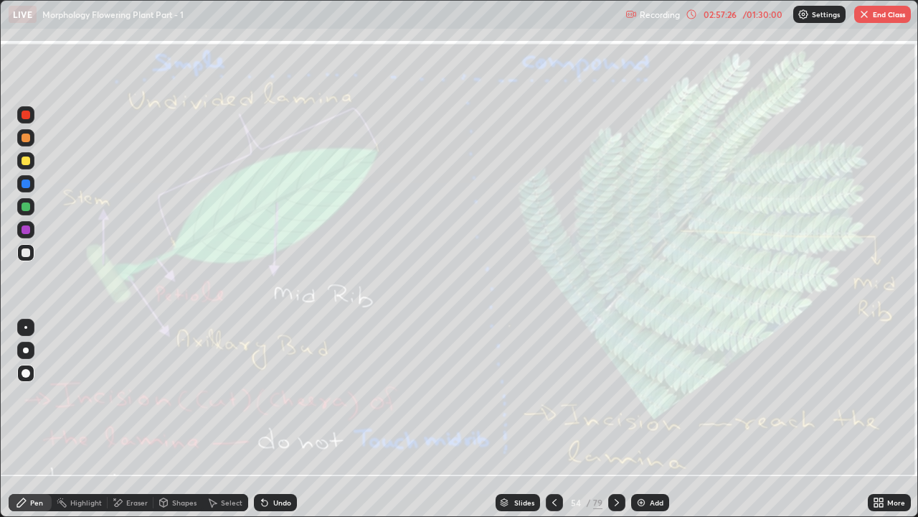
click at [131, 395] on div "Eraser" at bounding box center [137, 502] width 22 height 7
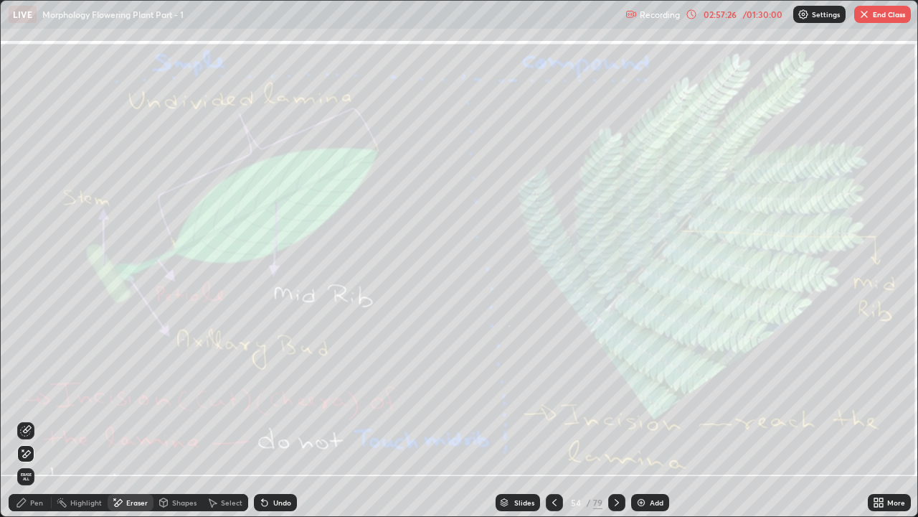
click at [26, 395] on span "Erase all" at bounding box center [26, 476] width 16 height 9
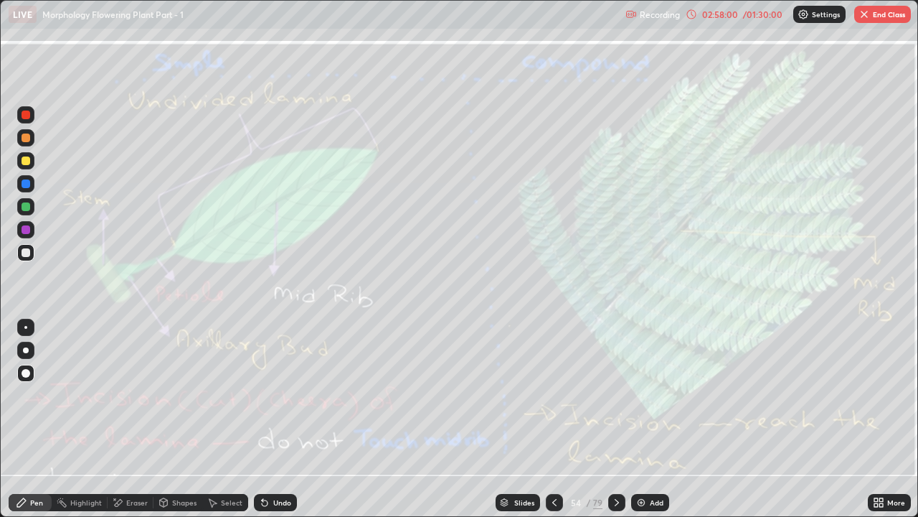
click at [133, 395] on div "Eraser" at bounding box center [131, 502] width 46 height 17
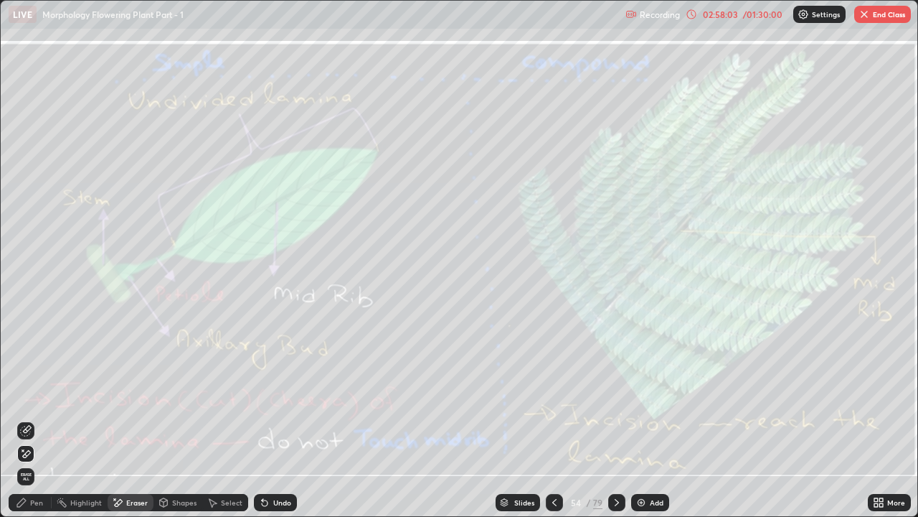
click at [27, 395] on span "Erase all" at bounding box center [26, 476] width 16 height 9
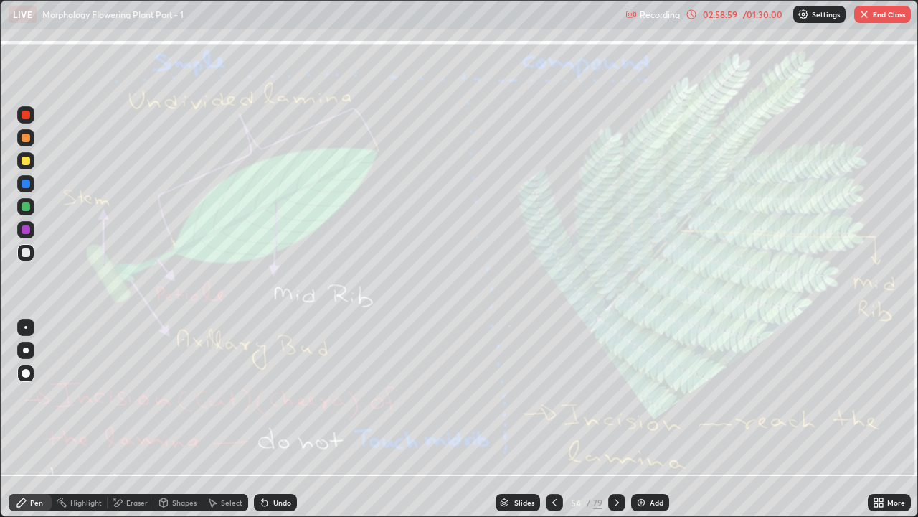
click at [616, 395] on icon at bounding box center [616, 501] width 11 height 11
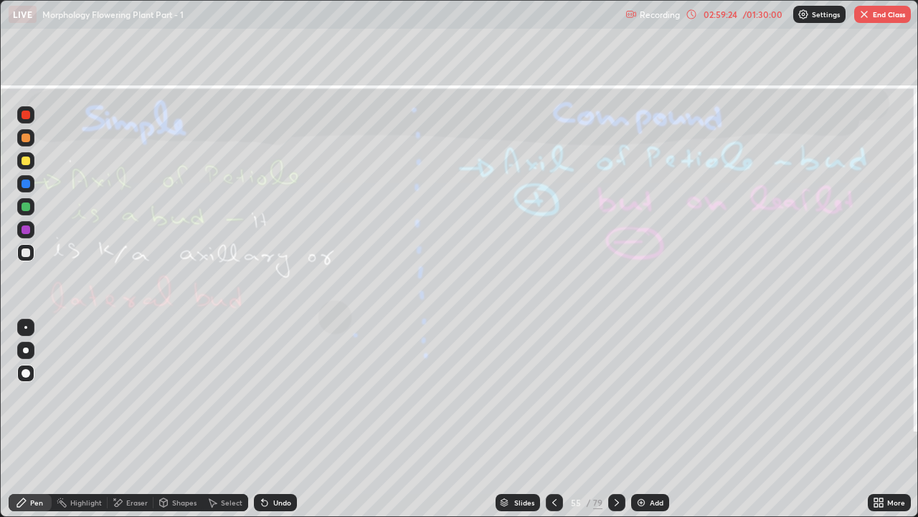
click at [552, 395] on icon at bounding box center [554, 501] width 11 height 11
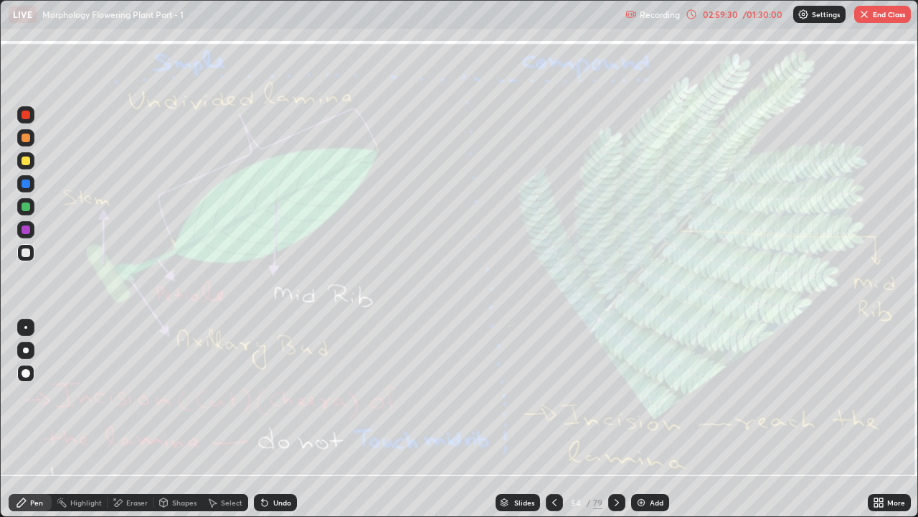
click at [32, 329] on div at bounding box center [25, 327] width 17 height 17
click at [131, 395] on div "Eraser" at bounding box center [137, 502] width 22 height 7
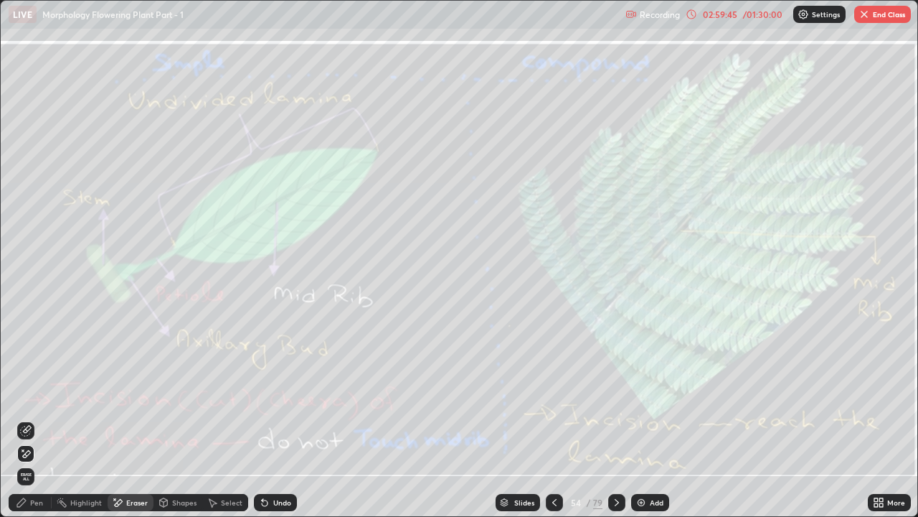
click at [27, 395] on span "Erase all" at bounding box center [26, 476] width 16 height 9
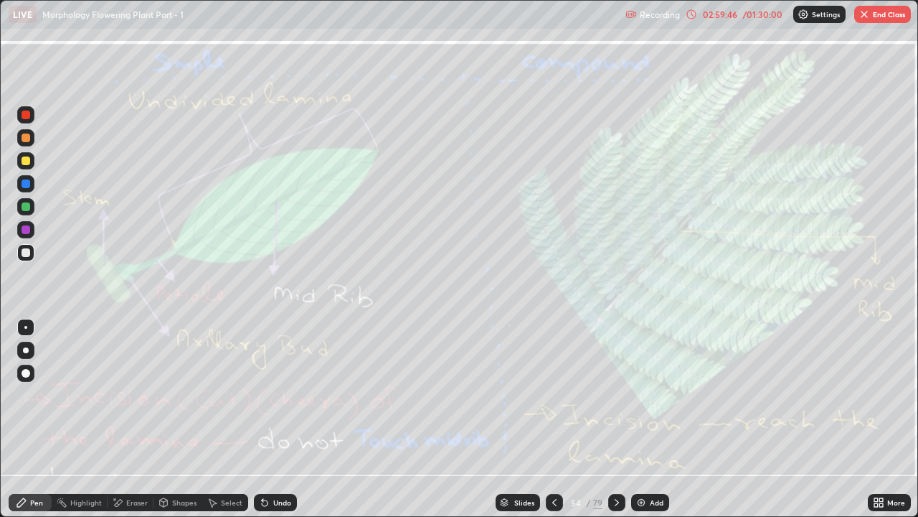
click at [612, 395] on icon at bounding box center [616, 501] width 11 height 11
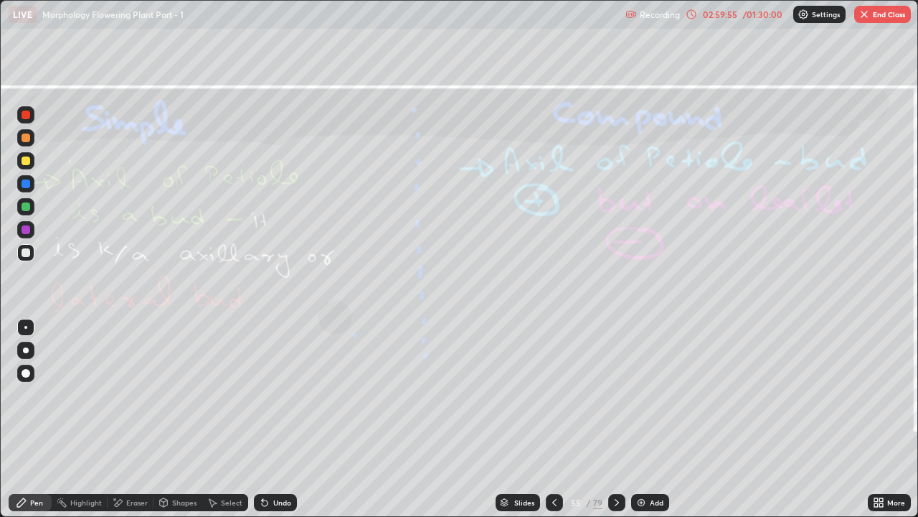
click at [28, 114] on div at bounding box center [26, 114] width 9 height 9
click at [131, 395] on div "Eraser" at bounding box center [137, 502] width 22 height 7
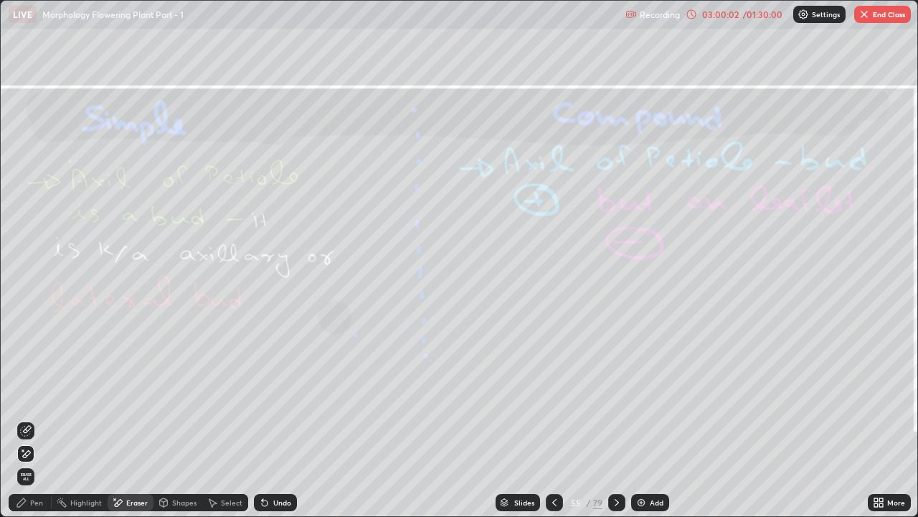
click at [25, 395] on span "Erase all" at bounding box center [26, 476] width 16 height 9
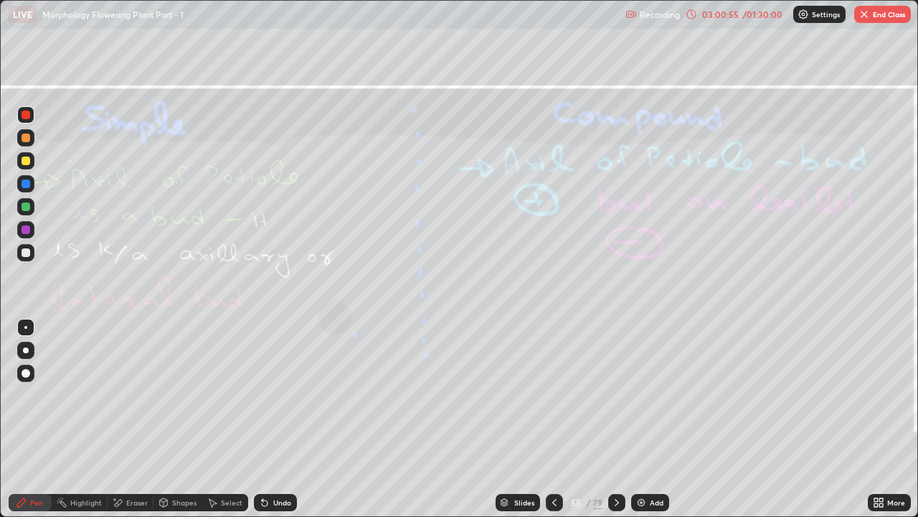
click at [616, 395] on icon at bounding box center [616, 501] width 11 height 11
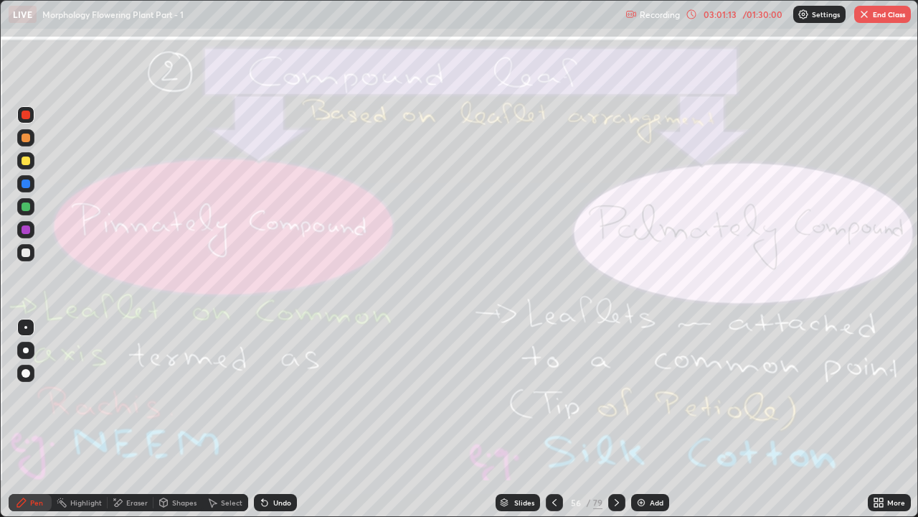
click at [613, 395] on div at bounding box center [616, 502] width 17 height 17
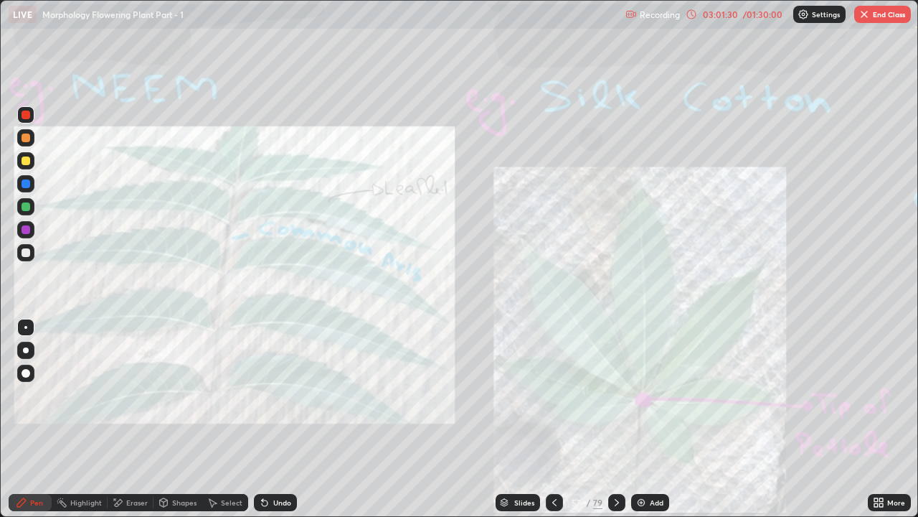
click at [136, 395] on div "Eraser" at bounding box center [137, 502] width 22 height 7
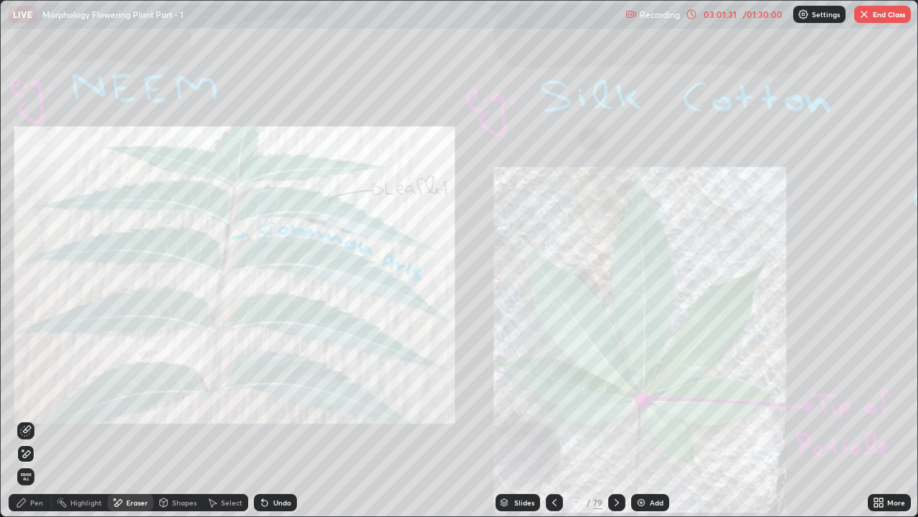
click at [26, 395] on span "Erase all" at bounding box center [26, 476] width 16 height 9
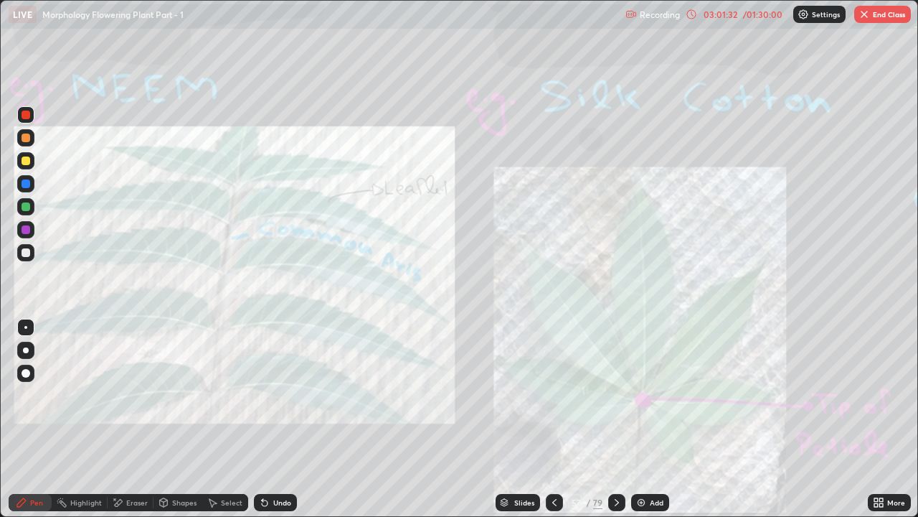
click at [553, 395] on icon at bounding box center [554, 501] width 11 height 11
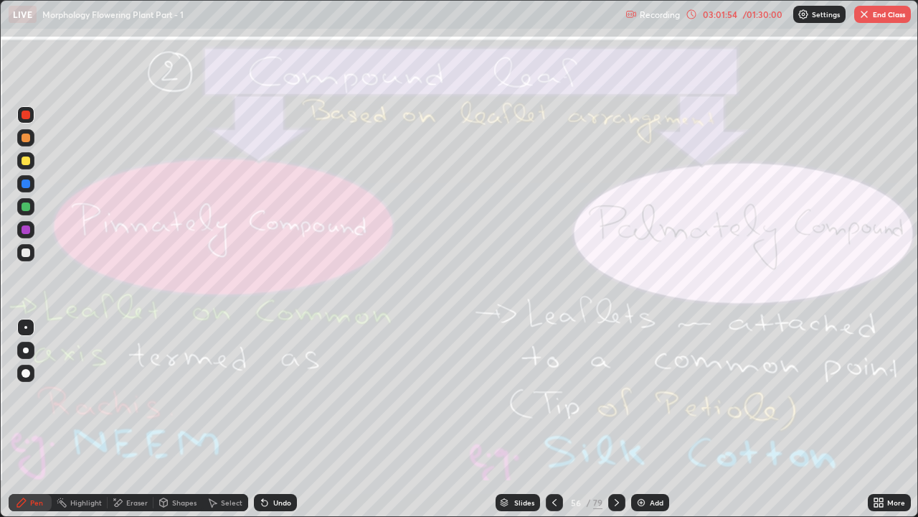
click at [125, 395] on div "Eraser" at bounding box center [131, 502] width 46 height 17
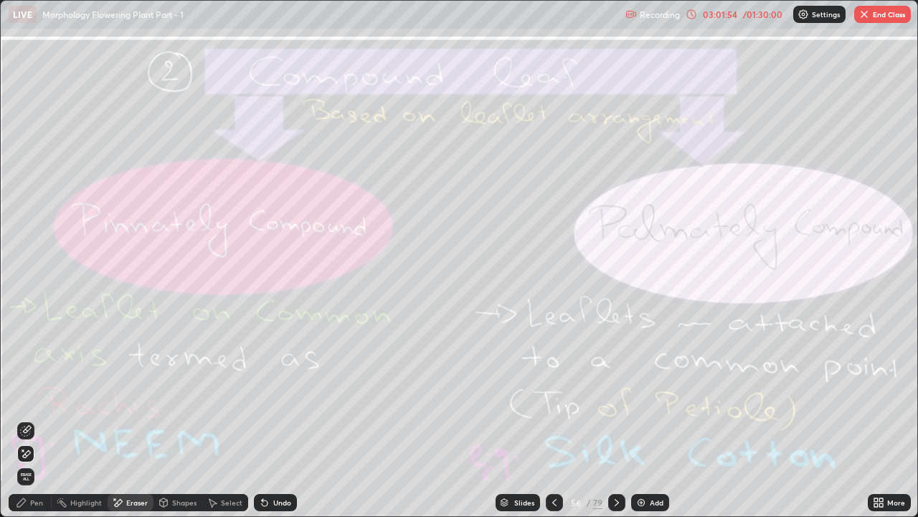
click at [27, 395] on span "Erase all" at bounding box center [26, 476] width 16 height 9
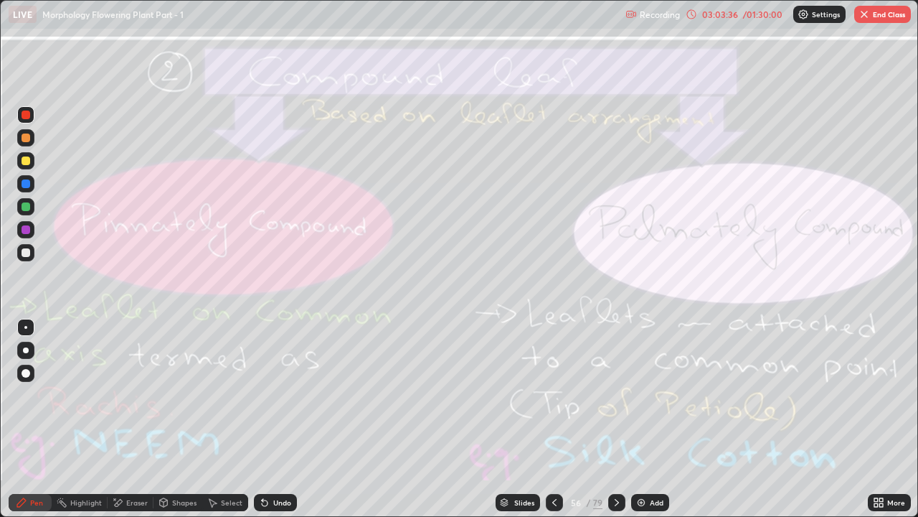
click at [616, 395] on icon at bounding box center [616, 501] width 11 height 11
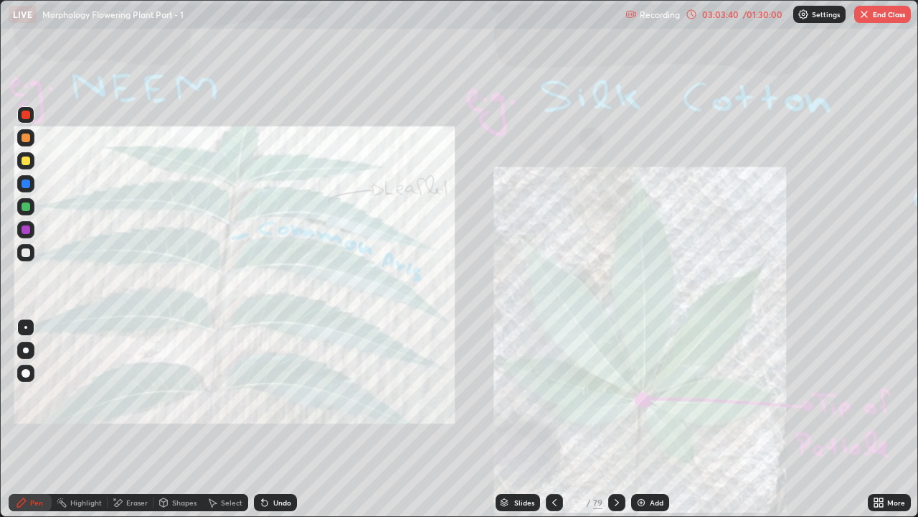
click at [616, 395] on icon at bounding box center [616, 501] width 11 height 11
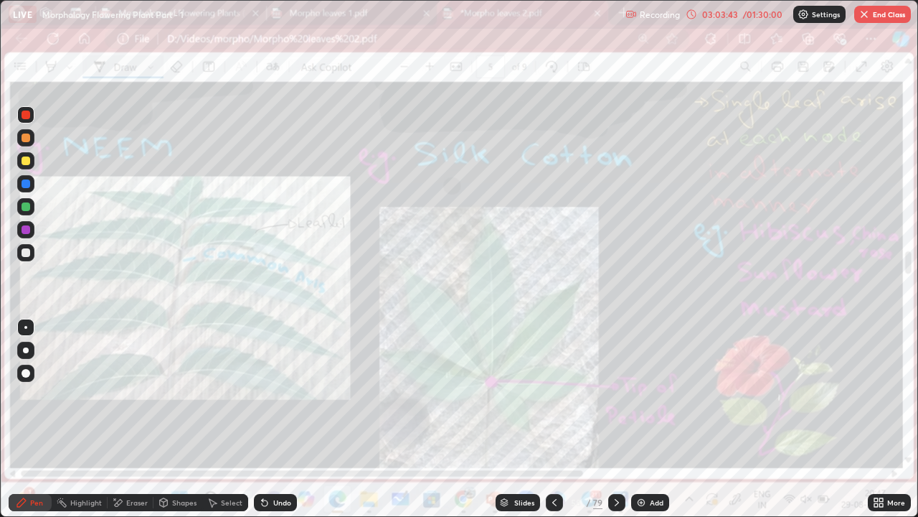
click at [608, 395] on div at bounding box center [616, 502] width 17 height 29
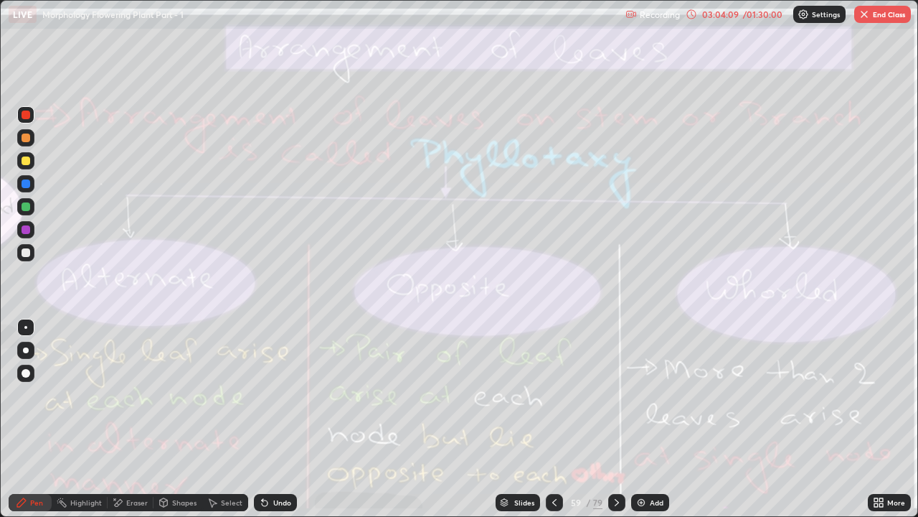
click at [136, 395] on div "Eraser" at bounding box center [137, 502] width 22 height 7
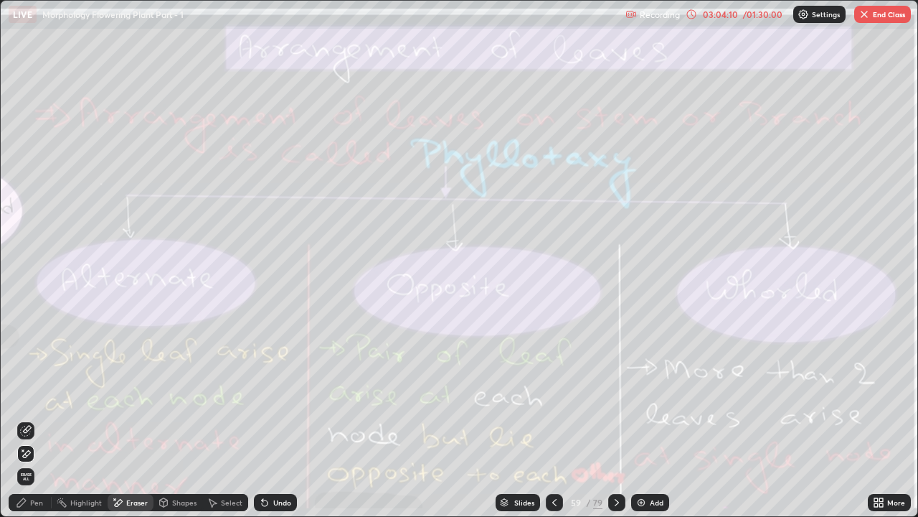
click at [32, 395] on span "Erase all" at bounding box center [26, 476] width 16 height 9
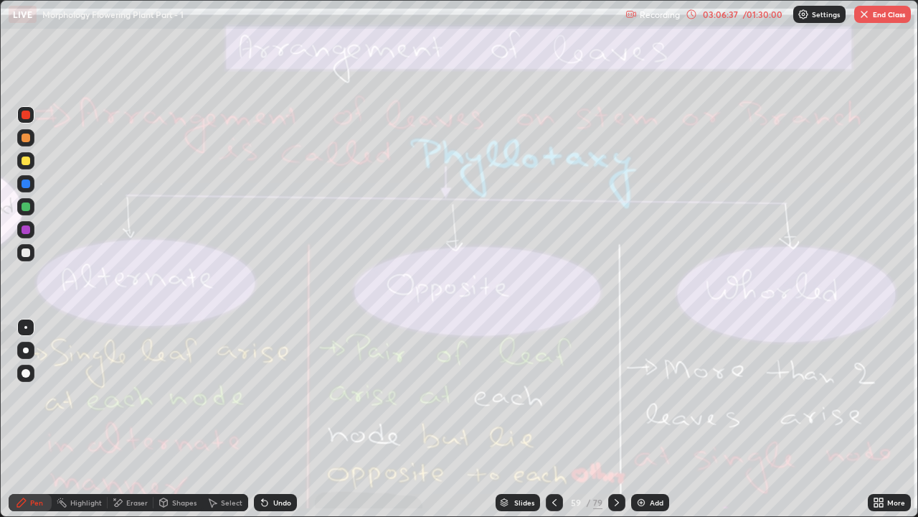
click at [621, 395] on div at bounding box center [616, 502] width 17 height 17
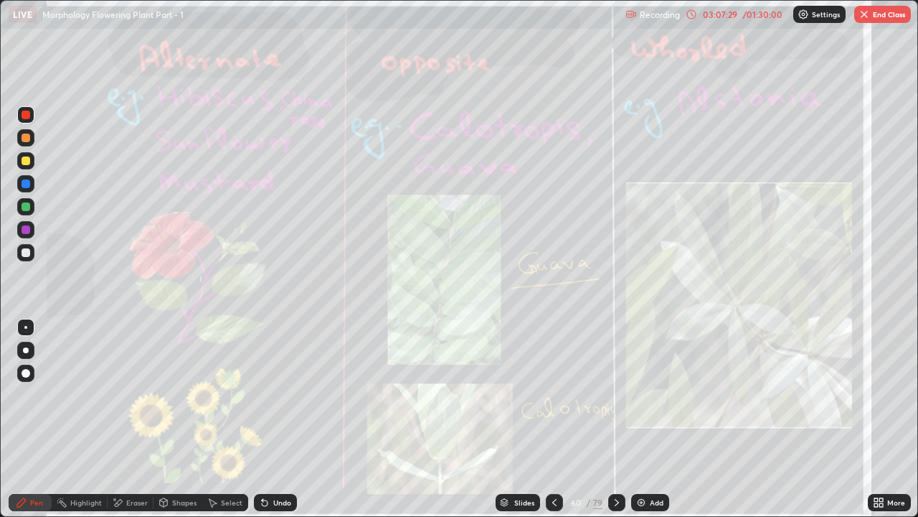
click at [622, 395] on div at bounding box center [616, 502] width 17 height 17
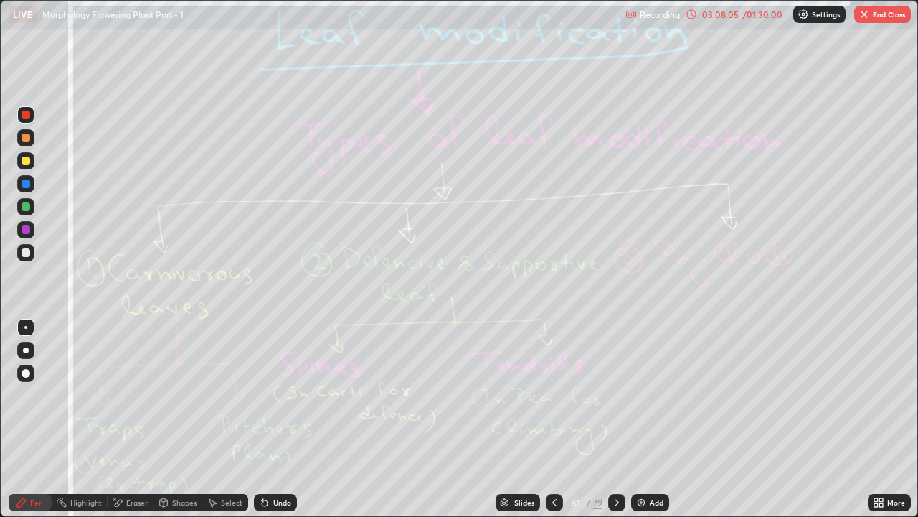
click at [134, 395] on div "Eraser" at bounding box center [137, 502] width 22 height 7
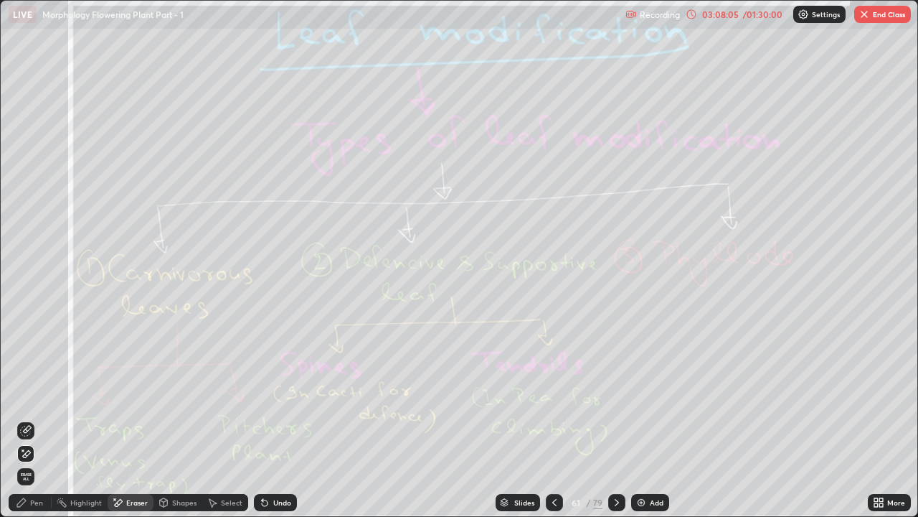
click at [27, 395] on span "Erase all" at bounding box center [26, 476] width 16 height 9
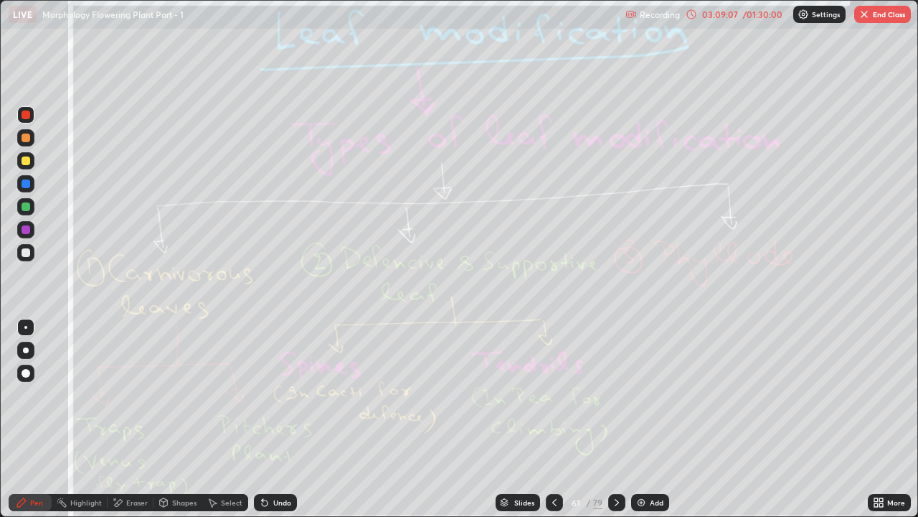
click at [122, 395] on icon at bounding box center [117, 502] width 11 height 12
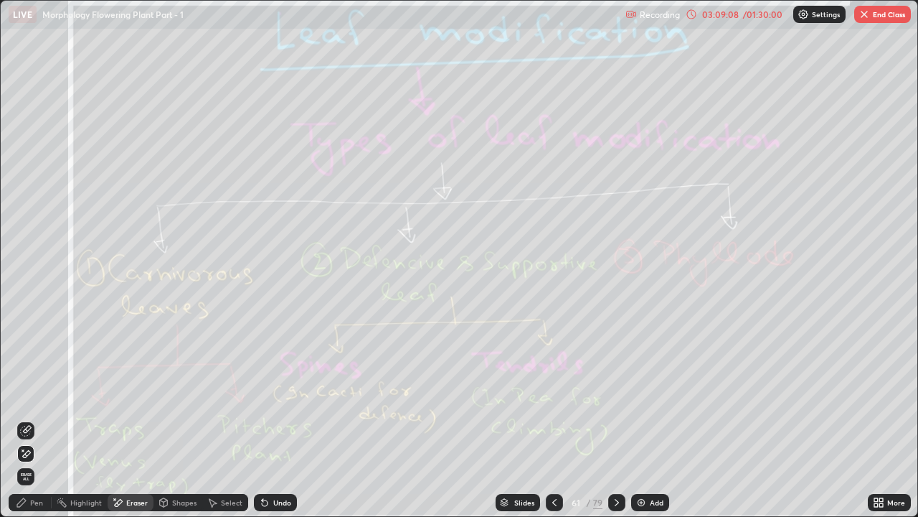
click at [20, 395] on span "Erase all" at bounding box center [26, 476] width 16 height 9
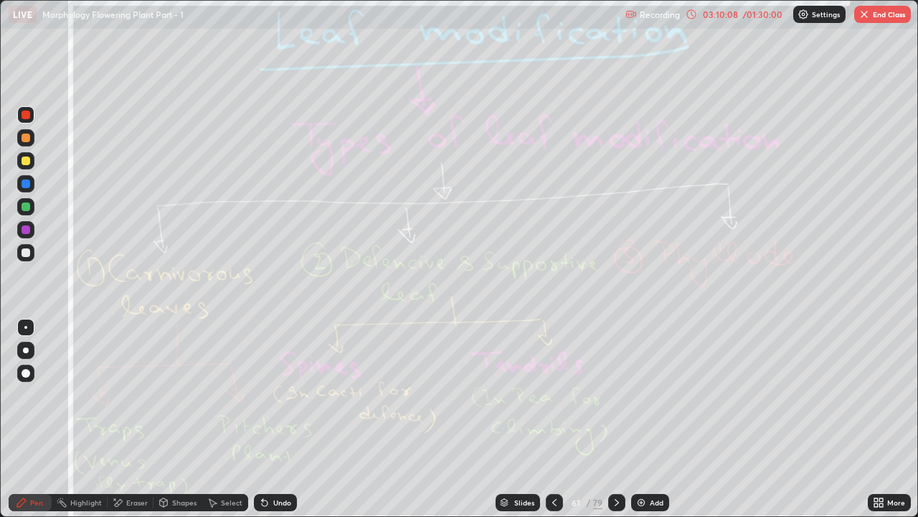
click at [616, 395] on icon at bounding box center [616, 501] width 11 height 11
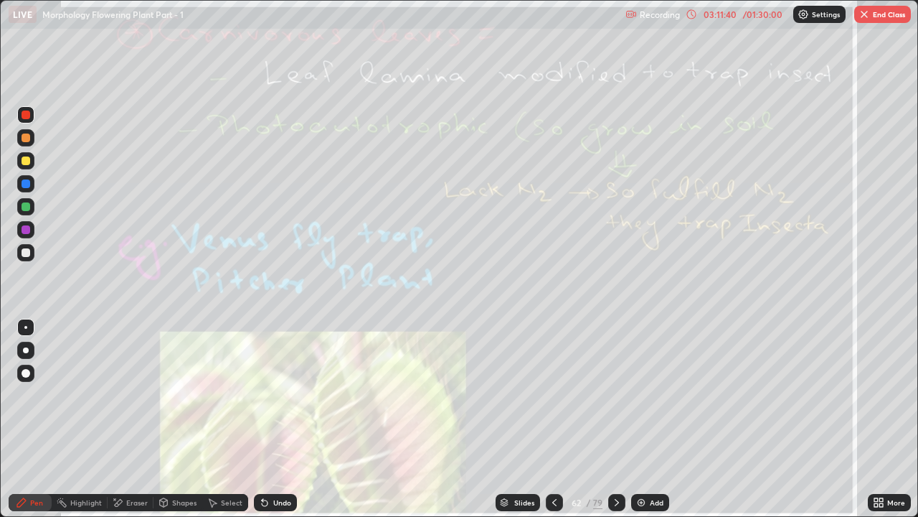
click at [138, 395] on div "Eraser" at bounding box center [137, 502] width 22 height 7
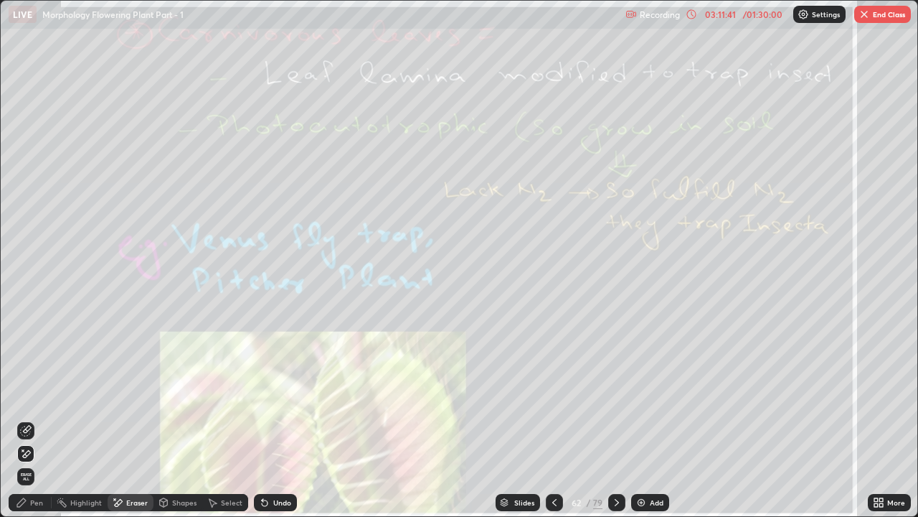
click at [27, 395] on span "Erase all" at bounding box center [26, 476] width 16 height 9
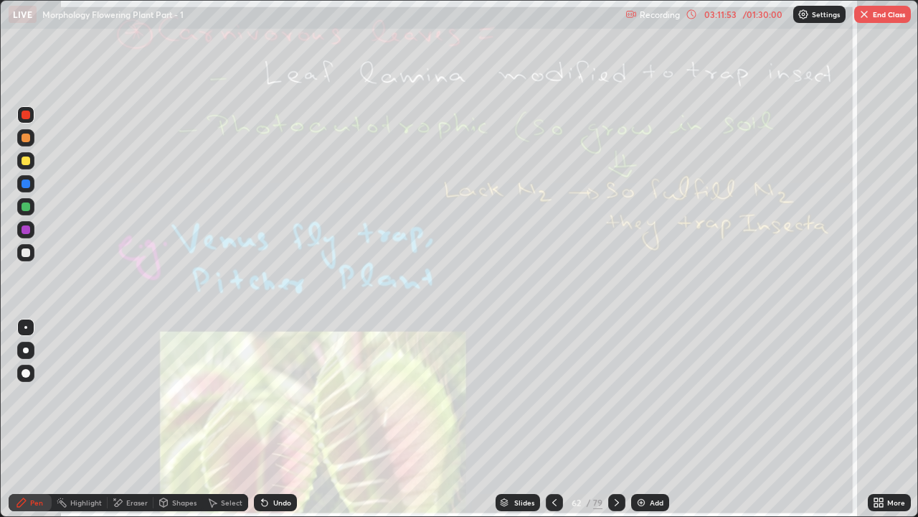
click at [552, 395] on icon at bounding box center [554, 501] width 11 height 11
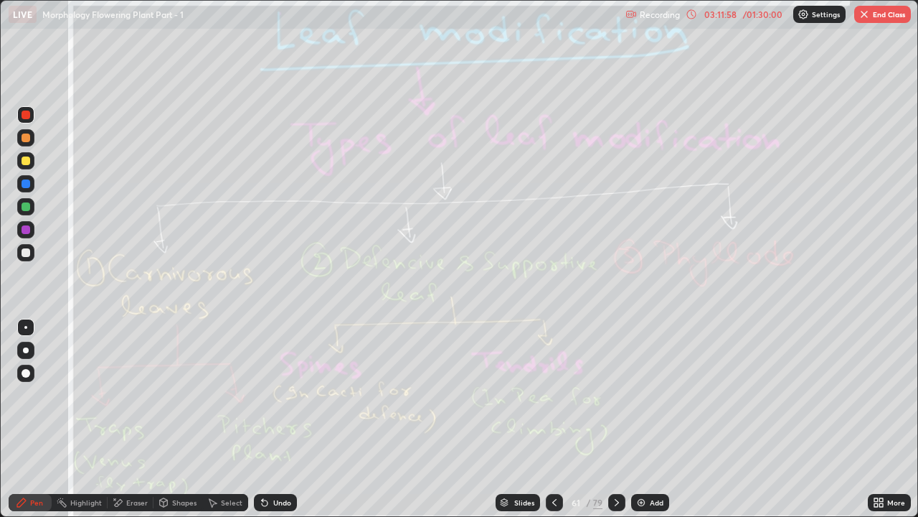
click at [133, 395] on div "Eraser" at bounding box center [137, 502] width 22 height 7
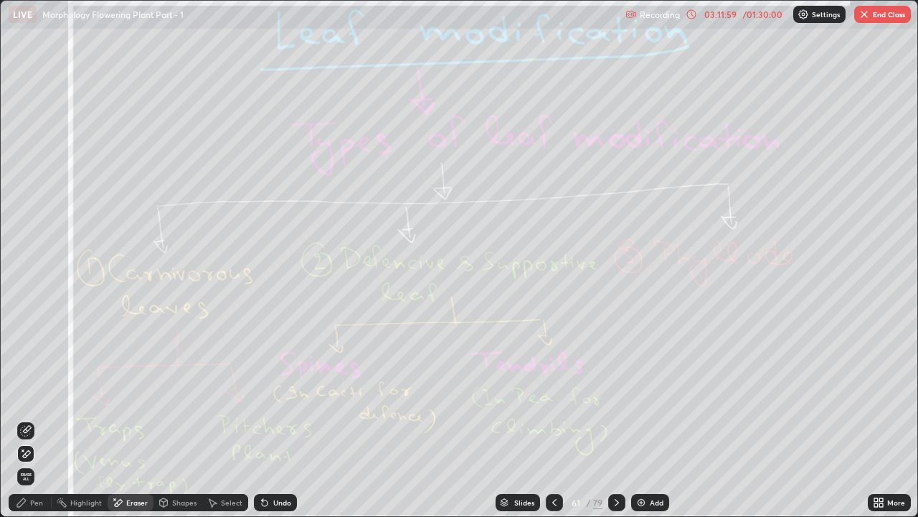
click at [26, 395] on span "Erase all" at bounding box center [26, 476] width 16 height 9
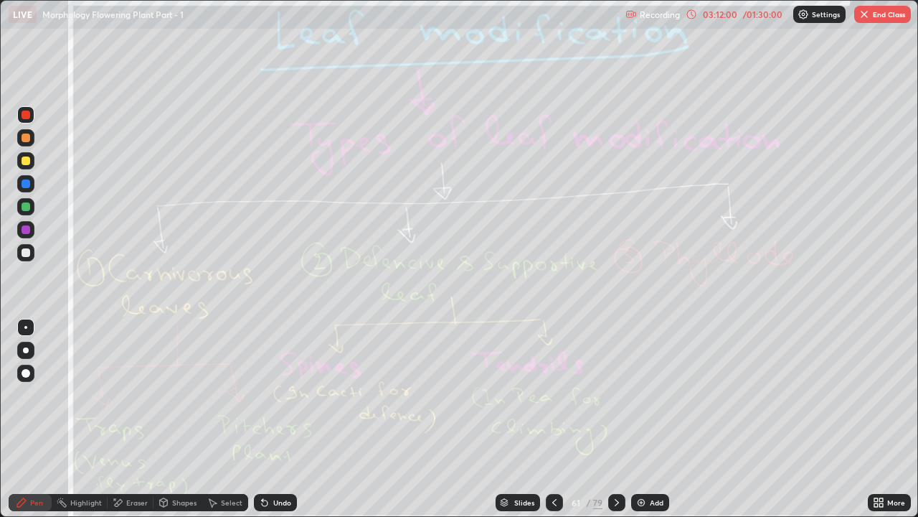
click at [610, 395] on div at bounding box center [616, 502] width 17 height 17
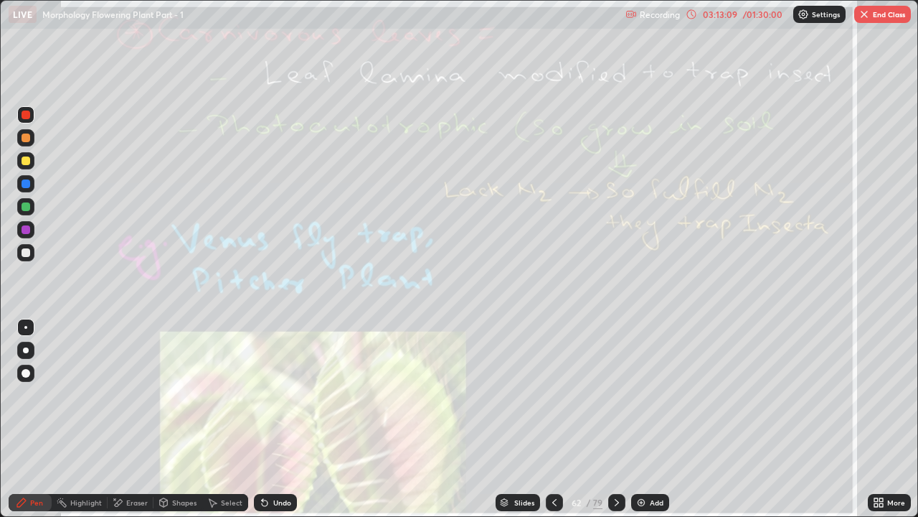
click at [136, 395] on div "Eraser" at bounding box center [137, 502] width 22 height 7
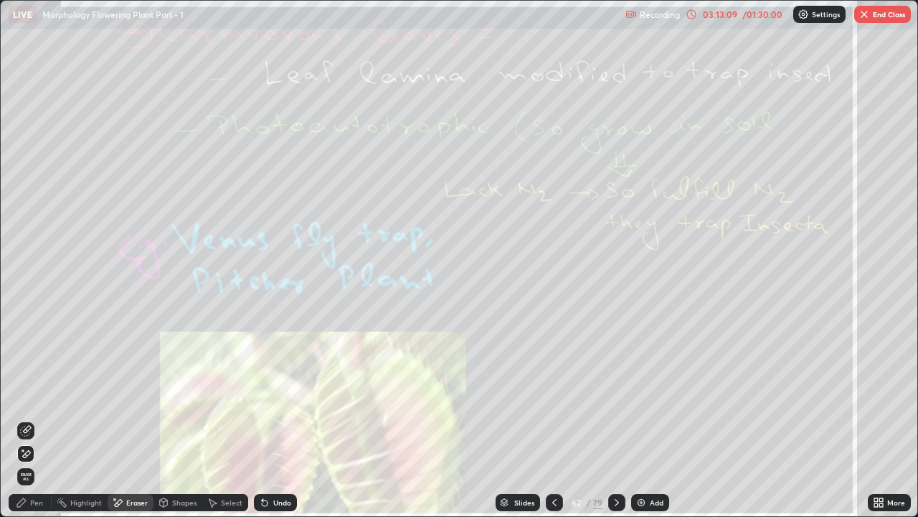
click at [27, 395] on span "Erase all" at bounding box center [26, 476] width 16 height 9
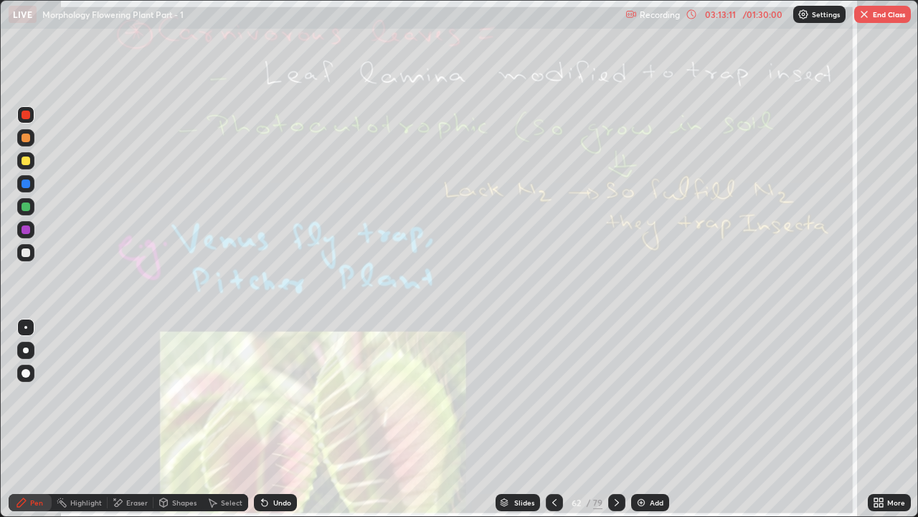
click at [621, 395] on icon at bounding box center [616, 501] width 11 height 11
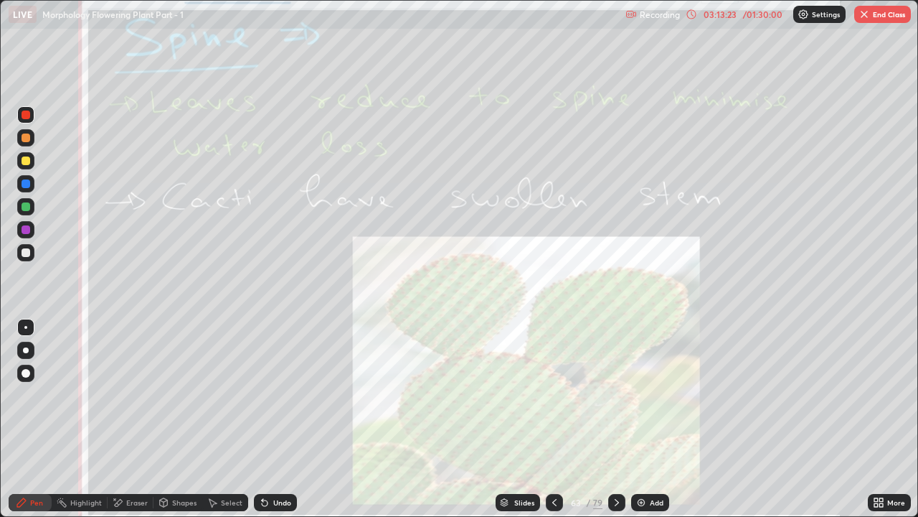
click at [138, 395] on div "Eraser" at bounding box center [137, 502] width 22 height 7
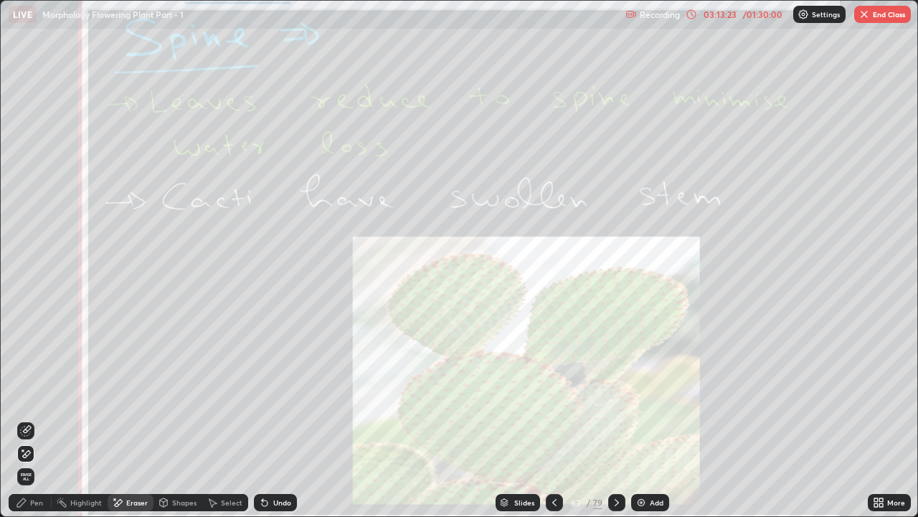
click at [26, 395] on span "Erase all" at bounding box center [26, 476] width 16 height 9
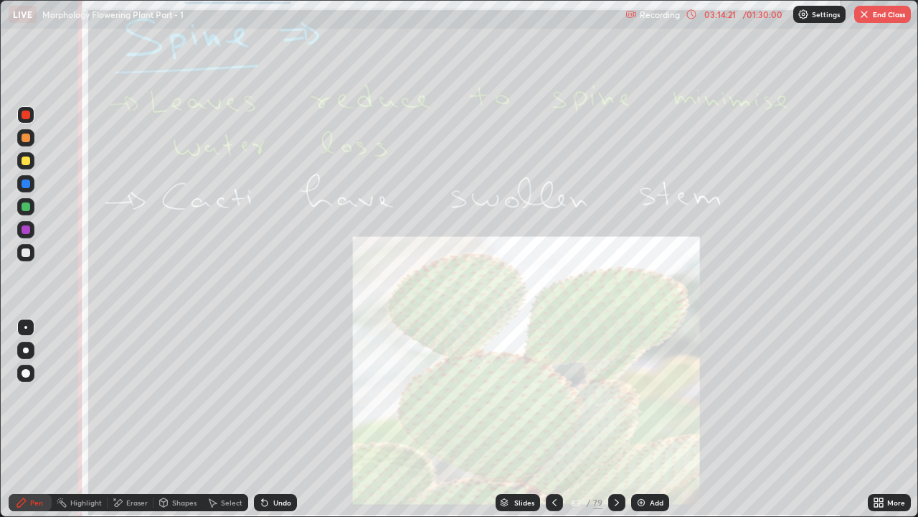
click at [617, 395] on icon at bounding box center [616, 501] width 11 height 11
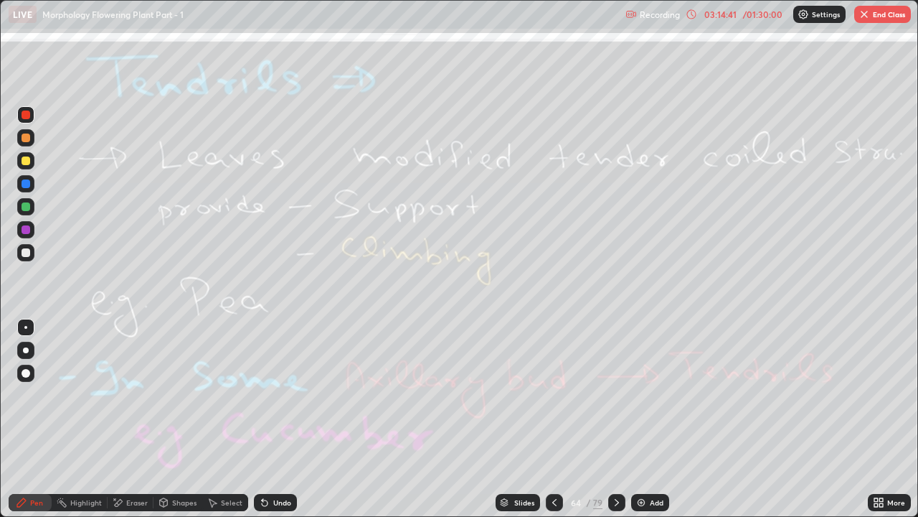
click at [126, 395] on div "Eraser" at bounding box center [137, 502] width 22 height 7
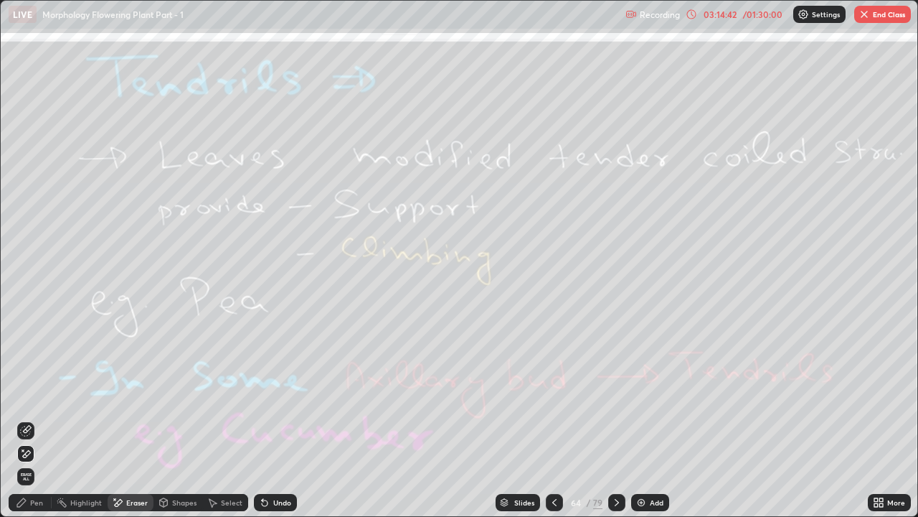
click at [26, 395] on span "Erase all" at bounding box center [26, 476] width 16 height 9
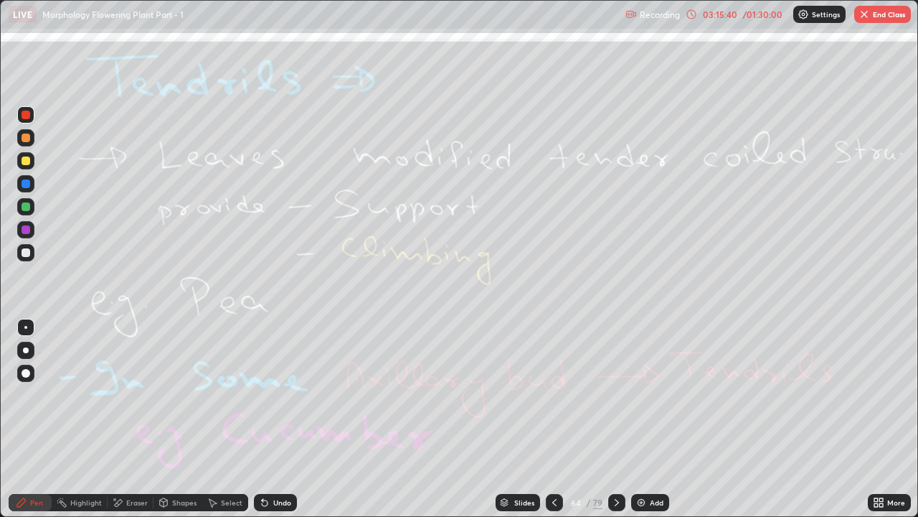
click at [617, 395] on icon at bounding box center [616, 501] width 11 height 11
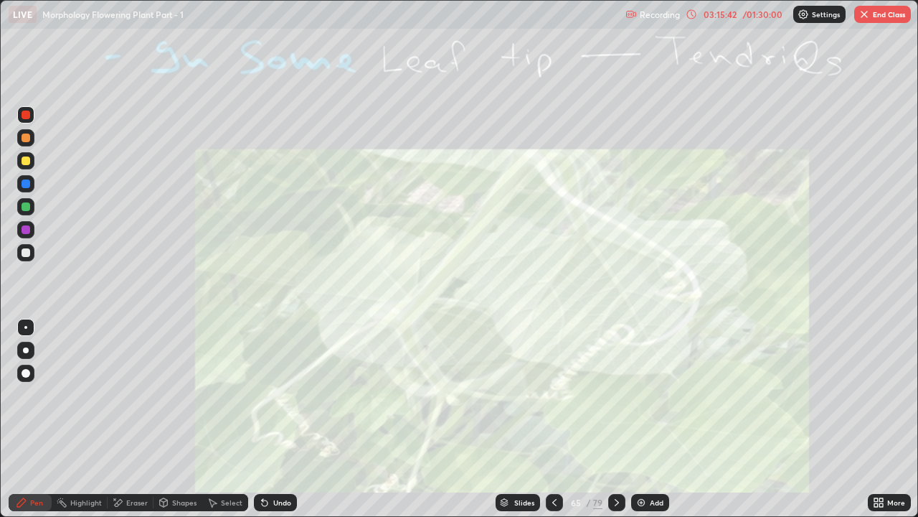
click at [553, 395] on icon at bounding box center [554, 501] width 11 height 11
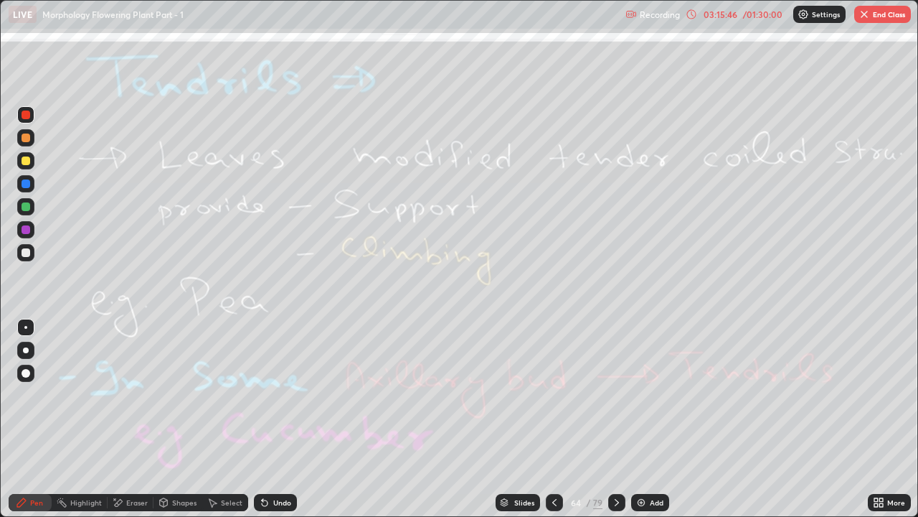
click at [616, 395] on icon at bounding box center [616, 501] width 11 height 11
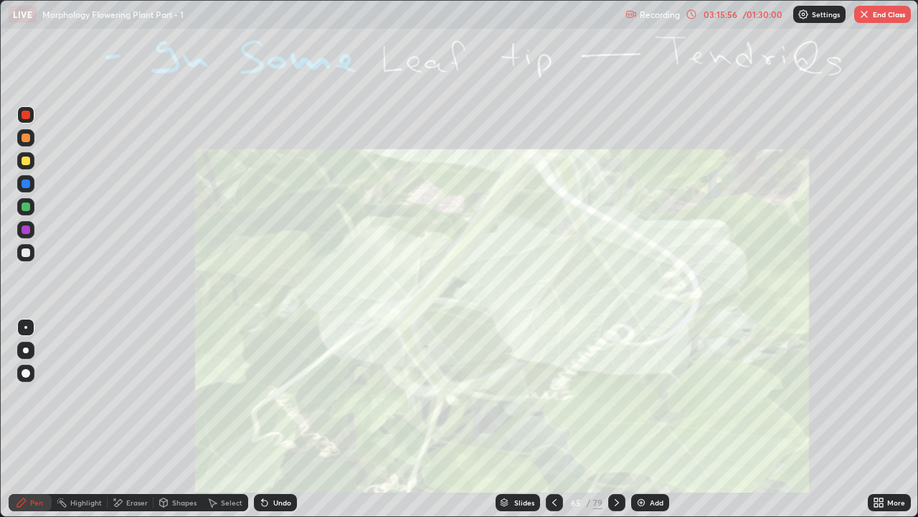
click at [616, 395] on icon at bounding box center [616, 501] width 11 height 11
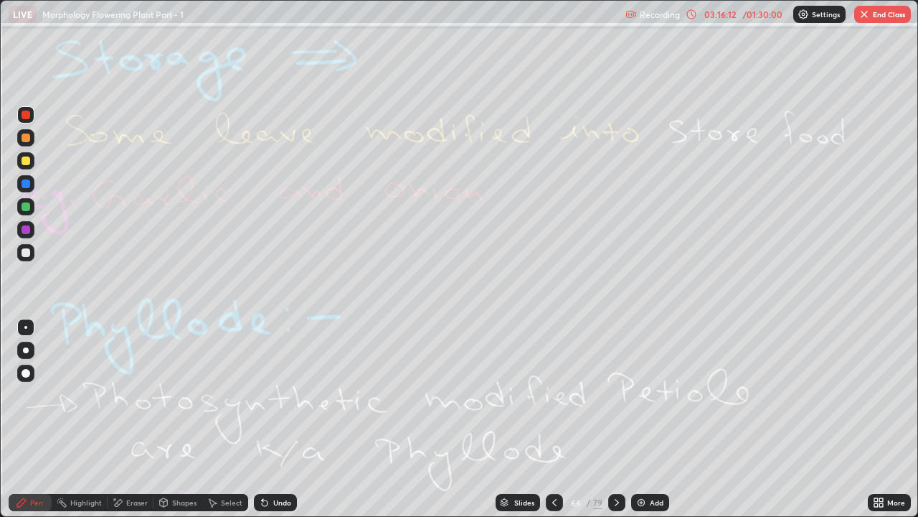
click at [27, 207] on div at bounding box center [26, 206] width 9 height 9
click at [26, 254] on div at bounding box center [26, 252] width 9 height 9
click at [125, 395] on div "Eraser" at bounding box center [131, 502] width 46 height 17
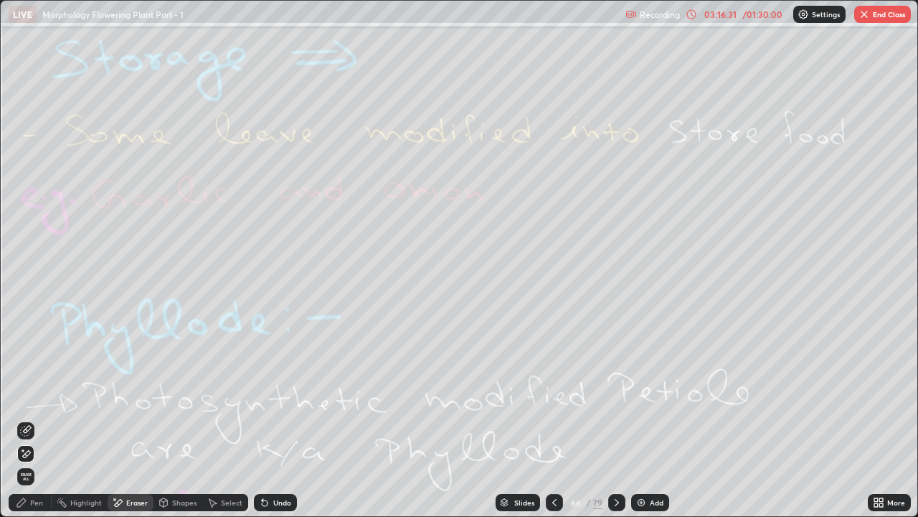
click at [30, 395] on div "Erase all" at bounding box center [25, 476] width 17 height 17
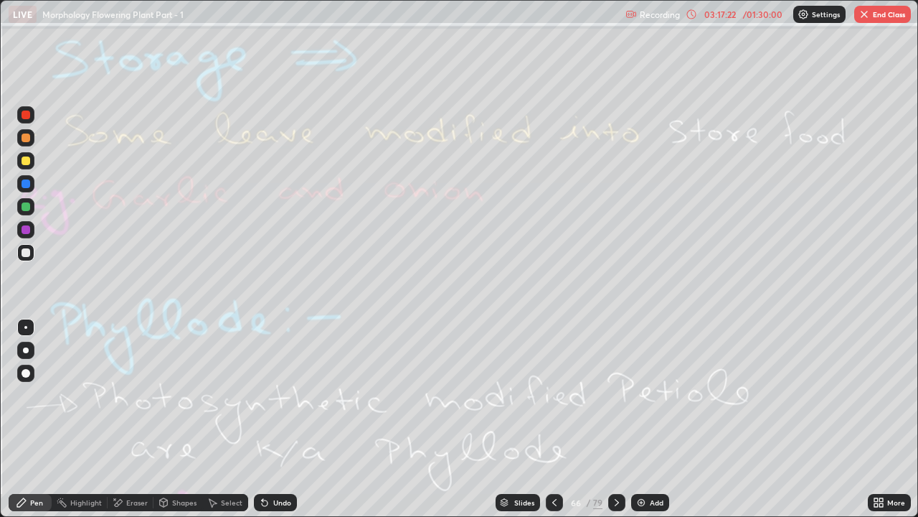
click at [616, 395] on icon at bounding box center [616, 501] width 11 height 11
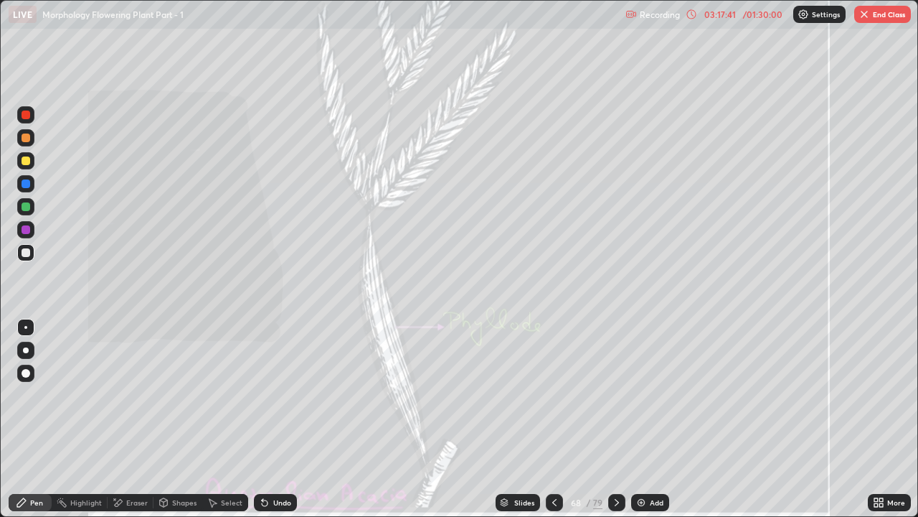
click at [557, 395] on div at bounding box center [554, 502] width 17 height 17
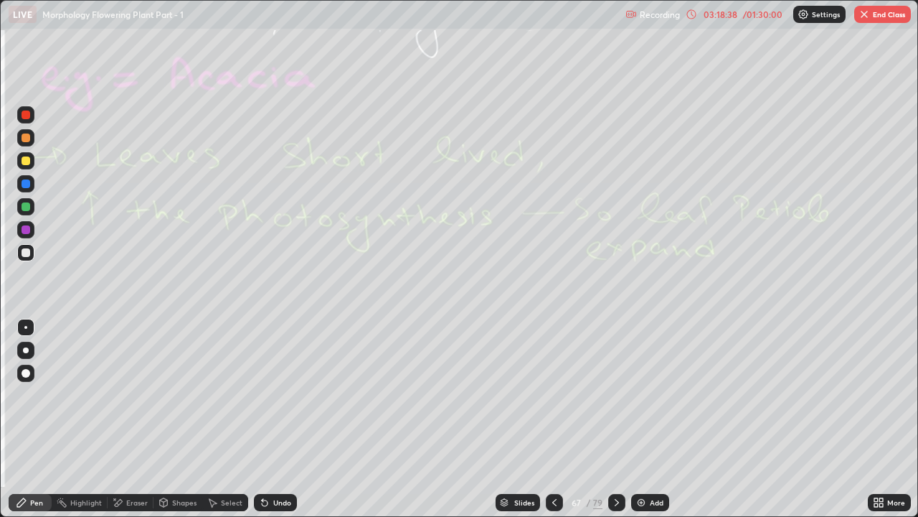
click at [870, 18] on button "End Class" at bounding box center [882, 14] width 57 height 17
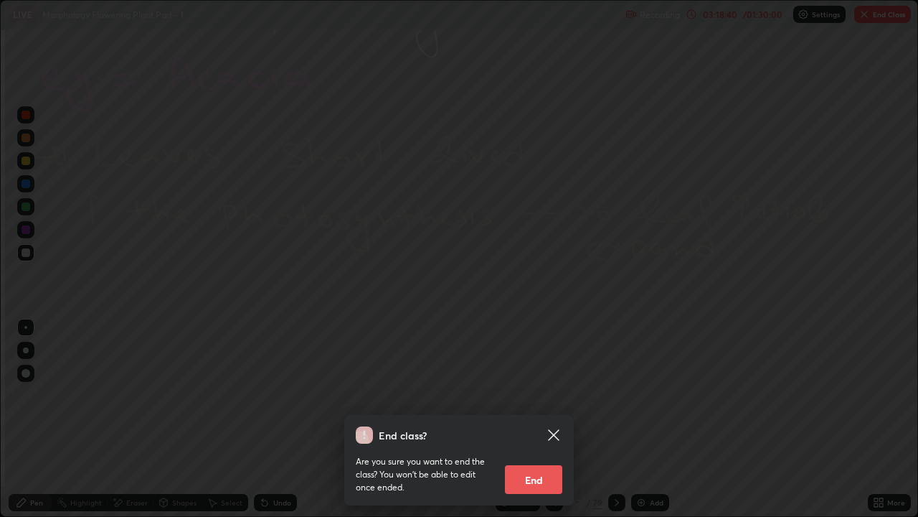
click at [527, 395] on button "End" at bounding box center [533, 479] width 57 height 29
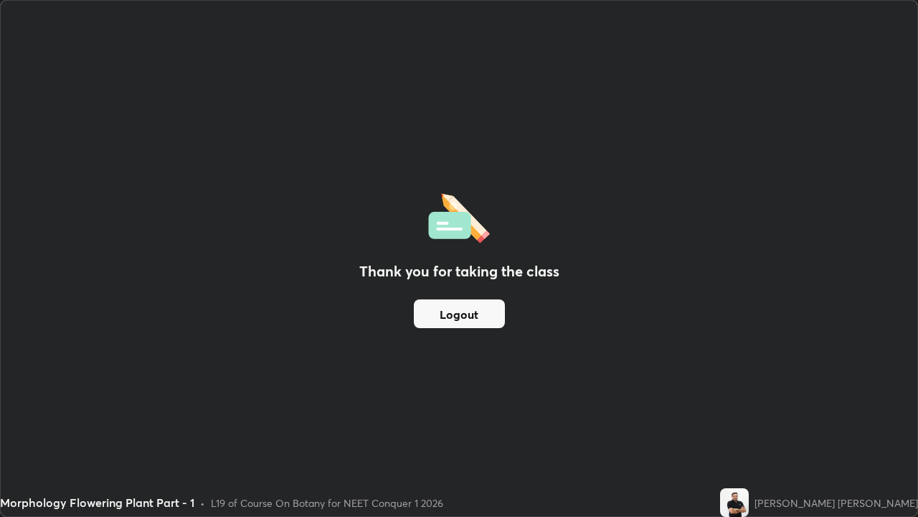
click at [445, 316] on button "Logout" at bounding box center [459, 313] width 91 height 29
